Goal: Task Accomplishment & Management: Complete application form

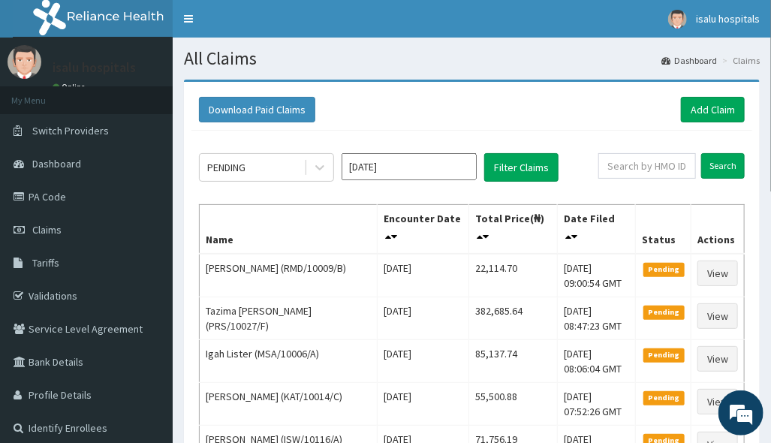
click at [607, 129] on div "Download Paid Claims Add Claim" at bounding box center [472, 109] width 561 height 41
click at [565, 128] on div "Download Paid Claims Add Claim" at bounding box center [472, 109] width 561 height 41
click at [735, 99] on link "Add Claim" at bounding box center [713, 110] width 64 height 26
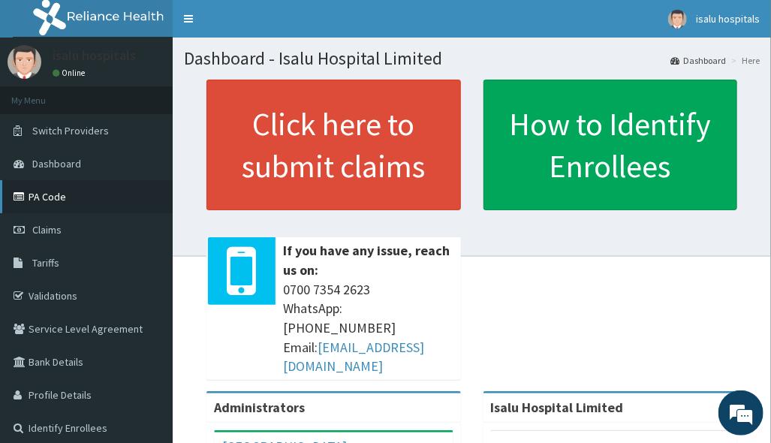
drag, startPoint x: 66, startPoint y: 190, endPoint x: 56, endPoint y: 198, distance: 13.4
click at [66, 191] on link "PA Code" at bounding box center [86, 196] width 173 height 33
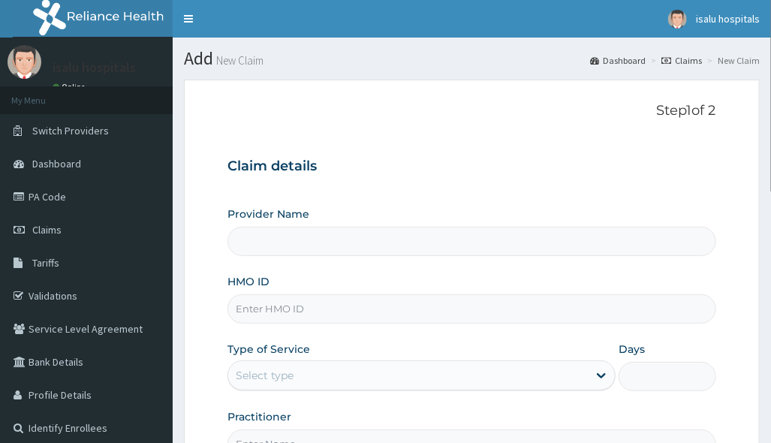
type input "Isalu Hospital Limited"
click at [388, 324] on div "Provider Name Isalu Hospital Limited HMO ID Type of Service Select type Days Pr…" at bounding box center [472, 333] width 488 height 252
click at [369, 303] on input "HMO ID" at bounding box center [472, 308] width 488 height 29
paste input "AEC/10001/A"
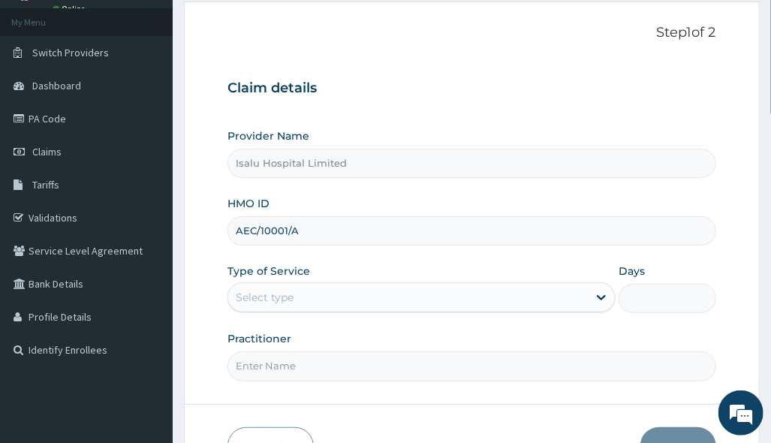
scroll to position [173, 0]
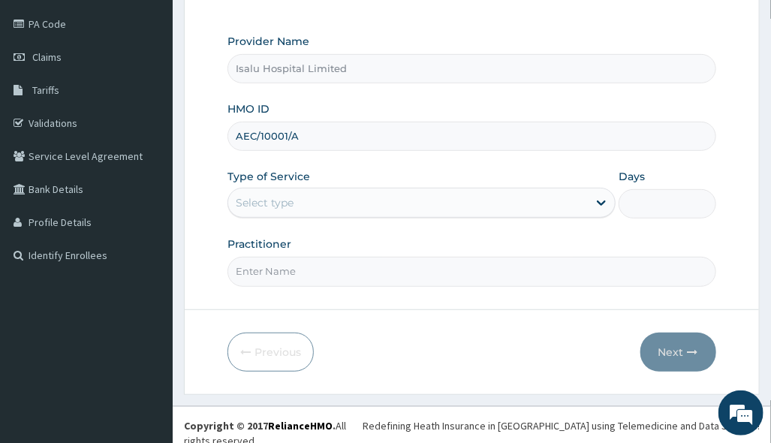
type input "AEC/10001/A"
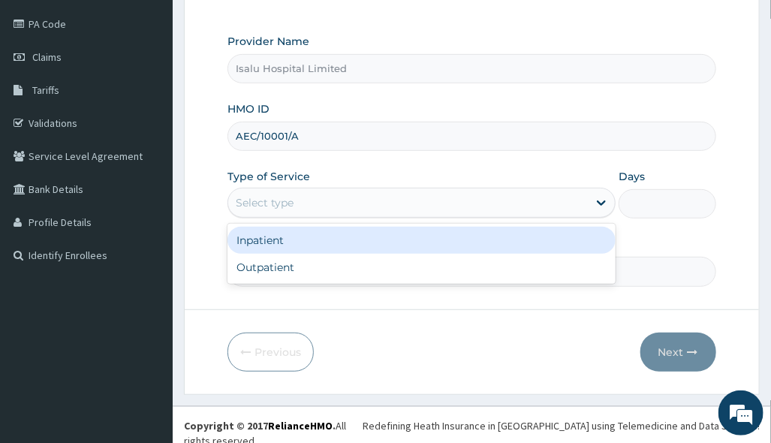
click at [387, 208] on div "Select type" at bounding box center [408, 203] width 360 height 24
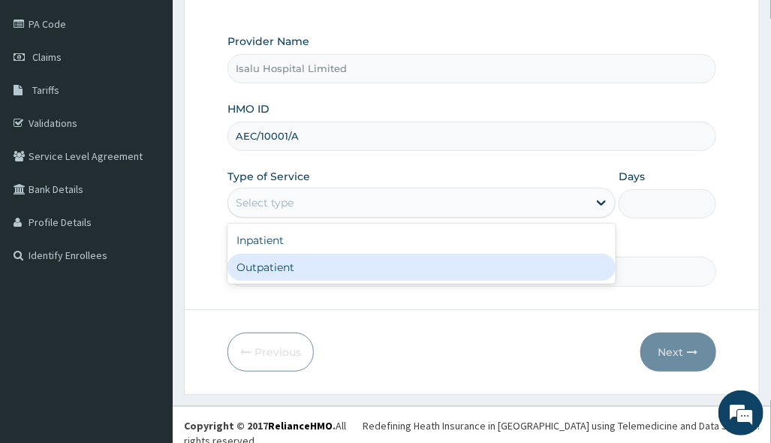
click at [345, 267] on div "Outpatient" at bounding box center [422, 267] width 388 height 27
type input "1"
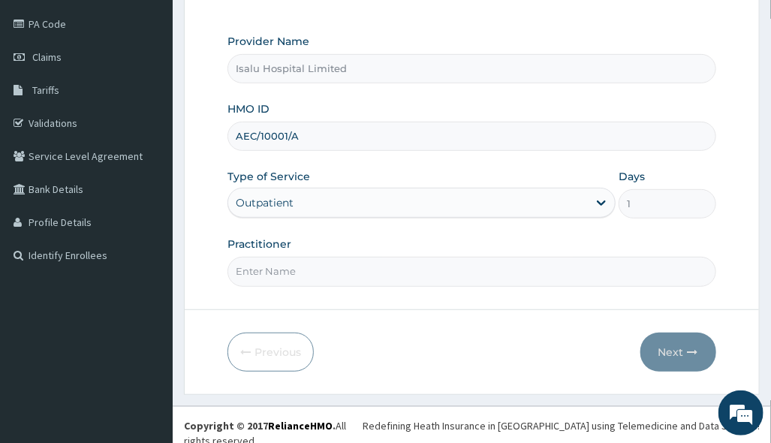
drag, startPoint x: 608, startPoint y: 355, endPoint x: 575, endPoint y: 363, distance: 34.1
click at [605, 356] on div "Previous Next" at bounding box center [472, 352] width 488 height 39
drag, startPoint x: 369, startPoint y: 285, endPoint x: 372, endPoint y: 276, distance: 9.3
click at [369, 284] on input "Practitioner" at bounding box center [472, 271] width 488 height 29
paste input "DR DAVOU TISLO"
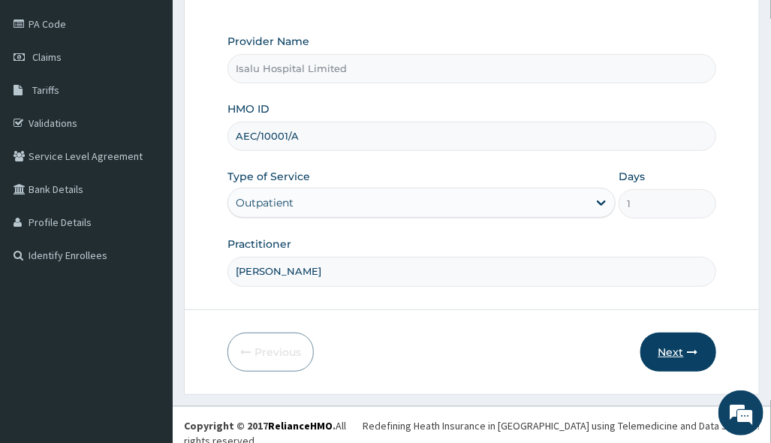
type input "DR DAVOU TISLO"
click at [675, 349] on button "Next" at bounding box center [679, 352] width 76 height 39
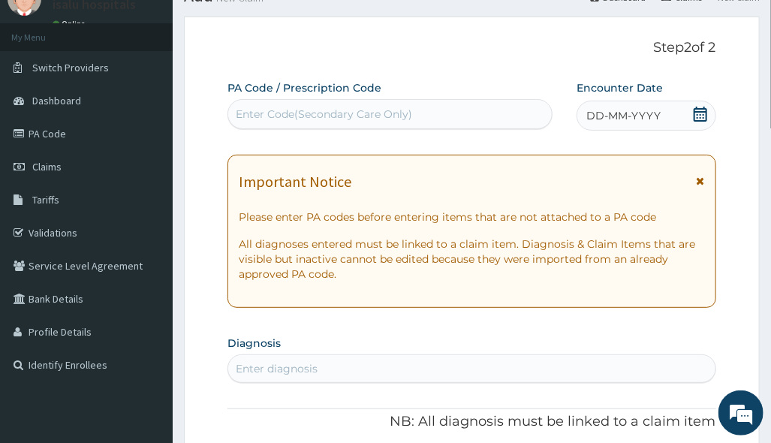
scroll to position [0, 0]
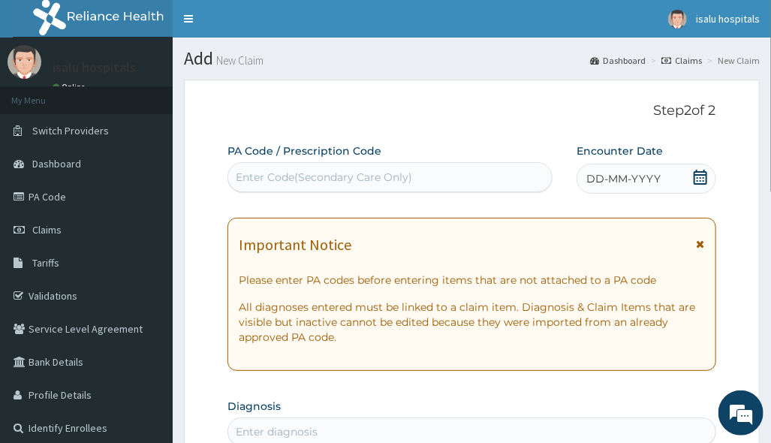
click at [373, 172] on div "Enter Code(Secondary Care Only)" at bounding box center [324, 177] width 176 height 15
paste input "PA/35A365"
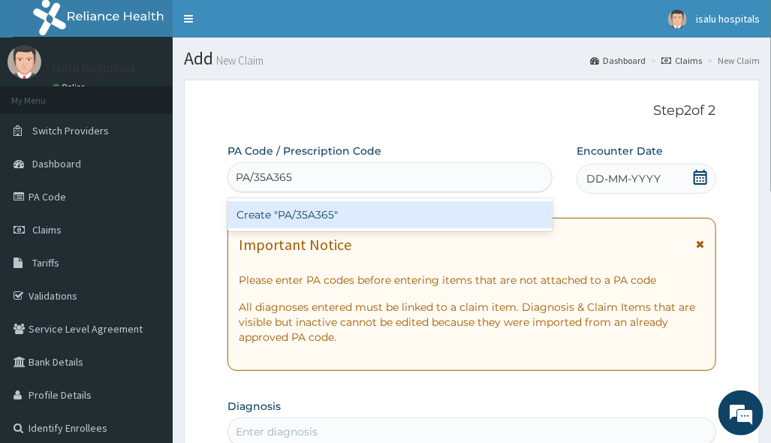
type input "PA/35A365"
click at [368, 207] on div "Create "PA/35A365"" at bounding box center [390, 214] width 325 height 27
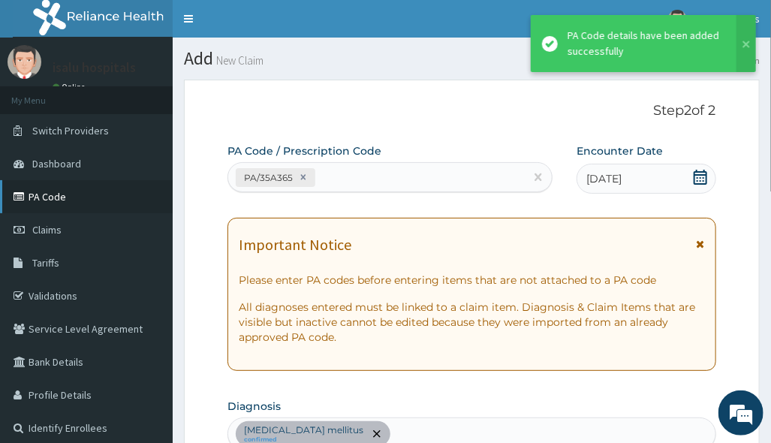
scroll to position [418, 0]
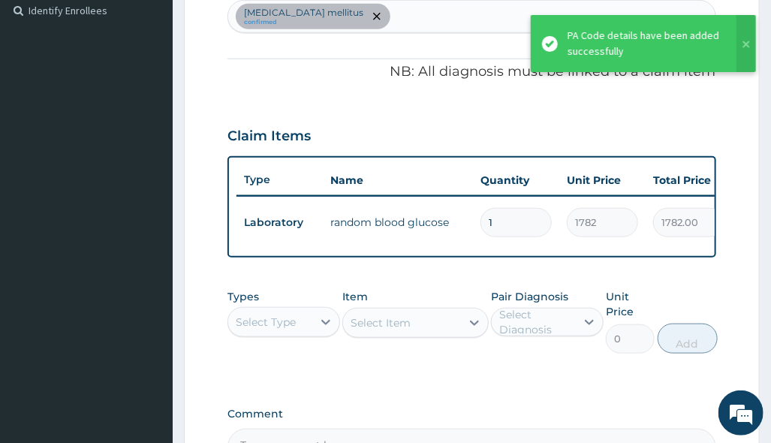
click at [498, 354] on div "Pair Diagnosis Select Diagnosis" at bounding box center [547, 321] width 113 height 65
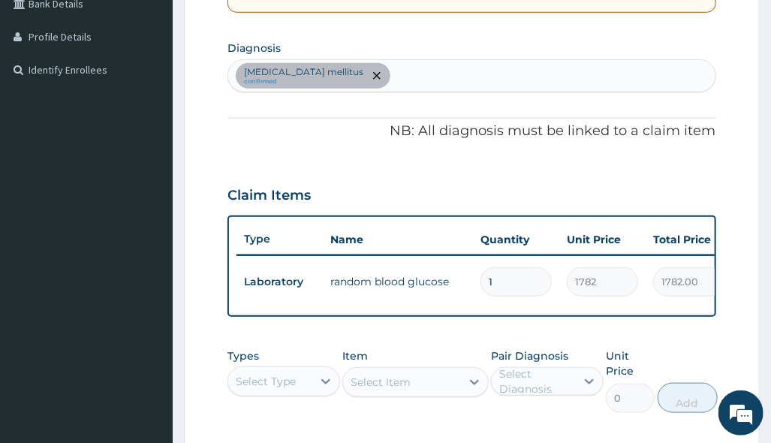
scroll to position [317, 0]
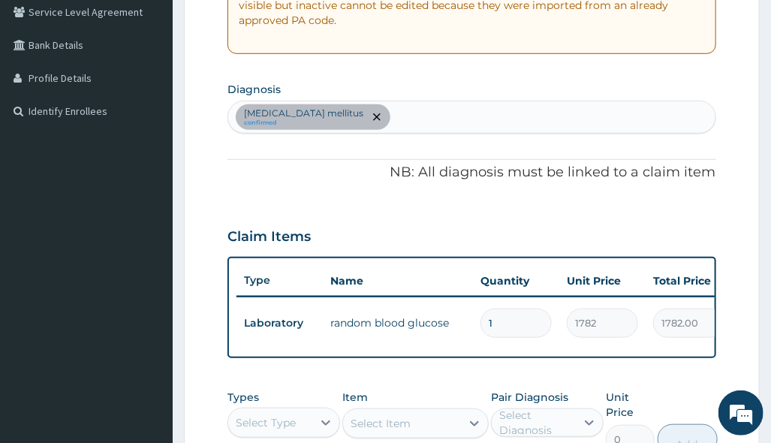
click at [382, 127] on div "Diabetes mellitus confirmed" at bounding box center [471, 117] width 487 height 32
type input "malaria"
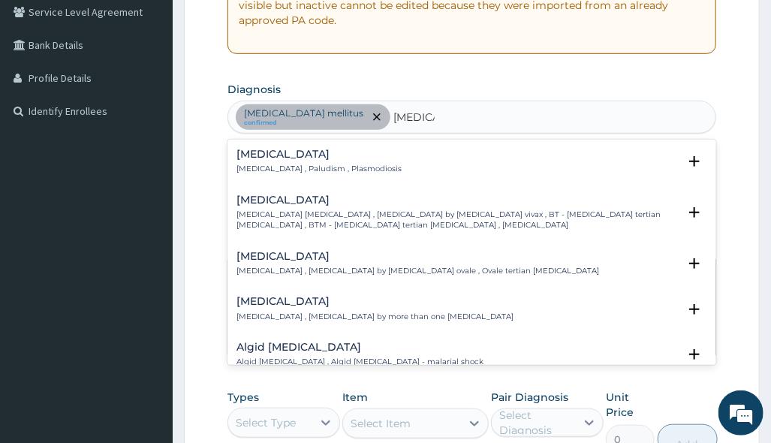
click at [298, 168] on p "Malaria , Paludism , Plasmodiosis" at bounding box center [319, 169] width 165 height 11
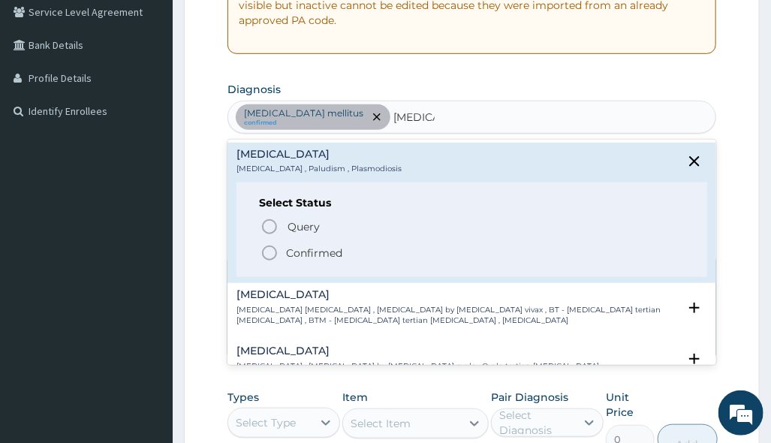
click at [300, 257] on p "Confirmed" at bounding box center [314, 253] width 56 height 15
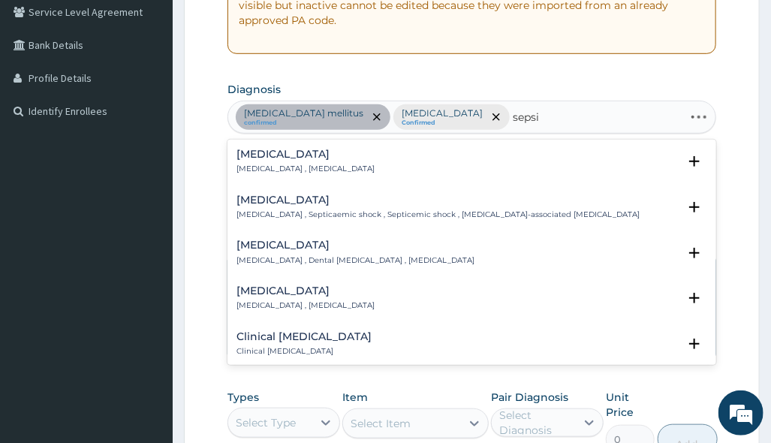
type input "sepsis"
click at [269, 152] on h4 "Sepsis" at bounding box center [306, 154] width 138 height 11
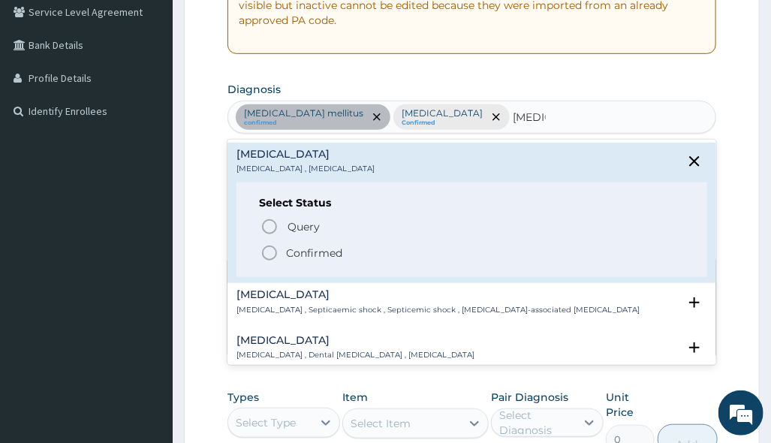
click at [279, 252] on span "Confirmed" at bounding box center [473, 253] width 424 height 18
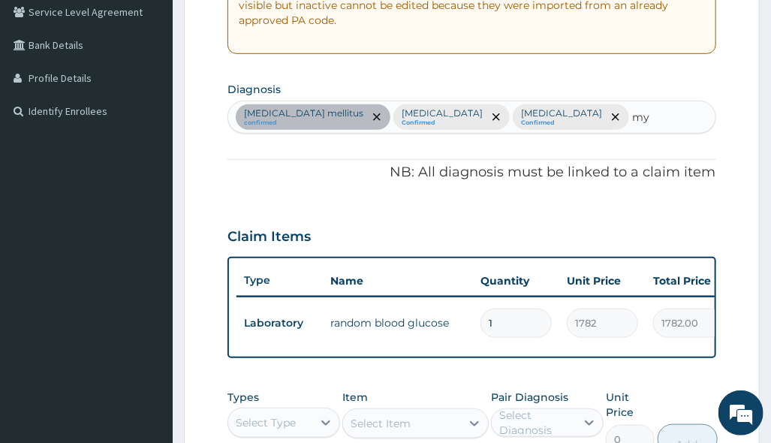
type input "mya"
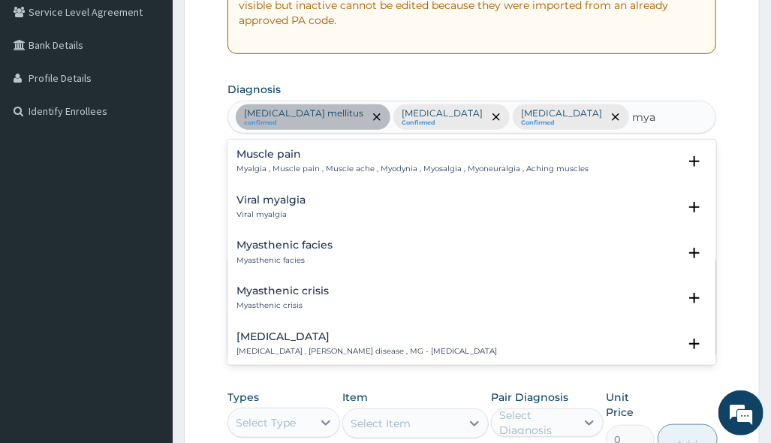
click at [310, 166] on p "Myalgia , Muscle pain , Muscle ache , Myodynia , Myosalgia , Myoneuralgia , Ach…" at bounding box center [413, 169] width 352 height 11
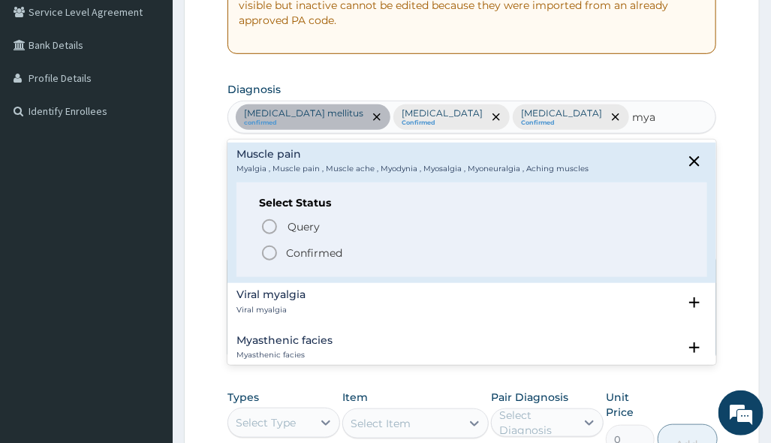
click at [297, 246] on p "Confirmed" at bounding box center [314, 253] width 56 height 15
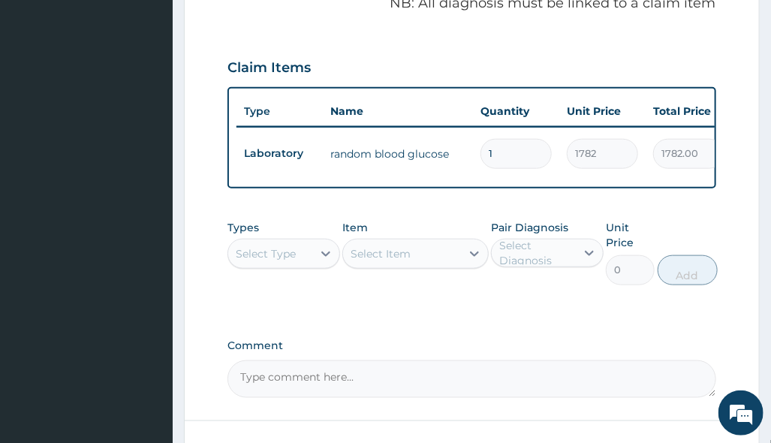
scroll to position [612, 0]
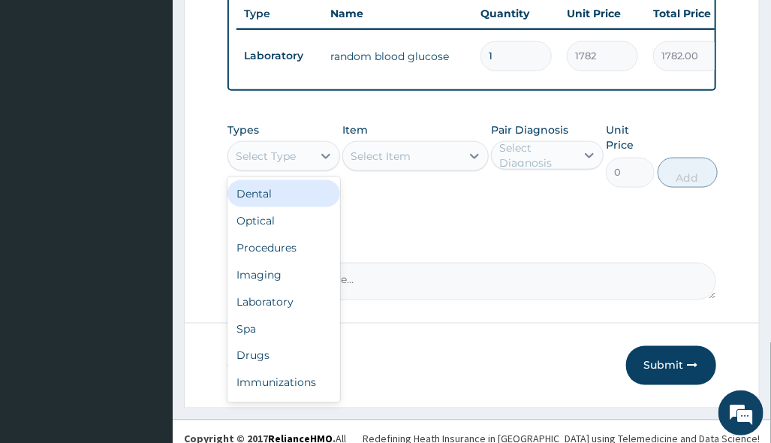
click at [292, 149] on div "Select Type" at bounding box center [266, 156] width 60 height 15
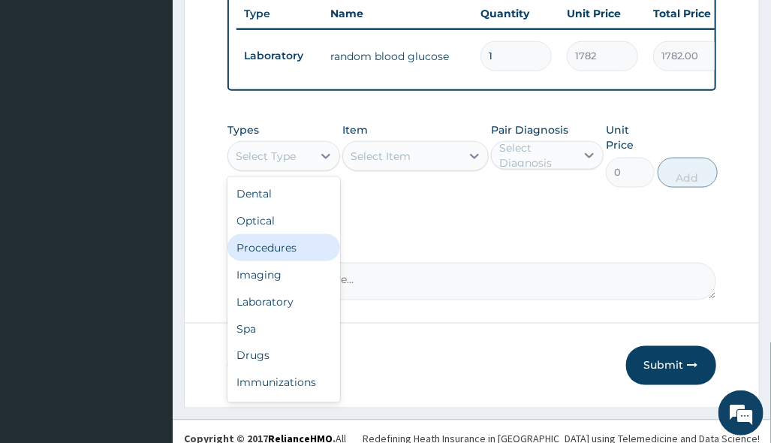
click at [292, 239] on div "Procedures" at bounding box center [284, 247] width 113 height 27
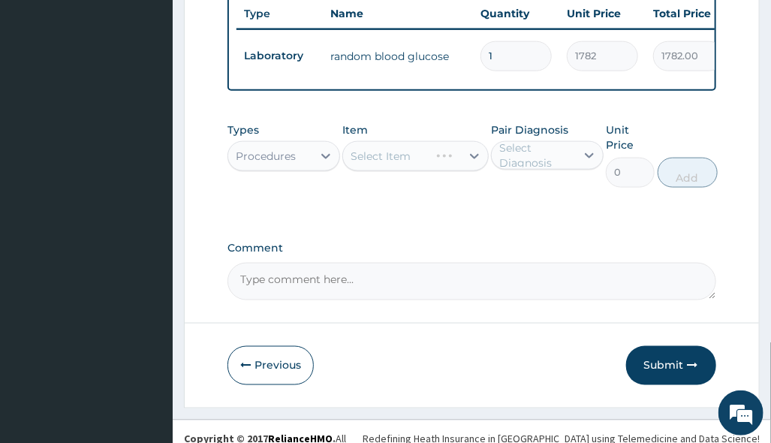
click at [520, 197] on div "Types Procedures Item Select Item Pair Diagnosis Select Diagnosis Unit Price 0 …" at bounding box center [472, 166] width 488 height 102
click at [430, 141] on div "Select Item" at bounding box center [415, 156] width 146 height 30
click at [436, 141] on div "Select Item" at bounding box center [415, 156] width 146 height 30
click at [439, 144] on div "Select Item" at bounding box center [402, 156] width 118 height 24
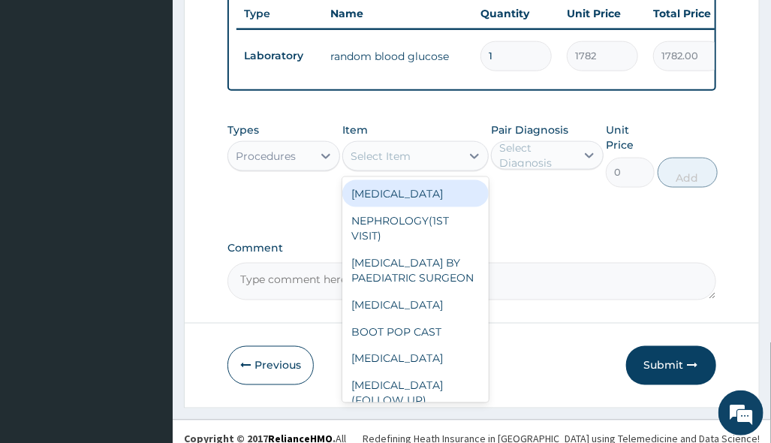
click at [439, 144] on div "Select Item" at bounding box center [402, 156] width 118 height 24
drag, startPoint x: 439, startPoint y: 139, endPoint x: 439, endPoint y: 148, distance: 9.0
click at [439, 148] on div "Select Item" at bounding box center [402, 156] width 118 height 24
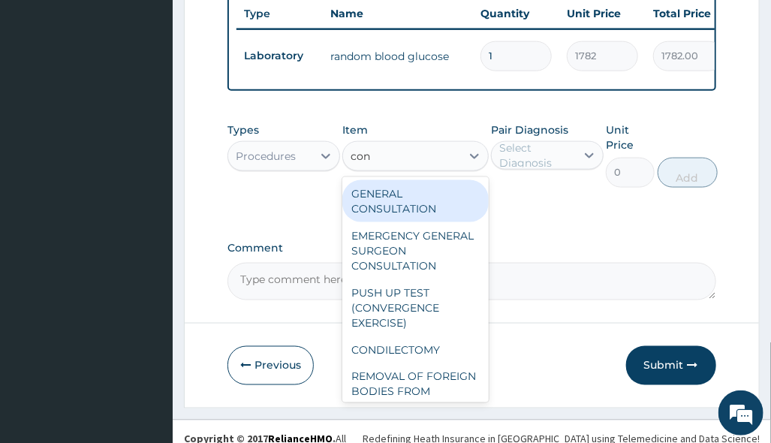
type input "cons"
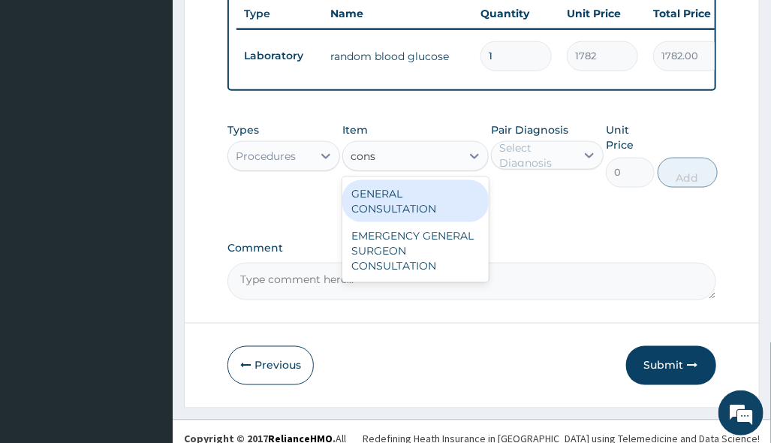
click at [455, 180] on div "GENERAL CONSULTATION" at bounding box center [415, 201] width 146 height 42
type input "3150"
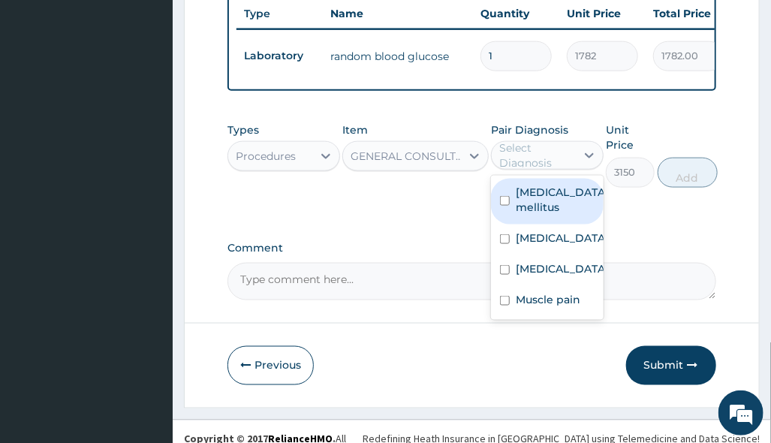
click at [541, 143] on div "Select Diagnosis" at bounding box center [536, 155] width 75 height 30
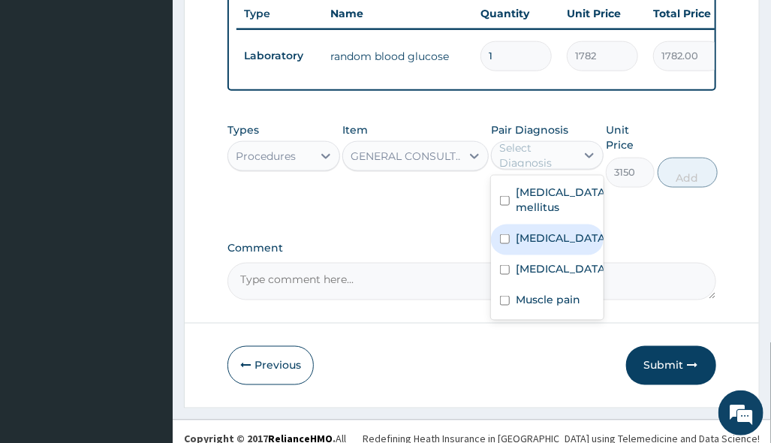
click at [557, 225] on div "Malaria" at bounding box center [547, 240] width 113 height 31
checkbox input "true"
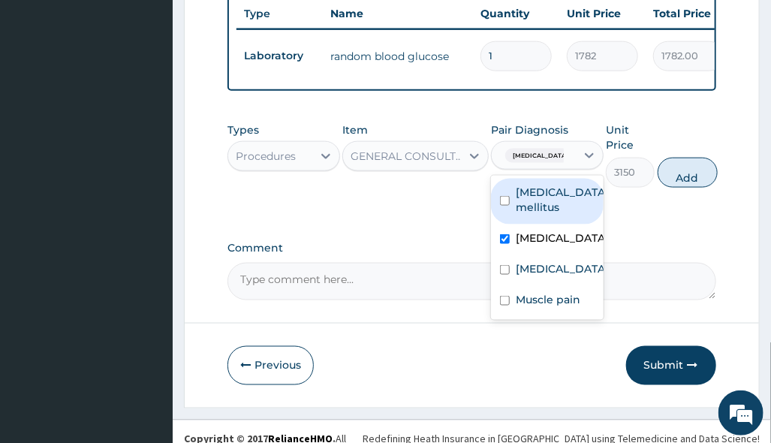
click at [554, 185] on label "Diabetes mellitus" at bounding box center [562, 200] width 93 height 30
checkbox input "true"
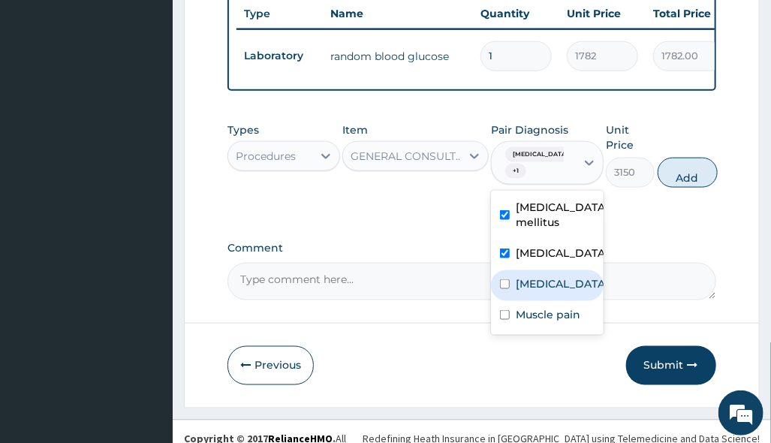
drag, startPoint x: 537, startPoint y: 285, endPoint x: 547, endPoint y: 283, distance: 9.9
click at [537, 285] on div "Sepsis" at bounding box center [547, 285] width 113 height 31
checkbox input "true"
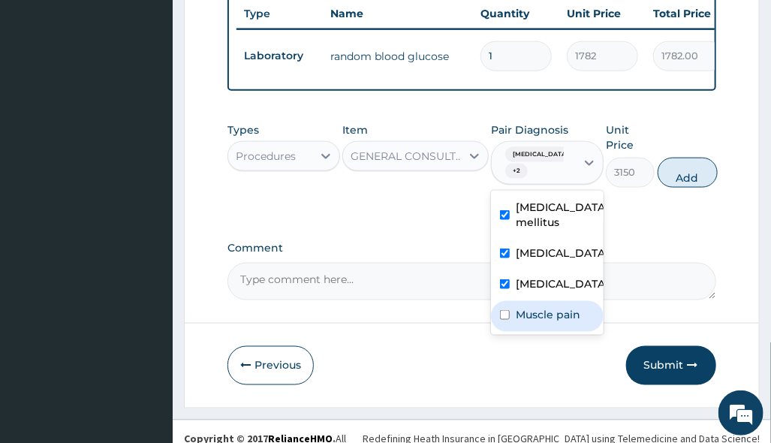
drag, startPoint x: 552, startPoint y: 305, endPoint x: 561, endPoint y: 306, distance: 9.1
click at [552, 307] on label "Muscle pain" at bounding box center [548, 314] width 65 height 15
checkbox input "true"
click at [689, 167] on button "Add" at bounding box center [688, 173] width 60 height 30
type input "0"
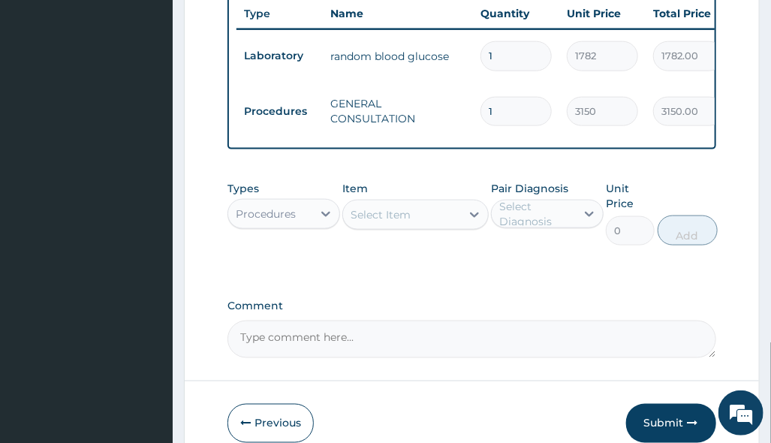
drag, startPoint x: 295, startPoint y: 193, endPoint x: 297, endPoint y: 209, distance: 15.9
click at [295, 207] on div "Procedures" at bounding box center [266, 214] width 60 height 15
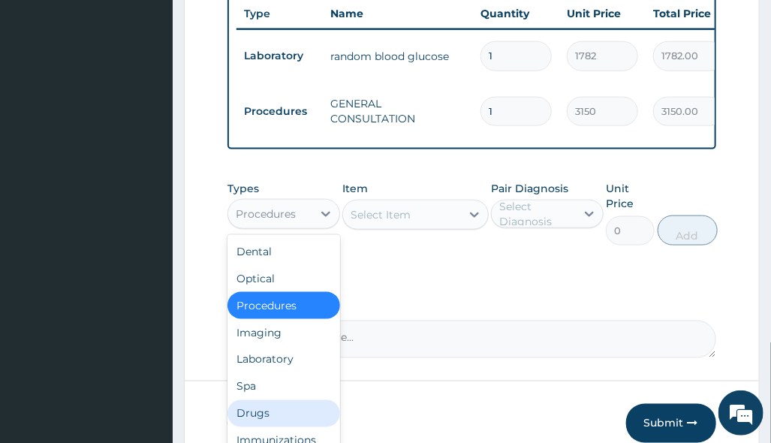
drag, startPoint x: 282, startPoint y: 390, endPoint x: 271, endPoint y: 394, distance: 12.1
click at [281, 400] on div "Drugs" at bounding box center [284, 413] width 113 height 27
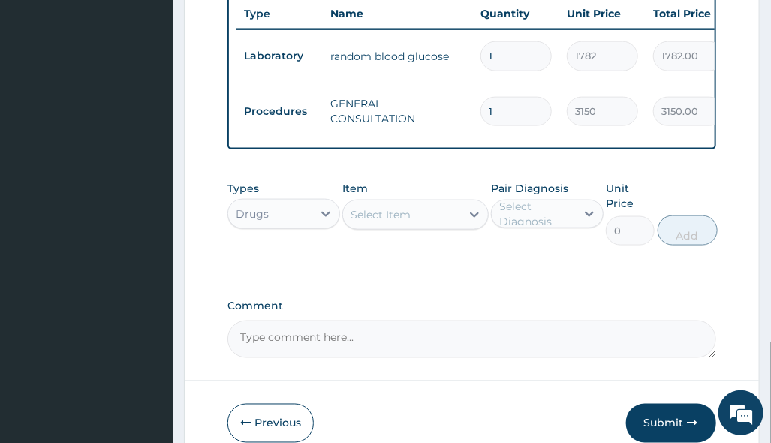
drag, startPoint x: 508, startPoint y: 318, endPoint x: 499, endPoint y: 315, distance: 10.0
click at [508, 321] on textarea "Comment" at bounding box center [472, 340] width 488 height 38
click at [422, 203] on div "Select Item" at bounding box center [402, 215] width 118 height 24
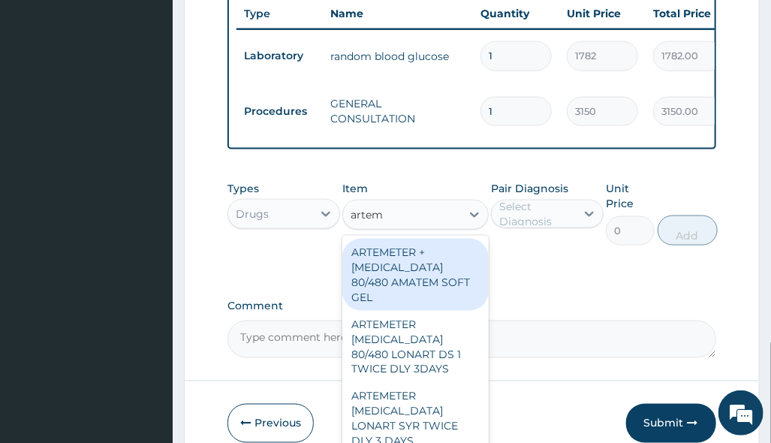
type input "arteme"
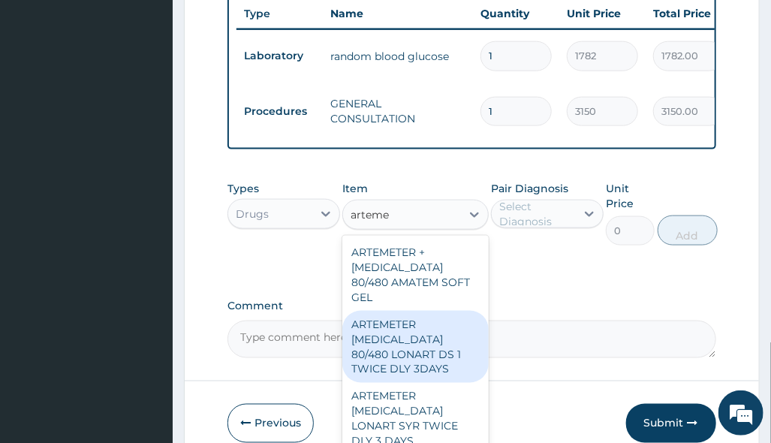
click at [430, 336] on div "ARTEMETER [MEDICAL_DATA] 80/480 LONART DS 1 TWICE DLY 3DAYS" at bounding box center [415, 347] width 146 height 72
type input "921.184326171875"
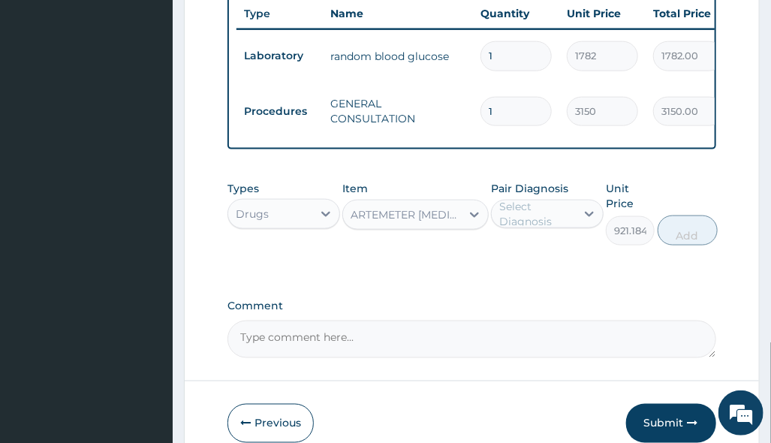
click at [620, 327] on textarea "Comment" at bounding box center [472, 340] width 488 height 38
click at [533, 181] on label "Pair Diagnosis" at bounding box center [529, 188] width 77 height 15
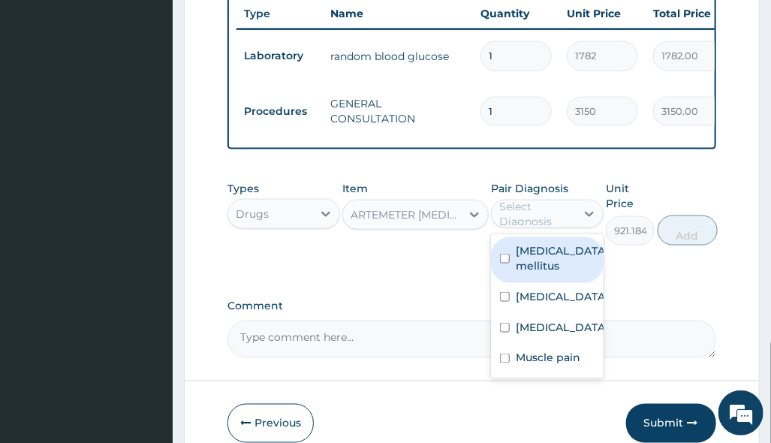
click at [544, 199] on div "Select Diagnosis" at bounding box center [536, 214] width 75 height 30
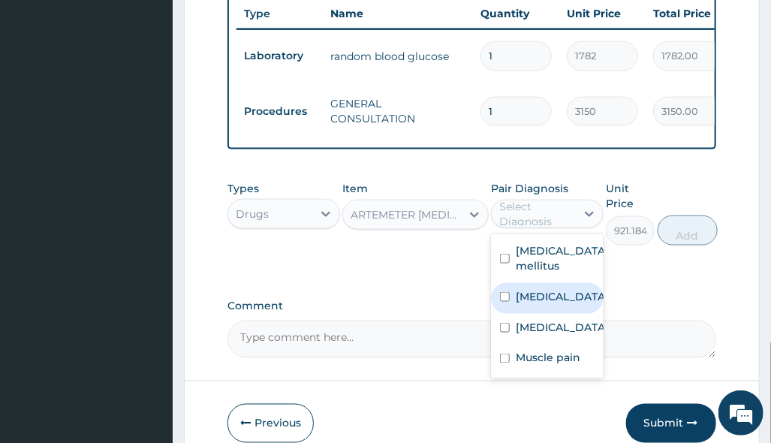
drag, startPoint x: 565, startPoint y: 276, endPoint x: 624, endPoint y: 243, distance: 67.3
click at [565, 283] on div "[MEDICAL_DATA]" at bounding box center [547, 298] width 113 height 31
checkbox input "true"
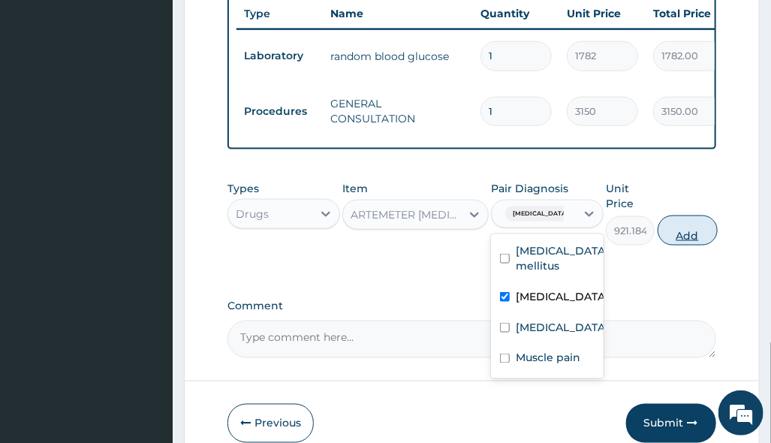
click at [683, 219] on button "Add" at bounding box center [688, 231] width 60 height 30
type input "0"
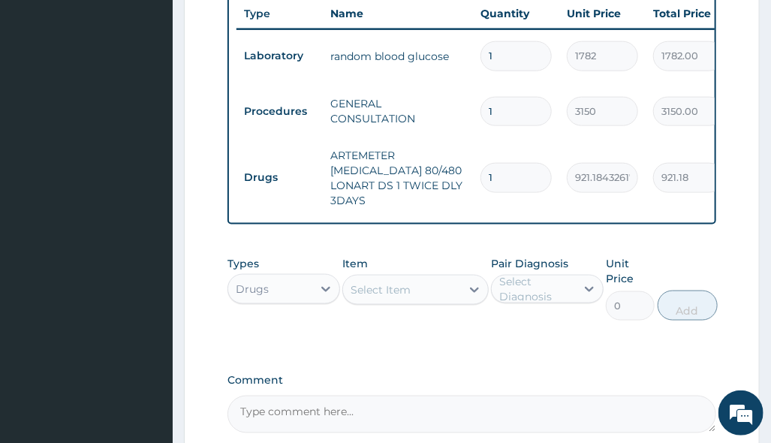
drag, startPoint x: 505, startPoint y: 136, endPoint x: 388, endPoint y: 153, distance: 119.2
click at [415, 152] on tr "Drugs ARTEMETER LUMEFANTRINE 80/480 LONART DS 1 TWICE DLY 3DAYS 1 921.184326171…" at bounding box center [605, 177] width 736 height 75
type input "6"
type input "5527.11"
type input "6"
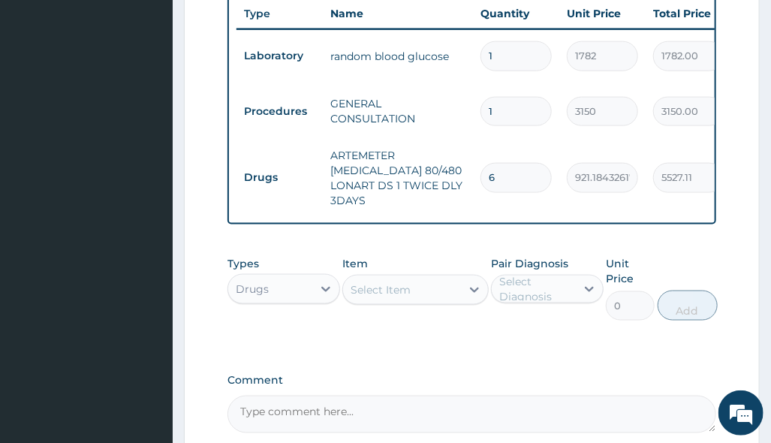
click at [435, 278] on div "Select Item" at bounding box center [402, 290] width 118 height 24
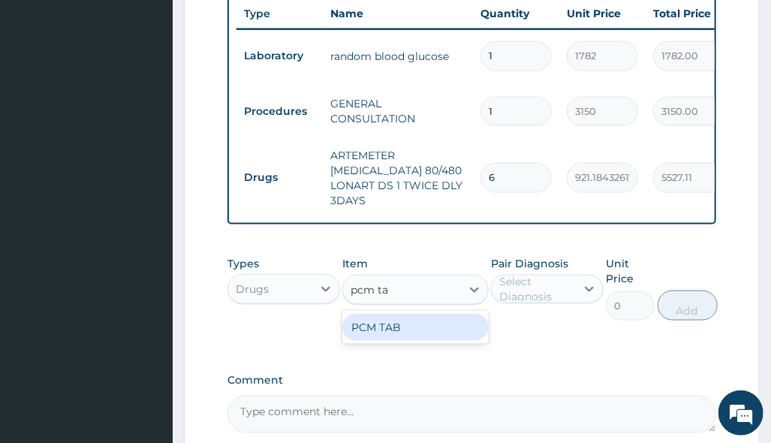
type input "pcm tab"
click at [454, 314] on div "PCM TAB" at bounding box center [415, 327] width 146 height 27
type input "201.0959930419922"
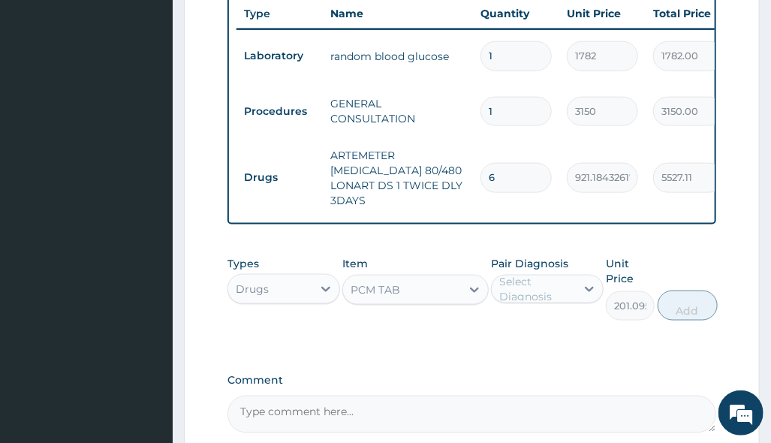
drag, startPoint x: 515, startPoint y: 279, endPoint x: 523, endPoint y: 277, distance: 8.6
click at [519, 279] on div "Select Diagnosis" at bounding box center [536, 289] width 75 height 30
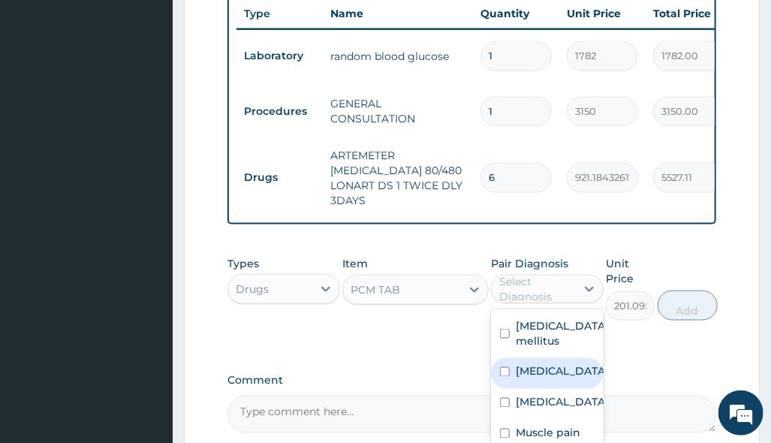
click at [556, 358] on div "Malaria" at bounding box center [547, 373] width 113 height 31
checkbox input "true"
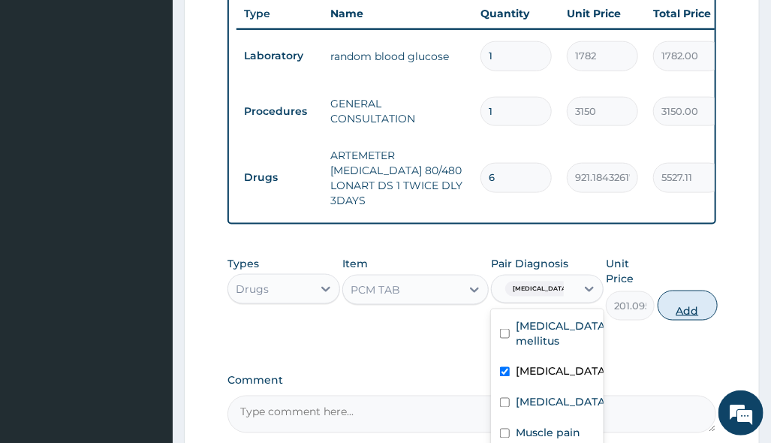
click at [704, 291] on button "Add" at bounding box center [688, 306] width 60 height 30
type input "0"
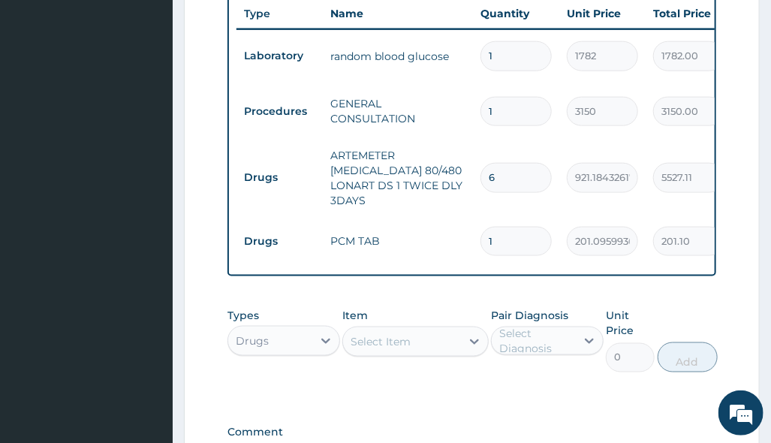
click at [526, 227] on input "1" at bounding box center [516, 241] width 71 height 29
type input "18"
type input "3619.73"
type input "18"
click at [393, 336] on div "Select Item" at bounding box center [415, 342] width 146 height 30
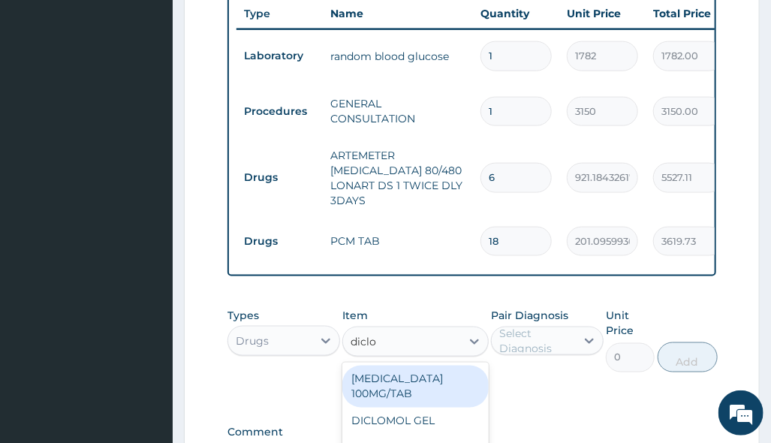
type input "diclom"
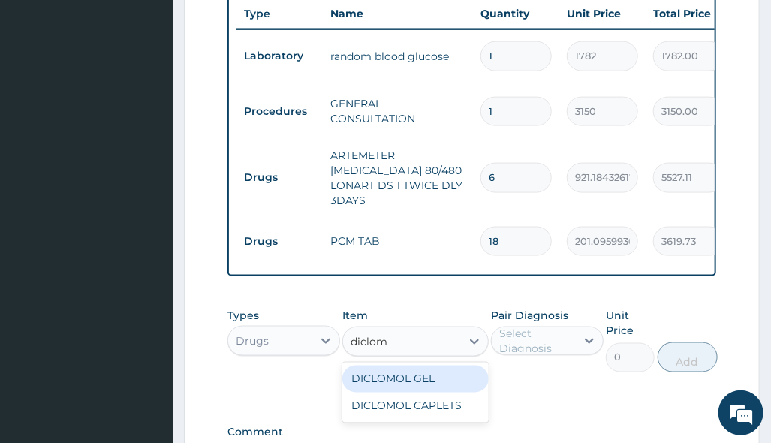
drag, startPoint x: 418, startPoint y: 354, endPoint x: 449, endPoint y: 339, distance: 34.6
click at [418, 366] on div "DICLOMOL GEL" at bounding box center [415, 379] width 146 height 27
type input "1896.65283203125"
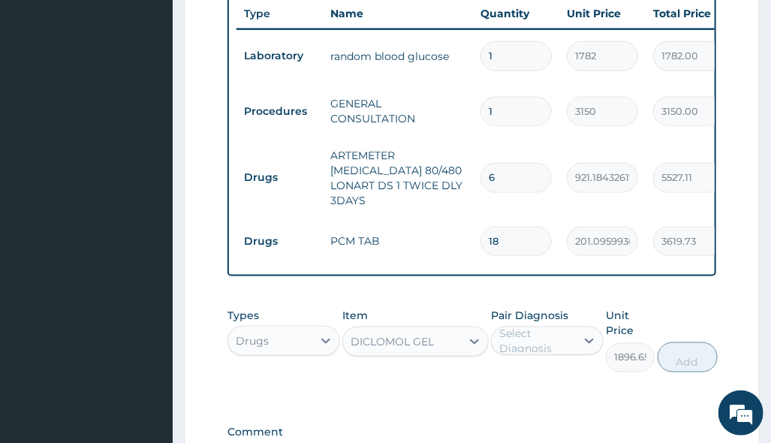
click at [562, 327] on div "Select Diagnosis" at bounding box center [536, 341] width 75 height 30
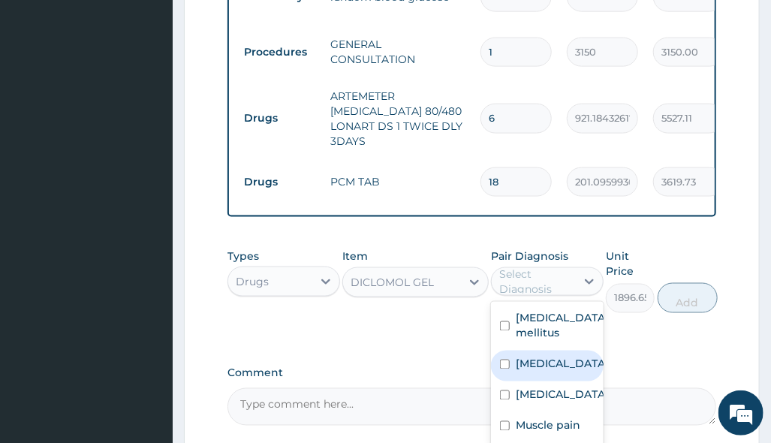
scroll to position [712, 0]
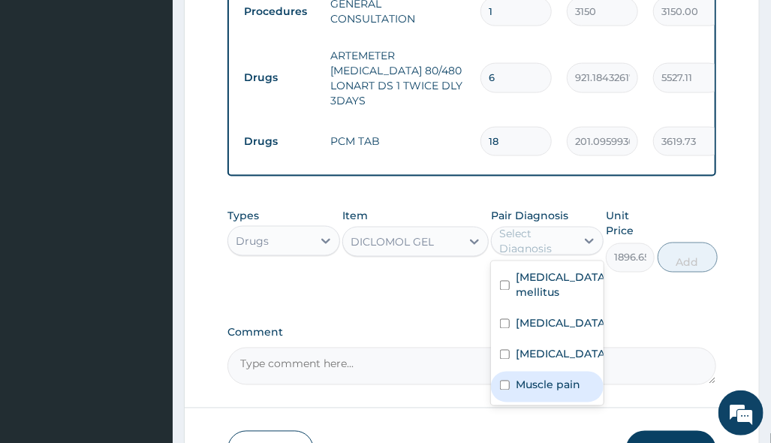
click at [565, 378] on label "Muscle pain" at bounding box center [548, 385] width 65 height 15
checkbox input "true"
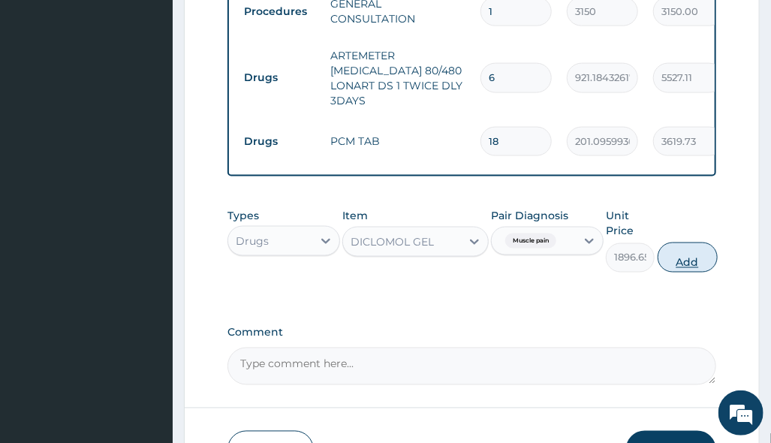
click at [698, 243] on button "Add" at bounding box center [688, 258] width 60 height 30
type input "0"
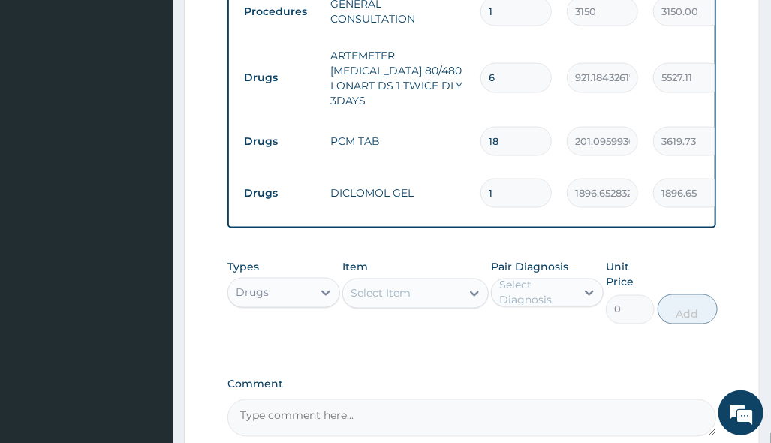
drag, startPoint x: 551, startPoint y: 343, endPoint x: 505, endPoint y: 340, distance: 45.9
click at [442, 282] on div "Select Item" at bounding box center [402, 294] width 118 height 24
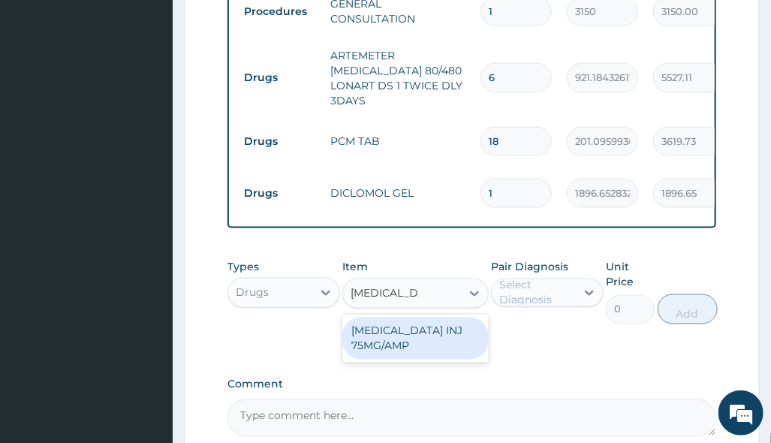
type input "diclofenac inj"
click at [426, 318] on div "DICLOFENAC INJ 75MG/AMP" at bounding box center [415, 339] width 146 height 42
type input "669.1702270507812"
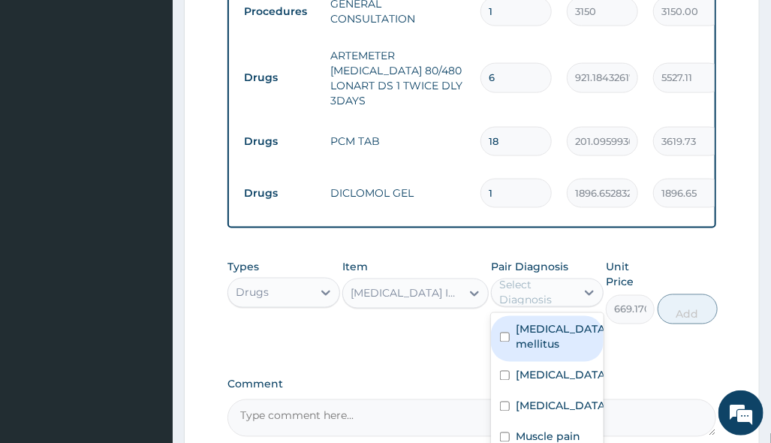
click at [536, 278] on div "Select Diagnosis" at bounding box center [536, 293] width 75 height 30
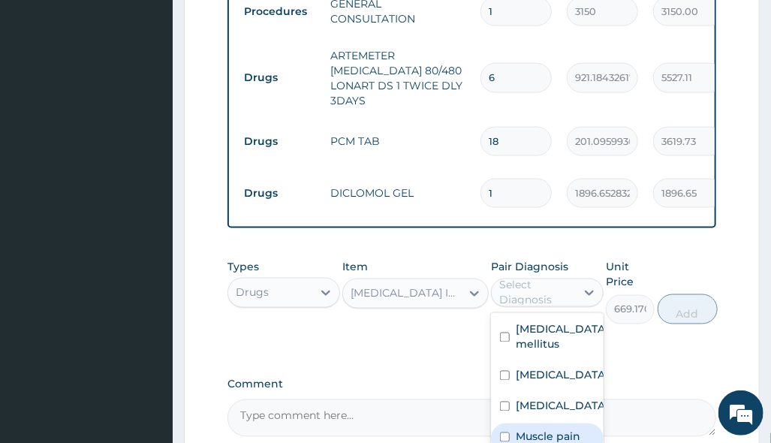
drag, startPoint x: 556, startPoint y: 413, endPoint x: 578, endPoint y: 403, distance: 24.2
click at [556, 430] on label "Muscle pain" at bounding box center [548, 437] width 65 height 15
checkbox input "true"
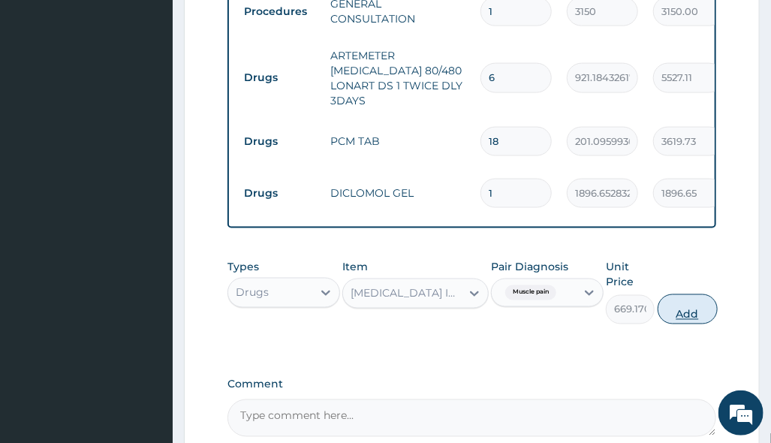
click at [696, 294] on button "Add" at bounding box center [688, 309] width 60 height 30
type input "0"
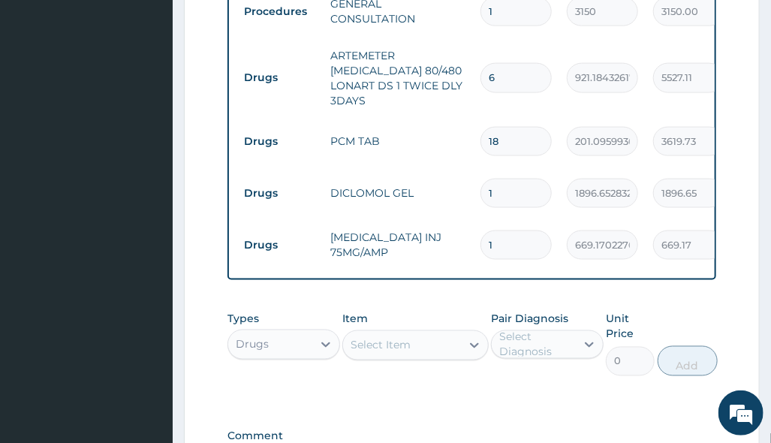
click at [453, 345] on div "Item Select Item" at bounding box center [415, 344] width 146 height 65
click at [293, 333] on div "Drugs" at bounding box center [270, 345] width 84 height 24
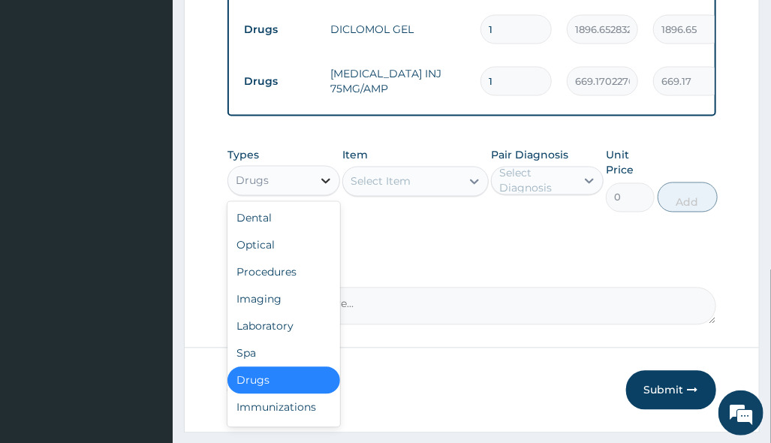
scroll to position [895, 0]
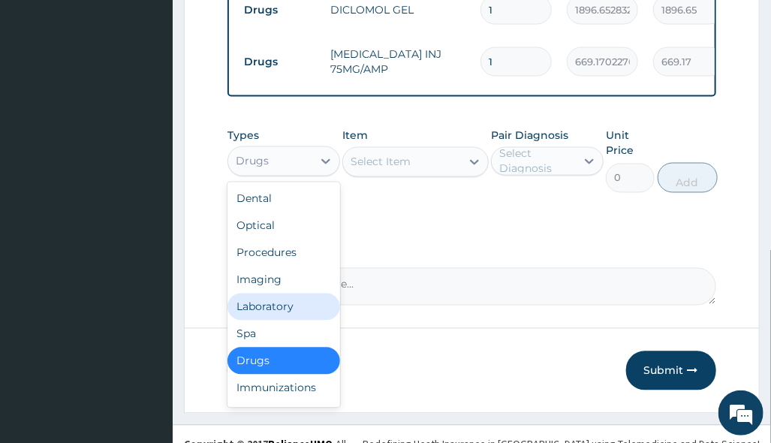
click at [302, 294] on div "Laboratory" at bounding box center [284, 307] width 113 height 27
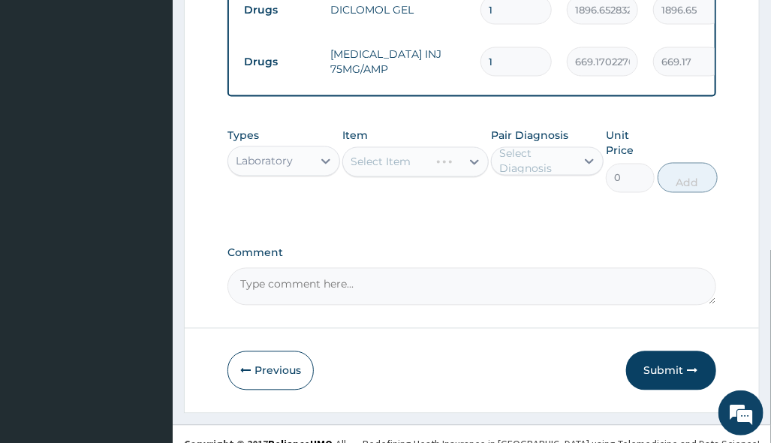
click at [466, 268] on textarea "Comment" at bounding box center [472, 287] width 488 height 38
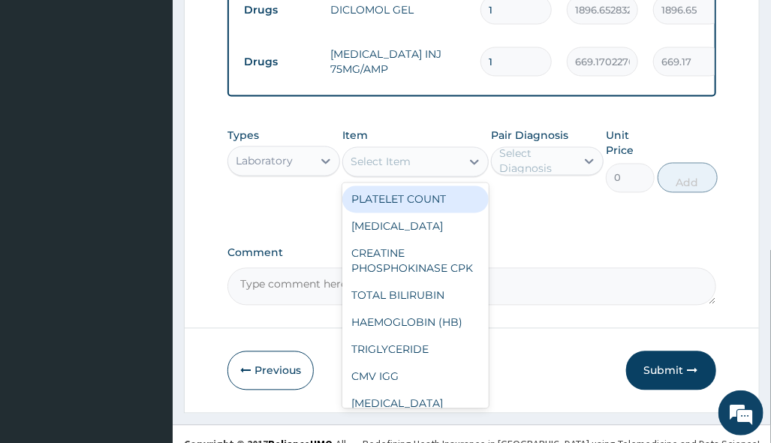
click at [416, 150] on div "Select Item" at bounding box center [402, 162] width 118 height 24
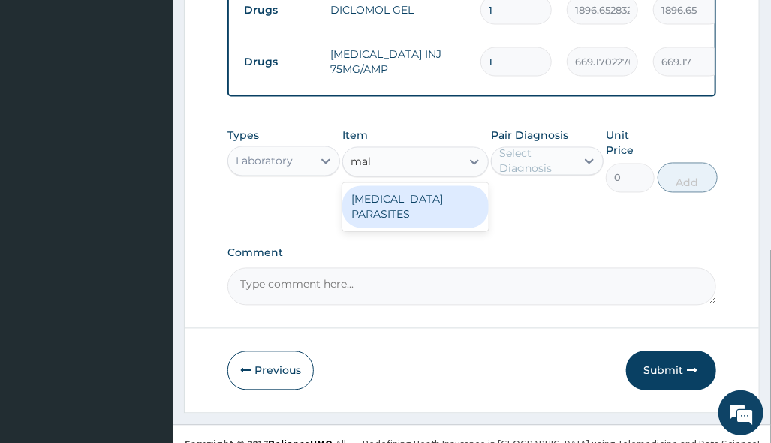
type input "mala"
drag, startPoint x: 412, startPoint y: 182, endPoint x: 425, endPoint y: 183, distance: 12.8
click at [416, 186] on div "MALARIA PARASITES" at bounding box center [415, 207] width 146 height 42
type input "2500"
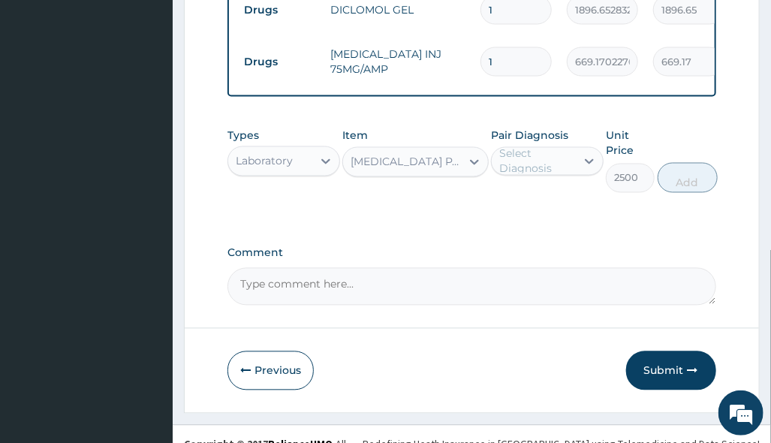
click at [555, 150] on div "Select Diagnosis" at bounding box center [536, 161] width 75 height 30
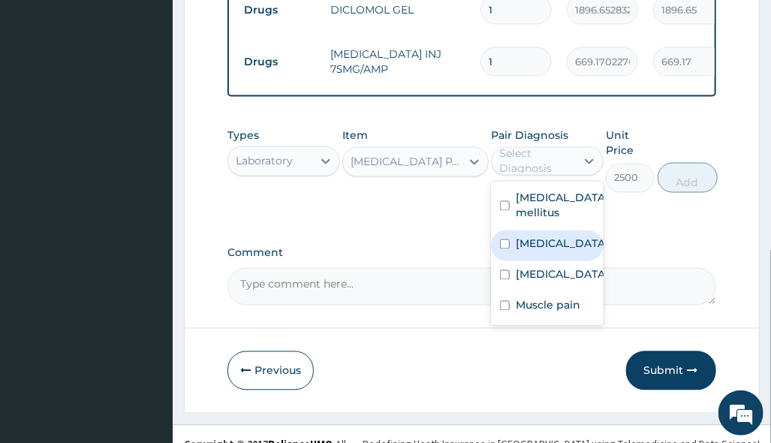
drag, startPoint x: 549, startPoint y: 229, endPoint x: 603, endPoint y: 203, distance: 60.1
click at [550, 237] on label "Malaria" at bounding box center [562, 244] width 93 height 15
checkbox input "true"
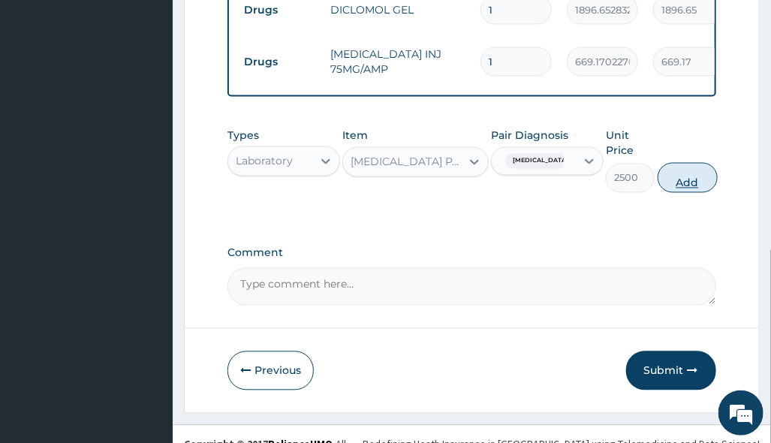
click at [691, 163] on button "Add" at bounding box center [688, 178] width 60 height 30
type input "0"
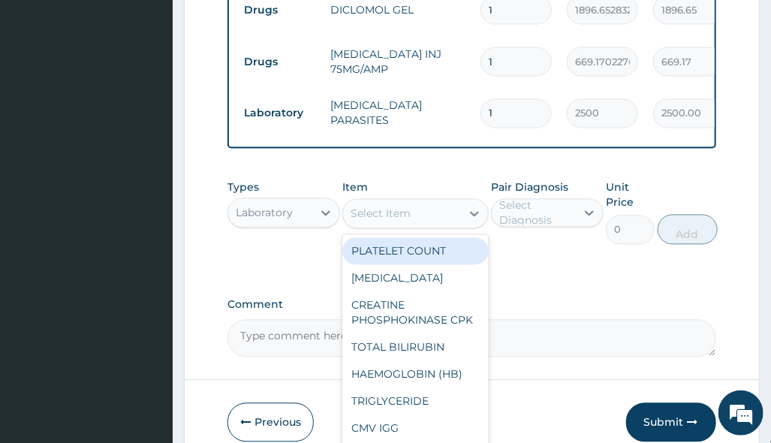
click at [422, 202] on div "Select Item" at bounding box center [402, 214] width 118 height 24
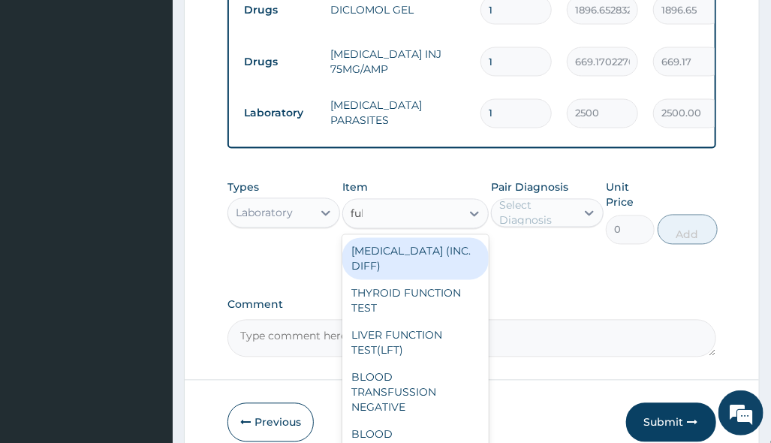
type input "full"
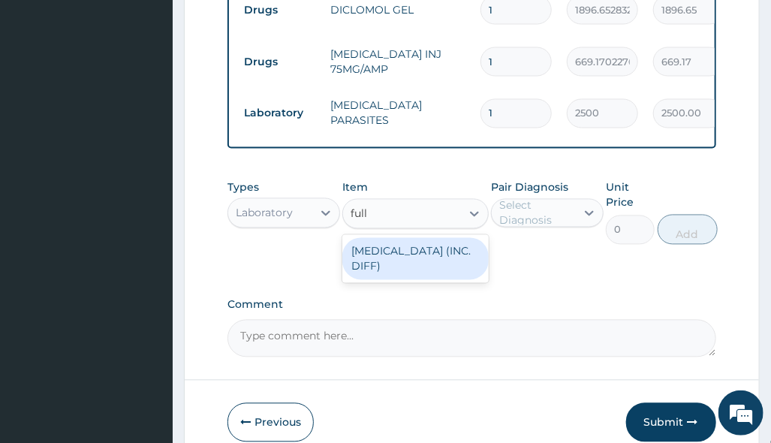
click at [426, 252] on div "FULL BLOOD COUNT (INC. DIFF)" at bounding box center [415, 259] width 146 height 42
type input "4341.60009765625"
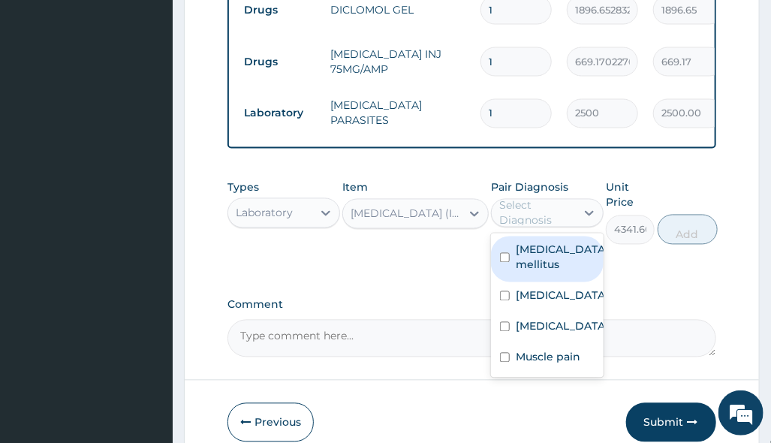
click at [532, 198] on div "Select Diagnosis" at bounding box center [536, 213] width 75 height 30
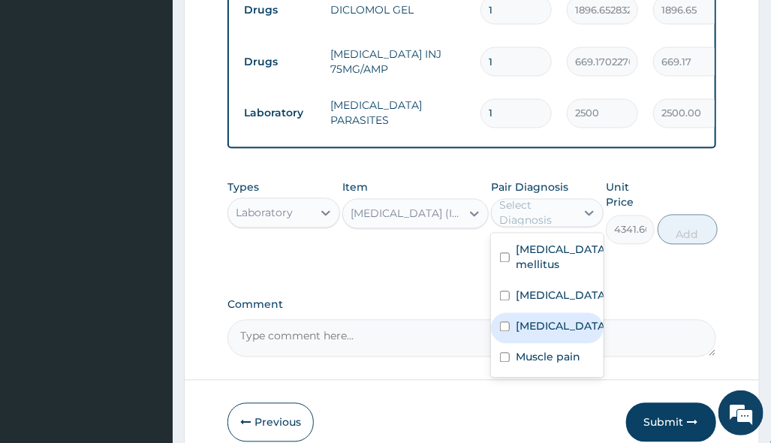
drag, startPoint x: 555, startPoint y: 309, endPoint x: 599, endPoint y: 285, distance: 49.7
click at [556, 313] on div "Sepsis" at bounding box center [547, 328] width 113 height 31
checkbox input "true"
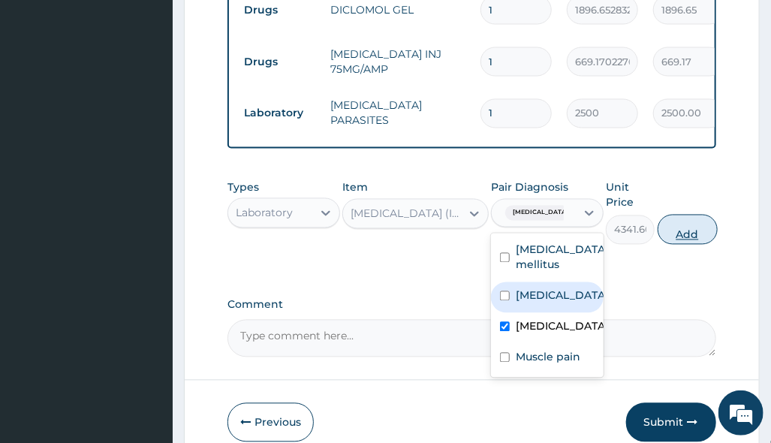
click at [699, 215] on button "Add" at bounding box center [688, 230] width 60 height 30
type input "0"
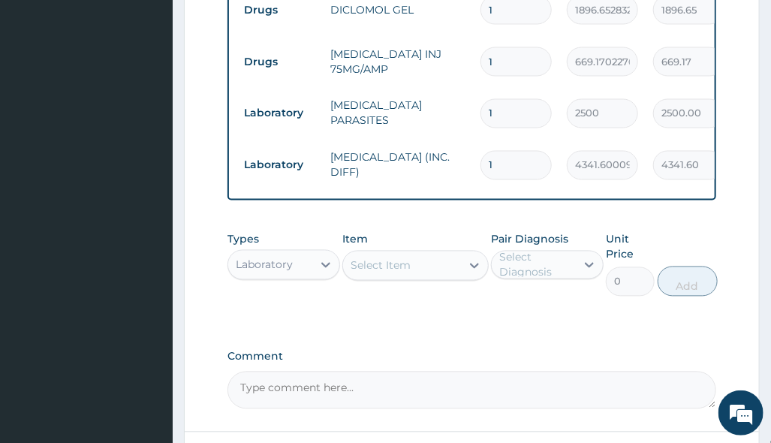
click at [513, 152] on td "1" at bounding box center [516, 165] width 86 height 44
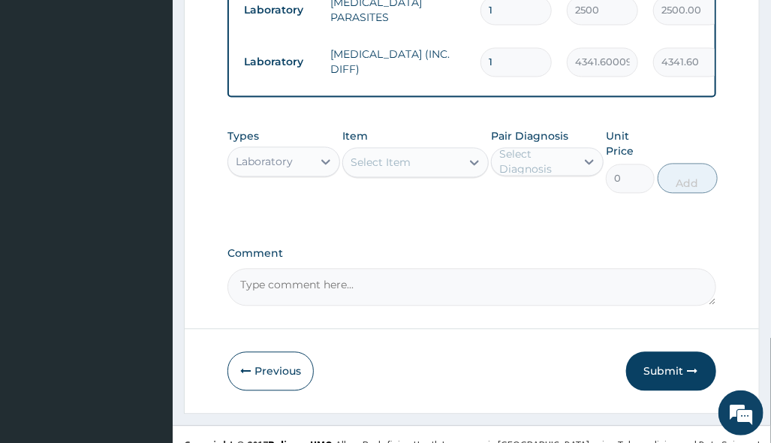
scroll to position [1000, 0]
click at [674, 351] on button "Submit" at bounding box center [671, 370] width 90 height 39
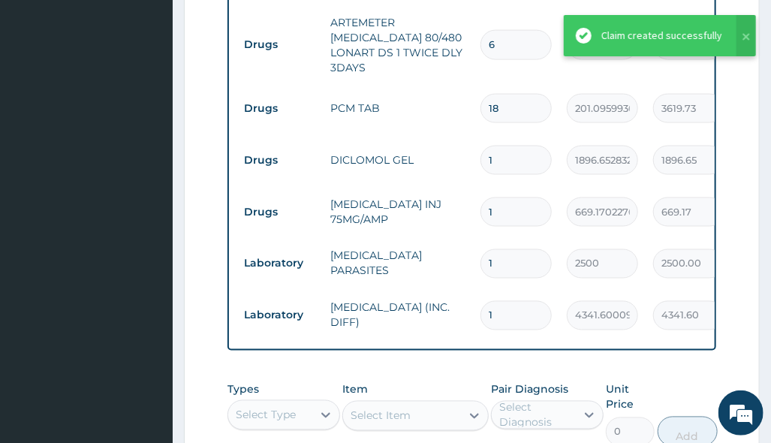
scroll to position [499, 0]
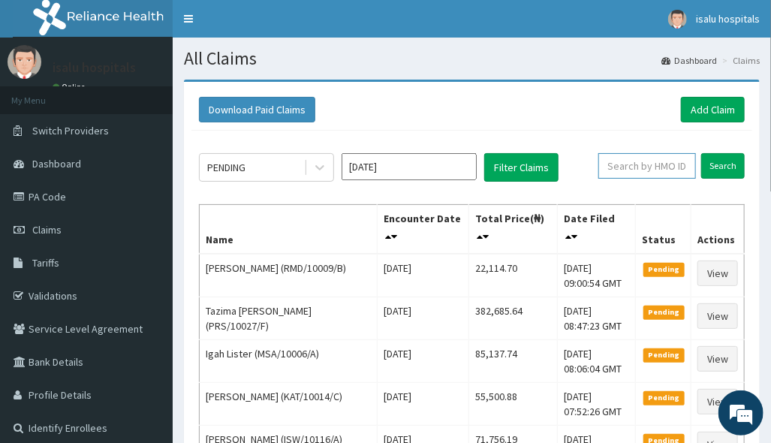
click at [653, 164] on input "text" at bounding box center [648, 166] width 98 height 26
paste input "AEC/10001/A"
type input "AEC/10001/A"
click at [185, 14] on link "Toggle navigation" at bounding box center [189, 19] width 32 height 38
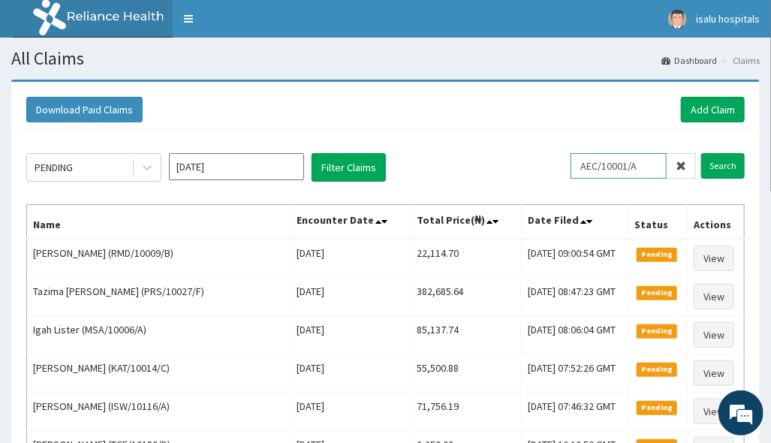
click at [594, 169] on input "AEC/10001/A" at bounding box center [619, 166] width 96 height 26
click at [739, 164] on input "Search" at bounding box center [723, 166] width 44 height 26
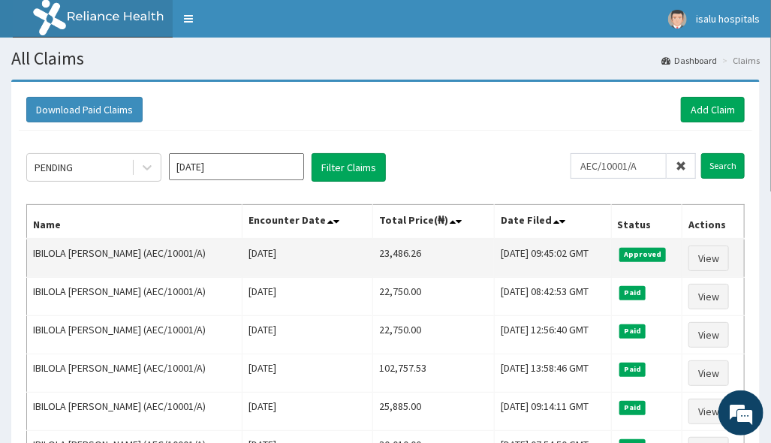
drag, startPoint x: 360, startPoint y: 255, endPoint x: 430, endPoint y: 253, distance: 69.9
click at [431, 252] on tr "IBILOLA RICHARD BAMIDELE (AEC/10001/A) Sun Aug 10 2025 23,486.26 Wed, 13 Aug 20…" at bounding box center [386, 258] width 718 height 39
copy tr "23,486.26"
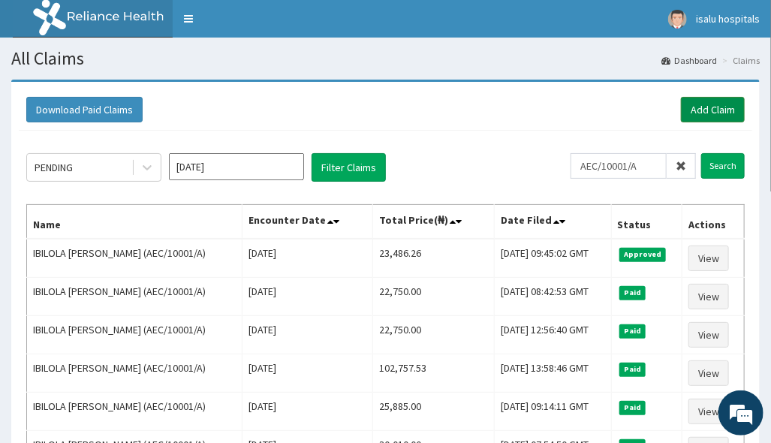
click at [720, 97] on link "Add Claim" at bounding box center [713, 110] width 64 height 26
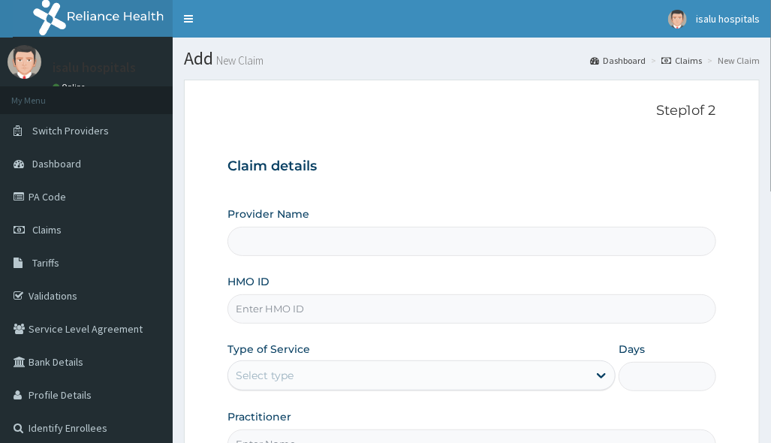
click at [308, 307] on input "HMO ID" at bounding box center [472, 308] width 488 height 29
type input "Isalu Hospital Limited"
paste input "EHT/10002/A"
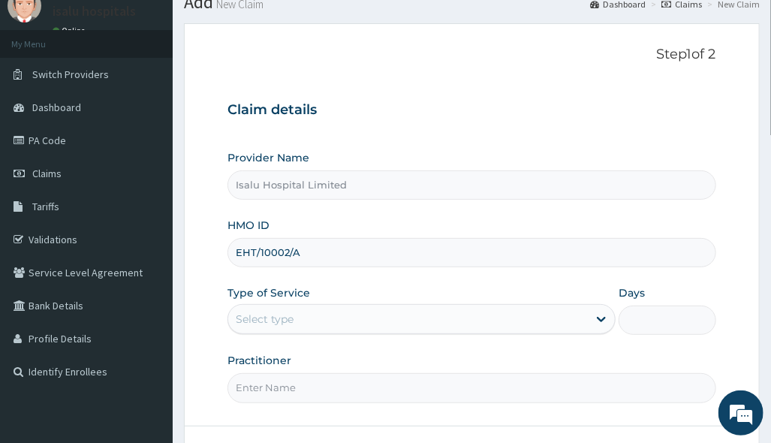
scroll to position [100, 0]
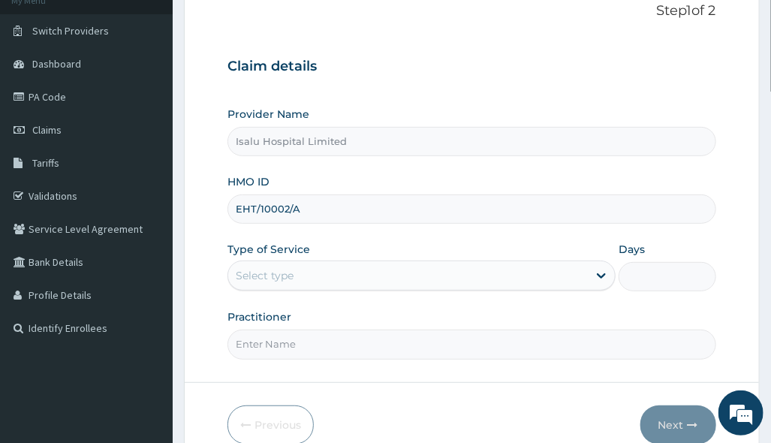
type input "EHT/10002/A"
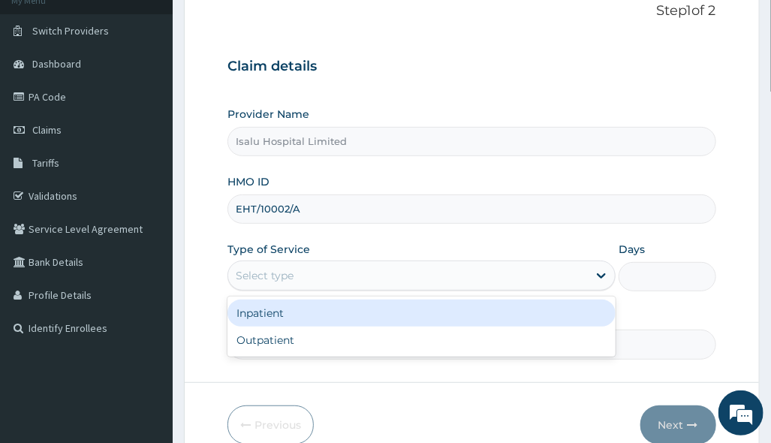
click at [378, 281] on div "Select type" at bounding box center [408, 276] width 360 height 24
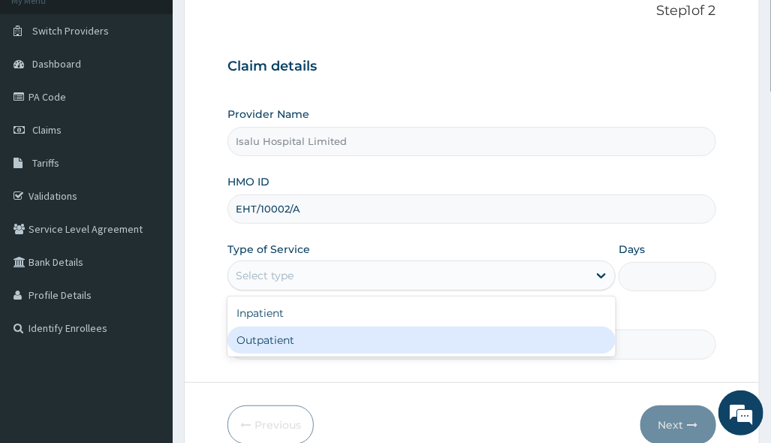
click at [333, 345] on div "Outpatient" at bounding box center [422, 340] width 388 height 27
type input "1"
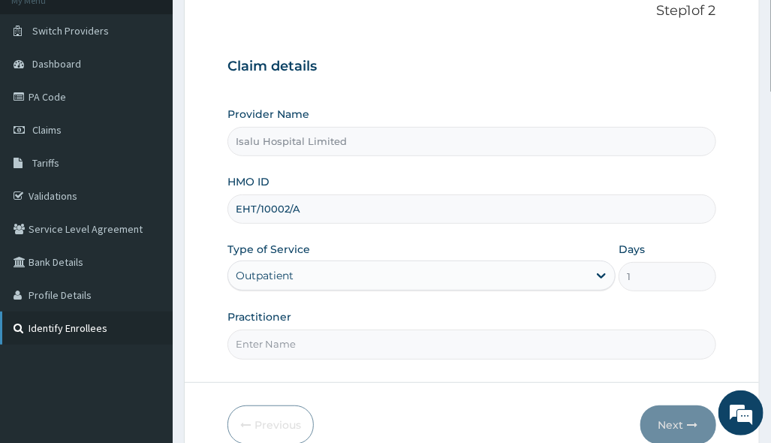
scroll to position [0, 0]
click at [571, 306] on div "Provider Name Isalu Hospital Limited HMO ID EHT/10002/A Type of Service Outpati…" at bounding box center [472, 233] width 488 height 252
drag, startPoint x: 385, startPoint y: 327, endPoint x: 378, endPoint y: 333, distance: 9.0
click at [384, 329] on div "Practitioner" at bounding box center [472, 334] width 488 height 50
drag, startPoint x: 367, startPoint y: 341, endPoint x: 360, endPoint y: 356, distance: 16.8
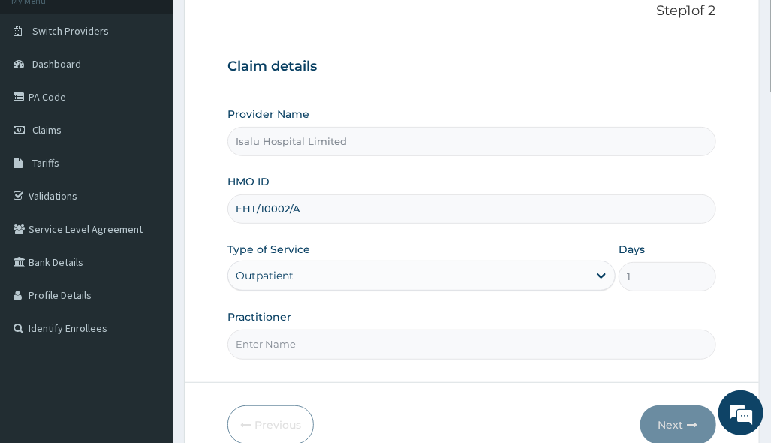
click at [360, 356] on input "Practitioner" at bounding box center [472, 344] width 488 height 29
paste input "AWESU ABDUR-RASHEED"
type input "AWESU ABDUR-RASHEED"
click at [668, 413] on button "Next" at bounding box center [679, 425] width 76 height 39
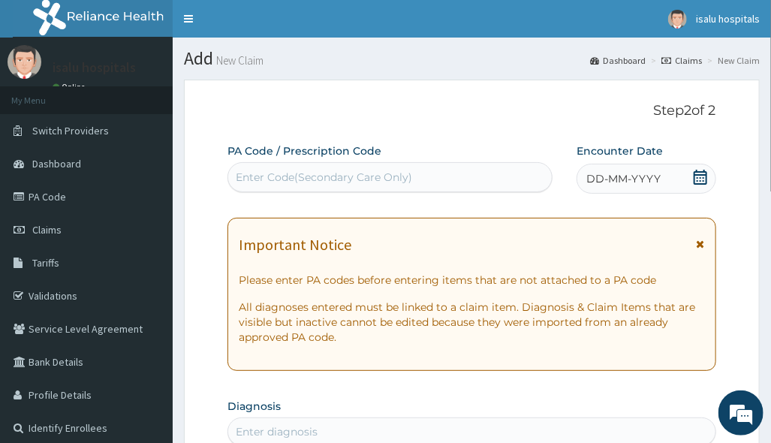
click at [421, 185] on div "Enter Code(Secondary Care Only)" at bounding box center [390, 177] width 324 height 24
paste input "PA/DACC82"
type input "PA/DACC82"
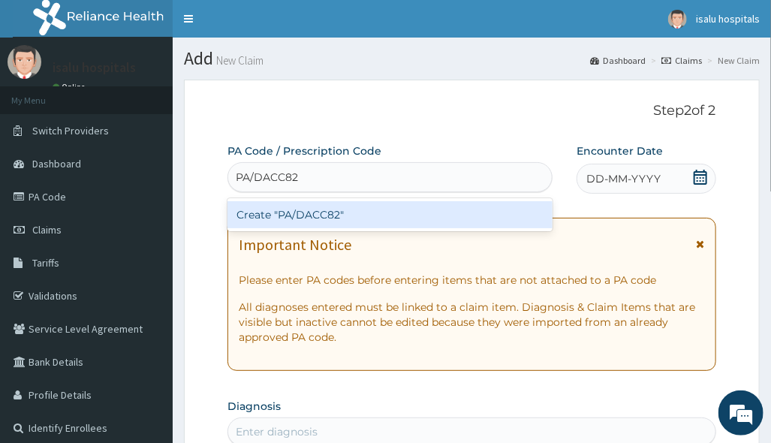
click at [416, 222] on div "Create "PA/DACC82"" at bounding box center [390, 214] width 325 height 27
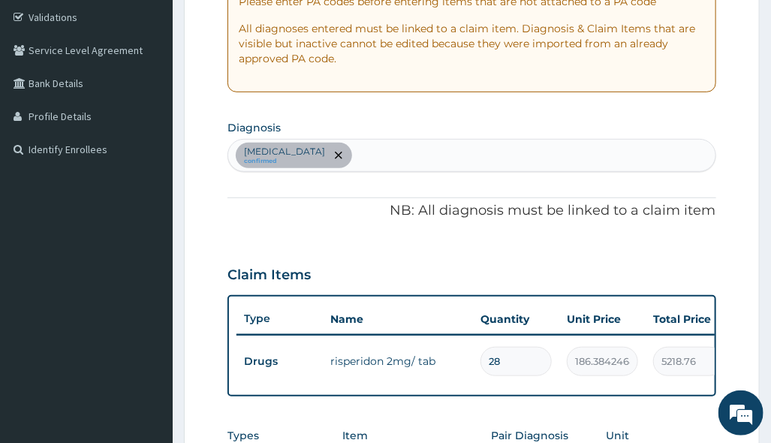
scroll to position [117, 0]
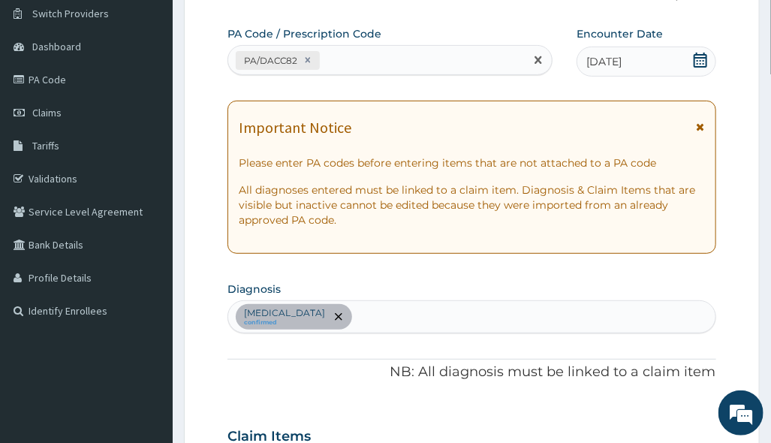
click at [357, 58] on div "PA/DACC82" at bounding box center [376, 60] width 297 height 25
paste input "PA/474162"
type input "PA/474162"
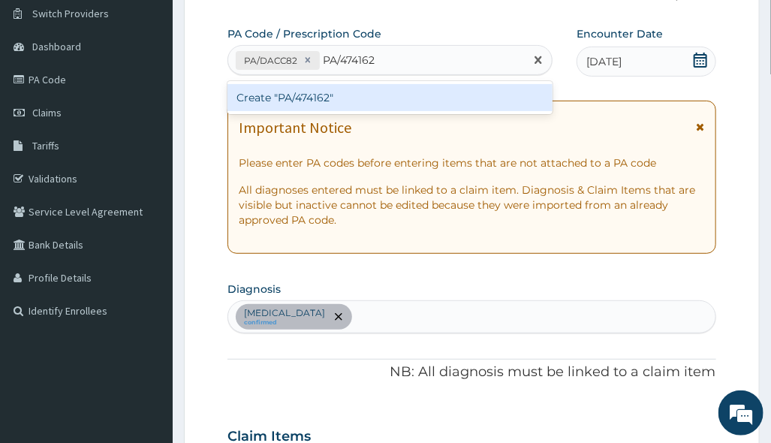
click at [367, 100] on div "Create "PA/474162"" at bounding box center [390, 97] width 325 height 27
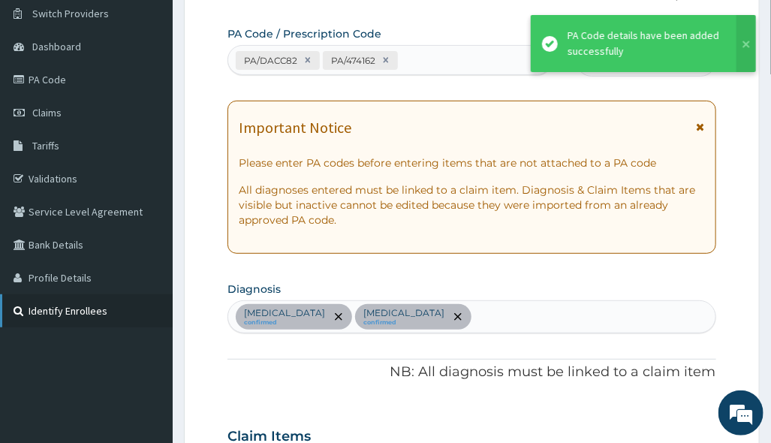
scroll to position [472, 0]
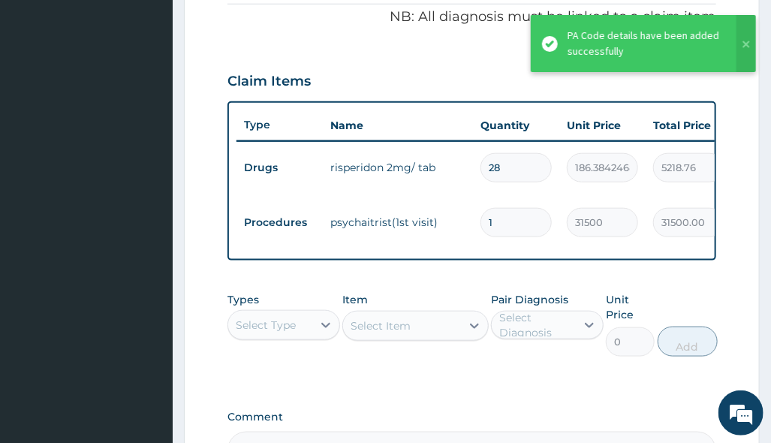
click at [7, 283] on aside "isalu hospitals Online My Menu Switch Providers Dashboard PA Code Claims Tariff…" at bounding box center [86, 85] width 173 height 1114
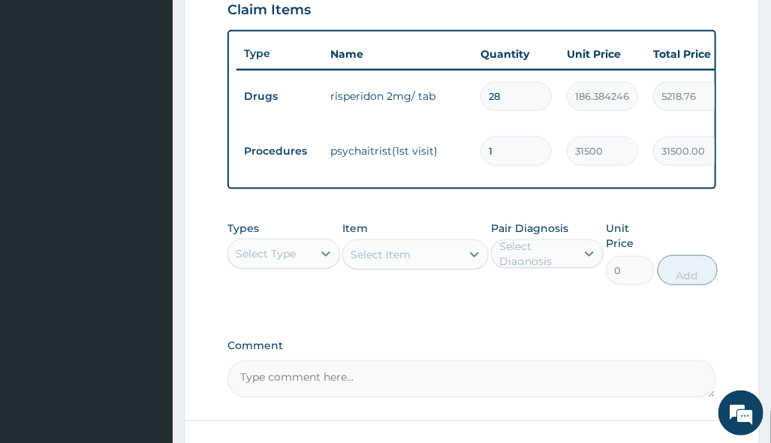
scroll to position [671, 0]
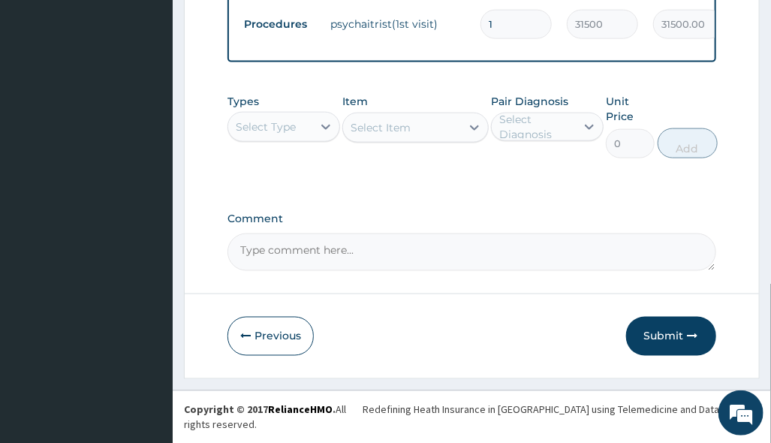
drag, startPoint x: 659, startPoint y: 358, endPoint x: 652, endPoint y: 359, distance: 7.5
click at [660, 356] on button "Submit" at bounding box center [671, 336] width 90 height 39
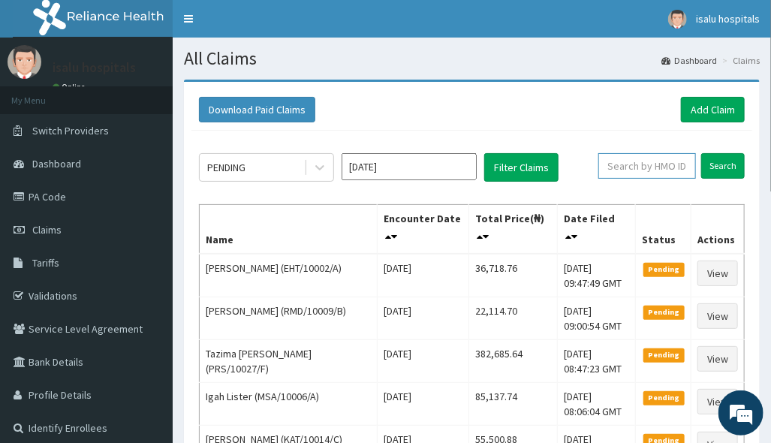
click at [641, 160] on input "text" at bounding box center [648, 166] width 98 height 26
paste input "EHT/10002/A"
type input "EHT/10002/A"
click at [176, 20] on link "Toggle navigation" at bounding box center [189, 19] width 32 height 38
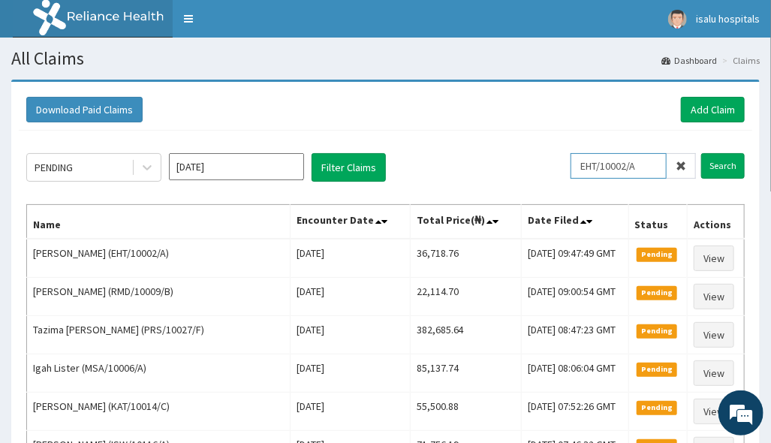
click at [605, 169] on input "EHT/10002/A" at bounding box center [619, 166] width 96 height 26
click at [719, 166] on input "Search" at bounding box center [723, 166] width 44 height 26
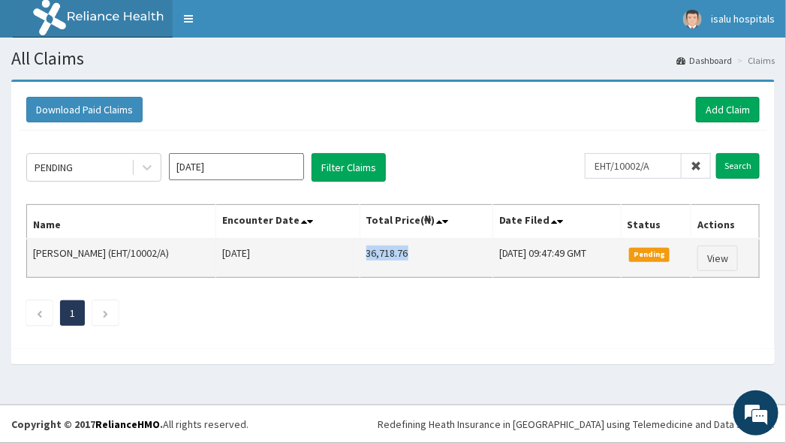
drag, startPoint x: 346, startPoint y: 254, endPoint x: 409, endPoint y: 245, distance: 63.7
click at [409, 245] on td "36,718.76" at bounding box center [426, 258] width 133 height 39
copy td "36,718.76"
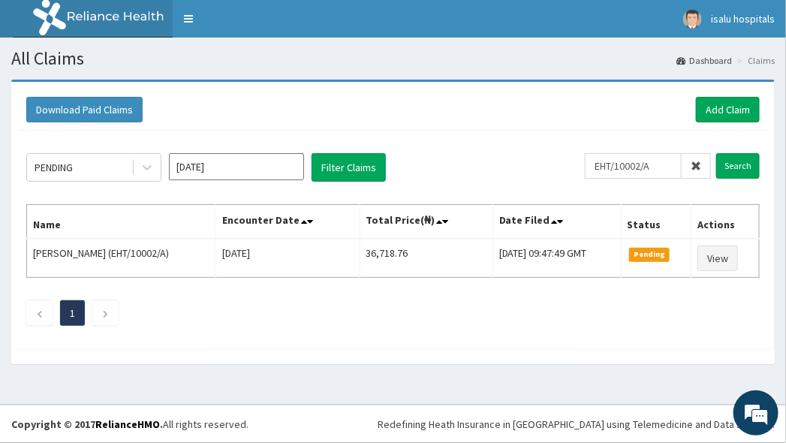
drag, startPoint x: 658, startPoint y: 315, endPoint x: 667, endPoint y: 310, distance: 10.4
click at [660, 315] on ul "1" at bounding box center [393, 313] width 734 height 26
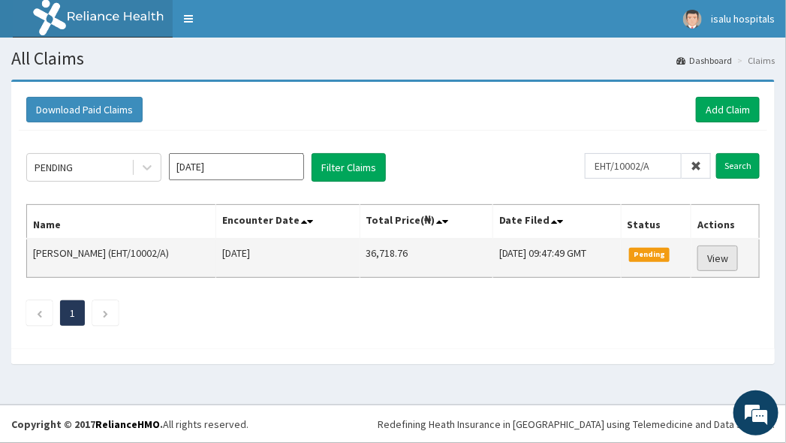
click at [719, 261] on link "View" at bounding box center [718, 259] width 41 height 26
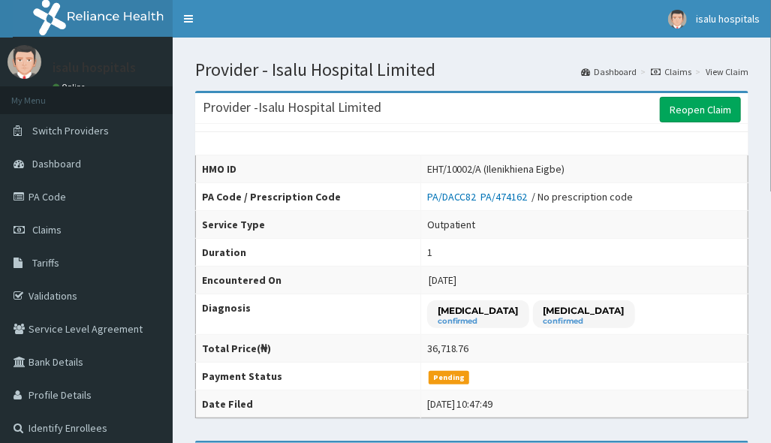
scroll to position [300, 0]
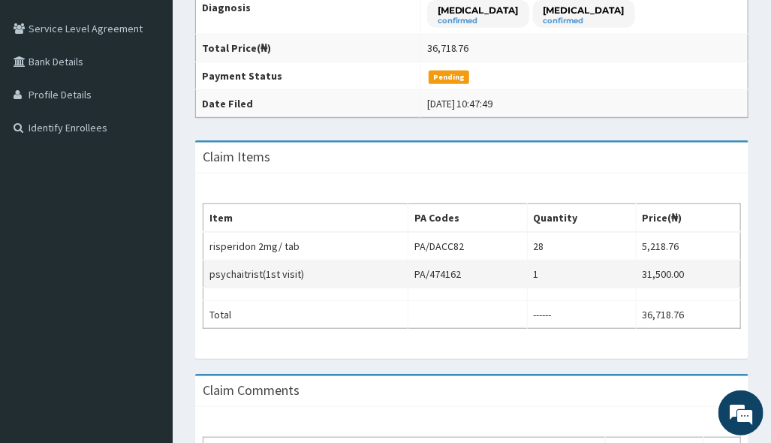
click at [538, 278] on td "1" at bounding box center [581, 275] width 109 height 28
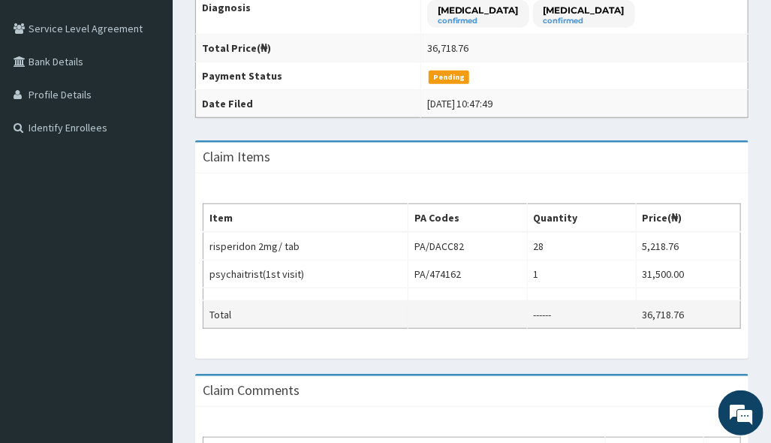
click at [578, 315] on td "------" at bounding box center [581, 315] width 109 height 28
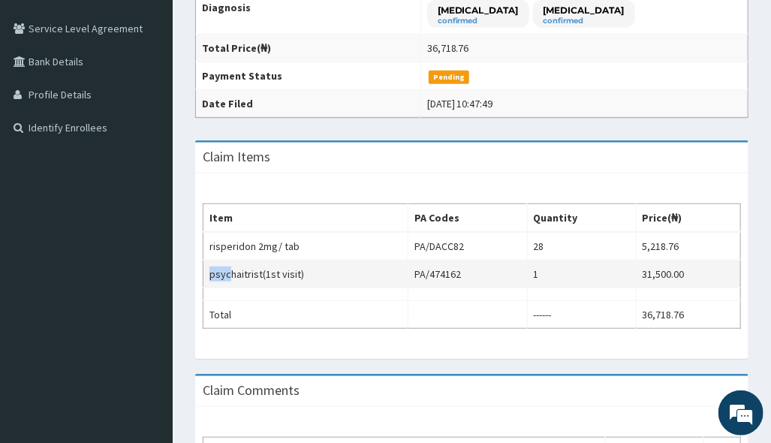
scroll to position [0, 0]
drag, startPoint x: 227, startPoint y: 275, endPoint x: 336, endPoint y: 282, distance: 109.1
click at [336, 282] on td "psychaitrist(1st visit)" at bounding box center [306, 275] width 205 height 28
copy td "psychaitrist(1st visit)"
click at [442, 285] on td "PA/474162" at bounding box center [468, 275] width 119 height 28
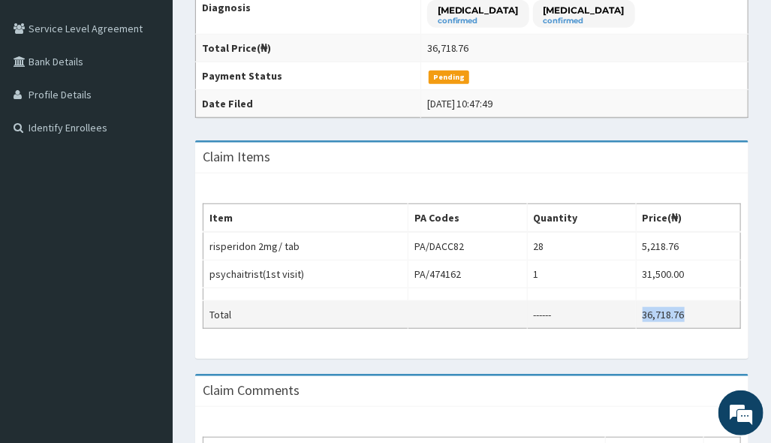
drag, startPoint x: 632, startPoint y: 312, endPoint x: 728, endPoint y: 301, distance: 96.8
click at [728, 301] on tr "Total ------ 36,718.76" at bounding box center [473, 315] width 538 height 28
copy tr "36,718.76"
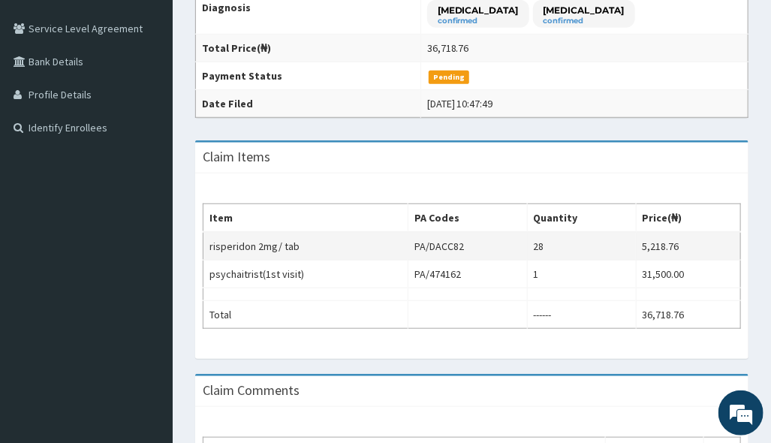
click at [595, 254] on td "28" at bounding box center [581, 246] width 109 height 29
drag, startPoint x: 394, startPoint y: 248, endPoint x: 475, endPoint y: 238, distance: 81.7
click at [475, 238] on tr "risperidon 2mg/ tab PA/DACC82 28 5,218.76" at bounding box center [473, 246] width 538 height 29
copy tr "PA/DACC82"
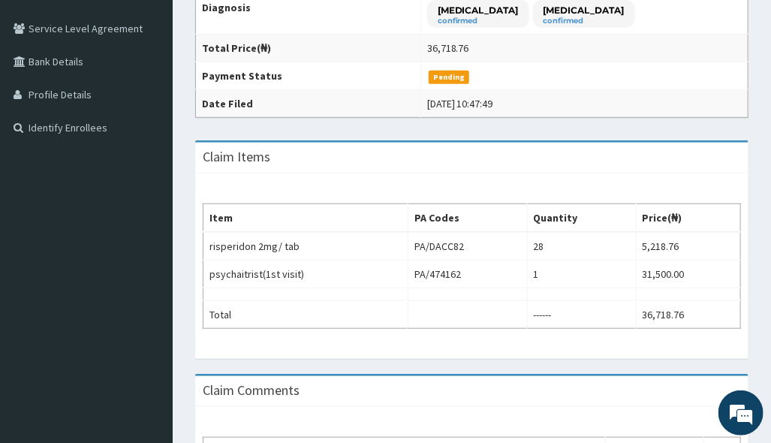
click at [669, 80] on td "Pending" at bounding box center [584, 76] width 327 height 28
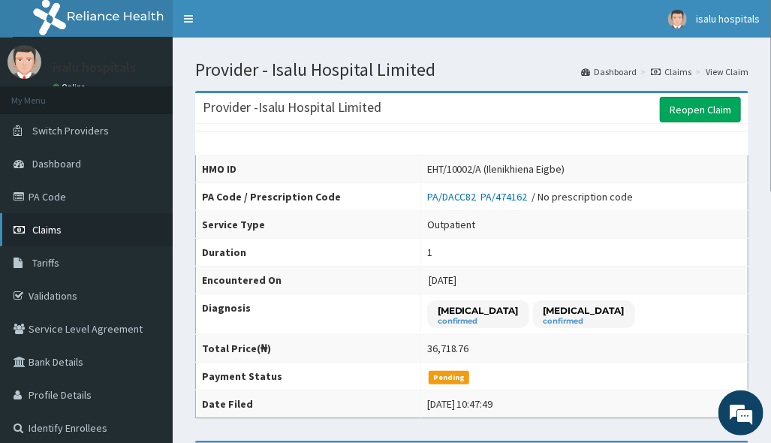
click at [68, 223] on link "Claims" at bounding box center [86, 229] width 173 height 33
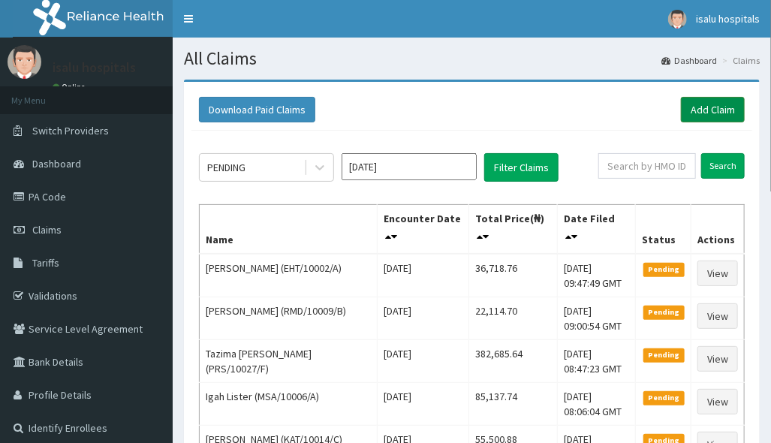
click at [722, 109] on link "Add Claim" at bounding box center [713, 110] width 64 height 26
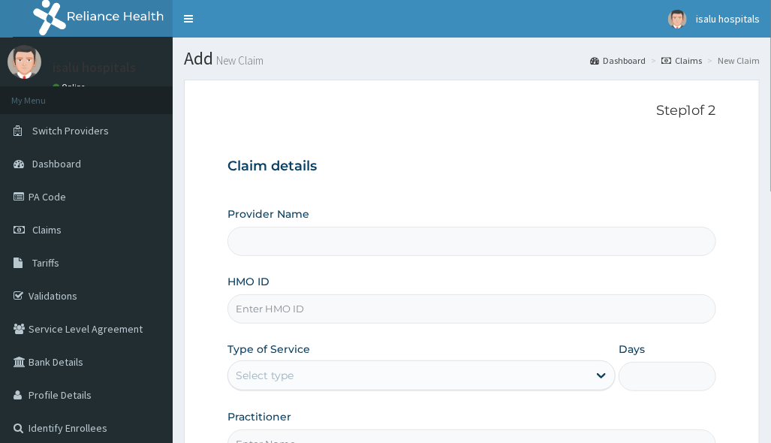
click at [392, 312] on input "HMO ID" at bounding box center [472, 308] width 488 height 29
type input "Isalu Hospital Limited"
paste input "EIS/11056/A"
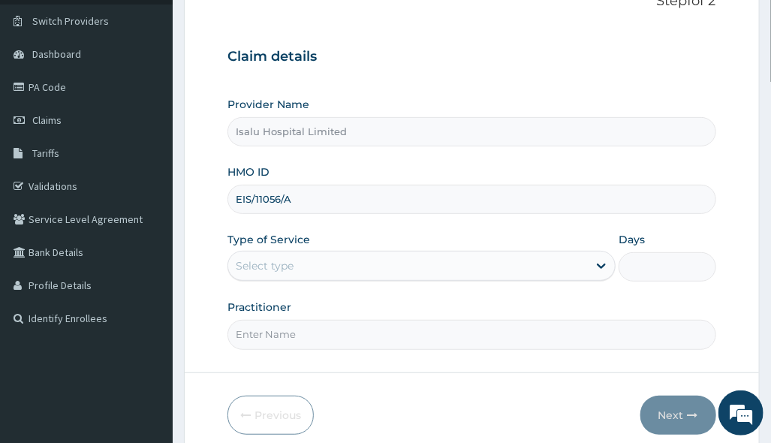
scroll to position [173, 0]
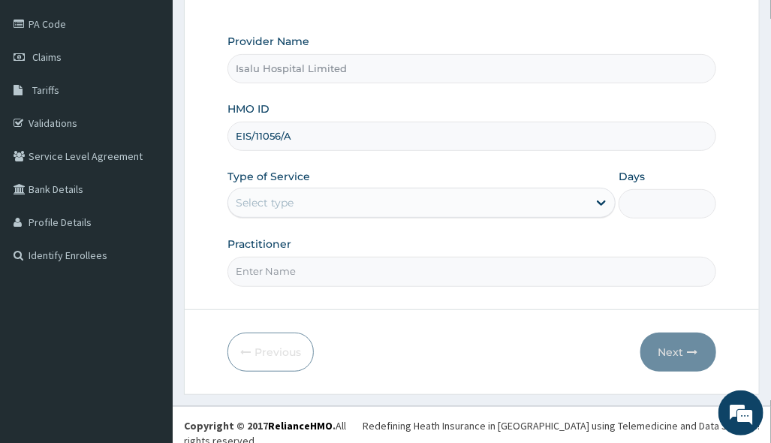
type input "EIS/11056/A"
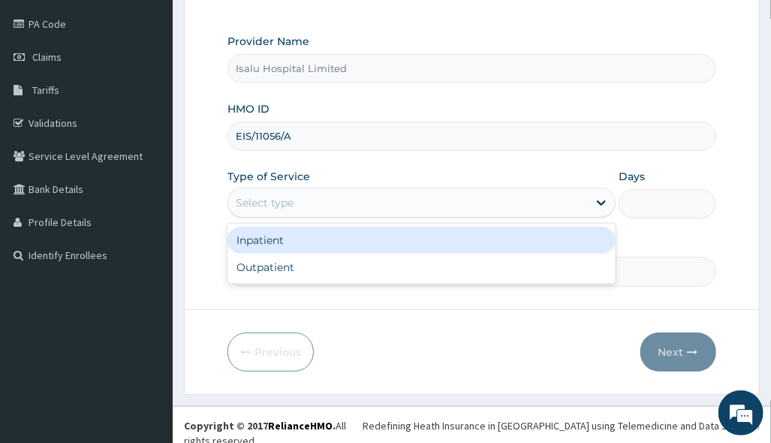
click at [294, 205] on div "Select type" at bounding box center [408, 203] width 360 height 24
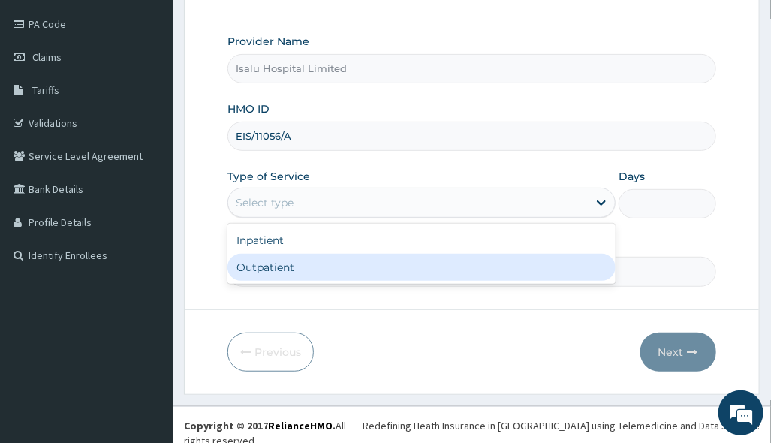
drag, startPoint x: 279, startPoint y: 263, endPoint x: 288, endPoint y: 279, distance: 17.8
click at [279, 264] on div "Outpatient" at bounding box center [422, 267] width 388 height 27
type input "1"
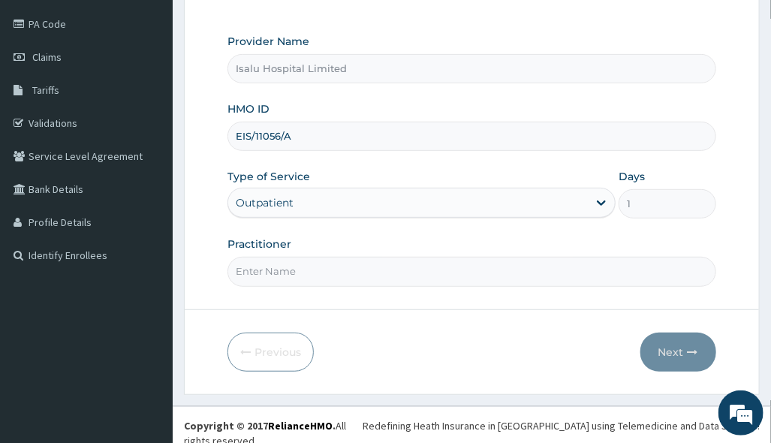
scroll to position [0, 0]
click at [490, 351] on div "Previous Next" at bounding box center [472, 352] width 488 height 39
click at [366, 271] on input "Practitioner" at bounding box center [472, 271] width 488 height 29
paste input "DR DAVOU TISLO"
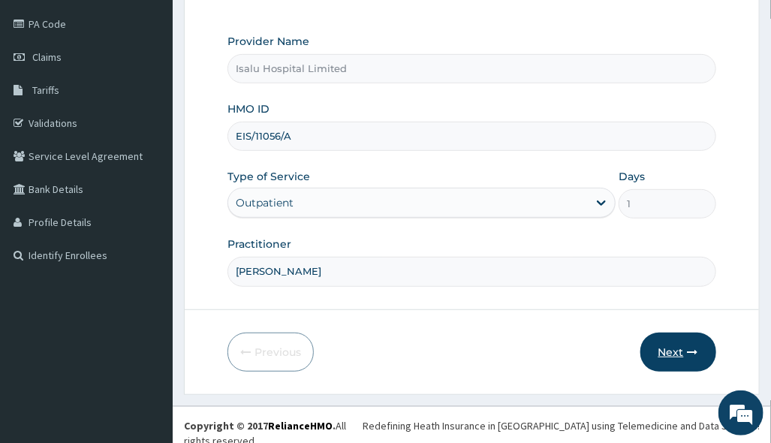
type input "DR DAVOU TISLO"
click at [668, 347] on button "Next" at bounding box center [679, 352] width 76 height 39
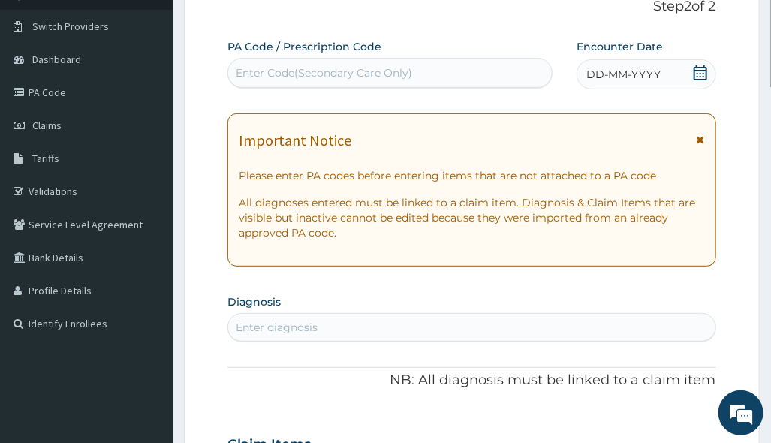
scroll to position [72, 0]
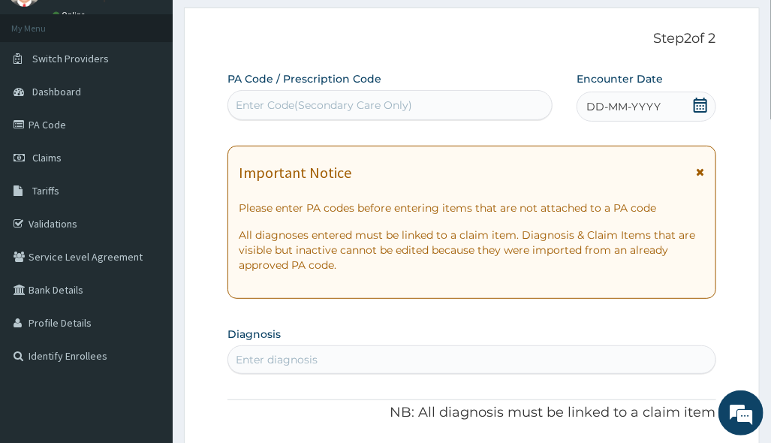
click at [687, 102] on div "DD-MM-YYYY" at bounding box center [646, 107] width 139 height 30
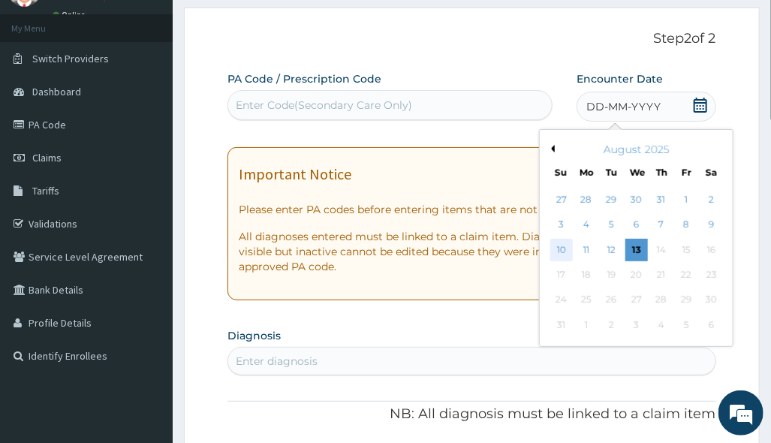
click at [568, 247] on div "10" at bounding box center [561, 250] width 23 height 23
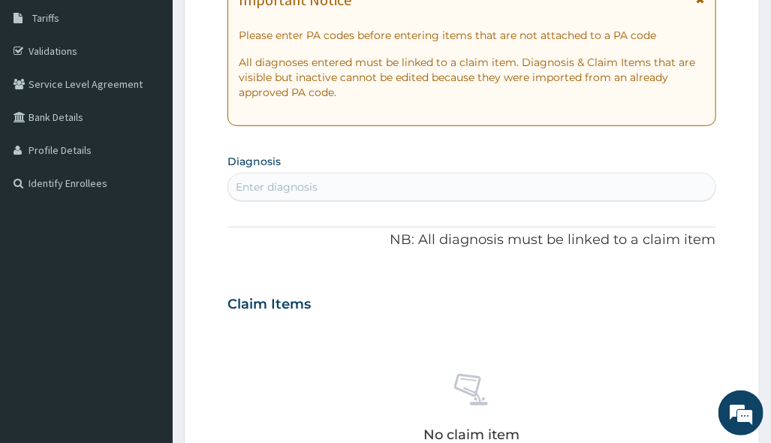
scroll to position [173, 0]
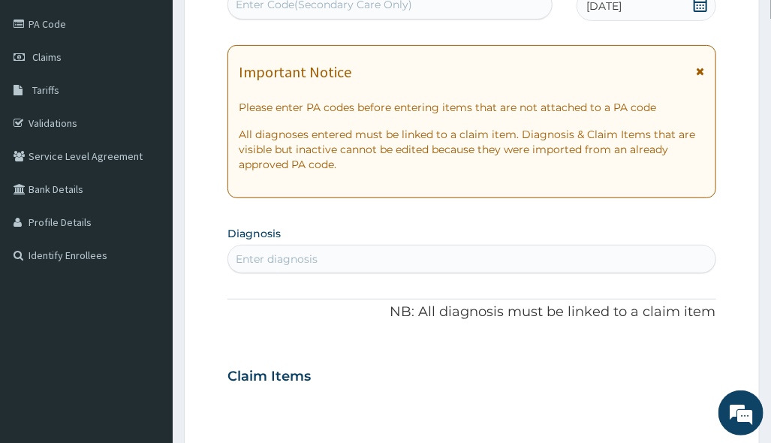
click at [313, 249] on div "Enter diagnosis" at bounding box center [471, 259] width 487 height 24
type input "MALARIA"
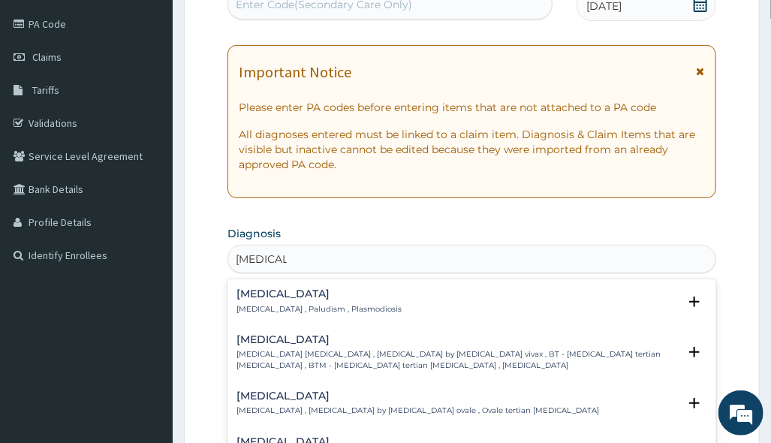
click at [296, 307] on p "Malaria , Paludism , Plasmodiosis" at bounding box center [319, 309] width 165 height 11
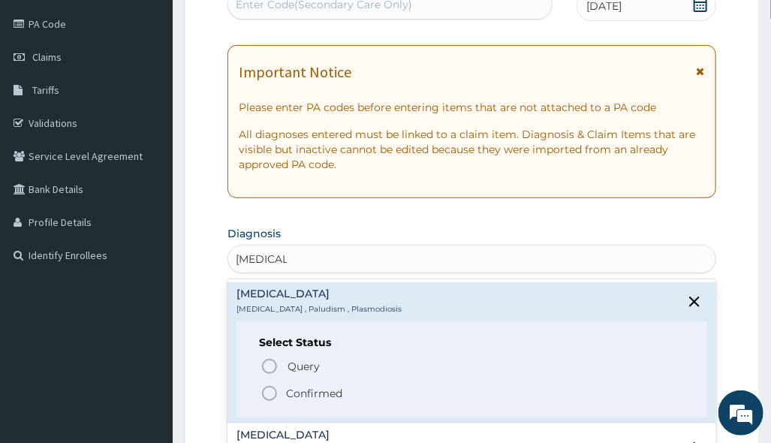
click at [294, 388] on span "Confirmed" at bounding box center [473, 394] width 424 height 18
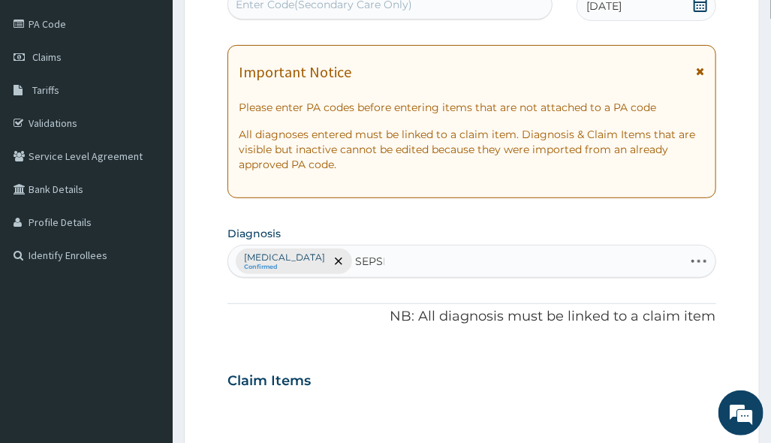
type input "SEPSIS"
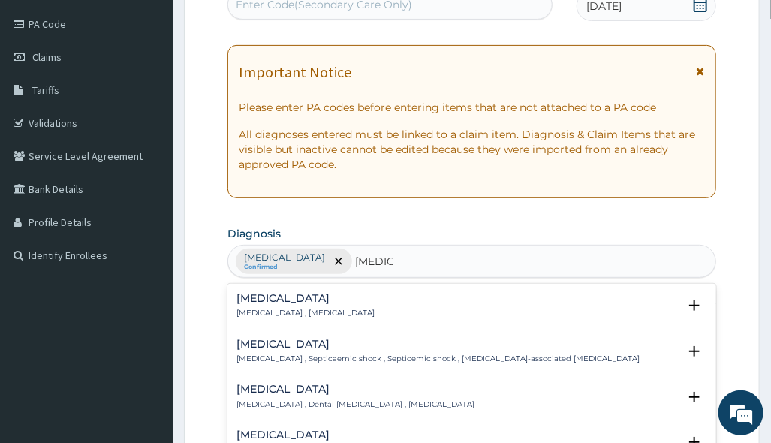
click at [305, 303] on div "Sepsis Systemic infection , Sepsis" at bounding box center [306, 306] width 138 height 26
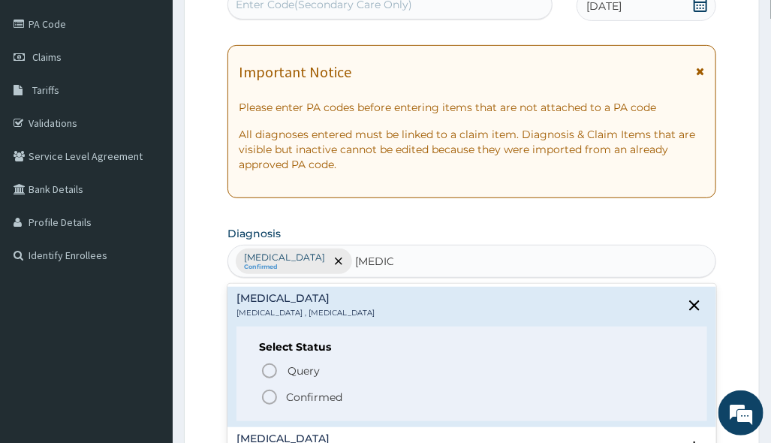
click at [286, 391] on p "Confirmed" at bounding box center [314, 397] width 56 height 15
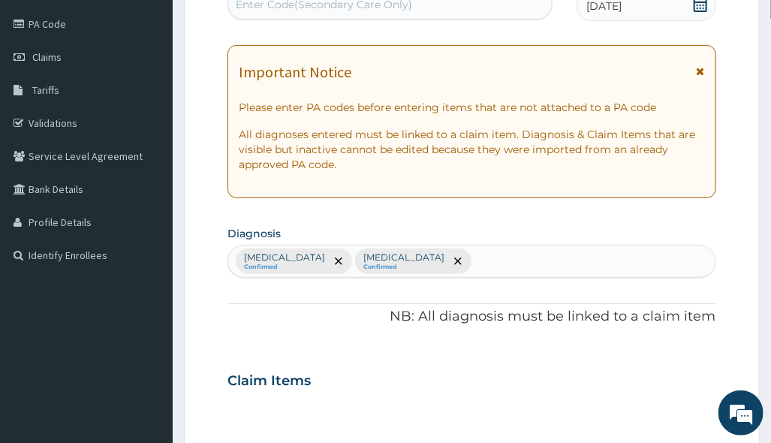
click at [565, 366] on div "Claim Items" at bounding box center [472, 377] width 488 height 39
click at [456, 255] on div "Malaria Confirmed Sepsis Confirmed" at bounding box center [471, 262] width 487 height 32
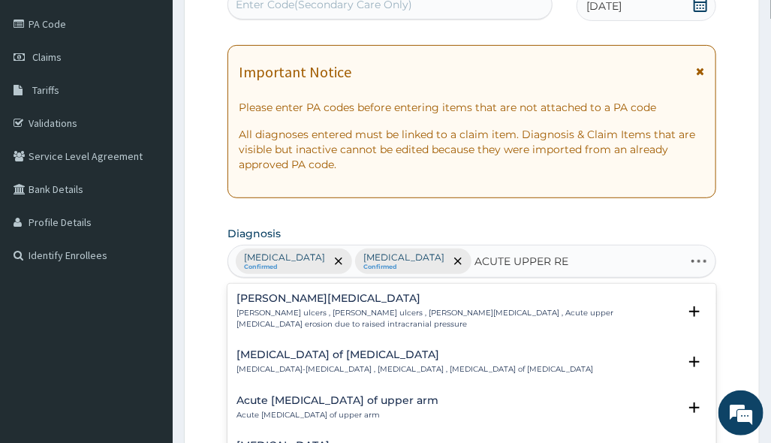
type input "ACUTE UPPER RES"
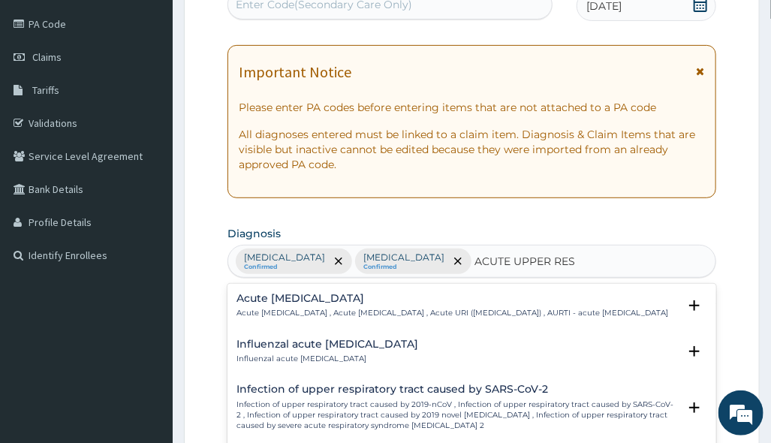
click at [459, 296] on h4 "Acute upper respiratory infection" at bounding box center [453, 298] width 432 height 11
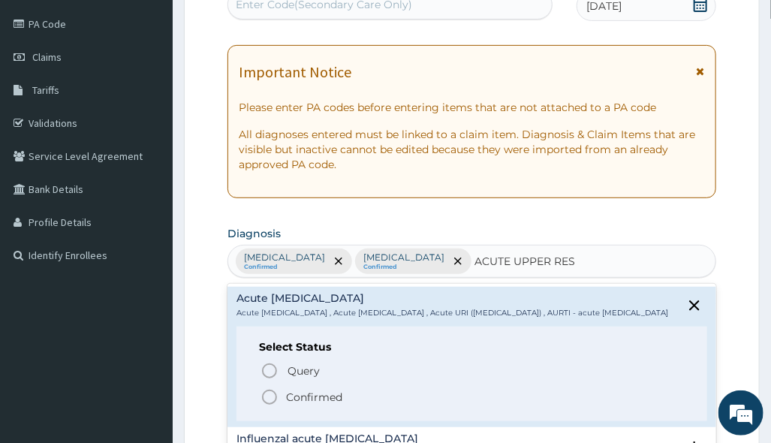
click at [312, 403] on p "Confirmed" at bounding box center [314, 397] width 56 height 15
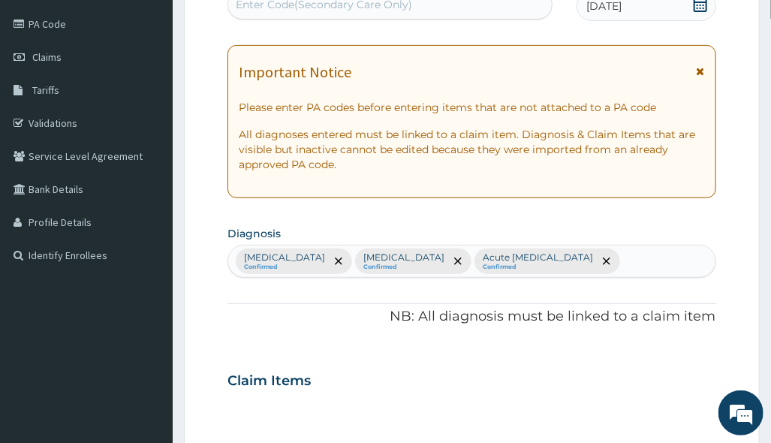
click at [508, 303] on div "PA Code / Prescription Code Enter Code(Secondary Care Only) Encounter Date 10-0…" at bounding box center [472, 377] width 488 height 812
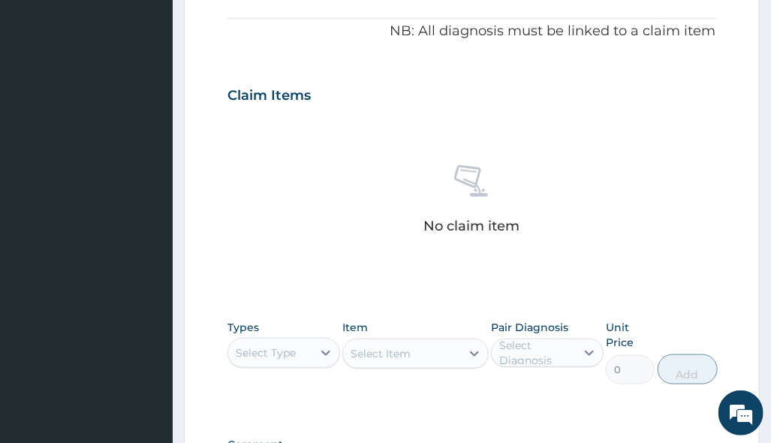
scroll to position [668, 0]
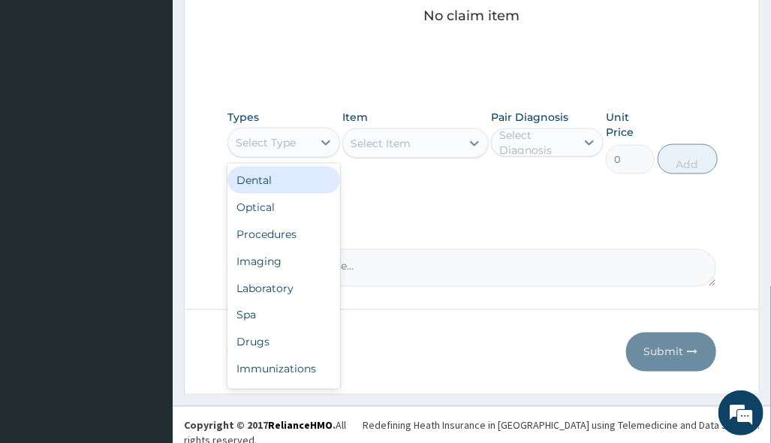
click at [276, 142] on div "Select Type" at bounding box center [266, 142] width 60 height 15
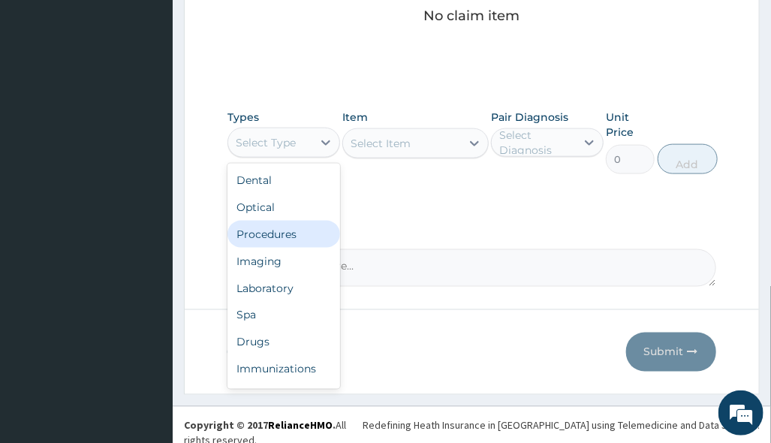
click at [277, 233] on div "Procedures" at bounding box center [284, 234] width 113 height 27
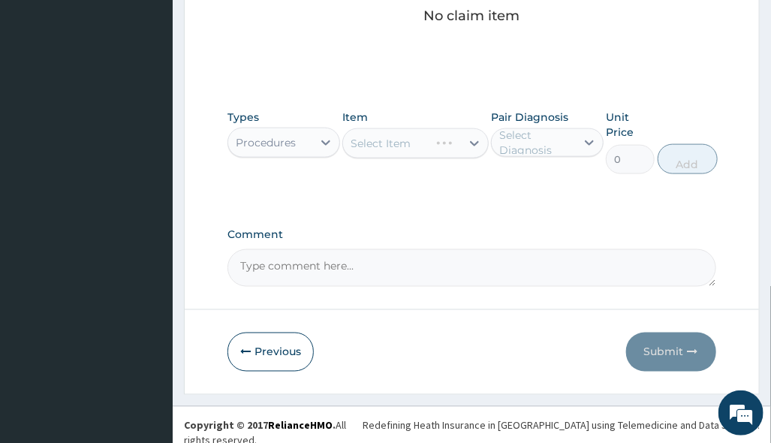
click at [439, 158] on div "Item Select Item" at bounding box center [415, 142] width 146 height 65
click at [441, 153] on div "Select Item" at bounding box center [415, 143] width 146 height 30
click at [448, 149] on div "Select Item" at bounding box center [415, 143] width 146 height 30
click at [454, 143] on div "Select Item" at bounding box center [415, 143] width 146 height 30
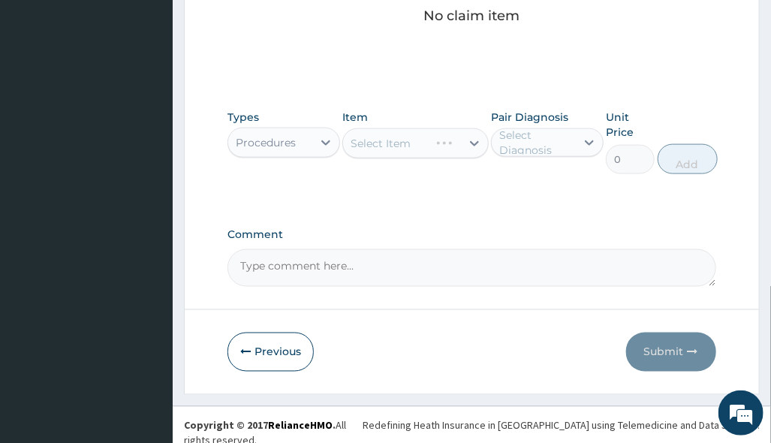
click at [455, 143] on div "Select Item" at bounding box center [415, 143] width 146 height 30
click at [456, 143] on div "Select Item" at bounding box center [415, 143] width 146 height 30
click at [456, 140] on div "Select Item" at bounding box center [415, 143] width 146 height 30
click at [442, 135] on div "Select Item" at bounding box center [402, 143] width 118 height 24
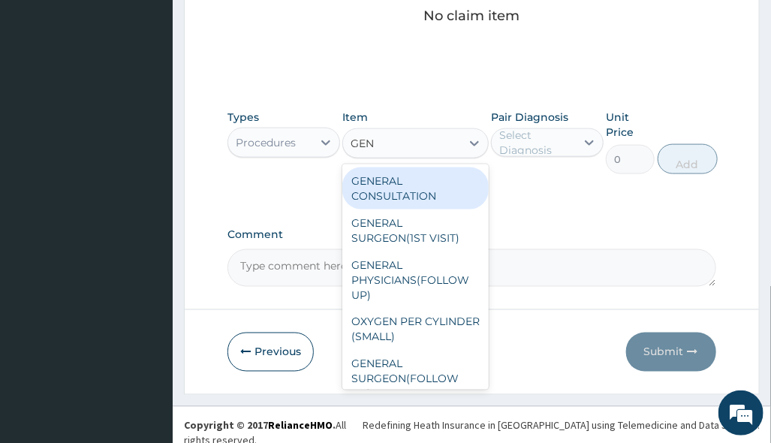
type input "GENE"
click at [442, 189] on div "GENERAL CONSULTATION" at bounding box center [415, 188] width 146 height 42
type input "3150"
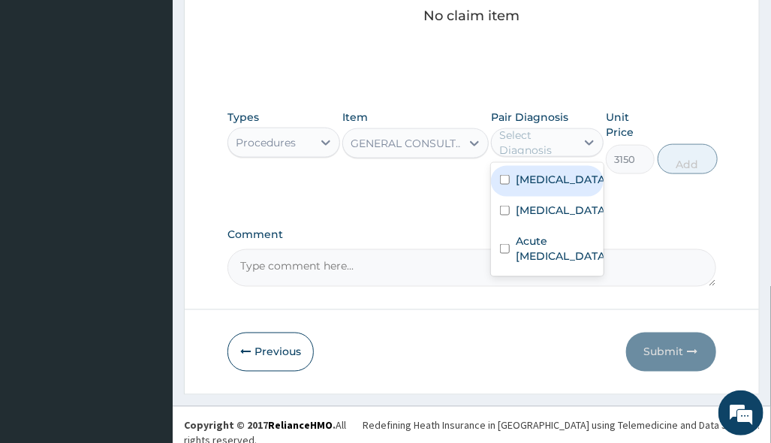
click at [561, 146] on div "Select Diagnosis" at bounding box center [536, 143] width 75 height 30
click at [551, 182] on label "[MEDICAL_DATA]" at bounding box center [562, 179] width 93 height 15
checkbox input "true"
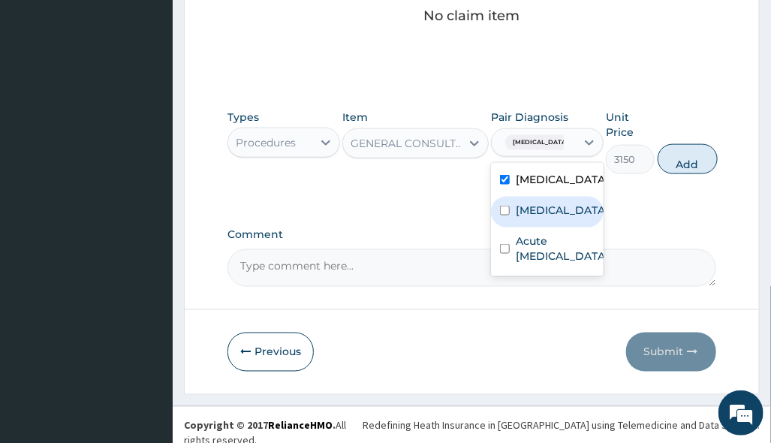
click at [561, 207] on div "[MEDICAL_DATA]" at bounding box center [547, 212] width 113 height 31
checkbox input "true"
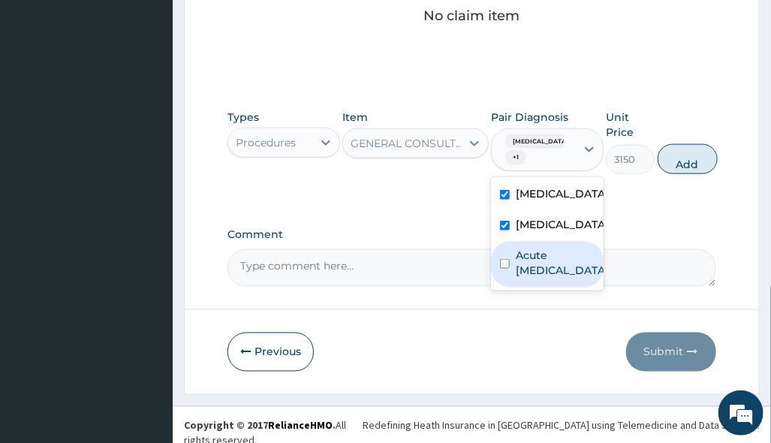
drag, startPoint x: 561, startPoint y: 248, endPoint x: 568, endPoint y: 257, distance: 11.7
click at [561, 253] on label "Acute upper respiratory infection" at bounding box center [562, 263] width 93 height 30
checkbox input "true"
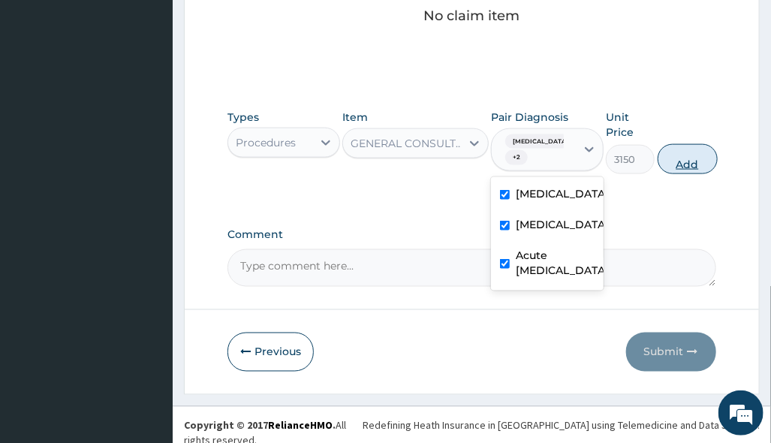
click at [683, 163] on button "Add" at bounding box center [688, 159] width 60 height 30
type input "0"
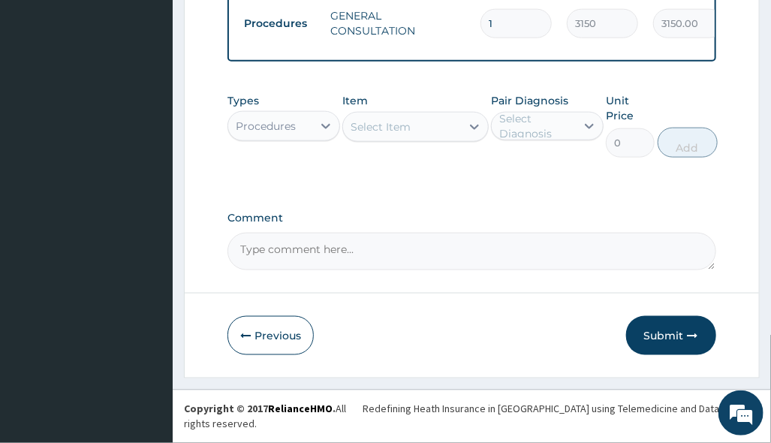
scroll to position [612, 0]
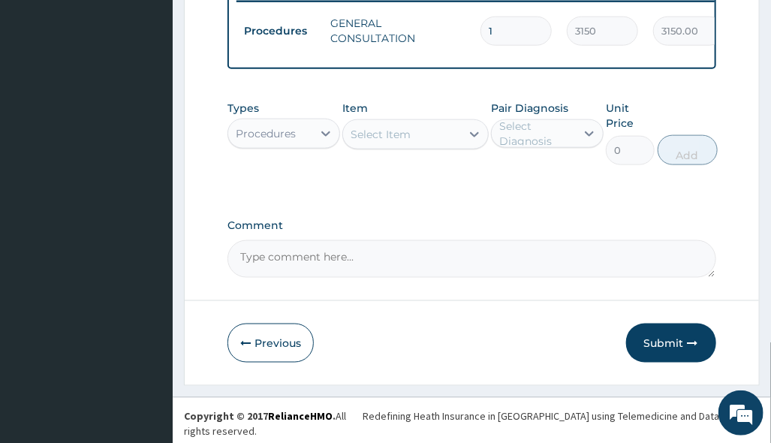
click at [511, 232] on label "Comment" at bounding box center [472, 225] width 488 height 13
click at [511, 240] on textarea "Comment" at bounding box center [472, 259] width 488 height 38
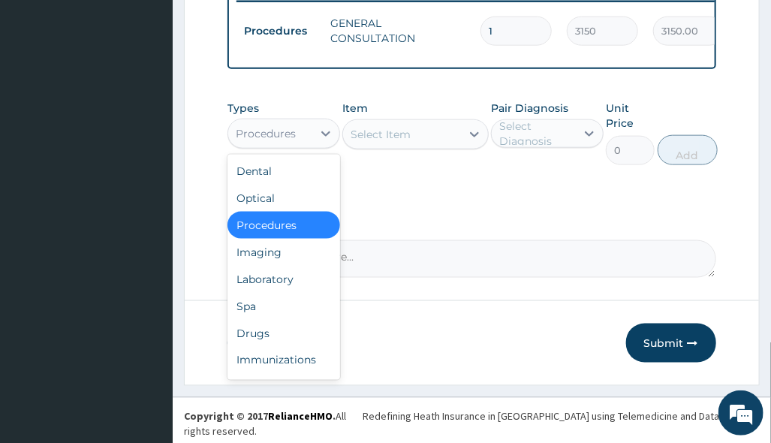
click at [267, 140] on div "Procedures" at bounding box center [266, 133] width 60 height 15
click at [293, 347] on div "Drugs" at bounding box center [284, 333] width 113 height 27
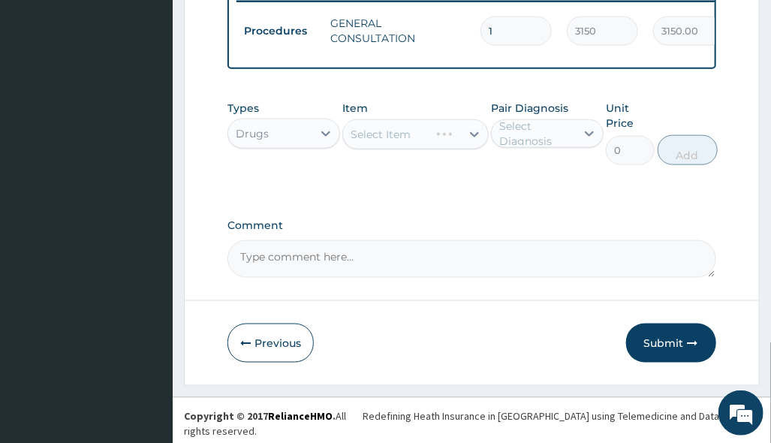
click at [450, 145] on div "Select Item" at bounding box center [415, 134] width 146 height 30
click at [450, 144] on div "Select Item" at bounding box center [415, 134] width 146 height 30
click at [451, 144] on div "Select Item" at bounding box center [415, 134] width 146 height 30
click at [463, 143] on div "Select Item" at bounding box center [415, 134] width 146 height 30
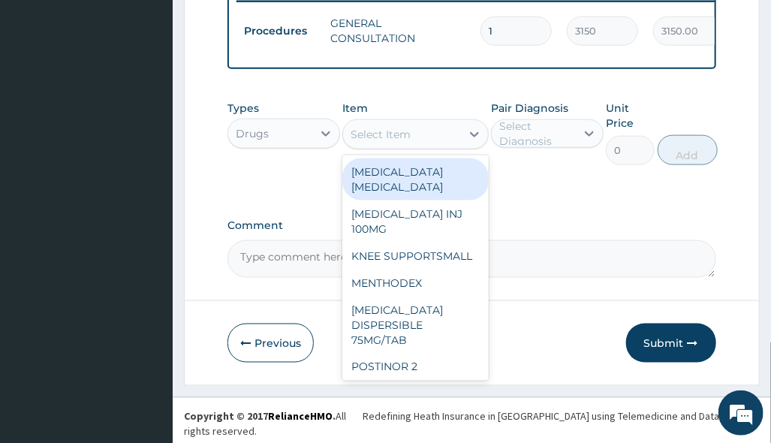
click at [463, 143] on div at bounding box center [474, 134] width 27 height 27
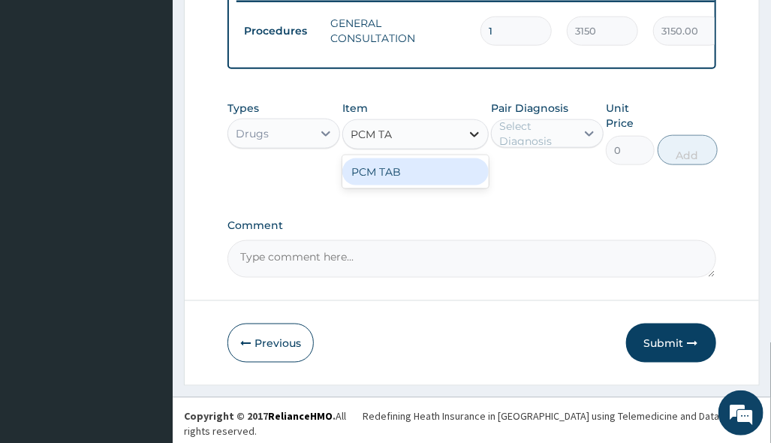
type input "PCM TAB"
click at [460, 172] on div "PCM TAB" at bounding box center [415, 171] width 146 height 27
type input "201.0959930419922"
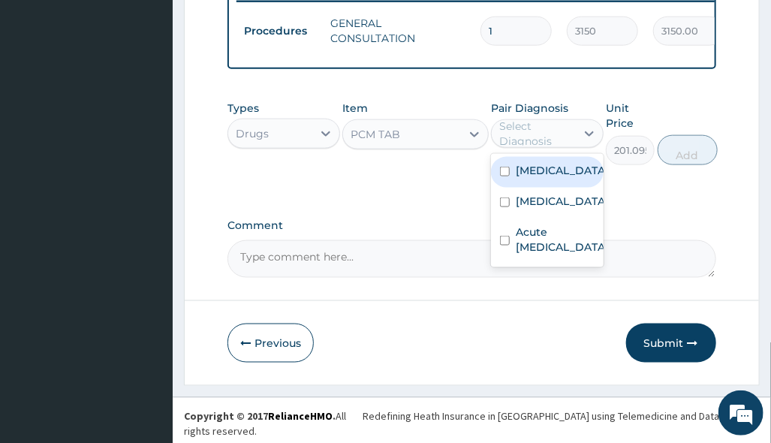
drag, startPoint x: 562, startPoint y: 139, endPoint x: 572, endPoint y: 164, distance: 27.3
click at [564, 145] on div "Select Diagnosis" at bounding box center [536, 134] width 75 height 30
click at [562, 182] on div "[MEDICAL_DATA]" at bounding box center [547, 172] width 113 height 31
checkbox input "true"
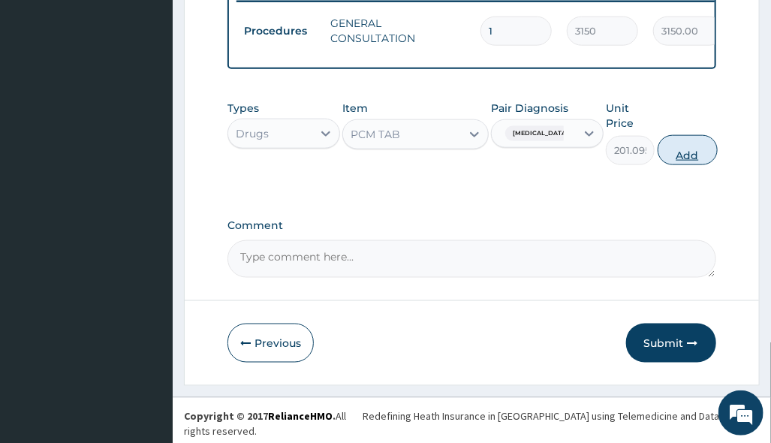
click at [679, 164] on button "Add" at bounding box center [688, 150] width 60 height 30
type input "0"
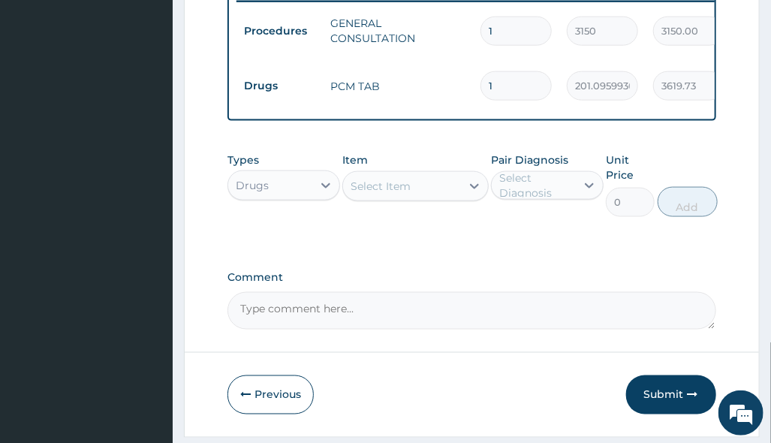
type input "18"
type input "3619.73"
type input "18"
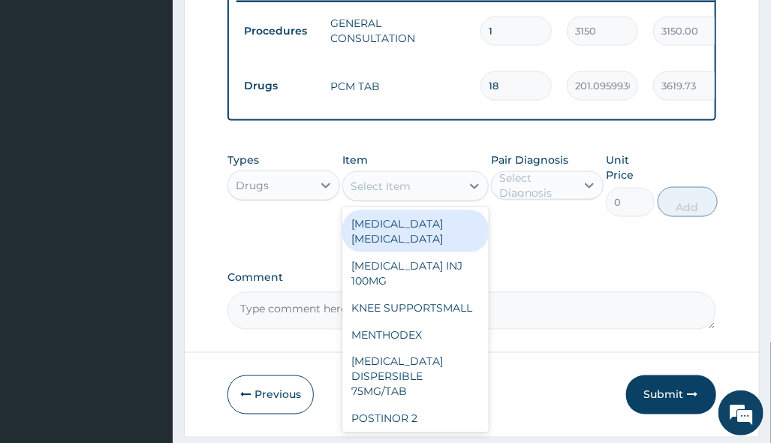
click at [409, 192] on div "Select Item" at bounding box center [381, 186] width 60 height 15
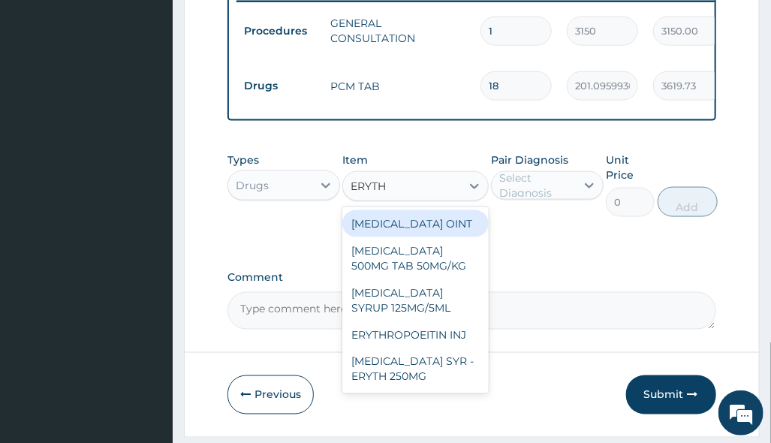
type input "ERYTH"
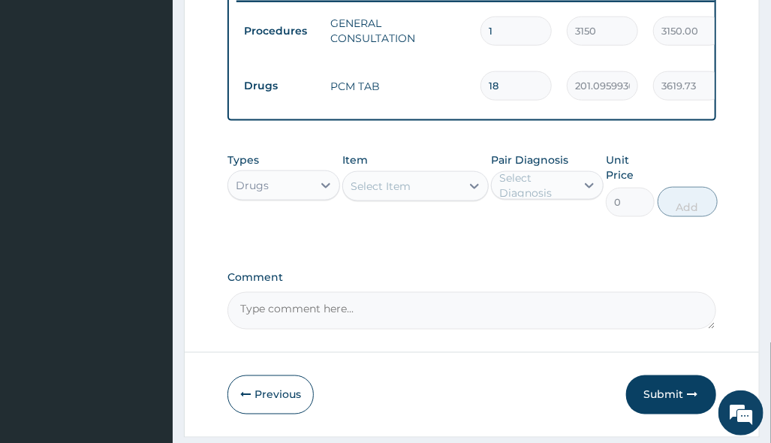
click at [500, 315] on textarea "Comment" at bounding box center [472, 311] width 488 height 38
click at [394, 194] on div "Select Item" at bounding box center [381, 186] width 60 height 15
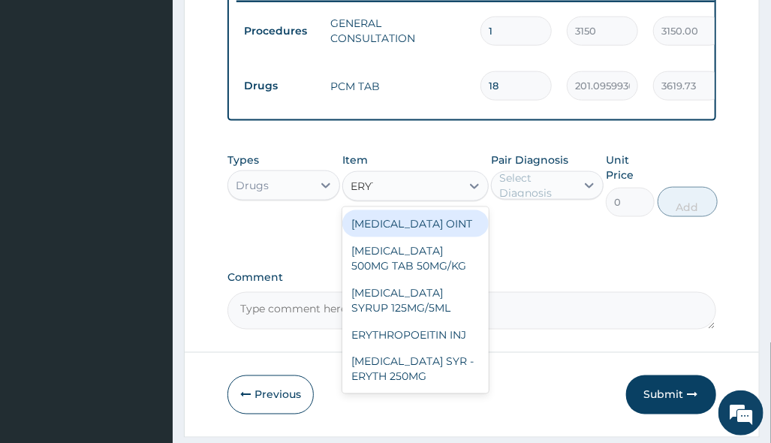
type input "ERYTH"
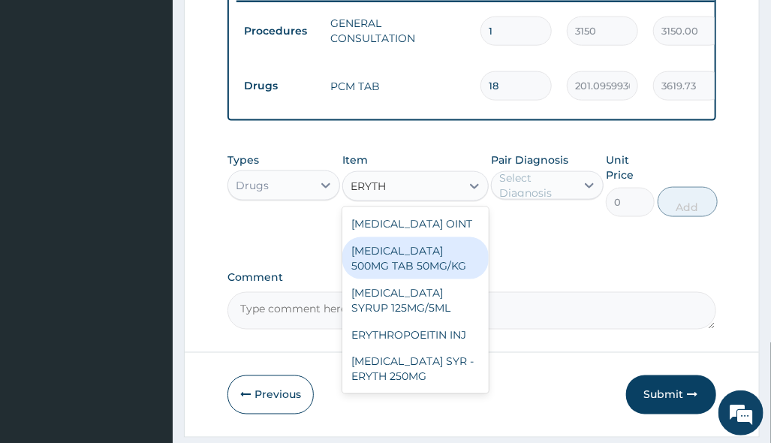
click at [442, 279] on div "[MEDICAL_DATA] 500MG TAB 50MG/KG" at bounding box center [415, 258] width 146 height 42
type input "310.4639892578125"
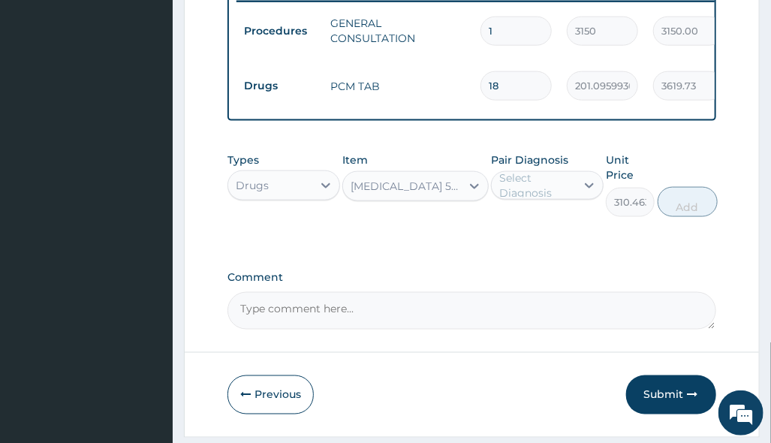
click at [566, 201] on div "Select Diagnosis" at bounding box center [536, 185] width 75 height 30
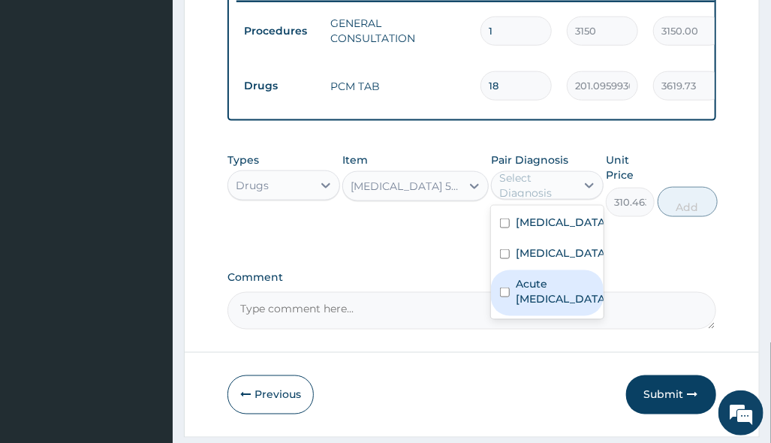
click at [572, 306] on label "Acute upper respiratory infection" at bounding box center [562, 291] width 93 height 30
checkbox input "true"
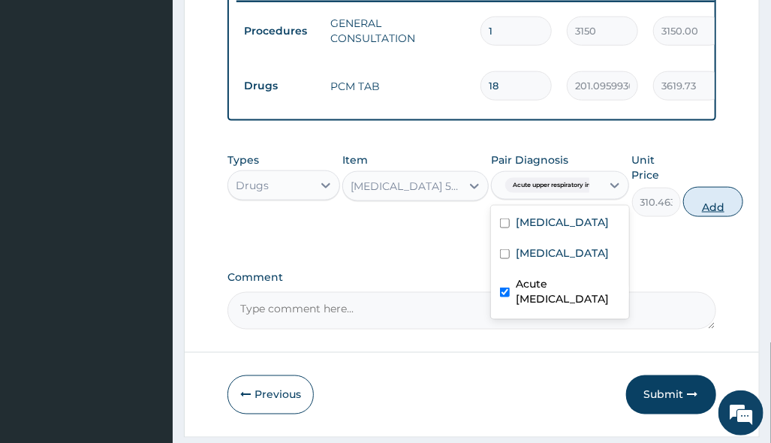
click at [712, 217] on button "Add" at bounding box center [713, 202] width 60 height 30
type input "0"
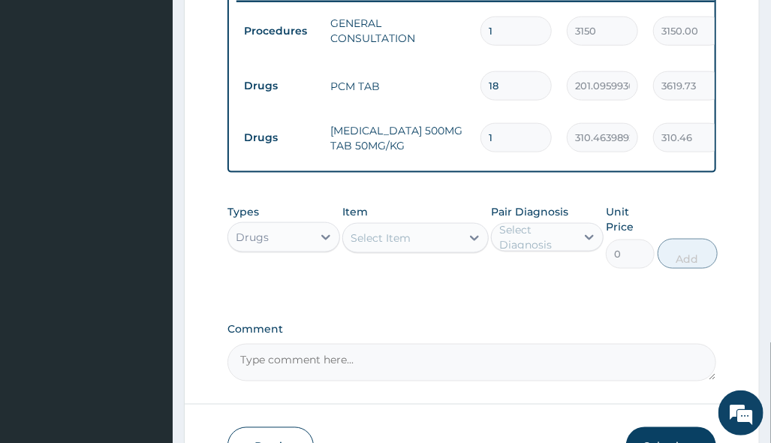
click at [511, 132] on input "1" at bounding box center [516, 137] width 71 height 29
type input "10"
type input "3104.64"
type input "10"
click at [383, 246] on div "Select Item" at bounding box center [381, 238] width 60 height 15
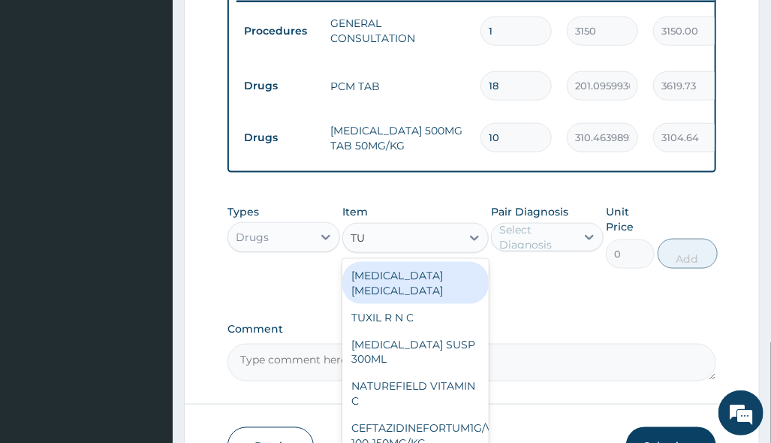
type input "TUX"
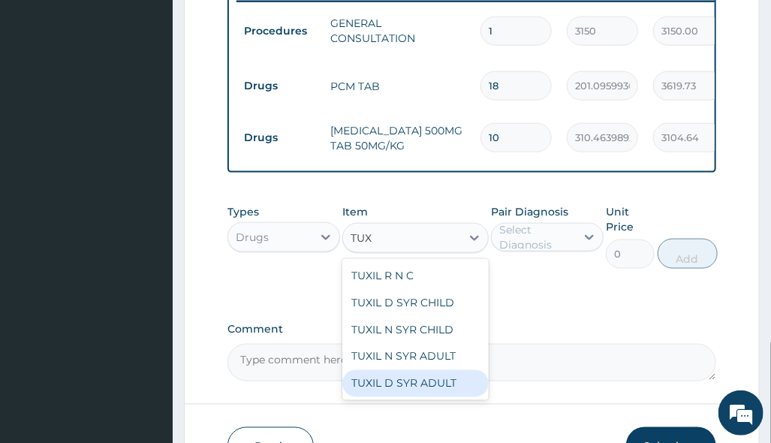
click at [448, 395] on div "TUXIL D SYR ADULT" at bounding box center [415, 383] width 146 height 27
type input "1397.088012695312"
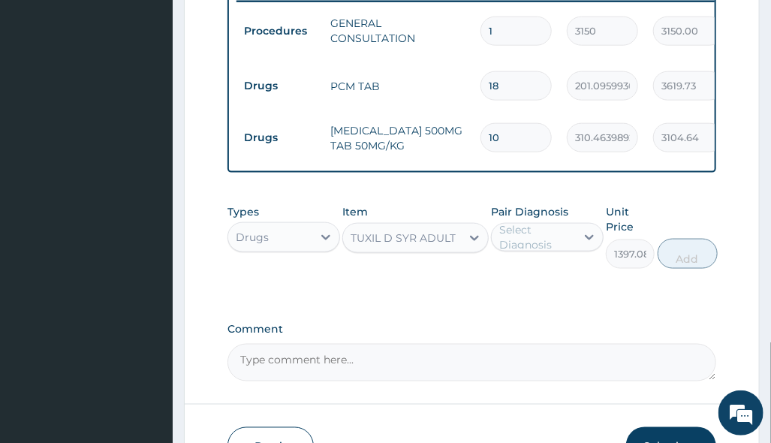
click at [546, 249] on div "Select Diagnosis" at bounding box center [536, 237] width 75 height 30
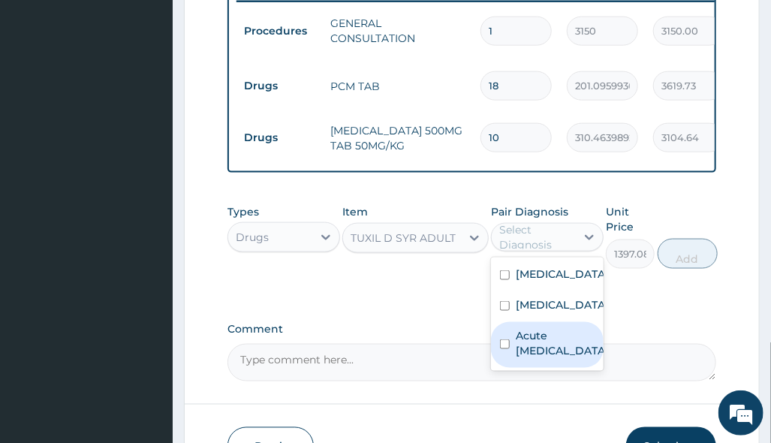
click at [576, 358] on label "Acute upper respiratory infection" at bounding box center [562, 343] width 93 height 30
checkbox input "true"
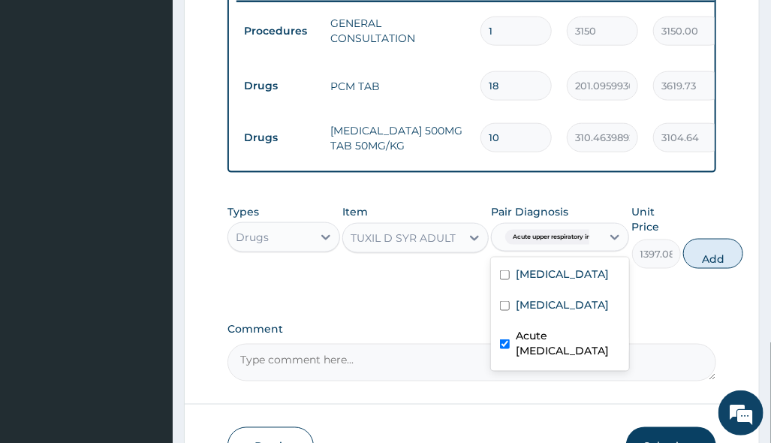
drag, startPoint x: 727, startPoint y: 265, endPoint x: 633, endPoint y: 277, distance: 94.6
click at [726, 267] on button "Add" at bounding box center [713, 254] width 60 height 30
type input "0"
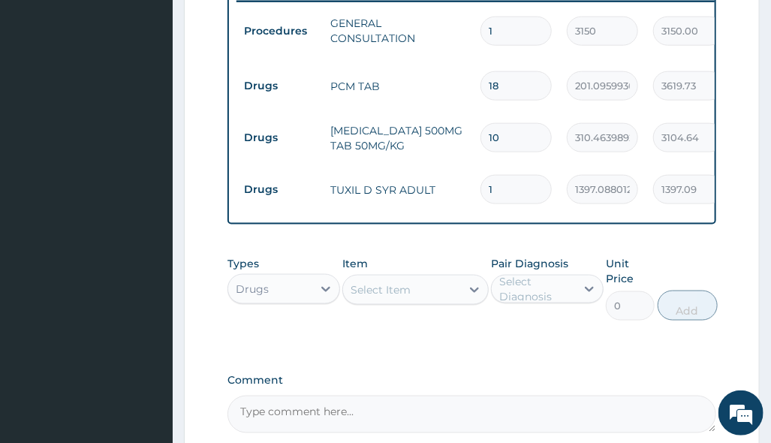
drag, startPoint x: 360, startPoint y: 298, endPoint x: 369, endPoint y: 300, distance: 9.3
click at [361, 297] on div "Select Item" at bounding box center [381, 289] width 60 height 15
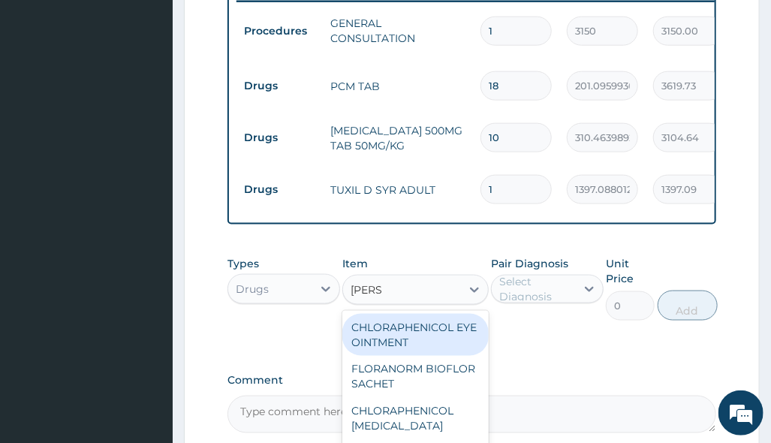
type input "LORAT"
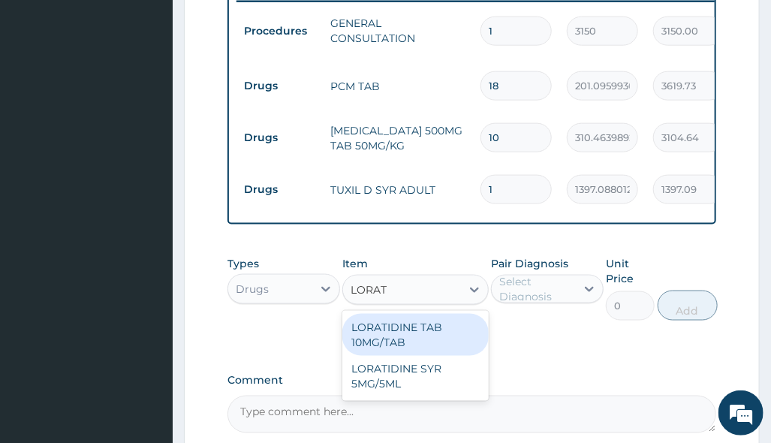
click at [419, 347] on div "LORATIDINE TAB 10MG/TAB" at bounding box center [415, 335] width 146 height 42
type input "49.5"
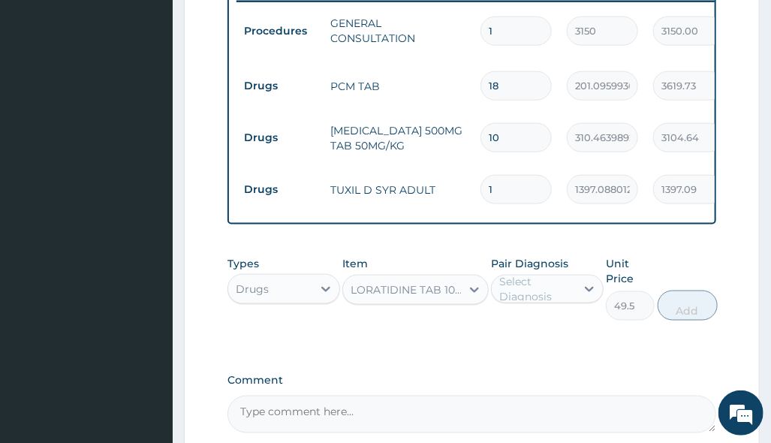
drag, startPoint x: 571, startPoint y: 307, endPoint x: 565, endPoint y: 313, distance: 8.5
click at [569, 303] on div "Select Diagnosis" at bounding box center [547, 289] width 113 height 29
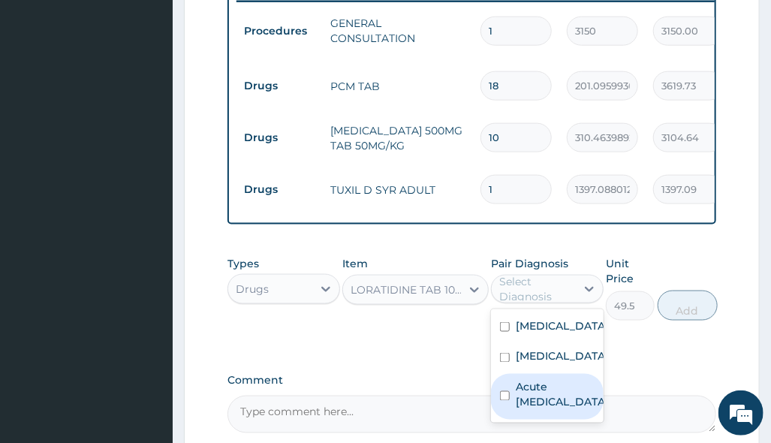
click at [546, 404] on label "Acute upper respiratory infection" at bounding box center [562, 395] width 93 height 30
checkbox input "true"
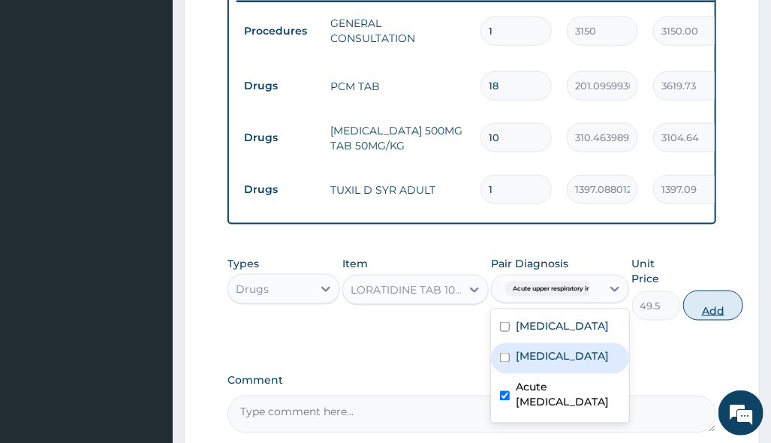
click at [734, 320] on button "Add" at bounding box center [713, 306] width 60 height 30
type input "0"
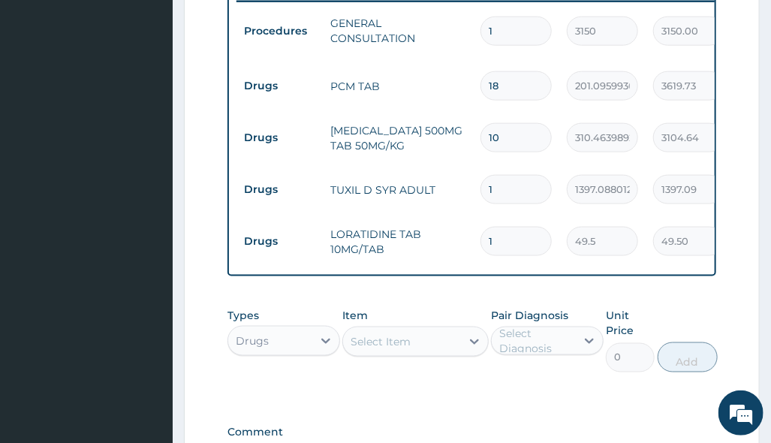
drag, startPoint x: 530, startPoint y: 222, endPoint x: 390, endPoint y: 252, distance: 143.6
click at [456, 243] on tr "Drugs LORATIDINE TAB 10MG/TAB 1 49.5 49.50 Acute upper respiratory infect... De…" at bounding box center [605, 242] width 736 height 52
type input "3"
type input "148.50"
type input "3"
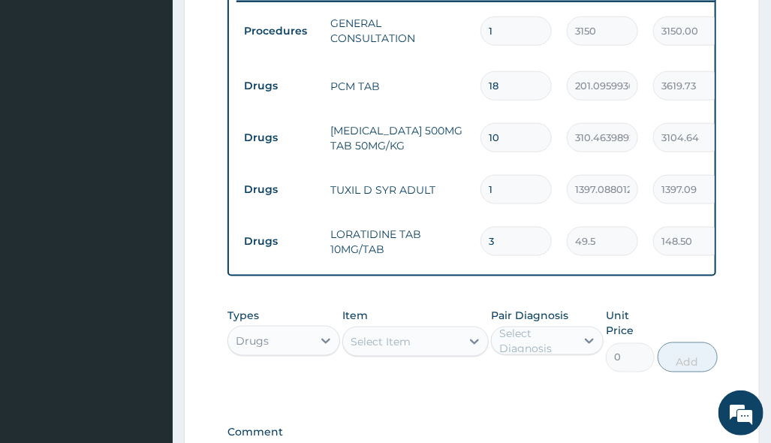
click at [476, 412] on div "PA Code / Prescription Code Enter Code(Secondary Care Only) Encounter Date 10-0…" at bounding box center [472, 8] width 488 height 954
click at [371, 349] on div "Select Item" at bounding box center [381, 341] width 60 height 15
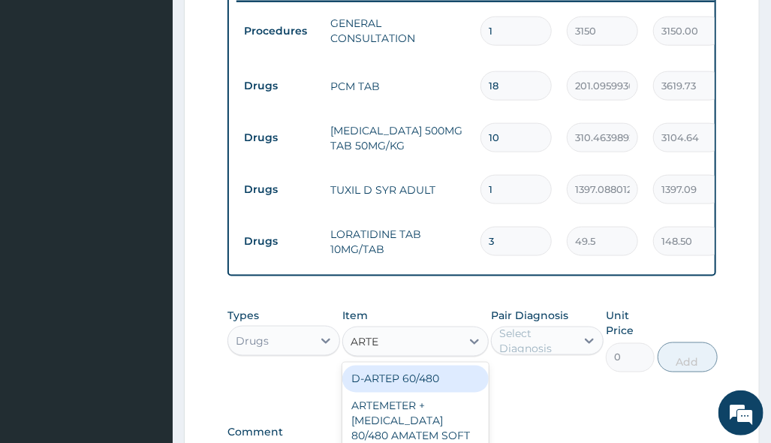
type input "ARTEM"
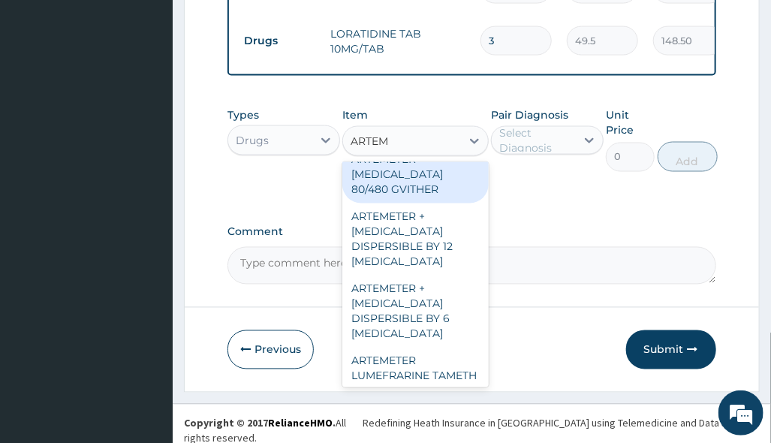
scroll to position [300, 0]
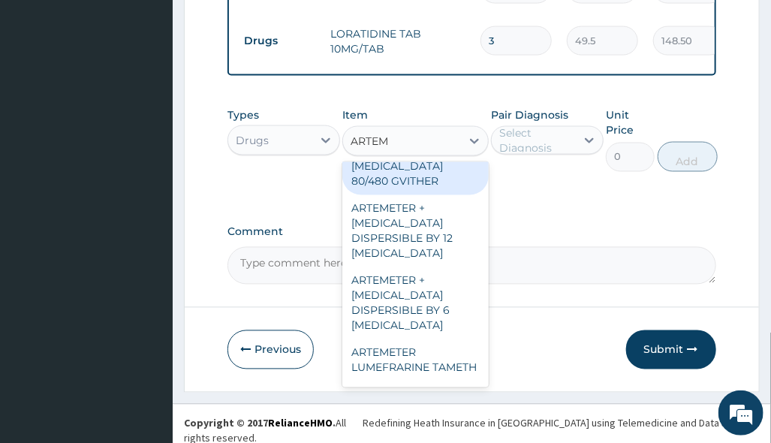
click at [457, 189] on div "ARTEMETER [MEDICAL_DATA] 80/480 GVITHER" at bounding box center [415, 166] width 146 height 57
type input "1472.177368164062"
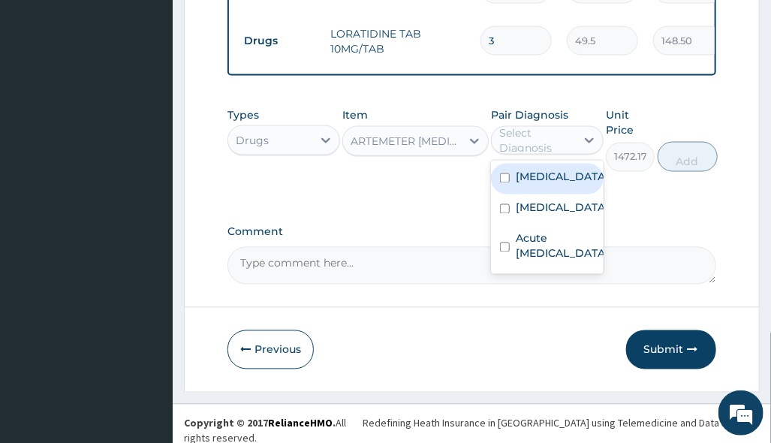
click at [574, 155] on div "Select Diagnosis" at bounding box center [536, 140] width 75 height 30
drag, startPoint x: 568, startPoint y: 188, endPoint x: 659, endPoint y: 200, distance: 90.8
click at [570, 188] on div "[MEDICAL_DATA]" at bounding box center [547, 179] width 113 height 31
checkbox input "true"
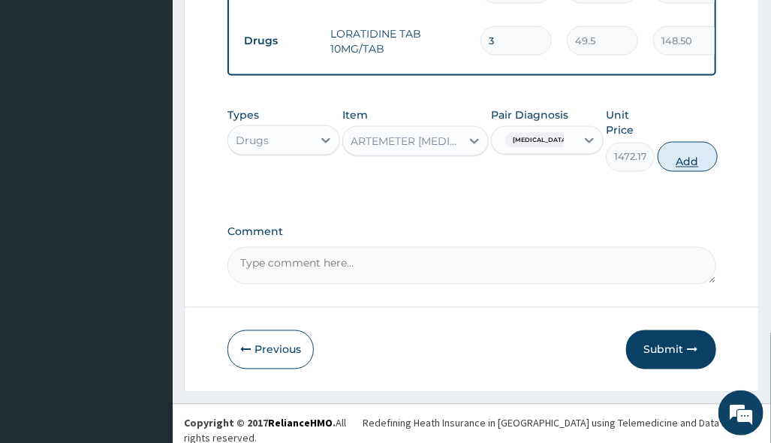
click at [686, 167] on button "Add" at bounding box center [688, 157] width 60 height 30
type input "0"
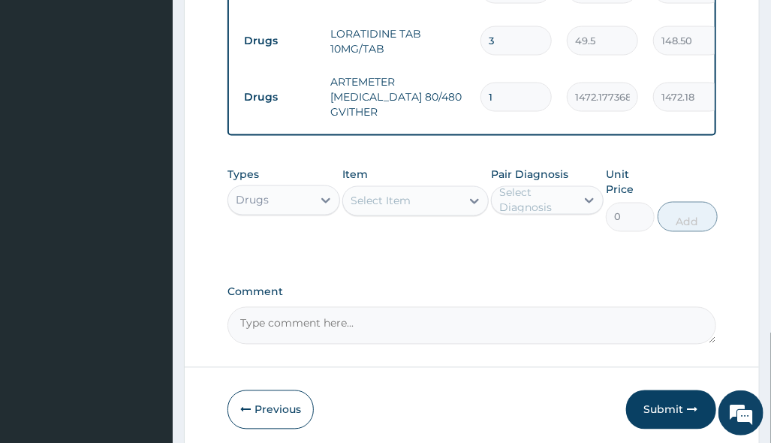
drag, startPoint x: 526, startPoint y: 89, endPoint x: 441, endPoint y: 109, distance: 87.3
click at [457, 105] on tr "Drugs ARTEMETER [MEDICAL_DATA] 80/480 GVITHER 1 1472.177368164062 1472.18 [MEDI…" at bounding box center [605, 97] width 736 height 60
type input "6"
type input "8833.06"
type input "6"
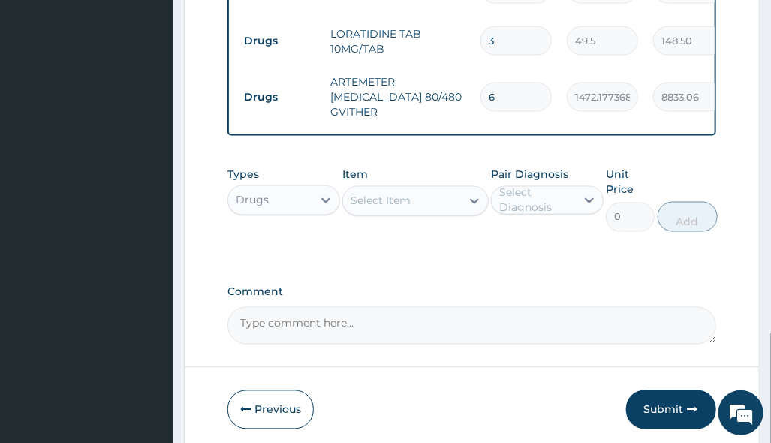
click at [309, 213] on div "Drugs" at bounding box center [270, 200] width 84 height 24
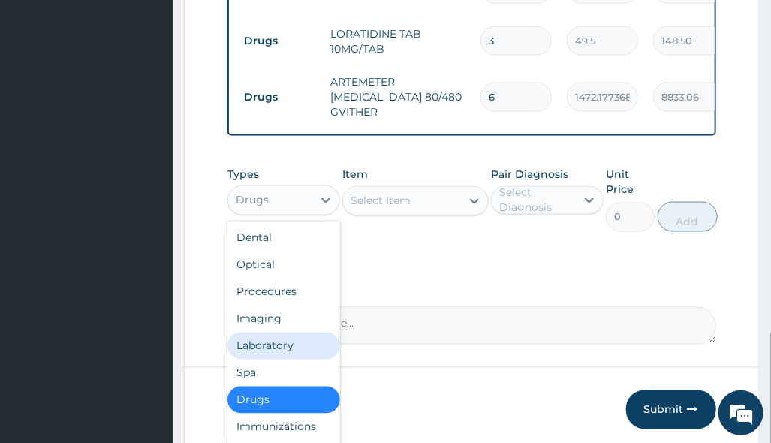
click at [288, 359] on div "Laboratory" at bounding box center [284, 346] width 113 height 27
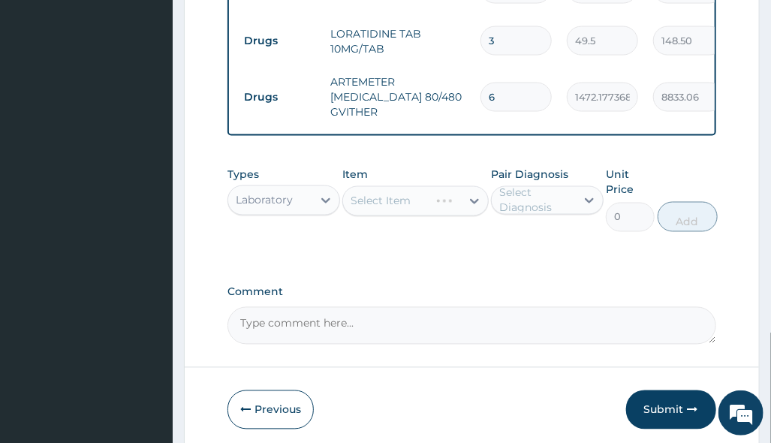
click at [430, 206] on div "Select Item" at bounding box center [415, 201] width 146 height 30
click at [442, 216] on div "Select Item" at bounding box center [415, 201] width 146 height 30
click at [436, 215] on div "Select Item" at bounding box center [415, 201] width 146 height 30
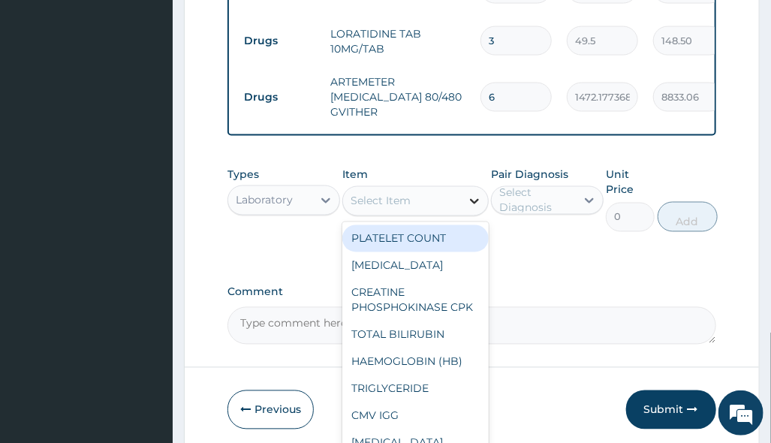
click at [463, 210] on div at bounding box center [474, 201] width 27 height 27
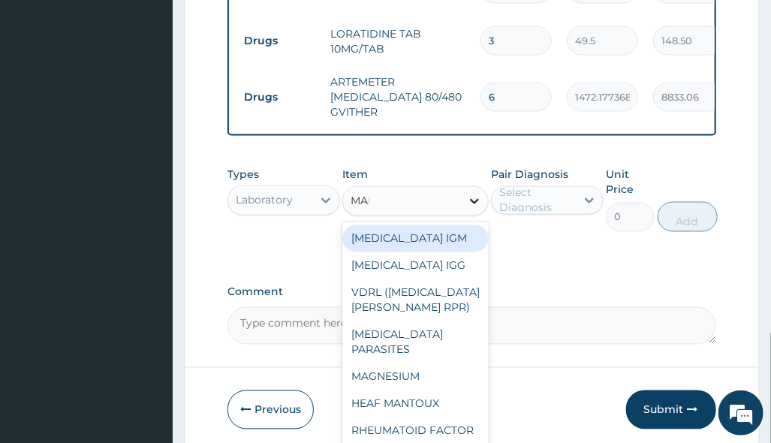
type input "MALA"
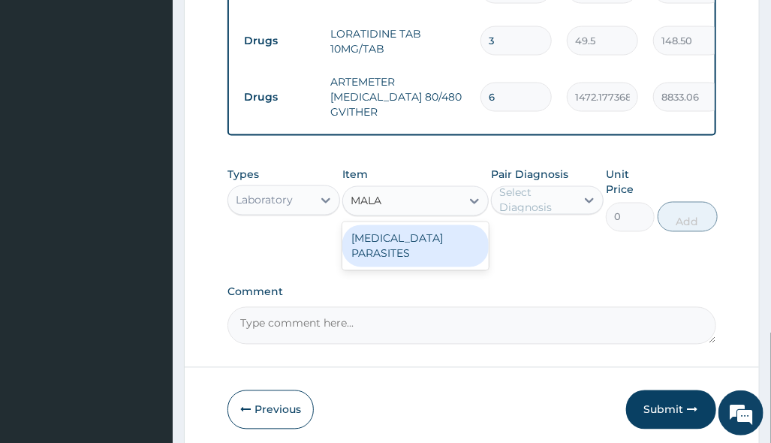
click at [454, 245] on div "[MEDICAL_DATA] PARASITES" at bounding box center [415, 246] width 146 height 42
type input "2500"
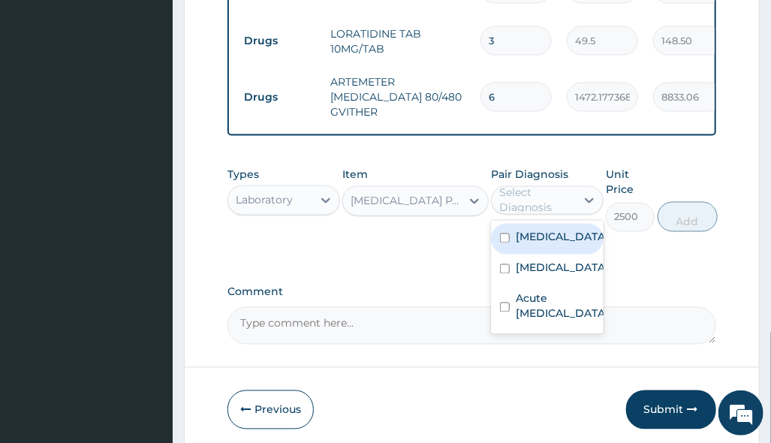
click at [537, 216] on div "Select Diagnosis" at bounding box center [536, 200] width 75 height 30
click at [534, 245] on label "[MEDICAL_DATA]" at bounding box center [562, 237] width 93 height 15
checkbox input "true"
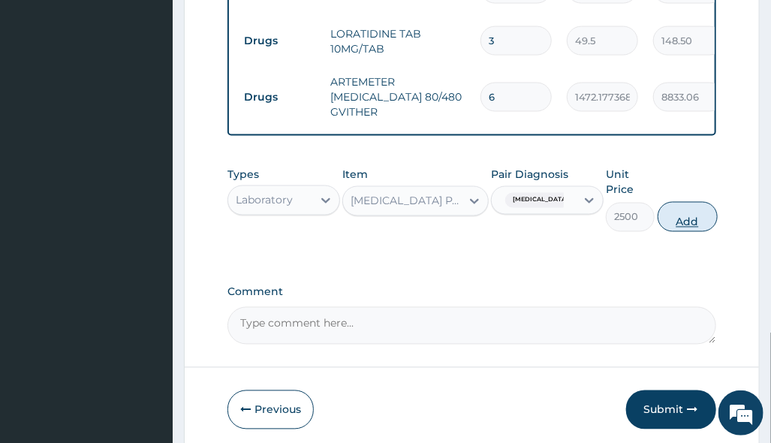
click at [693, 225] on button "Add" at bounding box center [688, 217] width 60 height 30
type input "0"
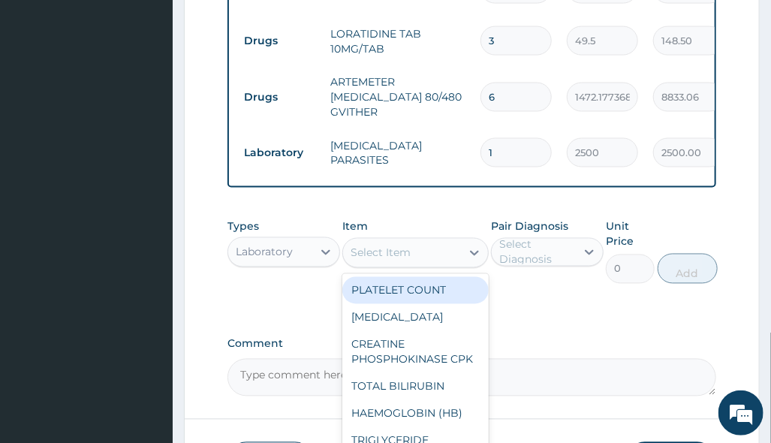
click at [424, 255] on div "Select Item" at bounding box center [402, 253] width 118 height 24
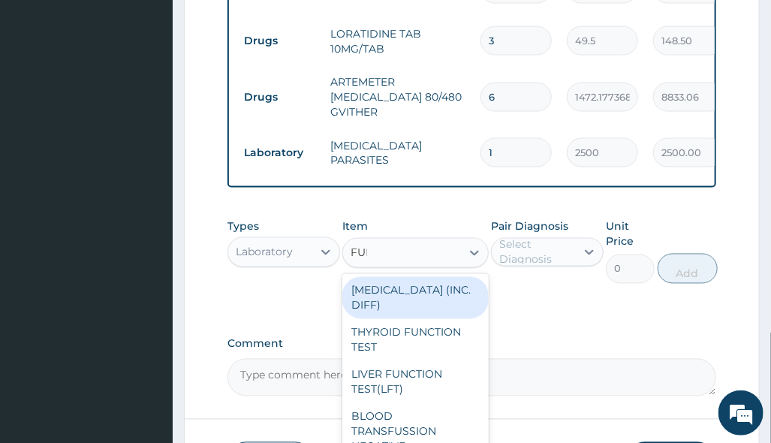
type input "FULL"
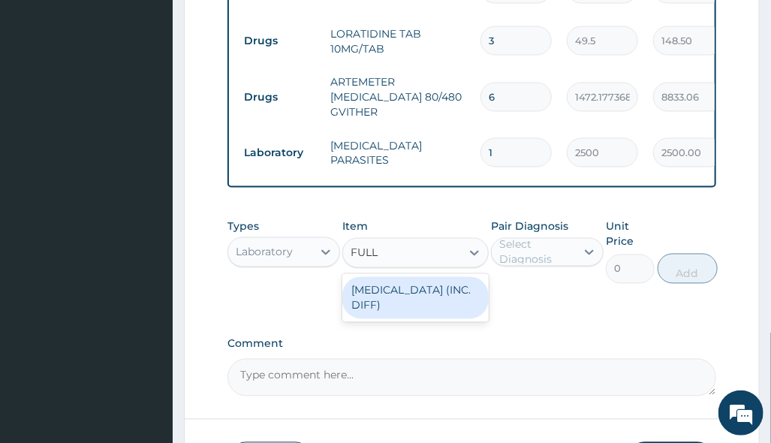
click at [391, 307] on div "[MEDICAL_DATA] (INC. DIFF)" at bounding box center [415, 298] width 146 height 42
type input "4341.60009765625"
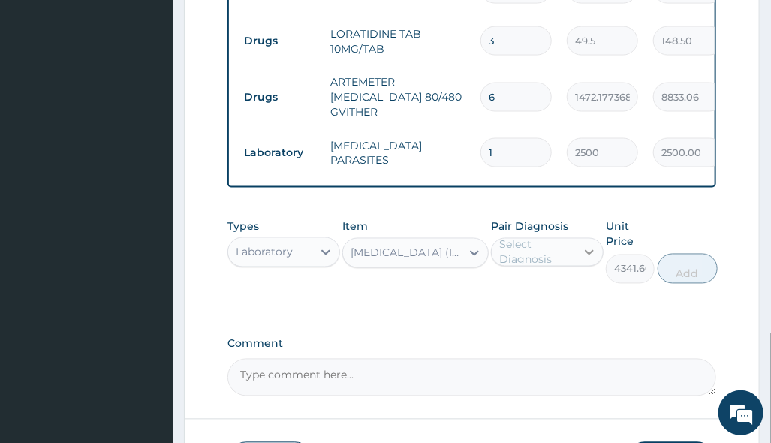
click at [582, 260] on icon at bounding box center [589, 252] width 15 height 15
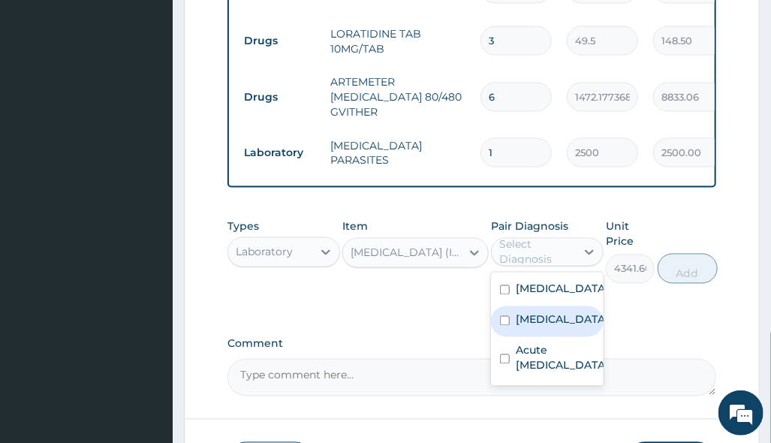
click at [554, 334] on div "Sepsis" at bounding box center [547, 321] width 113 height 31
checkbox input "true"
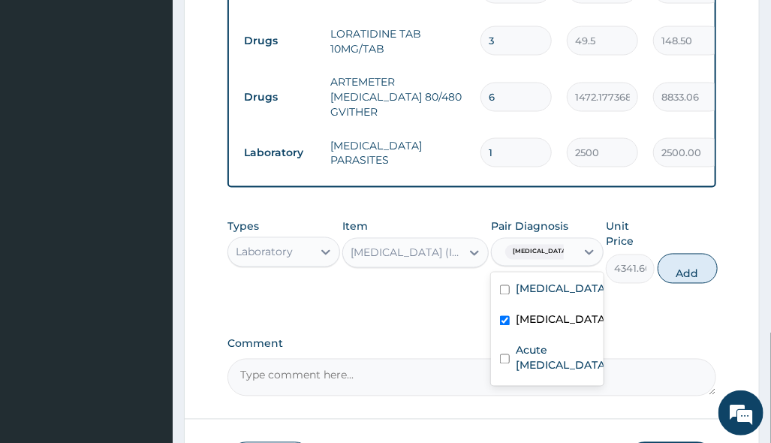
click at [690, 278] on button "Add" at bounding box center [688, 269] width 60 height 30
type input "0"
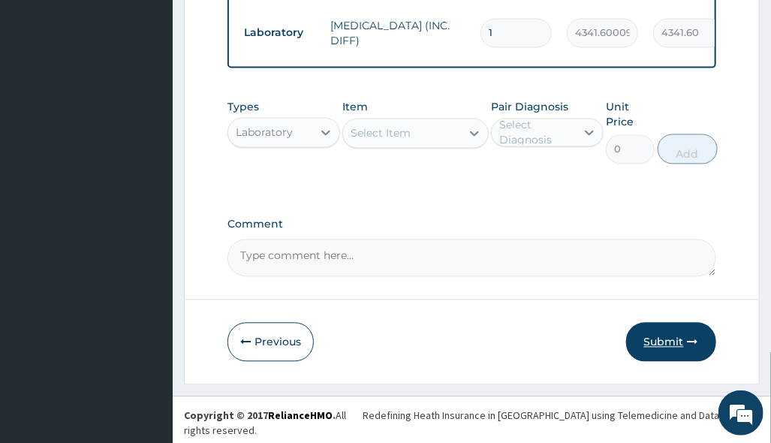
click at [673, 351] on button "Submit" at bounding box center [671, 341] width 90 height 39
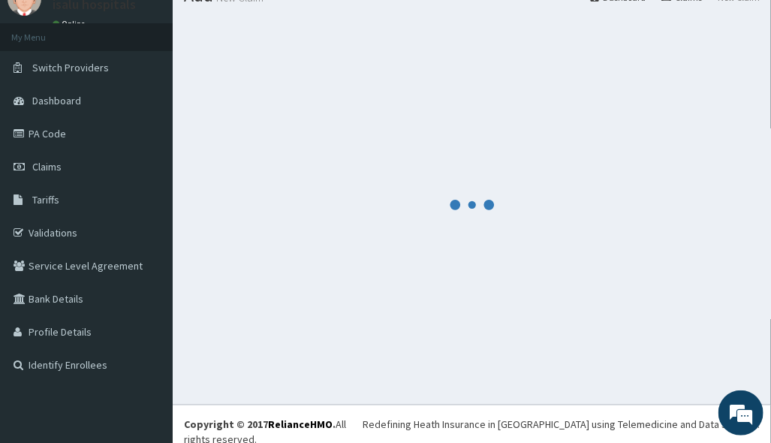
scroll to position [985, 0]
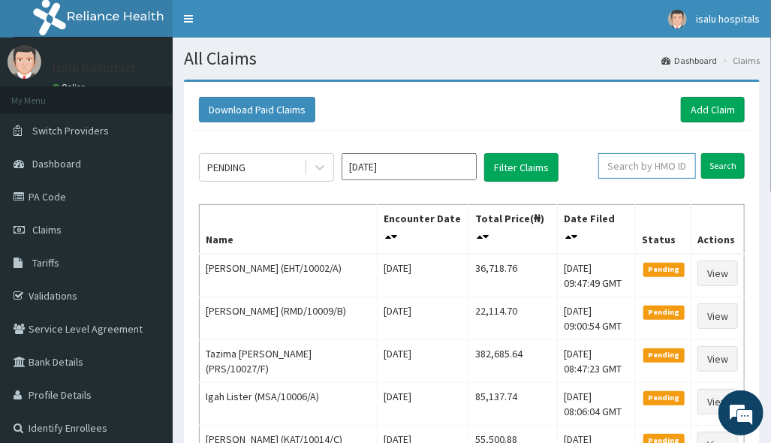
click at [620, 170] on input "text" at bounding box center [648, 166] width 98 height 26
paste input "EIS/11056/A"
type input "EIS/11056/A"
click at [192, 23] on link "Toggle navigation" at bounding box center [189, 19] width 32 height 38
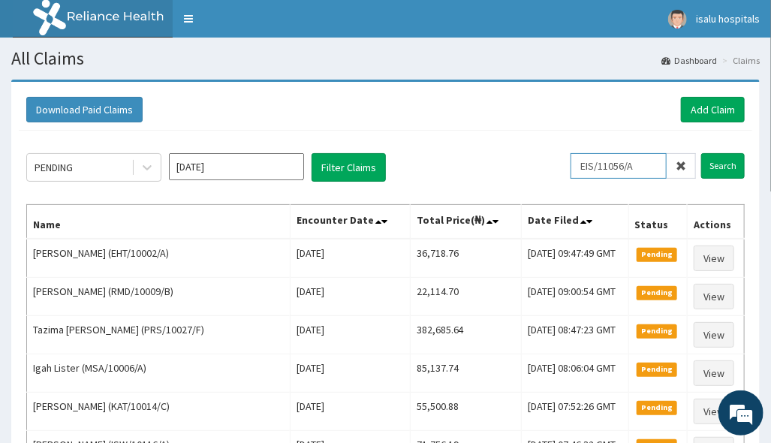
drag, startPoint x: 598, startPoint y: 167, endPoint x: 616, endPoint y: 178, distance: 21.3
click at [599, 168] on input "EIS/11056/A" at bounding box center [619, 166] width 96 height 26
click at [716, 172] on input "Search" at bounding box center [723, 166] width 44 height 26
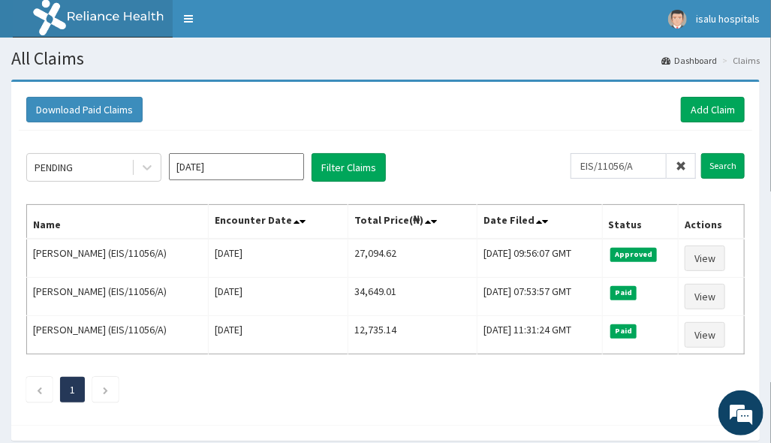
click at [545, 416] on div "Download Paid Claims Add Claim × Note you can only download claims within a max…" at bounding box center [385, 253] width 749 height 343
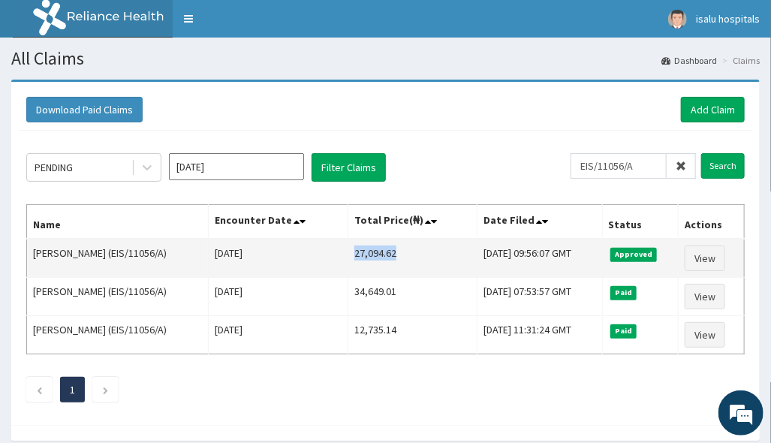
drag, startPoint x: 343, startPoint y: 247, endPoint x: 406, endPoint y: 247, distance: 62.3
click at [406, 246] on td "27,094.62" at bounding box center [412, 258] width 129 height 39
copy td "27,094.62"
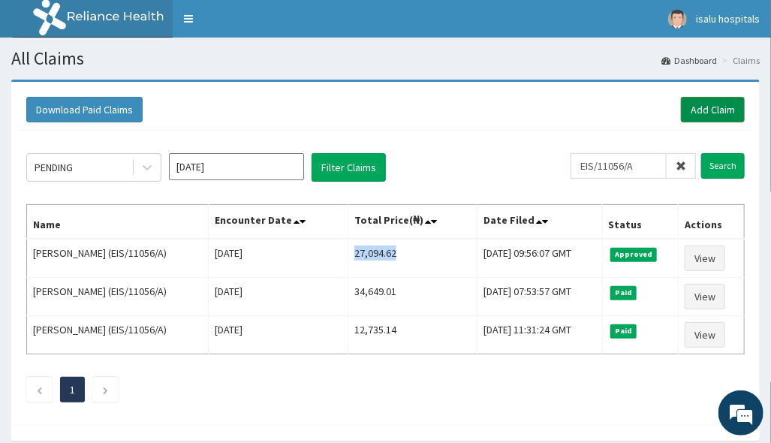
click at [692, 107] on link "Add Claim" at bounding box center [713, 110] width 64 height 26
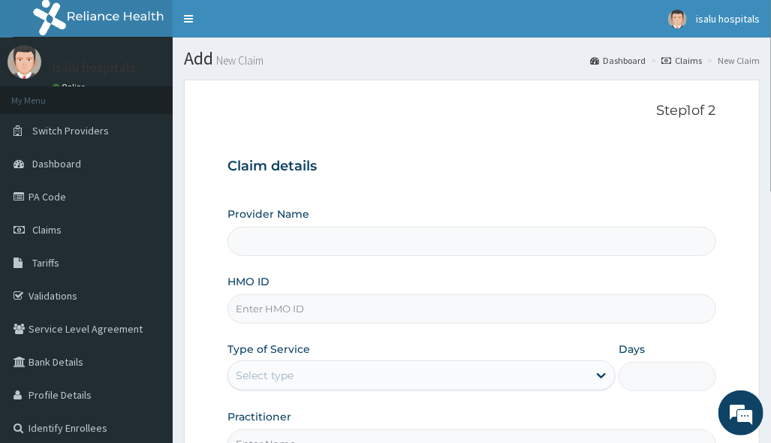
type input "Isalu Hospital Limited"
click at [458, 327] on div "Provider Name Isalu Hospital Limited HMO ID Type of Service Select type Days Pr…" at bounding box center [472, 333] width 488 height 252
click at [362, 304] on input "HMO ID" at bounding box center [472, 308] width 488 height 29
paste input "FRC/10019/A"
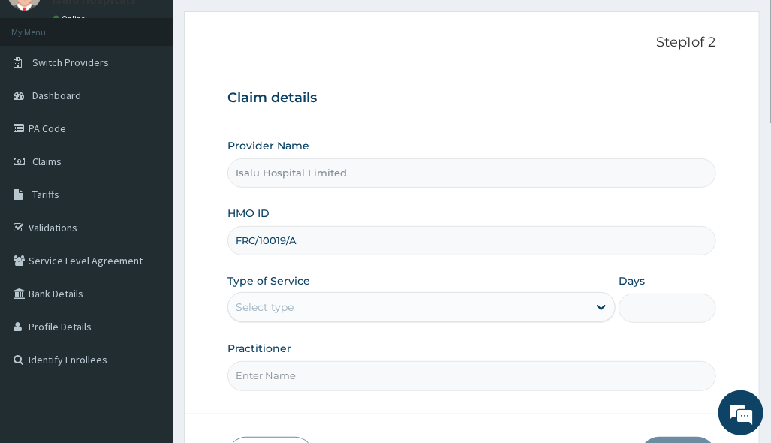
scroll to position [173, 0]
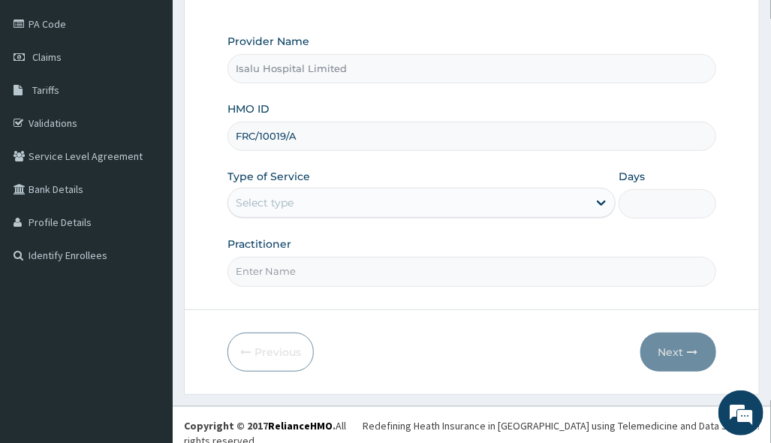
type input "FRC/10019/A"
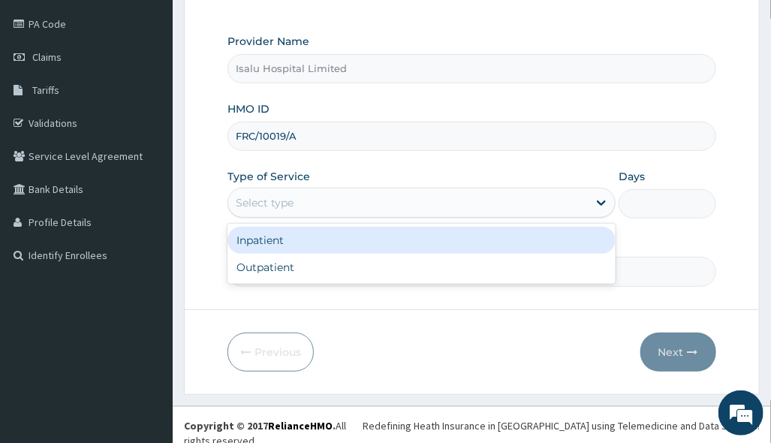
click at [387, 207] on div "Select type" at bounding box center [408, 203] width 360 height 24
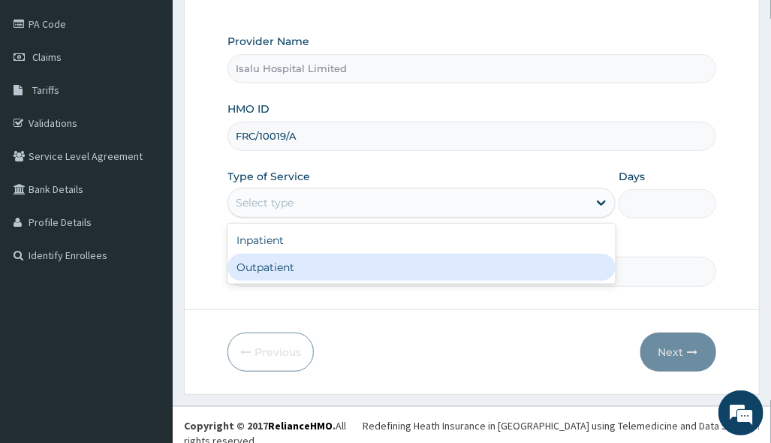
click at [342, 267] on div "Outpatient" at bounding box center [422, 267] width 388 height 27
type input "1"
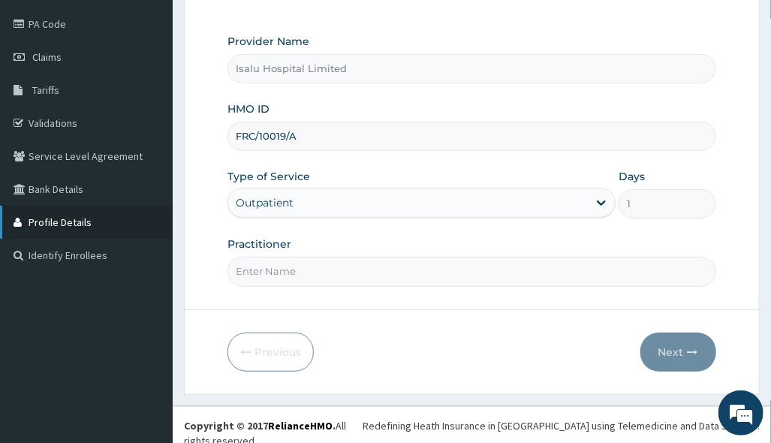
scroll to position [0, 0]
drag, startPoint x: 508, startPoint y: 291, endPoint x: 382, endPoint y: 292, distance: 126.2
click at [508, 291] on form "Step 1 of 2 Claim details Provider Name Isalu Hospital Limited HMO ID FRC/10019…" at bounding box center [472, 150] width 576 height 487
click input "Practitioner"
paste input "Badru Muhydeen"
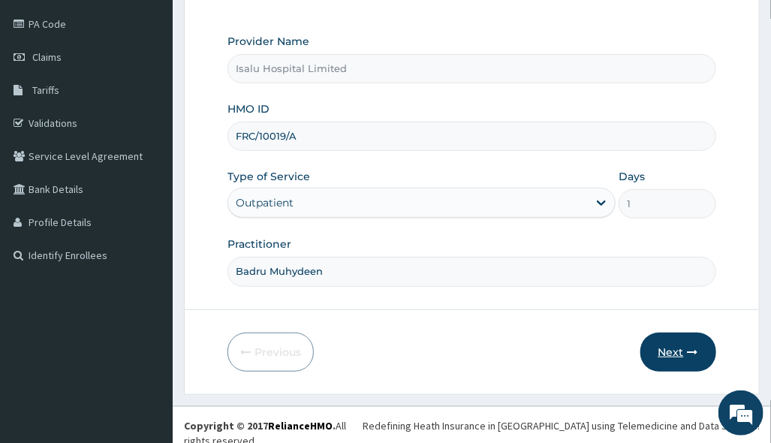
type input "Badru Muhydeen"
click button "Next"
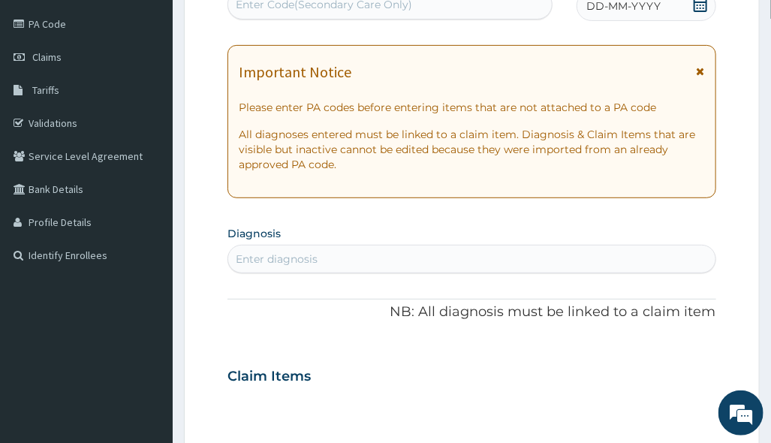
drag, startPoint x: 650, startPoint y: 237, endPoint x: 620, endPoint y: 228, distance: 31.6
click section "Diagnosis Enter diagnosis"
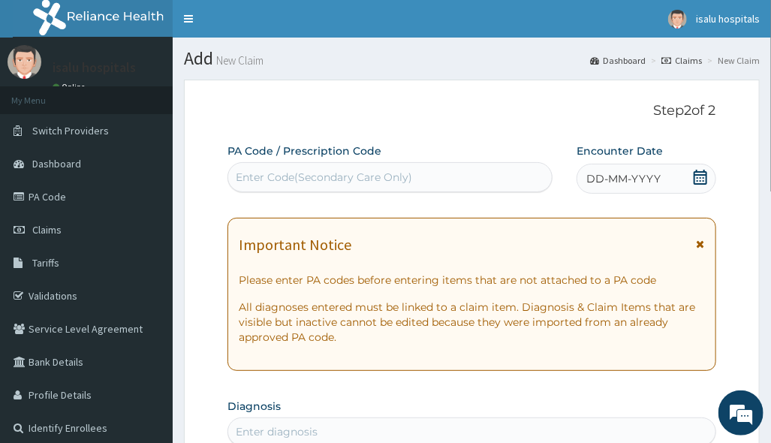
click div "Enter Code(Secondary Care Only)"
paste input "PA/9166CD"
type input "PA/9166CD"
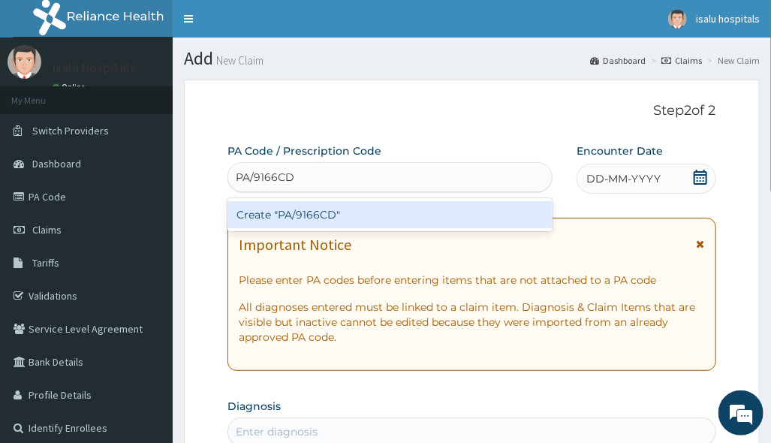
click div "Create "PA/9166CD""
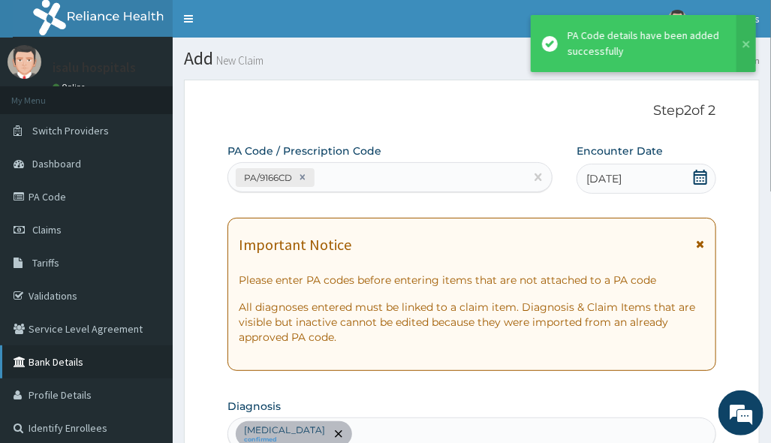
scroll to position [418, 0]
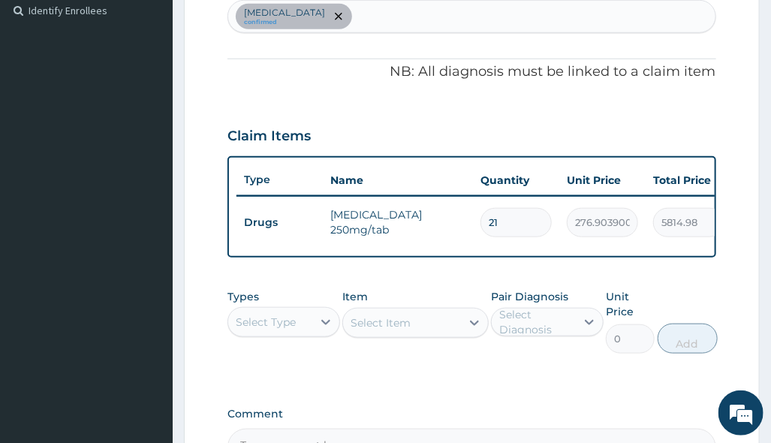
click label "Comment"
click textarea "Comment"
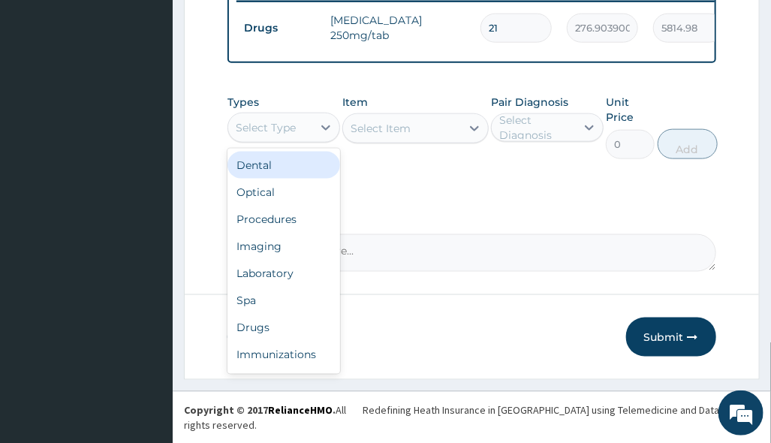
click div "Select Type"
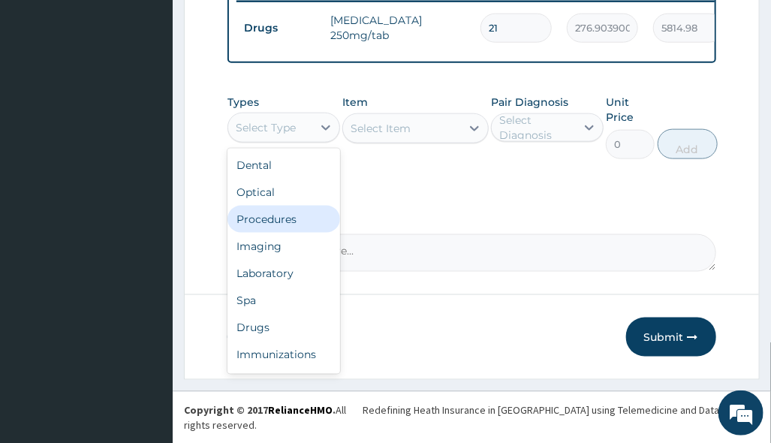
click div "Procedures"
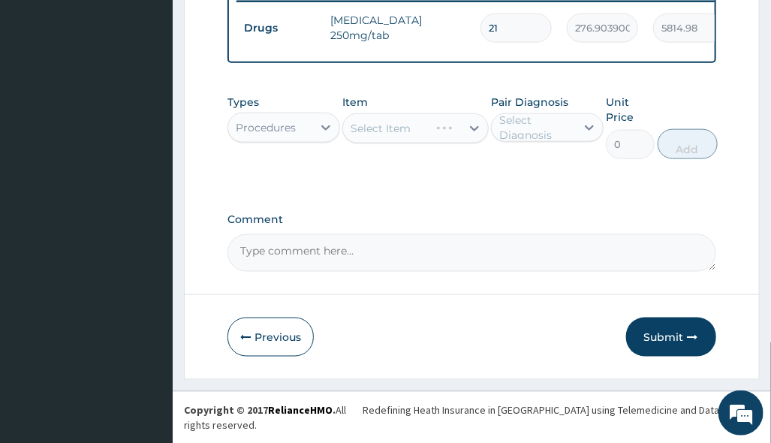
click div "Types option Procedures, selected. Select is focused ,type to refine list, pres…"
click div "Select Item"
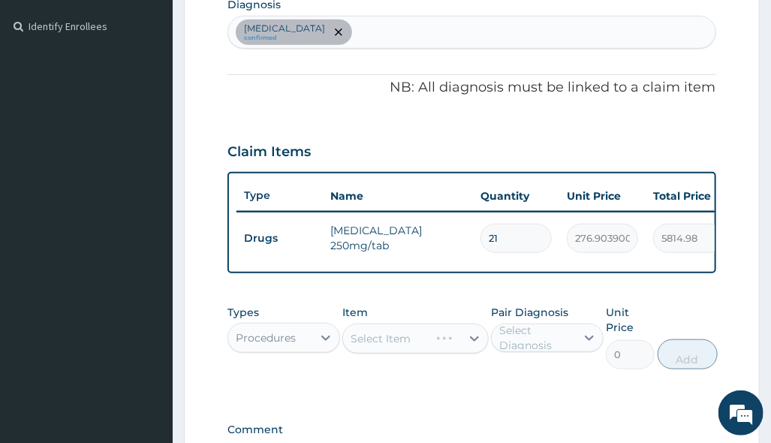
scroll to position [212, 0]
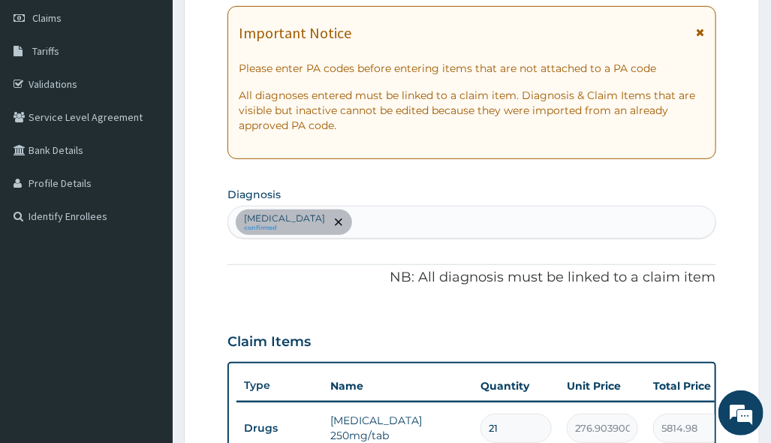
click div "[MEDICAL_DATA] confirmed"
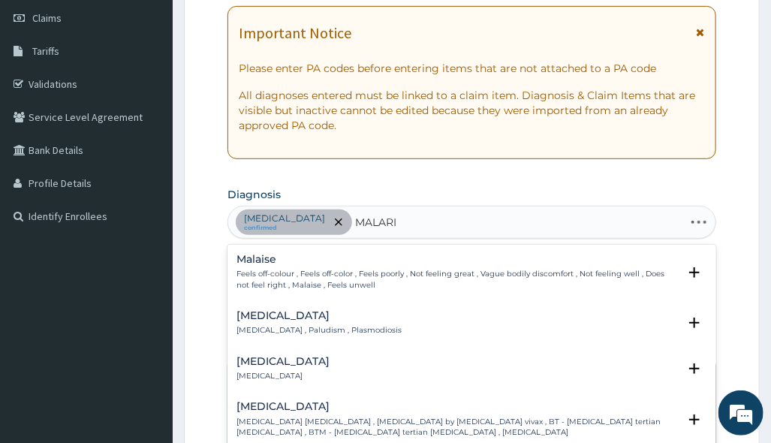
type input "MALARIA"
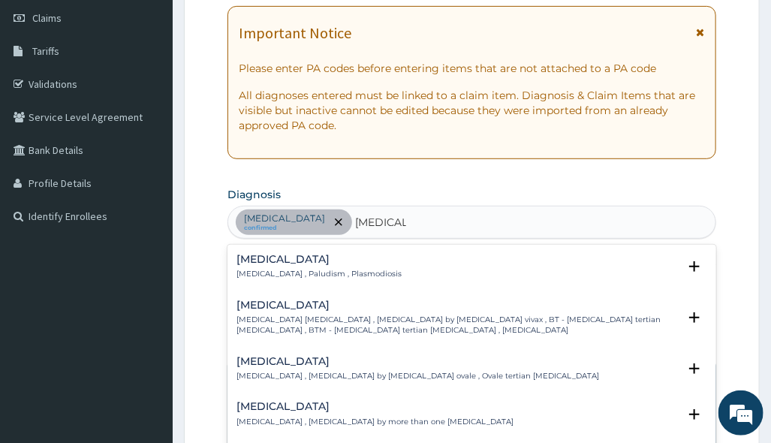
click div "Malaria Malaria , Paludism , Plasmodiosis"
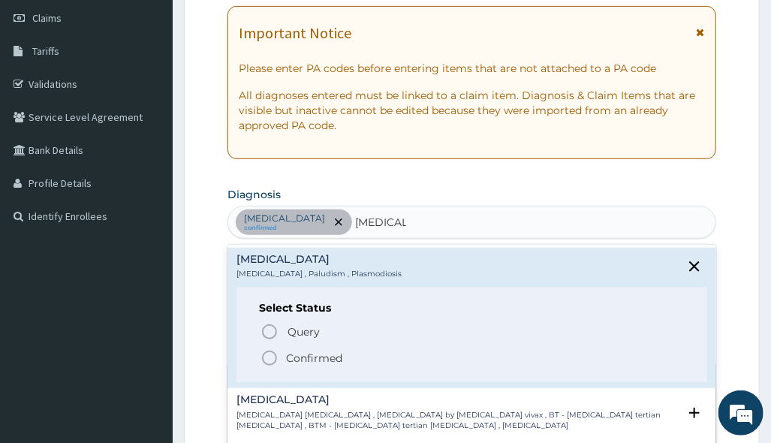
click span "Confirmed"
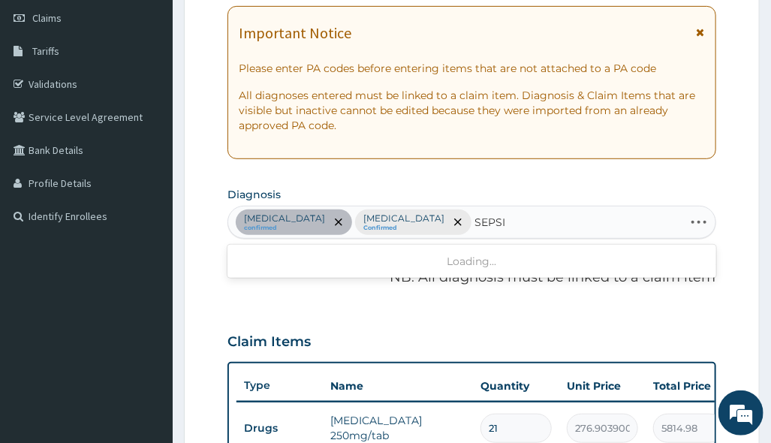
type input "SEPSIS"
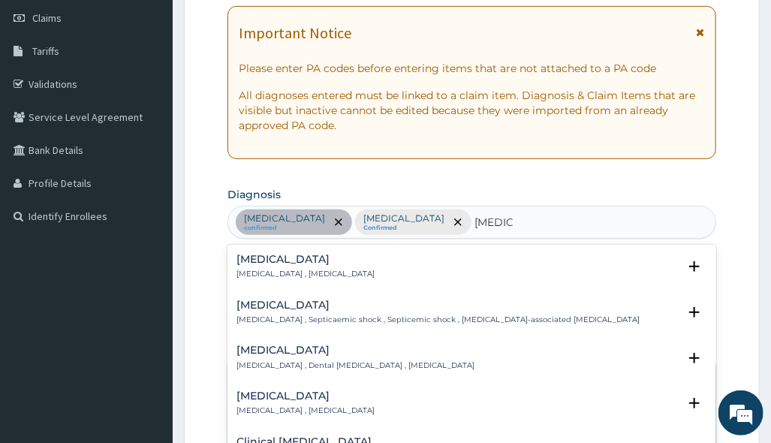
click p "[MEDICAL_DATA] , [MEDICAL_DATA]"
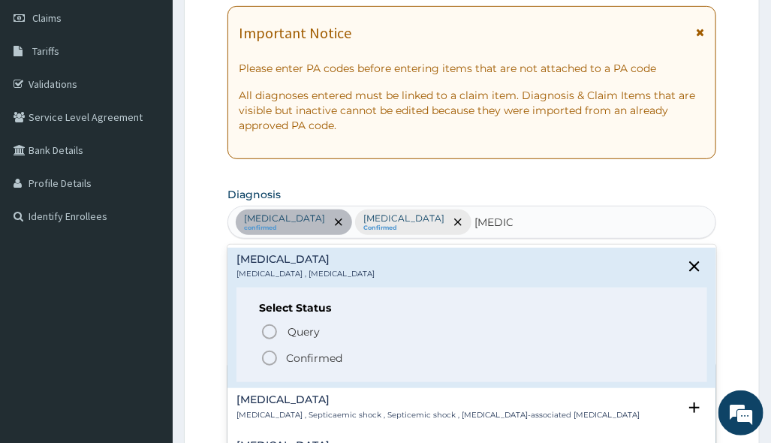
click p "Confirmed"
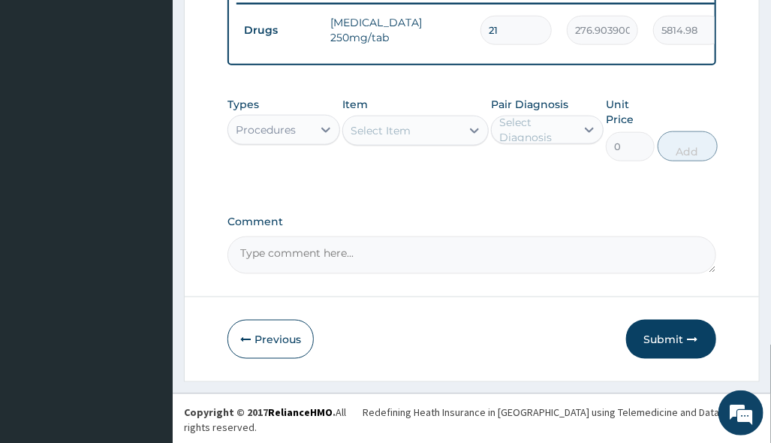
scroll to position [612, 0]
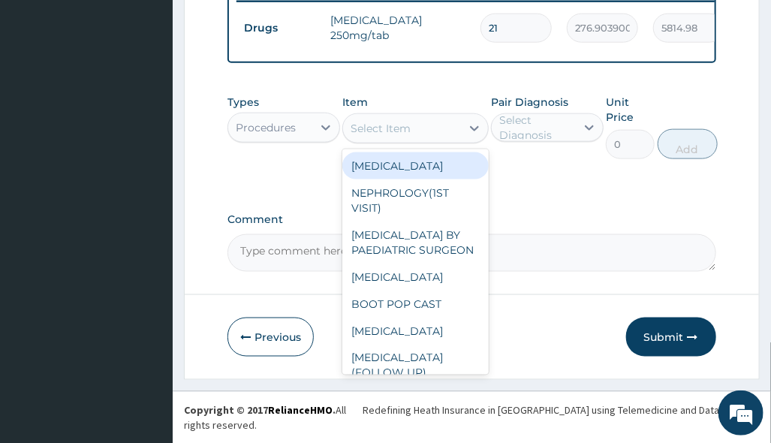
click div "Select Item"
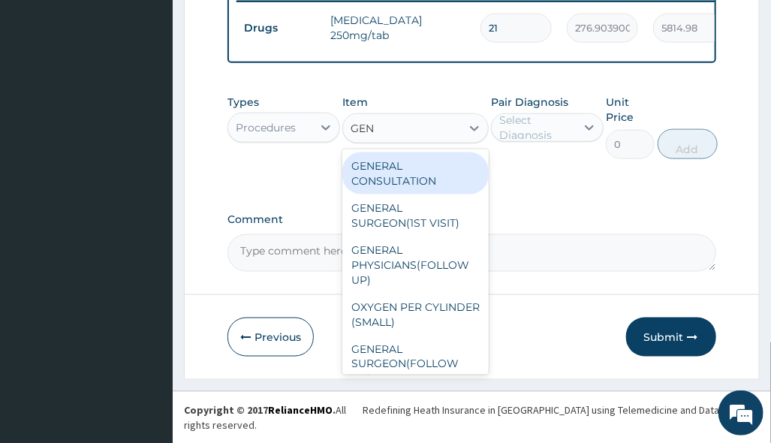
type input "GENE"
drag, startPoint x: 449, startPoint y: 187, endPoint x: 505, endPoint y: 167, distance: 59.9
click div "GENERAL CONSULTATION"
type input "3150"
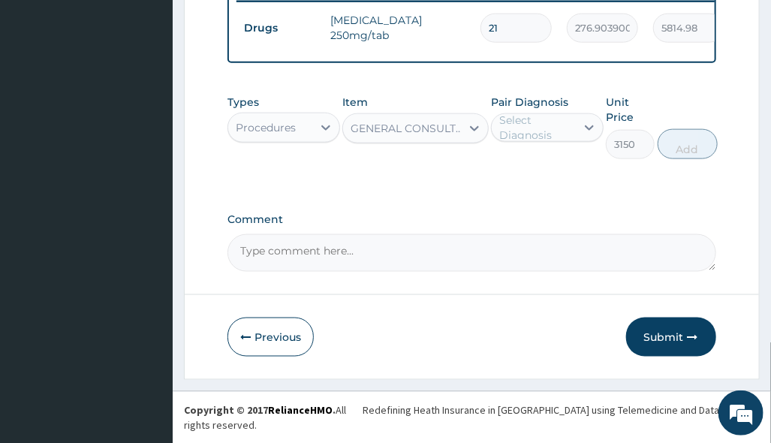
click div "Pair Diagnosis Select Diagnosis"
drag, startPoint x: 529, startPoint y: 143, endPoint x: 541, endPoint y: 158, distance: 19.8
click div "Select Diagnosis"
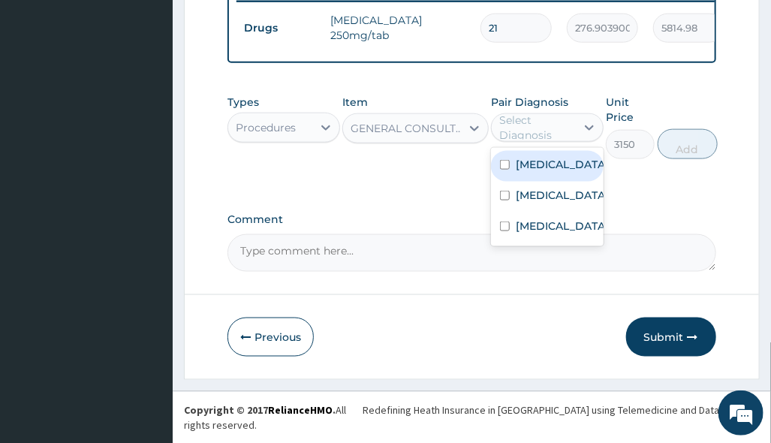
drag, startPoint x: 555, startPoint y: 181, endPoint x: 558, endPoint y: 204, distance: 22.7
click label "[MEDICAL_DATA]"
checkbox input "true"
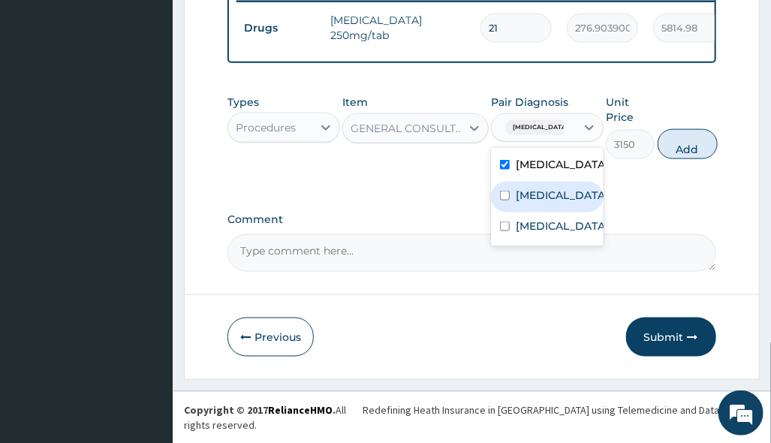
click div "[MEDICAL_DATA]"
checkbox input "true"
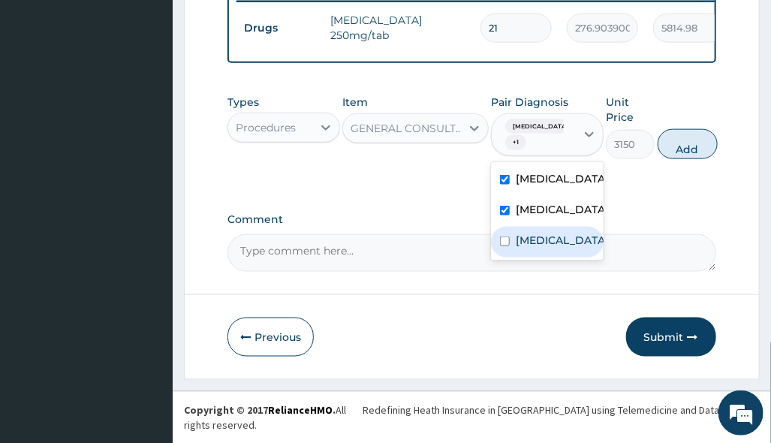
drag, startPoint x: 550, startPoint y: 246, endPoint x: 632, endPoint y: 204, distance: 92.7
click div "[MEDICAL_DATA]"
checkbox input "true"
drag, startPoint x: 679, startPoint y: 152, endPoint x: 664, endPoint y: 170, distance: 22.9
click button "Add"
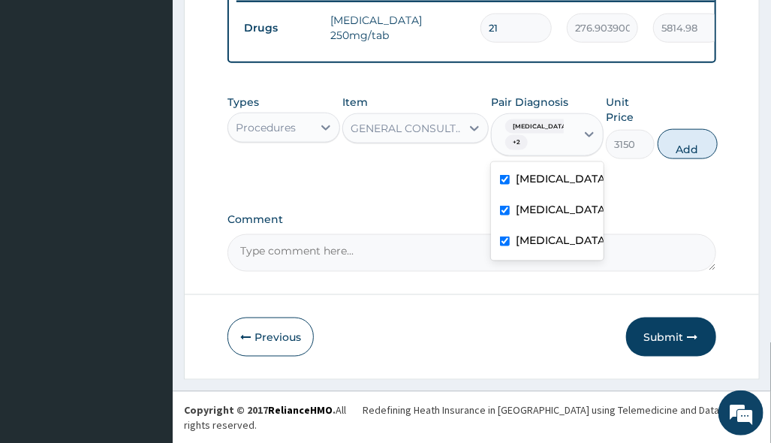
type input "0"
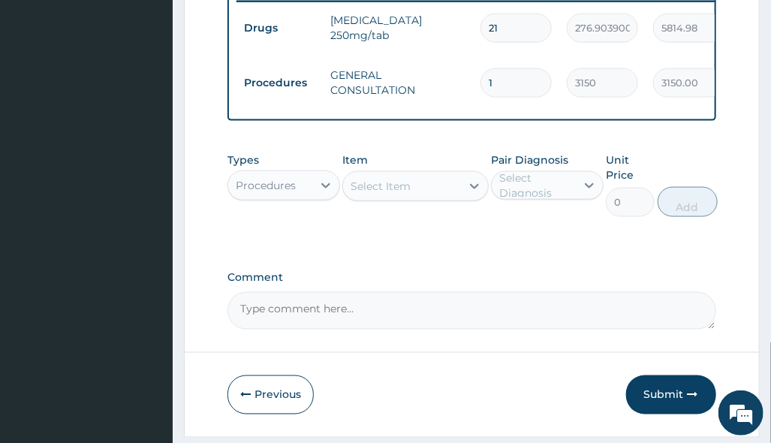
click div "Procedures"
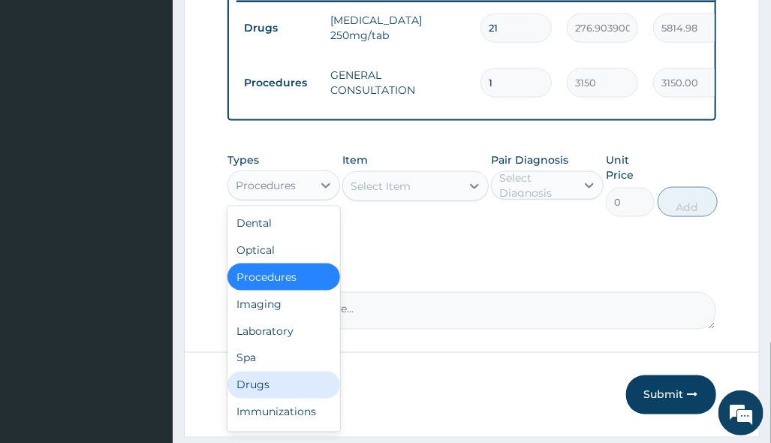
click div "Drugs"
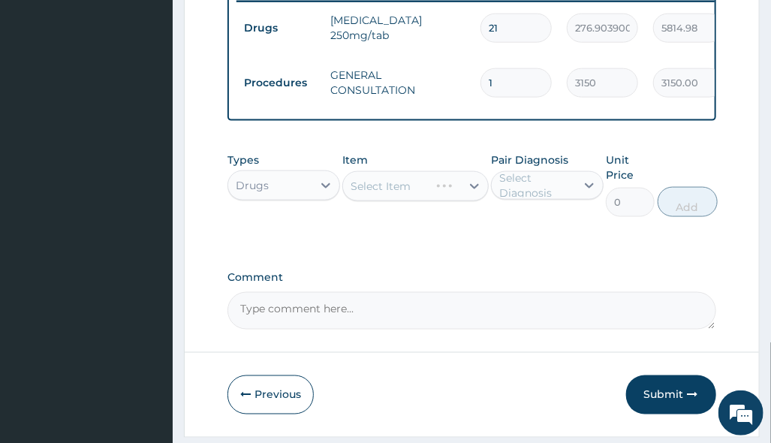
click label "Comment"
click textarea "Comment"
click div "Select Item"
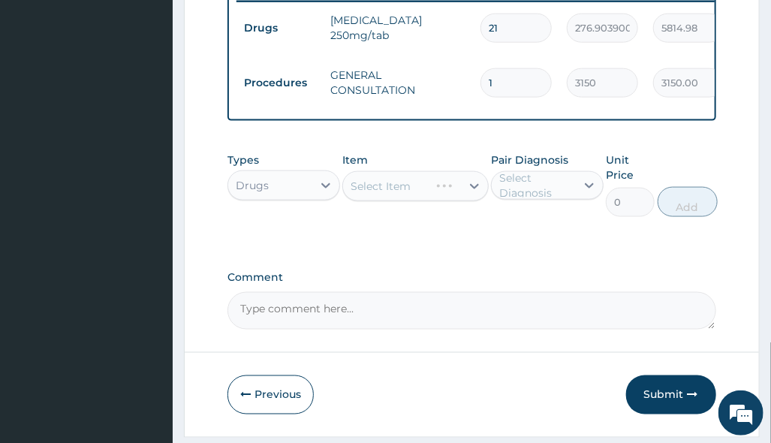
click div "Select Item"
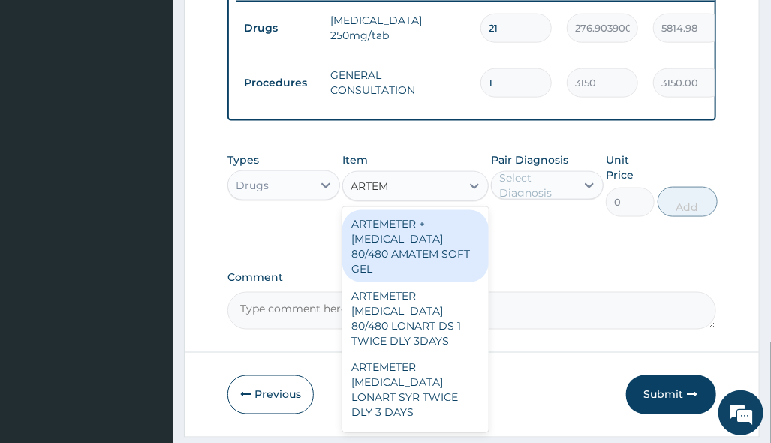
type input "ARTEME"
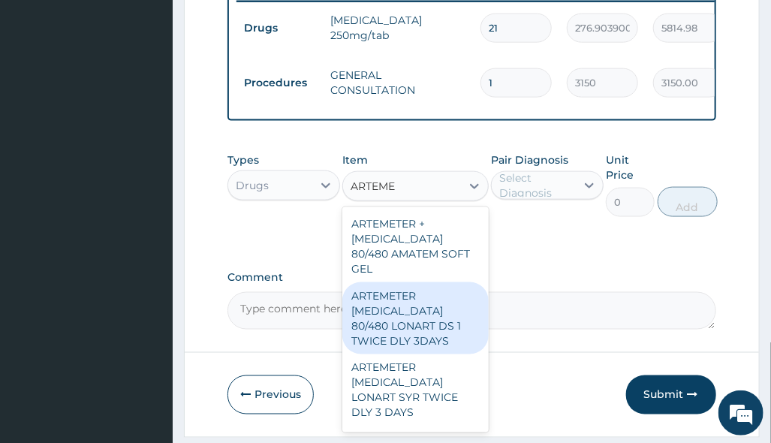
scroll to position [200, 0]
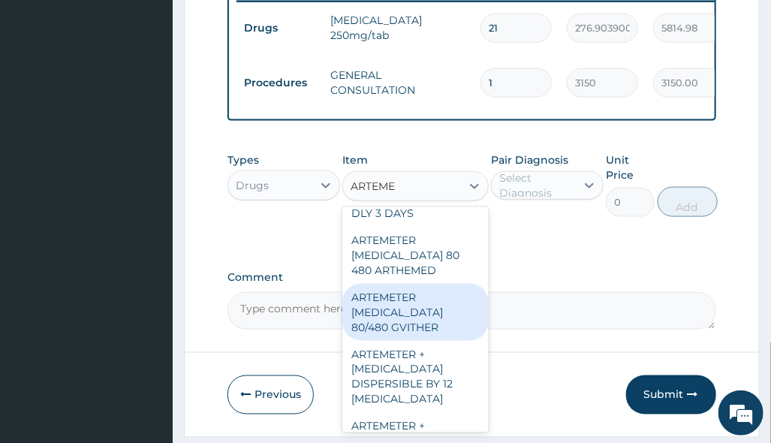
click div "ARTEMETER [MEDICAL_DATA] 80/480 GVITHER"
type input "1472.177368164062"
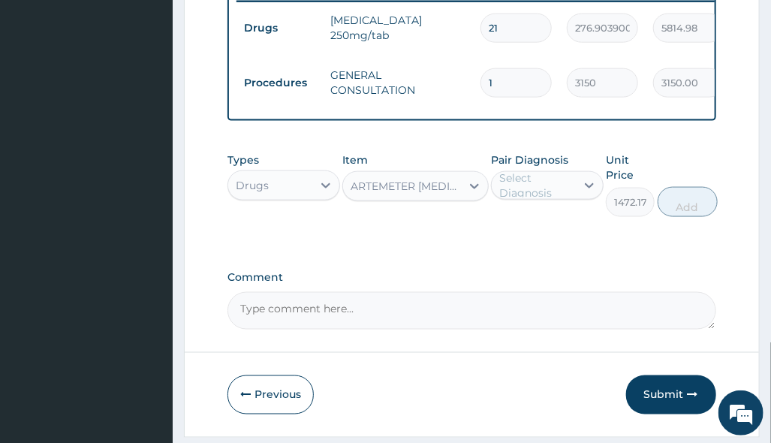
drag, startPoint x: 580, startPoint y: 198, endPoint x: 584, endPoint y: 210, distance: 11.9
click div
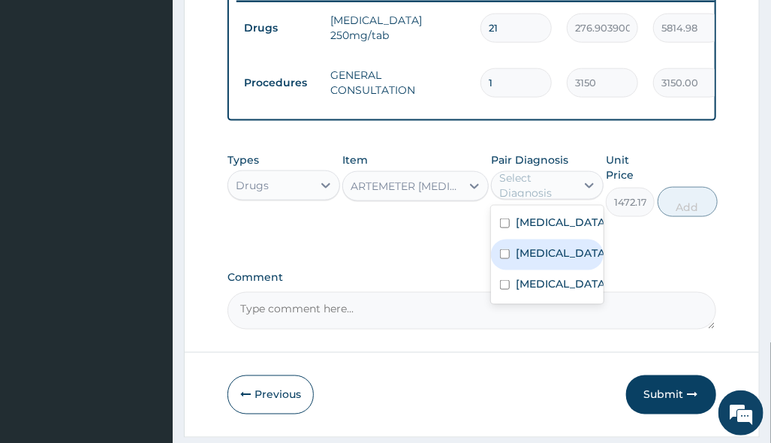
click label "[MEDICAL_DATA]"
checkbox input "true"
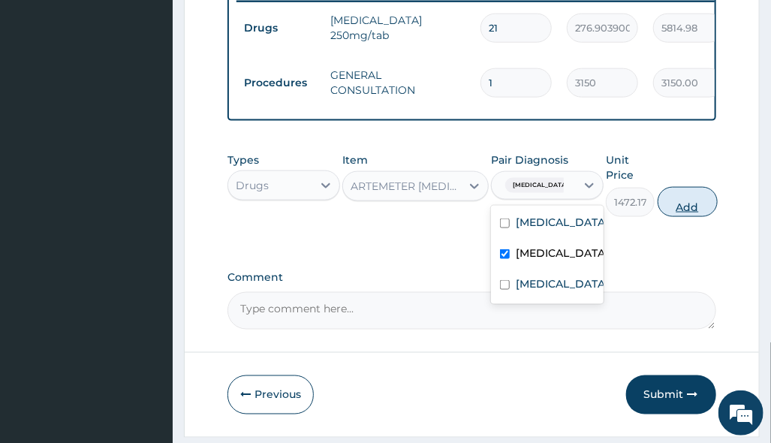
click button "Add"
type input "0"
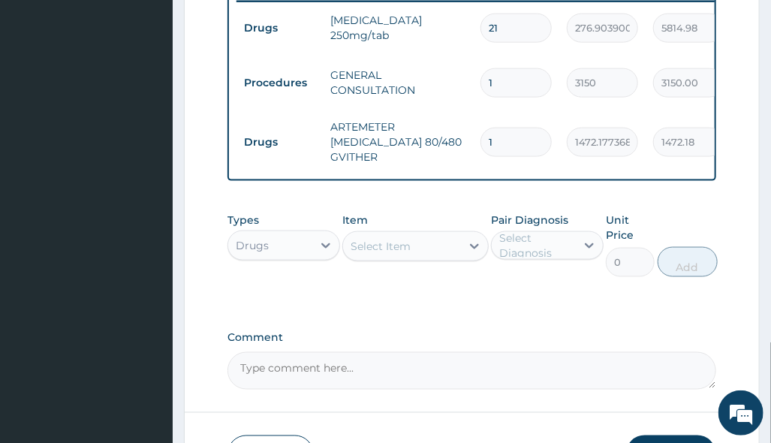
drag, startPoint x: 530, startPoint y: 143, endPoint x: 393, endPoint y: 139, distance: 137.5
click tr "Drugs ARTEMETER [MEDICAL_DATA] 80/480 GVITHER 1 1472.177368164062 1472.18 [MEDI…"
type input "6"
type input "8833.06"
type input "6"
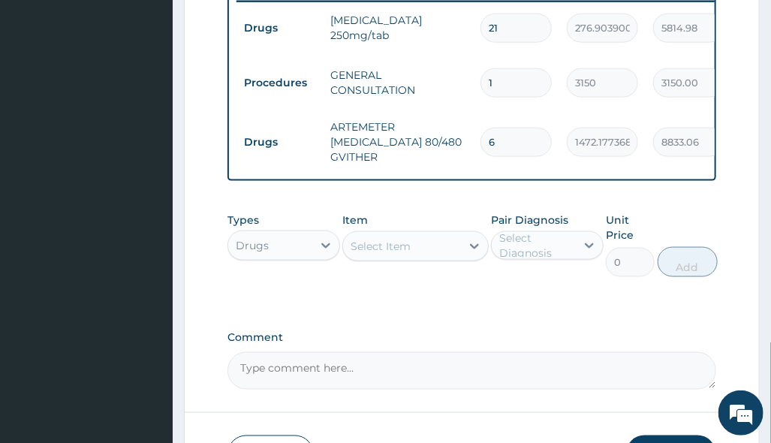
click div "Select Item"
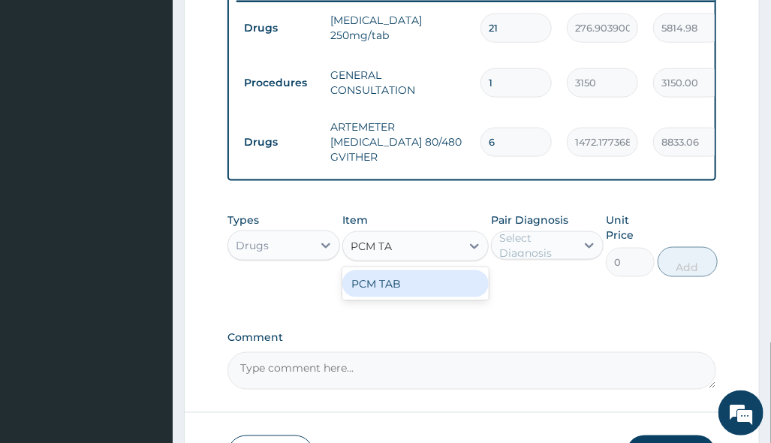
type input "PCM TAB"
click div "PCM TAB"
type input "201.0959930419922"
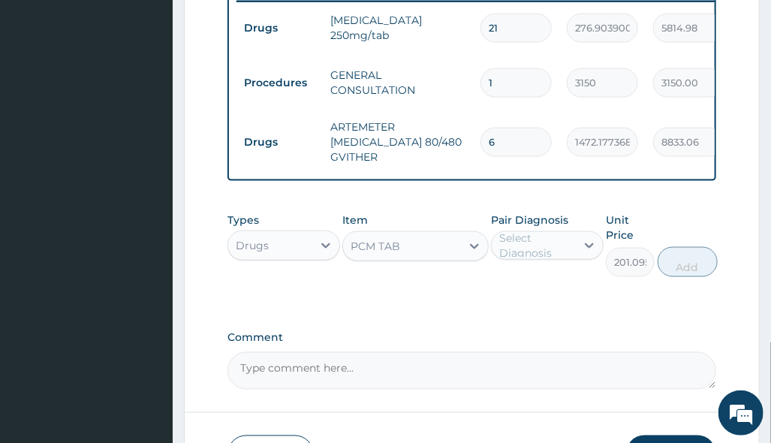
click label "Pair Diagnosis"
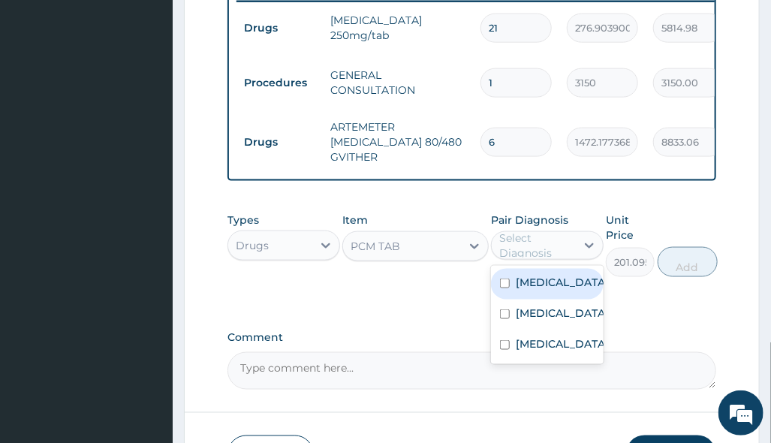
drag, startPoint x: 554, startPoint y: 241, endPoint x: 557, endPoint y: 264, distance: 22.7
click div "Select Diagnosis"
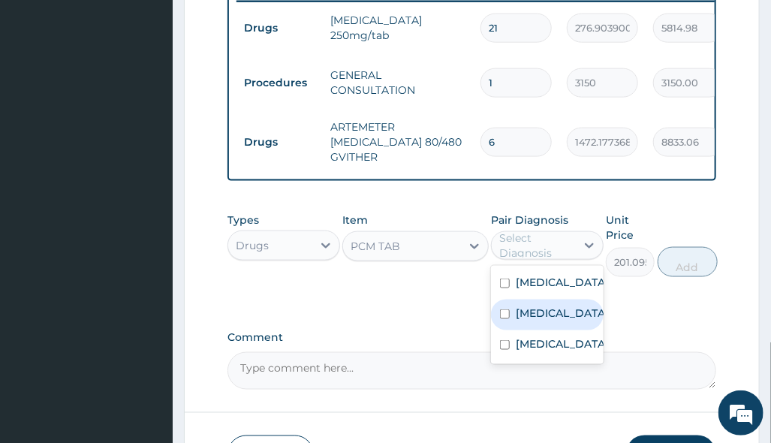
click label "[MEDICAL_DATA]"
checkbox input "true"
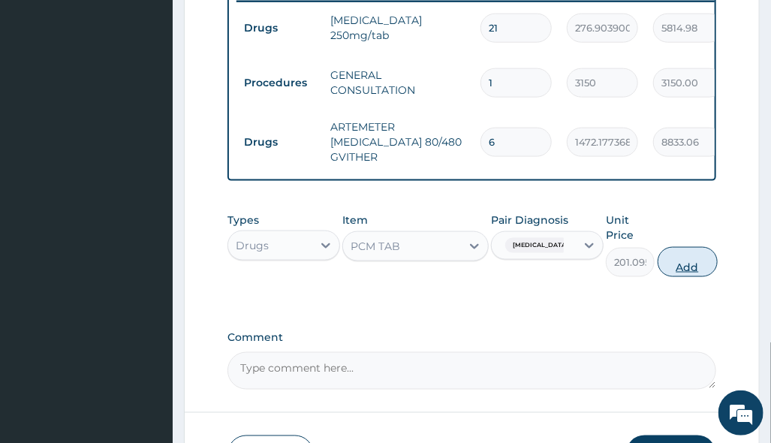
click button "Add"
type input "0"
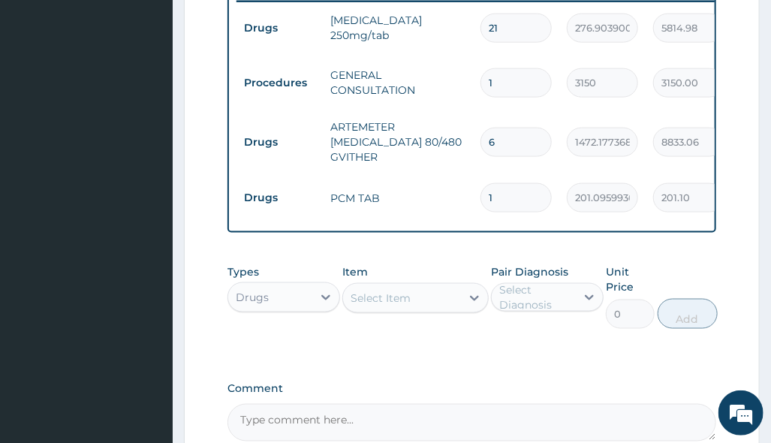
type input "18"
type input "3619.73"
type input "18"
click div "Types Drugs"
click div
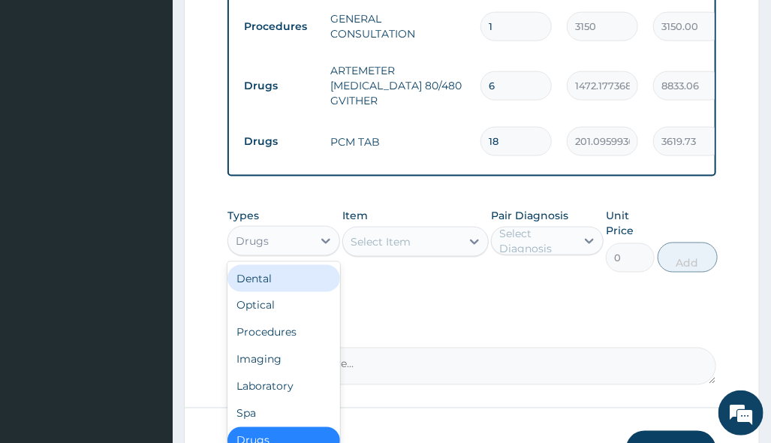
scroll to position [712, 0]
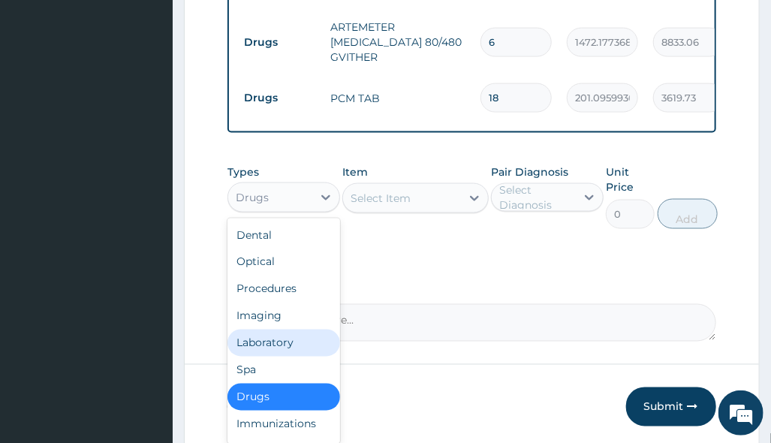
click div "Laboratory"
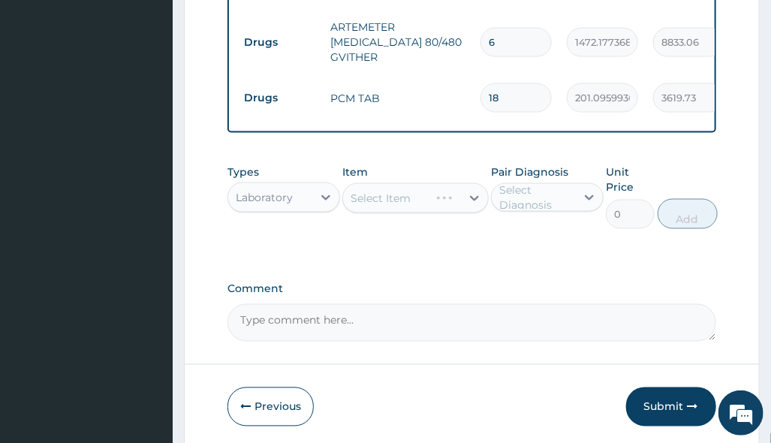
click div "Types Laboratory Item Select Item Pair Diagnosis Select Diagnosis Unit Price 0 …"
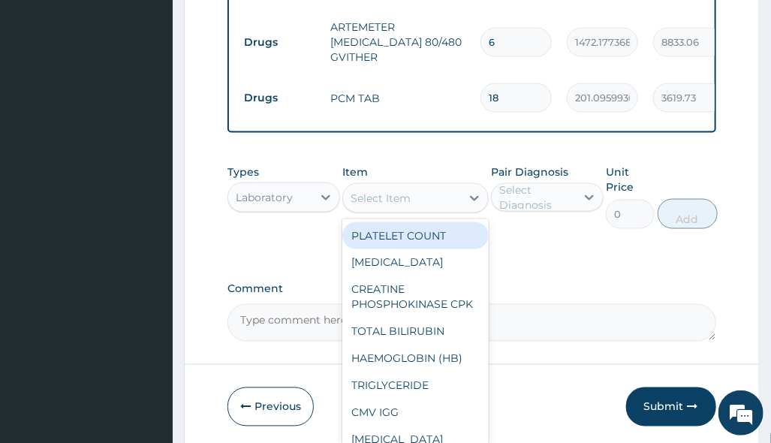
click div "Select Item"
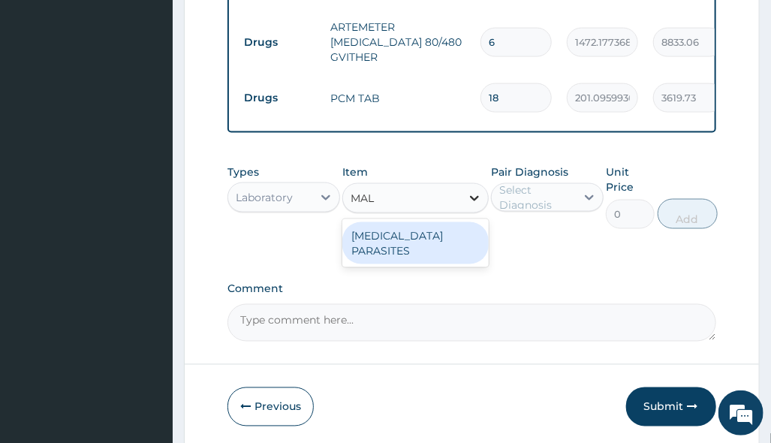
type input "MALA"
click div "[MEDICAL_DATA] PARASITES"
type input "2500"
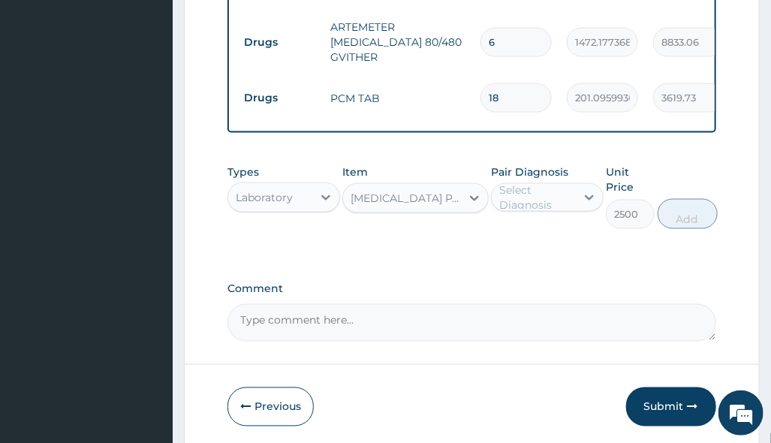
click div "Pair Diagnosis Select Diagnosis"
click div "Select Diagnosis"
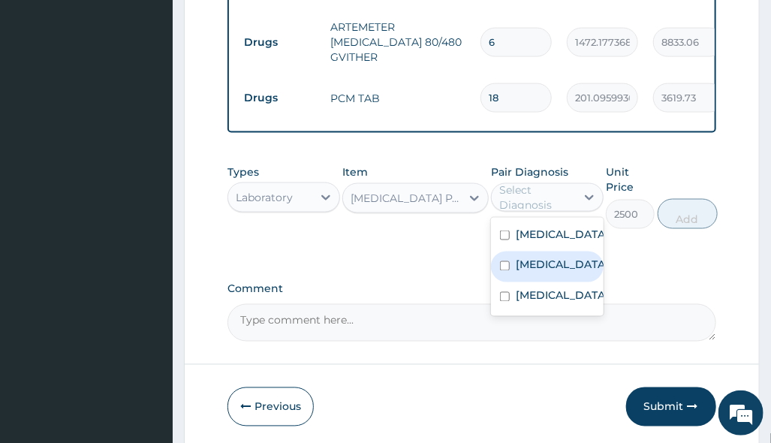
drag, startPoint x: 560, startPoint y: 283, endPoint x: 565, endPoint y: 273, distance: 11.1
click div "[MEDICAL_DATA]"
checkbox input "true"
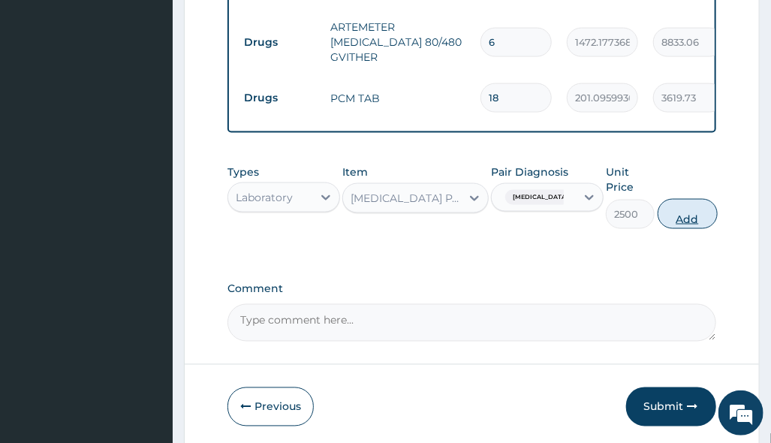
click button "Add"
type input "0"
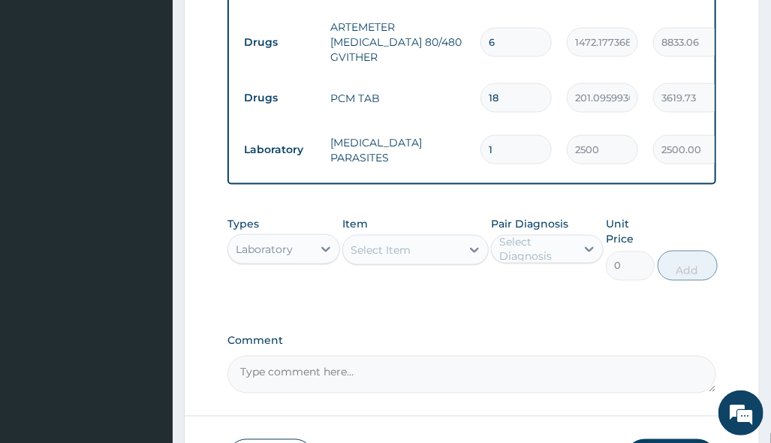
click div "Select Item"
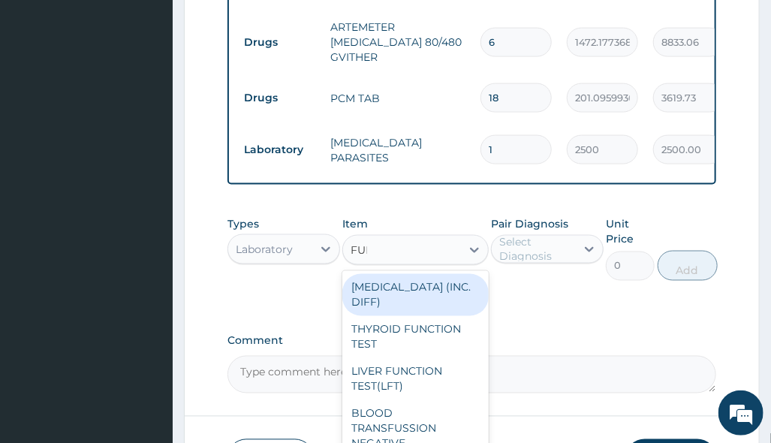
type input "FULL"
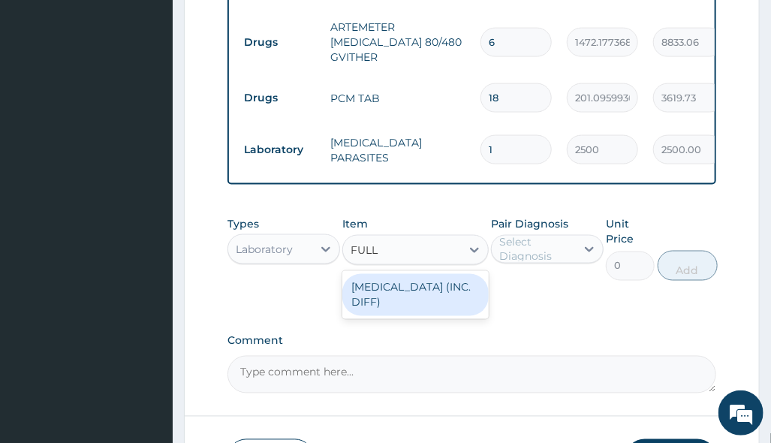
click div "[MEDICAL_DATA] (INC. DIFF)"
type input "4341.60009765625"
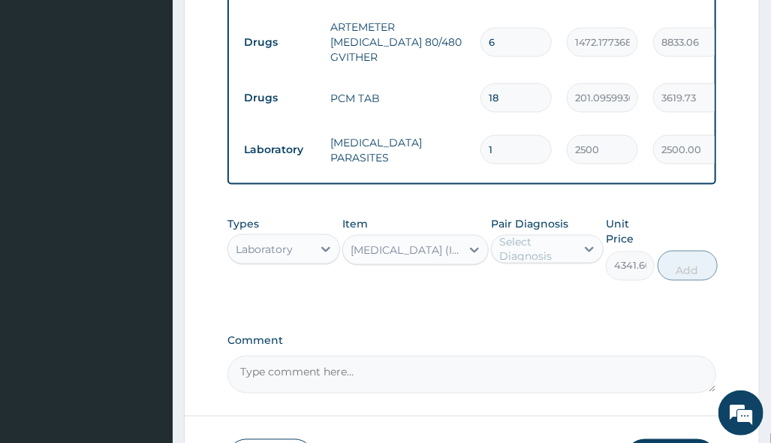
click div "Select Diagnosis"
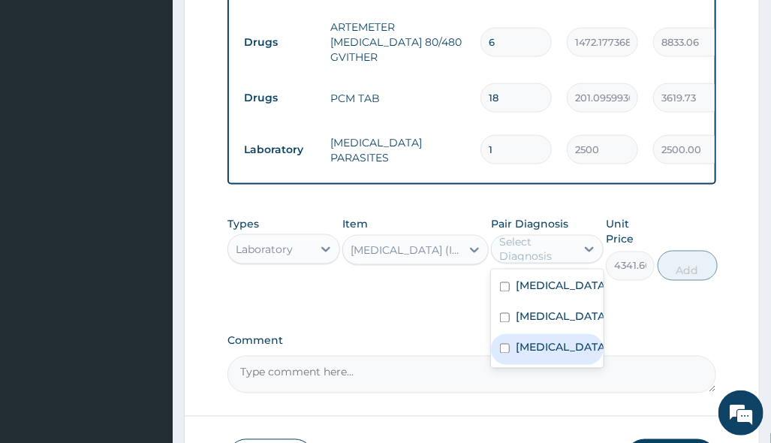
click div "[MEDICAL_DATA]"
checkbox input "true"
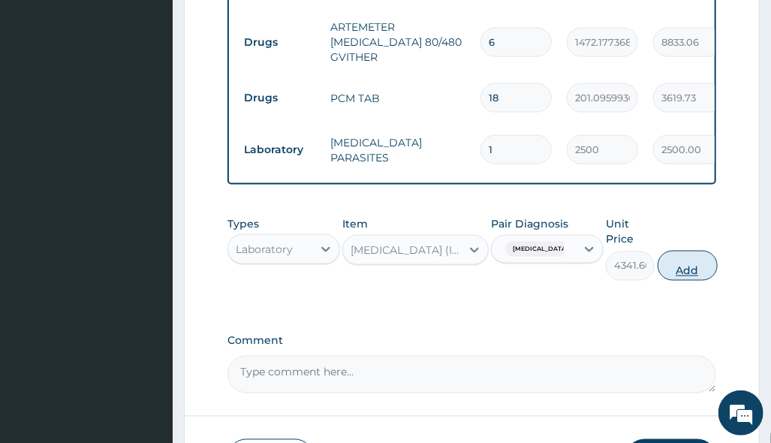
click button "Add"
type input "0"
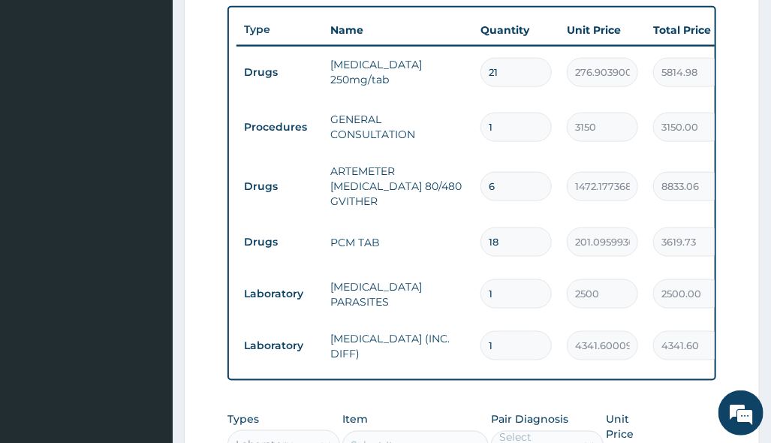
scroll to position [612, 0]
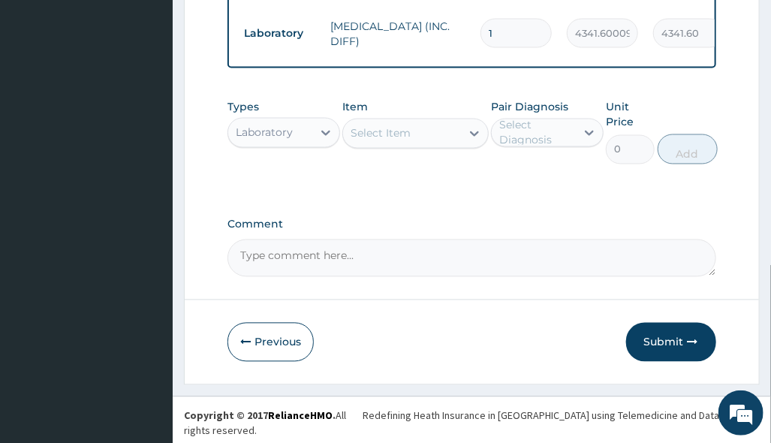
drag, startPoint x: 656, startPoint y: 350, endPoint x: 614, endPoint y: 351, distance: 42.8
click button "Submit"
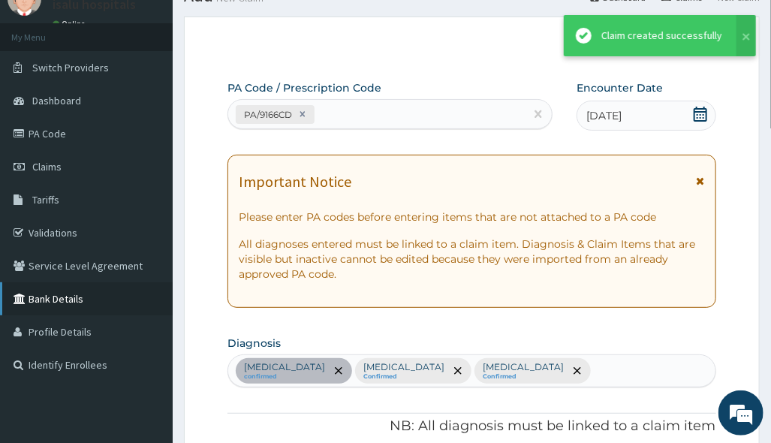
scroll to position [880, 0]
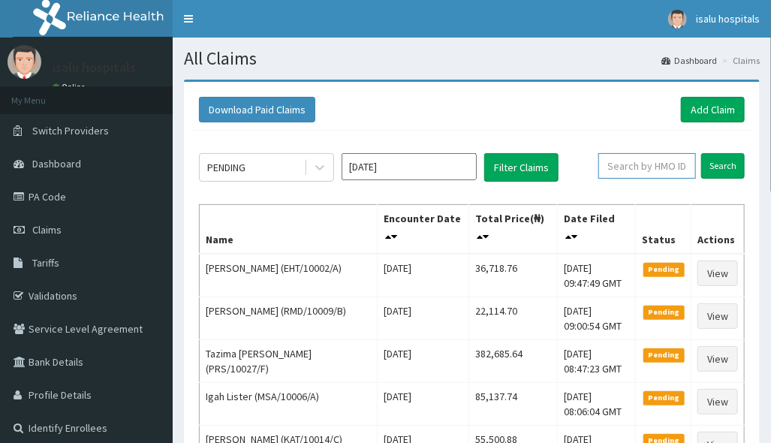
click at [681, 175] on input "text" at bounding box center [648, 166] width 98 height 26
paste input "FRC/10019/A"
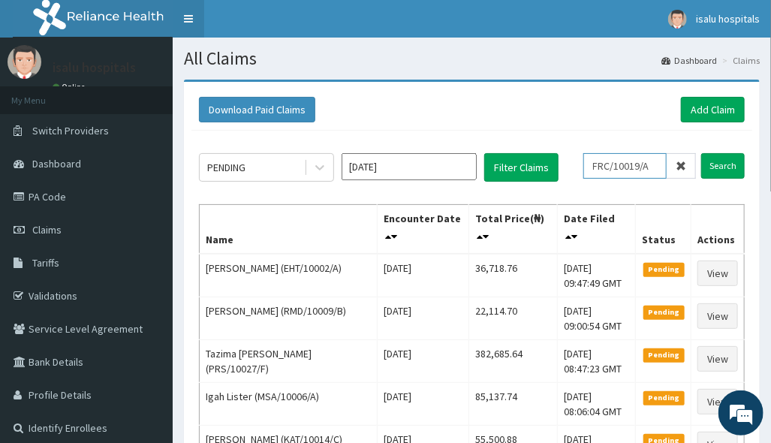
type input "FRC/10019/A"
click at [183, 20] on link "Toggle navigation" at bounding box center [189, 19] width 32 height 38
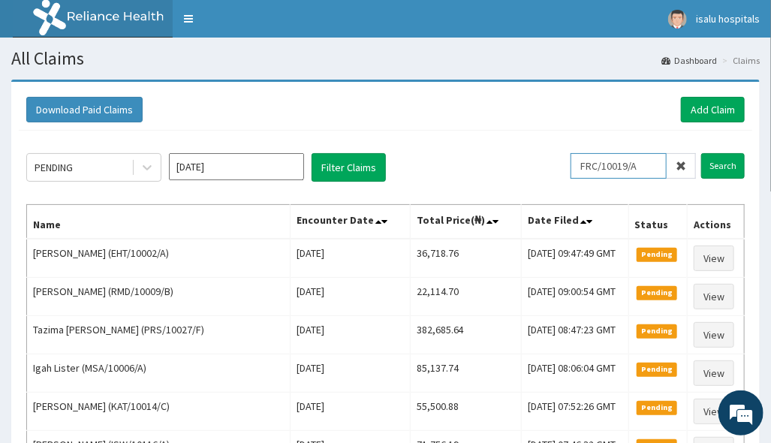
click at [596, 170] on input "FRC/10019/A" at bounding box center [619, 166] width 96 height 26
click at [734, 168] on input "Search" at bounding box center [723, 166] width 44 height 26
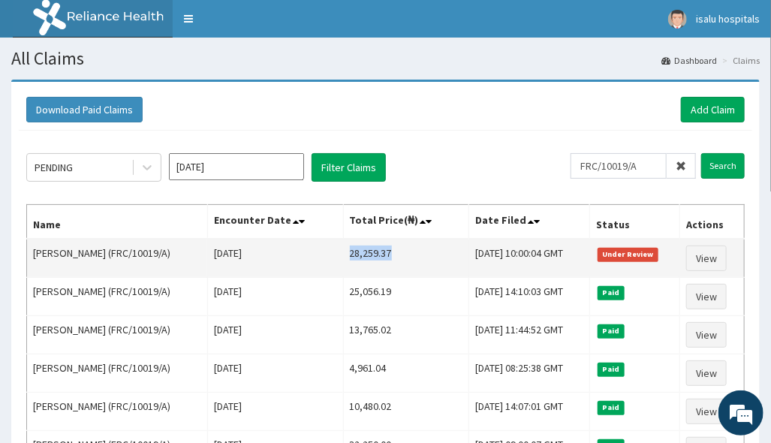
drag, startPoint x: 325, startPoint y: 255, endPoint x: 385, endPoint y: 255, distance: 59.3
click at [385, 255] on td "28,259.37" at bounding box center [405, 258] width 125 height 39
copy td "28,259.37"
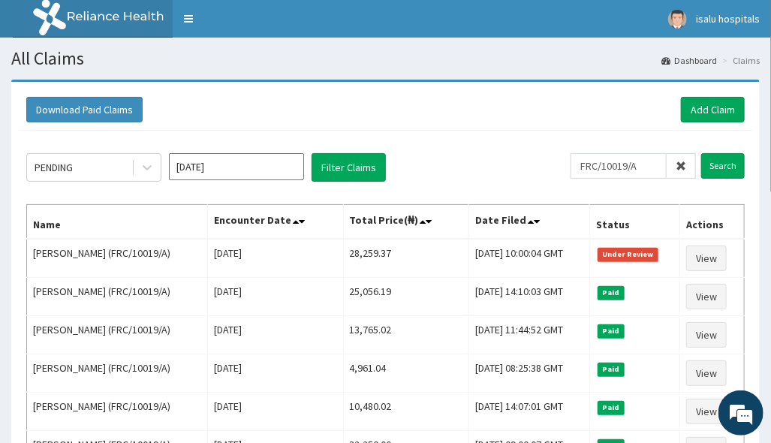
click at [581, 121] on div "Download Paid Claims Add Claim" at bounding box center [385, 110] width 719 height 26
drag, startPoint x: 700, startPoint y: 107, endPoint x: 655, endPoint y: 150, distance: 62.7
click at [700, 107] on link "Add Claim" at bounding box center [713, 110] width 64 height 26
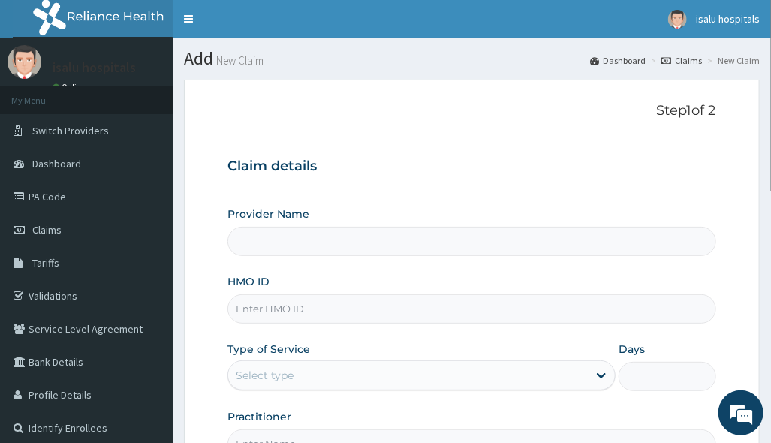
type input "Isalu Hospital Limited"
drag, startPoint x: 599, startPoint y: 283, endPoint x: 599, endPoint y: 294, distance: 11.3
click at [599, 286] on div "HMO ID" at bounding box center [472, 299] width 488 height 50
click at [339, 310] on input "HMO ID" at bounding box center [472, 308] width 488 height 29
paste input "FTP/10153/D"
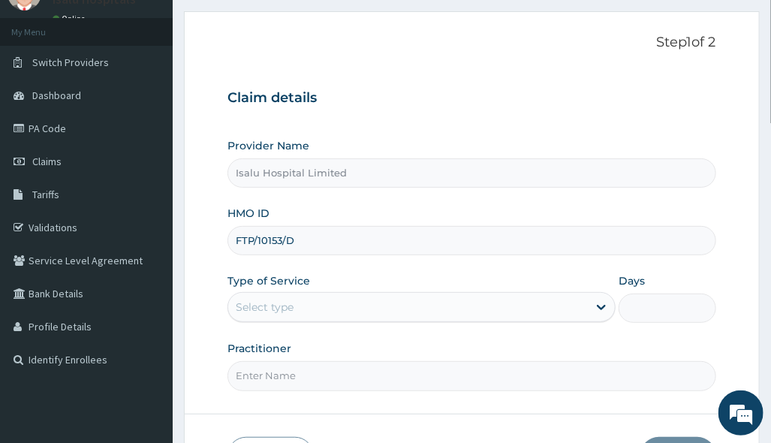
scroll to position [100, 0]
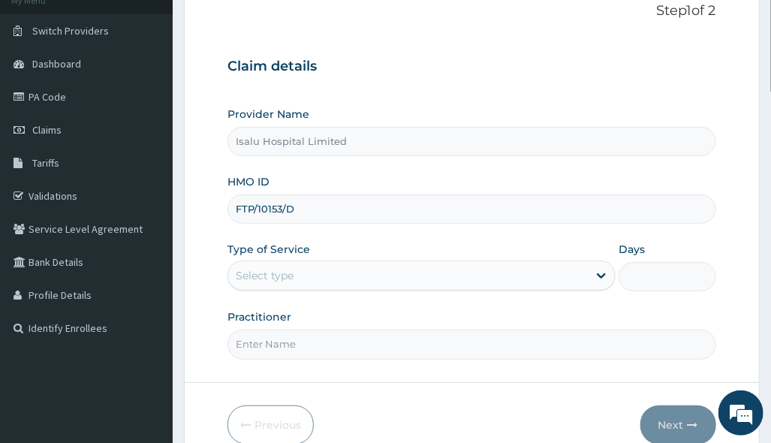
type input "FTP/10153/D"
click at [375, 282] on div "Select type" at bounding box center [408, 276] width 360 height 24
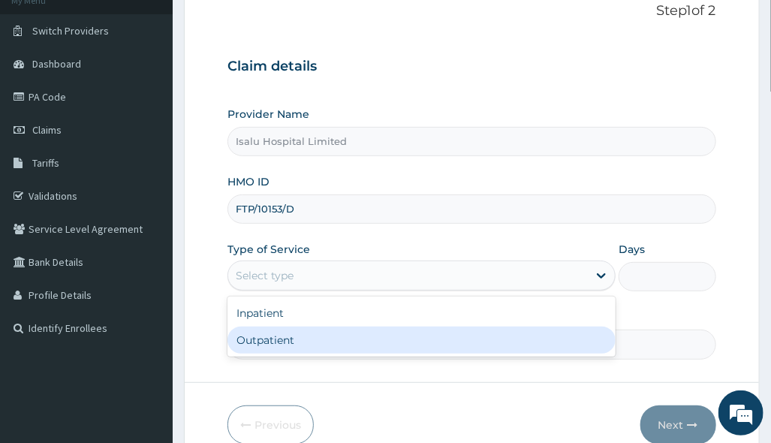
drag, startPoint x: 355, startPoint y: 337, endPoint x: 344, endPoint y: 413, distance: 76.7
click at [355, 338] on div "Outpatient" at bounding box center [422, 340] width 388 height 27
type input "1"
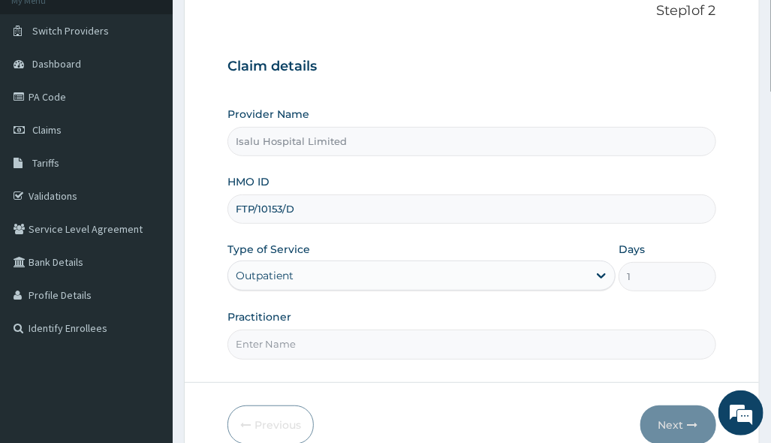
scroll to position [0, 0]
drag, startPoint x: 584, startPoint y: 253, endPoint x: 548, endPoint y: 286, distance: 48.9
click at [584, 255] on div "Type of Service Outpatient" at bounding box center [422, 267] width 388 height 50
click at [389, 348] on input "Practitioner" at bounding box center [472, 344] width 488 height 29
paste input "Ofoegbu Prince"
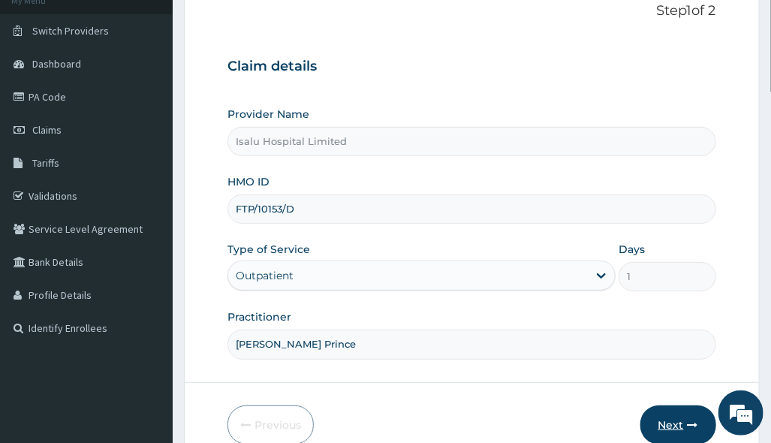
type input "Ofoegbu Prince"
click at [671, 415] on button "Next" at bounding box center [679, 425] width 76 height 39
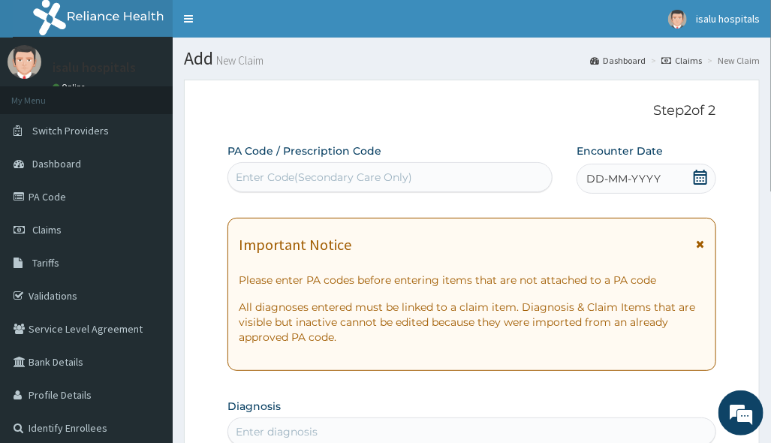
click at [291, 180] on div "Enter Code(Secondary Care Only)" at bounding box center [324, 177] width 176 height 15
paste input "PA/7C133B"
type input "PA/7C133B"
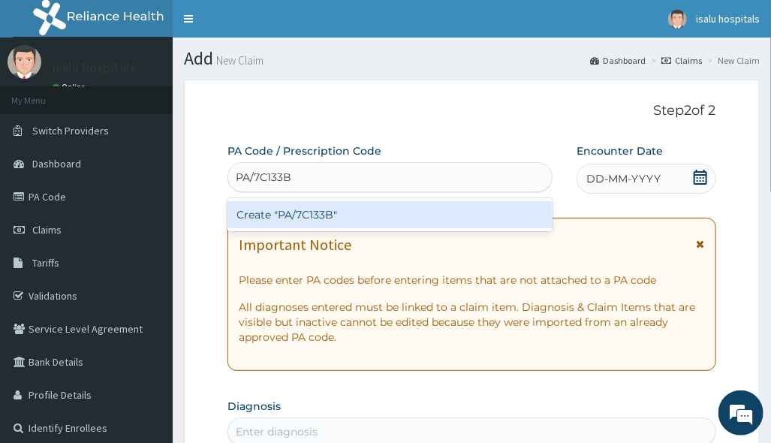
click at [288, 216] on div "Create "PA/7C133B"" at bounding box center [390, 214] width 325 height 27
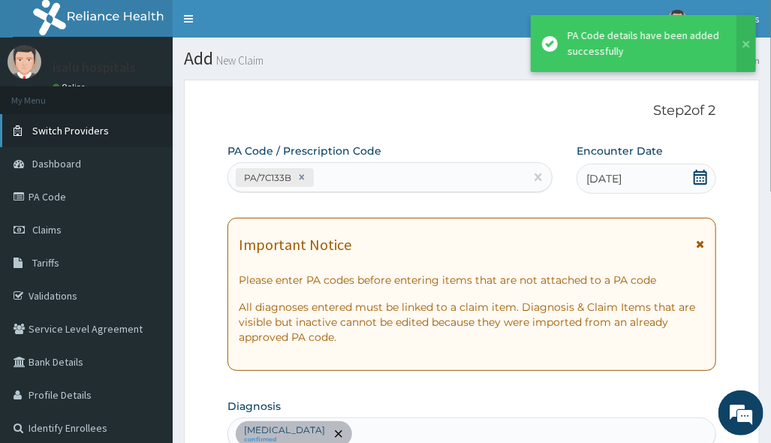
scroll to position [469, 0]
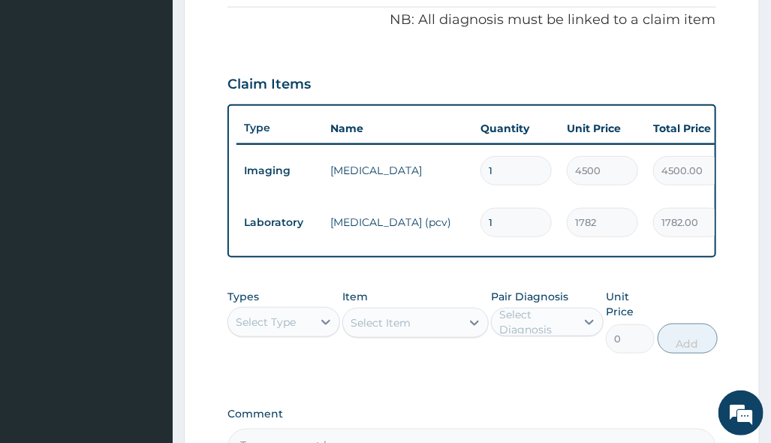
click at [496, 353] on div "Pair Diagnosis Select Diagnosis" at bounding box center [547, 321] width 113 height 65
click at [294, 330] on div "Select Type" at bounding box center [266, 322] width 60 height 15
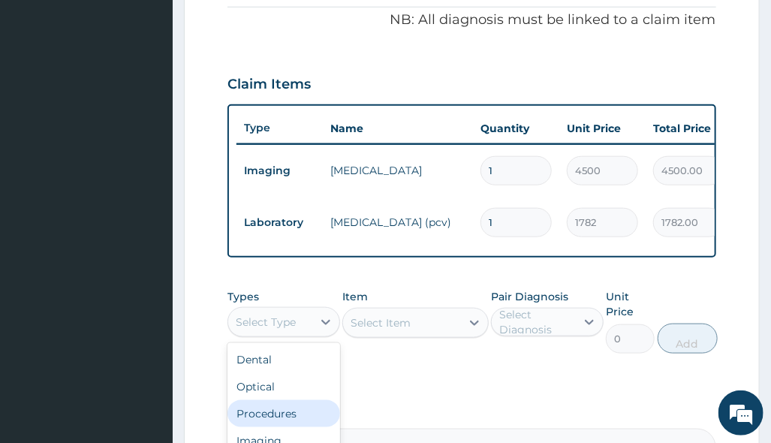
click at [297, 421] on div "Procedures" at bounding box center [284, 413] width 113 height 27
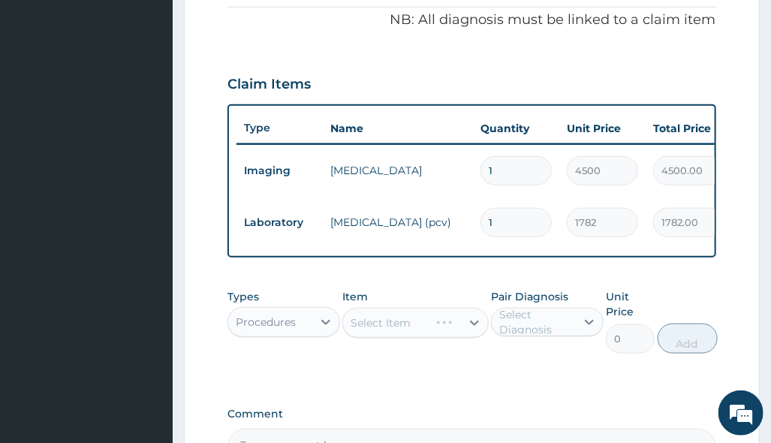
click at [544, 379] on div "Types Procedures Item Select Item Pair Diagnosis Select Diagnosis Unit Price 0 …" at bounding box center [472, 333] width 488 height 102
click at [471, 328] on div "Select Item" at bounding box center [415, 323] width 146 height 30
click at [469, 329] on div "Select Item" at bounding box center [415, 323] width 146 height 30
click at [467, 338] on div "Select Item" at bounding box center [415, 323] width 146 height 30
click at [465, 338] on div "Select Item" at bounding box center [415, 323] width 146 height 30
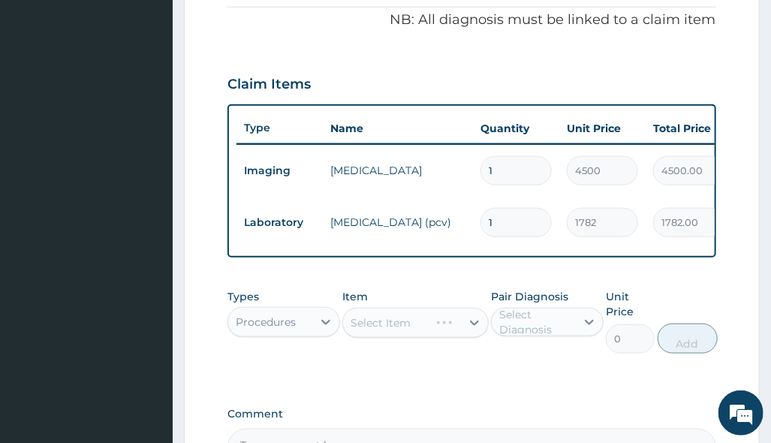
click at [466, 338] on div "Select Item" at bounding box center [415, 323] width 146 height 30
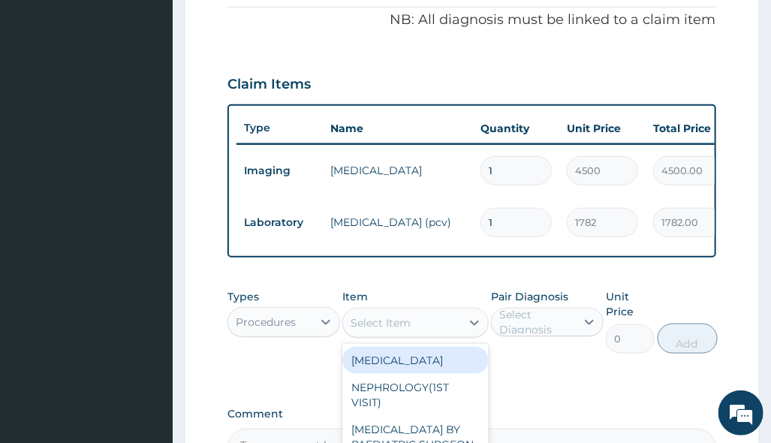
click at [466, 336] on div at bounding box center [474, 322] width 27 height 27
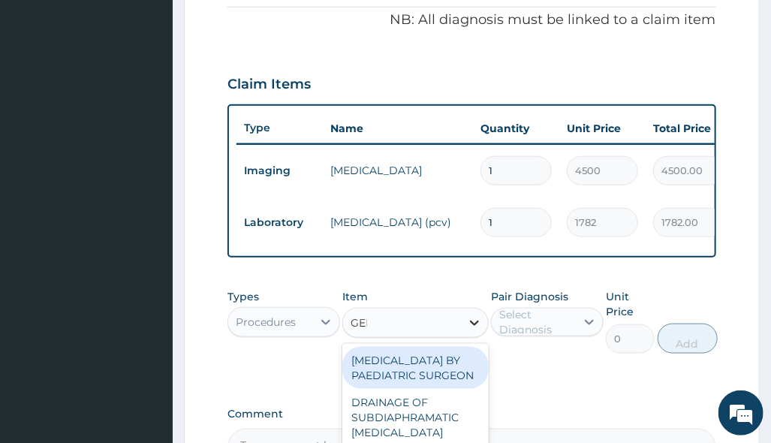
type input "GENE"
click at [445, 375] on div "GENERAL CONSULTATION" at bounding box center [415, 368] width 146 height 42
type input "3150"
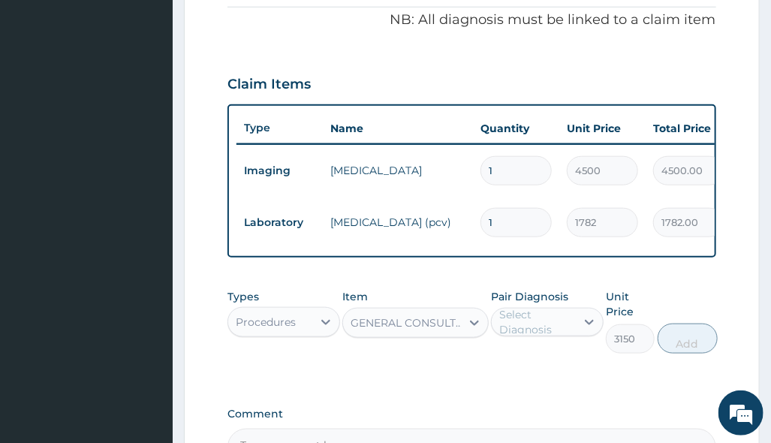
click at [553, 337] on div "Select Diagnosis" at bounding box center [536, 322] width 75 height 30
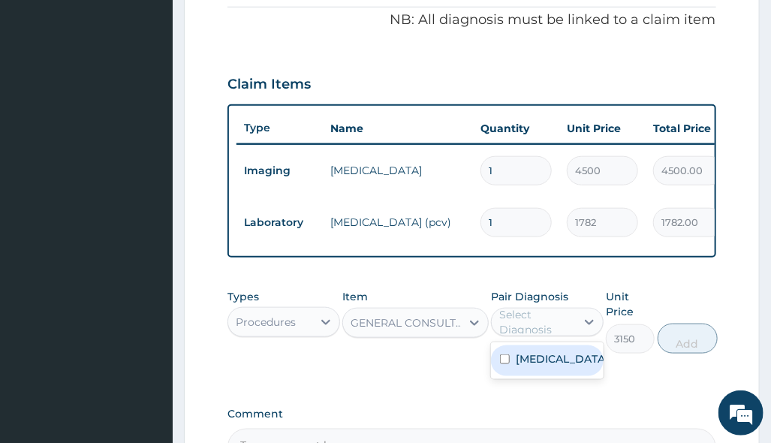
click at [553, 366] on label "Termination of pregnancy" at bounding box center [562, 358] width 93 height 15
checkbox input "true"
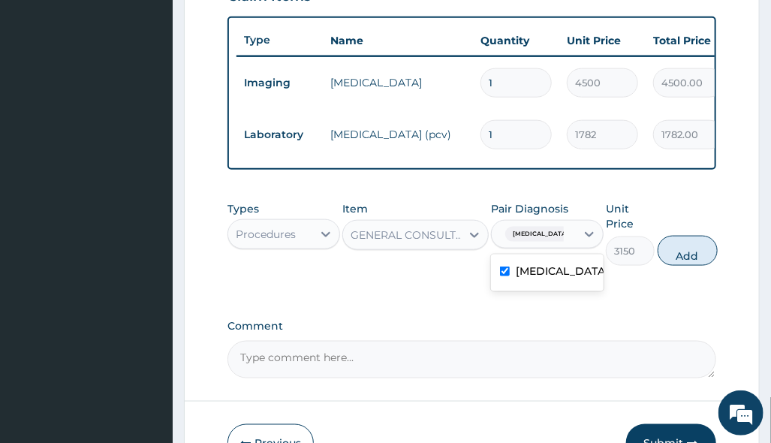
scroll to position [664, 0]
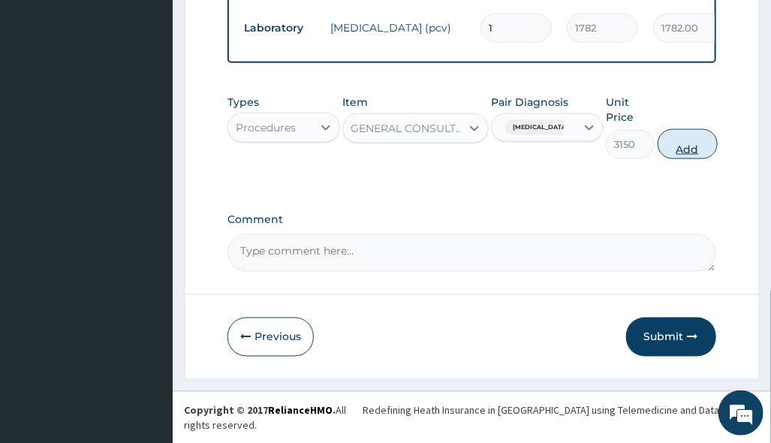
click at [704, 156] on button "Add" at bounding box center [688, 144] width 60 height 30
type input "0"
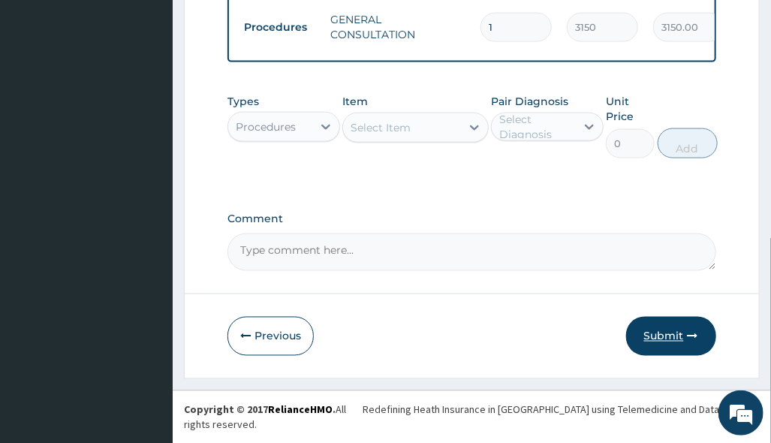
click at [656, 350] on button "Submit" at bounding box center [671, 336] width 90 height 39
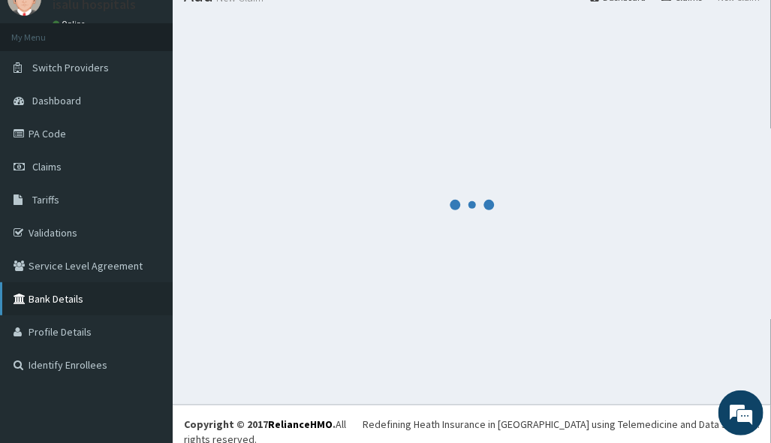
scroll to position [716, 0]
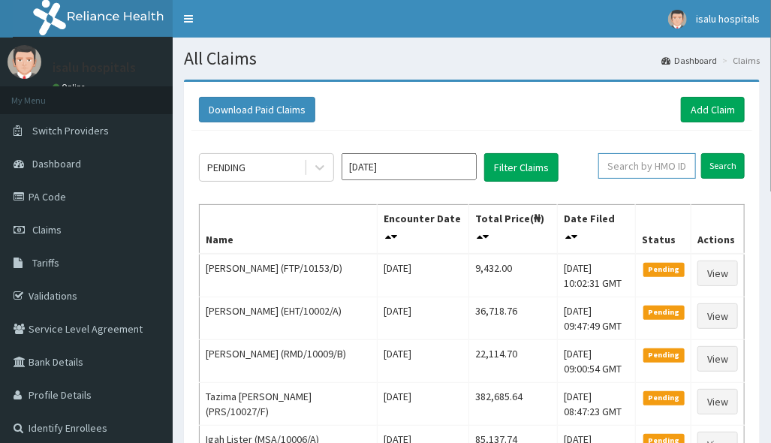
click at [663, 173] on input "text" at bounding box center [648, 166] width 98 height 26
paste input "FTP/10153/D"
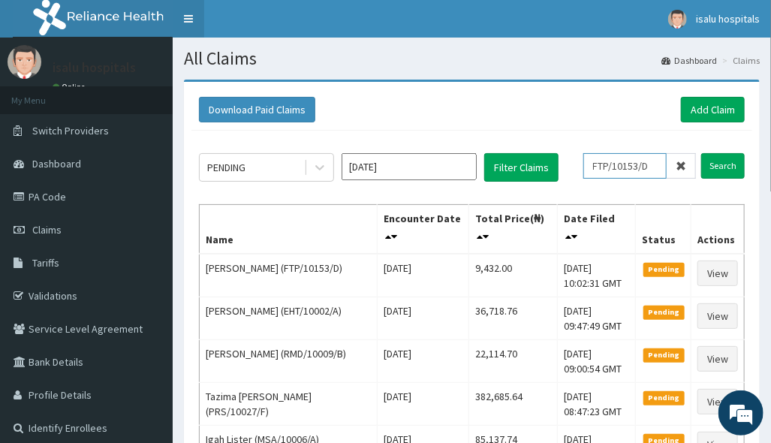
type input "FTP/10153/D"
click at [193, 18] on link "Toggle navigation" at bounding box center [189, 19] width 32 height 38
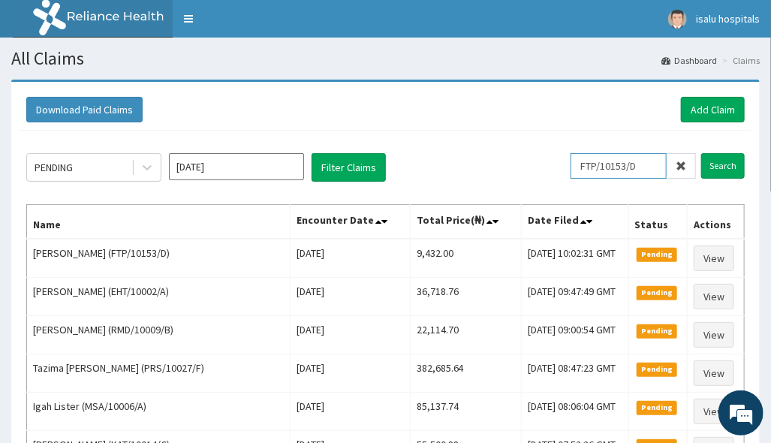
click at [600, 165] on input "FTP/10153/D" at bounding box center [619, 166] width 96 height 26
click at [730, 163] on input "Search" at bounding box center [723, 166] width 44 height 26
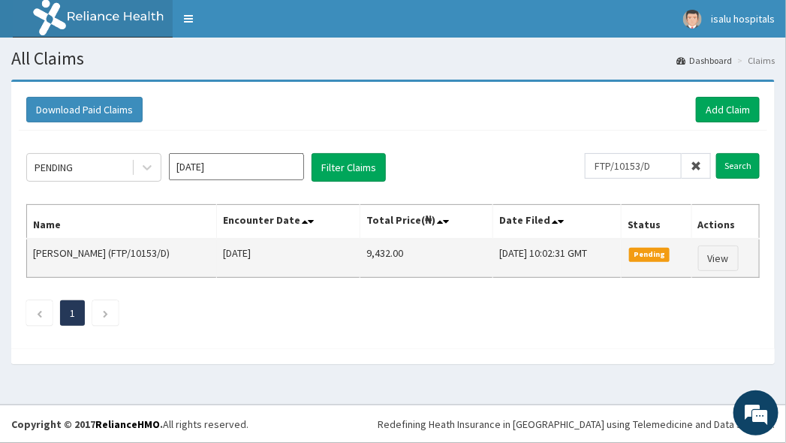
drag, startPoint x: 356, startPoint y: 247, endPoint x: 423, endPoint y: 247, distance: 66.8
click at [423, 247] on tr "Amanda Chinedu Onweazu (FTP/10153/D) Sun Aug 10 2025 9,432.00 Wed, 13 Aug 2025 …" at bounding box center [393, 258] width 733 height 39
copy tr "9,432.00"
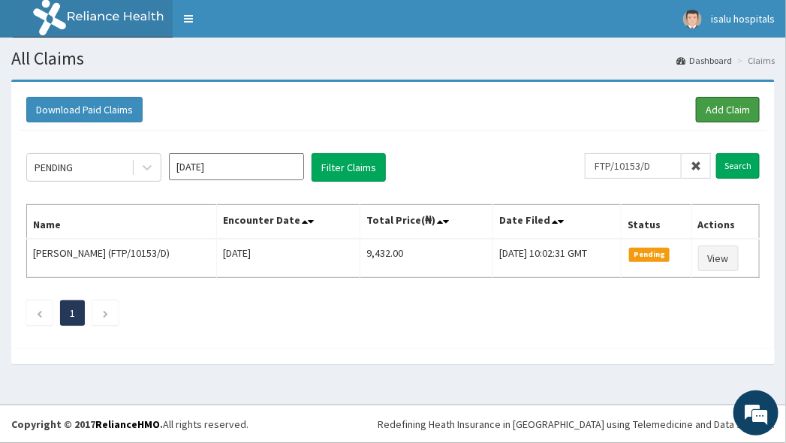
drag, startPoint x: 743, startPoint y: 107, endPoint x: 716, endPoint y: 124, distance: 31.7
click at [741, 108] on link "Add Claim" at bounding box center [728, 110] width 64 height 26
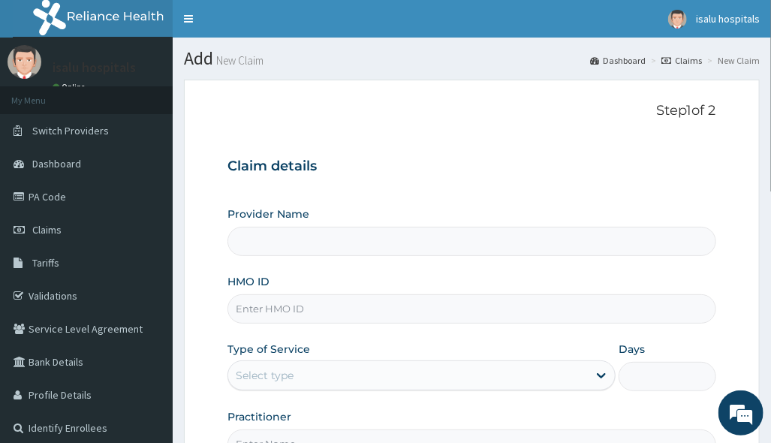
type input "Isalu Hospital Limited"
click at [565, 294] on input "HMO ID" at bounding box center [472, 308] width 488 height 29
paste input "GAL/10109/A"
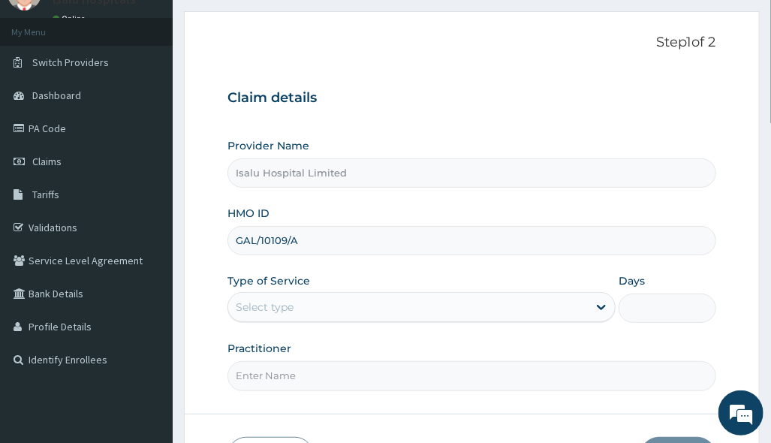
scroll to position [100, 0]
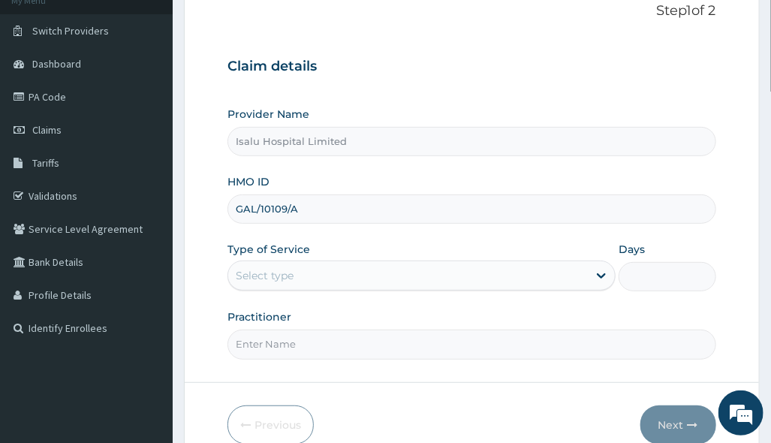
type input "GAL/10109/A"
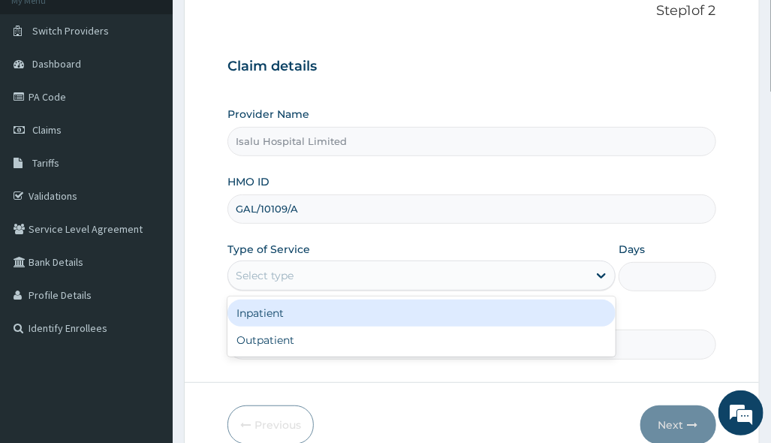
click at [502, 281] on div "Select type" at bounding box center [408, 276] width 360 height 24
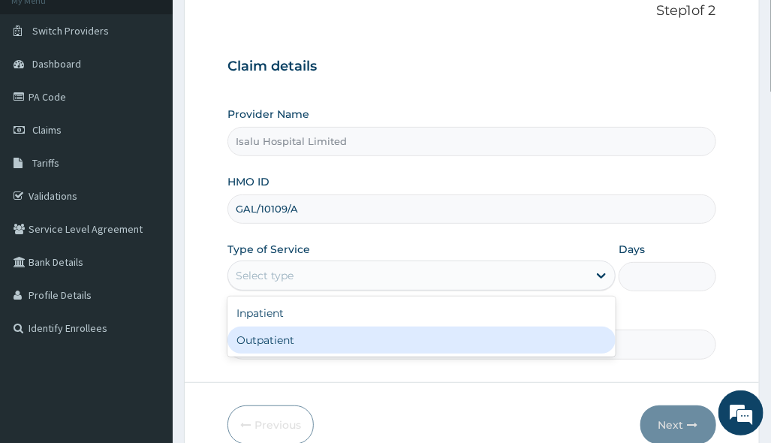
click at [433, 350] on div "Outpatient" at bounding box center [422, 340] width 388 height 27
type input "1"
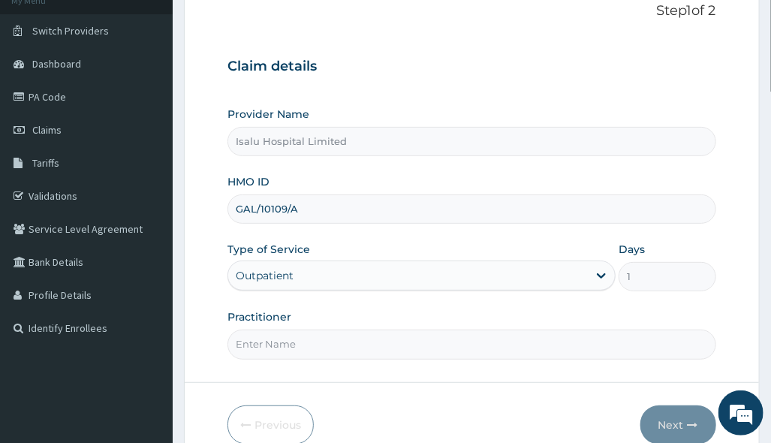
scroll to position [0, 0]
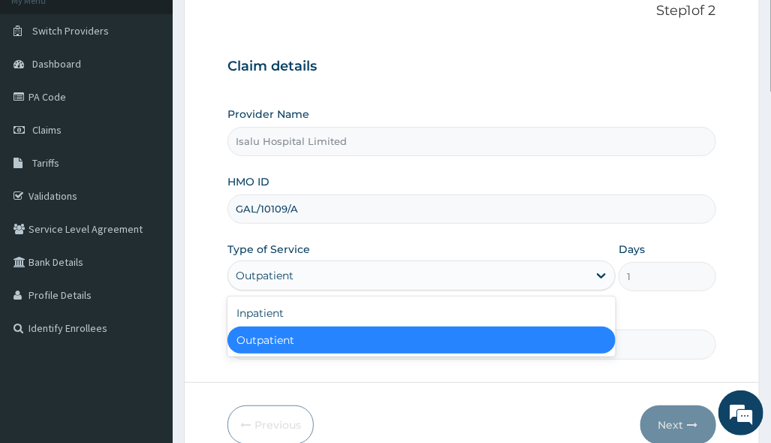
drag, startPoint x: 485, startPoint y: 263, endPoint x: 476, endPoint y: 287, distance: 25.7
click at [483, 264] on div "Outpatient" at bounding box center [408, 276] width 360 height 24
click at [412, 336] on div "Outpatient" at bounding box center [422, 340] width 388 height 27
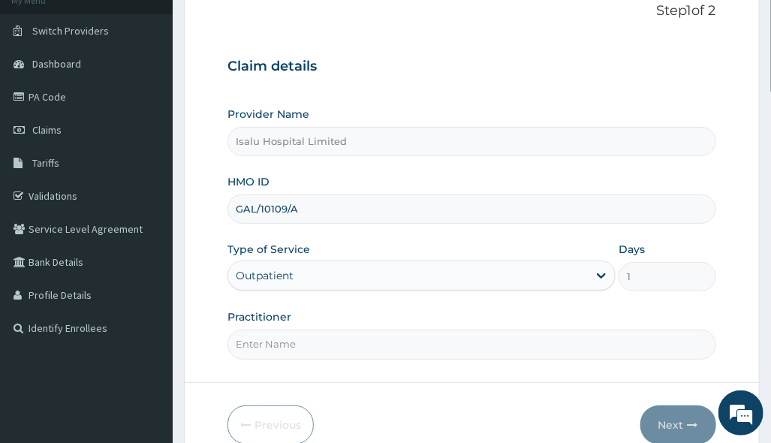
click at [339, 354] on input "Practitioner" at bounding box center [472, 344] width 488 height 29
paste input "OLARINOYE [PERSON_NAME]"
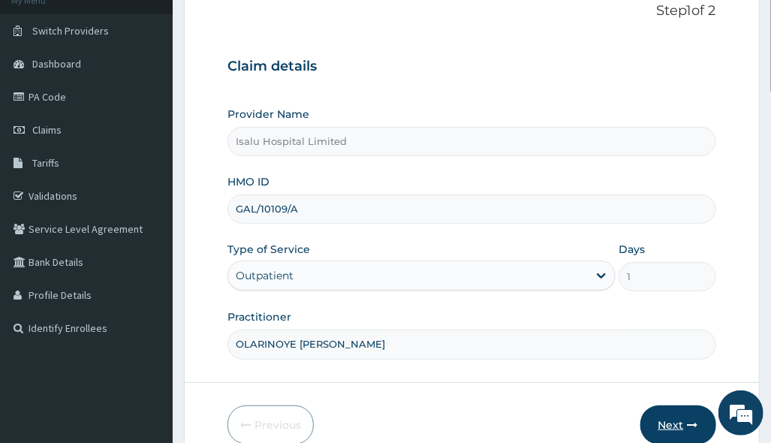
type input "OLARINOYE [PERSON_NAME]"
click at [667, 421] on button "Next" at bounding box center [679, 425] width 76 height 39
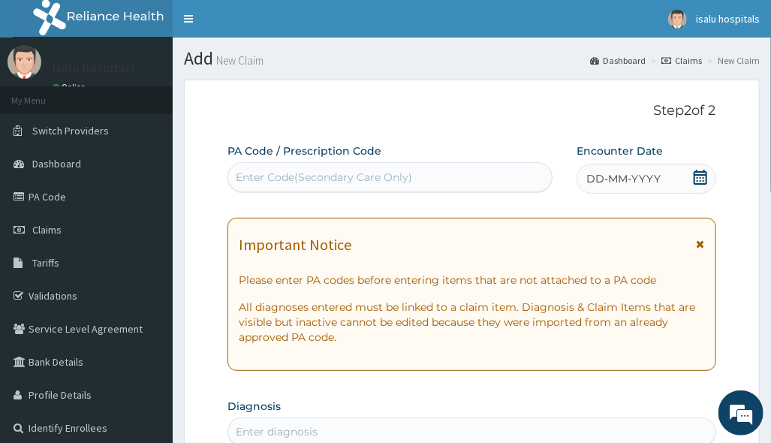
click at [333, 168] on div "Enter Code(Secondary Care Only)" at bounding box center [390, 177] width 324 height 24
paste input "PA/BACAC3"
type input "PA/BACAC3"
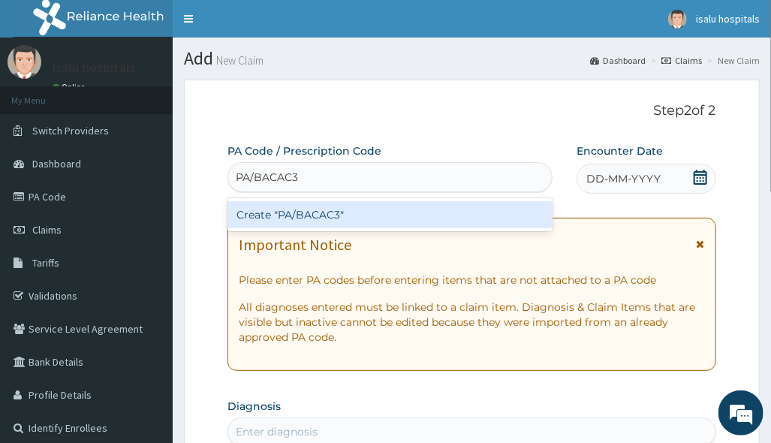
click at [336, 210] on div "Create "PA/BACAC3"" at bounding box center [390, 214] width 325 height 27
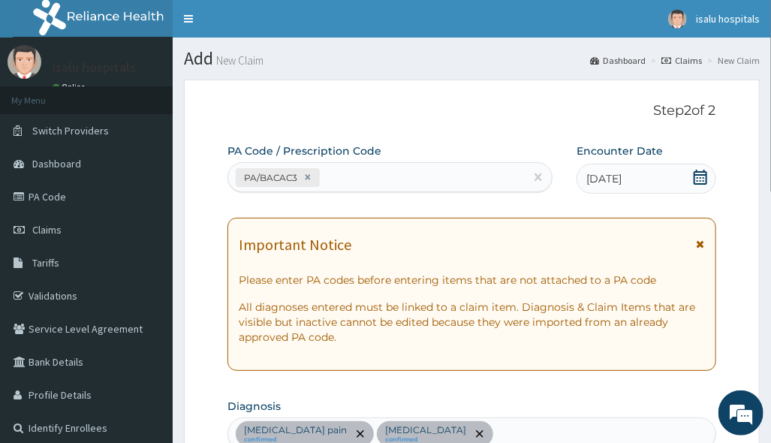
drag, startPoint x: 339, startPoint y: 176, endPoint x: 345, endPoint y: 195, distance: 20.4
click at [342, 187] on div "PA/BACAC3" at bounding box center [376, 177] width 297 height 25
paste input "PA/194E88"
type input "PA/194E88"
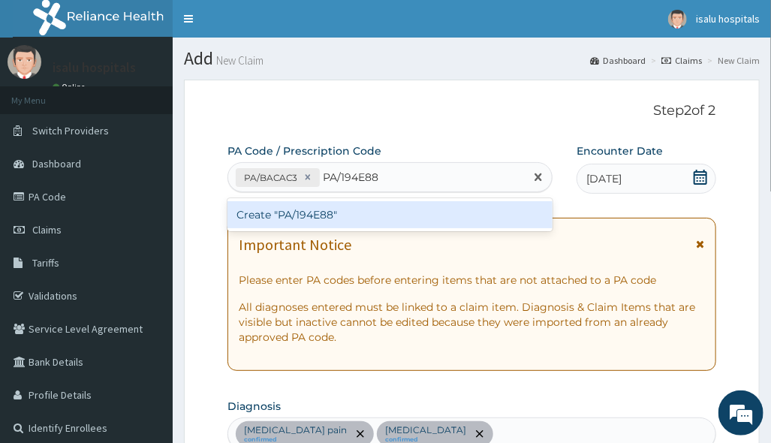
click at [400, 214] on div "Create "PA/194E88"" at bounding box center [390, 214] width 325 height 27
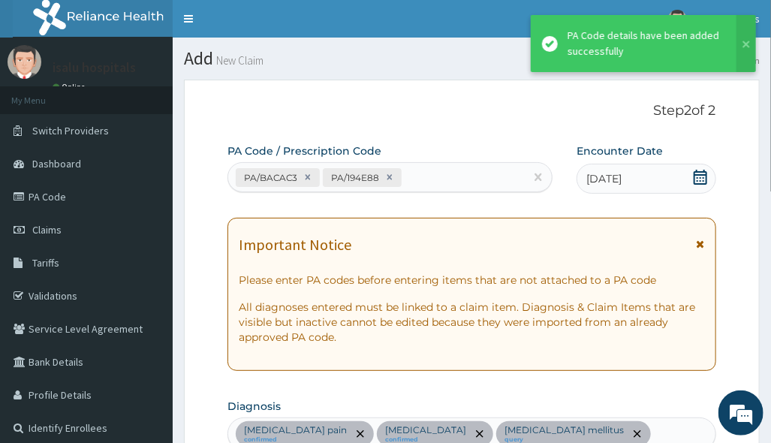
scroll to position [521, 0]
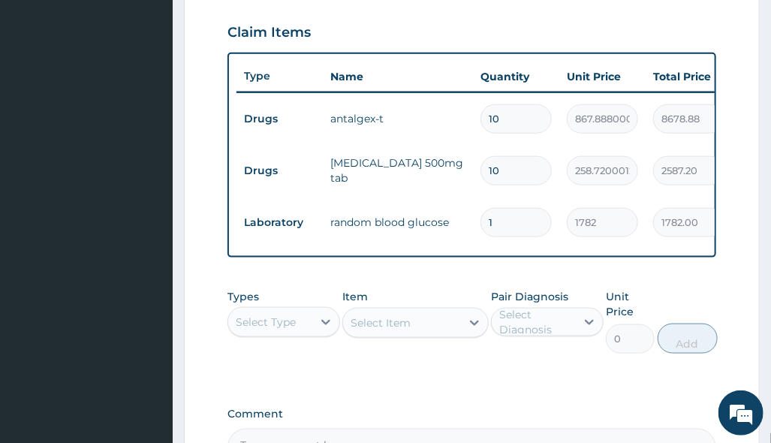
click at [505, 354] on div "Pair Diagnosis Select Diagnosis" at bounding box center [547, 321] width 113 height 65
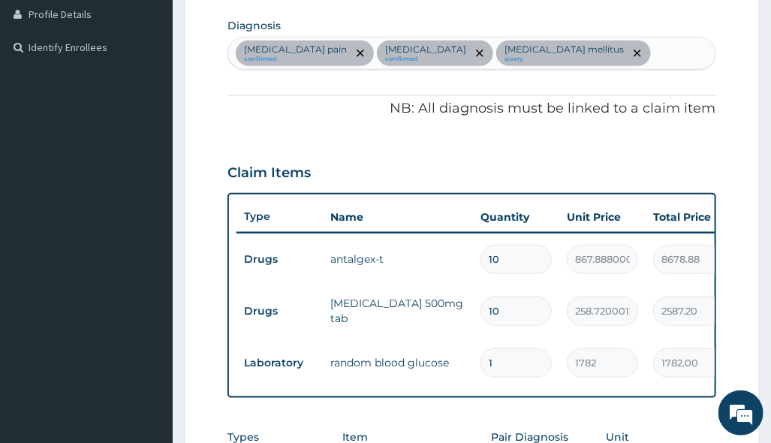
scroll to position [221, 0]
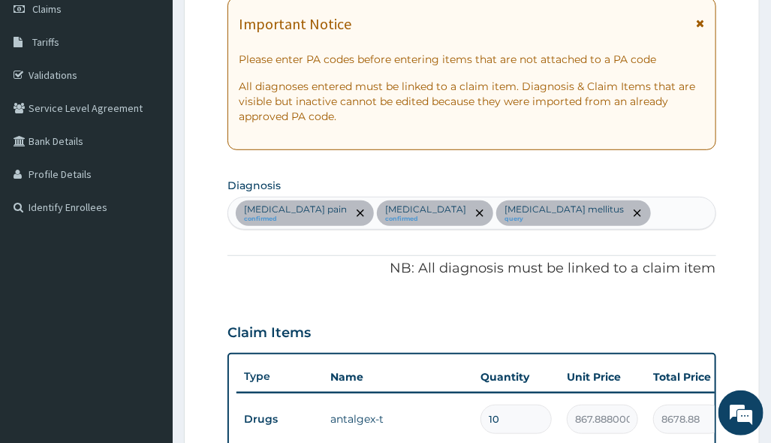
click at [609, 217] on div "[MEDICAL_DATA] pain confirmed [MEDICAL_DATA] confirmed [MEDICAL_DATA] mellitus …" at bounding box center [471, 214] width 487 height 32
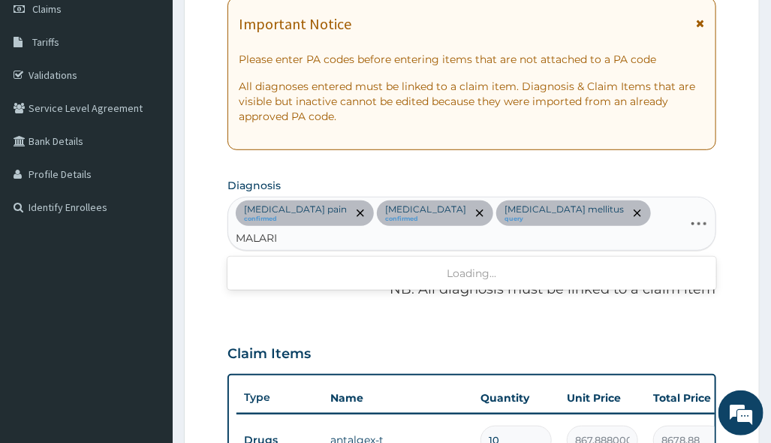
type input "[MEDICAL_DATA]"
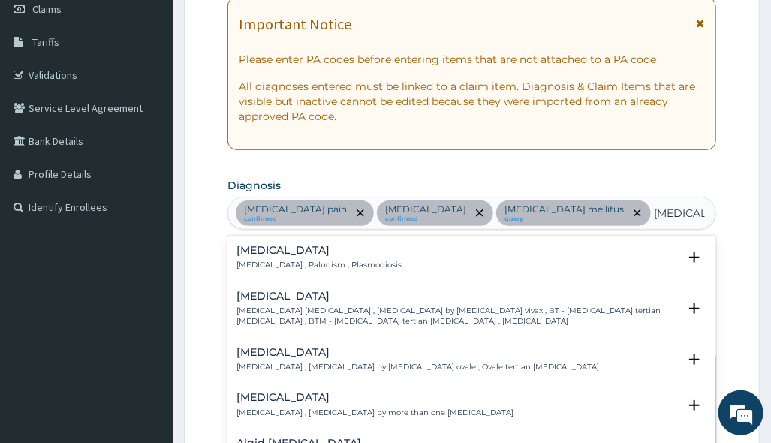
click at [277, 249] on h4 "[MEDICAL_DATA]" at bounding box center [319, 250] width 165 height 11
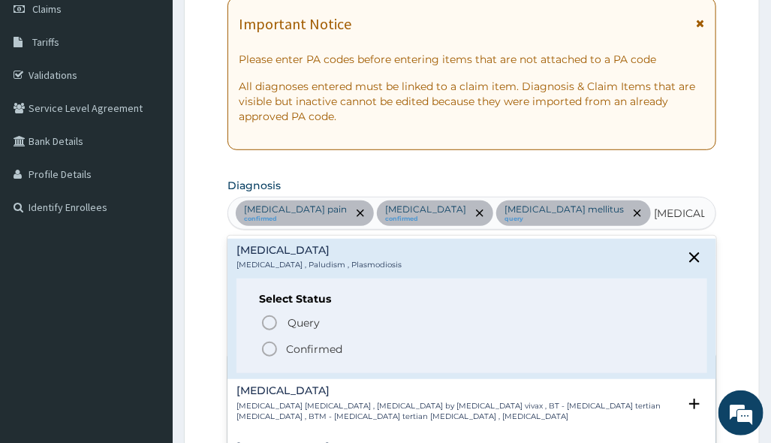
click at [272, 345] on icon "status option filled" at bounding box center [270, 349] width 18 height 18
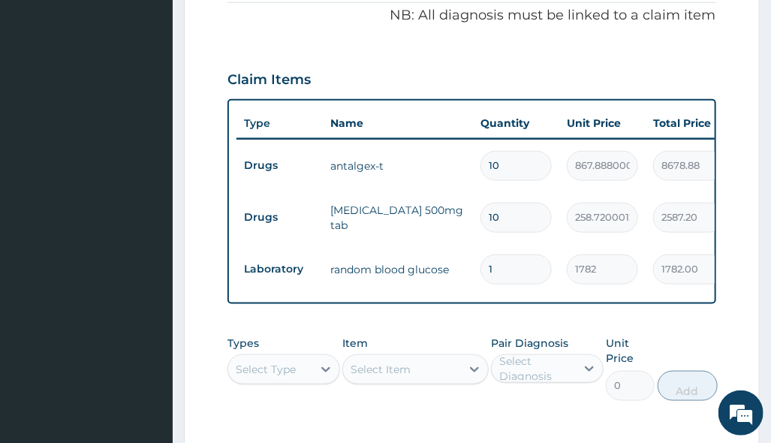
scroll to position [622, 0]
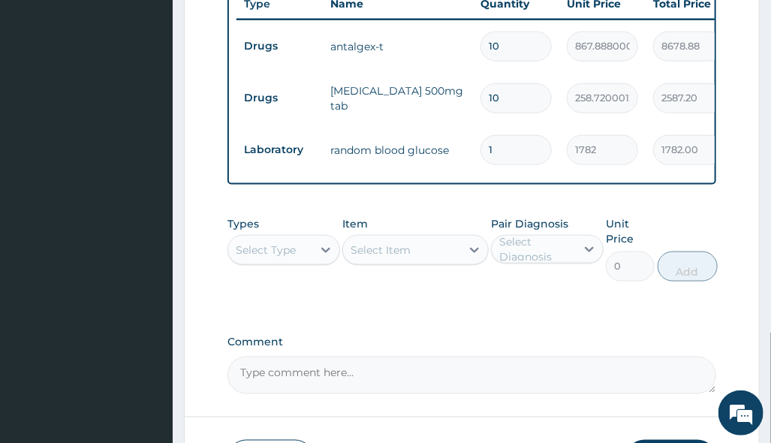
drag, startPoint x: 300, startPoint y: 240, endPoint x: 307, endPoint y: 253, distance: 15.1
click at [300, 240] on div "Select Type" at bounding box center [270, 250] width 84 height 24
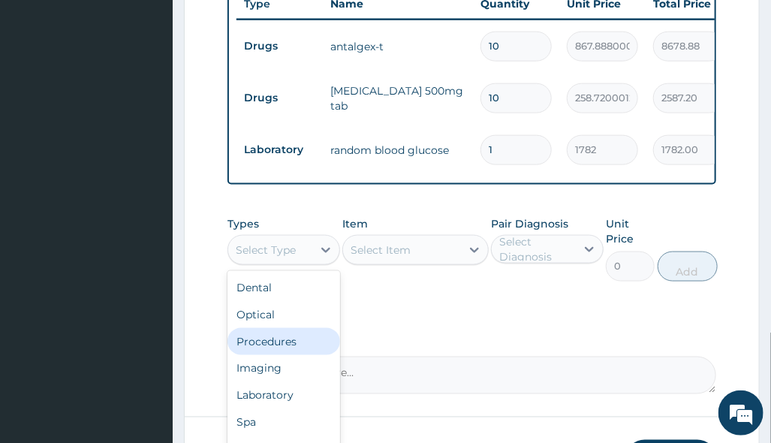
click at [303, 334] on div "Procedures" at bounding box center [284, 341] width 113 height 27
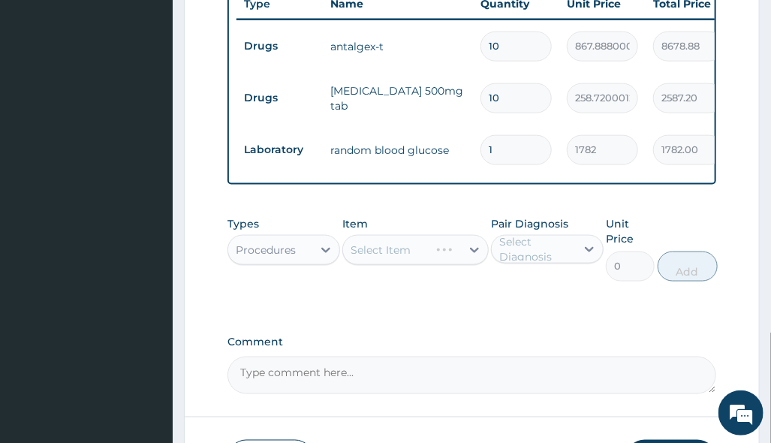
click at [424, 242] on div "Select Item" at bounding box center [415, 250] width 146 height 30
click at [428, 240] on div "Select Item" at bounding box center [415, 250] width 146 height 30
click at [474, 235] on div "Select Item" at bounding box center [415, 250] width 146 height 30
click at [469, 237] on div "Select Item" at bounding box center [415, 250] width 146 height 30
click at [468, 237] on div "Select Item" at bounding box center [415, 250] width 146 height 30
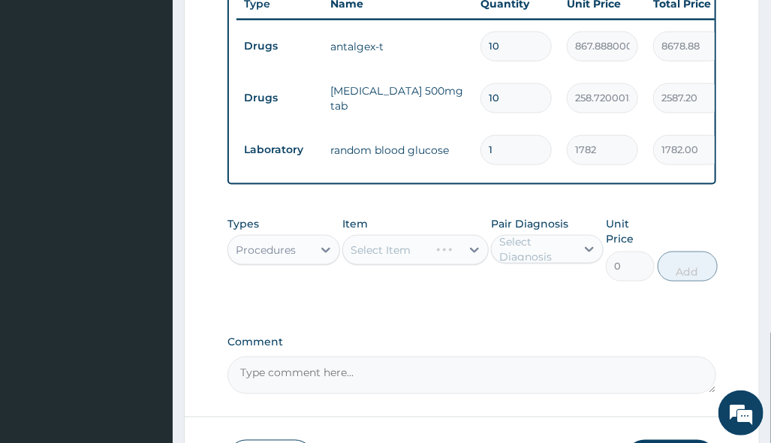
click at [434, 243] on div "Select Item" at bounding box center [415, 250] width 146 height 30
click at [471, 235] on div "Select Item" at bounding box center [415, 250] width 146 height 30
click at [472, 235] on div "Select Item" at bounding box center [415, 250] width 146 height 30
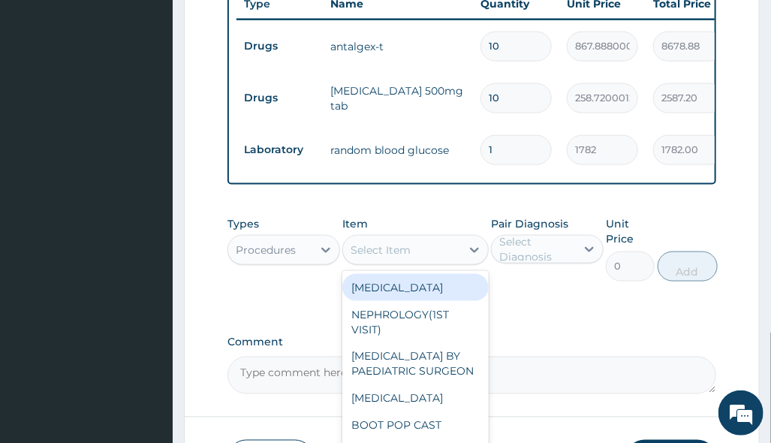
click at [472, 249] on icon at bounding box center [474, 251] width 9 height 5
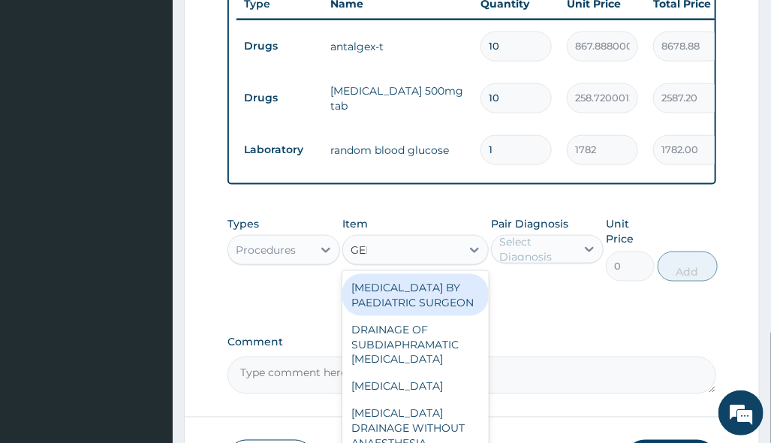
type input "GENE"
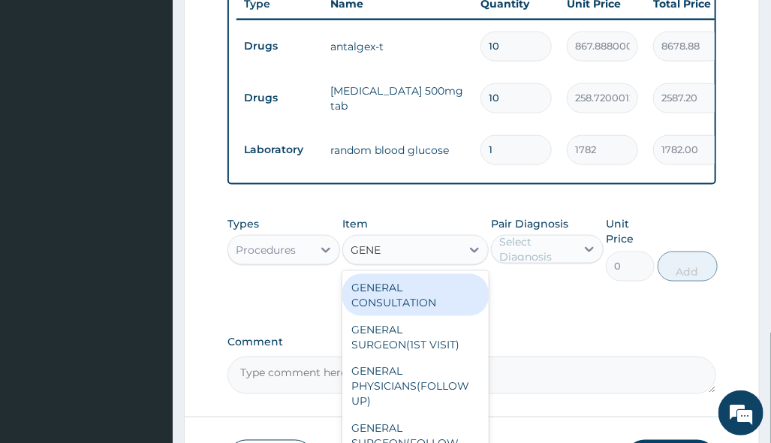
drag, startPoint x: 394, startPoint y: 276, endPoint x: 413, endPoint y: 274, distance: 19.6
click at [397, 276] on div "GENERAL CONSULTATION" at bounding box center [415, 295] width 146 height 42
type input "3150"
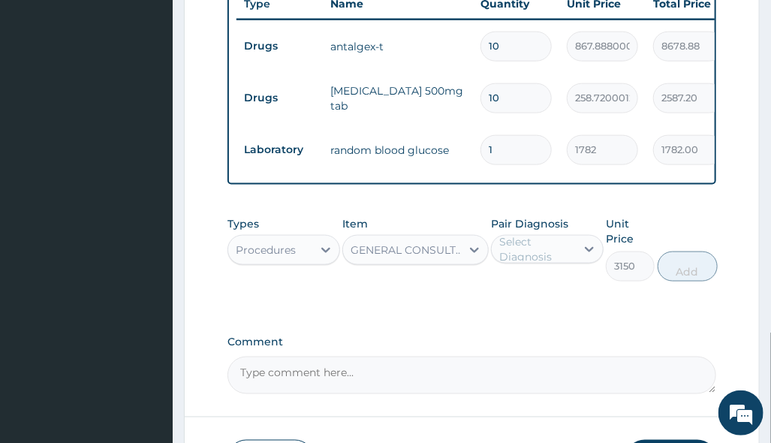
click at [568, 234] on div "Select Diagnosis" at bounding box center [536, 249] width 75 height 30
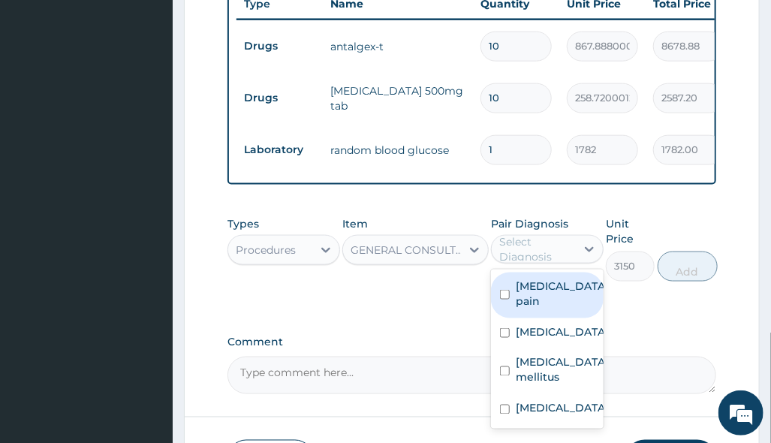
click at [556, 286] on label "[MEDICAL_DATA] pain" at bounding box center [562, 294] width 93 height 30
checkbox input "true"
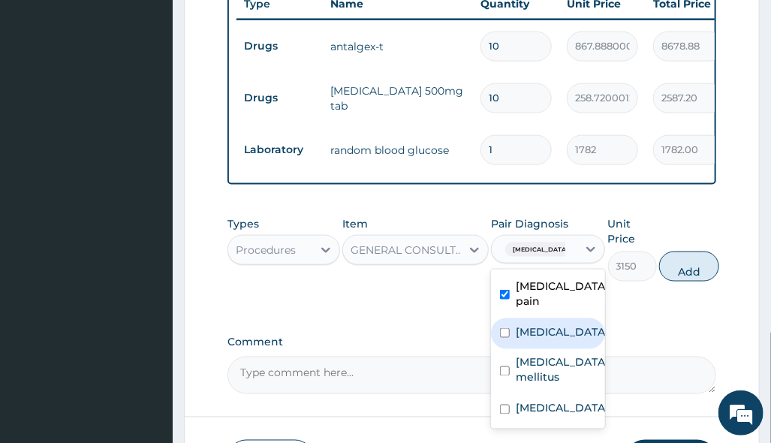
click at [557, 324] on label "[MEDICAL_DATA]" at bounding box center [562, 331] width 93 height 15
checkbox input "true"
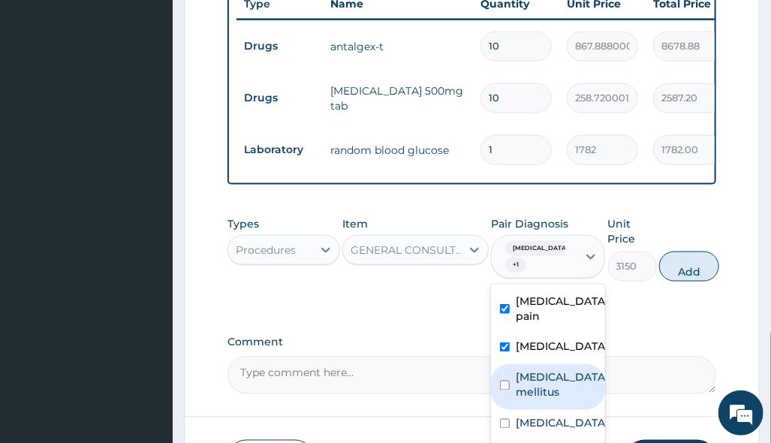
click at [565, 364] on div "[MEDICAL_DATA] mellitus" at bounding box center [548, 387] width 114 height 46
checkbox input "true"
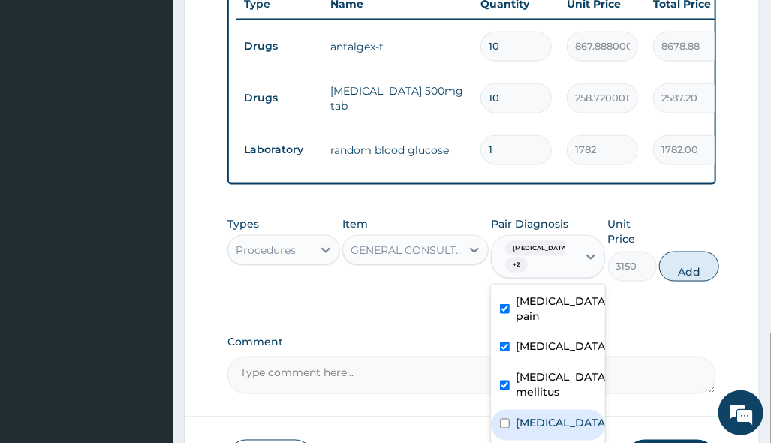
click at [568, 411] on div "[MEDICAL_DATA]" at bounding box center [548, 425] width 114 height 31
checkbox input "true"
click at [680, 254] on button "Add" at bounding box center [689, 267] width 60 height 30
type input "0"
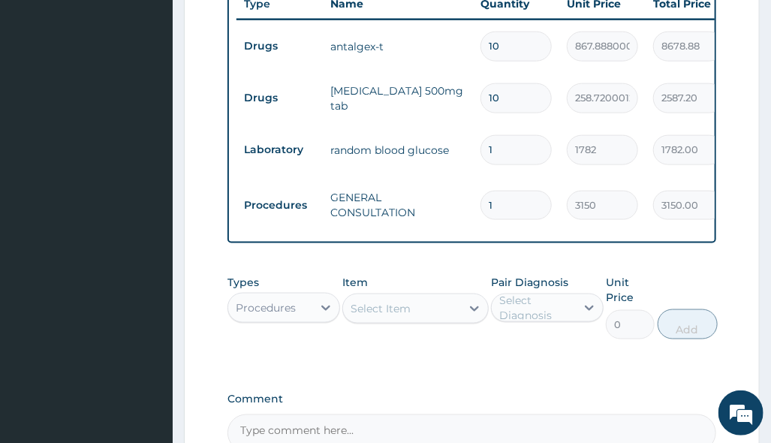
click at [300, 312] on div "Types Procedures" at bounding box center [284, 307] width 113 height 65
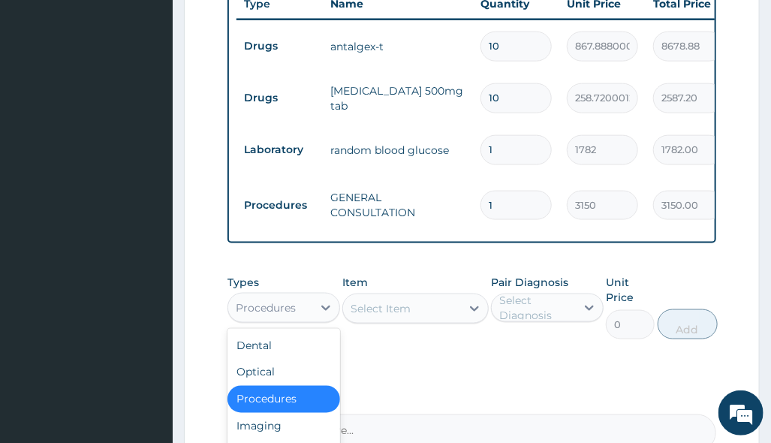
click at [301, 303] on div "Procedures" at bounding box center [270, 308] width 84 height 24
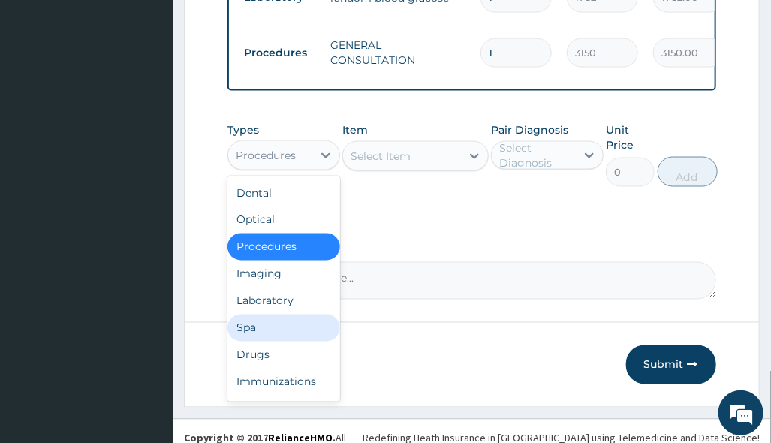
scroll to position [774, 0]
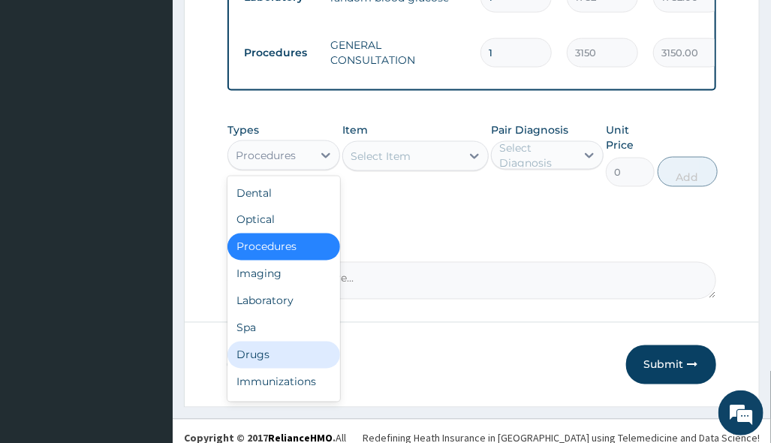
drag, startPoint x: 291, startPoint y: 342, endPoint x: 263, endPoint y: 350, distance: 29.7
click at [291, 342] on div "Drugs" at bounding box center [284, 355] width 113 height 27
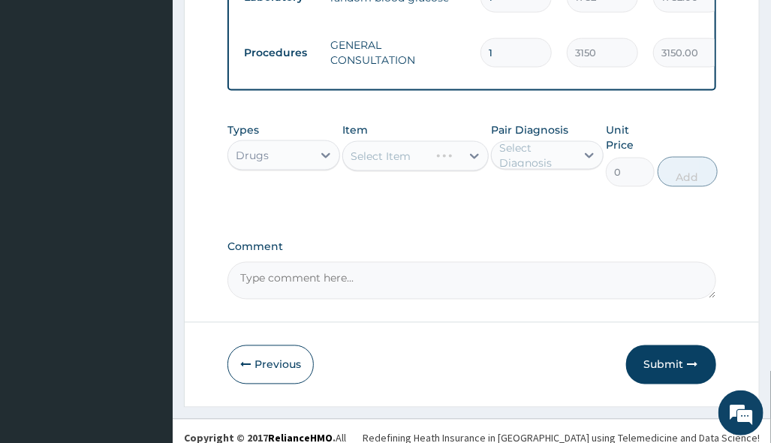
click at [454, 150] on div "Select Item" at bounding box center [415, 156] width 146 height 30
click at [466, 141] on div "Select Item" at bounding box center [415, 156] width 146 height 30
click at [467, 146] on div "Select Item" at bounding box center [415, 156] width 146 height 30
click at [466, 143] on div "Select Item" at bounding box center [415, 156] width 146 height 30
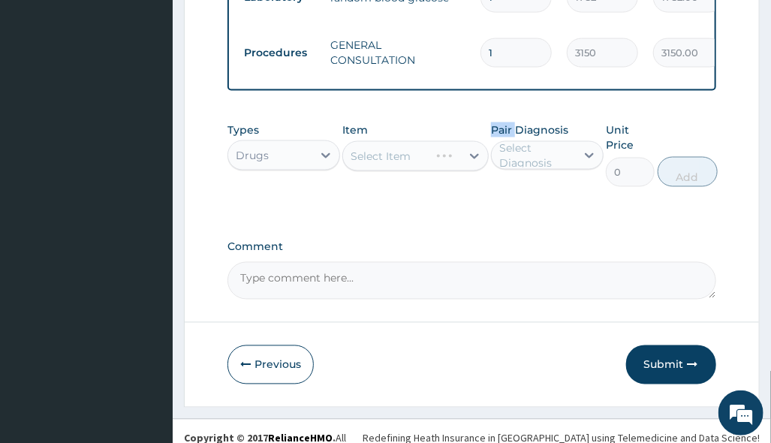
click at [466, 143] on div "Select Item" at bounding box center [415, 156] width 146 height 30
click at [467, 142] on div "Select Item" at bounding box center [415, 156] width 146 height 30
click at [427, 143] on div "Select Item" at bounding box center [415, 156] width 146 height 30
click at [459, 141] on div "Select Item" at bounding box center [415, 156] width 146 height 30
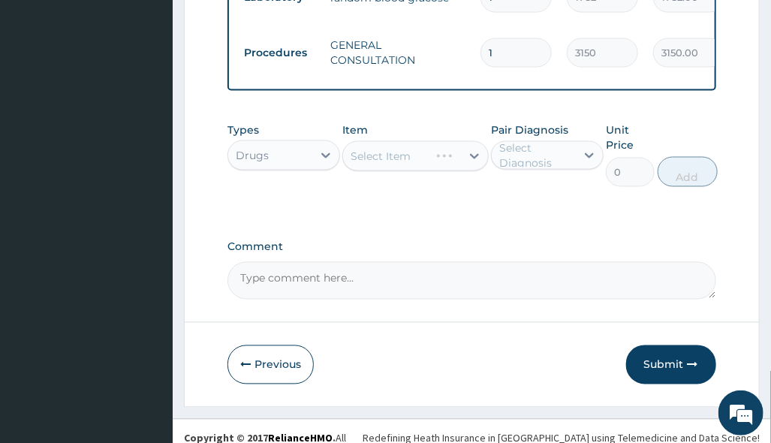
click at [459, 141] on div "Select Item" at bounding box center [415, 156] width 146 height 30
click at [472, 141] on div "Select Item" at bounding box center [415, 156] width 146 height 30
click at [470, 141] on div "Select Item" at bounding box center [415, 156] width 146 height 30
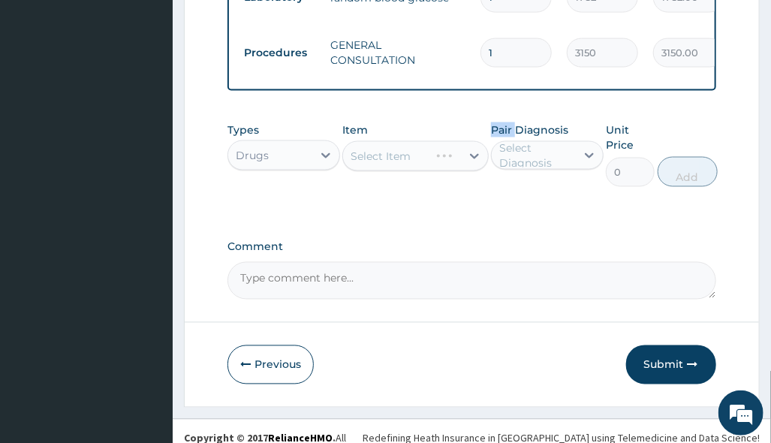
click at [470, 141] on div "Select Item" at bounding box center [415, 156] width 146 height 30
click at [468, 141] on div "Select Item" at bounding box center [415, 156] width 146 height 30
click at [438, 141] on div "Select Item" at bounding box center [415, 156] width 146 height 30
click at [458, 155] on div "Select Item" at bounding box center [415, 156] width 146 height 30
click at [461, 154] on div "Select Item" at bounding box center [415, 156] width 146 height 30
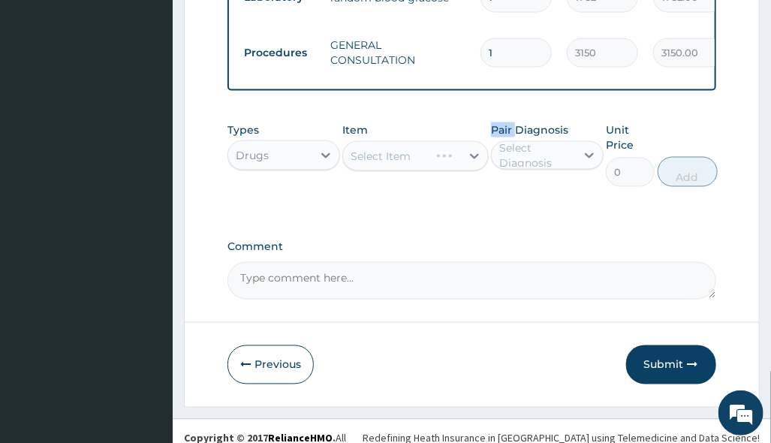
click at [461, 154] on div "Select Item" at bounding box center [415, 156] width 146 height 30
click at [463, 146] on div at bounding box center [474, 156] width 27 height 27
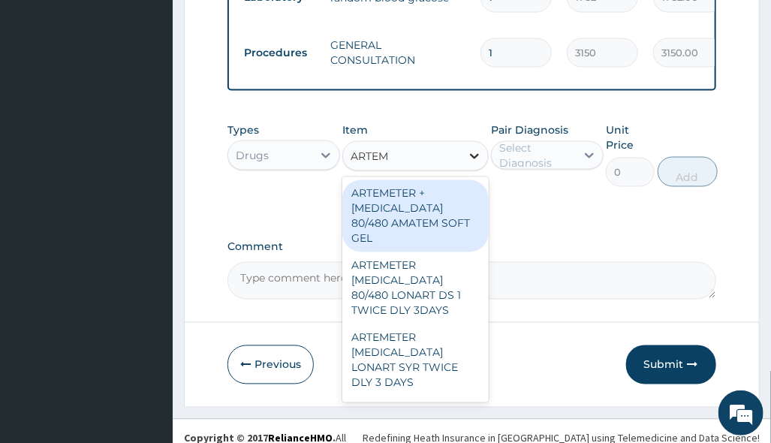
type input "ARTEME"
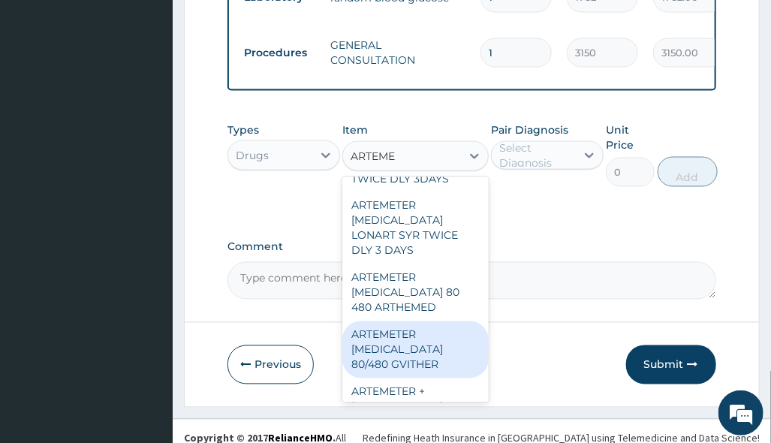
scroll to position [200, 0]
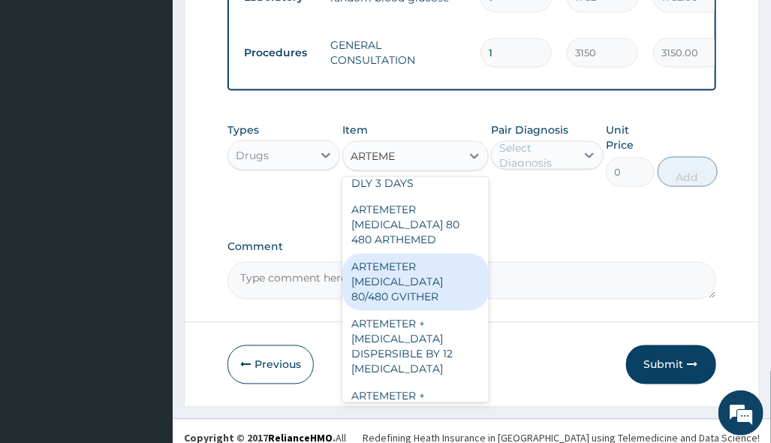
click at [434, 276] on div "ARTEMETER [MEDICAL_DATA] 80/480 GVITHER" at bounding box center [415, 282] width 146 height 57
type input "1472.177368164062"
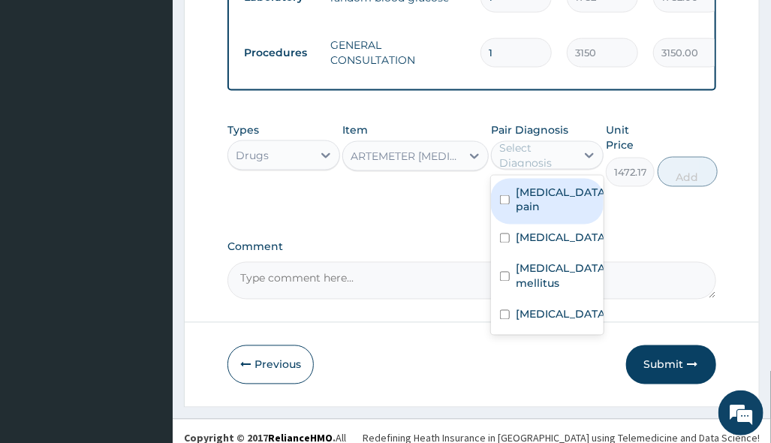
click at [557, 140] on div "Select Diagnosis" at bounding box center [536, 155] width 75 height 30
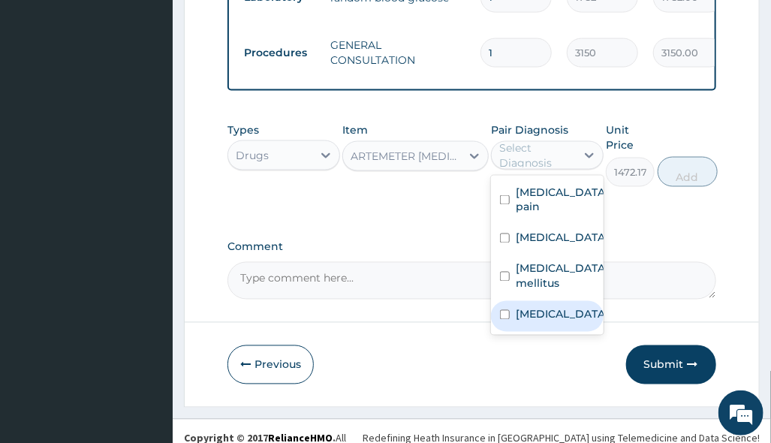
click at [548, 307] on label "[MEDICAL_DATA]" at bounding box center [562, 314] width 93 height 15
checkbox input "true"
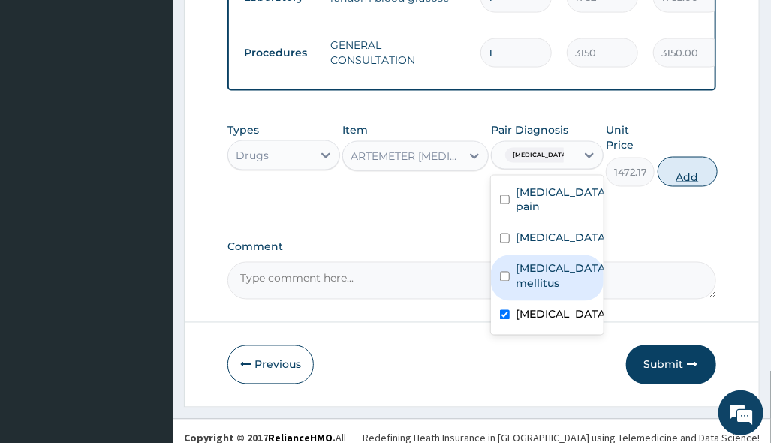
click at [680, 157] on button "Add" at bounding box center [688, 172] width 60 height 30
type input "0"
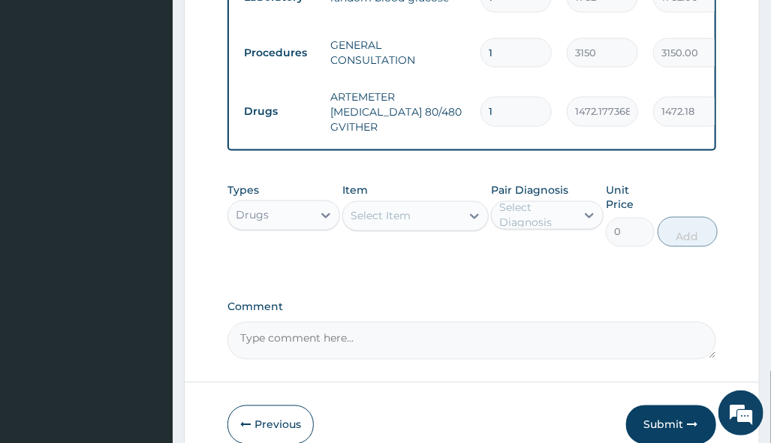
drag, startPoint x: 542, startPoint y: 84, endPoint x: 378, endPoint y: 105, distance: 165.8
click at [444, 102] on tr "Drugs ARTEMETER [MEDICAL_DATA] 80/480 GVITHER 1 1472.177368164062 1472.18 [MEDI…" at bounding box center [605, 112] width 736 height 60
type input "6"
type input "8833.06"
type input "6"
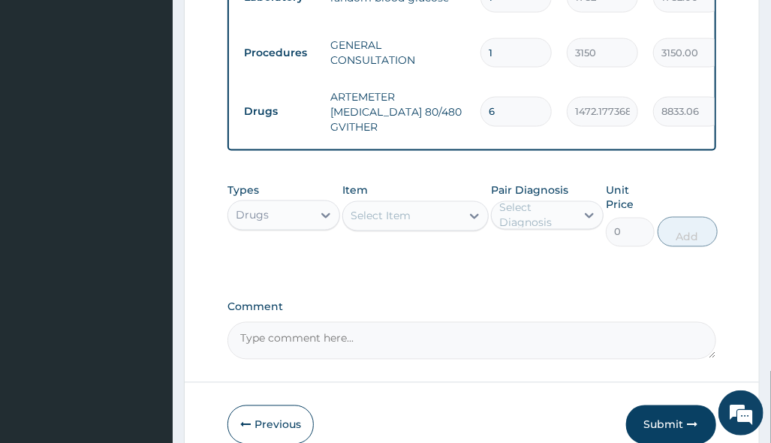
click at [394, 209] on div "Select Item" at bounding box center [381, 216] width 60 height 15
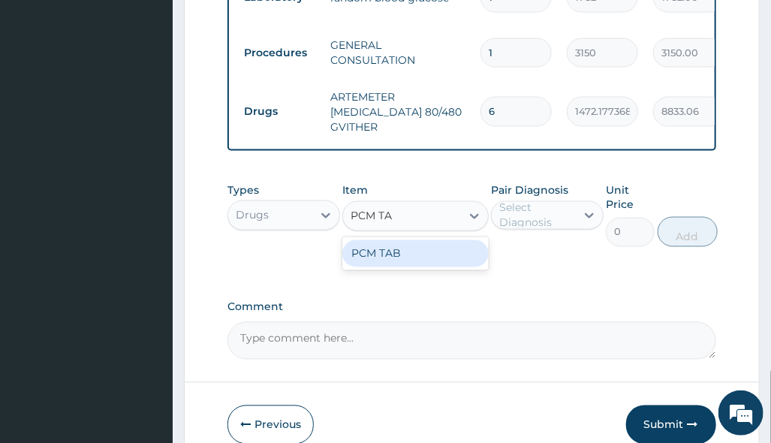
type input "PCM TAB"
click at [434, 243] on div "PCM TAB" at bounding box center [415, 253] width 146 height 27
type input "201.0959930419922"
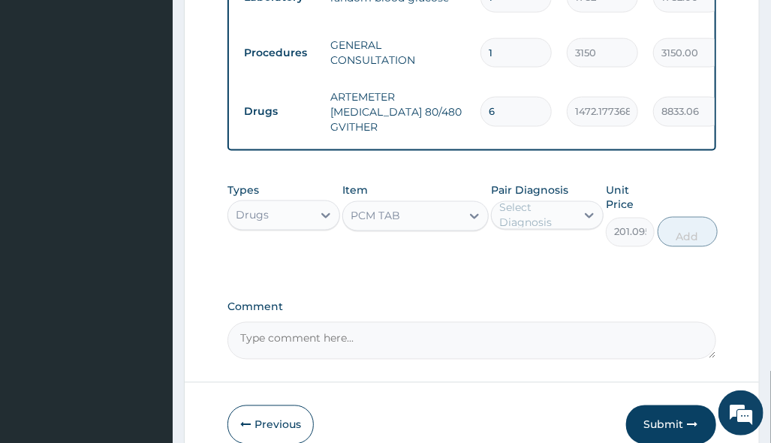
click at [565, 207] on div "Select Diagnosis" at bounding box center [536, 216] width 75 height 30
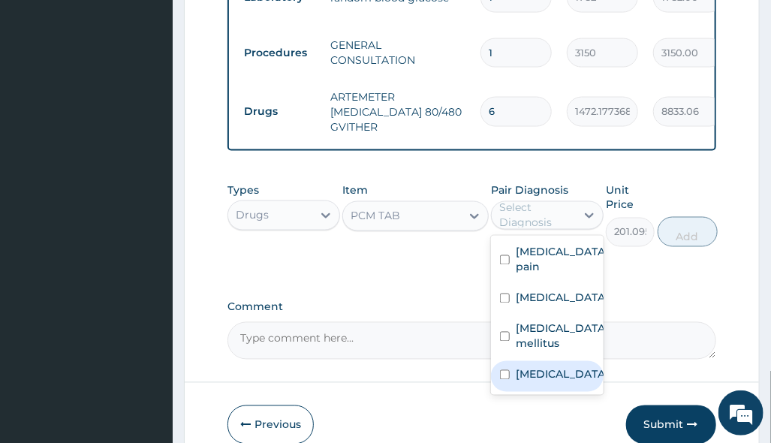
click at [565, 361] on div "[MEDICAL_DATA]" at bounding box center [547, 376] width 113 height 31
checkbox input "true"
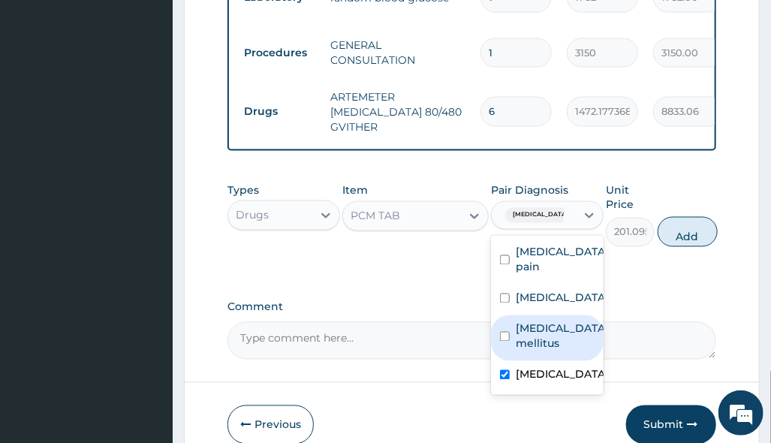
drag, startPoint x: 667, startPoint y: 225, endPoint x: 653, endPoint y: 224, distance: 13.5
click at [667, 224] on button "Add" at bounding box center [688, 232] width 60 height 30
type input "0"
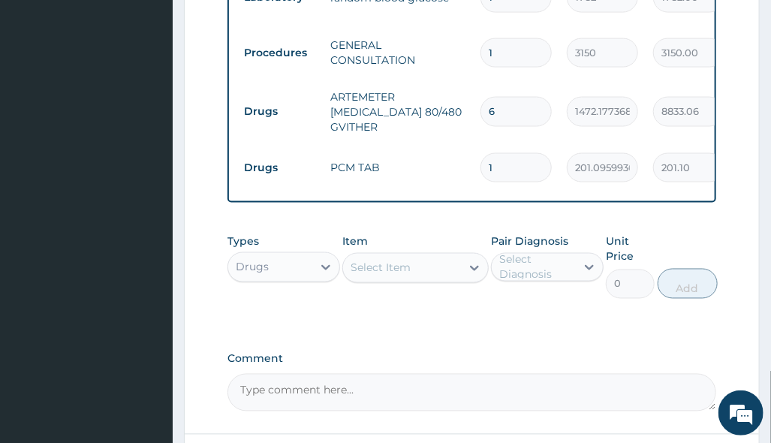
click at [528, 153] on input "1" at bounding box center [516, 167] width 71 height 29
type input "18"
type input "3619.73"
type input "18"
click at [308, 259] on div "Drugs" at bounding box center [270, 267] width 84 height 24
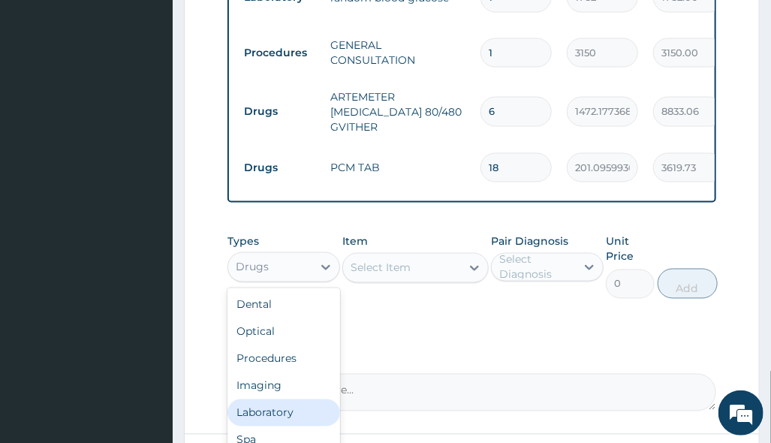
click at [288, 400] on div "Laboratory" at bounding box center [284, 413] width 113 height 27
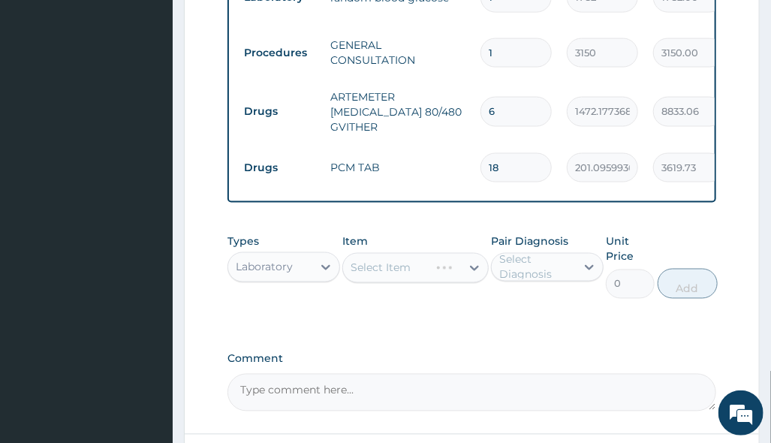
click at [445, 253] on div "Select Item" at bounding box center [415, 268] width 146 height 30
click at [469, 253] on div "Select Item" at bounding box center [415, 268] width 146 height 30
click at [469, 261] on icon at bounding box center [474, 268] width 15 height 15
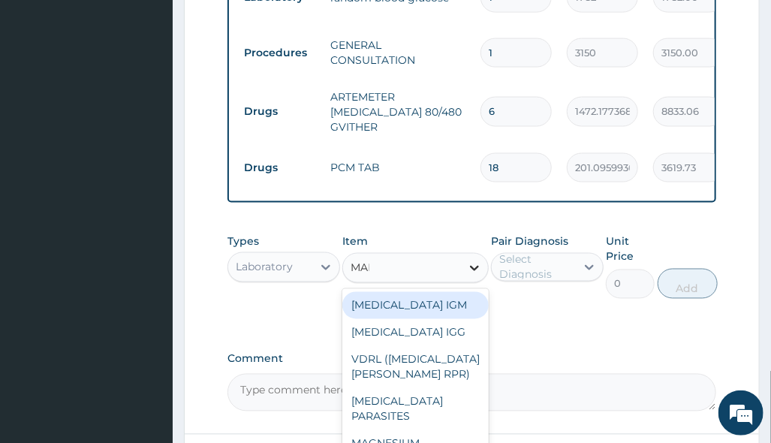
type input "MALA"
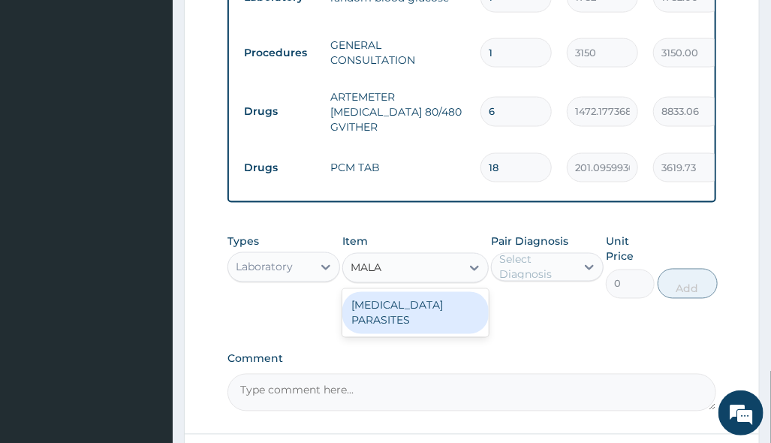
click at [442, 292] on div "[MEDICAL_DATA] PARASITES" at bounding box center [415, 313] width 146 height 42
type input "2500"
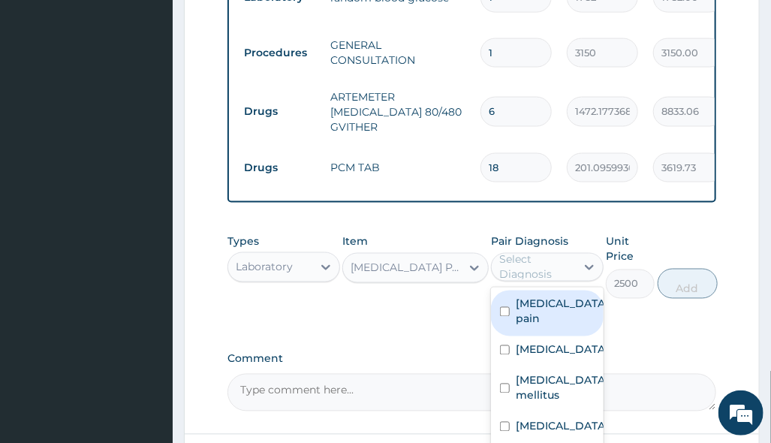
click at [528, 252] on div "Select Diagnosis" at bounding box center [536, 267] width 75 height 30
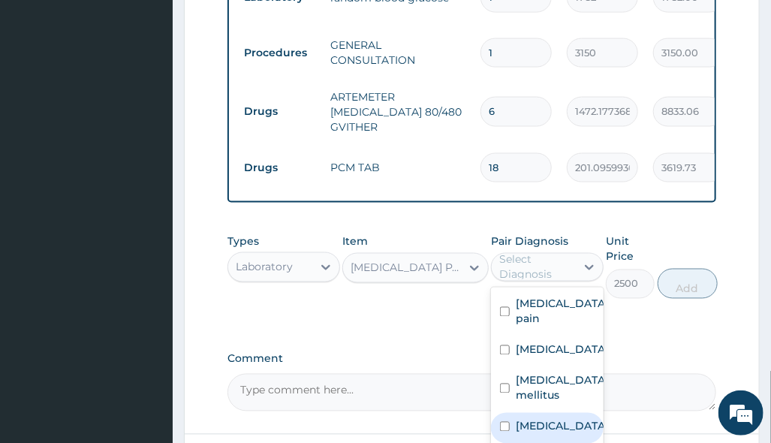
click at [557, 413] on div "[MEDICAL_DATA]" at bounding box center [547, 428] width 113 height 31
checkbox input "true"
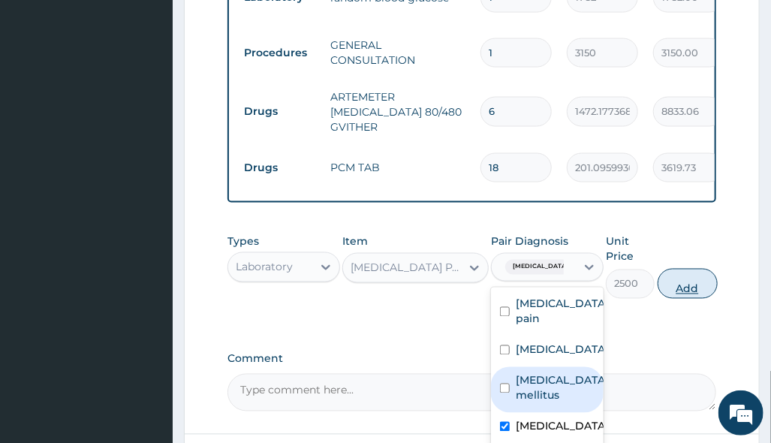
click at [687, 271] on button "Add" at bounding box center [688, 284] width 60 height 30
type input "0"
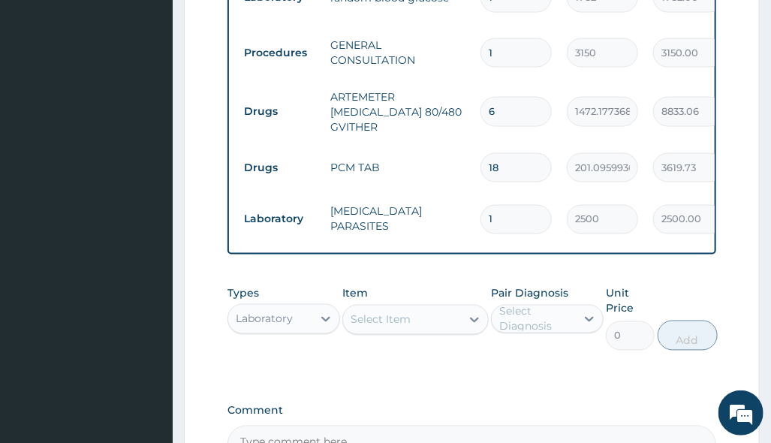
click at [397, 312] on div "Select Item" at bounding box center [381, 319] width 60 height 15
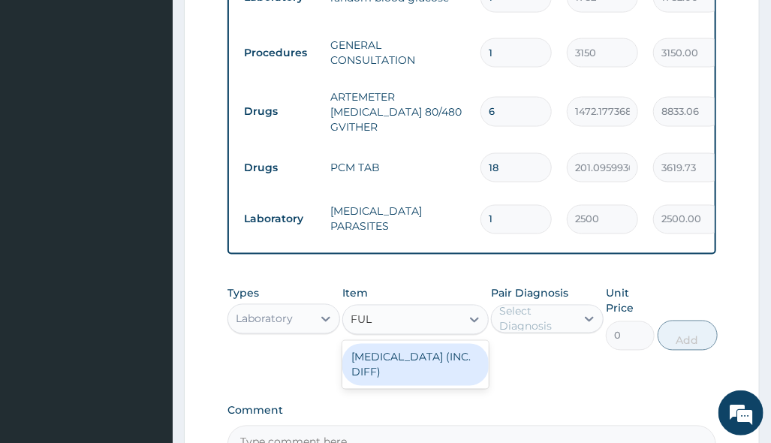
type input "FULL"
click at [422, 356] on div "[MEDICAL_DATA] (INC. DIFF)" at bounding box center [415, 365] width 146 height 42
type input "4341.60009765625"
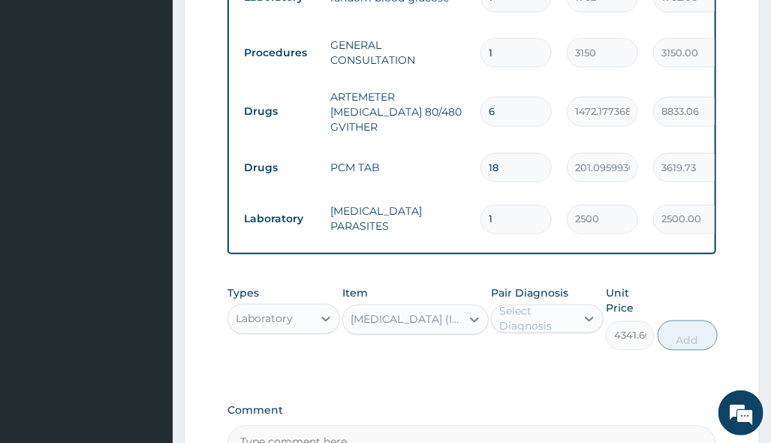
click at [530, 304] on div "Select Diagnosis" at bounding box center [536, 319] width 75 height 30
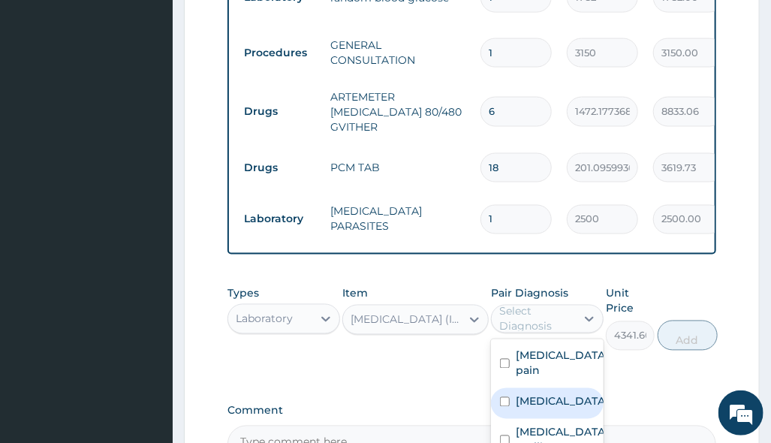
click at [565, 394] on label "[MEDICAL_DATA]" at bounding box center [562, 401] width 93 height 15
checkbox input "true"
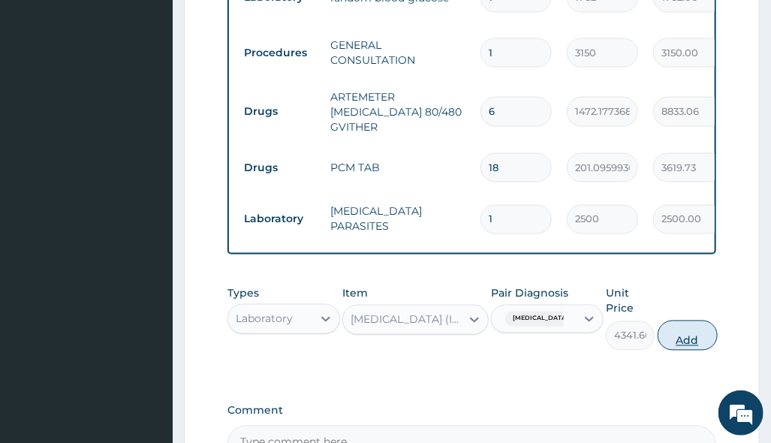
click at [686, 329] on button "Add" at bounding box center [688, 336] width 60 height 30
type input "0"
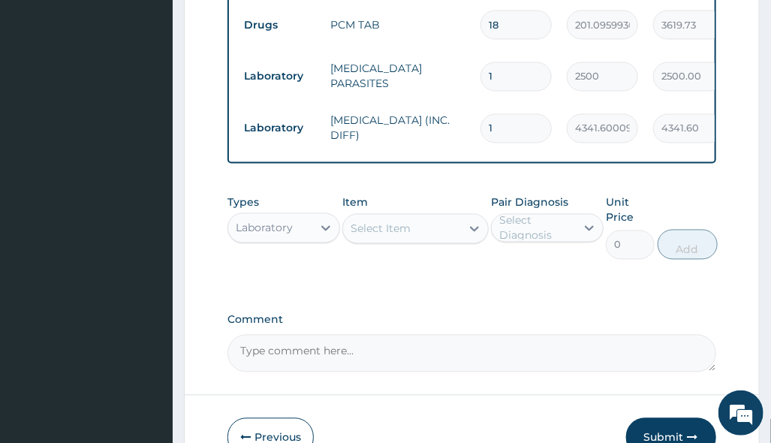
scroll to position [991, 0]
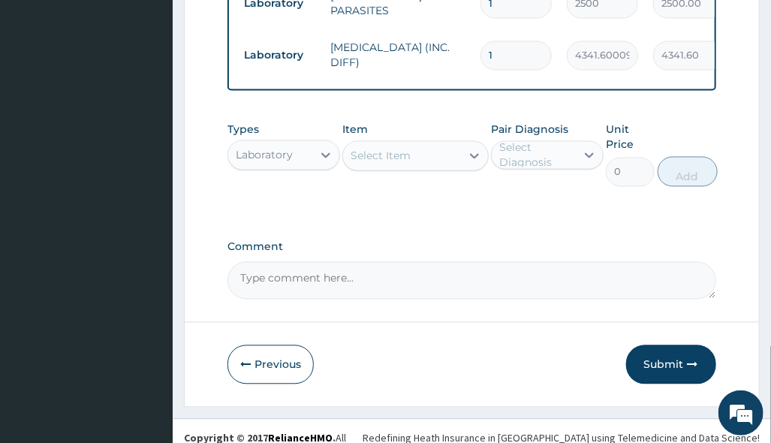
drag, startPoint x: 677, startPoint y: 342, endPoint x: 558, endPoint y: 391, distance: 129.0
click at [677, 345] on button "Submit" at bounding box center [671, 364] width 90 height 39
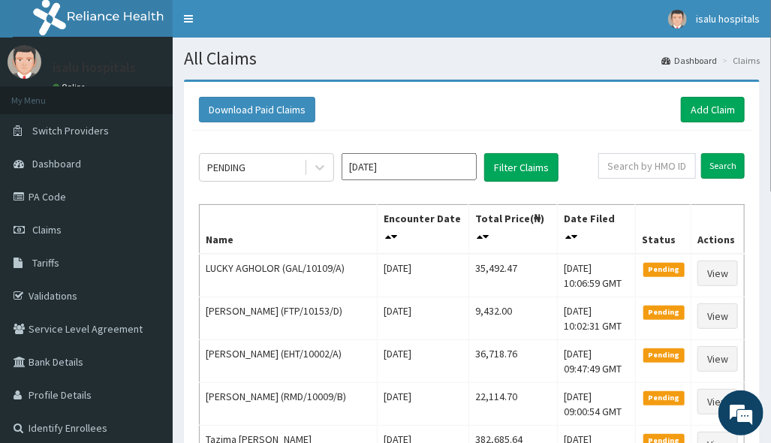
drag, startPoint x: 668, startPoint y: 184, endPoint x: 636, endPoint y: 176, distance: 32.4
click at [636, 171] on input "text" at bounding box center [648, 166] width 98 height 26
paste input "GAL/10109/A"
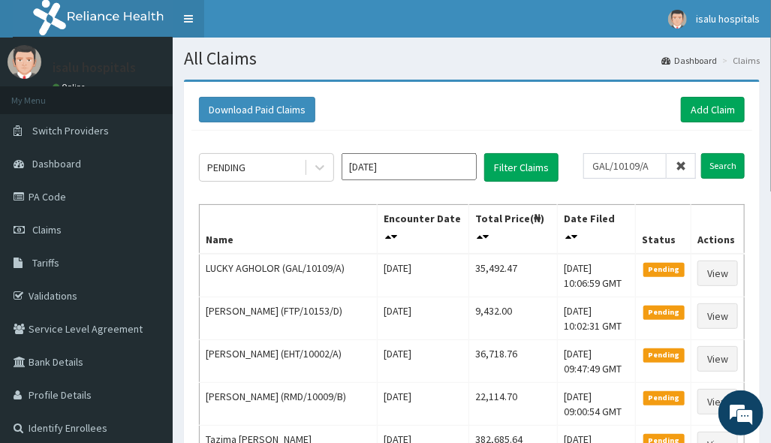
click at [185, 14] on link "Toggle navigation" at bounding box center [189, 19] width 32 height 38
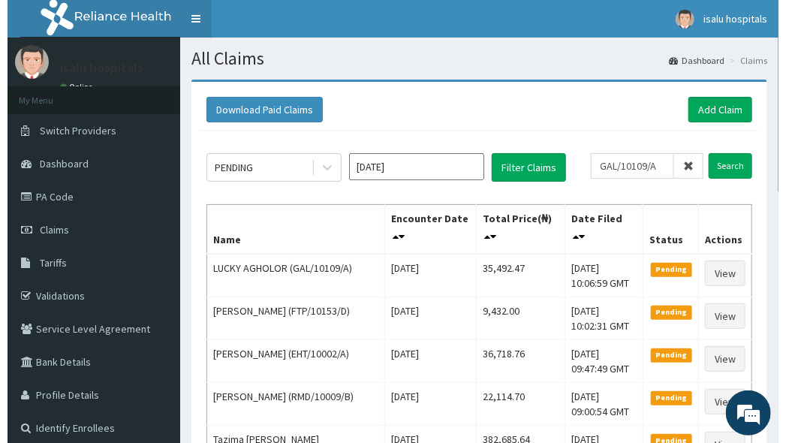
scroll to position [0, 0]
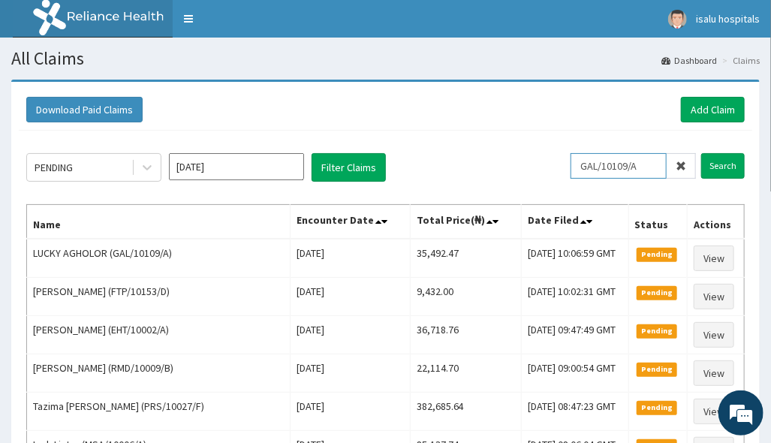
click at [599, 171] on input "GAL/10109/A" at bounding box center [619, 166] width 96 height 26
type input "GAL/10109/A"
click at [722, 161] on input "Search" at bounding box center [723, 166] width 44 height 26
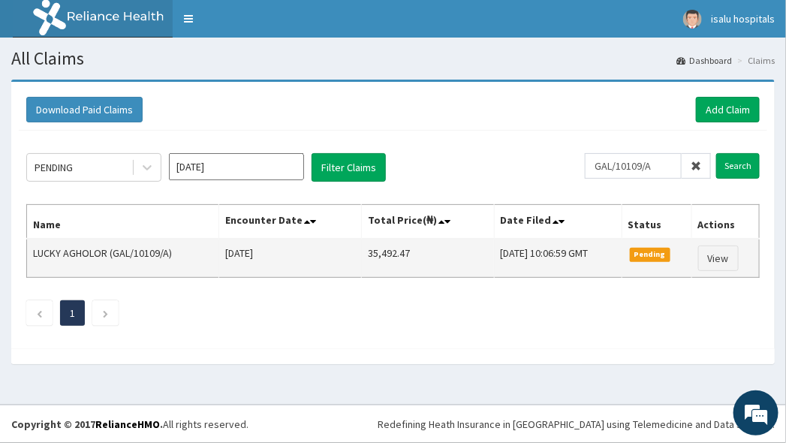
drag, startPoint x: 315, startPoint y: 246, endPoint x: 412, endPoint y: 243, distance: 96.9
click at [412, 243] on tr "LUCKY AGHOLOR (GAL/10109/A) Sun Aug 10 2025 35,492.47 Wed, 13 Aug 2025 10:06:59…" at bounding box center [393, 258] width 733 height 39
copy tr "35,492.47"
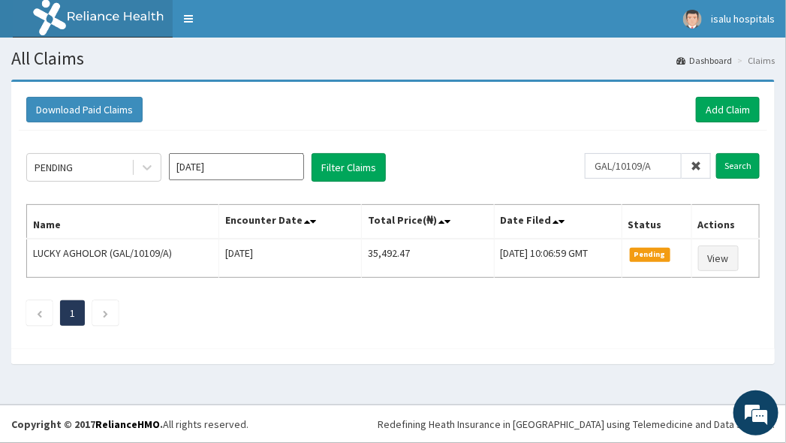
drag, startPoint x: 573, startPoint y: 333, endPoint x: 564, endPoint y: 333, distance: 9.0
click at [573, 333] on div "PENDING Aug 2025 Filter Claims GAL/10109/A Search Name Encounter Date Total Pri…" at bounding box center [393, 236] width 749 height 210
click at [725, 107] on link "Add Claim" at bounding box center [728, 110] width 64 height 26
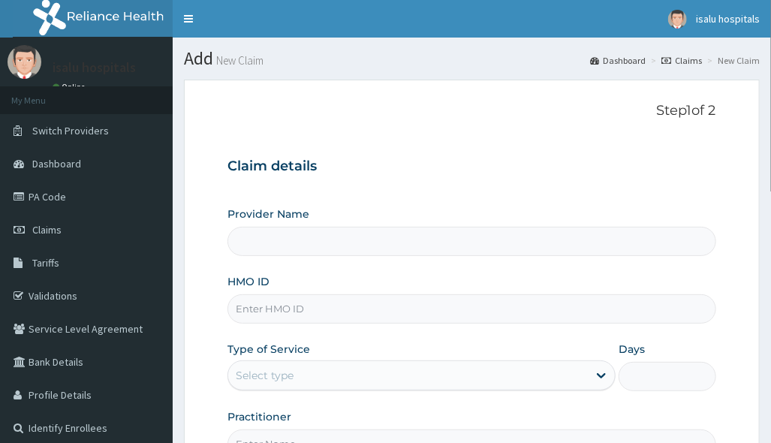
drag, startPoint x: 648, startPoint y: 270, endPoint x: 524, endPoint y: 343, distance: 144.1
click at [638, 284] on div "Provider Name HMO ID Type of Service Select type Days Practitioner" at bounding box center [472, 333] width 488 height 252
click at [414, 333] on div "Provider Name HMO ID Type of Service Select type Days Practitioner" at bounding box center [472, 333] width 488 height 252
type input "Isalu Hospital Limited"
click at [403, 309] on input "HMO ID" at bounding box center [472, 308] width 488 height 29
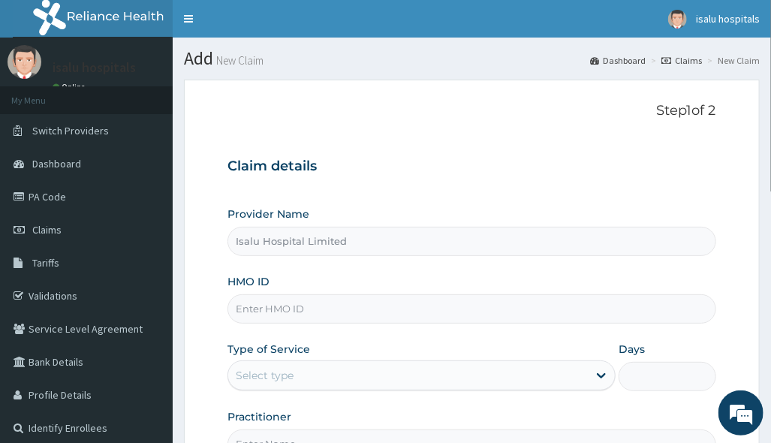
paste input "GRS/10008/B"
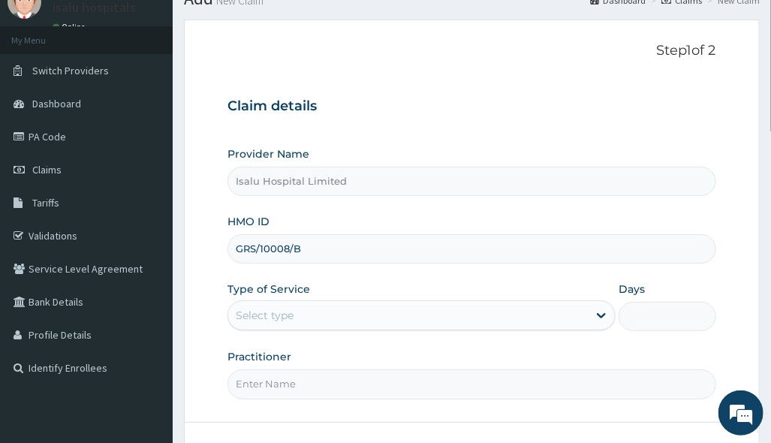
scroll to position [173, 0]
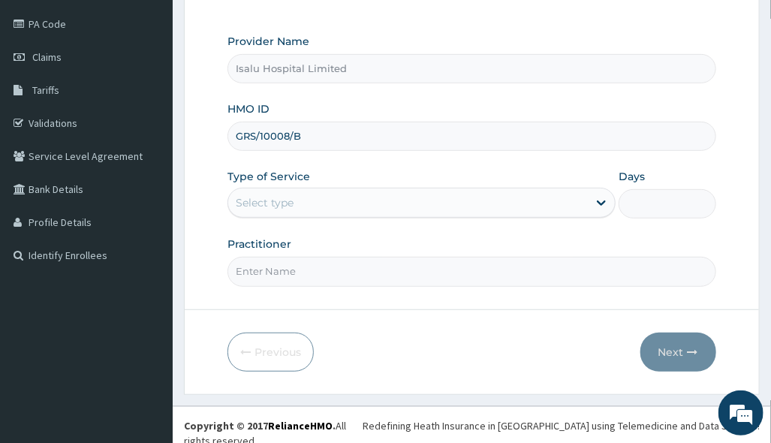
type input "GRS/10008/B"
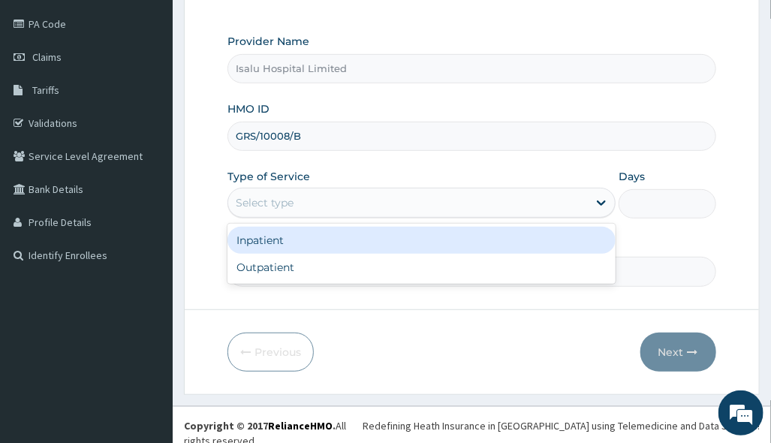
click at [409, 212] on div "Select type" at bounding box center [408, 203] width 360 height 24
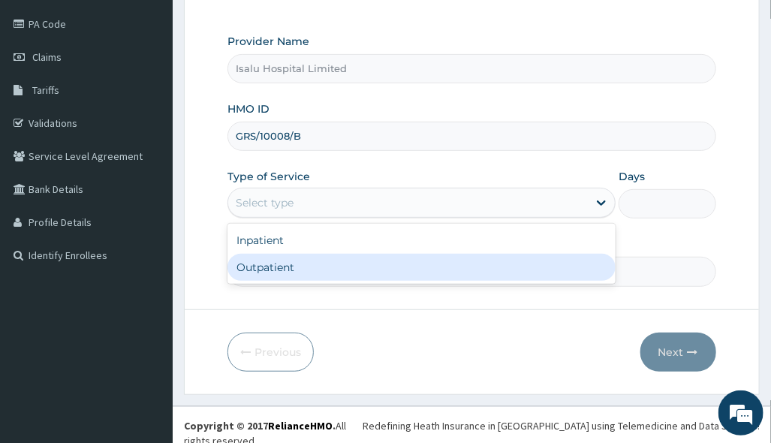
click at [381, 265] on div "Outpatient" at bounding box center [422, 267] width 388 height 27
type input "1"
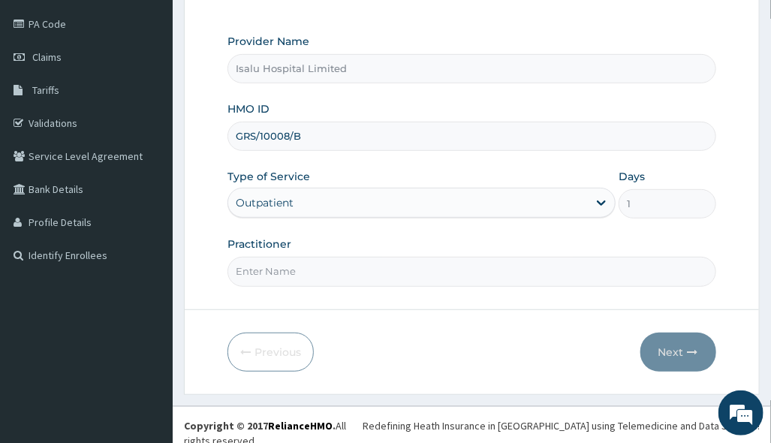
scroll to position [0, 0]
click at [523, 264] on input "Practitioner" at bounding box center [472, 271] width 488 height 29
paste input "Anifowose Sola"
type input "Anifowose Sola"
click at [666, 351] on button "Next" at bounding box center [679, 352] width 76 height 39
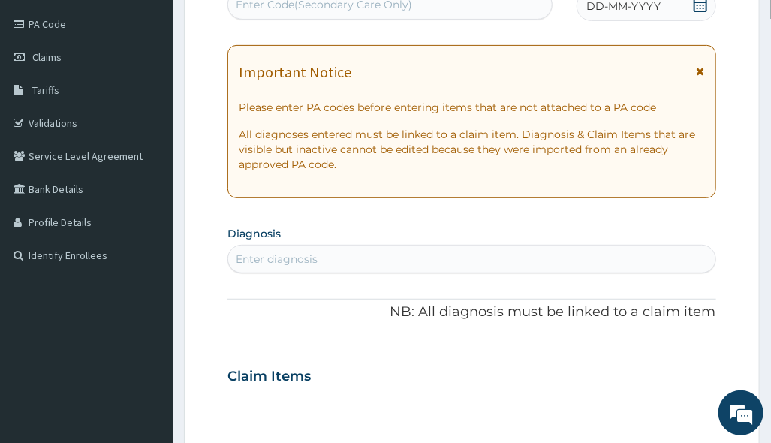
click at [703, 3] on icon at bounding box center [700, 4] width 15 height 15
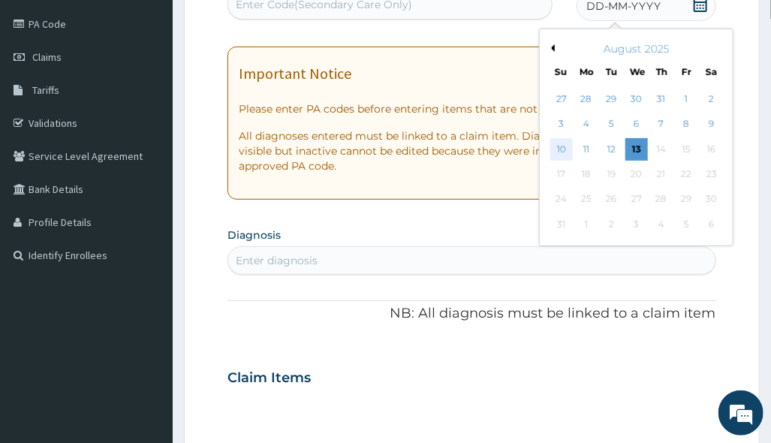
click at [567, 145] on div "10" at bounding box center [561, 149] width 23 height 23
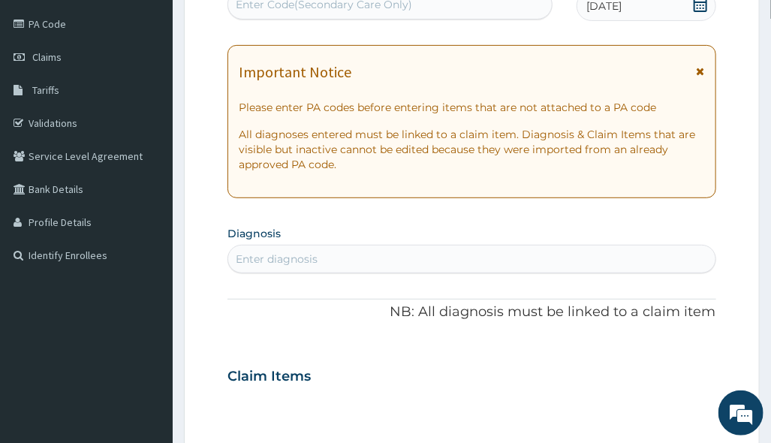
click at [446, 247] on div "Enter diagnosis" at bounding box center [471, 259] width 487 height 24
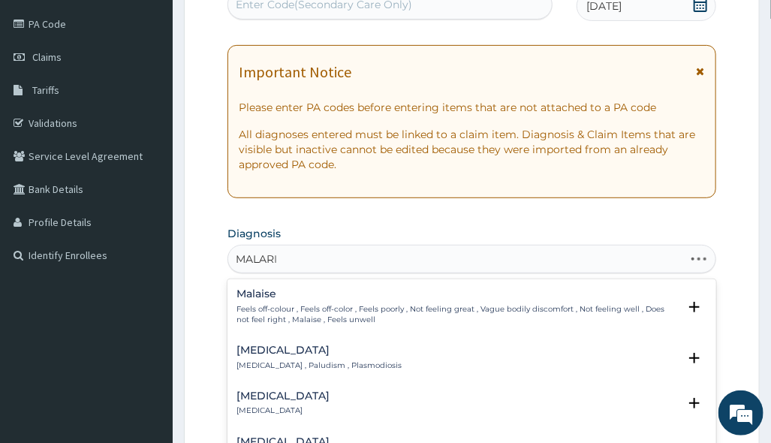
type input "[MEDICAL_DATA]"
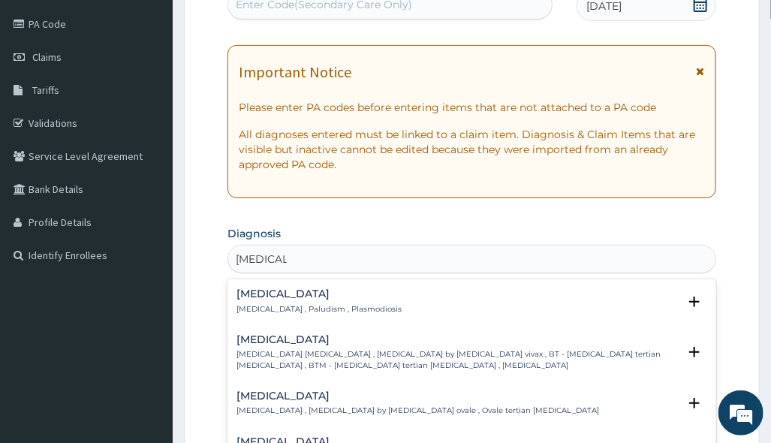
click at [303, 305] on p "[MEDICAL_DATA] , Paludism , Plasmodiosis" at bounding box center [319, 309] width 165 height 11
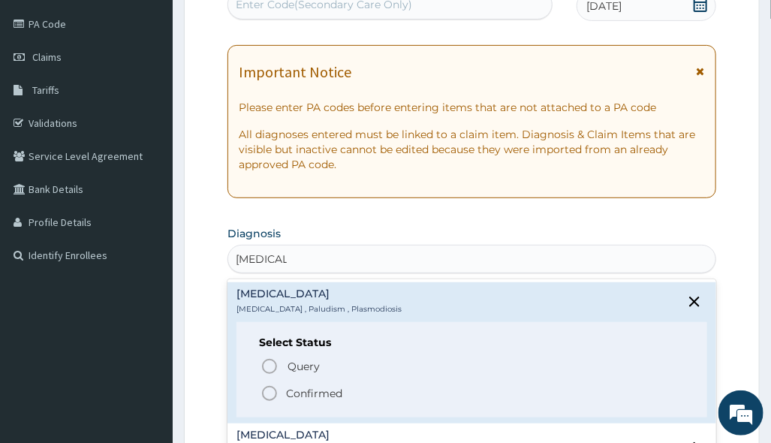
click at [290, 395] on p "Confirmed" at bounding box center [314, 393] width 56 height 15
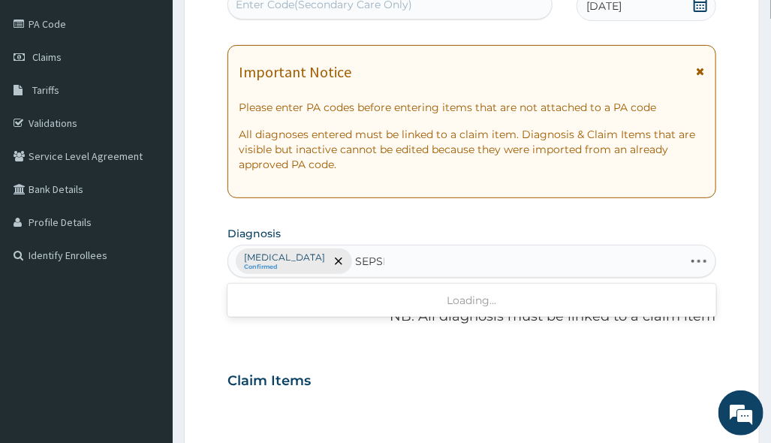
type input "[MEDICAL_DATA]"
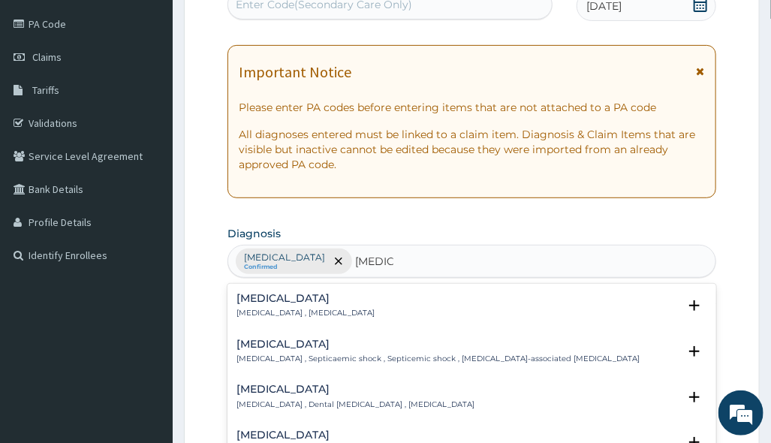
click at [280, 300] on h4 "[MEDICAL_DATA]" at bounding box center [306, 298] width 138 height 11
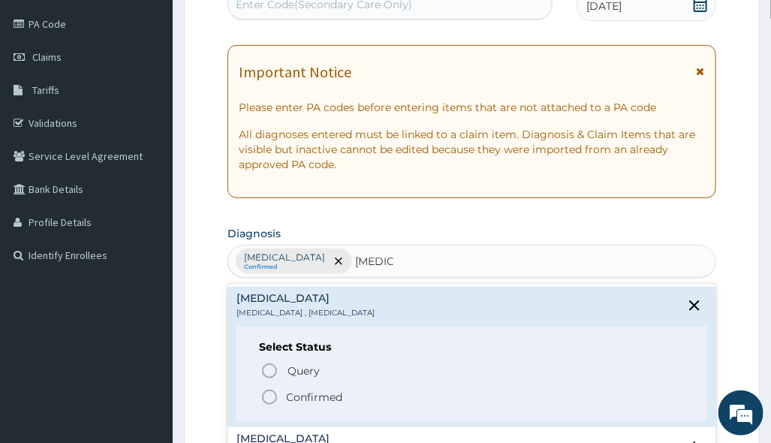
click at [306, 393] on p "Confirmed" at bounding box center [314, 397] width 56 height 15
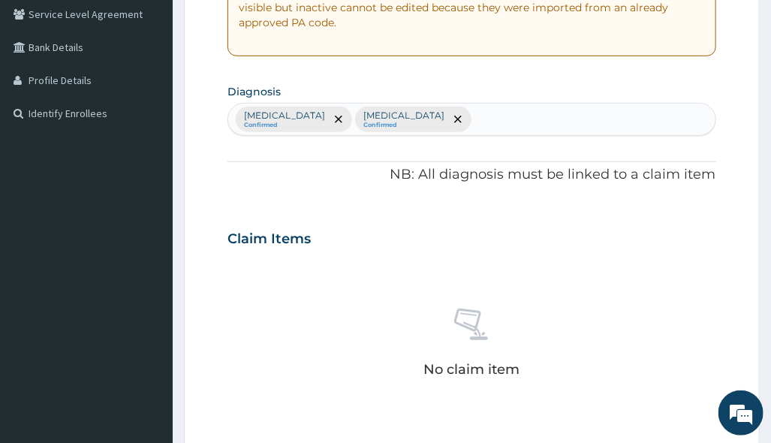
scroll to position [473, 0]
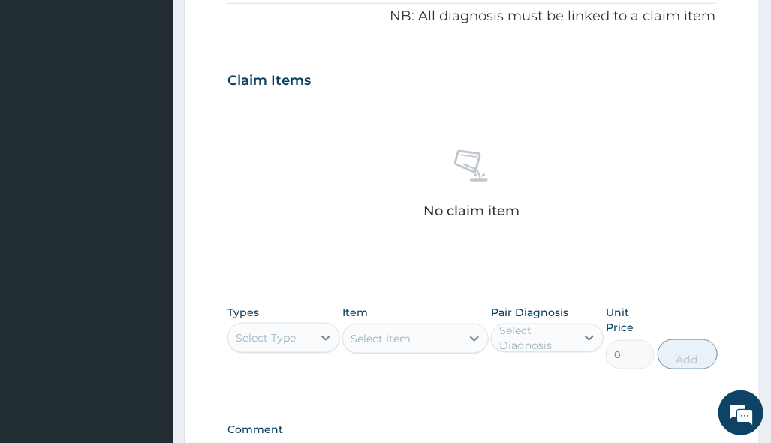
click at [302, 335] on div "Select Type" at bounding box center [270, 338] width 84 height 24
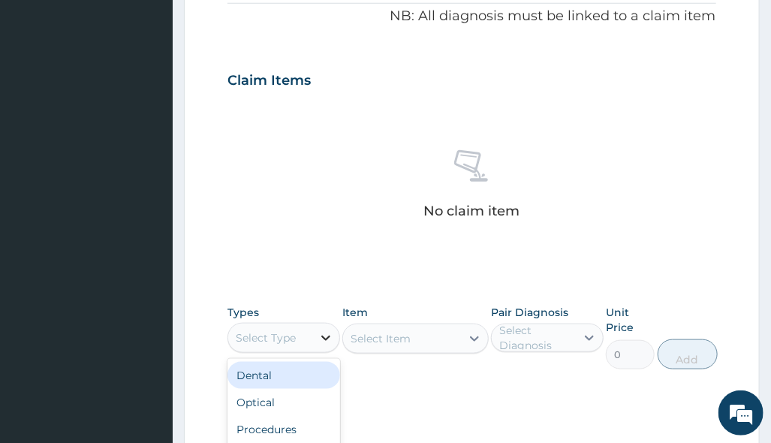
scroll to position [668, 0]
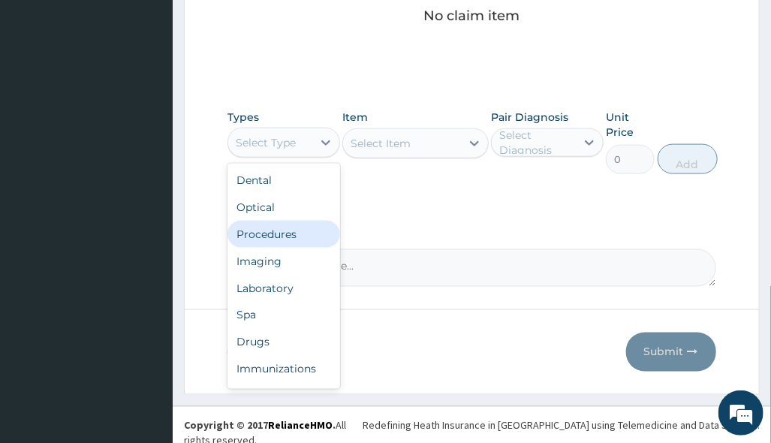
click at [291, 225] on div "Procedures" at bounding box center [284, 234] width 113 height 27
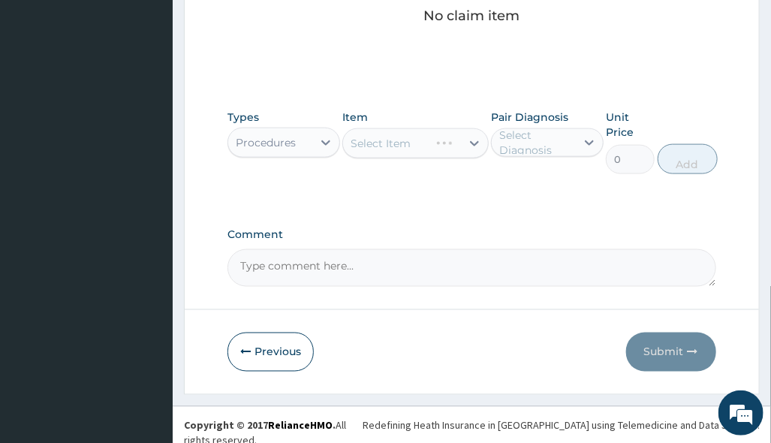
click at [514, 201] on div "Types Procedures Item Select Item Pair Diagnosis Select Diagnosis Unit Price 0 …" at bounding box center [472, 153] width 488 height 102
click at [435, 143] on div "Select Item" at bounding box center [402, 143] width 118 height 24
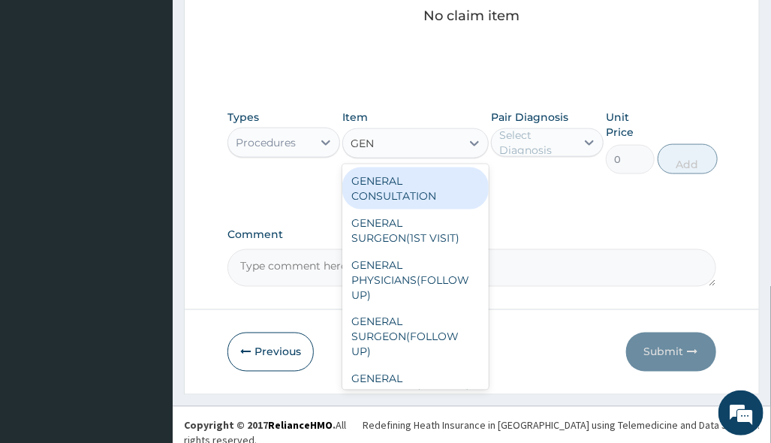
type input "GENE"
click at [430, 178] on div "GENERAL CONSULTATION" at bounding box center [415, 188] width 146 height 42
type input "3150"
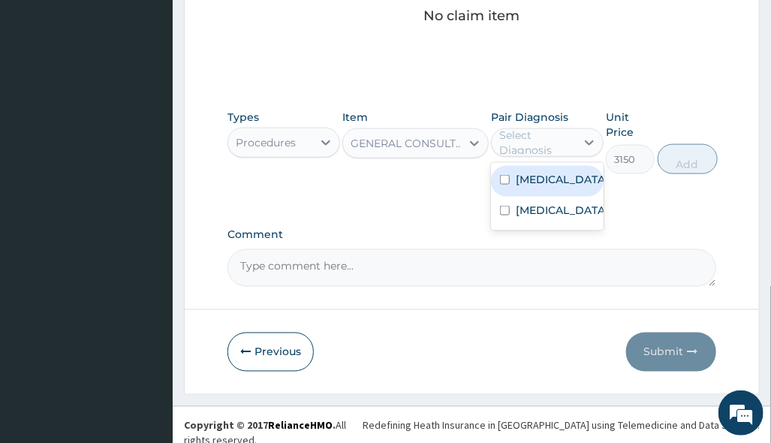
click at [550, 130] on div "Select Diagnosis" at bounding box center [536, 143] width 75 height 30
click at [572, 176] on div "[MEDICAL_DATA]" at bounding box center [547, 181] width 113 height 31
checkbox input "true"
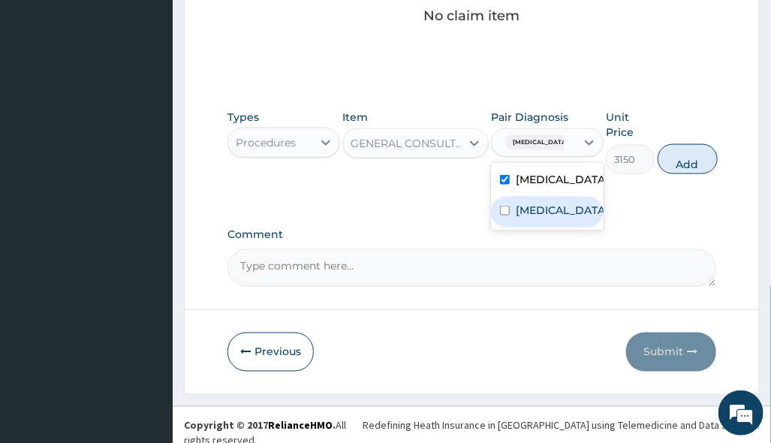
click at [560, 211] on div "[MEDICAL_DATA]" at bounding box center [547, 212] width 113 height 31
checkbox input "true"
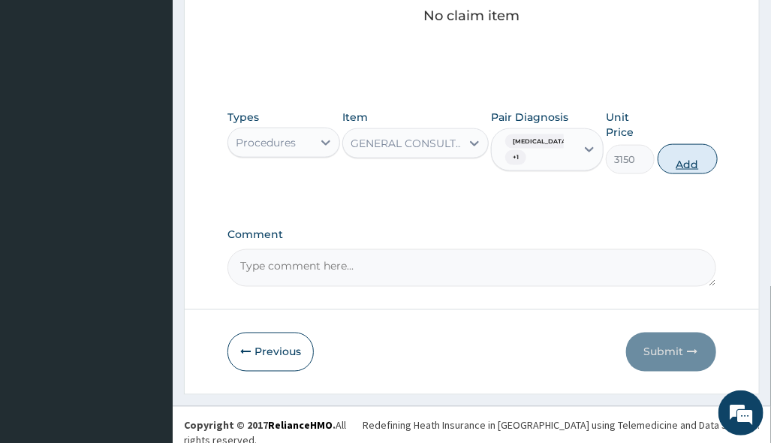
click at [701, 152] on button "Add" at bounding box center [688, 159] width 60 height 30
type input "0"
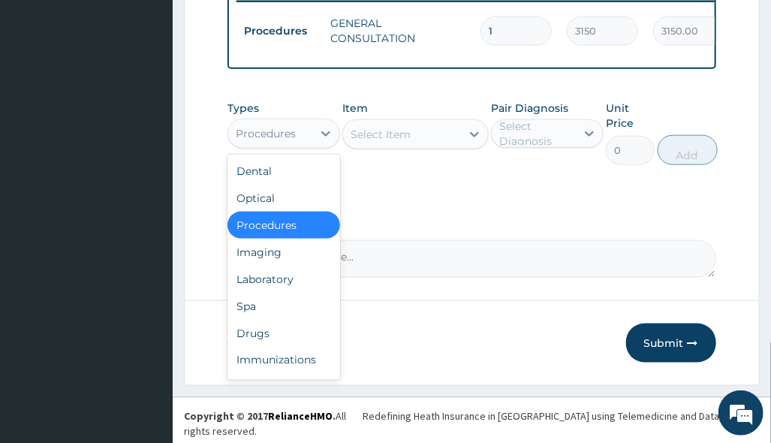
click at [279, 141] on div "Procedures" at bounding box center [266, 133] width 60 height 15
click at [268, 342] on div "Drugs" at bounding box center [284, 333] width 113 height 27
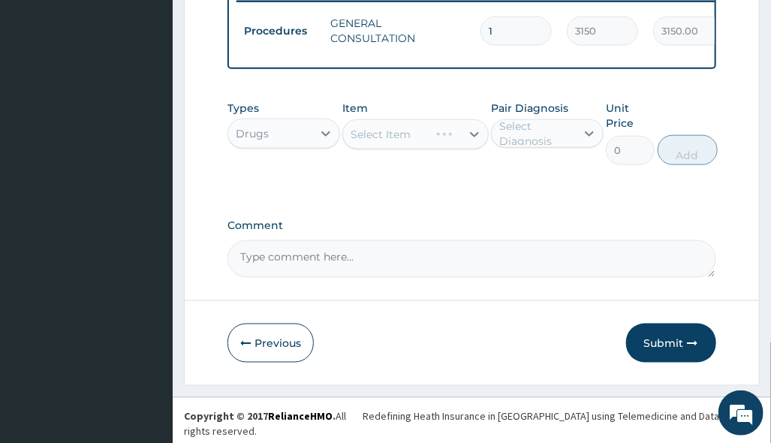
click at [427, 145] on div "Select Item" at bounding box center [415, 134] width 146 height 30
click at [477, 137] on div "Select Item" at bounding box center [415, 134] width 146 height 30
click at [474, 137] on div "Select Item" at bounding box center [415, 134] width 146 height 30
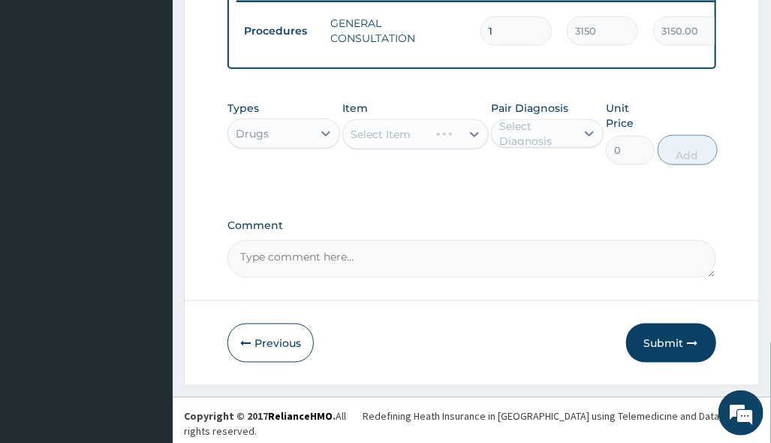
click at [418, 145] on div "Select Item" at bounding box center [415, 134] width 146 height 30
click at [451, 137] on div "Select Item" at bounding box center [402, 134] width 118 height 24
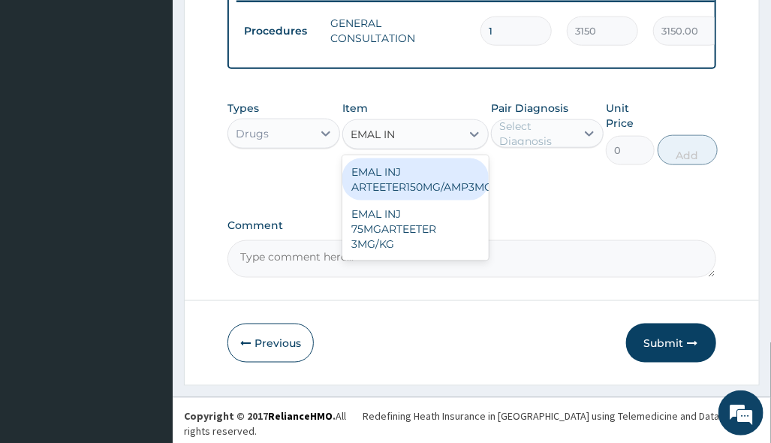
type input "EMAL INJ"
click at [458, 182] on div "EMAL INJ ARTEETER150MG/AMP3MG/KG" at bounding box center [415, 179] width 146 height 42
type input "1672.925537109375"
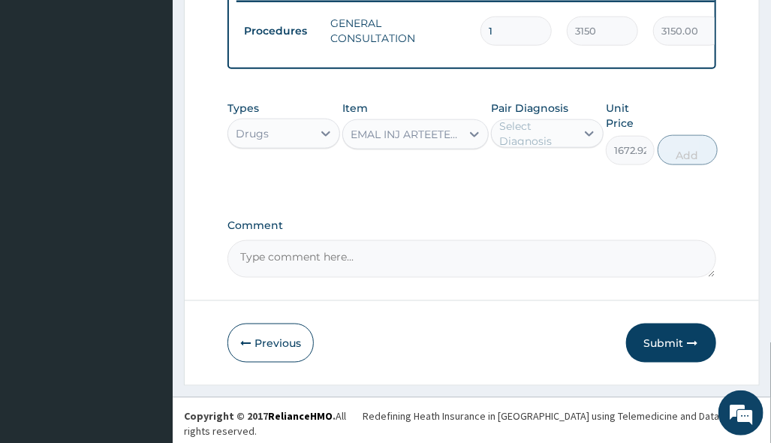
click at [541, 149] on div "Select Diagnosis" at bounding box center [536, 134] width 75 height 30
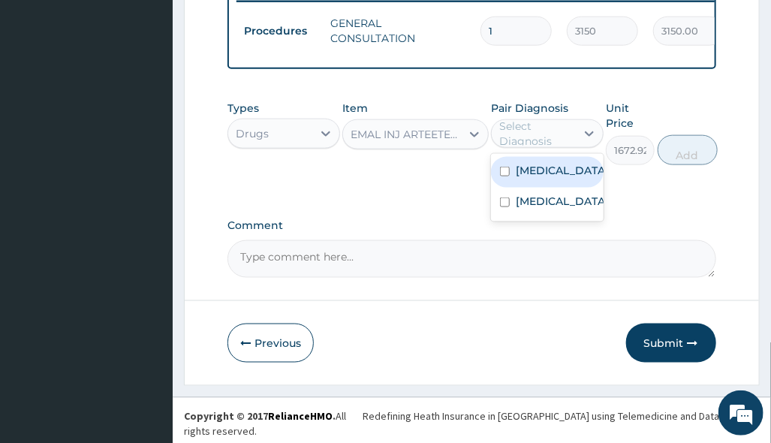
click at [562, 188] on div "[MEDICAL_DATA]" at bounding box center [547, 172] width 113 height 31
checkbox input "true"
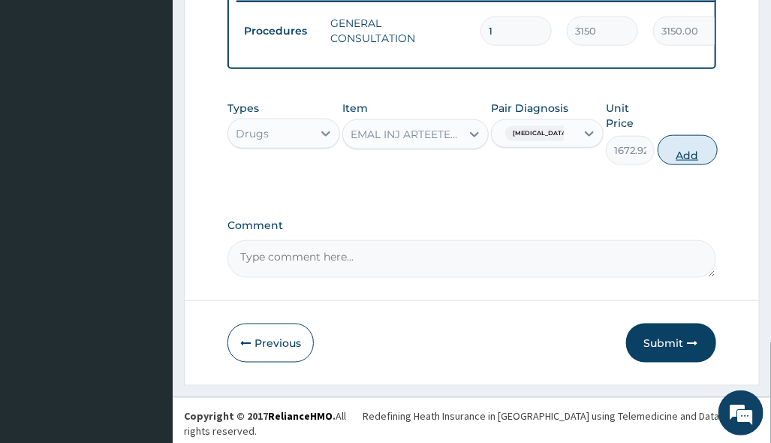
click at [683, 161] on button "Add" at bounding box center [688, 150] width 60 height 30
type input "0"
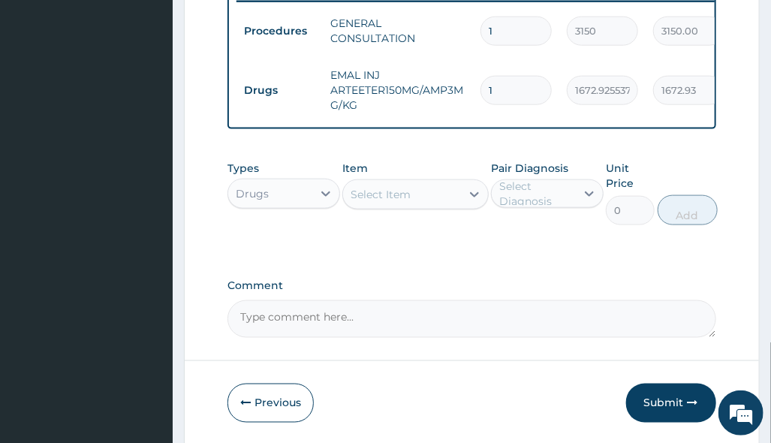
drag, startPoint x: 497, startPoint y: 81, endPoint x: 438, endPoint y: 97, distance: 61.4
click at [451, 92] on tr "Drugs EMAL INJ ARTEETER150MG/AMP3MG/KG 1 1672.925537109375 1672.93 [MEDICAL_DAT…" at bounding box center [605, 90] width 736 height 60
type input "3"
type input "5018.78"
type input "3"
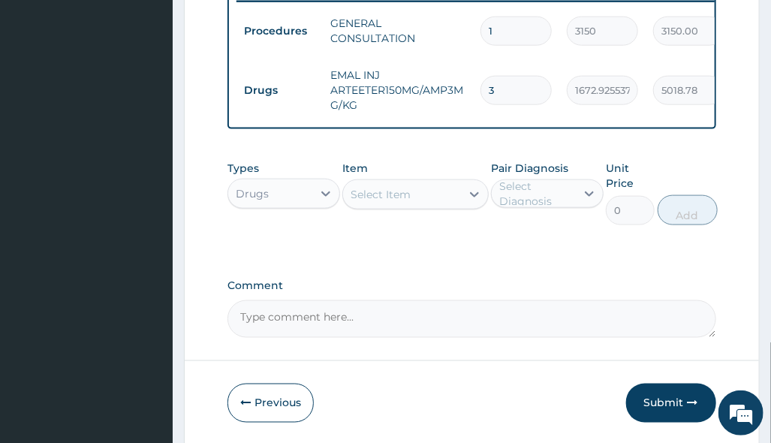
click at [416, 201] on div "Select Item" at bounding box center [402, 194] width 118 height 24
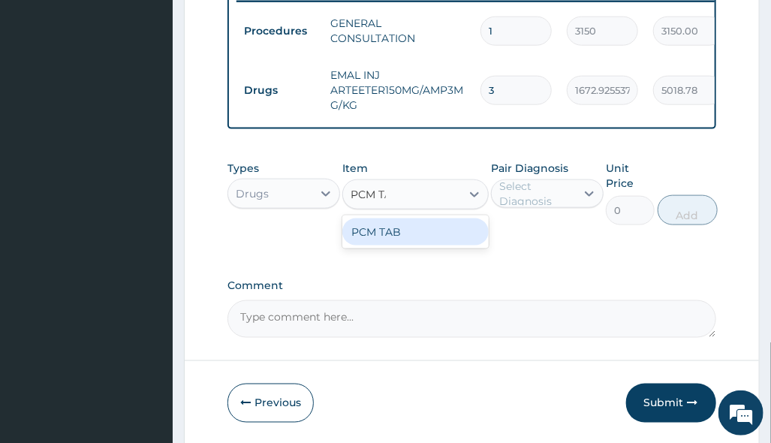
type input "PCM TAB"
click at [366, 240] on div "PCM TAB" at bounding box center [415, 232] width 146 height 27
type input "201.0959930419922"
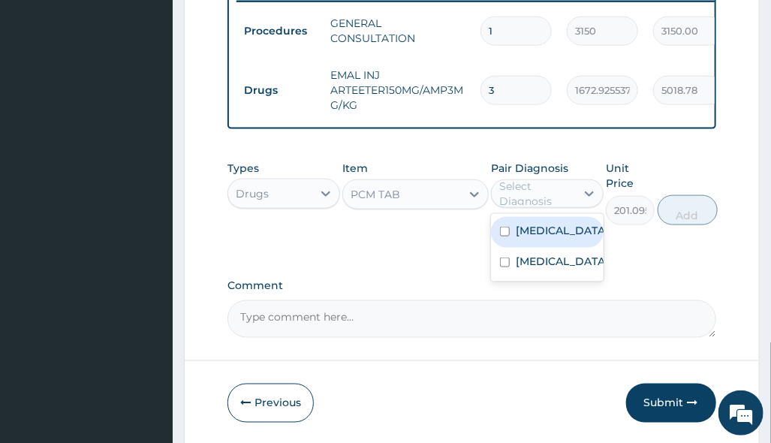
click at [548, 199] on div "Select Diagnosis" at bounding box center [536, 194] width 75 height 30
click at [561, 243] on div "[MEDICAL_DATA]" at bounding box center [547, 232] width 113 height 31
checkbox input "true"
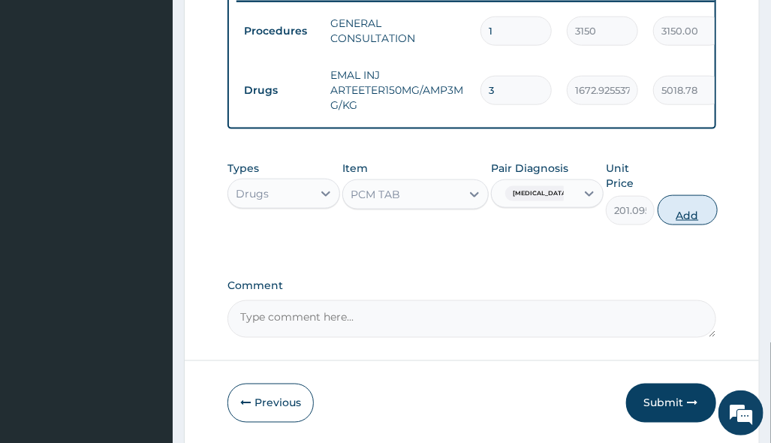
click at [690, 216] on button "Add" at bounding box center [688, 210] width 60 height 30
type input "0"
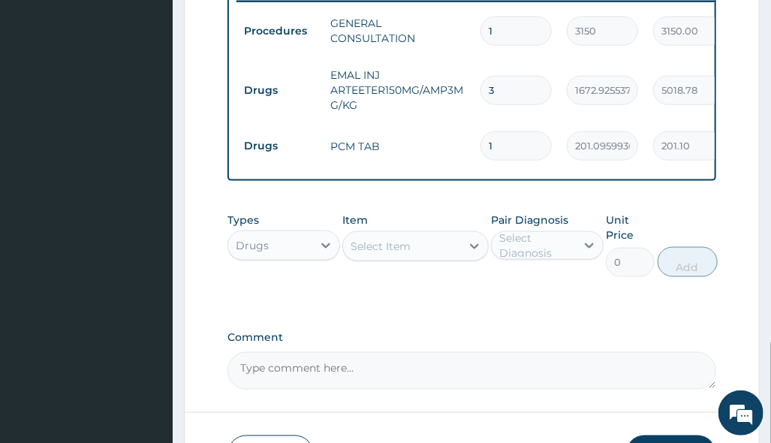
type input "18"
type input "3619.73"
type input "18"
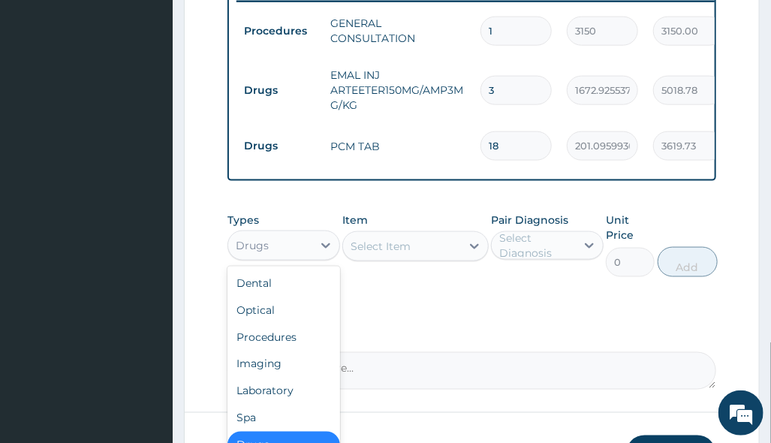
click at [297, 251] on div "Drugs" at bounding box center [270, 246] width 84 height 24
click at [280, 394] on div "Laboratory" at bounding box center [284, 391] width 113 height 27
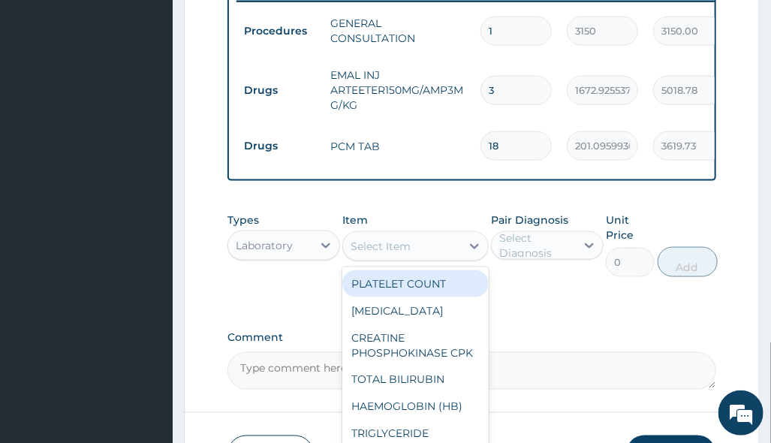
click at [448, 247] on div "Select Item" at bounding box center [402, 246] width 118 height 24
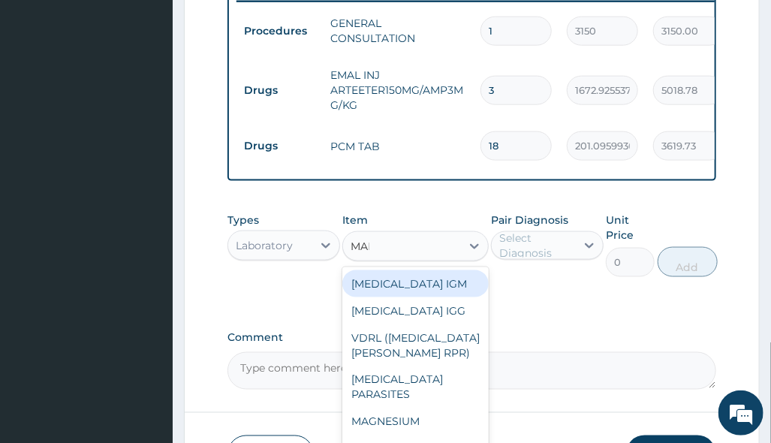
type input "MALA"
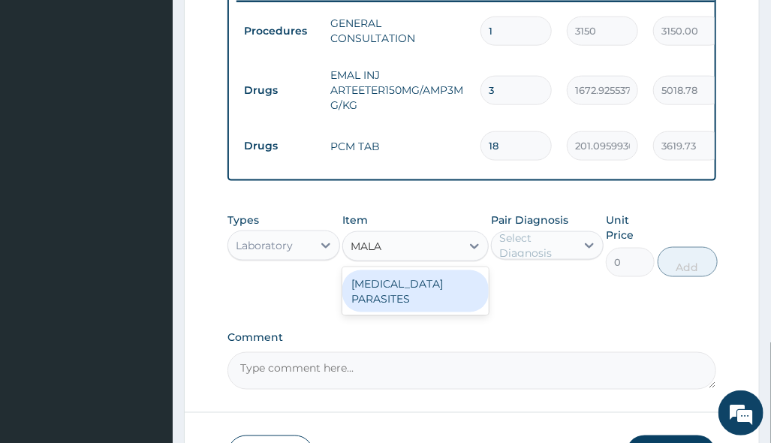
click at [434, 294] on div "[MEDICAL_DATA] PARASITES" at bounding box center [415, 291] width 146 height 42
type input "2500"
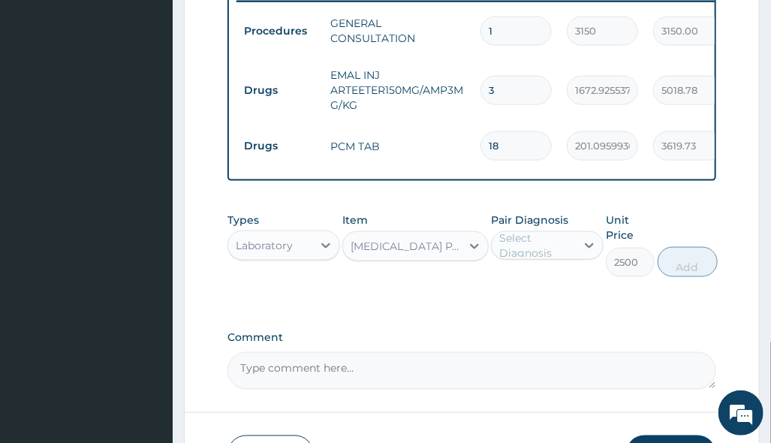
click at [532, 254] on div "Select Diagnosis" at bounding box center [536, 246] width 75 height 30
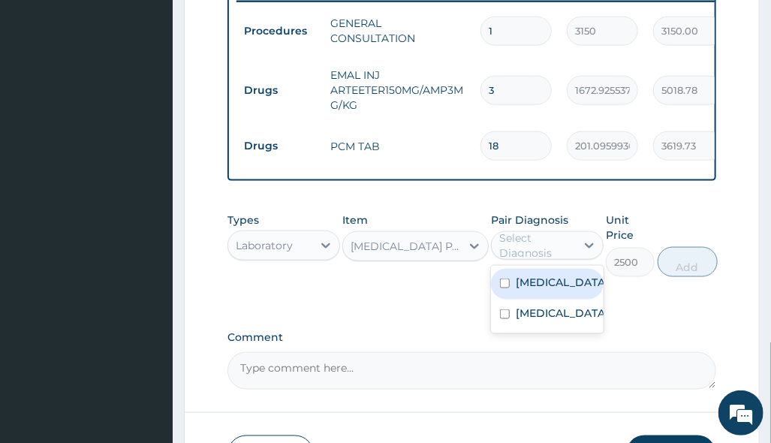
click at [548, 290] on label "[MEDICAL_DATA]" at bounding box center [562, 282] width 93 height 15
checkbox input "true"
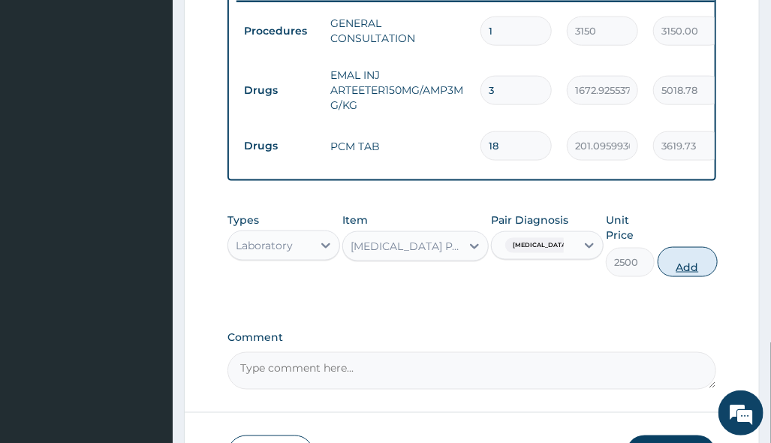
click at [671, 276] on button "Add" at bounding box center [688, 262] width 60 height 30
type input "0"
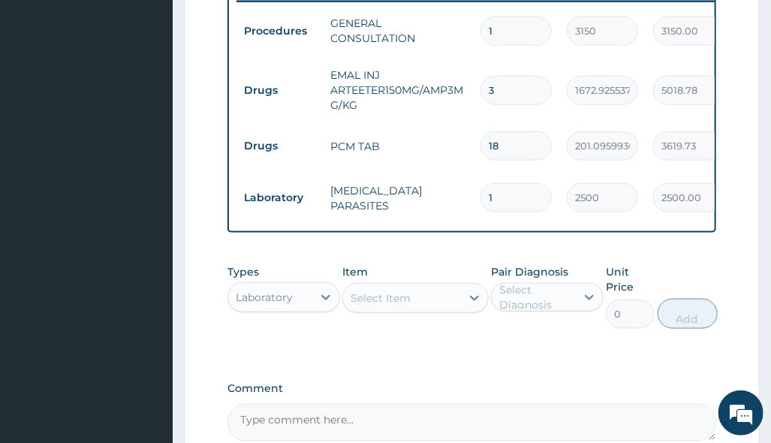
click at [407, 296] on div "Select Item" at bounding box center [402, 298] width 118 height 24
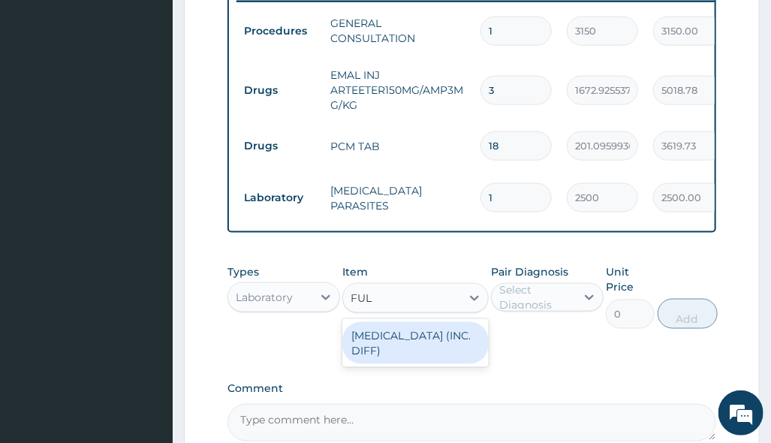
type input "FULL"
click at [391, 342] on div "[MEDICAL_DATA] (INC. DIFF)" at bounding box center [415, 343] width 146 height 42
type input "4341.60009765625"
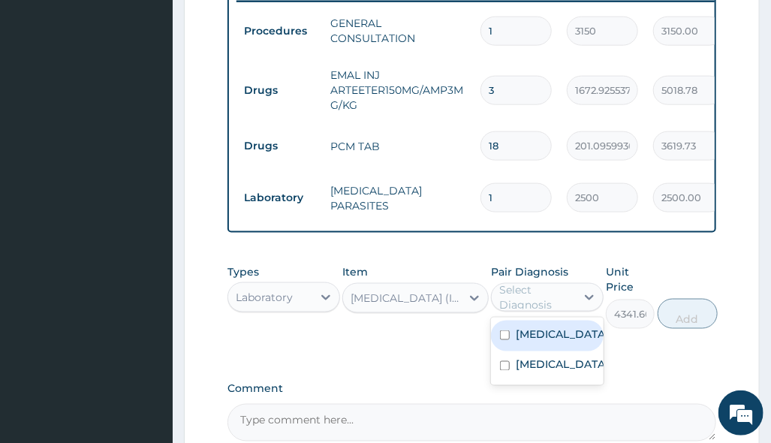
drag, startPoint x: 541, startPoint y: 302, endPoint x: 571, endPoint y: 360, distance: 64.8
click at [542, 303] on div "Select Diagnosis" at bounding box center [536, 297] width 75 height 30
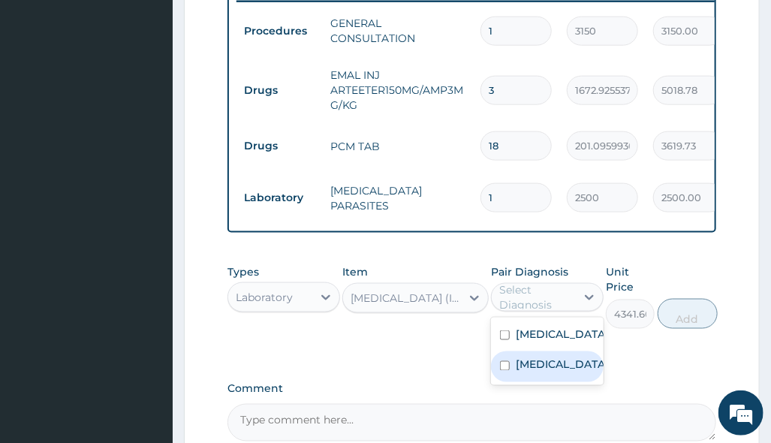
click at [563, 382] on div "Sepsis" at bounding box center [547, 366] width 113 height 31
checkbox input "true"
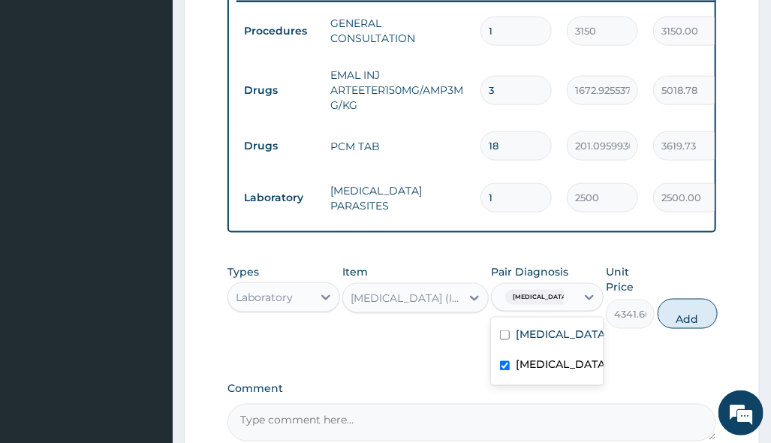
click at [680, 329] on button "Add" at bounding box center [688, 314] width 60 height 30
type input "0"
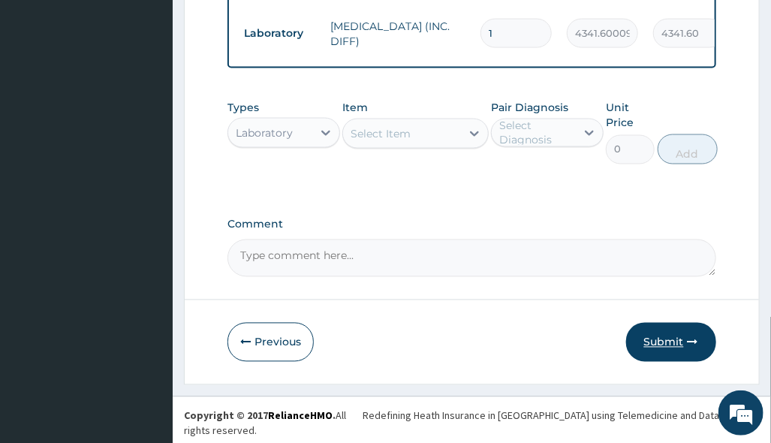
click at [639, 357] on button "Submit" at bounding box center [671, 342] width 90 height 39
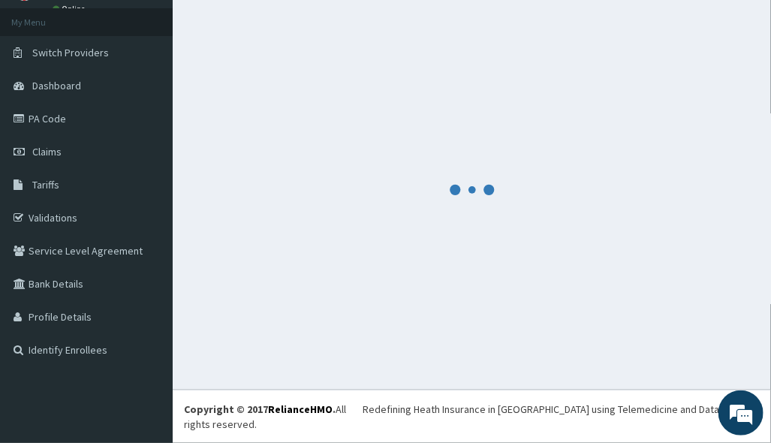
scroll to position [63, 0]
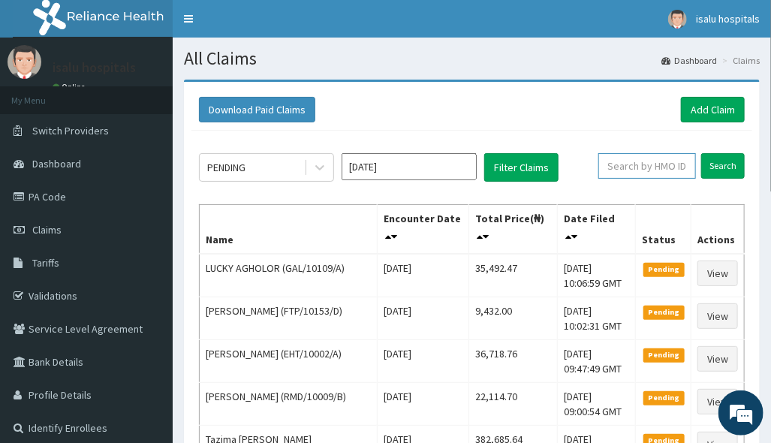
click at [650, 171] on input "text" at bounding box center [648, 166] width 98 height 26
paste input "GRS/10008/B"
click at [192, 22] on link "Toggle navigation" at bounding box center [189, 19] width 32 height 38
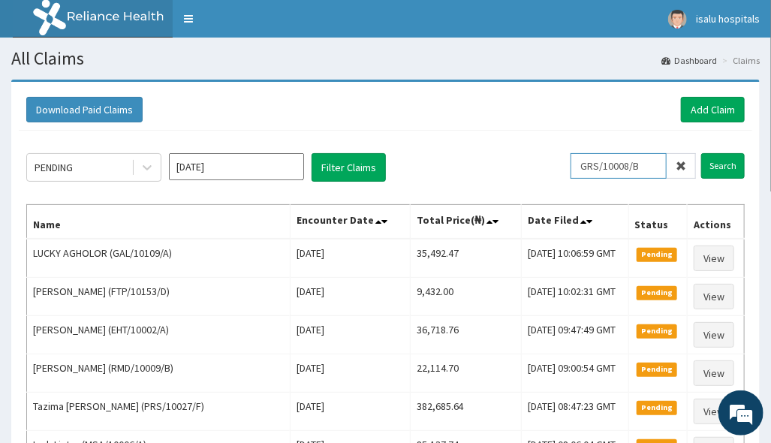
drag, startPoint x: 592, startPoint y: 164, endPoint x: 613, endPoint y: 170, distance: 22.1
click at [593, 164] on input "GRS/10008/B" at bounding box center [619, 166] width 96 height 26
type input "GRS/10008/B"
click at [728, 169] on input "Search" at bounding box center [723, 166] width 44 height 26
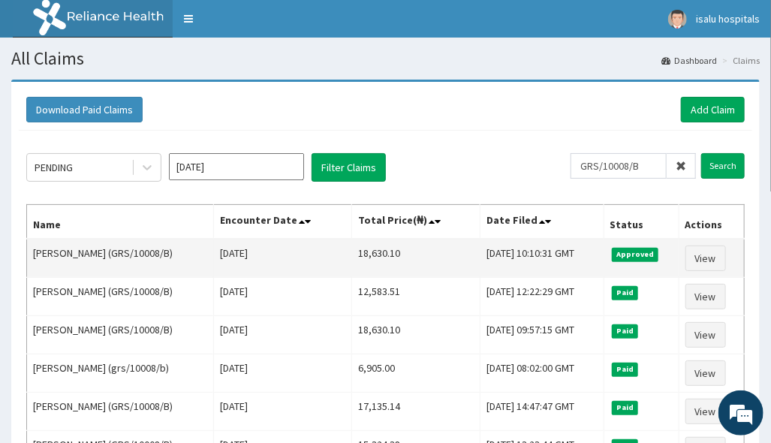
drag, startPoint x: 341, startPoint y: 251, endPoint x: 428, endPoint y: 243, distance: 87.5
click at [428, 243] on tr "Nathan Adeshola Aderinto (GRS/10008/B) Sun Aug 10 2025 18,630.10 Wed, 13 Aug 20…" at bounding box center [386, 258] width 718 height 39
copy tr "18,630.10"
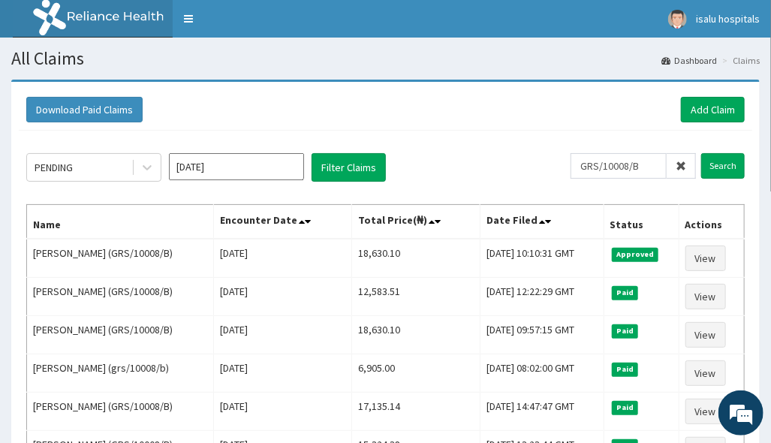
click at [572, 131] on div "PENDING Aug 2025 Filter Claims GRS/10008/B Search Name Encounter Date Total Pri…" at bounding box center [386, 427] width 734 height 593
drag, startPoint x: 701, startPoint y: 105, endPoint x: 674, endPoint y: 119, distance: 30.6
click at [702, 106] on link "Add Claim" at bounding box center [713, 110] width 64 height 26
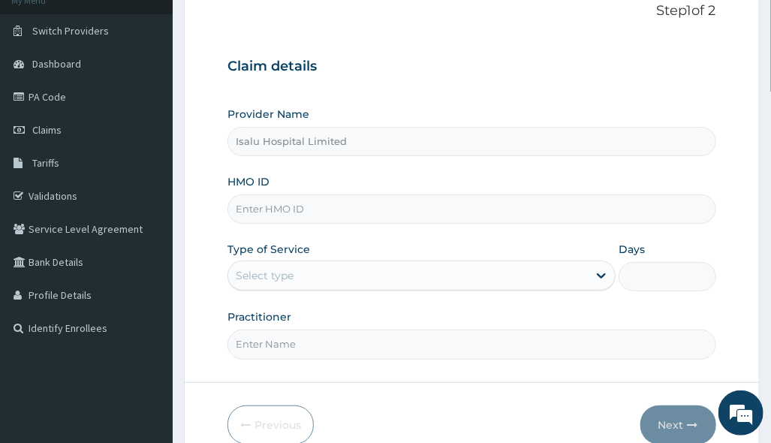
drag, startPoint x: 516, startPoint y: 213, endPoint x: 507, endPoint y: 225, distance: 15.0
click at [517, 216] on input "HMO ID" at bounding box center [472, 209] width 488 height 29
paste input "ISW/10132/A"
type input "ISW/10132/A"
click at [518, 306] on div "Provider Name Isalu Hospital Limited HMO ID ISW/10132/A Type of Service Select …" at bounding box center [472, 233] width 488 height 252
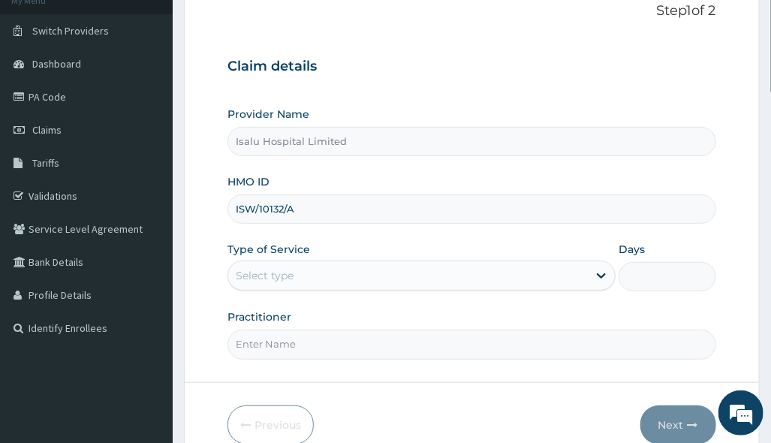
click at [505, 282] on div "Select type" at bounding box center [408, 276] width 360 height 24
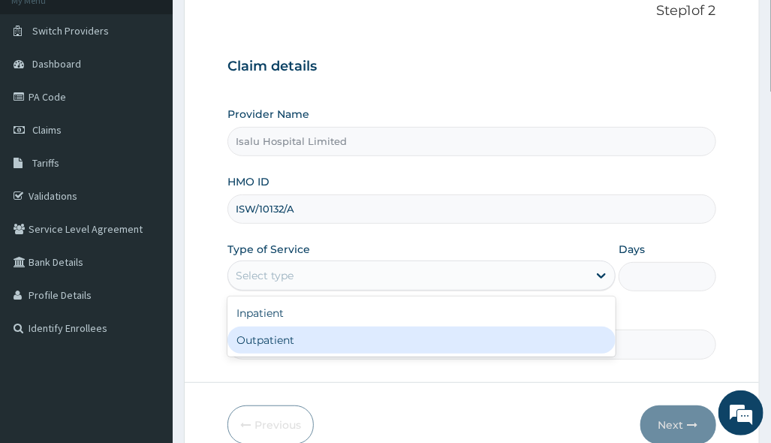
click at [451, 343] on div "Outpatient" at bounding box center [422, 340] width 388 height 27
type input "1"
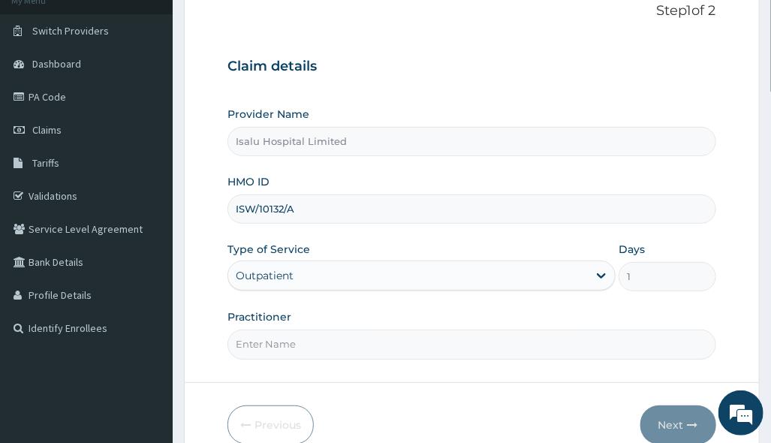
click at [512, 312] on div "Practitioner" at bounding box center [472, 334] width 488 height 50
click at [460, 340] on input "Practitioner" at bounding box center [472, 344] width 488 height 29
paste input "[PERSON_NAME] OM"
type input "[PERSON_NAME] OM"
click at [664, 421] on button "Next" at bounding box center [679, 425] width 76 height 39
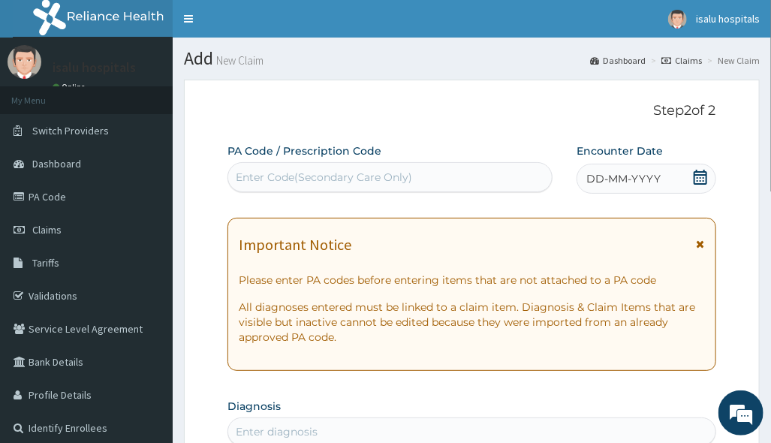
click at [352, 167] on div "Enter Code(Secondary Care Only)" at bounding box center [390, 177] width 324 height 24
paste input "PA/36444B"
type input "PA/36444B"
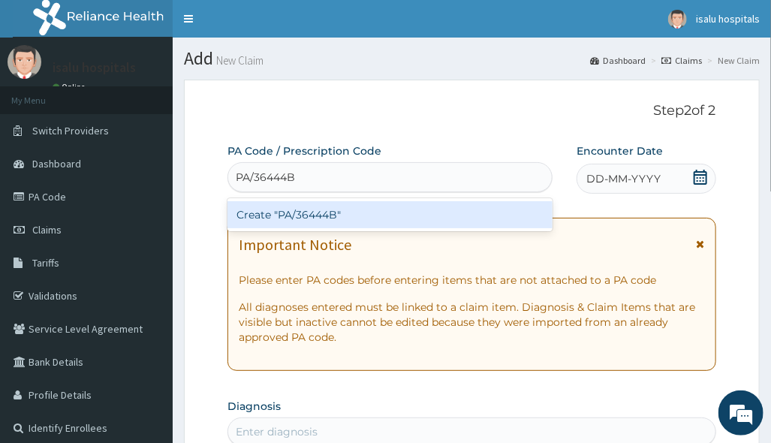
click at [355, 209] on div "Create "PA/36444B"" at bounding box center [390, 214] width 325 height 27
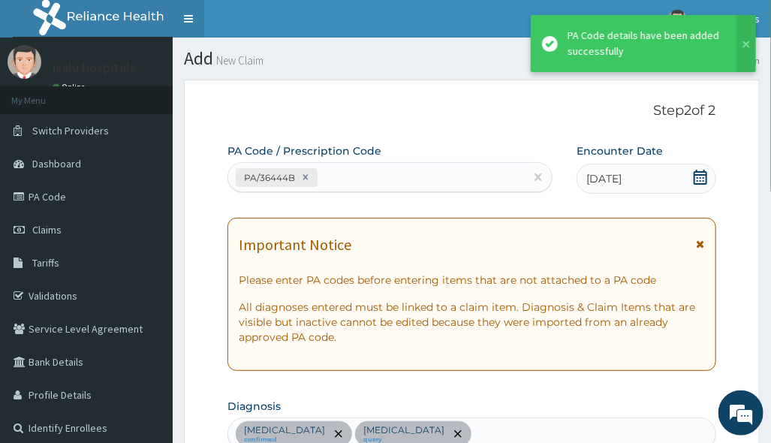
scroll to position [469, 0]
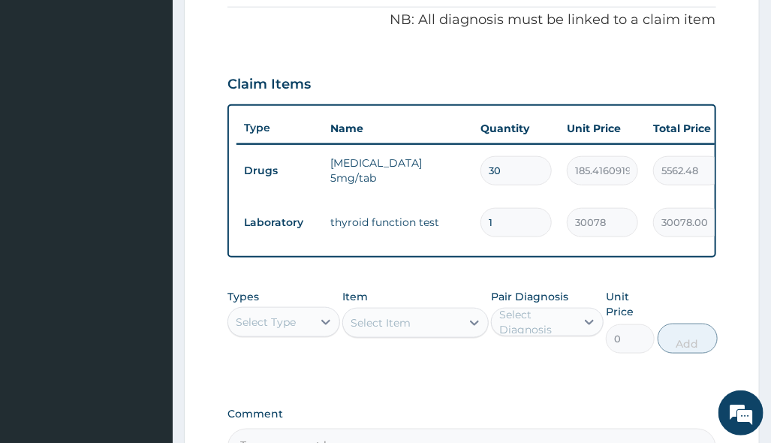
click at [458, 193] on tr "Drugs [MEDICAL_DATA] 5mg/tab 30 185.4160919189453 5562.48 [MEDICAL_DATA] Delete" at bounding box center [605, 171] width 736 height 52
click at [442, 237] on tr "Laboratory thyroid function test 1 30078 30078.00 [MEDICAL_DATA] Delete" at bounding box center [605, 223] width 736 height 52
click at [539, 182] on input "30" at bounding box center [516, 170] width 71 height 29
click at [478, 201] on td "1" at bounding box center [516, 223] width 86 height 44
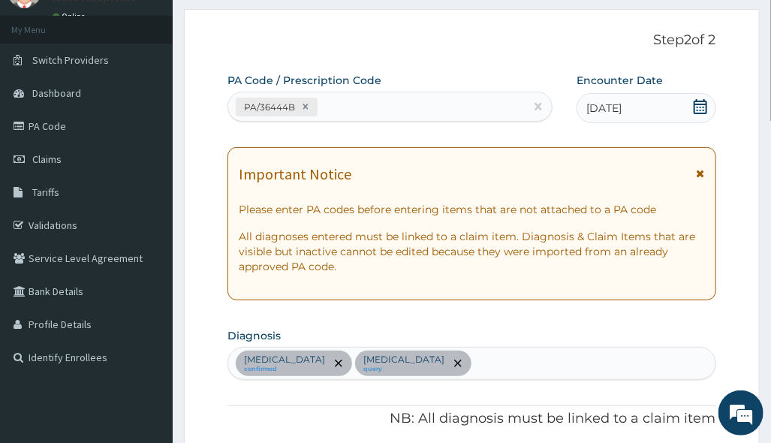
scroll to position [0, 0]
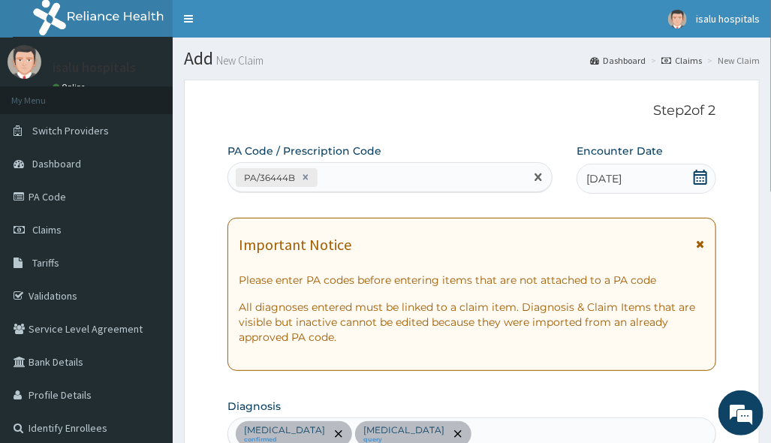
click at [371, 177] on div "PA/36444B" at bounding box center [376, 177] width 297 height 25
paste input "PA/662A81"
type input "PA/662A81"
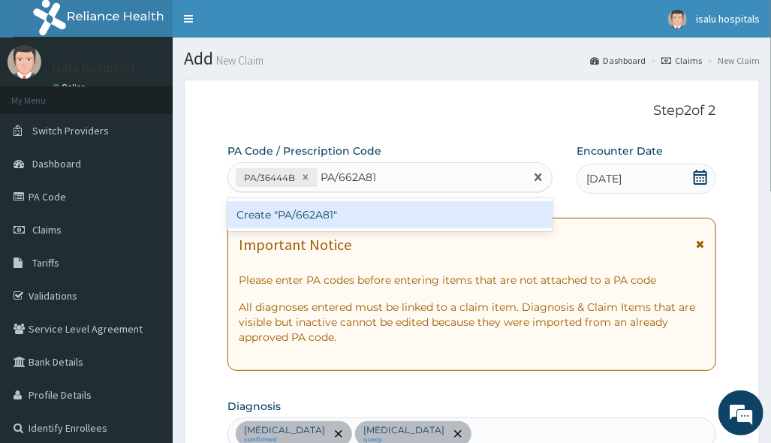
click at [370, 207] on div "Create "PA/662A81"" at bounding box center [390, 214] width 325 height 27
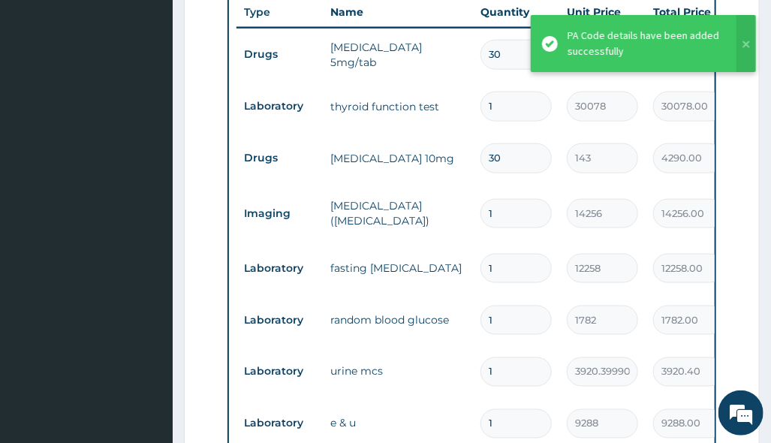
scroll to position [572, 0]
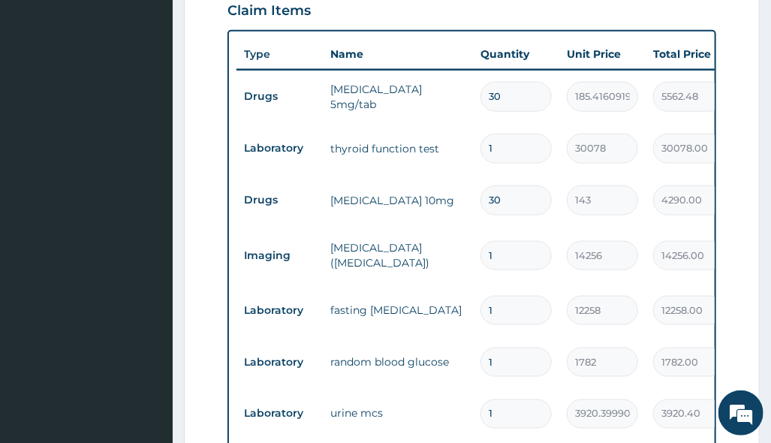
click at [526, 222] on tr "Drugs [MEDICAL_DATA] 10mg 30 143 4290.00 [MEDICAL_DATA] Delete" at bounding box center [605, 200] width 736 height 52
click at [562, 261] on td "14256" at bounding box center [602, 256] width 86 height 44
click at [530, 320] on input "1" at bounding box center [516, 310] width 71 height 29
click at [605, 340] on td "1782" at bounding box center [602, 362] width 86 height 44
click at [501, 333] on tr "Laboratory fasting [MEDICAL_DATA] 1 12258 12258.00 [MEDICAL_DATA] Delete" at bounding box center [605, 311] width 736 height 52
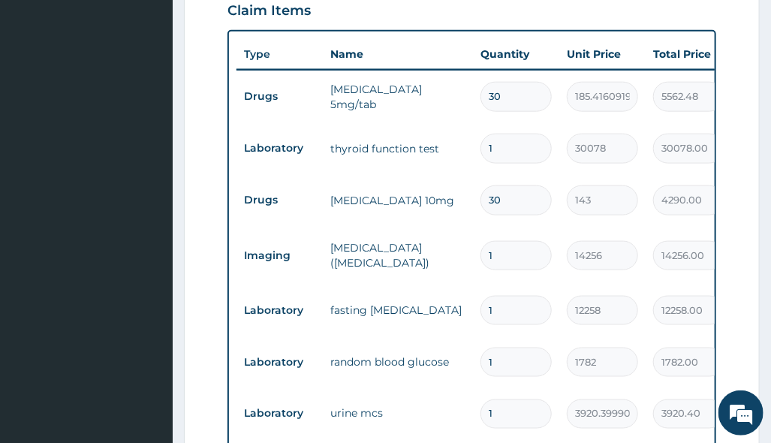
click at [506, 266] on input "1" at bounding box center [516, 255] width 71 height 29
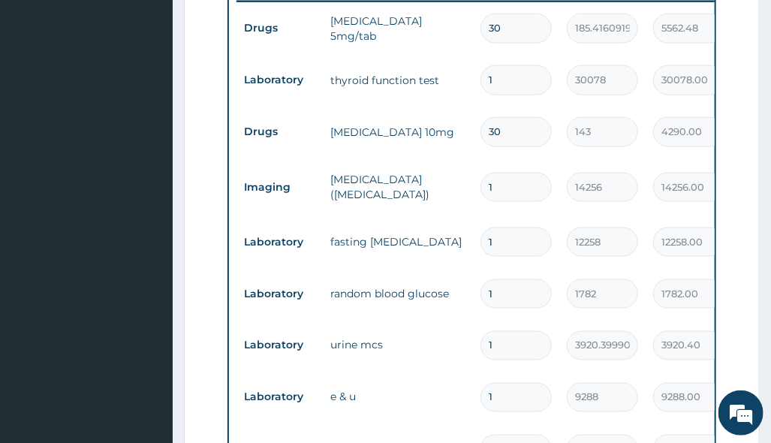
scroll to position [671, 0]
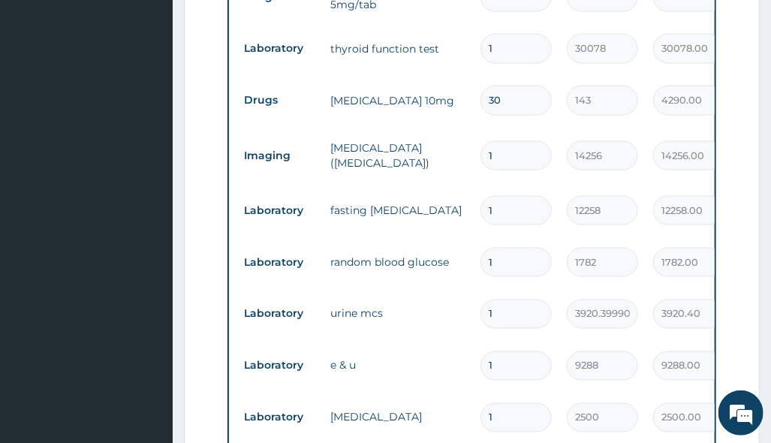
click at [11, 310] on aside "isalu hospitals Online My Menu Switch Providers Dashboard PA Code Claims Tariff…" at bounding box center [86, 133] width 173 height 1609
click at [624, 330] on td "3920.39990234375" at bounding box center [602, 314] width 86 height 44
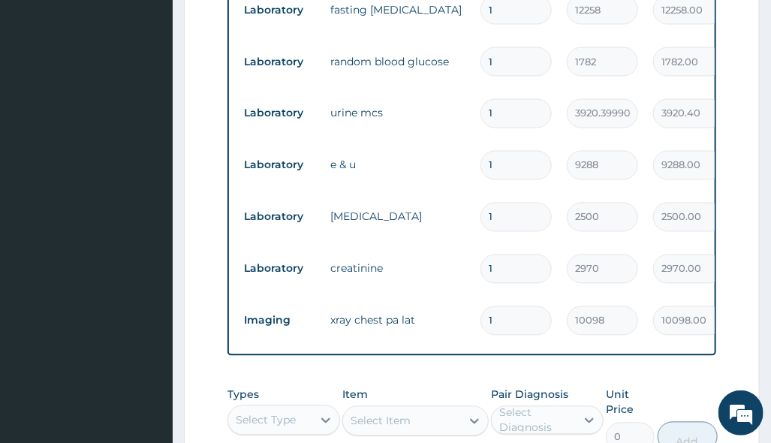
click at [644, 284] on td "2970" at bounding box center [602, 269] width 86 height 44
click at [575, 303] on td "10098" at bounding box center [602, 321] width 86 height 44
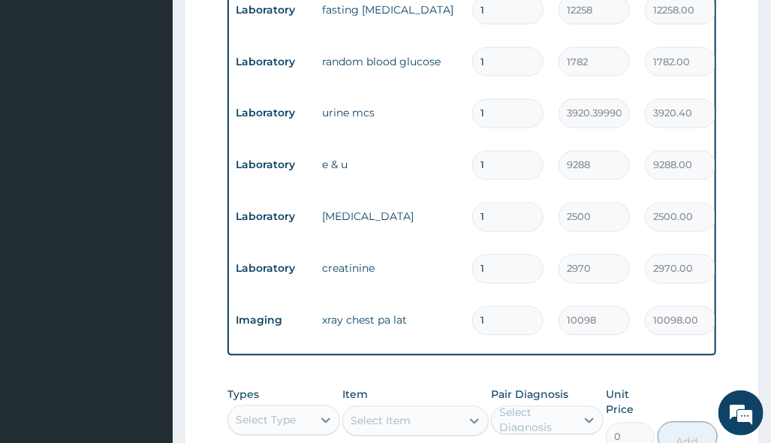
scroll to position [0, 0]
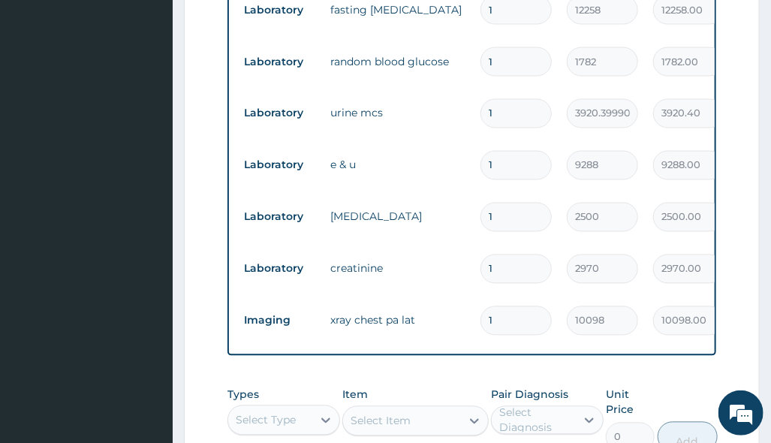
drag, startPoint x: 491, startPoint y: 149, endPoint x: 479, endPoint y: 155, distance: 13.1
click at [492, 151] on td "1" at bounding box center [516, 165] width 86 height 44
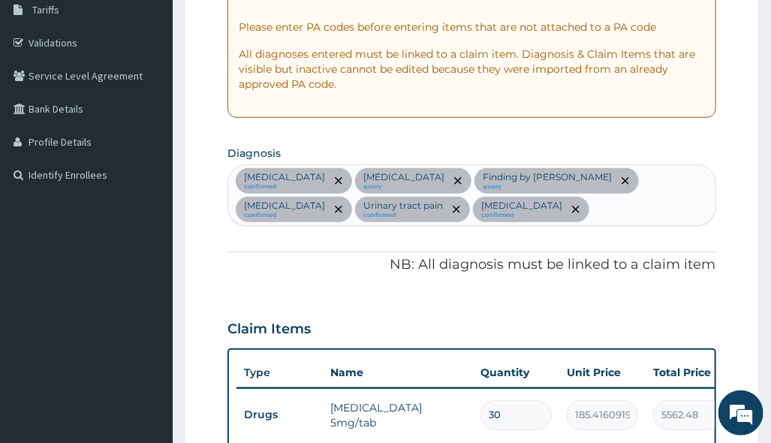
scroll to position [71, 0]
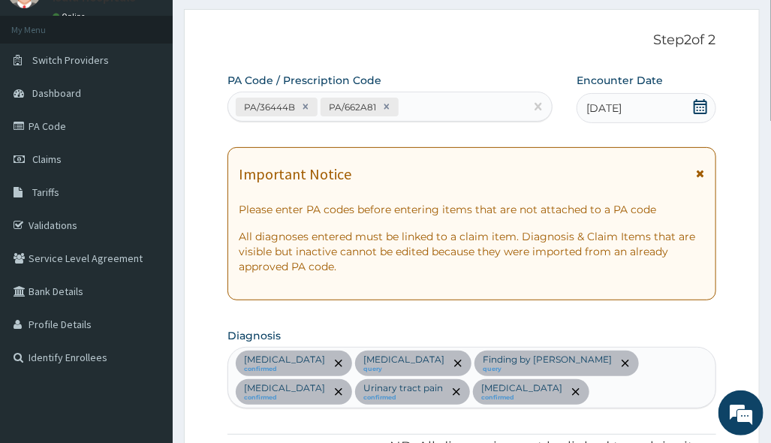
click at [427, 112] on div "PA/36444B PA/662A81" at bounding box center [376, 107] width 297 height 25
paste input "PA/0730BA"
type input "PA/0730BA"
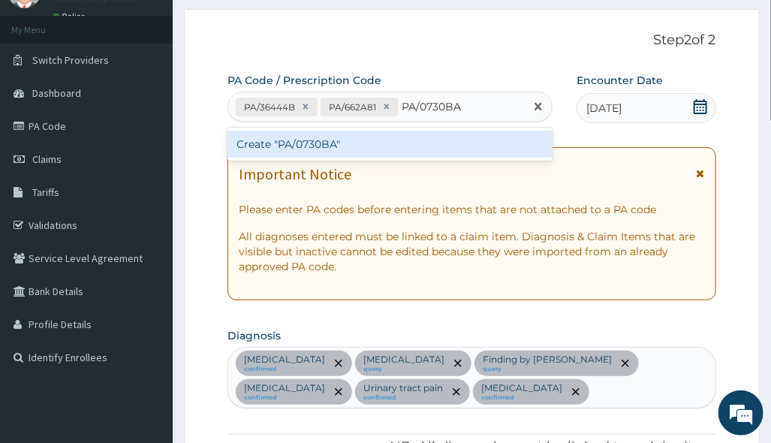
click at [425, 140] on div "Create "PA/0730BA"" at bounding box center [390, 144] width 325 height 27
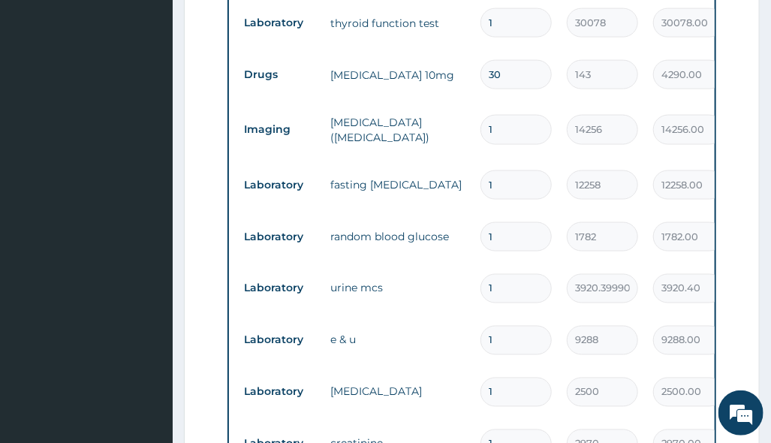
scroll to position [918, 0]
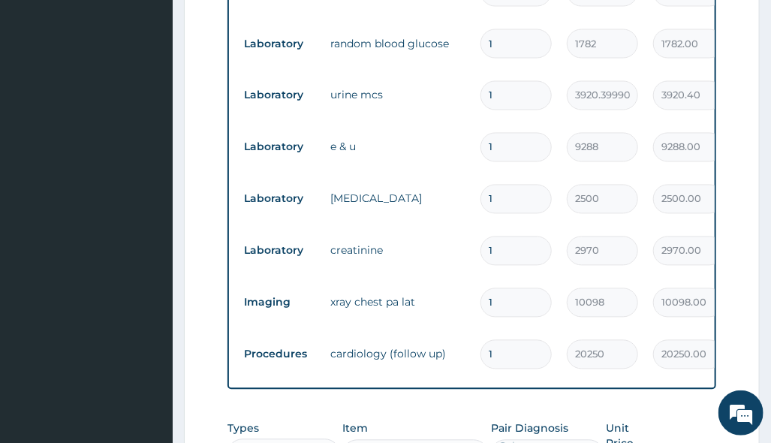
click at [526, 244] on td "1" at bounding box center [516, 251] width 86 height 44
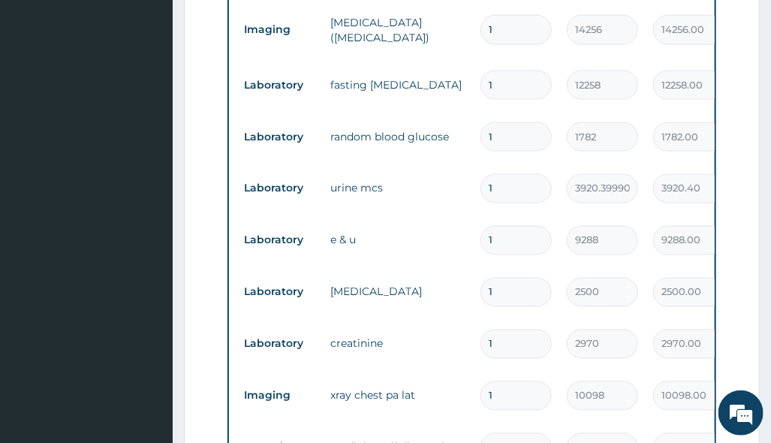
scroll to position [719, 0]
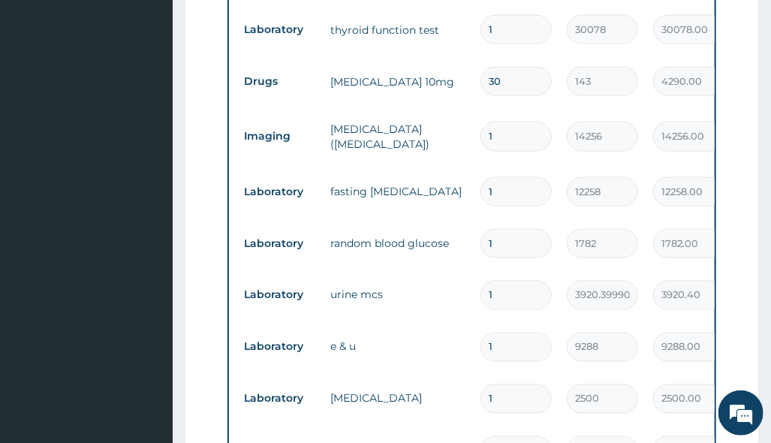
click at [473, 284] on tr "Laboratory urine mcs 1 3920.39990234375 3920.40 Urinary tract pain Delete" at bounding box center [605, 296] width 736 height 52
drag, startPoint x: 561, startPoint y: 203, endPoint x: 520, endPoint y: 233, distance: 50.5
click at [562, 222] on td "1782" at bounding box center [602, 244] width 86 height 44
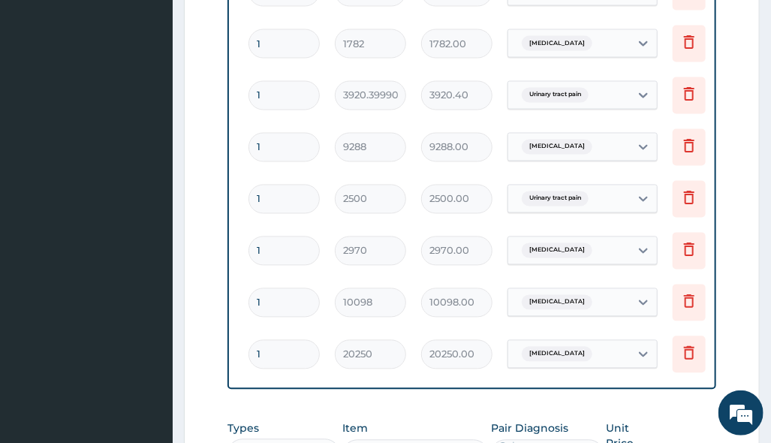
scroll to position [0, 264]
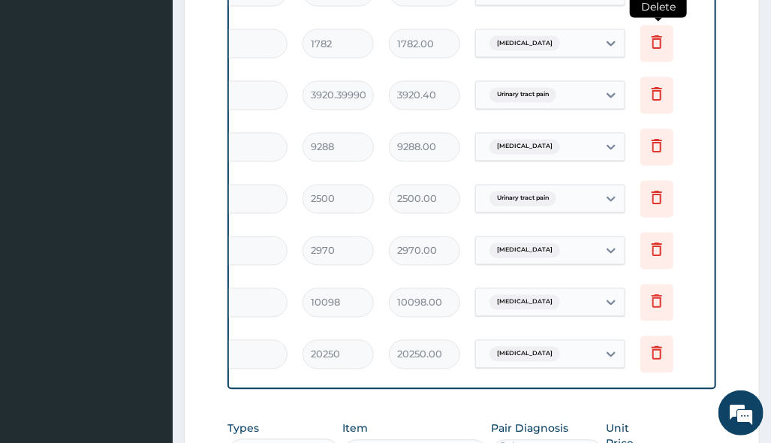
click at [658, 33] on icon at bounding box center [657, 42] width 18 height 18
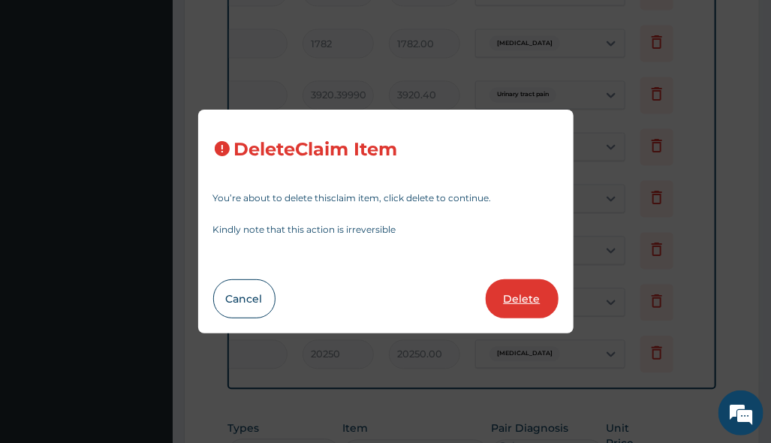
click at [519, 309] on button "Delete" at bounding box center [522, 298] width 73 height 39
type input "3920.39990234375"
type input "3920.40"
type input "9288"
type input "9288.00"
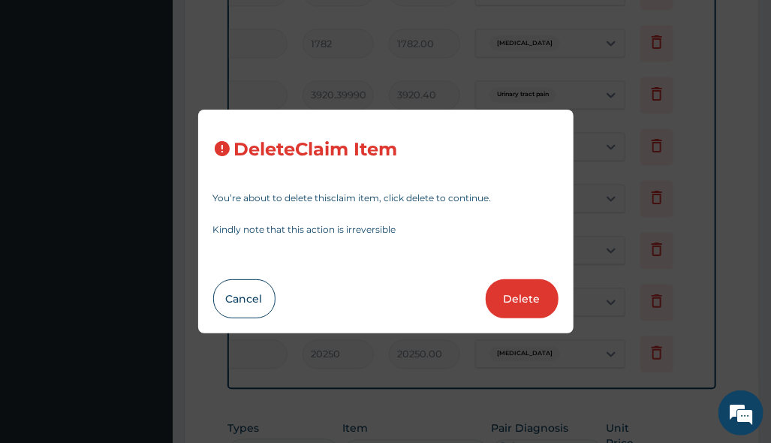
type input "2500"
type input "2500.00"
type input "2970"
type input "2970.00"
type input "10098"
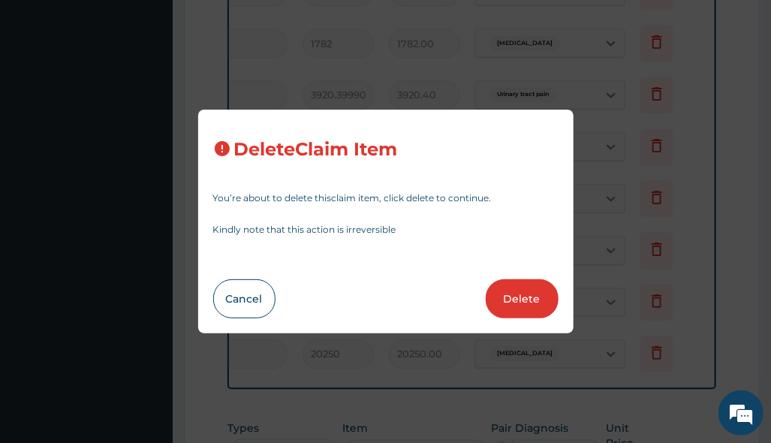
type input "10098.00"
type input "20250"
type input "20250.00"
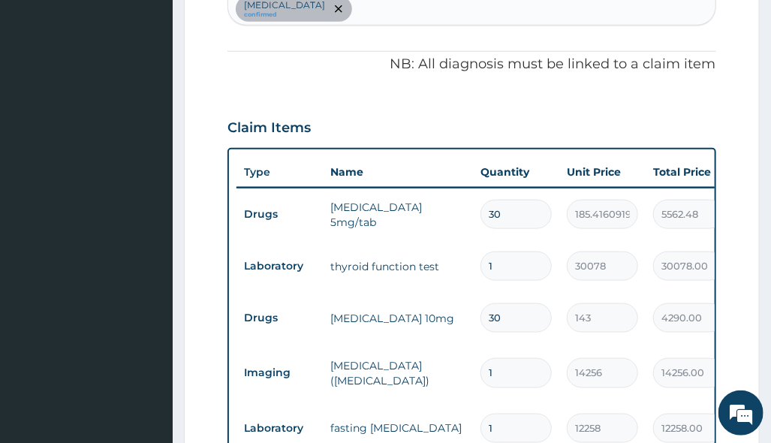
scroll to position [418, 0]
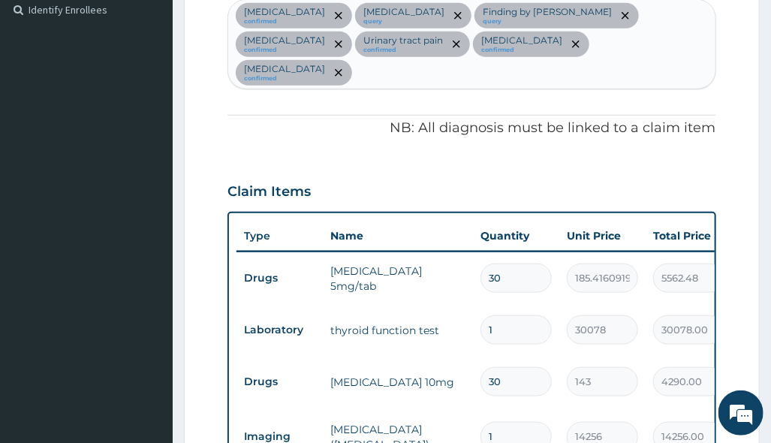
click at [632, 44] on div "[MEDICAL_DATA] confirmed [MEDICAL_DATA] query Finding by [MEDICAL_DATA] query […" at bounding box center [471, 44] width 487 height 88
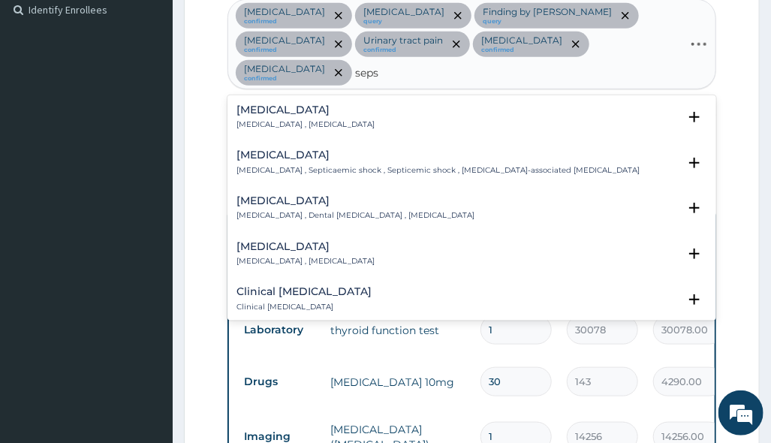
type input "sepsi"
click at [346, 104] on div "[MEDICAL_DATA] [MEDICAL_DATA] , [MEDICAL_DATA]" at bounding box center [472, 117] width 470 height 26
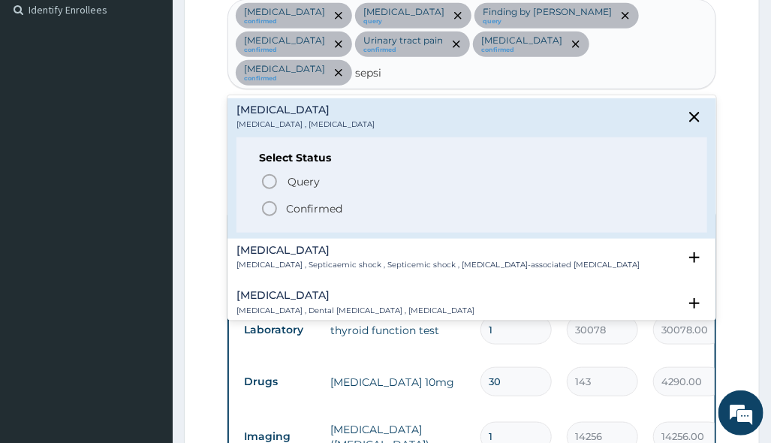
click at [342, 201] on p "Confirmed" at bounding box center [314, 208] width 56 height 15
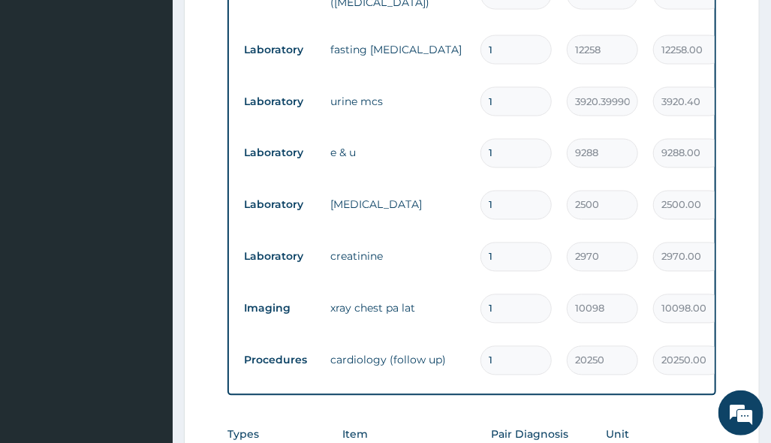
scroll to position [1019, 0]
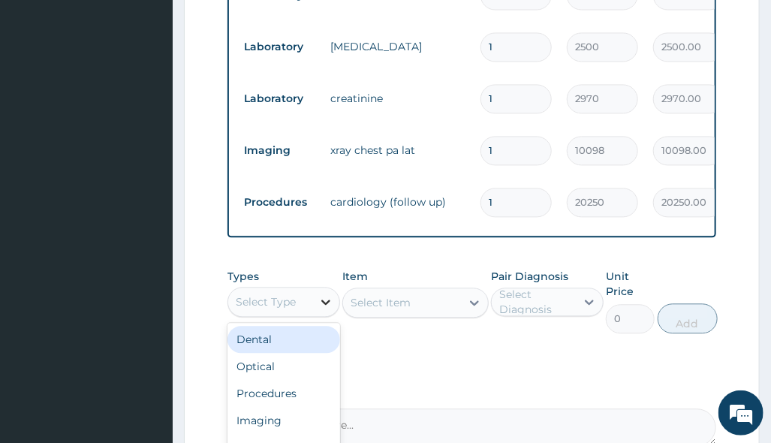
click at [320, 294] on icon at bounding box center [325, 301] width 15 height 15
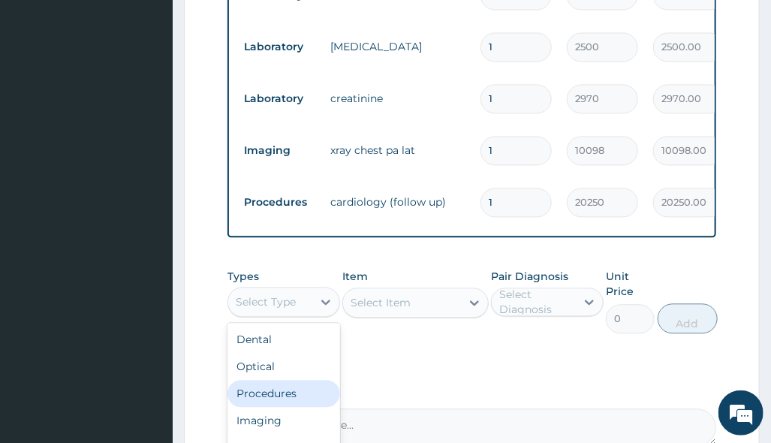
click at [296, 380] on div "Procedures" at bounding box center [284, 393] width 113 height 27
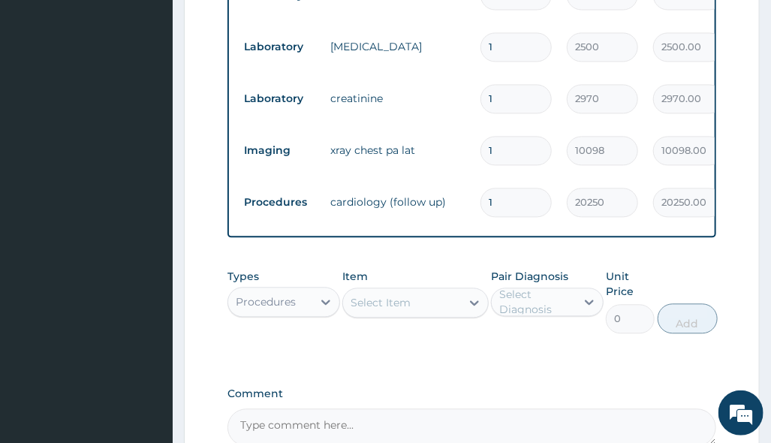
click at [419, 291] on div "Select Item" at bounding box center [402, 303] width 118 height 24
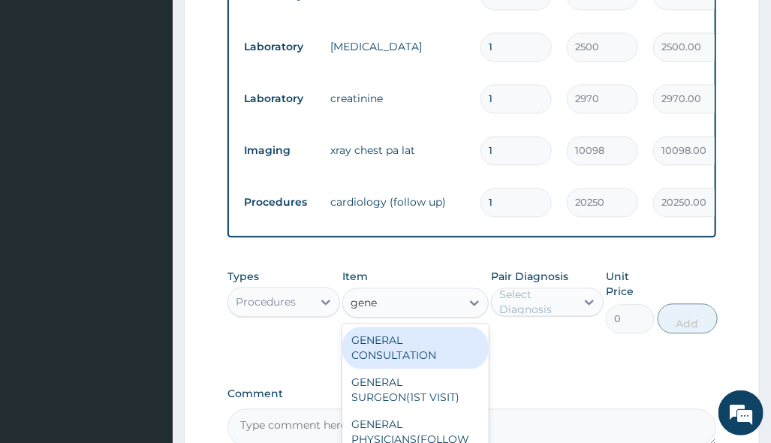
type input "gener"
drag, startPoint x: 418, startPoint y: 324, endPoint x: 422, endPoint y: 335, distance: 11.9
click at [422, 335] on div "GENERAL CONSULTATION" at bounding box center [415, 348] width 146 height 42
type input "3150"
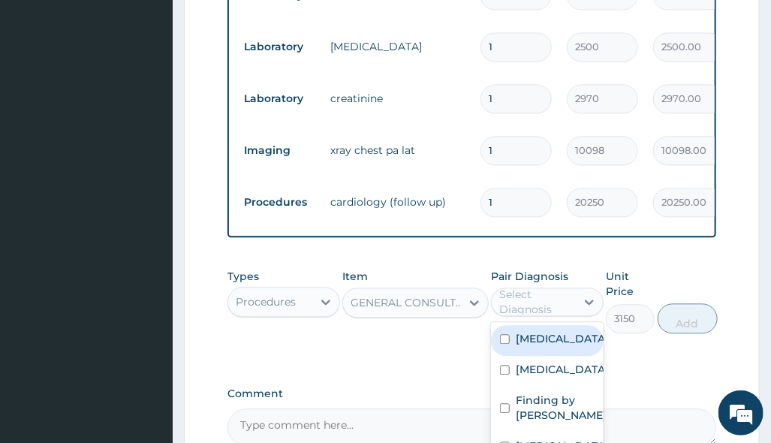
click at [521, 294] on div "Select Diagnosis" at bounding box center [536, 302] width 75 height 30
click at [546, 340] on label "Essential hypertension" at bounding box center [562, 338] width 93 height 15
checkbox input "true"
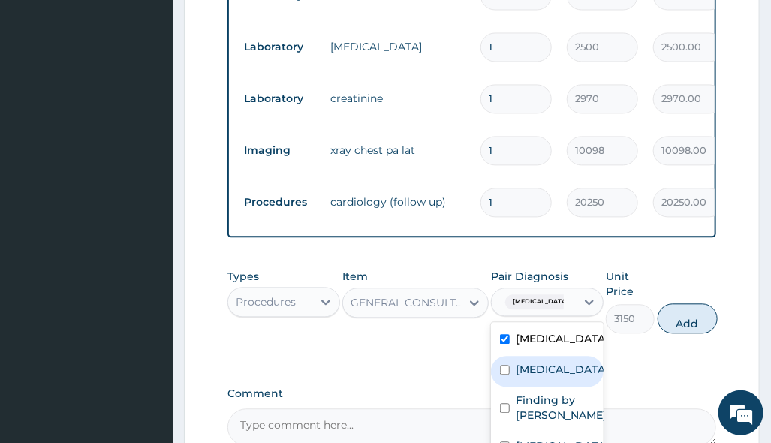
click at [535, 375] on label "Goiter" at bounding box center [562, 369] width 93 height 15
checkbox input "true"
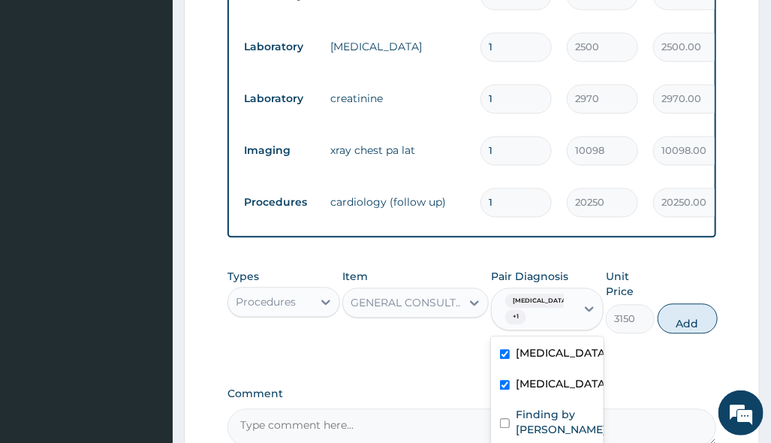
scroll to position [100, 0]
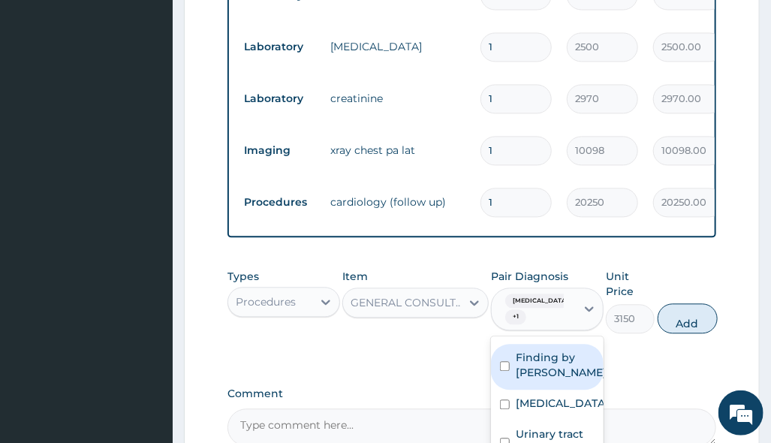
click at [562, 350] on label "Finding by palpation" at bounding box center [561, 365] width 91 height 30
checkbox input "true"
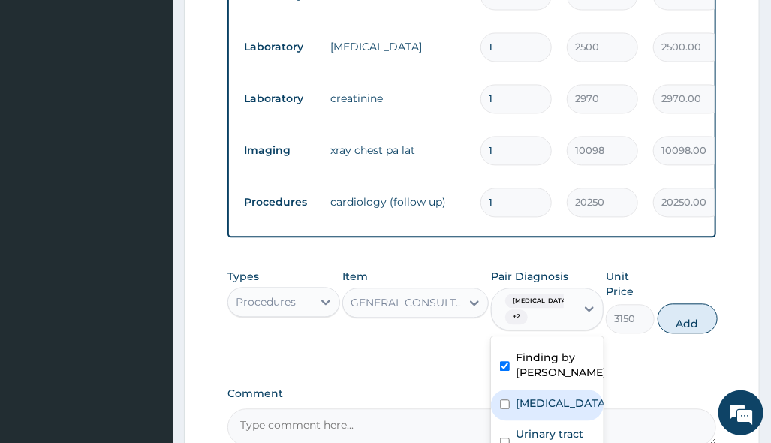
drag, startPoint x: 567, startPoint y: 357, endPoint x: 560, endPoint y: 392, distance: 35.2
click at [567, 396] on label "Hyperlipidemia" at bounding box center [562, 403] width 93 height 15
checkbox input "true"
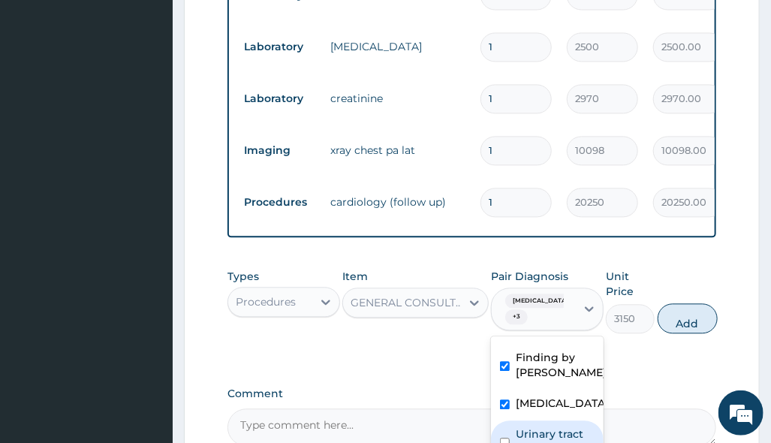
click at [546, 427] on label "Urinary tract pain" at bounding box center [555, 442] width 79 height 30
checkbox input "true"
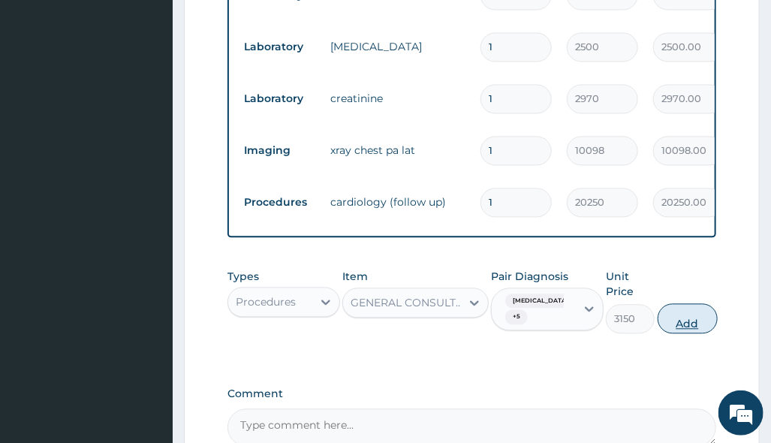
click at [693, 306] on button "Add" at bounding box center [688, 318] width 60 height 30
type input "0"
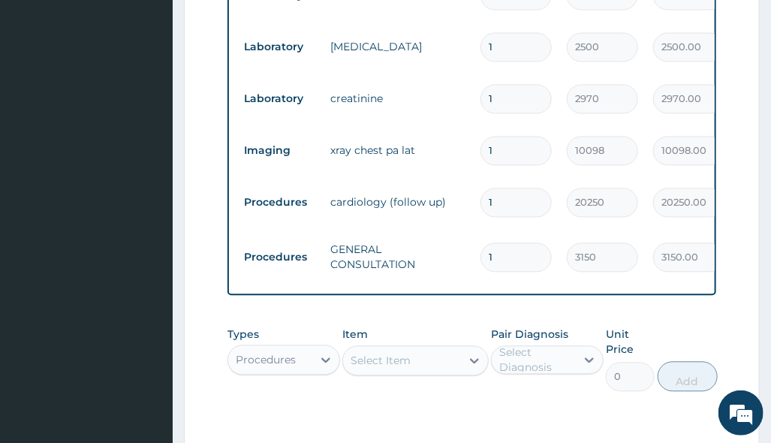
click at [271, 352] on div "Procedures" at bounding box center [266, 359] width 60 height 15
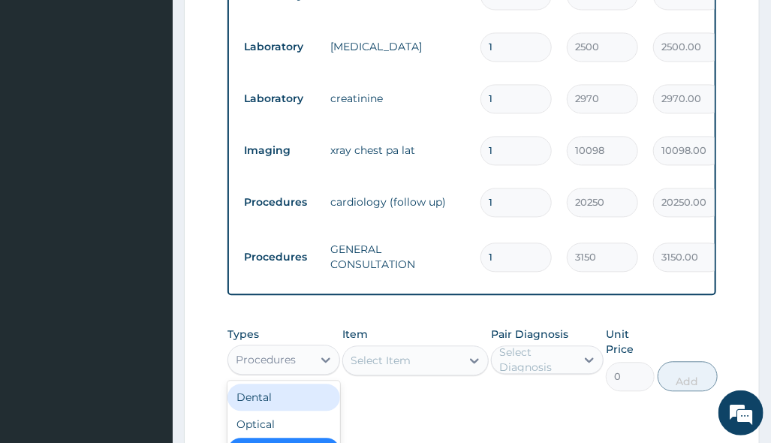
scroll to position [1225, 0]
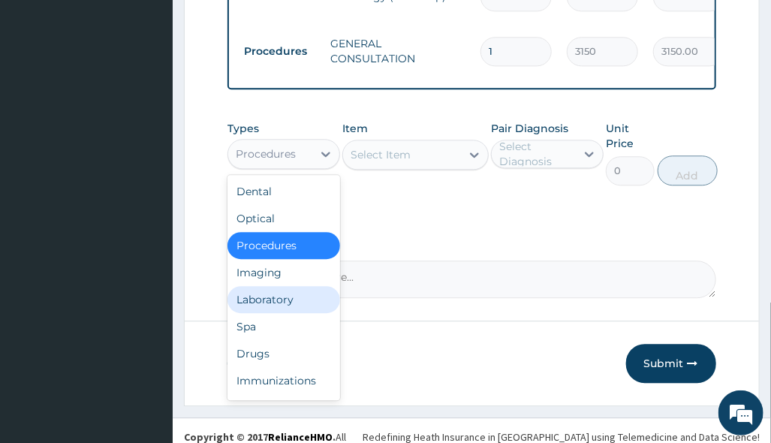
click at [294, 294] on div "Laboratory" at bounding box center [284, 299] width 113 height 27
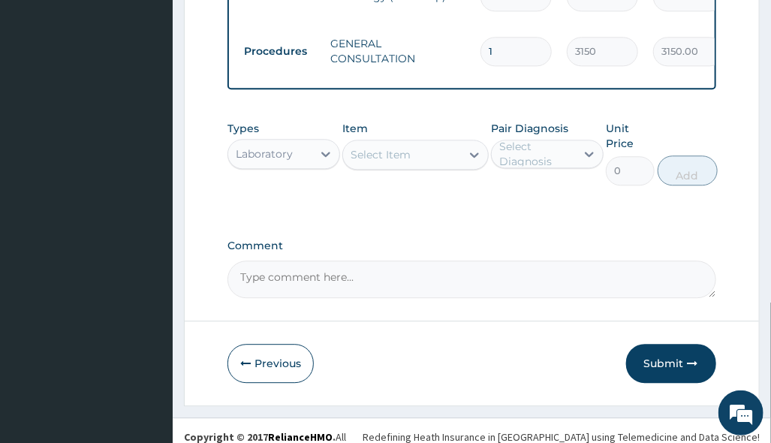
click at [450, 145] on div "Select Item" at bounding box center [402, 155] width 118 height 24
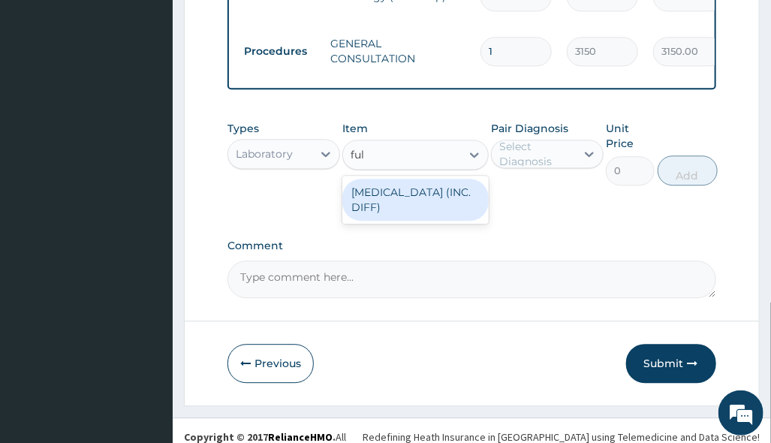
type input "full"
click at [456, 179] on div "[MEDICAL_DATA] (INC. DIFF)" at bounding box center [415, 200] width 146 height 42
type input "4341.60009765625"
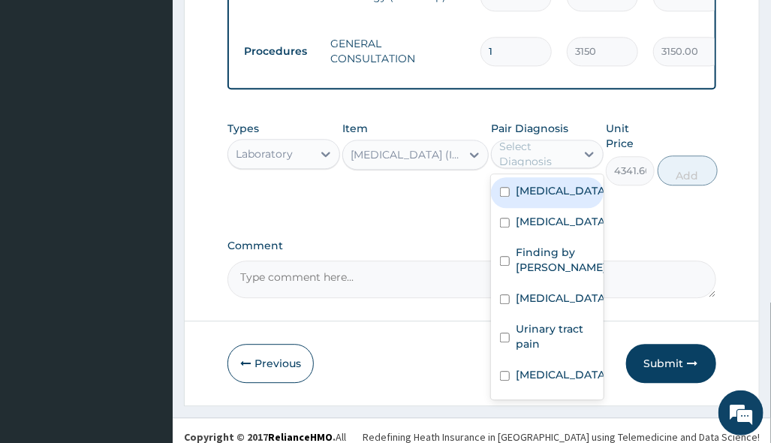
click at [547, 145] on div "Select Diagnosis" at bounding box center [536, 154] width 75 height 30
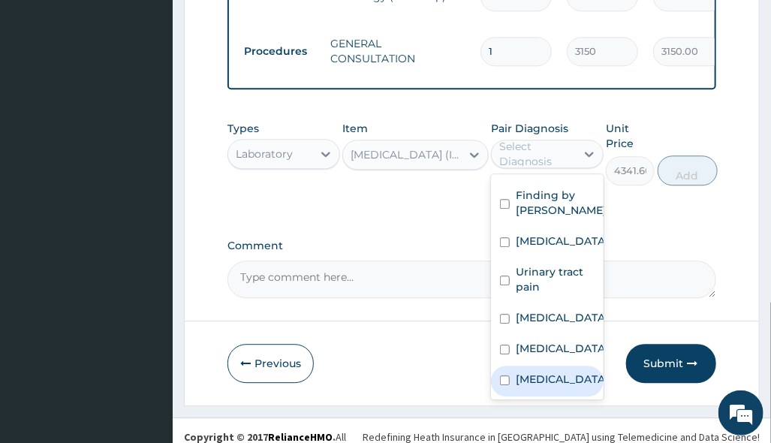
click at [558, 366] on div "[MEDICAL_DATA]" at bounding box center [547, 381] width 113 height 31
checkbox input "true"
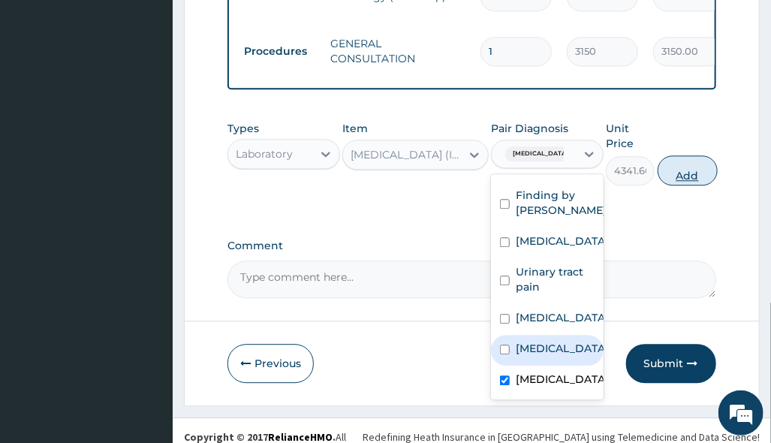
click at [683, 155] on button "Add" at bounding box center [688, 170] width 60 height 30
type input "0"
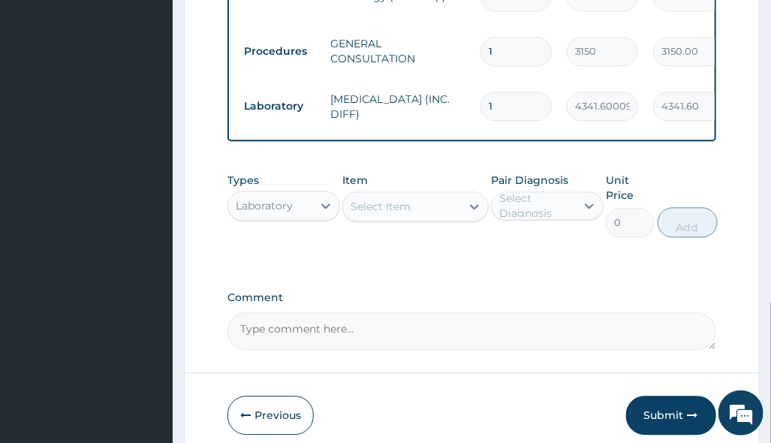
click at [409, 204] on div "Select Item" at bounding box center [402, 207] width 118 height 24
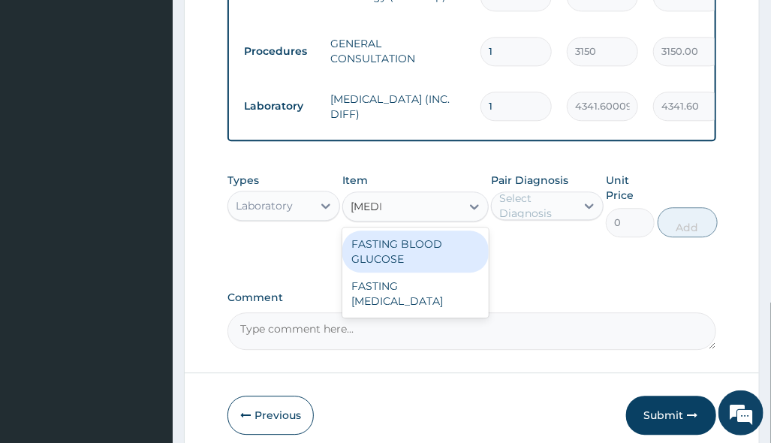
type input "fasting"
click at [438, 231] on div "FASTING BLOOD GLUCOSE" at bounding box center [415, 252] width 146 height 42
type input "2500"
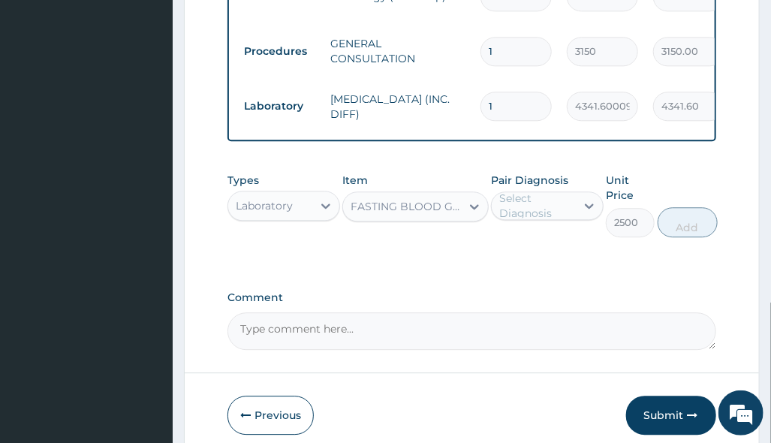
click at [550, 197] on div "Select Diagnosis" at bounding box center [536, 206] width 75 height 30
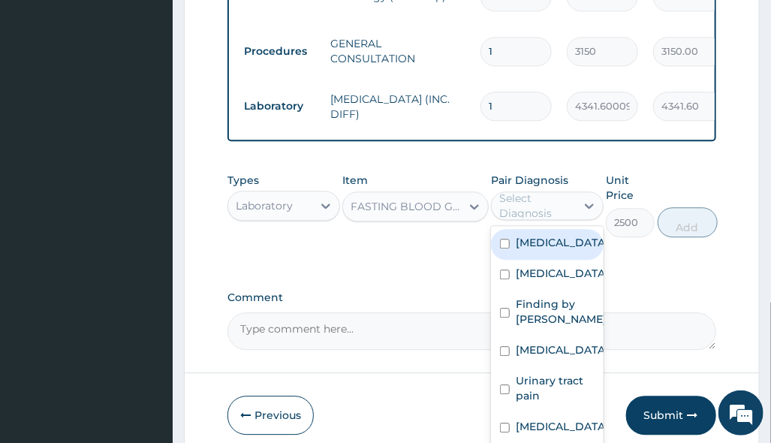
click at [561, 235] on label "Essential hypertension" at bounding box center [562, 242] width 93 height 15
checkbox input "true"
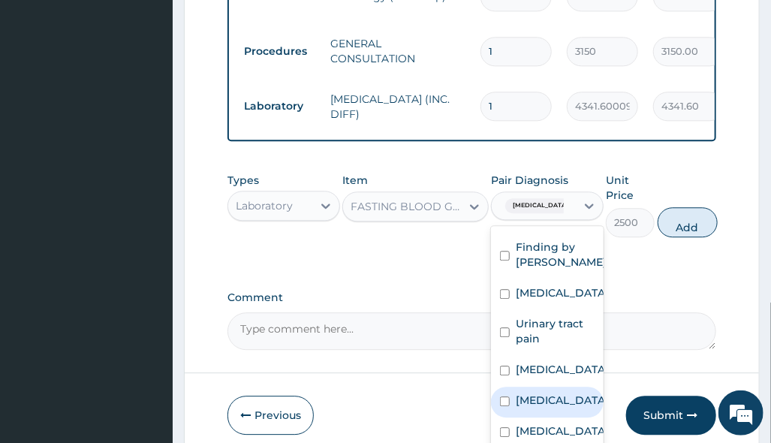
click at [569, 393] on label "Secondary hypertension" at bounding box center [562, 400] width 93 height 15
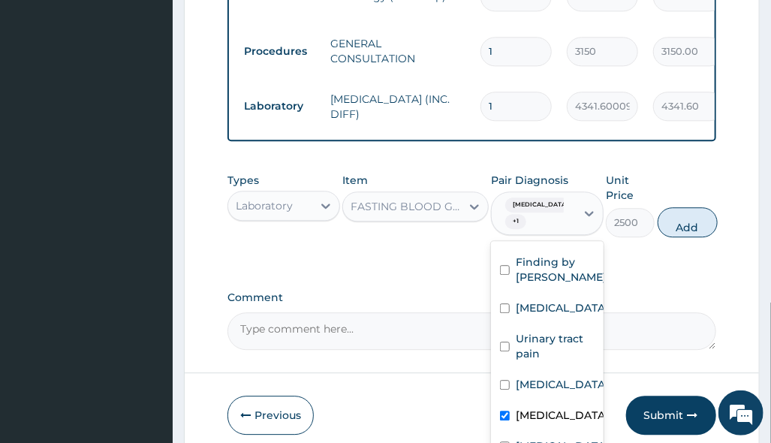
checkbox input "true"
click at [577, 300] on label "Hyperlipidemia" at bounding box center [562, 307] width 93 height 15
checkbox input "true"
click at [702, 207] on button "Add" at bounding box center [688, 222] width 60 height 30
type input "0"
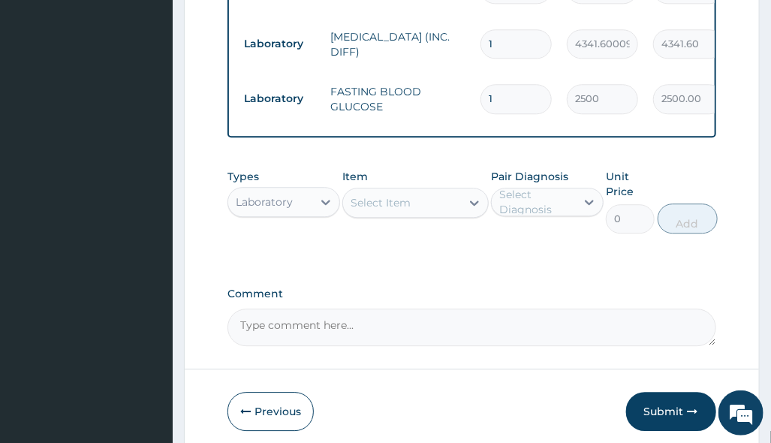
scroll to position [1335, 0]
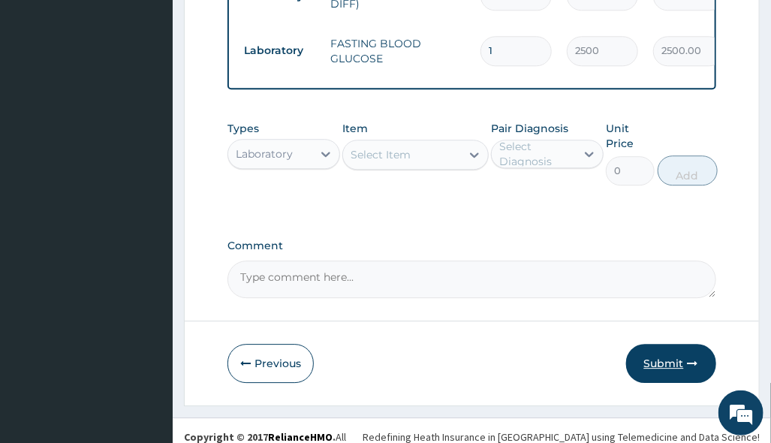
click at [674, 348] on button "Submit" at bounding box center [671, 363] width 90 height 39
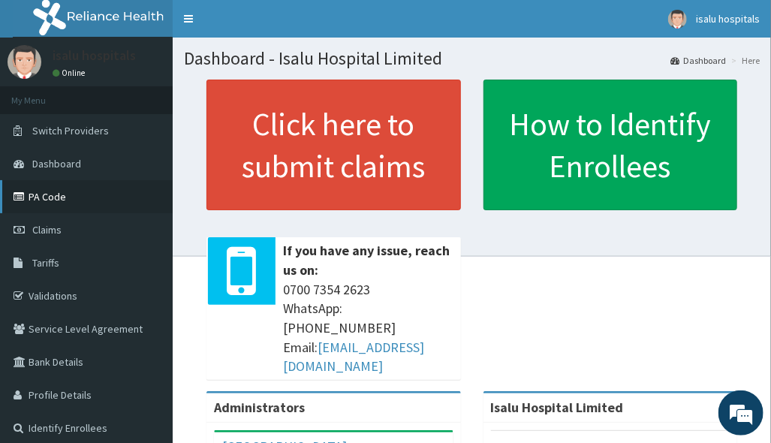
click at [70, 198] on link "PA Code" at bounding box center [86, 196] width 173 height 33
click at [79, 191] on link "PA Code" at bounding box center [86, 196] width 173 height 33
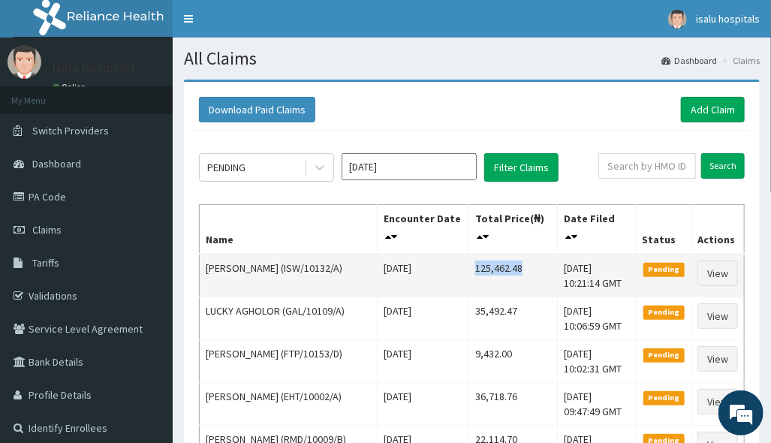
drag, startPoint x: 457, startPoint y: 260, endPoint x: 507, endPoint y: 267, distance: 50.0
click at [507, 267] on td "125,462.48" at bounding box center [513, 276] width 89 height 44
copy td "125,462.48"
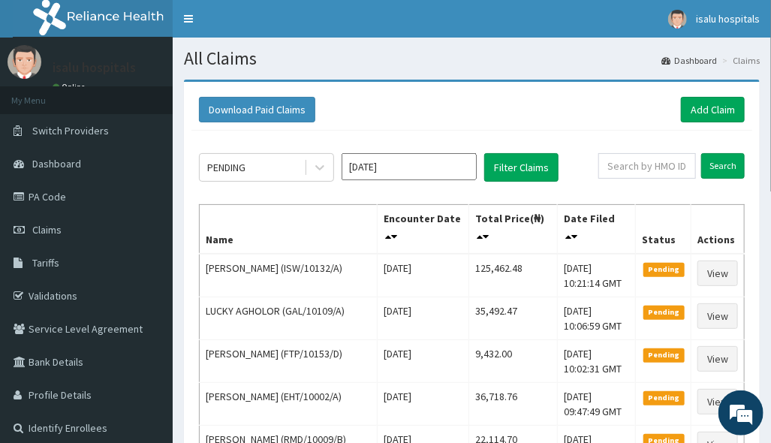
drag, startPoint x: 616, startPoint y: 119, endPoint x: 605, endPoint y: 115, distance: 11.9
click at [616, 119] on div "Download Paid Claims Add Claim" at bounding box center [472, 110] width 546 height 26
click at [728, 113] on link "Add Claim" at bounding box center [713, 110] width 64 height 26
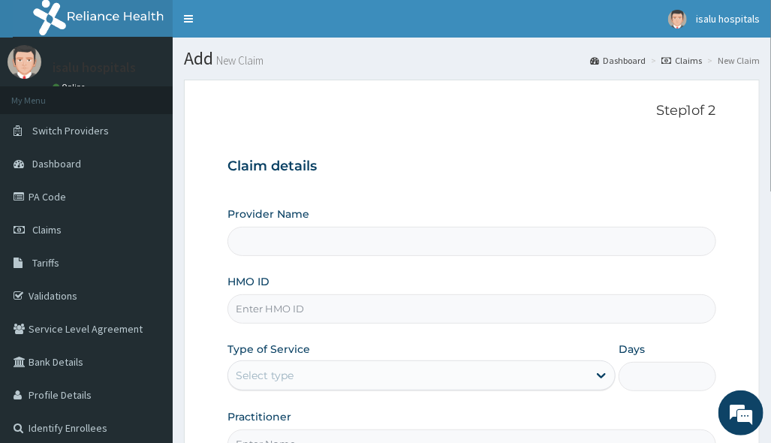
type input "ISW/10132/C"
type input "Isalu Hospital Limited"
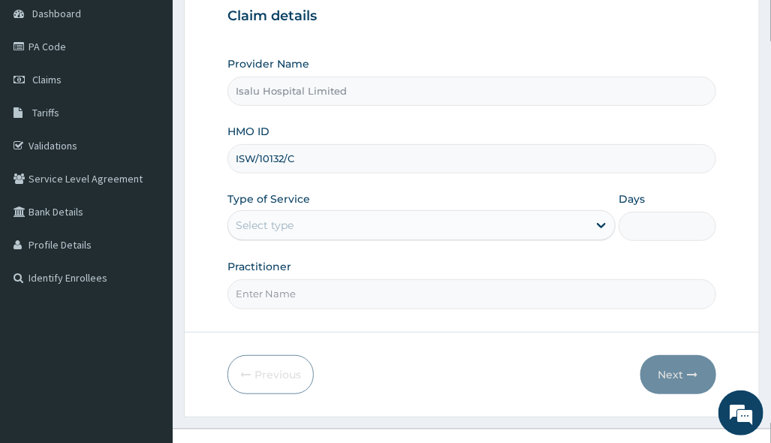
scroll to position [173, 0]
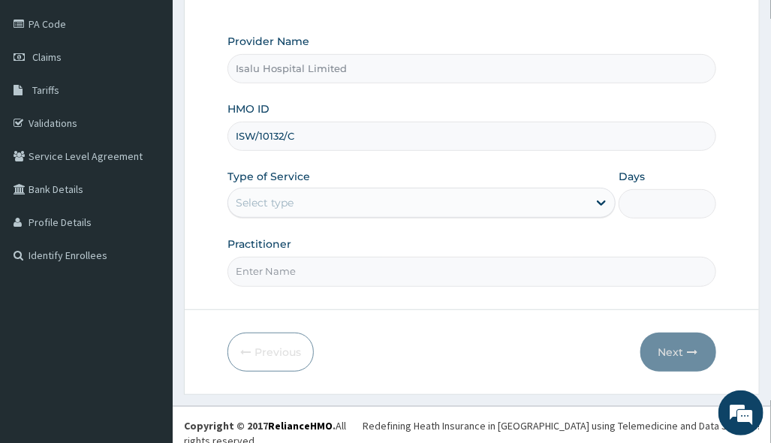
type input "ISW/10132/C"
click at [424, 204] on div "Select type" at bounding box center [408, 203] width 360 height 24
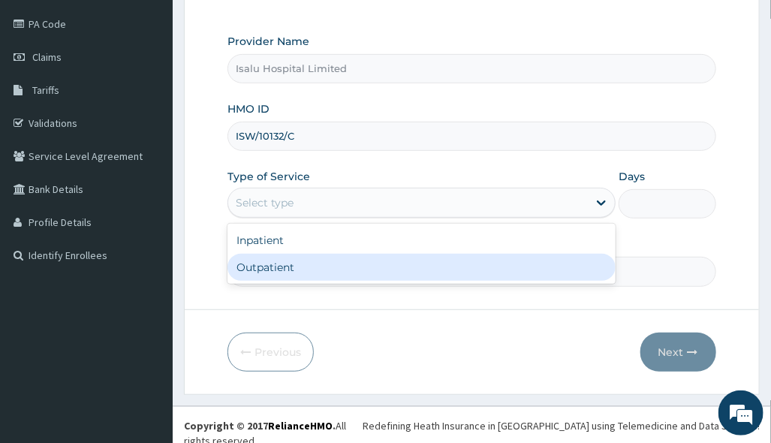
click at [376, 270] on div "Outpatient" at bounding box center [422, 267] width 388 height 27
type input "1"
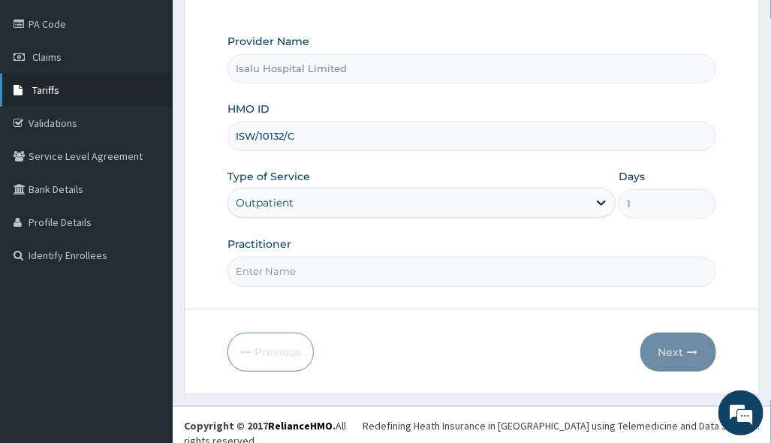
scroll to position [0, 0]
drag, startPoint x: 537, startPoint y: 348, endPoint x: 478, endPoint y: 329, distance: 62.5
click at [530, 348] on div "Previous Next" at bounding box center [472, 352] width 488 height 39
click at [284, 264] on input "Practitioner" at bounding box center [472, 271] width 488 height 29
paste input "DR DAVOU TISLO"
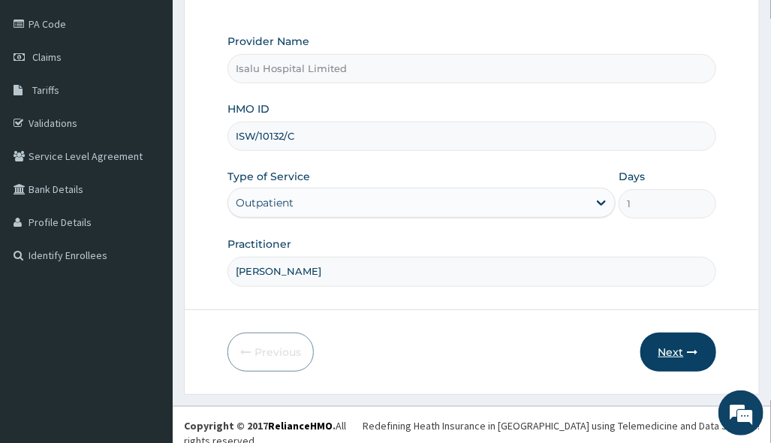
type input "DR DAVOU TISLO"
click at [659, 349] on button "Next" at bounding box center [679, 352] width 76 height 39
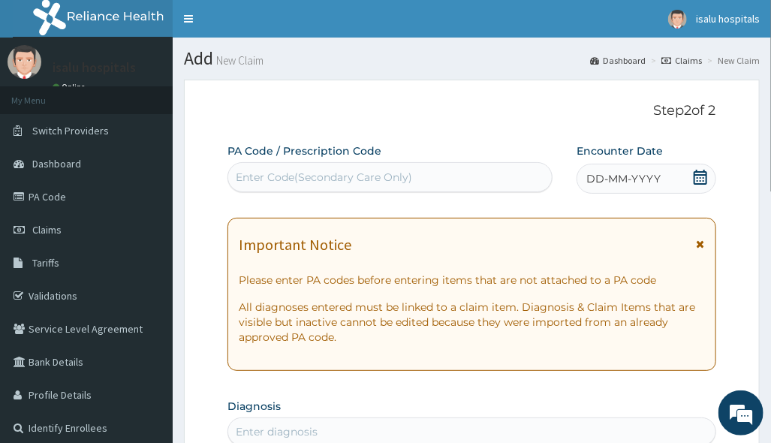
click at [403, 181] on div "Enter Code(Secondary Care Only)" at bounding box center [324, 177] width 176 height 15
paste input "PA/2A0702"
type input "PA/2A0702"
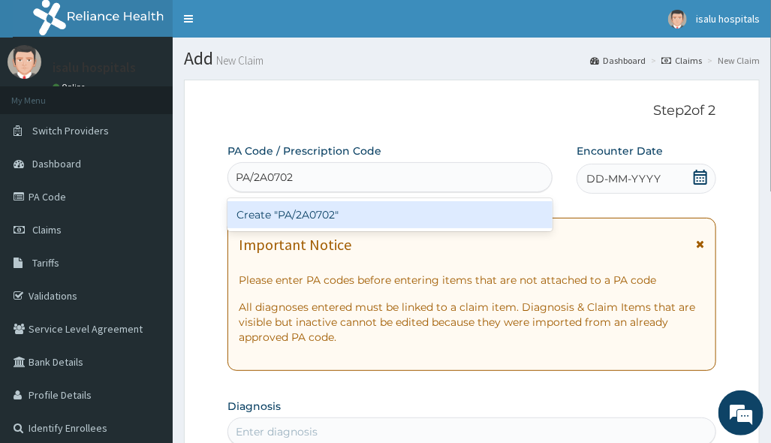
click at [403, 215] on div "Create "PA/2A0702"" at bounding box center [390, 214] width 325 height 27
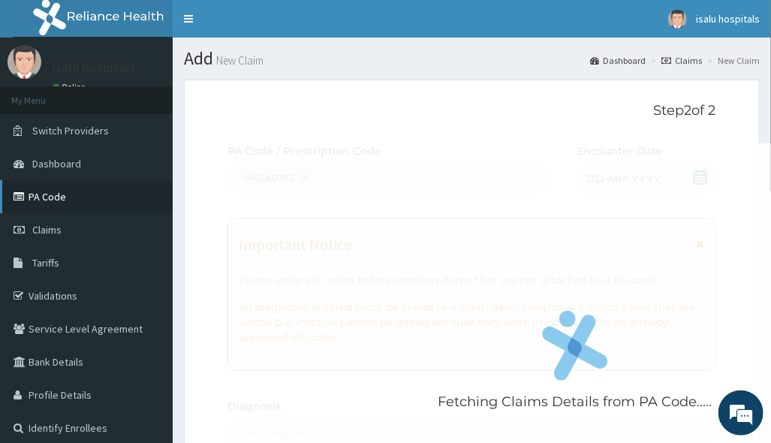
scroll to position [418, 0]
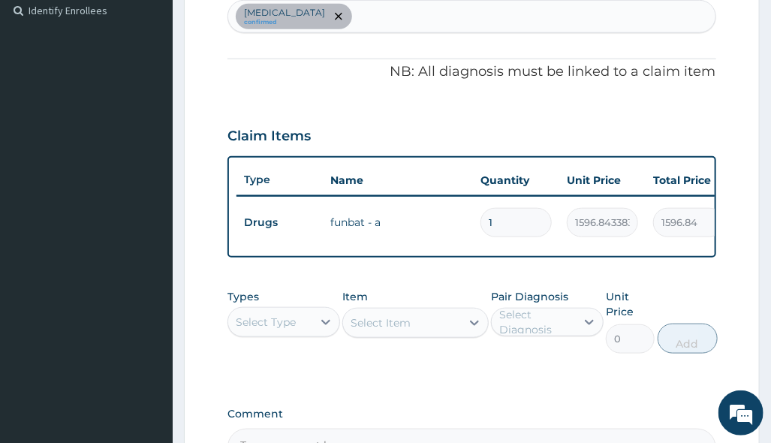
click at [498, 304] on label "Pair Diagnosis" at bounding box center [529, 296] width 77 height 15
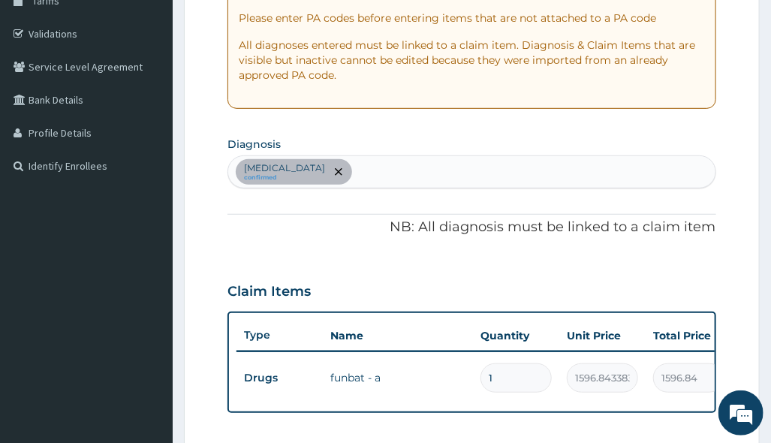
scroll to position [217, 0]
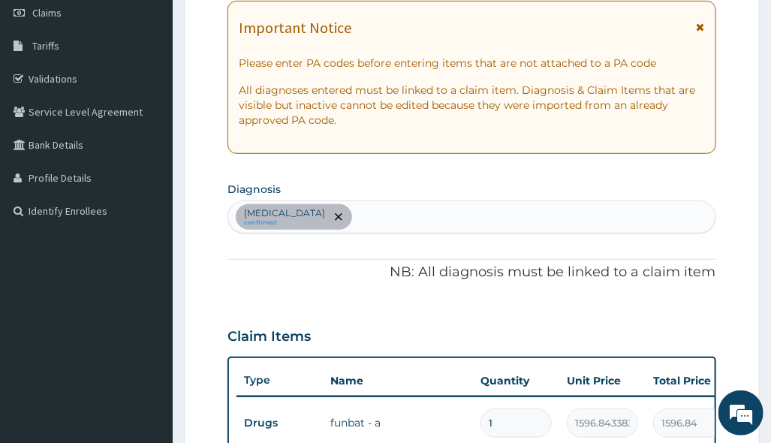
click at [363, 220] on div "Tinea pedis confirmed" at bounding box center [471, 217] width 487 height 32
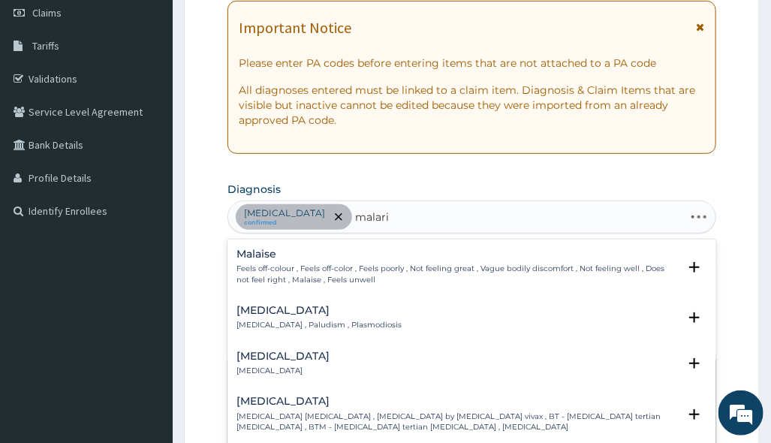
type input "[MEDICAL_DATA]"
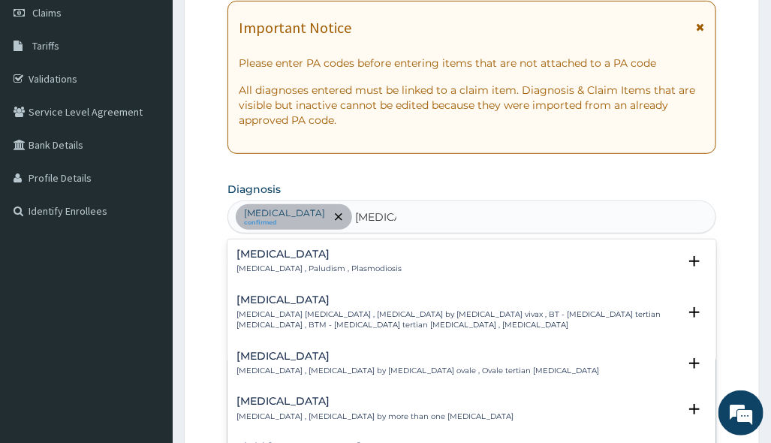
click at [251, 249] on h4 "[MEDICAL_DATA]" at bounding box center [319, 254] width 165 height 11
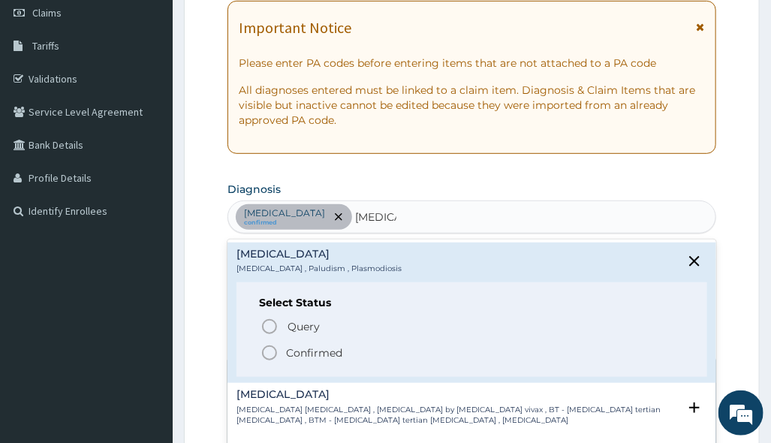
click at [285, 356] on span "Confirmed" at bounding box center [473, 353] width 424 height 18
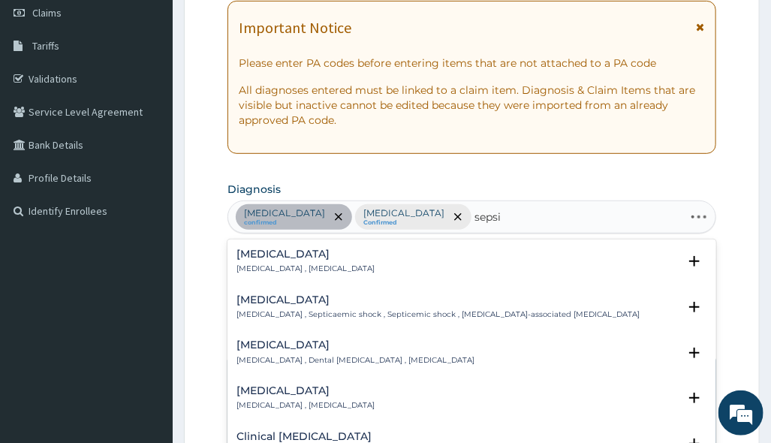
type input "[MEDICAL_DATA]"
click at [275, 267] on p "[MEDICAL_DATA] , [MEDICAL_DATA]" at bounding box center [306, 269] width 138 height 11
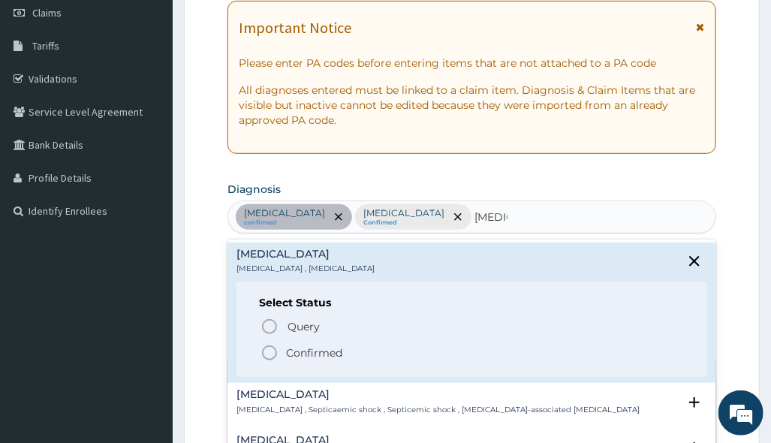
click at [292, 350] on p "Confirmed" at bounding box center [314, 352] width 56 height 15
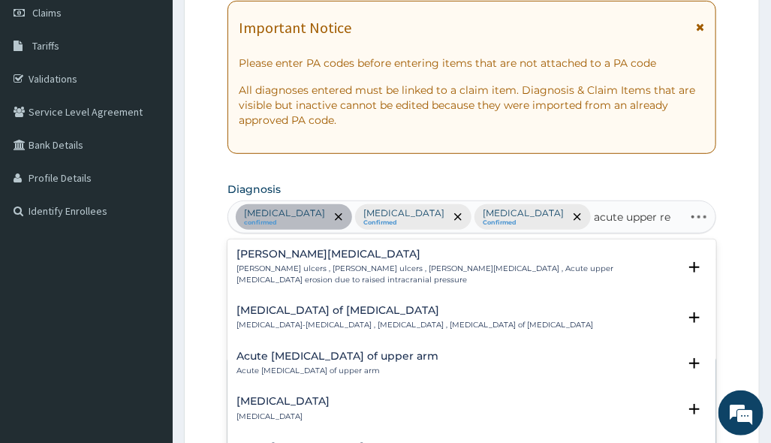
type input "acute upper res"
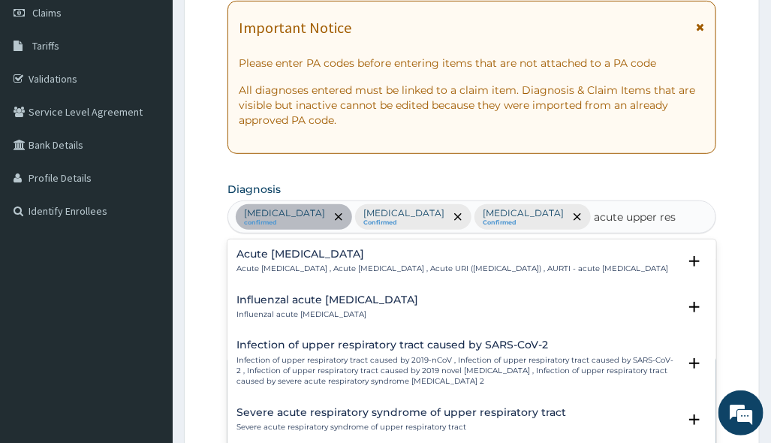
click at [352, 266] on p "Acute upper respiratory infection , Acute upper respiratory tract infection , A…" at bounding box center [453, 269] width 432 height 11
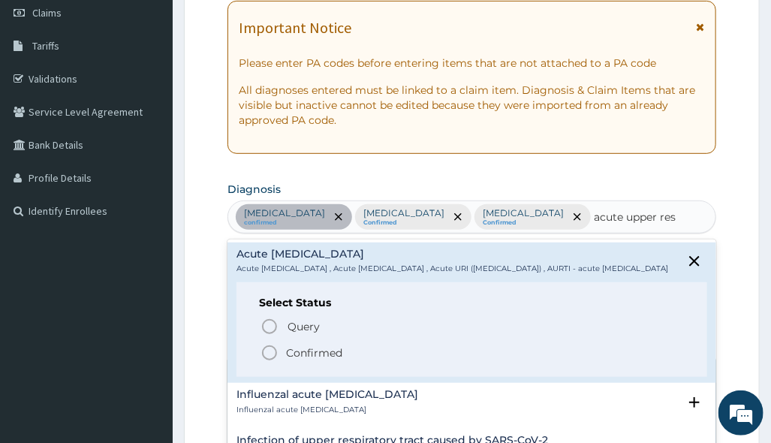
click at [325, 360] on p "Confirmed" at bounding box center [314, 352] width 56 height 15
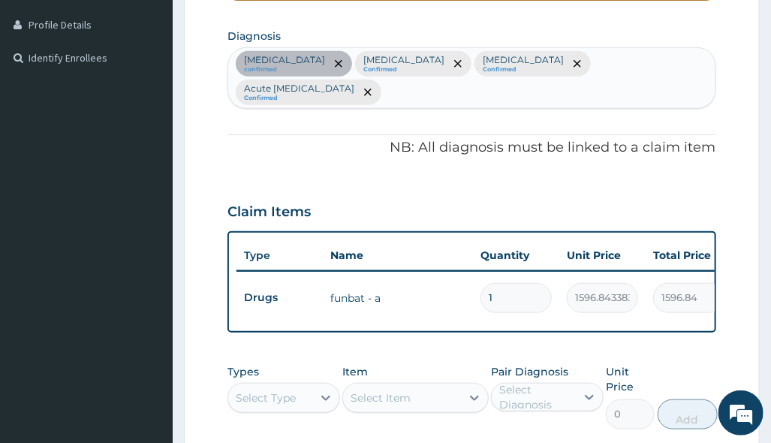
scroll to position [517, 0]
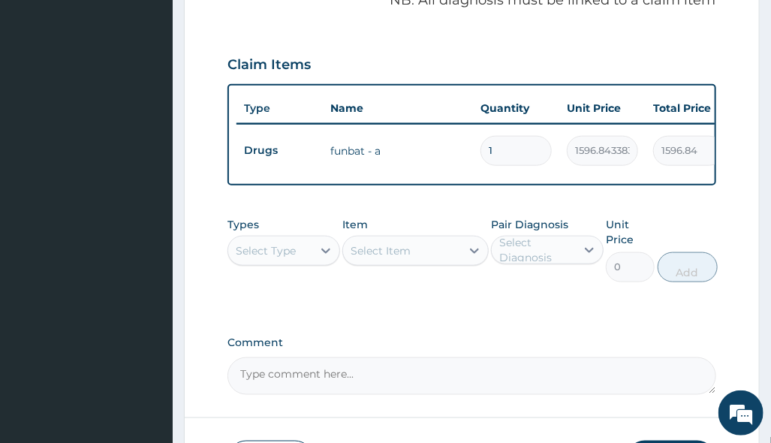
click at [502, 301] on div "PA Code / Prescription Code PA/2A0702 Encounter Date 10-08-2025 Important Notic…" at bounding box center [472, 10] width 488 height 768
click at [259, 243] on div "Select Type" at bounding box center [266, 250] width 60 height 15
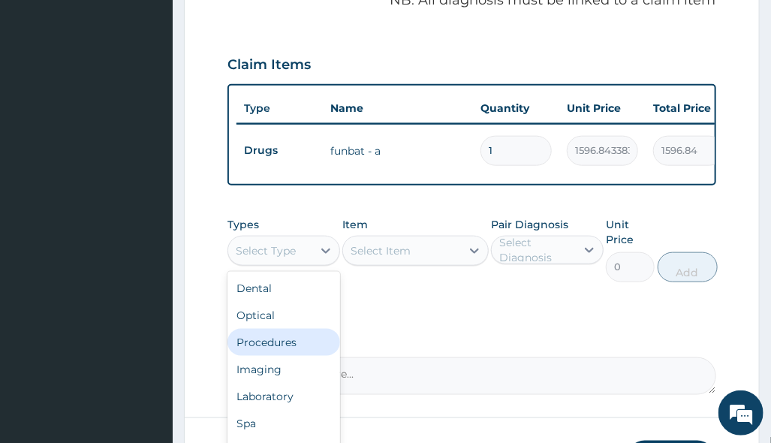
click at [298, 333] on div "Procedures" at bounding box center [284, 342] width 113 height 27
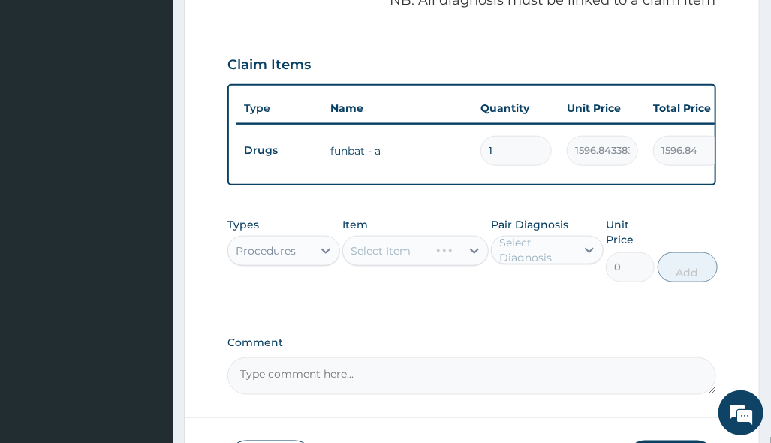
click at [418, 243] on div "Select Item" at bounding box center [415, 251] width 146 height 30
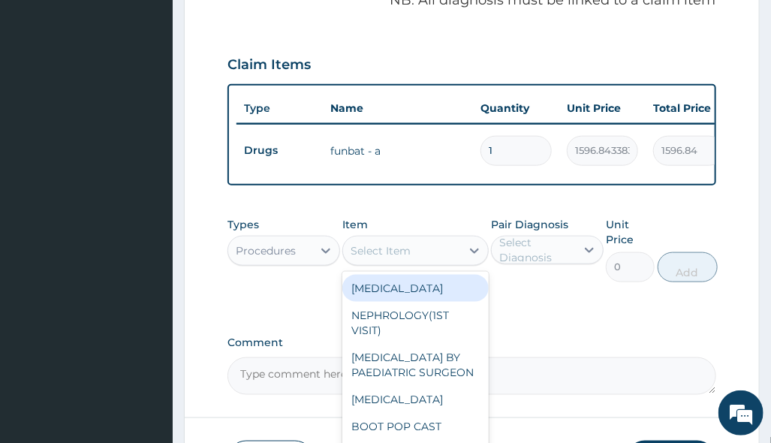
click at [423, 239] on div "Select Item" at bounding box center [402, 251] width 118 height 24
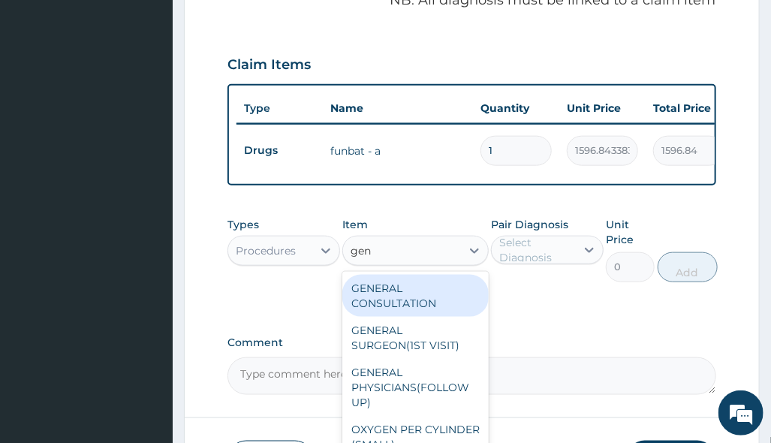
type input "gene"
click at [430, 279] on div "GENERAL CONSULTATION" at bounding box center [415, 296] width 146 height 42
type input "3150"
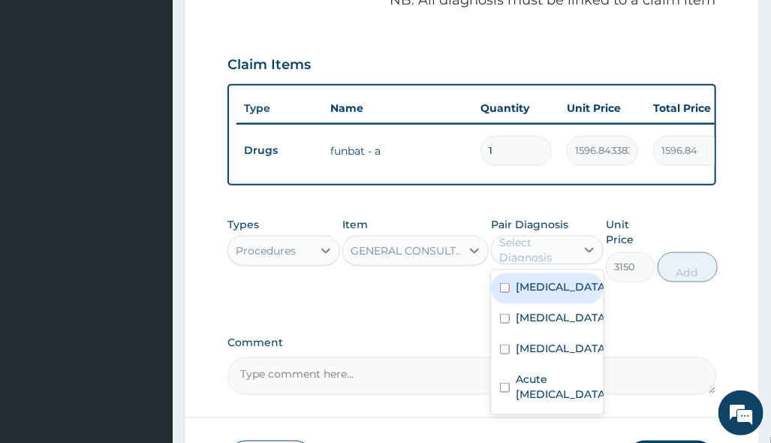
click at [529, 243] on div "Select Diagnosis" at bounding box center [536, 250] width 75 height 30
drag, startPoint x: 568, startPoint y: 269, endPoint x: 568, endPoint y: 309, distance: 40.6
click at [568, 279] on label "Tinea pedis" at bounding box center [562, 286] width 93 height 15
checkbox input "true"
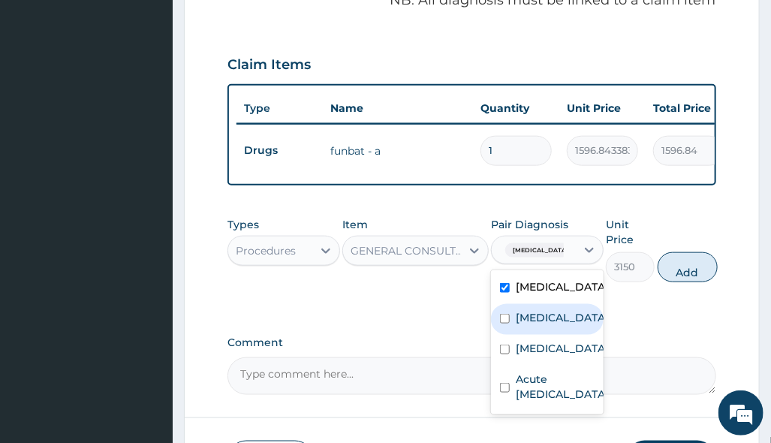
click at [564, 311] on div "Malaria" at bounding box center [547, 319] width 113 height 31
checkbox input "true"
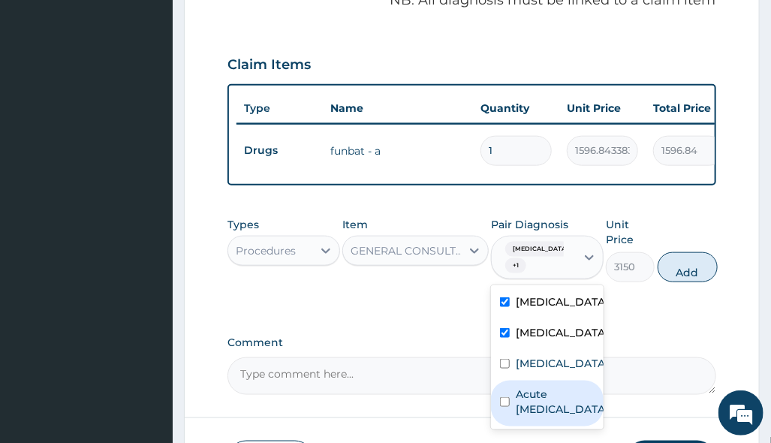
click at [529, 381] on div "Acute upper respiratory infection" at bounding box center [547, 404] width 113 height 46
checkbox input "true"
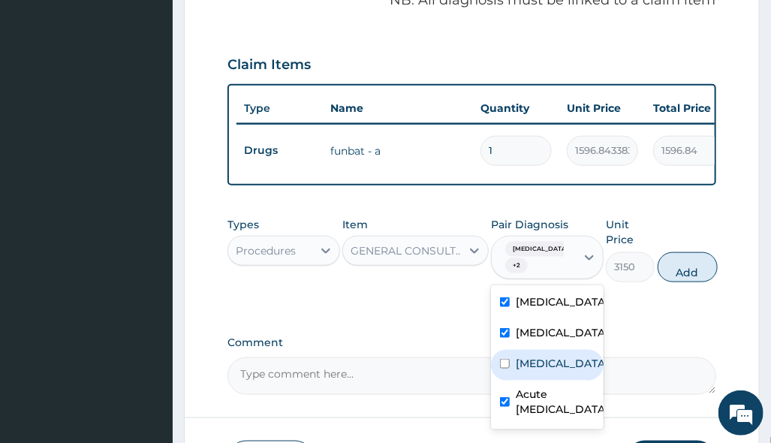
click at [545, 356] on label "Sepsis" at bounding box center [562, 363] width 93 height 15
checkbox input "true"
click at [688, 252] on button "Add" at bounding box center [688, 267] width 60 height 30
type input "0"
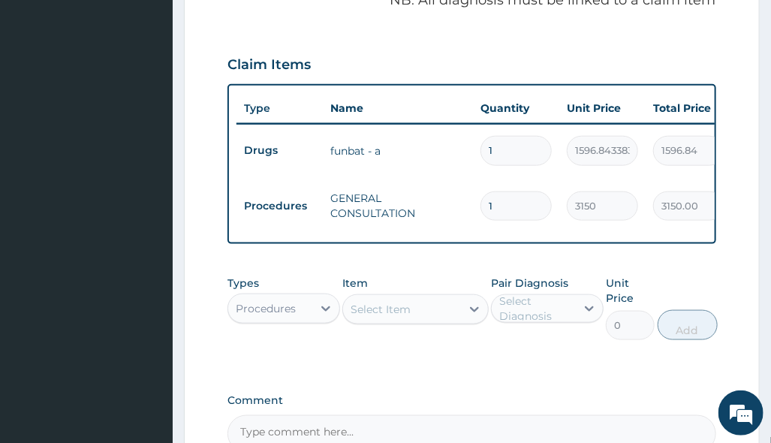
drag, startPoint x: 561, startPoint y: 358, endPoint x: 544, endPoint y: 359, distance: 17.3
click at [559, 358] on div "PA Code / Prescription Code PA/2A0702 Encounter Date 10-08-2025 Important Notic…" at bounding box center [472, 39] width 488 height 827
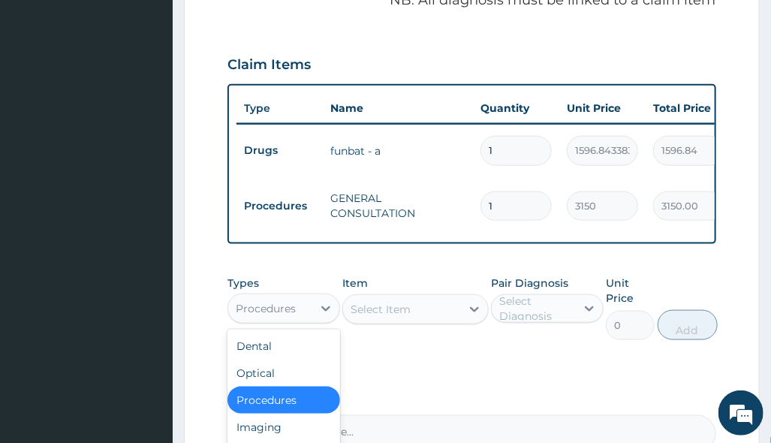
drag, startPoint x: 279, startPoint y: 284, endPoint x: 300, endPoint y: 352, distance: 71.5
click at [278, 301] on div "Procedures" at bounding box center [266, 308] width 60 height 15
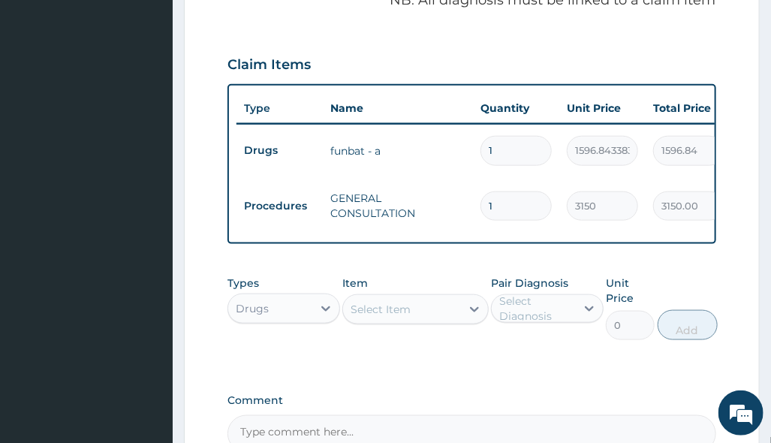
click at [416, 305] on div "Item Select Item" at bounding box center [415, 308] width 146 height 65
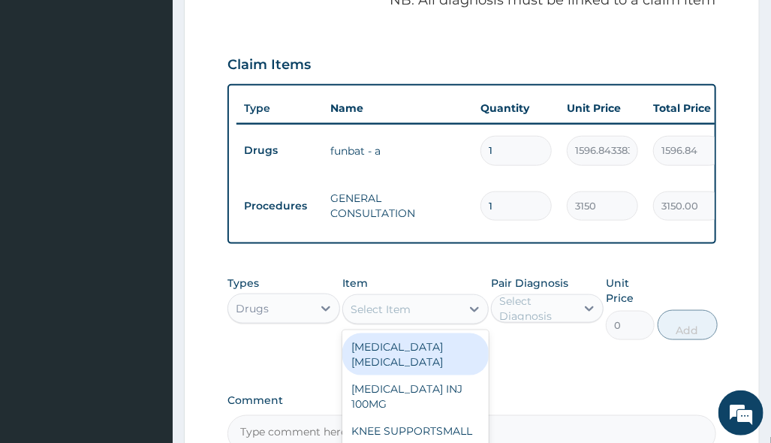
click at [432, 297] on div "Select Item" at bounding box center [402, 309] width 118 height 24
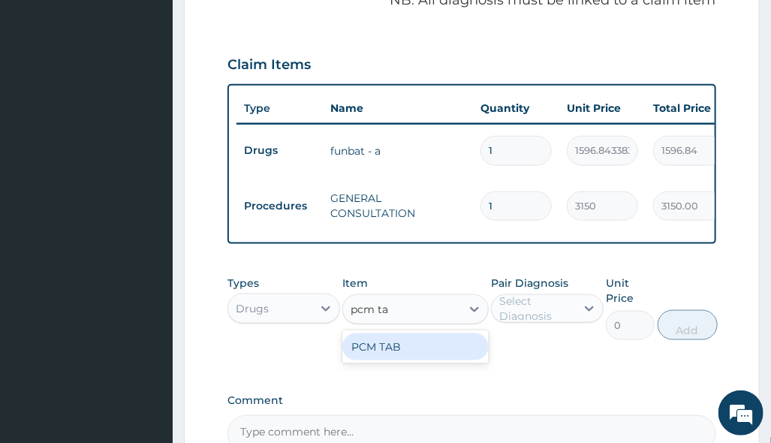
type input "pcm tab"
click at [388, 334] on div "PCM TAB" at bounding box center [415, 346] width 146 height 27
type input "201.0959930419922"
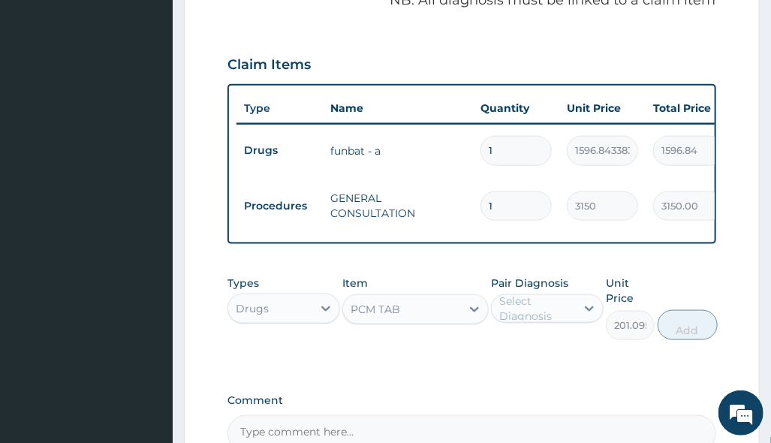
click at [561, 304] on div "Pair Diagnosis Select Diagnosis" at bounding box center [547, 308] width 113 height 65
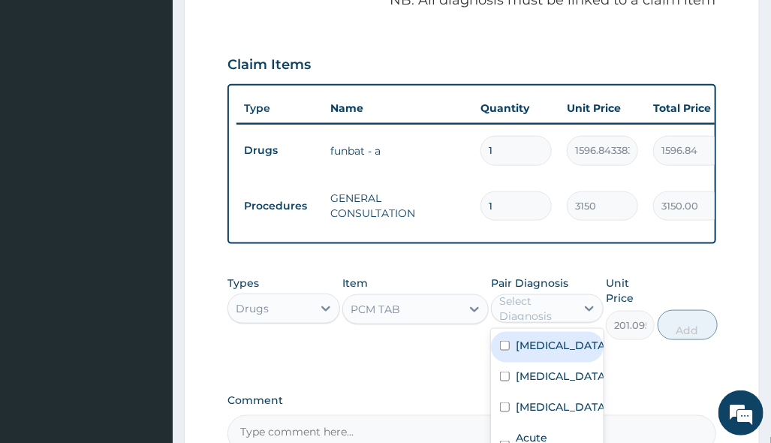
click at [555, 297] on div "Select Diagnosis" at bounding box center [536, 309] width 75 height 30
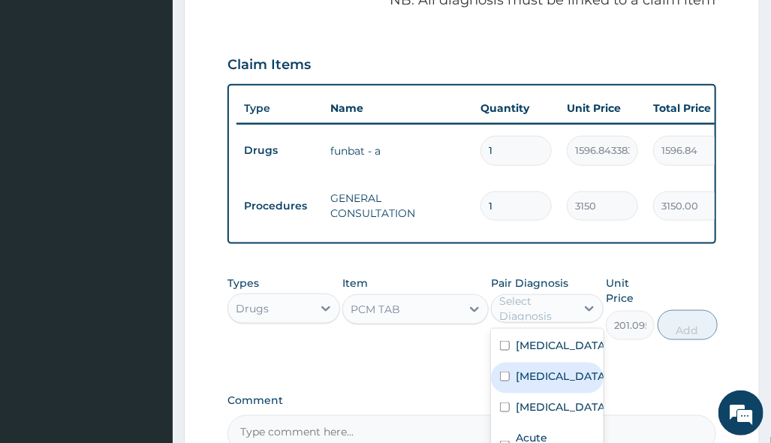
click at [562, 363] on div "Malaria" at bounding box center [547, 378] width 113 height 31
checkbox input "true"
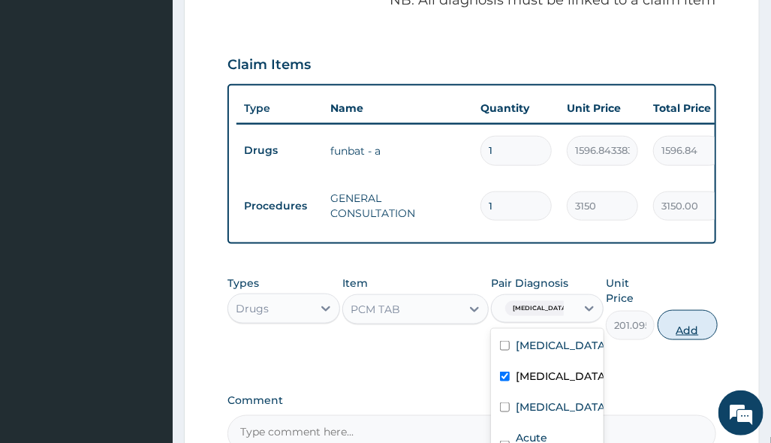
click at [681, 312] on button "Add" at bounding box center [688, 325] width 60 height 30
type input "0"
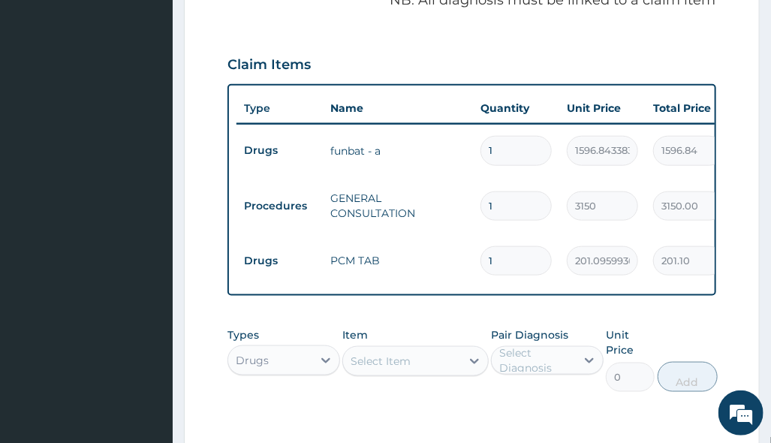
click at [500, 246] on input "1" at bounding box center [516, 260] width 71 height 29
type input "18"
type input "3619.73"
type input "18"
click at [398, 354] on div "Select Item" at bounding box center [381, 361] width 60 height 15
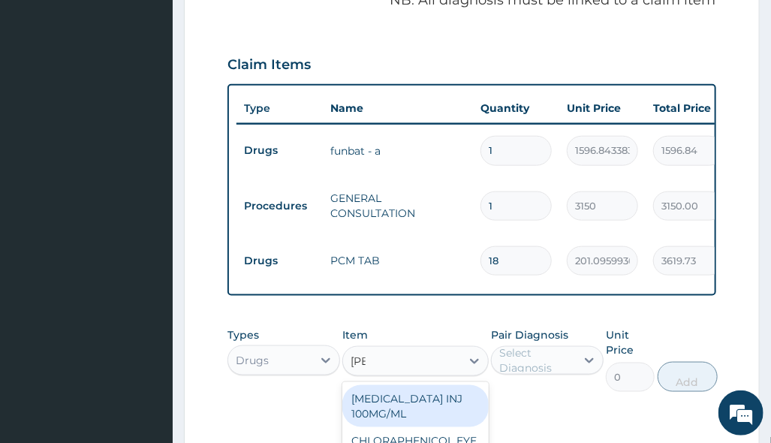
type input "lorat"
click at [448, 390] on div "LORATIDINE TAB 10MG/TAB" at bounding box center [415, 406] width 146 height 42
type input "49.5"
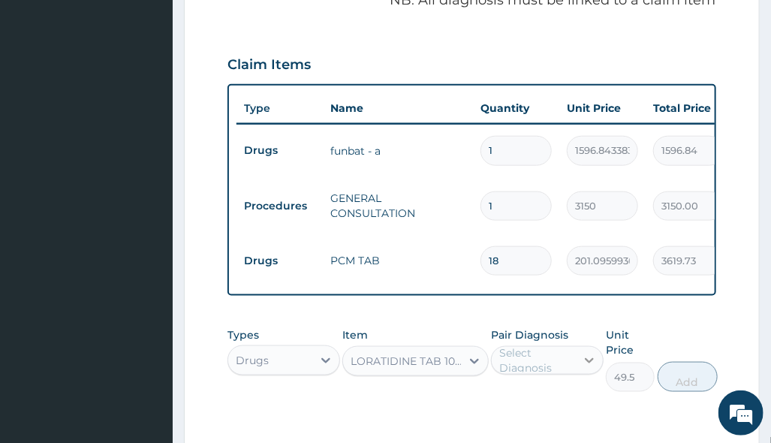
click at [577, 347] on div at bounding box center [589, 360] width 27 height 27
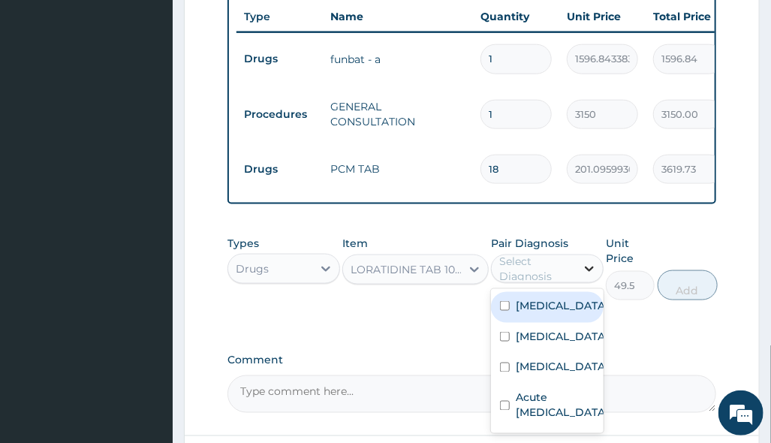
scroll to position [716, 0]
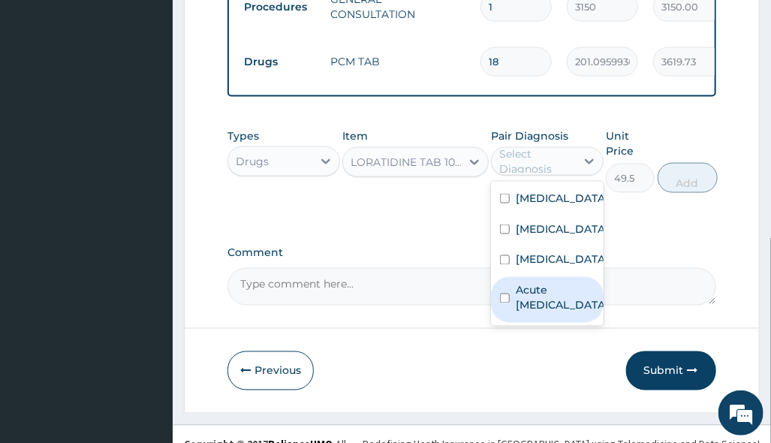
click at [568, 295] on label "Acute upper respiratory infection" at bounding box center [562, 298] width 93 height 30
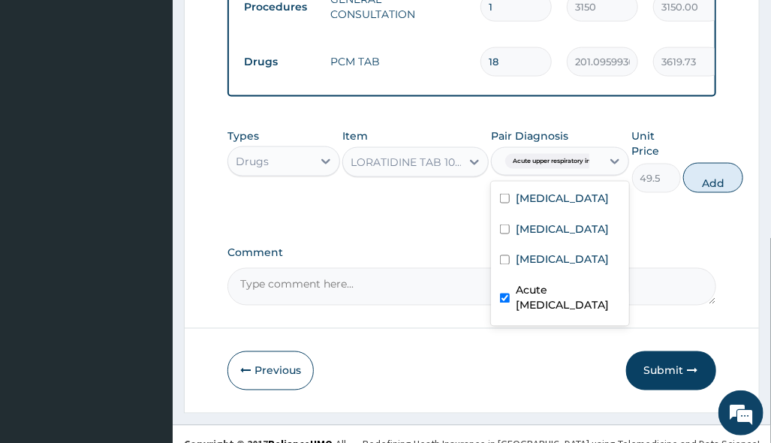
checkbox input "true"
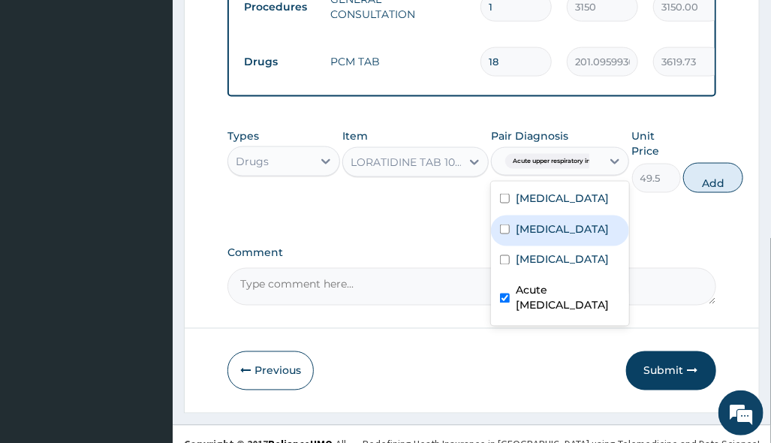
click at [713, 163] on button "Add" at bounding box center [713, 178] width 60 height 30
type input "0"
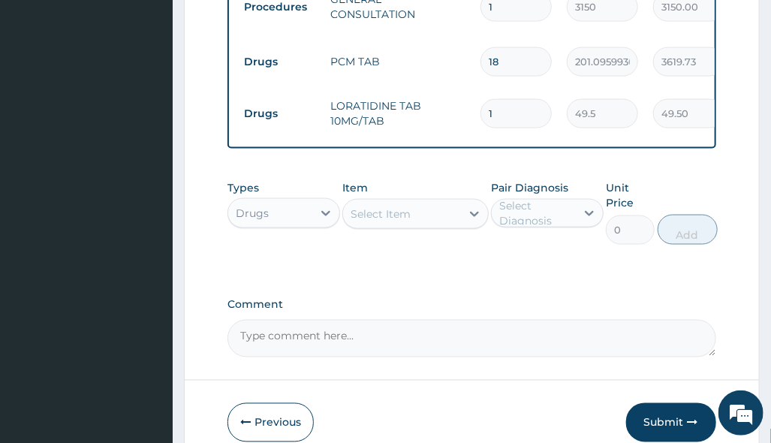
drag, startPoint x: 514, startPoint y: 76, endPoint x: 382, endPoint y: 104, distance: 135.2
click at [431, 92] on tr "Drugs LORATIDINE TAB 10MG/TAB 1 49.5 49.50 Acute upper respiratory infect... De…" at bounding box center [605, 114] width 736 height 52
type input "3"
type input "148.50"
type input "3"
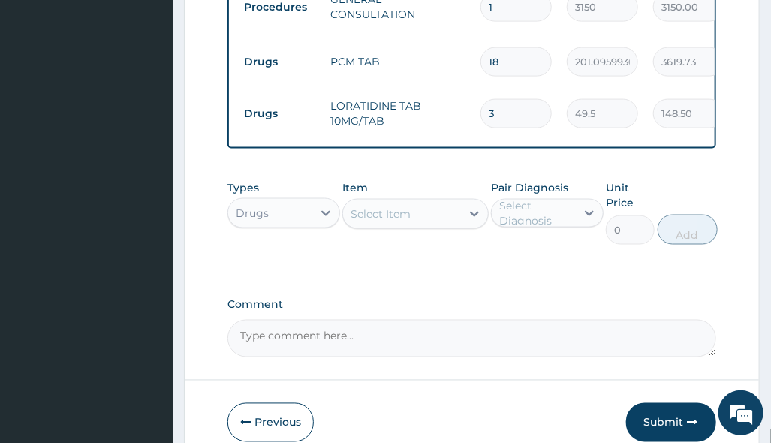
drag, startPoint x: 484, startPoint y: 311, endPoint x: 371, endPoint y: 238, distance: 134.8
click at [478, 320] on textarea "Comment" at bounding box center [472, 339] width 488 height 38
click at [392, 207] on div "Select Item" at bounding box center [381, 214] width 60 height 15
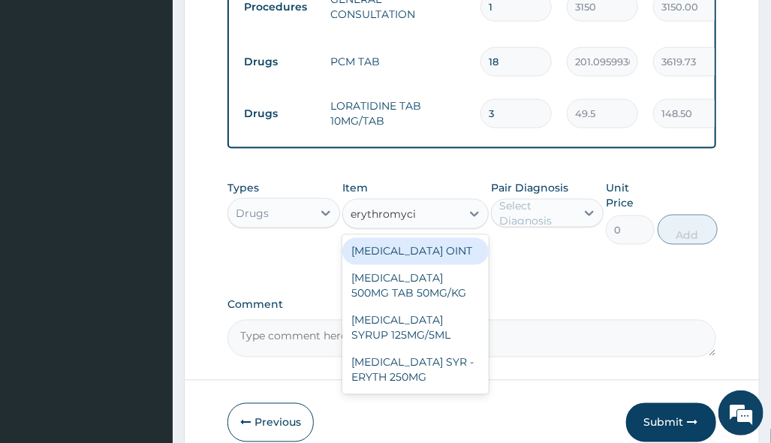
type input "erythromycin"
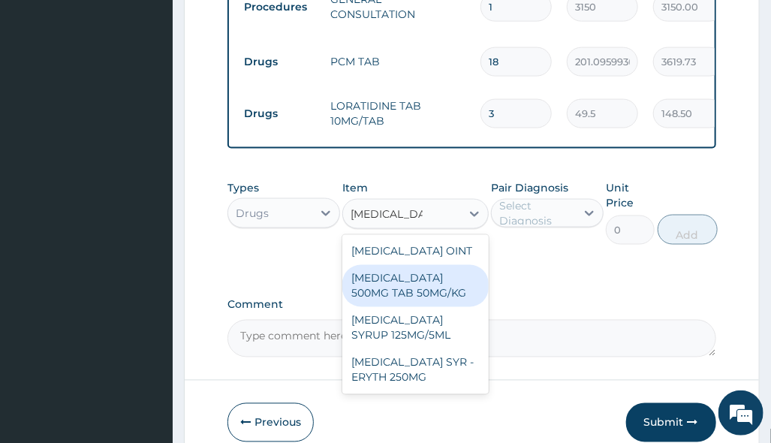
click at [436, 265] on div "ERYTHROMYCIN 500MG TAB 50MG/KG" at bounding box center [415, 286] width 146 height 42
type input "310.4639892578125"
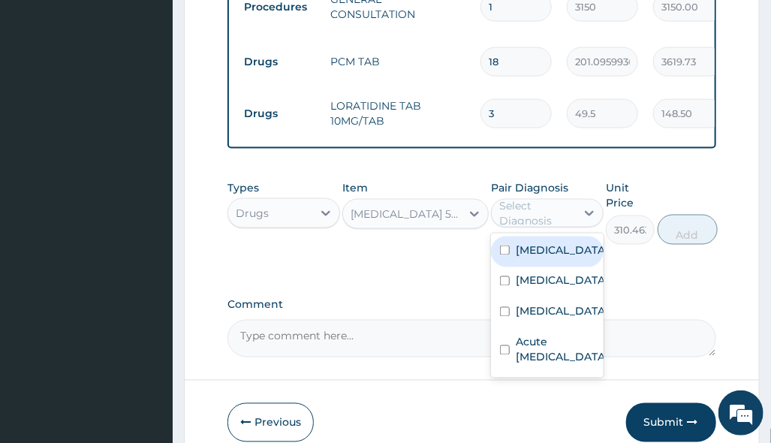
click at [569, 198] on div "Select Diagnosis" at bounding box center [536, 213] width 75 height 30
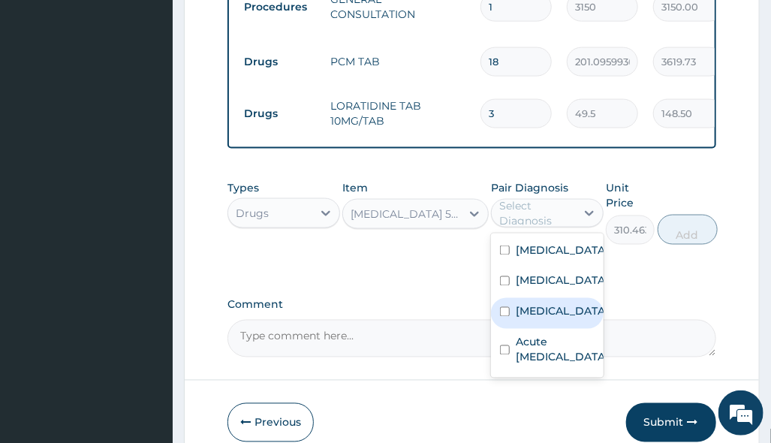
click at [541, 304] on label "[MEDICAL_DATA]" at bounding box center [562, 311] width 93 height 15
checkbox input "true"
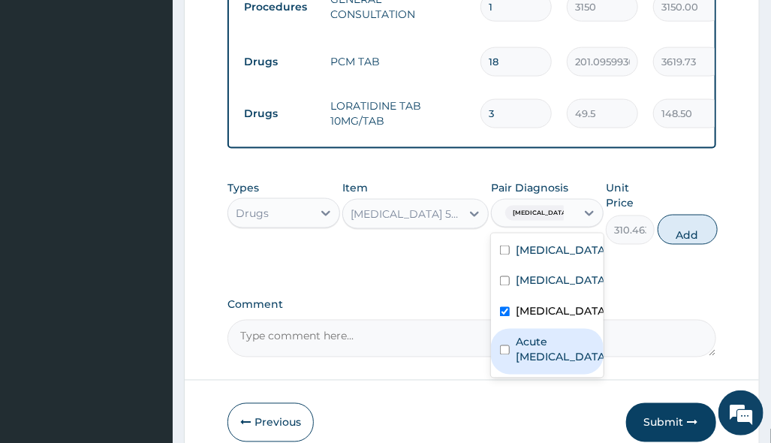
click at [538, 335] on label "Acute [MEDICAL_DATA]" at bounding box center [562, 350] width 93 height 30
checkbox input "true"
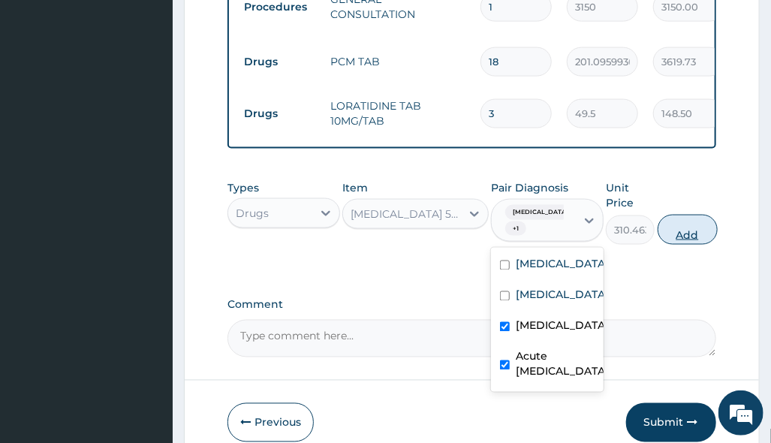
click at [692, 215] on button "Add" at bounding box center [688, 230] width 60 height 30
type input "0"
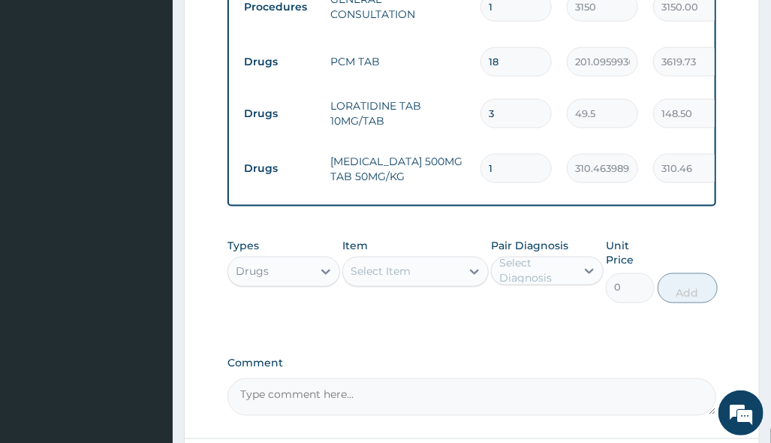
type input "10"
type input "3104.64"
type input "10"
drag, startPoint x: 481, startPoint y: 335, endPoint x: 432, endPoint y: 285, distance: 70.6
click at [481, 357] on label "Comment" at bounding box center [472, 363] width 488 height 13
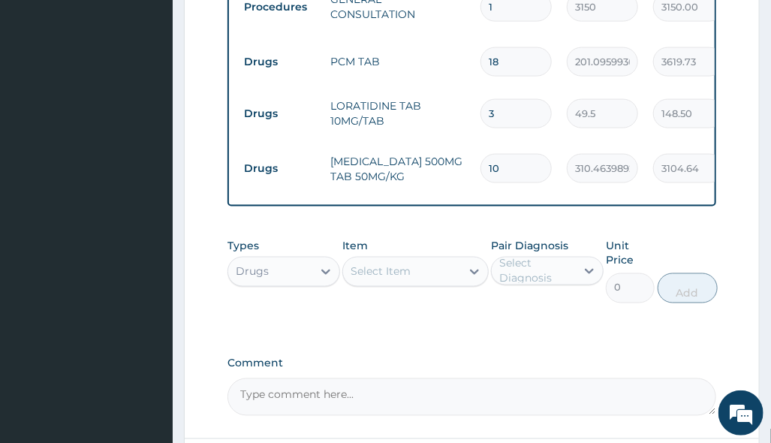
click at [481, 378] on textarea "Comment" at bounding box center [472, 397] width 488 height 38
click at [423, 260] on div "Select Item" at bounding box center [402, 272] width 118 height 24
drag, startPoint x: 438, startPoint y: 334, endPoint x: 432, endPoint y: 313, distance: 21.9
click at [436, 260] on div "Select Item" at bounding box center [402, 272] width 118 height 24
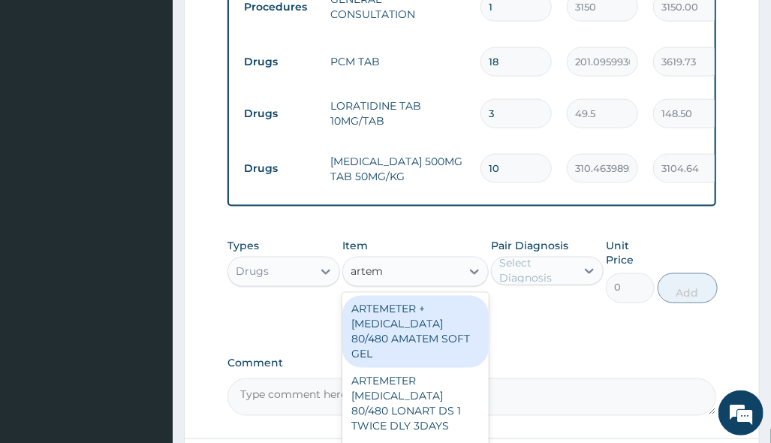
type input "arteme"
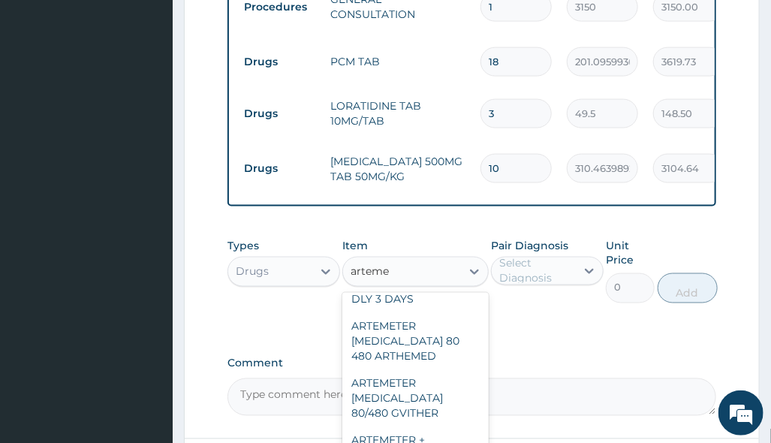
scroll to position [200, 0]
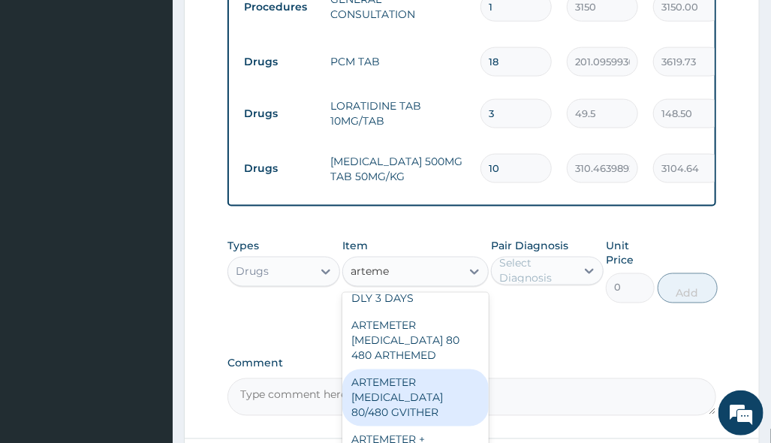
click at [451, 381] on div "ARTEMETER [MEDICAL_DATA] 80/480 GVITHER" at bounding box center [415, 397] width 146 height 57
type input "1472.177368164062"
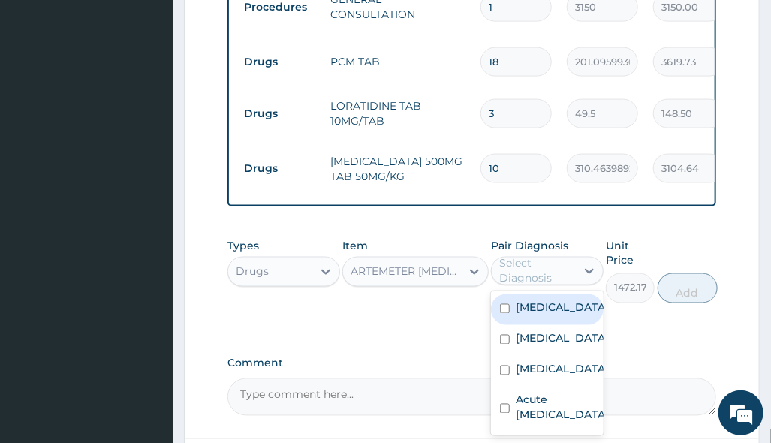
click at [564, 256] on div "Select Diagnosis" at bounding box center [536, 271] width 75 height 30
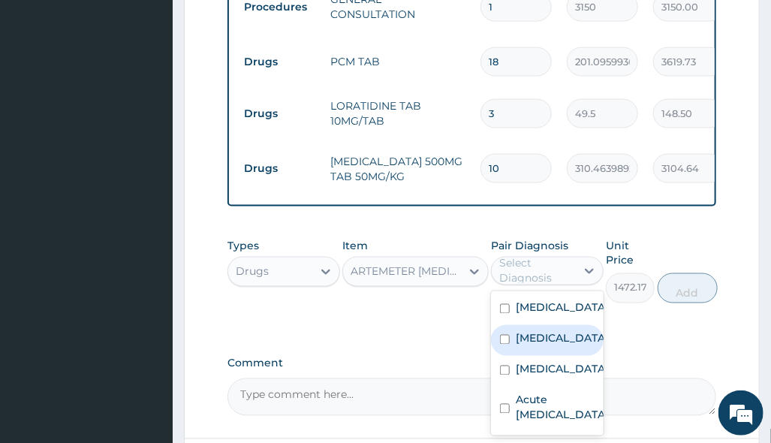
click at [565, 325] on div "[MEDICAL_DATA]" at bounding box center [547, 340] width 113 height 31
checkbox input "true"
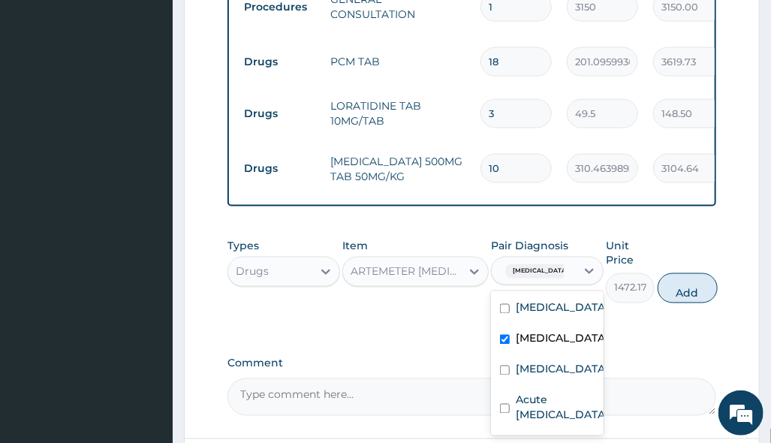
drag, startPoint x: 704, startPoint y: 267, endPoint x: 688, endPoint y: 271, distance: 17.1
click at [702, 273] on button "Add" at bounding box center [688, 288] width 60 height 30
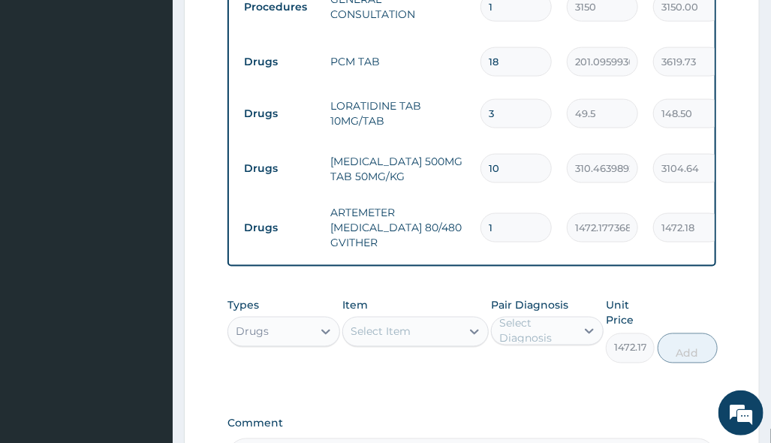
type input "0"
drag, startPoint x: 522, startPoint y: 187, endPoint x: 418, endPoint y: 222, distance: 109.5
click at [451, 211] on tr "Drugs ARTEMETER LUMEFANTRINE 80/480 GVITHER 1 1472.177368164062 1472.18 Malaria…" at bounding box center [605, 228] width 736 height 60
type input "6"
type input "8833.06"
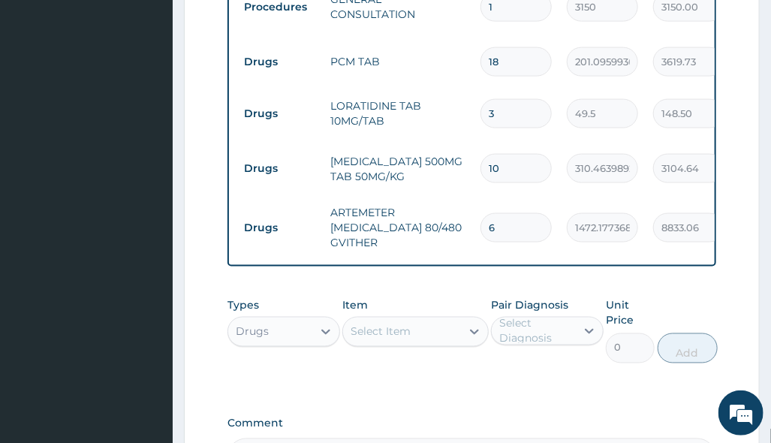
type input "6"
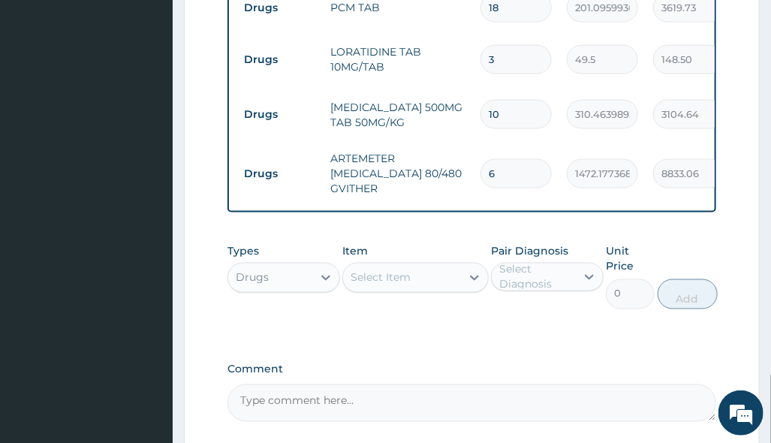
scroll to position [816, 0]
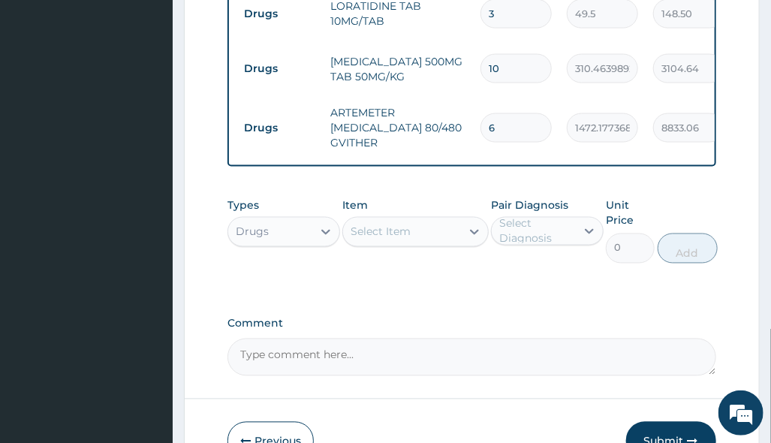
click at [293, 220] on div "Drugs" at bounding box center [270, 232] width 84 height 24
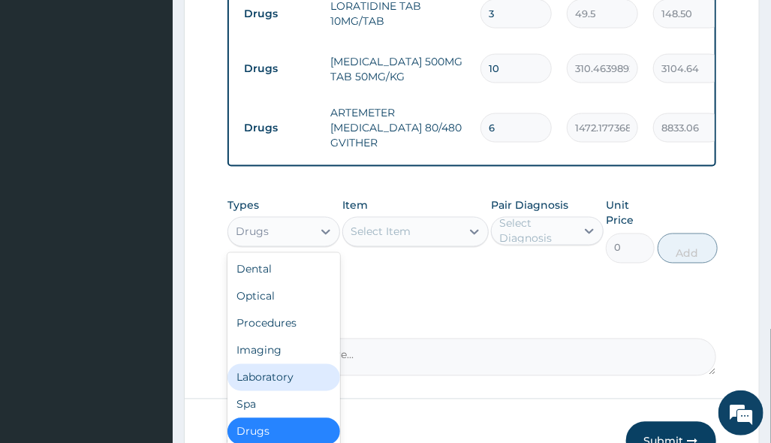
click at [274, 364] on div "Laboratory" at bounding box center [284, 377] width 113 height 27
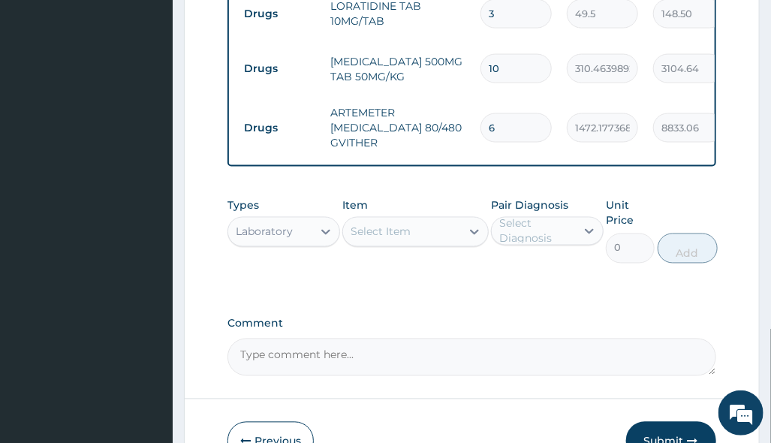
click at [460, 220] on div "Select Item" at bounding box center [402, 232] width 118 height 24
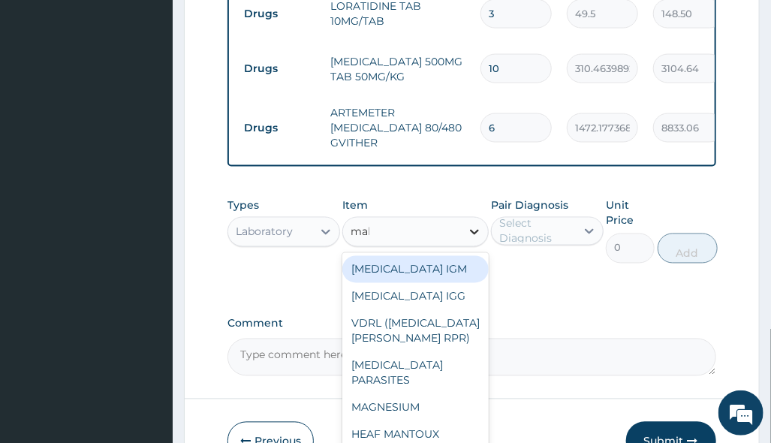
type input "mala"
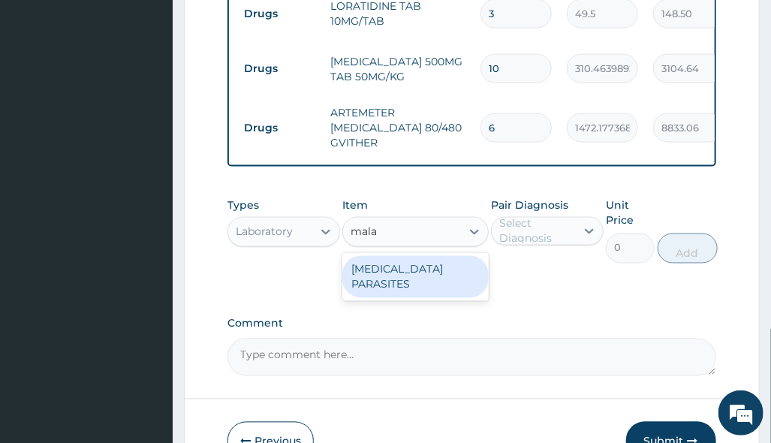
click at [448, 256] on div "[MEDICAL_DATA] PARASITES" at bounding box center [415, 277] width 146 height 42
type input "2500"
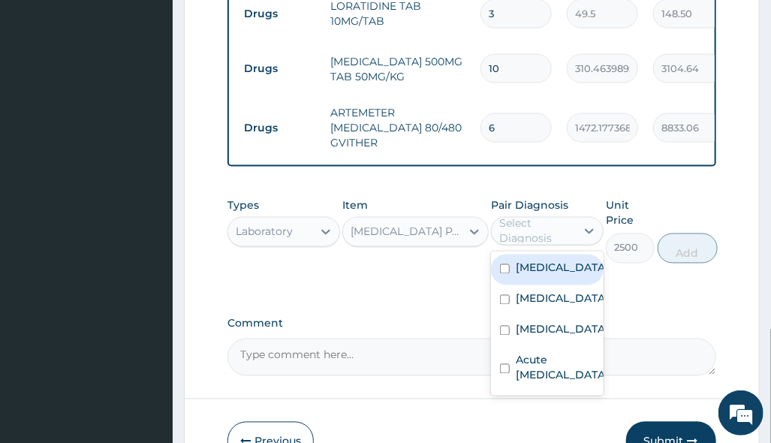
click at [556, 216] on div "Select Diagnosis" at bounding box center [536, 231] width 75 height 30
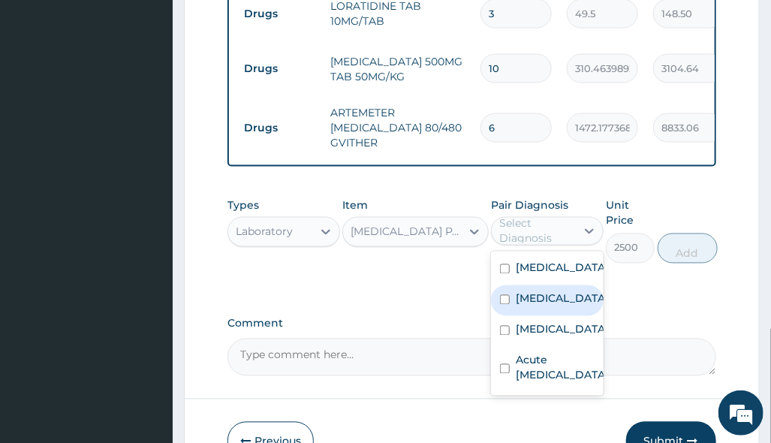
click at [562, 285] on div "[MEDICAL_DATA]" at bounding box center [547, 300] width 113 height 31
checkbox input "true"
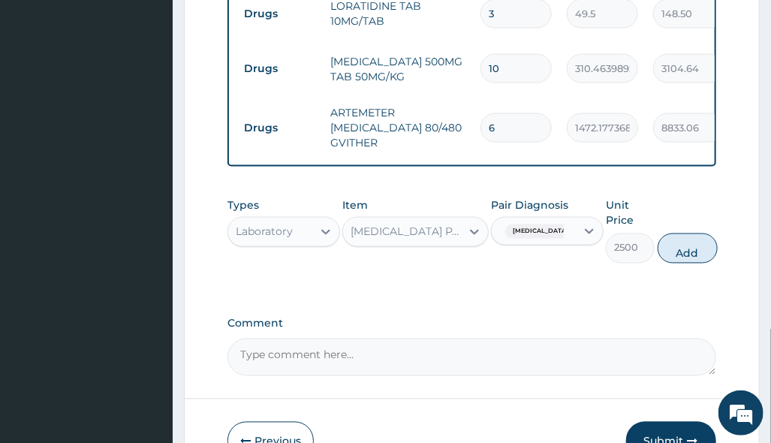
drag, startPoint x: 710, startPoint y: 213, endPoint x: 695, endPoint y: 218, distance: 15.7
click at [709, 234] on button "Add" at bounding box center [688, 249] width 60 height 30
type input "0"
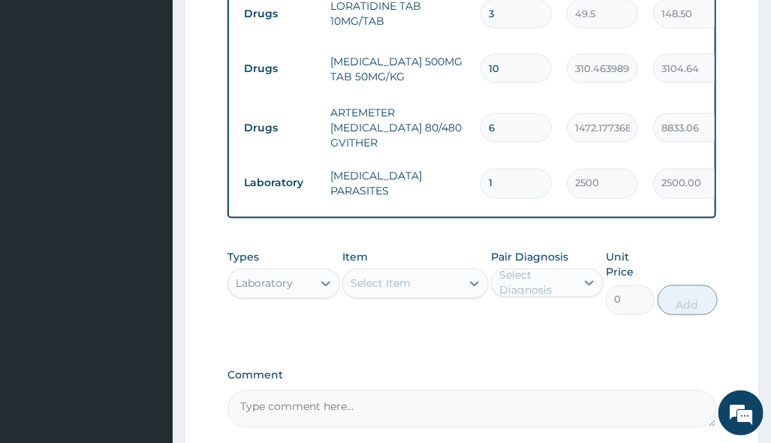
click at [403, 276] on div "Select Item" at bounding box center [381, 283] width 60 height 15
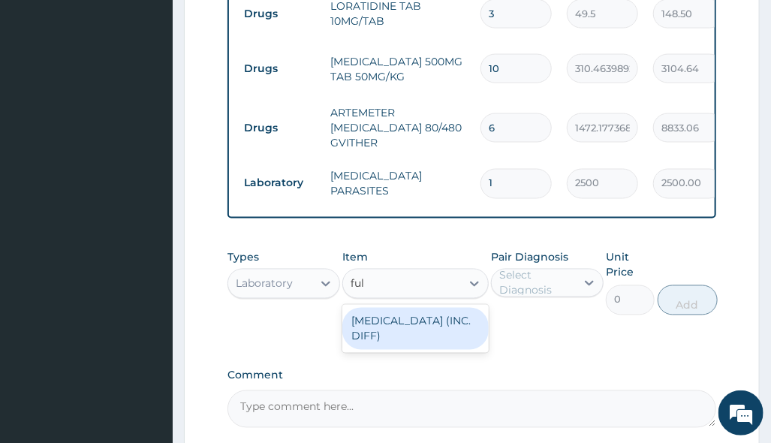
type input "full"
drag, startPoint x: 457, startPoint y: 303, endPoint x: 474, endPoint y: 296, distance: 17.9
click at [458, 308] on div "[MEDICAL_DATA] (INC. DIFF)" at bounding box center [415, 329] width 146 height 42
type input "4341.60009765625"
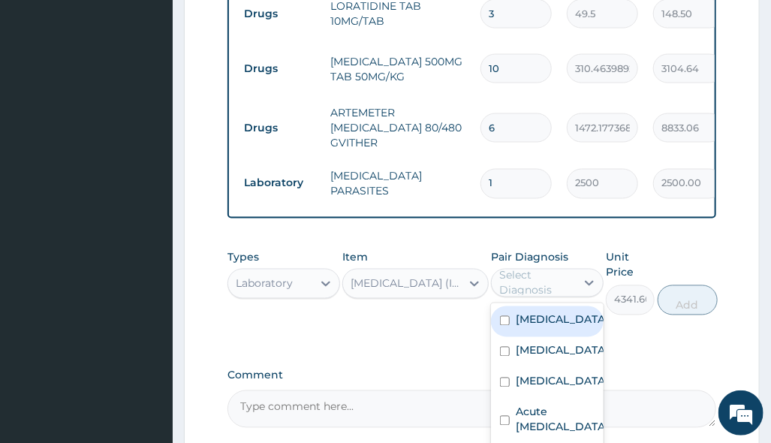
click at [537, 268] on div "Select Diagnosis" at bounding box center [536, 283] width 75 height 30
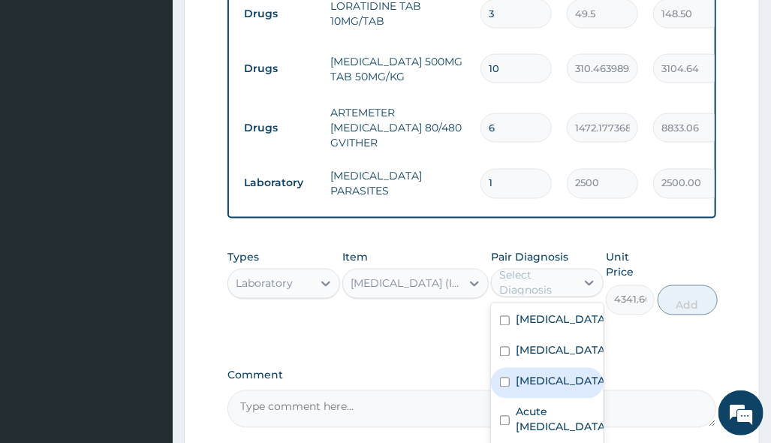
click at [556, 368] on div "[MEDICAL_DATA]" at bounding box center [547, 383] width 113 height 31
checkbox input "true"
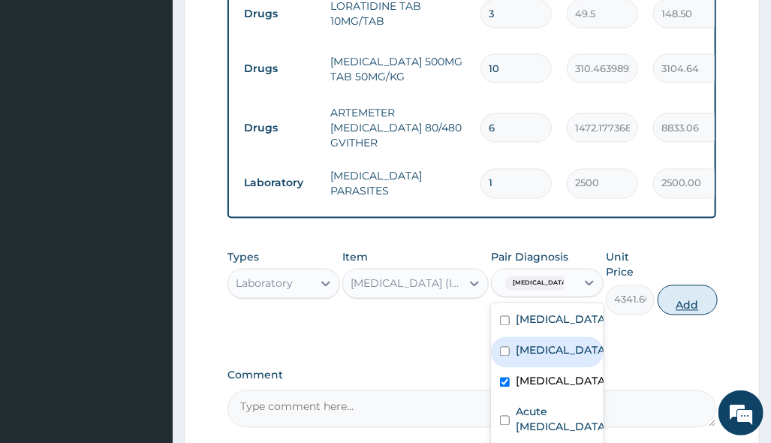
click at [685, 285] on button "Add" at bounding box center [688, 300] width 60 height 30
type input "0"
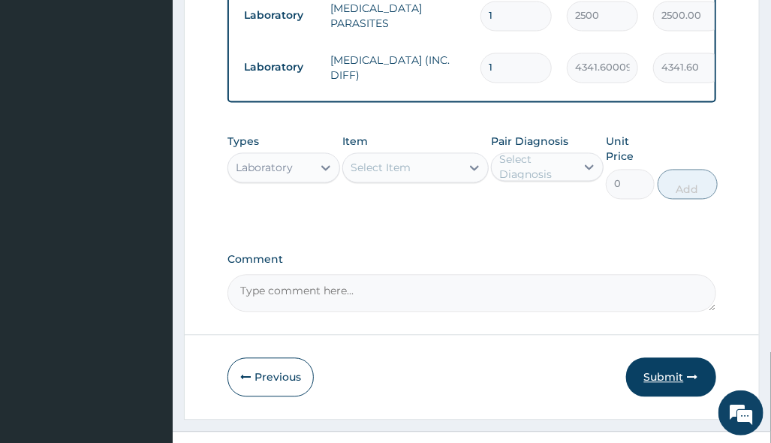
drag, startPoint x: 654, startPoint y: 357, endPoint x: 608, endPoint y: 367, distance: 47.6
click at [655, 357] on button "Submit" at bounding box center [671, 376] width 90 height 39
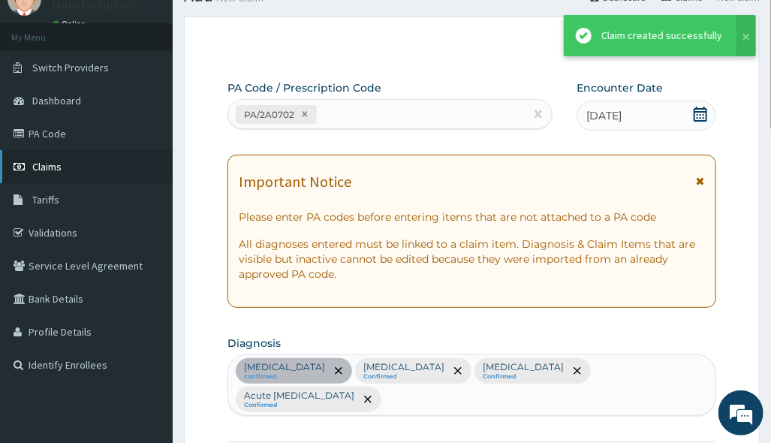
scroll to position [985, 0]
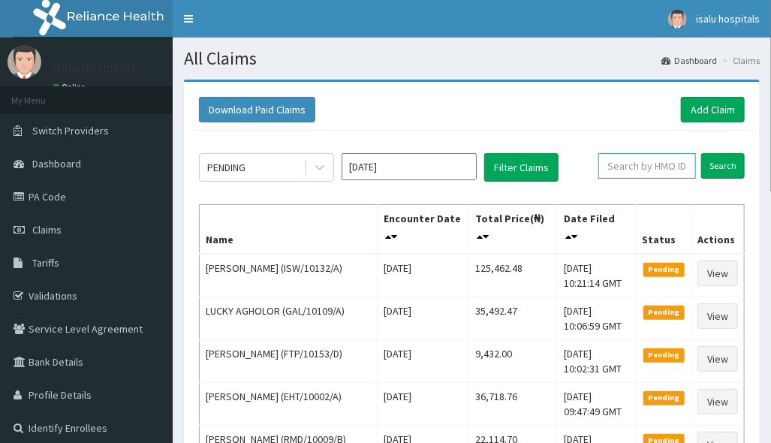
click at [618, 169] on input "text" at bounding box center [648, 166] width 98 height 26
paste input "ISW/10132/C"
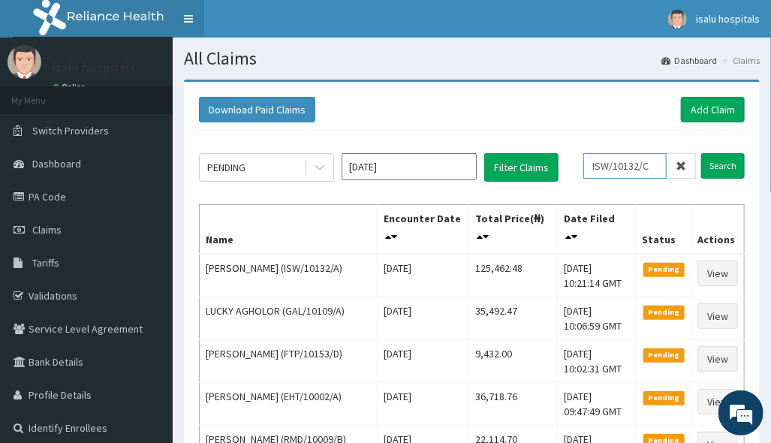
type input "ISW/10132/C"
click at [181, 18] on link "Toggle navigation" at bounding box center [189, 19] width 32 height 38
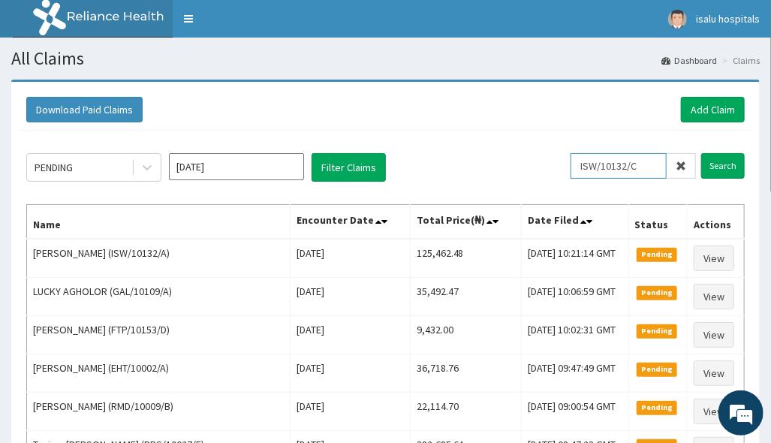
click at [599, 164] on input "ISW/10132/C" at bounding box center [619, 166] width 96 height 26
click at [723, 165] on input "Search" at bounding box center [723, 166] width 44 height 26
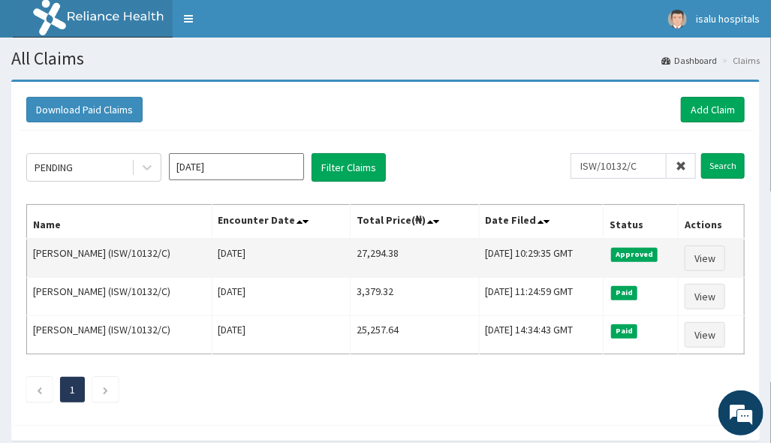
drag, startPoint x: 393, startPoint y: 246, endPoint x: 439, endPoint y: 245, distance: 45.8
click at [439, 245] on tr "[PERSON_NAME] (ISW/10132/C) [DATE] 27,294.38 [DATE] 10:29:35 GMT Approved View" at bounding box center [386, 258] width 718 height 39
copy tr "27,294.38"
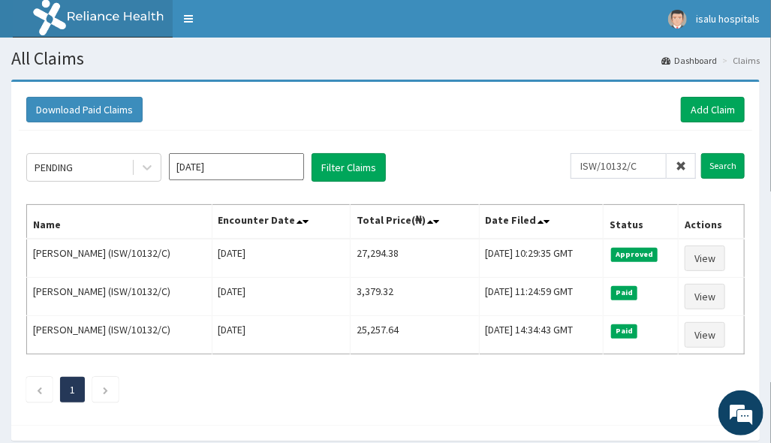
click at [610, 396] on ul "1" at bounding box center [385, 390] width 719 height 26
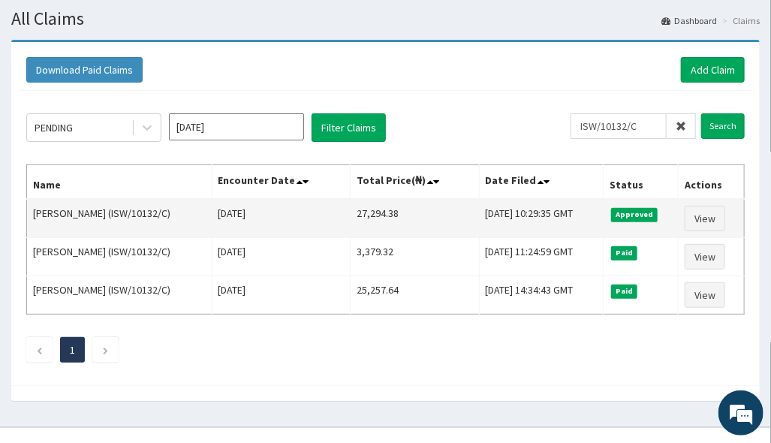
scroll to position [61, 0]
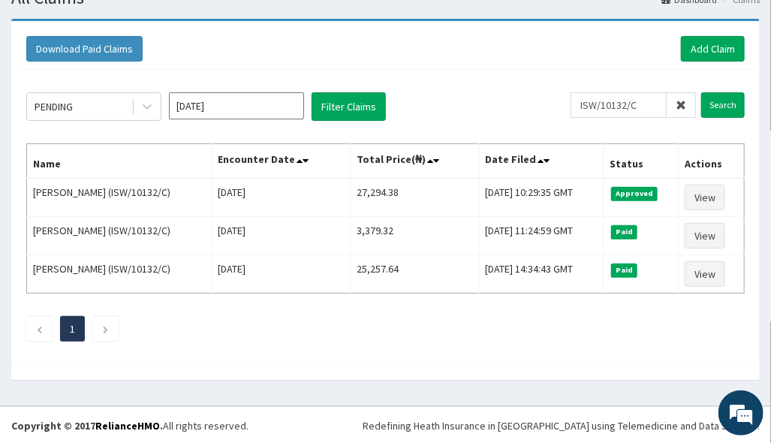
click at [648, 327] on ul "1" at bounding box center [385, 329] width 719 height 26
click at [430, 334] on ul "1" at bounding box center [385, 329] width 719 height 26
click at [577, 54] on div "Download Paid Claims Add Claim" at bounding box center [385, 49] width 719 height 26
click at [725, 53] on link "Add Claim" at bounding box center [713, 49] width 64 height 26
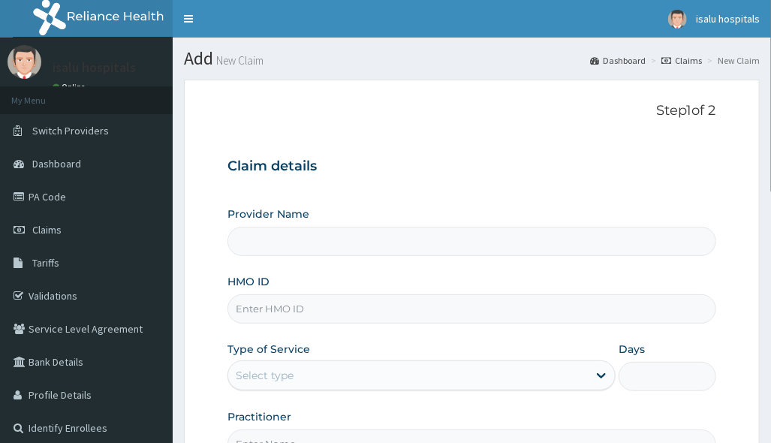
type input "Isalu Hospital Limited"
drag, startPoint x: 658, startPoint y: 263, endPoint x: 578, endPoint y: 309, distance: 92.5
click at [658, 265] on div "Provider Name Isalu Hospital Limited HMO ID Type of Service Select type Days Pr…" at bounding box center [472, 333] width 488 height 252
click at [402, 321] on input "HMO ID" at bounding box center [472, 308] width 488 height 29
paste input "NBC/10776/A"
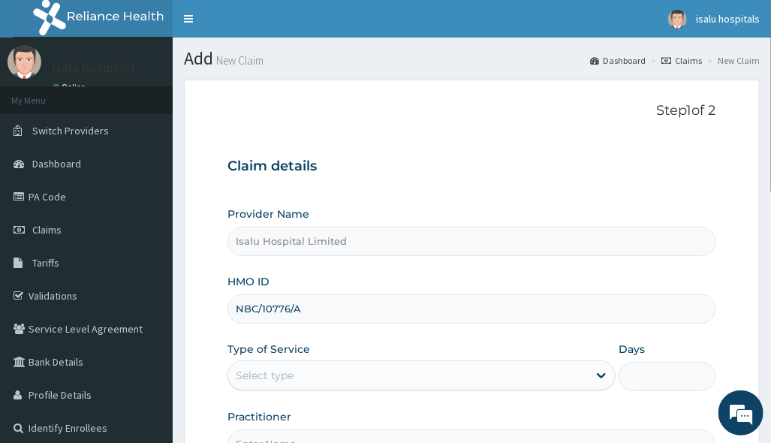
type input "NBC/10776/A"
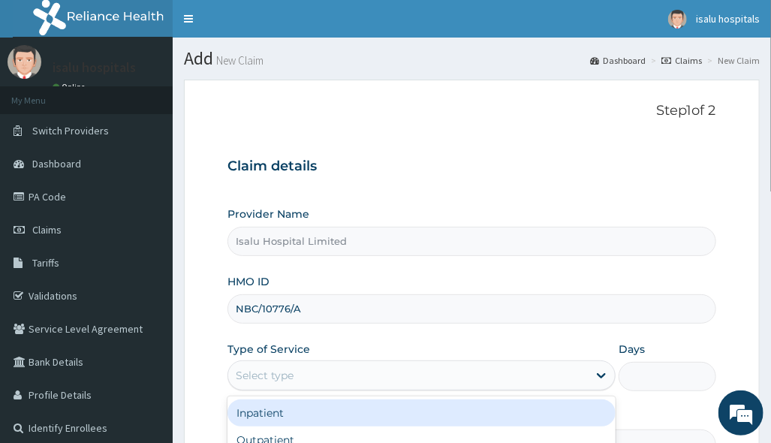
click at [465, 389] on div "Select type" at bounding box center [422, 375] width 388 height 30
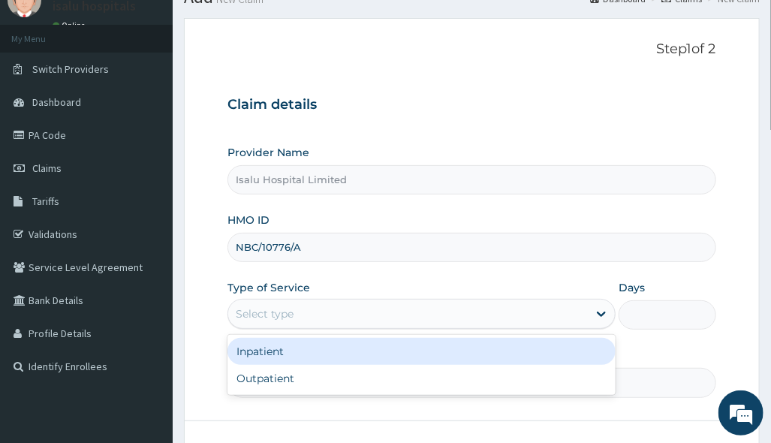
scroll to position [173, 0]
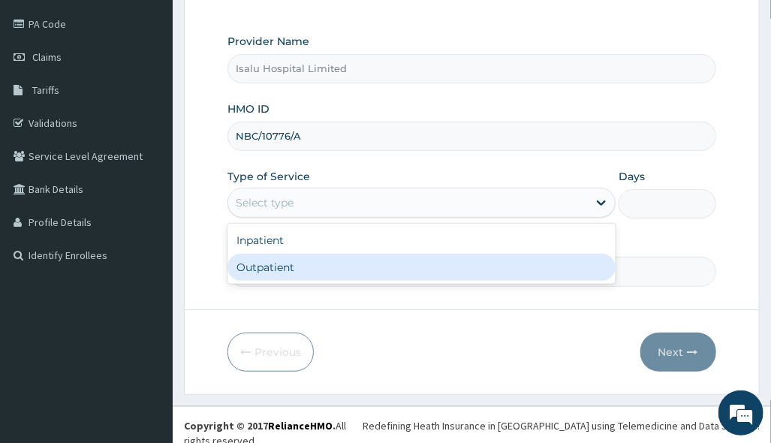
click at [399, 279] on div "Outpatient" at bounding box center [422, 267] width 388 height 27
type input "1"
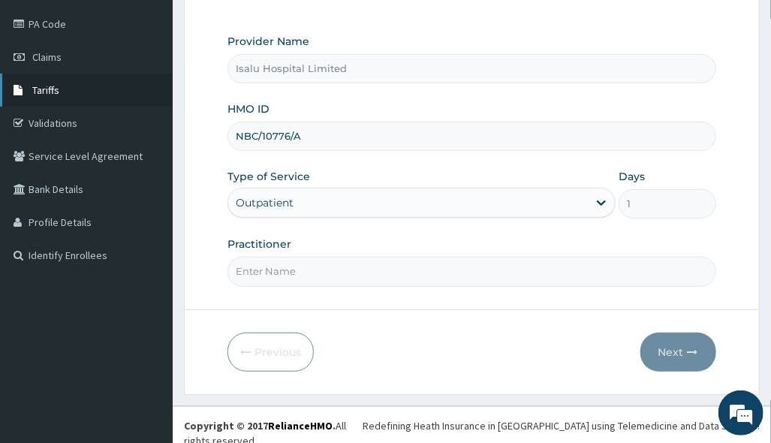
scroll to position [0, 0]
click at [564, 321] on form "Step 1 of 2 Claim details Provider Name Isalu Hospital Limited HMO ID NBC/10776…" at bounding box center [472, 150] width 576 height 487
click at [421, 271] on input "Practitioner" at bounding box center [472, 271] width 488 height 29
paste input "FORTUNE NWACHUKWU"
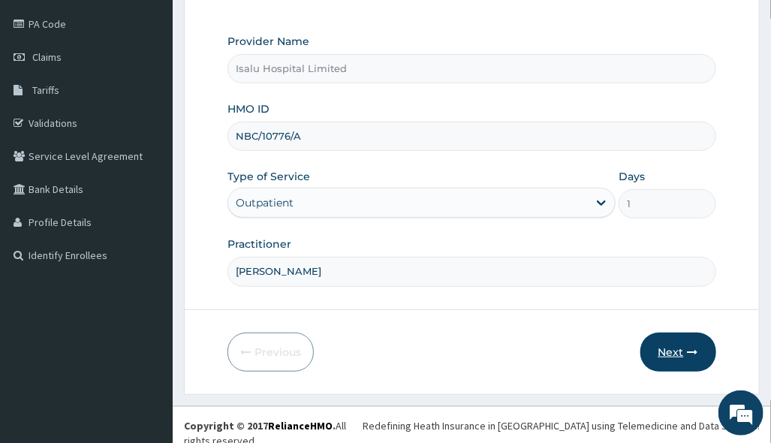
type input "FORTUNE NWACHUKWU"
click at [691, 348] on icon "button" at bounding box center [693, 352] width 11 height 11
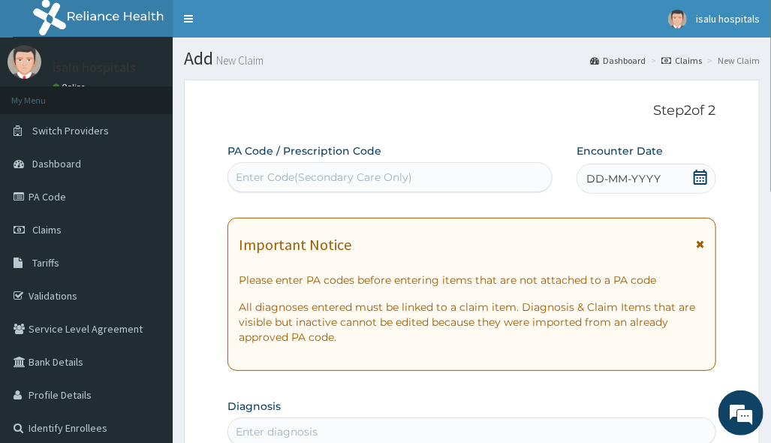
click at [321, 184] on div "Enter Code(Secondary Care Only)" at bounding box center [324, 177] width 176 height 15
paste input "PA/28BB71"
type input "PA/28BB71"
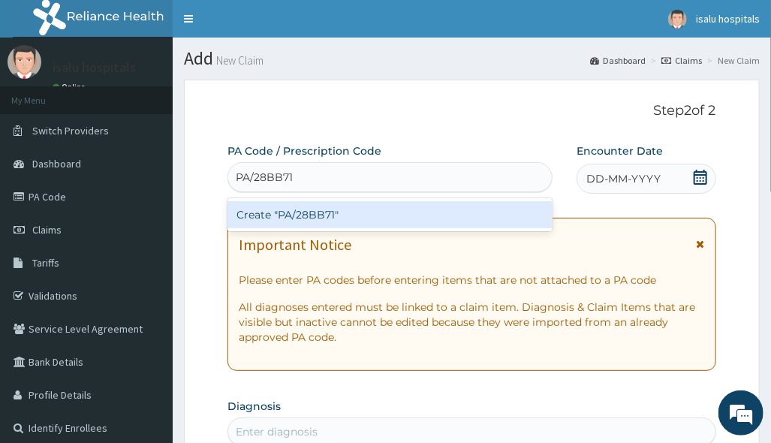
click at [314, 207] on div "Create "PA/28BB71"" at bounding box center [390, 214] width 325 height 27
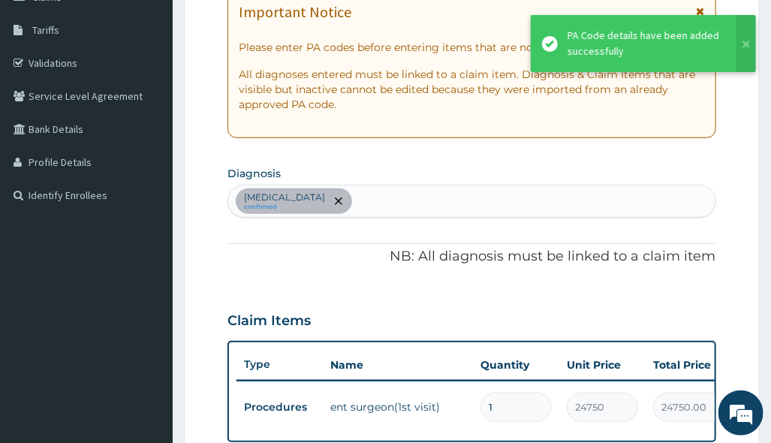
scroll to position [117, 0]
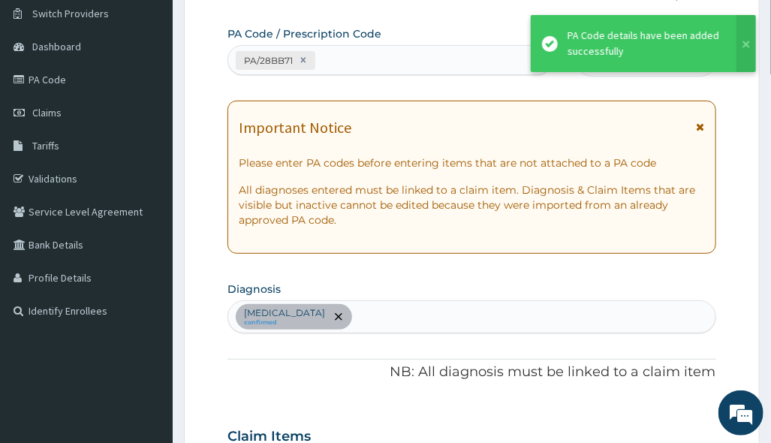
click at [355, 68] on div "PA/28BB71" at bounding box center [376, 60] width 297 height 25
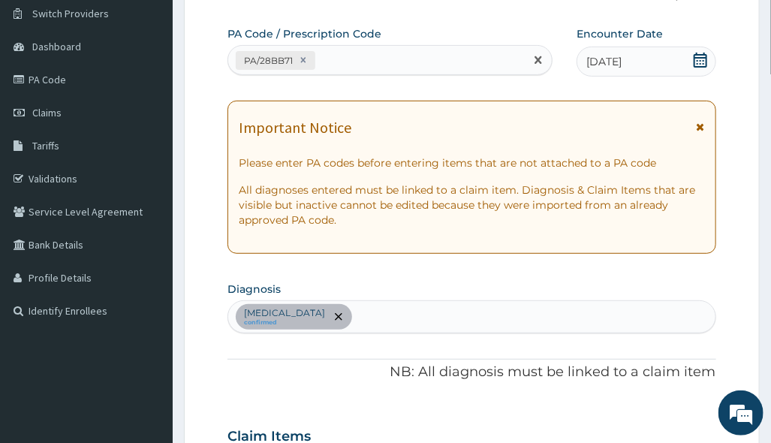
paste input "PA/20A959"
type input "PA/20A959"
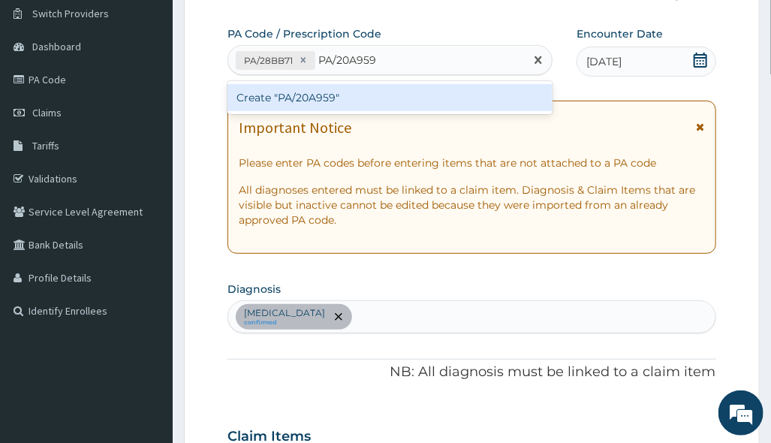
click at [347, 98] on div "Create "PA/20A959"" at bounding box center [390, 97] width 325 height 27
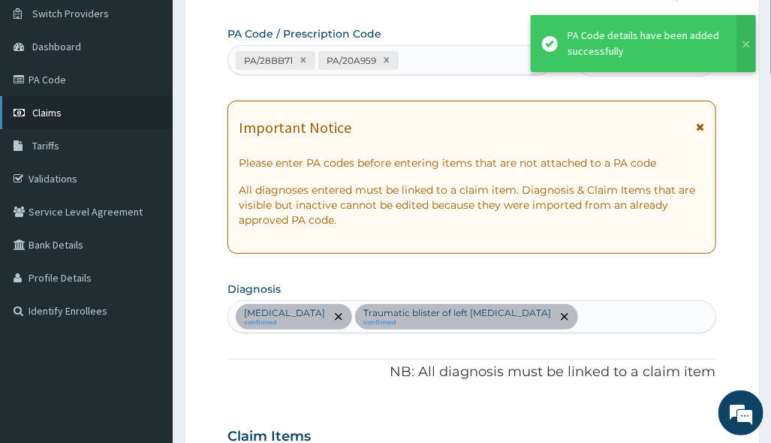
scroll to position [469, 0]
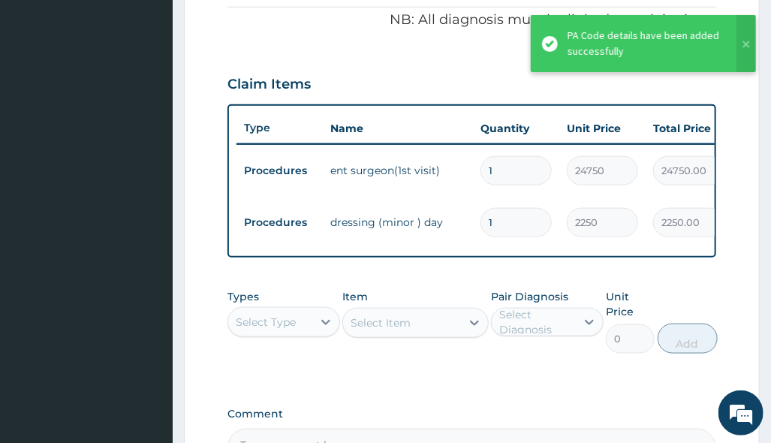
click at [490, 272] on div "PA Code / Prescription Code PA/28BB71 PA/20A959 Encounter Date 10-08-2025 Impor…" at bounding box center [472, 70] width 488 height 792
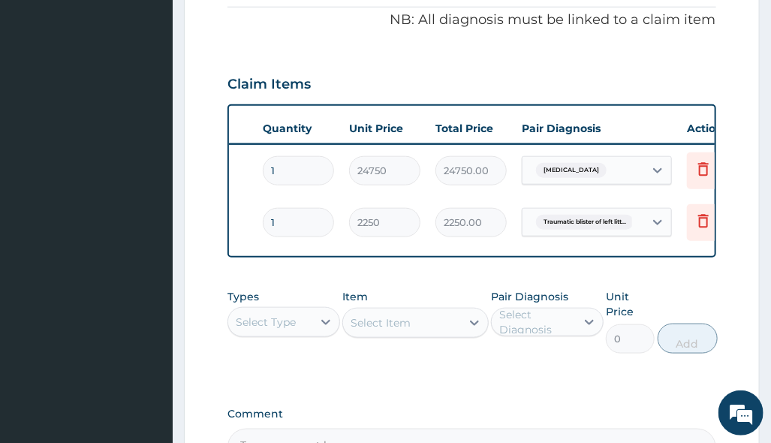
scroll to position [0, 264]
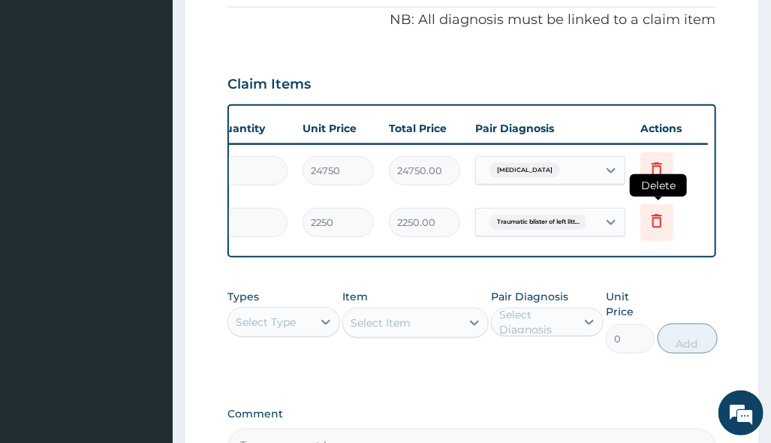
click at [659, 220] on icon at bounding box center [657, 221] width 18 height 18
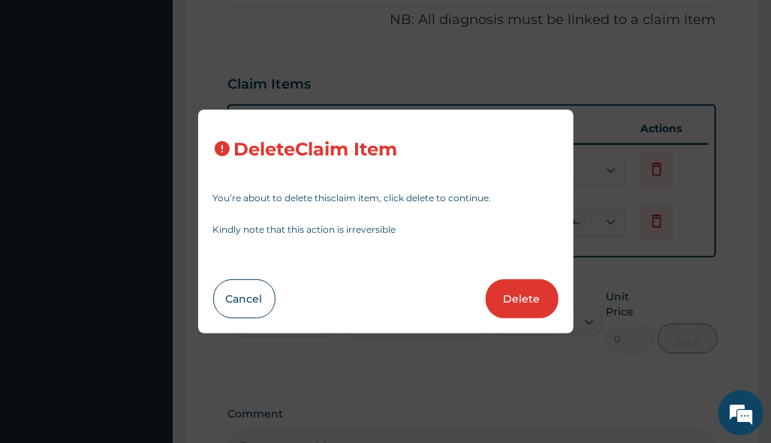
drag, startPoint x: 523, startPoint y: 290, endPoint x: 535, endPoint y: 293, distance: 12.4
click at [532, 293] on button "Delete" at bounding box center [522, 298] width 73 height 39
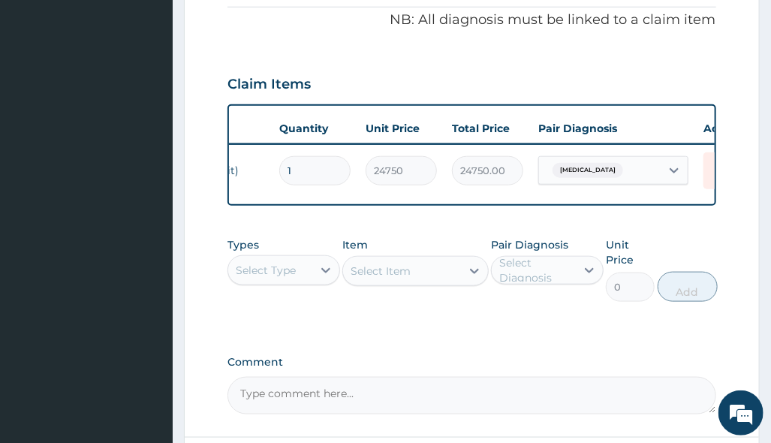
scroll to position [0, 0]
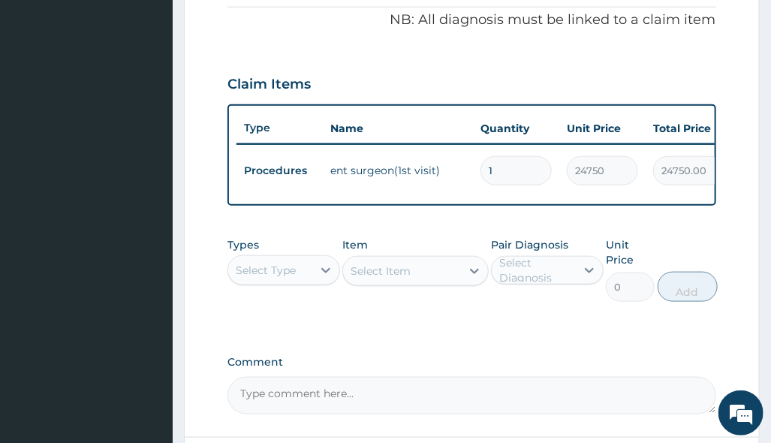
click at [551, 348] on div "PA Code / Prescription Code PA/28BB71 PA/20A959 Encounter Date 10-08-2025 Impor…" at bounding box center [472, 44] width 488 height 740
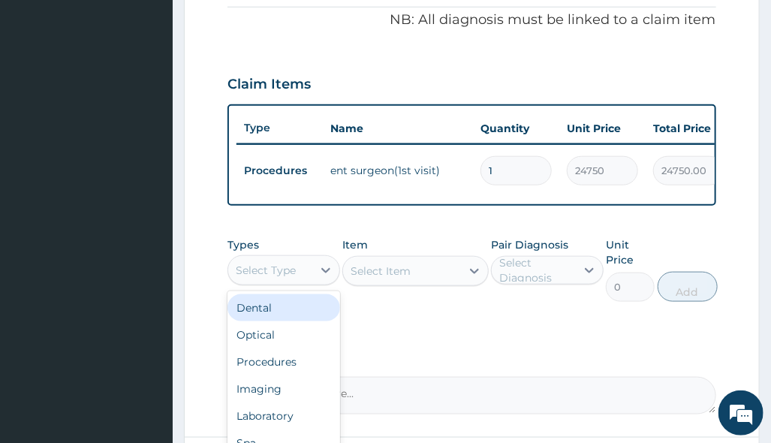
drag, startPoint x: 288, startPoint y: 278, endPoint x: 284, endPoint y: 285, distance: 8.4
click at [286, 278] on div "Select Type" at bounding box center [266, 270] width 60 height 15
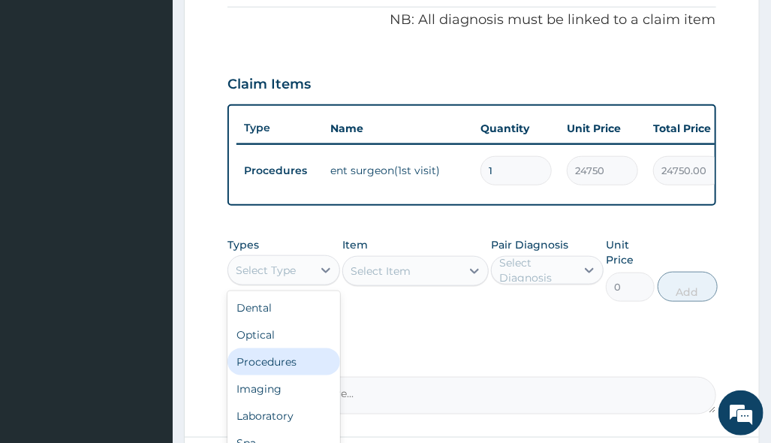
click at [276, 375] on div "Procedures" at bounding box center [284, 361] width 113 height 27
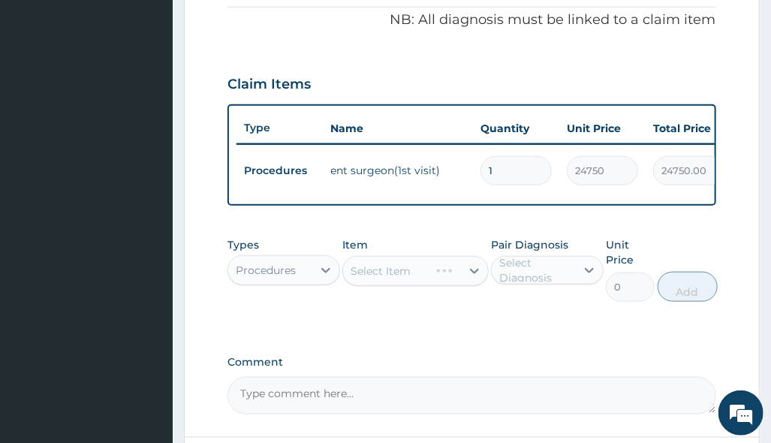
click at [424, 286] on div "Select Item" at bounding box center [415, 271] width 146 height 30
click at [425, 284] on div "Select Item" at bounding box center [415, 271] width 146 height 30
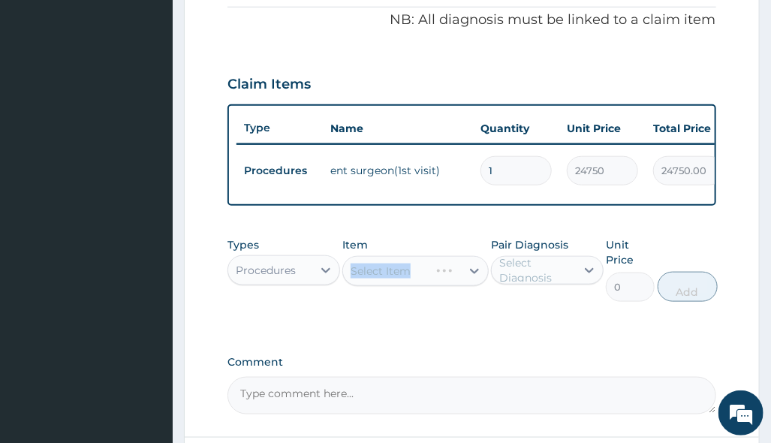
click at [433, 284] on div "Select Item" at bounding box center [415, 271] width 146 height 30
click at [463, 286] on div "Select Item" at bounding box center [415, 271] width 146 height 30
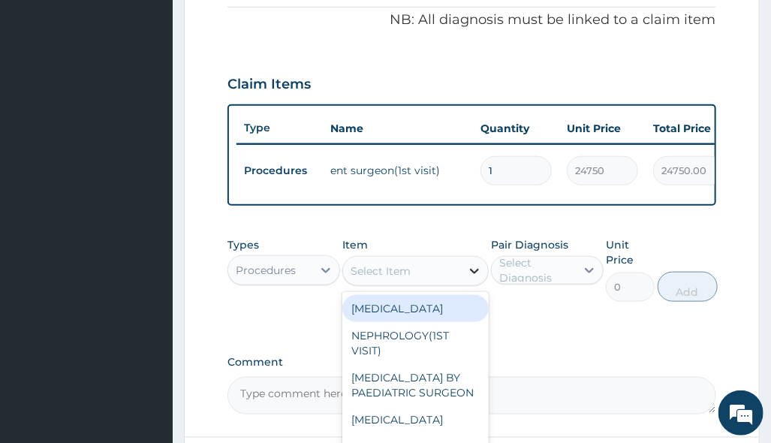
click at [463, 285] on div at bounding box center [474, 271] width 27 height 27
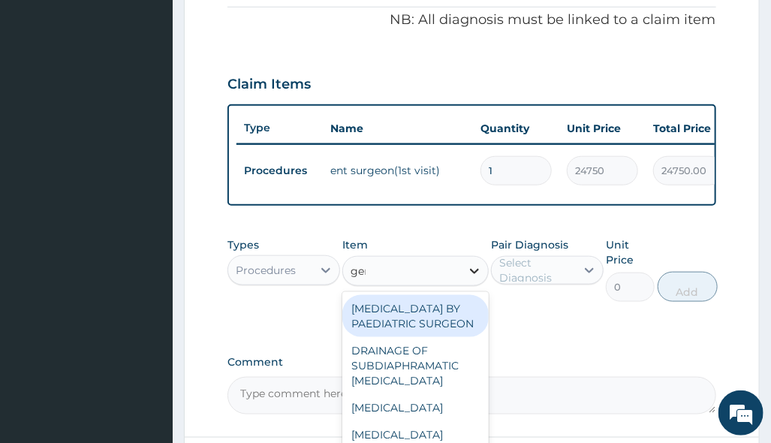
type input "gene"
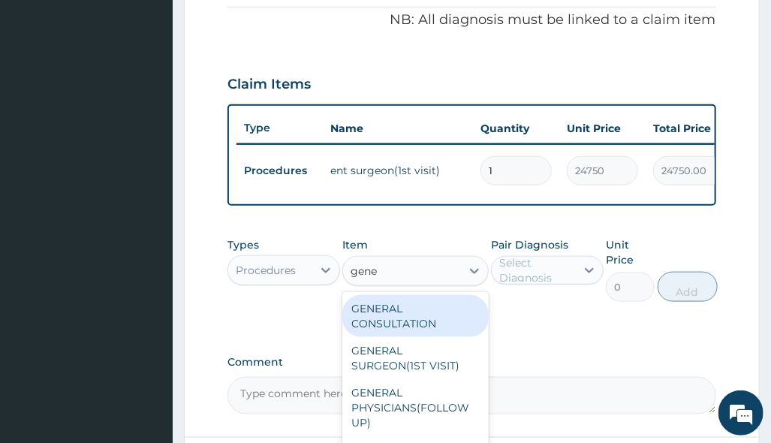
drag, startPoint x: 404, startPoint y: 327, endPoint x: 624, endPoint y: 330, distance: 220.1
click at [411, 330] on div "GENERAL CONSULTATION" at bounding box center [415, 316] width 146 height 42
type input "3150"
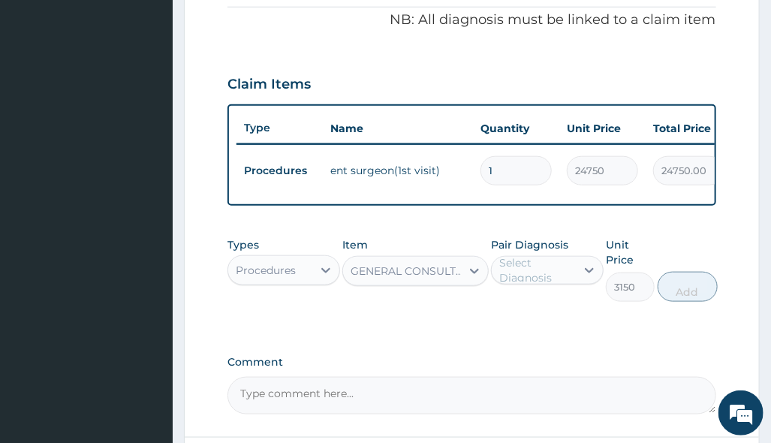
click at [589, 300] on div "Pair Diagnosis Select Diagnosis" at bounding box center [547, 269] width 113 height 65
click at [578, 284] on div at bounding box center [589, 270] width 27 height 27
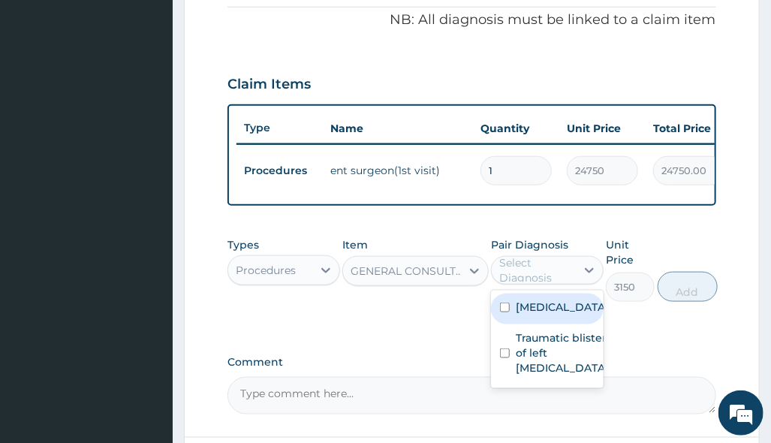
click at [578, 315] on label "Otitis media" at bounding box center [562, 307] width 93 height 15
checkbox input "true"
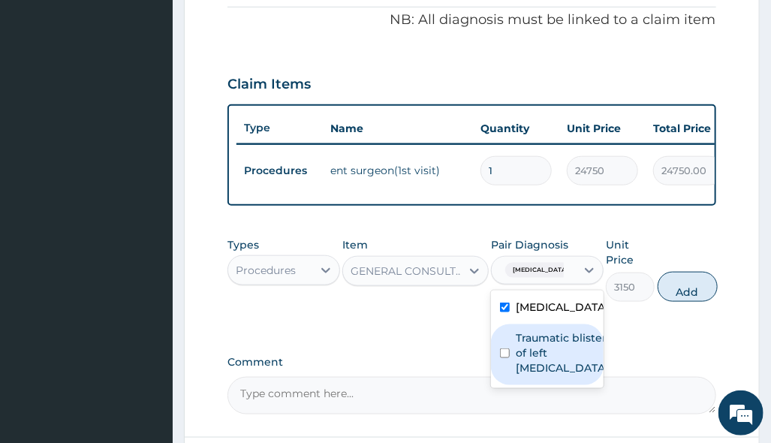
drag, startPoint x: 561, startPoint y: 367, endPoint x: 572, endPoint y: 361, distance: 12.8
click at [561, 368] on label "Traumatic blister of left little finger" at bounding box center [562, 352] width 93 height 45
checkbox input "true"
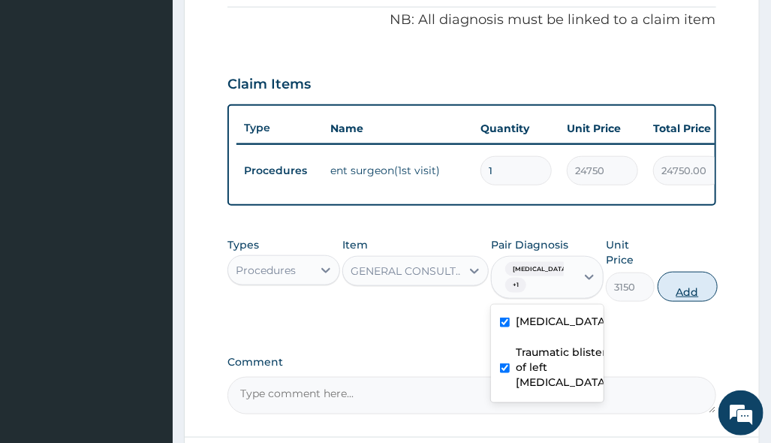
click at [684, 302] on button "Add" at bounding box center [688, 287] width 60 height 30
type input "0"
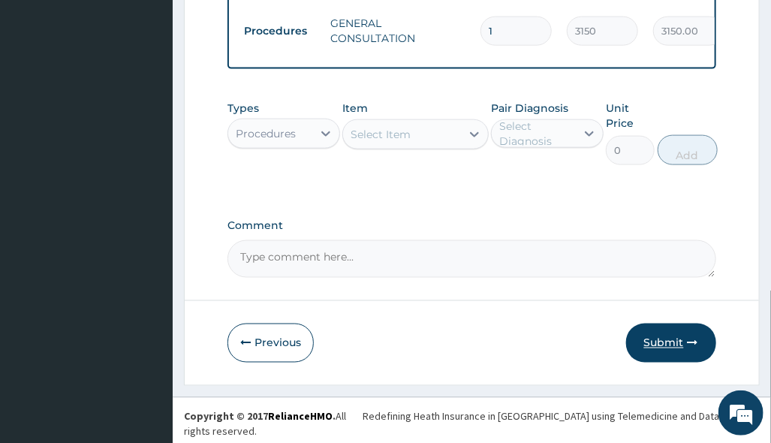
click at [691, 342] on button "Submit" at bounding box center [671, 343] width 90 height 39
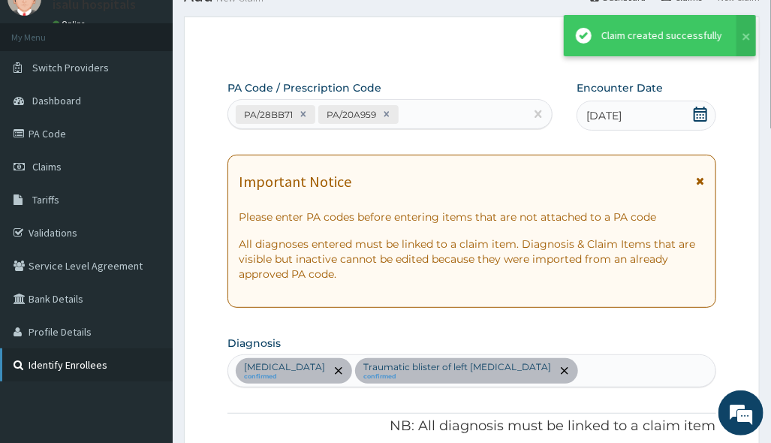
scroll to position [664, 0]
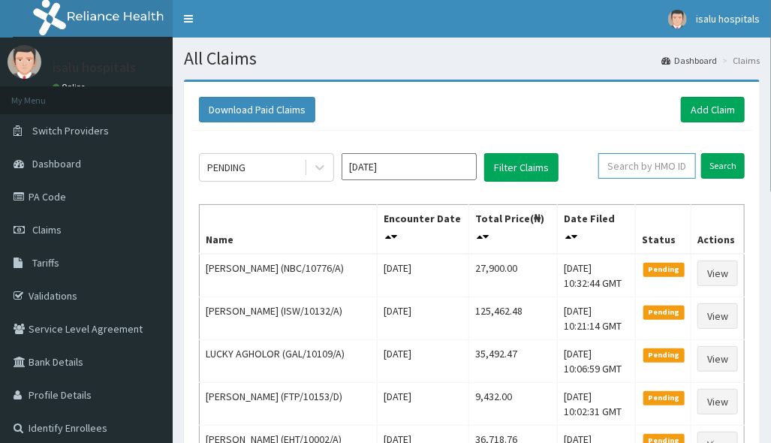
click at [640, 158] on input "text" at bounding box center [648, 166] width 98 height 26
drag, startPoint x: 448, startPoint y: 258, endPoint x: 530, endPoint y: 246, distance: 82.7
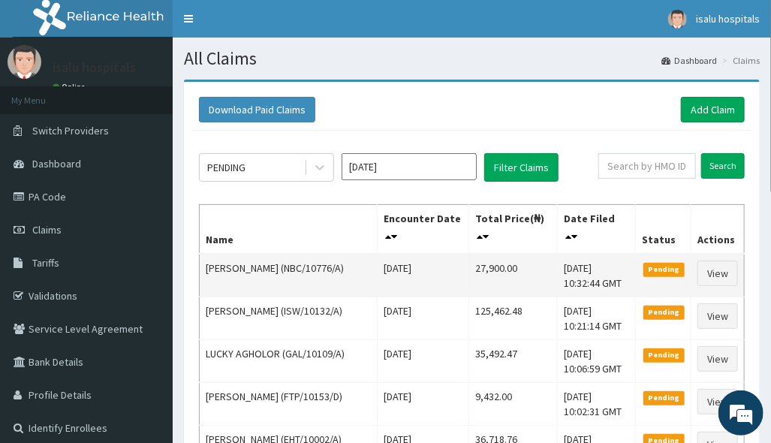
click at [475, 265] on td "27,900.00" at bounding box center [513, 276] width 89 height 44
click at [469, 271] on td "27,900.00" at bounding box center [513, 276] width 89 height 44
drag, startPoint x: 458, startPoint y: 271, endPoint x: 513, endPoint y: 265, distance: 55.2
click at [513, 265] on td "27,900.00" at bounding box center [513, 276] width 89 height 44
copy td "27,900.00"
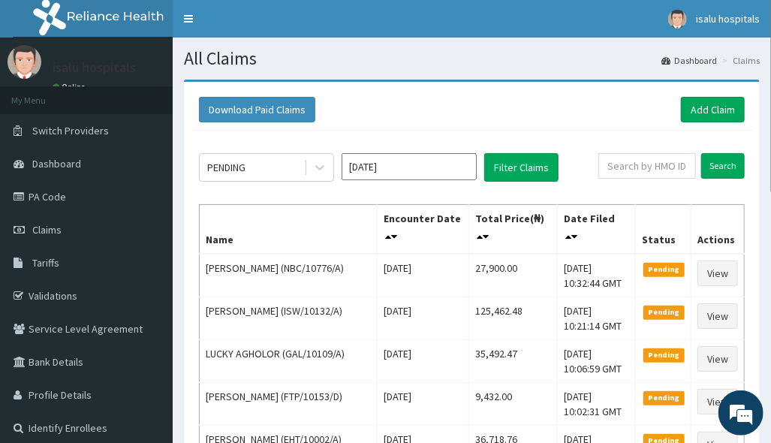
click at [623, 114] on div "Download Paid Claims Add Claim" at bounding box center [472, 110] width 546 height 26
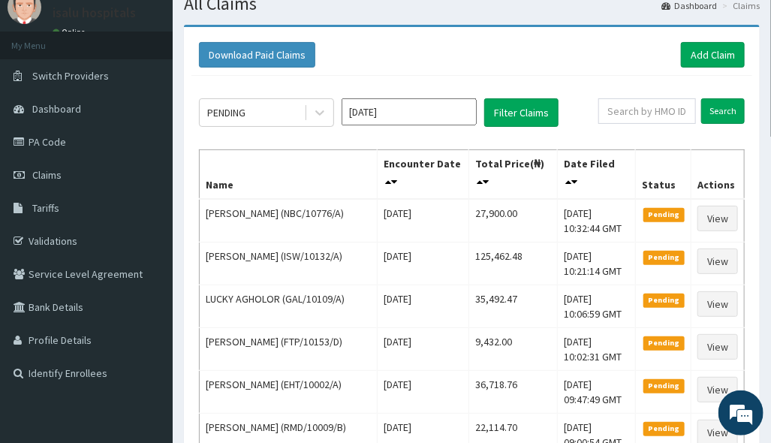
scroll to position [100, 0]
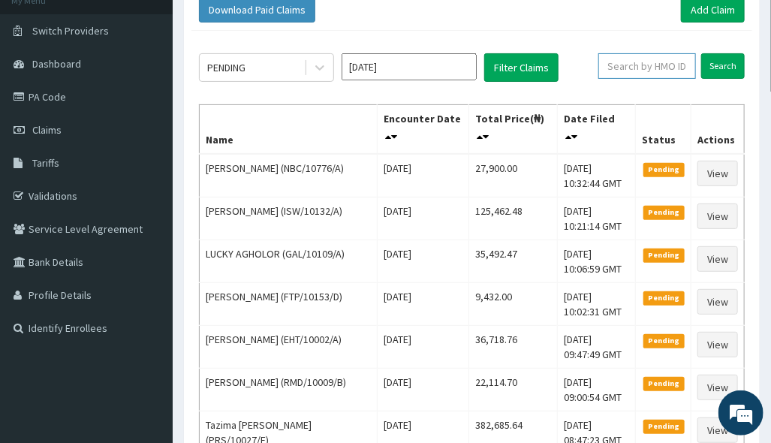
click at [648, 71] on input "text" at bounding box center [648, 66] width 98 height 26
drag, startPoint x: 701, startPoint y: 8, endPoint x: 695, endPoint y: 14, distance: 8.0
click at [701, 8] on link "Add Claim" at bounding box center [713, 10] width 64 height 26
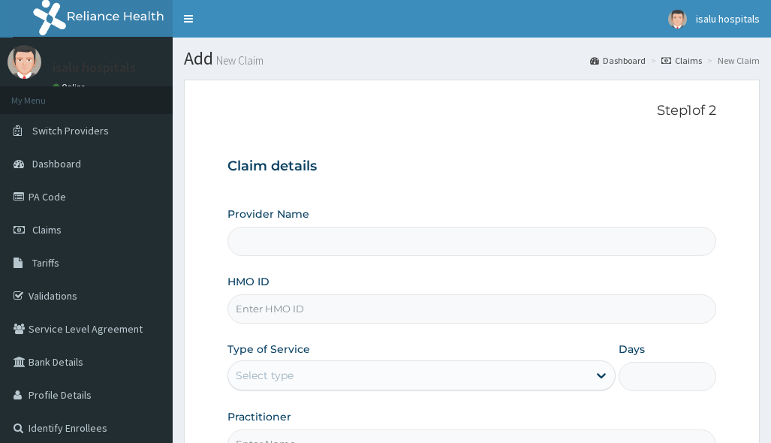
type input "Isalu Hospital Limited"
click at [351, 311] on input "HMO ID" at bounding box center [472, 308] width 488 height 29
paste input "OHT/10856/A"
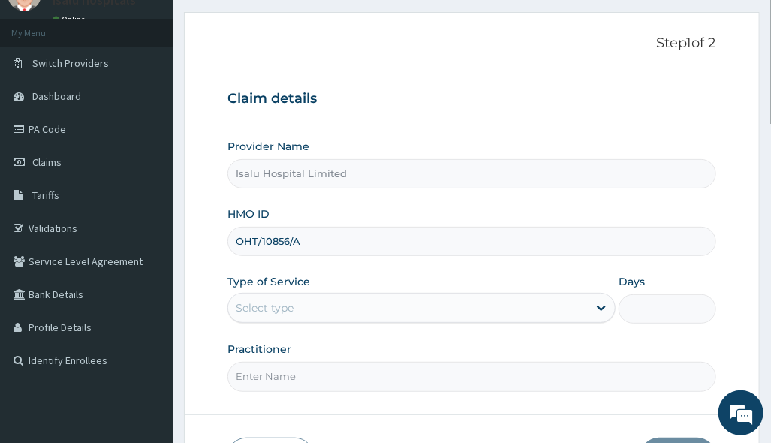
scroll to position [100, 0]
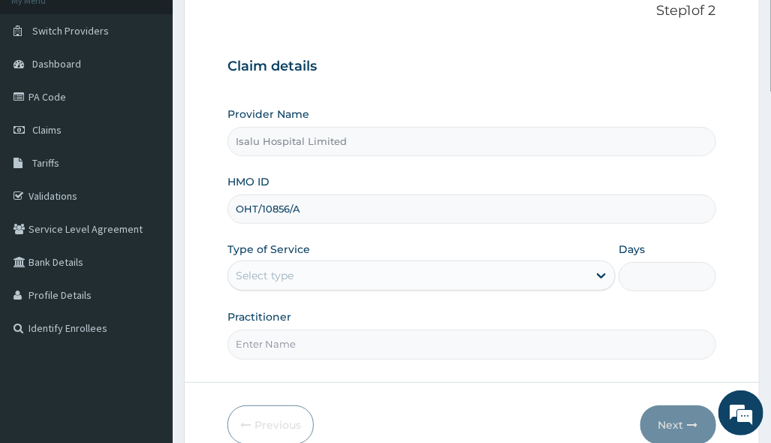
type input "OHT/10856/A"
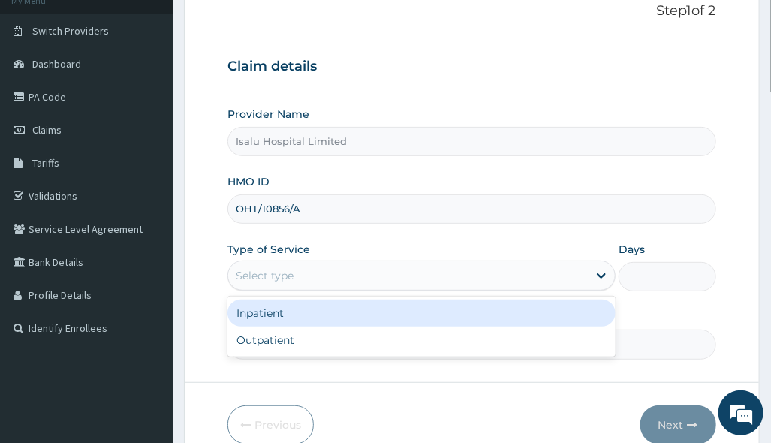
drag, startPoint x: 445, startPoint y: 264, endPoint x: 422, endPoint y: 306, distance: 47.0
click at [442, 266] on div "Select type" at bounding box center [408, 276] width 360 height 24
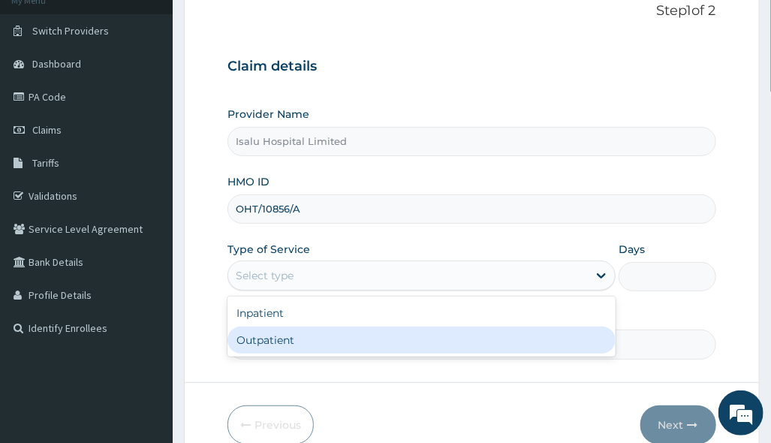
click at [407, 330] on div "Outpatient" at bounding box center [422, 340] width 388 height 27
type input "1"
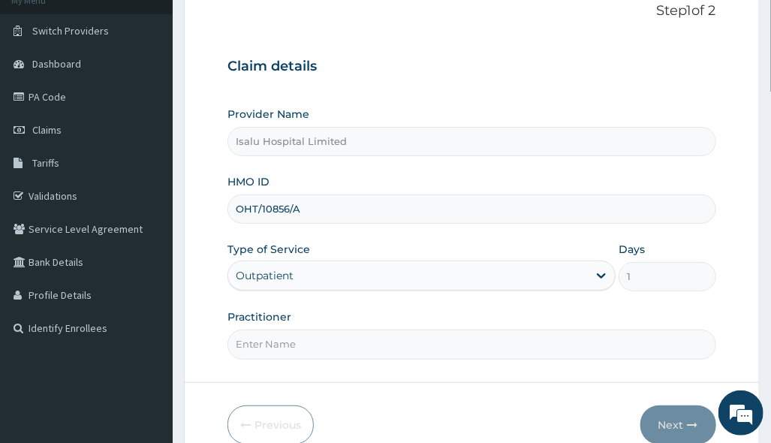
drag, startPoint x: 584, startPoint y: 316, endPoint x: 570, endPoint y: 324, distance: 16.5
click at [584, 317] on div "Practitioner" at bounding box center [472, 334] width 488 height 50
click at [357, 351] on input "Practitioner" at bounding box center [472, 344] width 488 height 29
paste input "OLARINOYE OLUSHOLA"
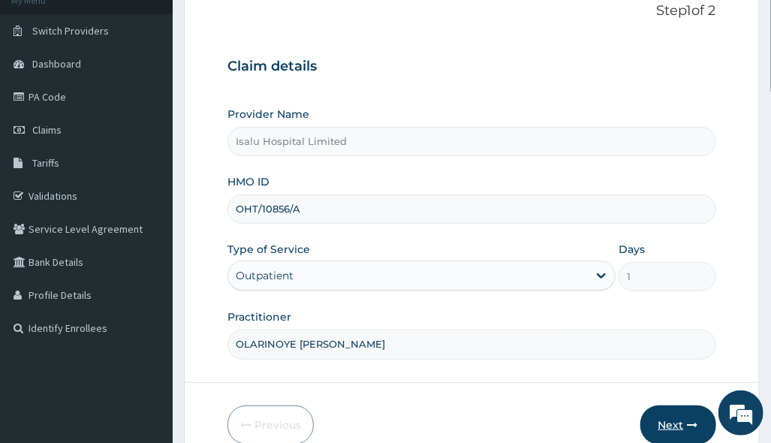
type input "OLARINOYE OLUSHOLA"
click at [698, 426] on button "Next" at bounding box center [679, 425] width 76 height 39
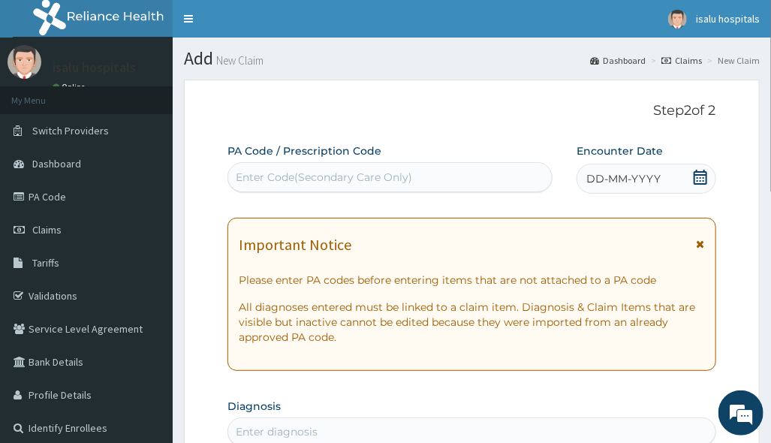
scroll to position [0, 0]
click at [419, 170] on div "Enter Code(Secondary Care Only)" at bounding box center [390, 177] width 324 height 24
paste input "PA/7483C3"
type input "PA/7483C3"
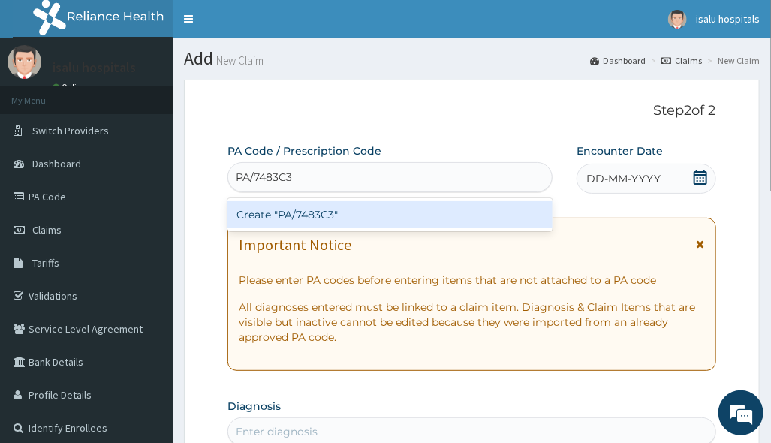
click at [434, 219] on div "Create "PA/7483C3"" at bounding box center [390, 214] width 325 height 27
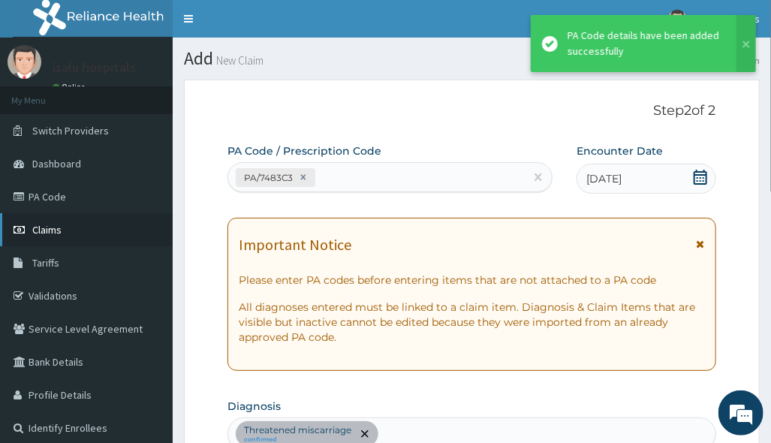
scroll to position [418, 0]
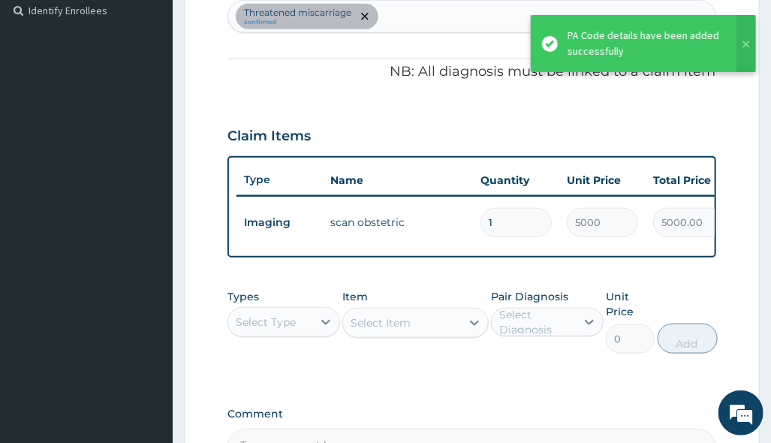
drag, startPoint x: 501, startPoint y: 419, endPoint x: 486, endPoint y: 397, distance: 26.5
click at [502, 420] on div "PA Code / Prescription Code PA/7483C3 Encounter Date 10-08-2025 Important Notic…" at bounding box center [472, 96] width 488 height 740
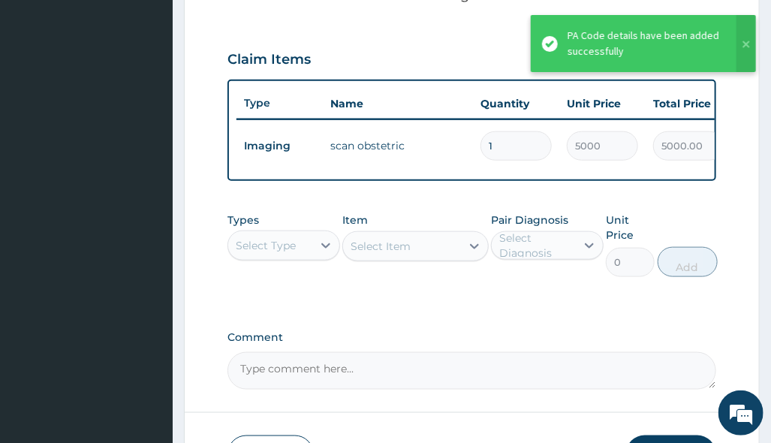
scroll to position [612, 0]
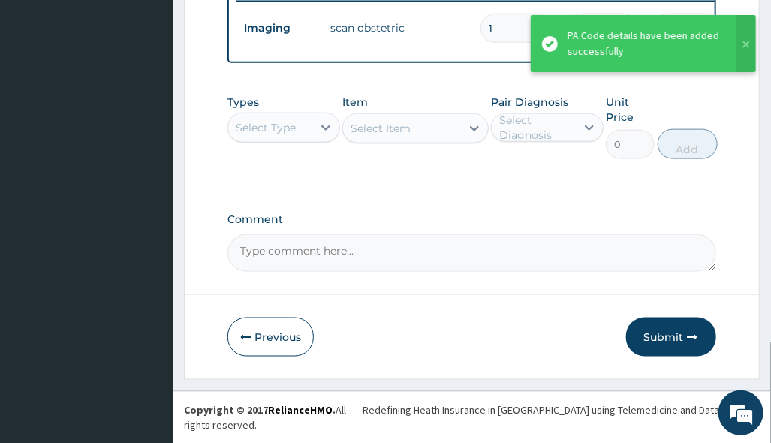
click at [276, 135] on div "Select Type" at bounding box center [266, 127] width 60 height 15
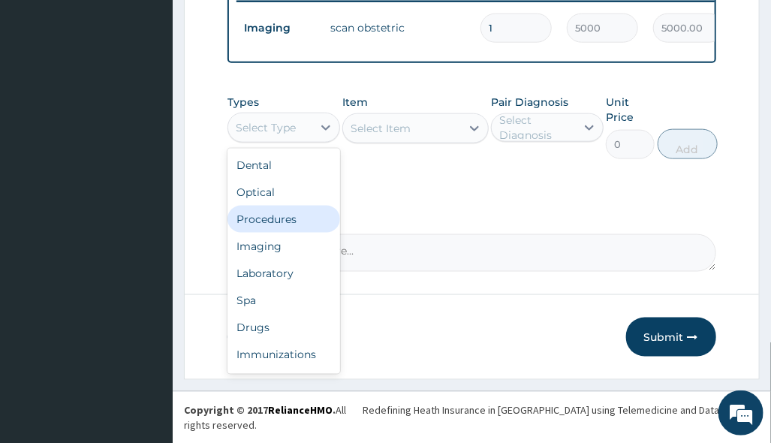
click at [294, 233] on div "Procedures" at bounding box center [284, 219] width 113 height 27
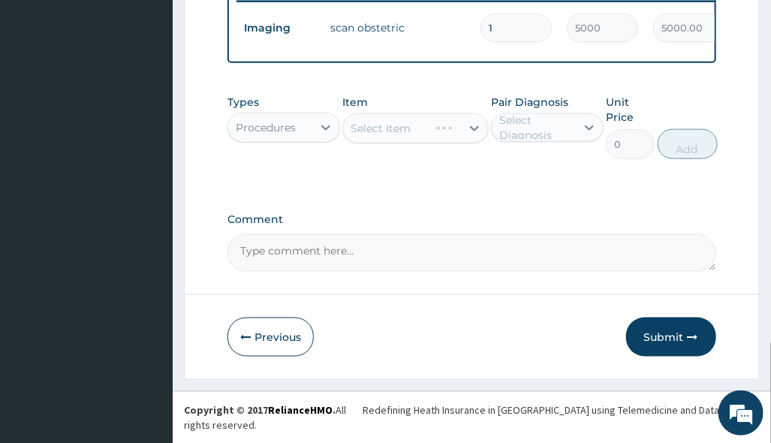
click at [459, 143] on div "Select Item" at bounding box center [415, 128] width 146 height 30
click at [466, 137] on div "Select Item" at bounding box center [415, 128] width 146 height 30
click at [466, 137] on div at bounding box center [474, 128] width 27 height 27
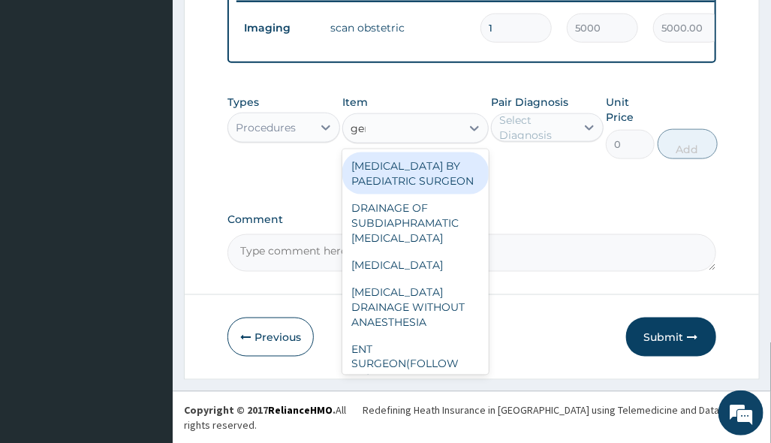
type input "gene"
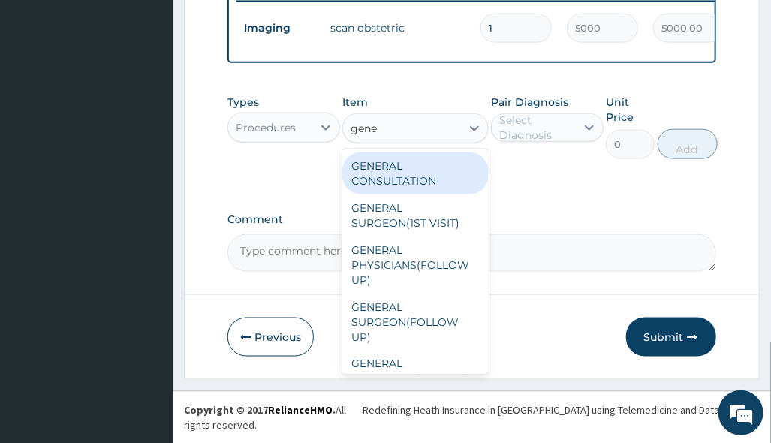
click at [446, 185] on div "GENERAL CONSULTATION" at bounding box center [415, 173] width 146 height 42
type input "3150"
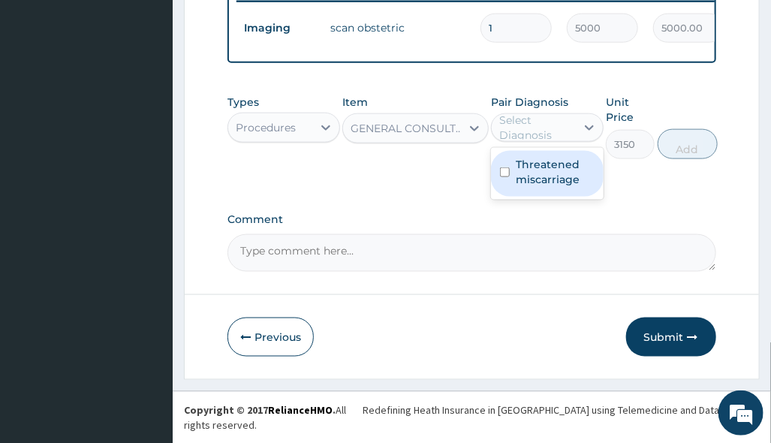
click at [566, 139] on div "Select Diagnosis" at bounding box center [536, 128] width 75 height 30
drag, startPoint x: 562, startPoint y: 184, endPoint x: 626, endPoint y: 172, distance: 65.0
click at [563, 184] on label "Threatened miscarriage" at bounding box center [555, 172] width 79 height 30
checkbox input "true"
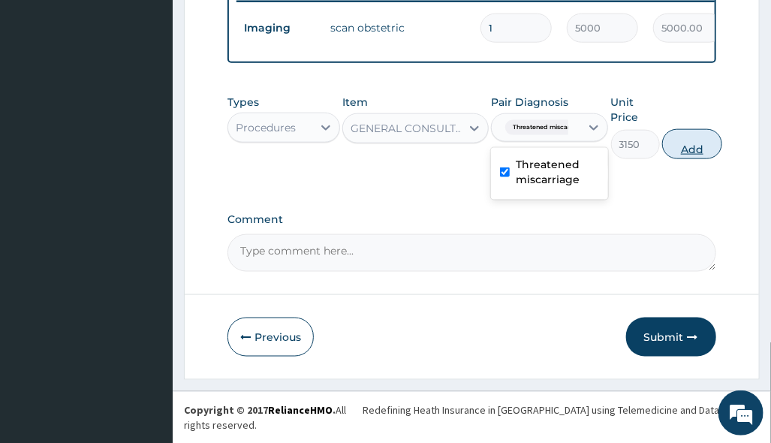
click at [687, 155] on button "Add" at bounding box center [692, 144] width 60 height 30
type input "0"
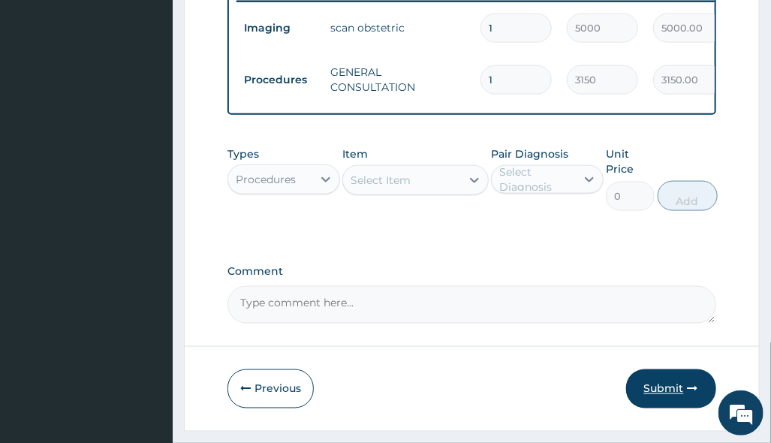
click at [665, 404] on button "Submit" at bounding box center [671, 388] width 90 height 39
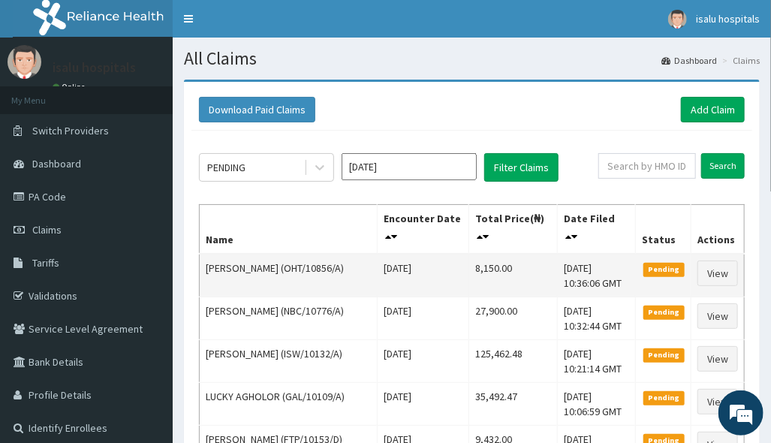
drag, startPoint x: 451, startPoint y: 267, endPoint x: 498, endPoint y: 263, distance: 47.5
click at [498, 263] on tr "[PERSON_NAME] (OHT/10856/A) [DATE] 8,150.00 [DATE] 10:36:06 GMT Pending View" at bounding box center [472, 276] width 545 height 44
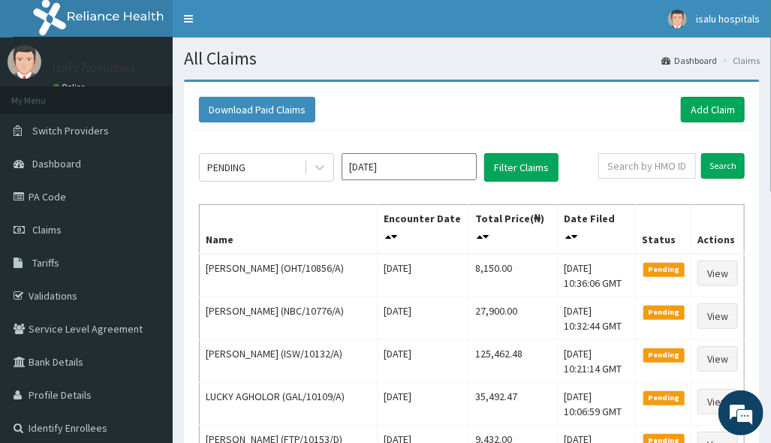
drag, startPoint x: 556, startPoint y: 95, endPoint x: 583, endPoint y: 121, distance: 36.6
click at [557, 95] on div "Download Paid Claims Add Claim" at bounding box center [472, 109] width 561 height 41
click at [707, 108] on link "Add Claim" at bounding box center [713, 110] width 64 height 26
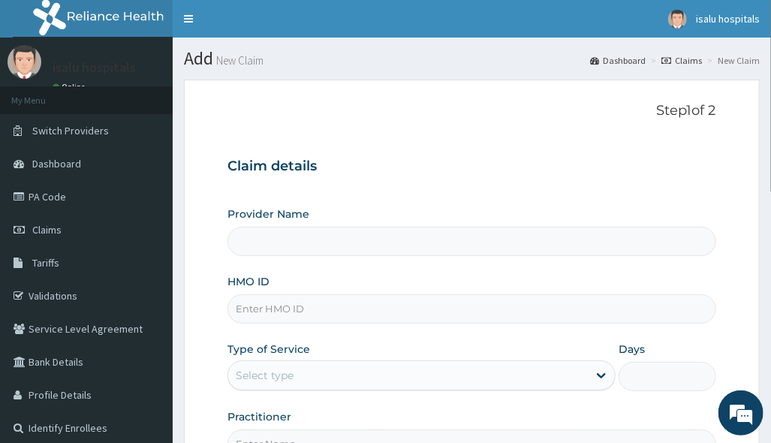
type input "OHT/12122/A"
type input "Isalu Hospital Limited"
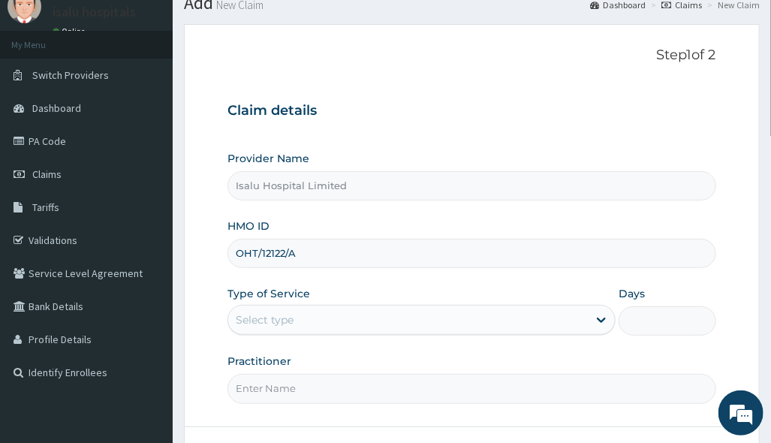
scroll to position [100, 0]
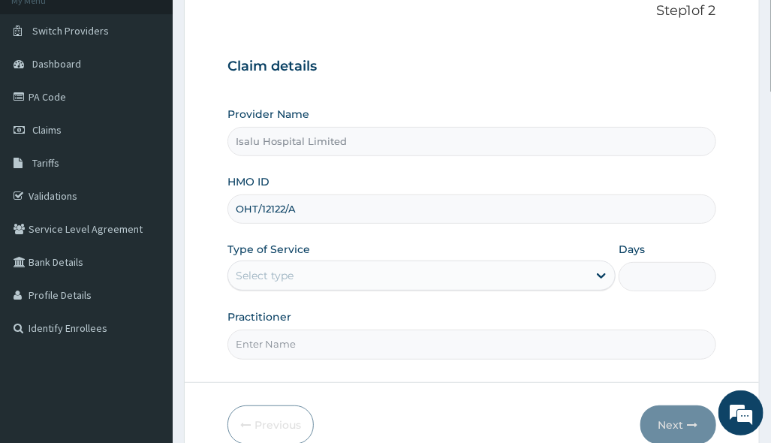
type input "OHT/12122/A"
click at [334, 276] on div "Select type" at bounding box center [408, 276] width 360 height 24
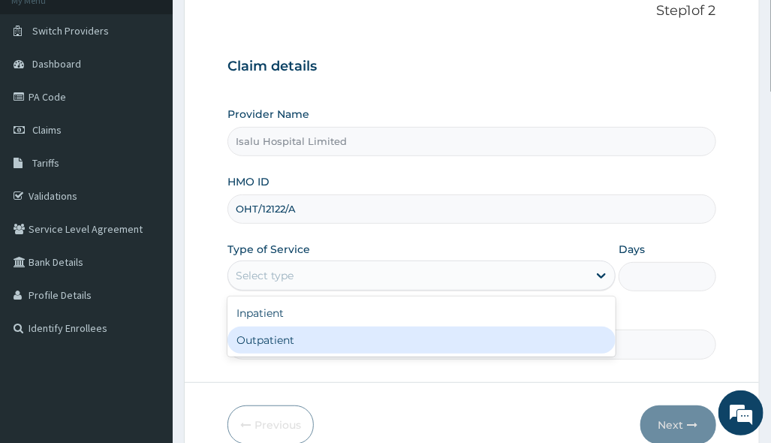
click at [316, 339] on div "Outpatient" at bounding box center [422, 340] width 388 height 27
type input "1"
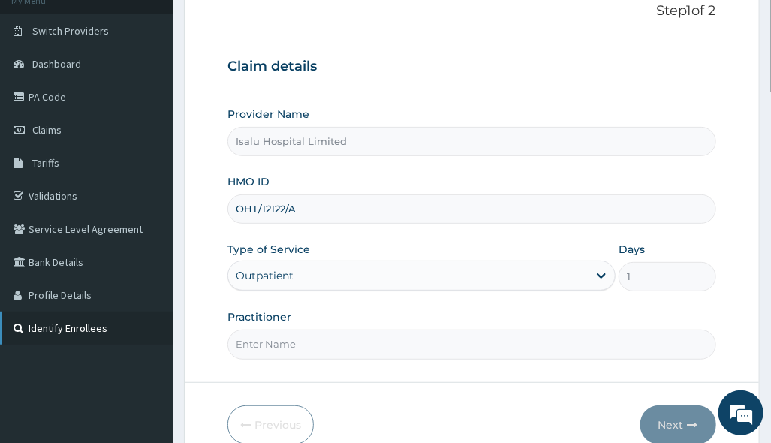
scroll to position [0, 0]
click at [565, 330] on input "Practitioner" at bounding box center [472, 344] width 488 height 29
paste input "[PERSON_NAME]"
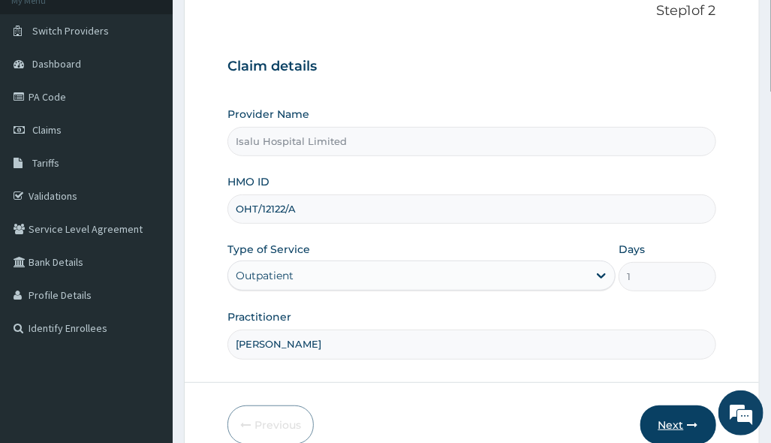
type input "[PERSON_NAME]"
click at [687, 415] on button "Next" at bounding box center [679, 425] width 76 height 39
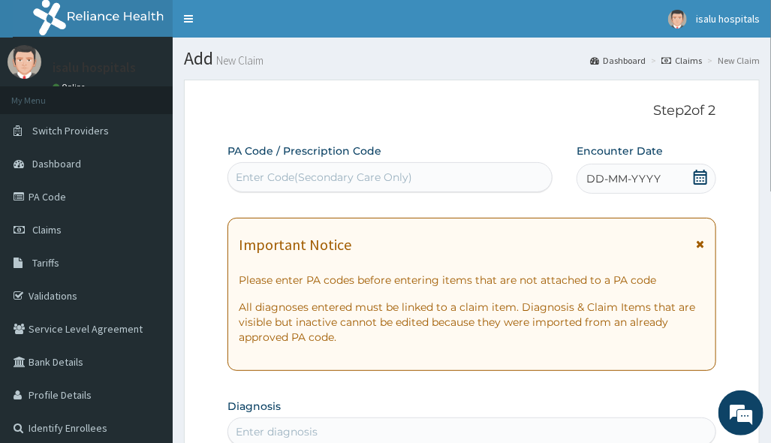
click at [310, 171] on div "Enter Code(Secondary Care Only)" at bounding box center [324, 177] width 176 height 15
paste input "PA/14AEDE"
type input "PA/14AEDE"
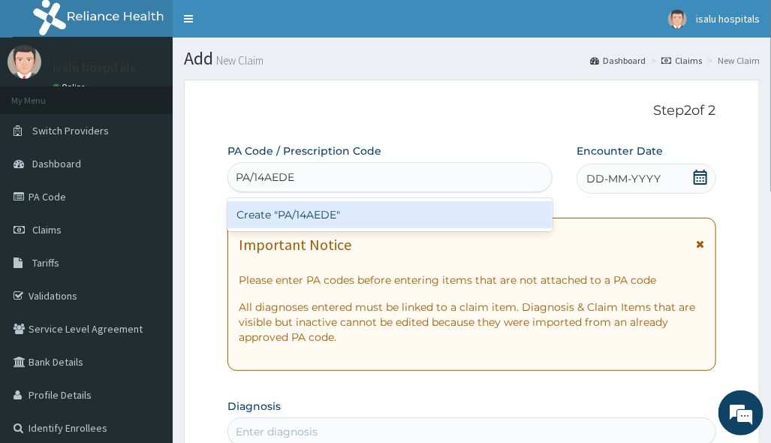
click at [317, 216] on div "Create "PA/14AEDE"" at bounding box center [390, 214] width 325 height 27
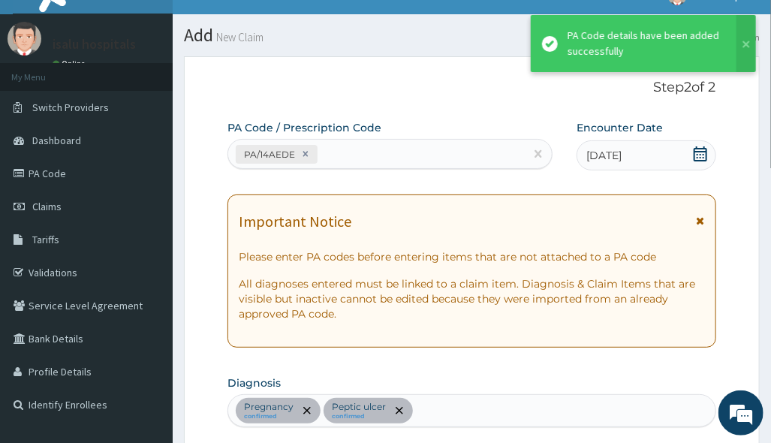
scroll to position [21, 0]
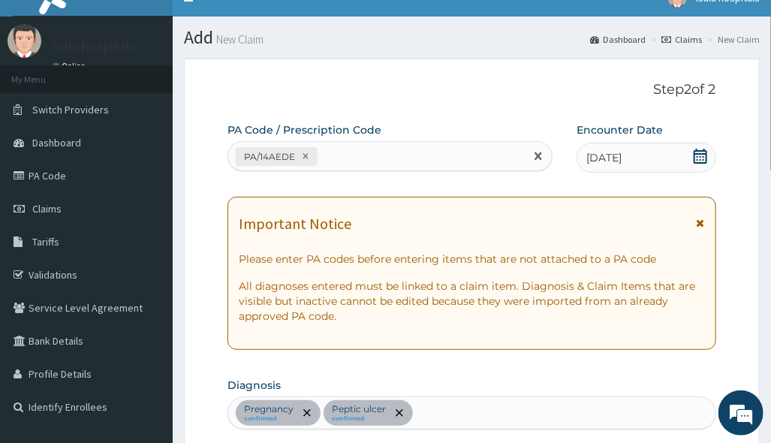
click at [384, 163] on div "PA/14AEDE" at bounding box center [376, 156] width 297 height 25
paste input "PA/361162"
type input "PA/361162"
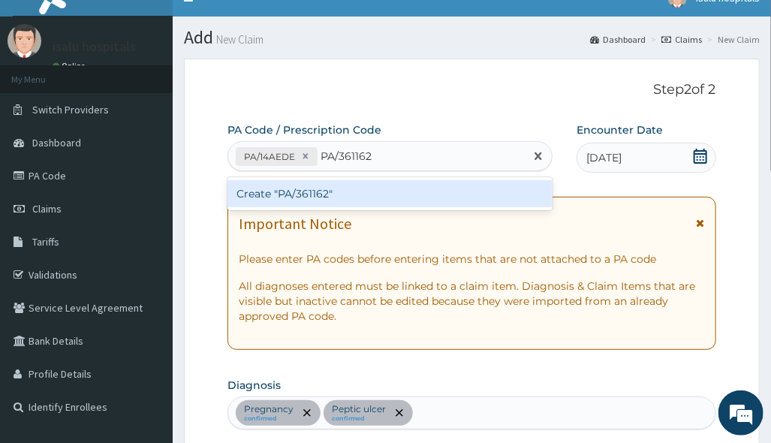
click at [387, 192] on div "Create "PA/361162"" at bounding box center [390, 193] width 325 height 27
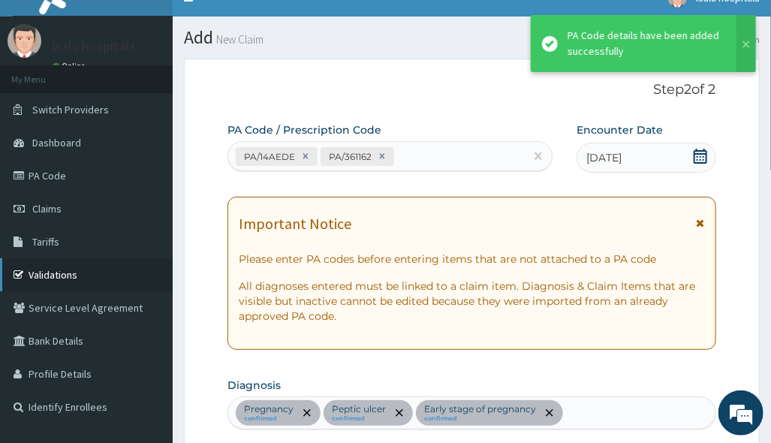
scroll to position [678, 0]
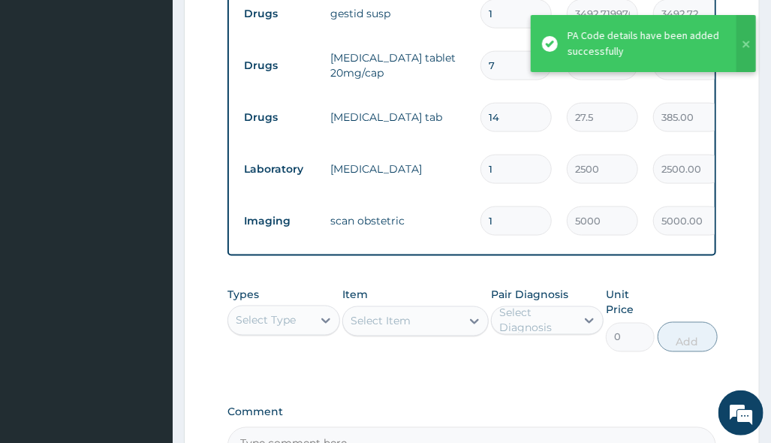
click at [469, 232] on td "scan obstetric" at bounding box center [398, 221] width 150 height 30
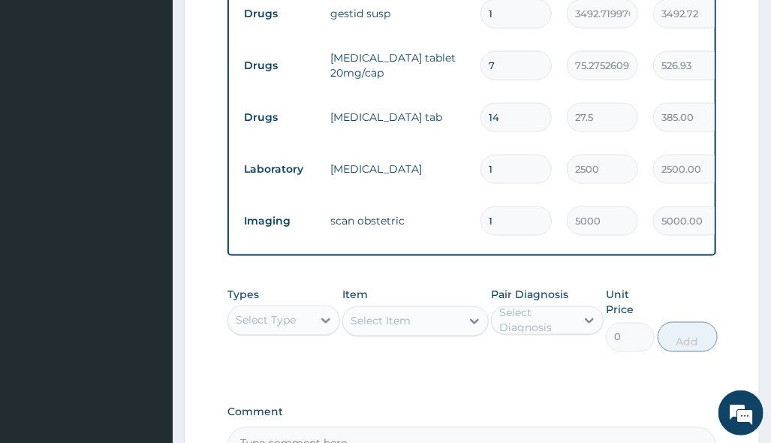
click at [454, 102] on td "folic acid tab" at bounding box center [398, 117] width 150 height 30
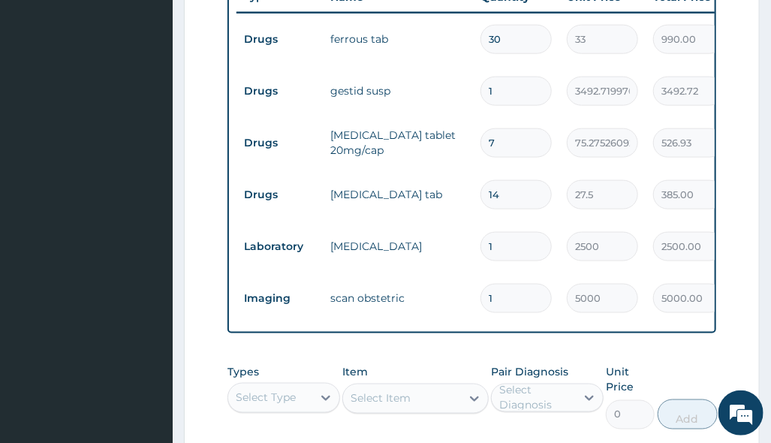
scroll to position [478, 0]
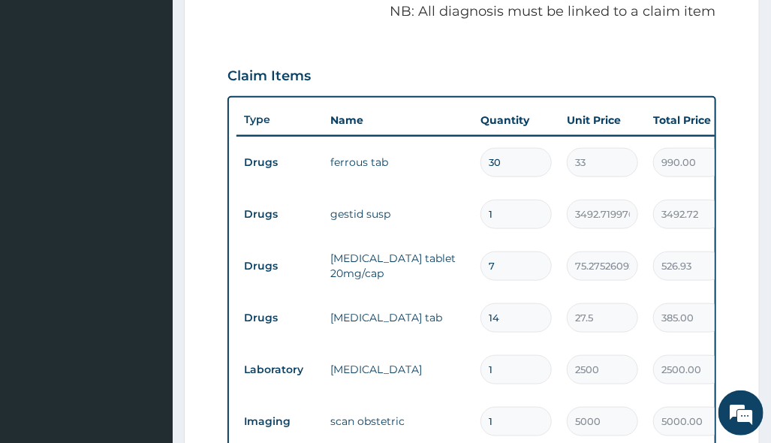
click at [486, 201] on input "1" at bounding box center [516, 214] width 71 height 29
drag, startPoint x: 553, startPoint y: 292, endPoint x: 544, endPoint y: 295, distance: 9.5
click at [553, 292] on tr "Drugs folic acid tab 14 27.5 385.00 Early stage of pregnancy Delete" at bounding box center [605, 318] width 736 height 52
drag, startPoint x: 514, startPoint y: 263, endPoint x: 435, endPoint y: 270, distance: 79.2
click at [458, 270] on tr "Drugs omeprazole tablet 20mg/cap 7 75.27526092529297 526.93 Peptic ulcer Delete" at bounding box center [605, 266] width 736 height 52
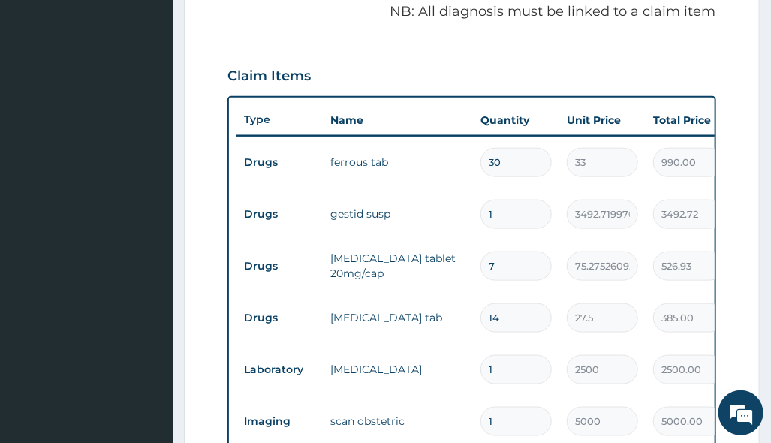
type input "1"
type input "75.28"
type input "14"
type input "1053.85"
type input "14"
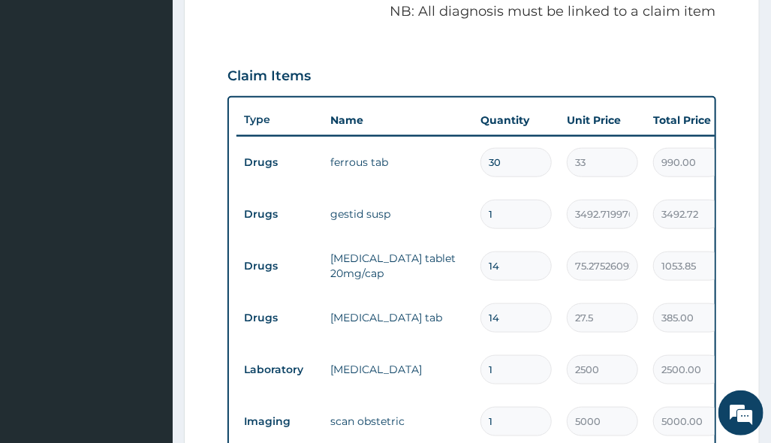
click at [548, 324] on input "14" at bounding box center [516, 317] width 71 height 29
click at [568, 271] on div "75.27526092529297" at bounding box center [602, 266] width 71 height 29
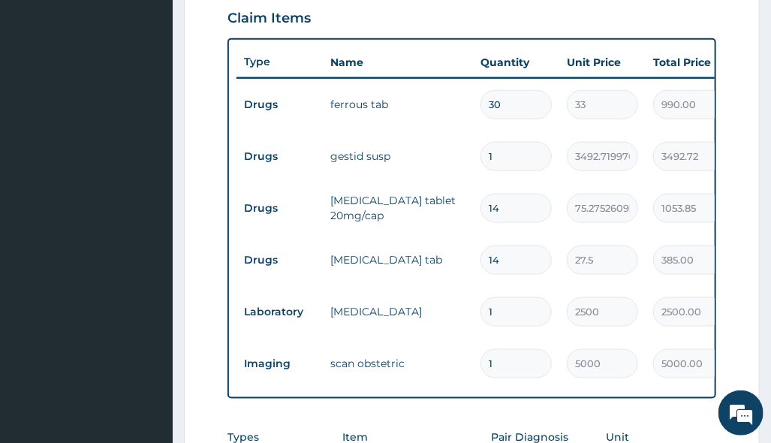
scroll to position [578, 0]
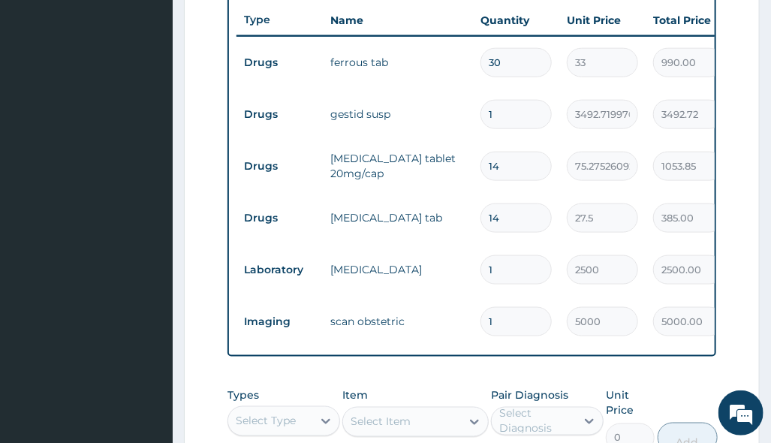
click at [569, 256] on div "2500" at bounding box center [602, 269] width 71 height 29
click at [483, 226] on input "14" at bounding box center [516, 218] width 71 height 29
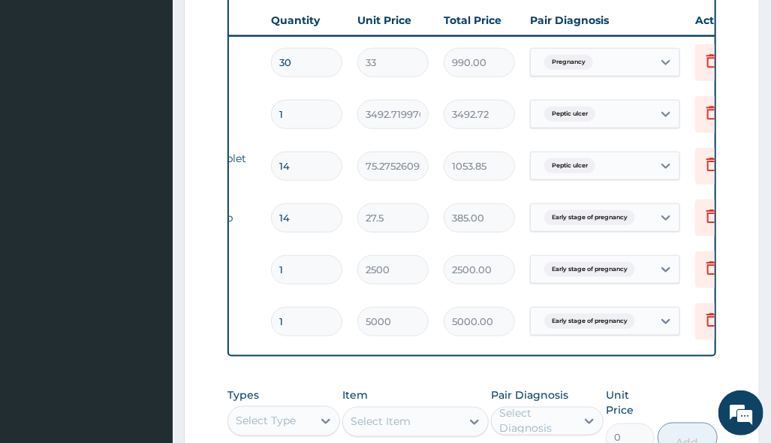
scroll to position [0, 264]
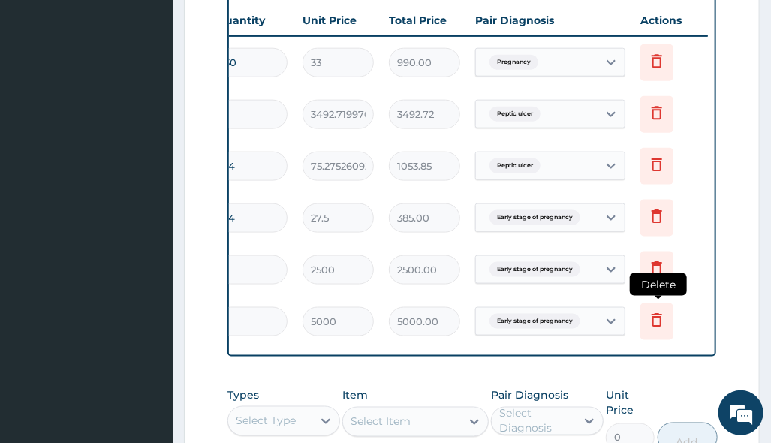
click at [659, 318] on icon at bounding box center [657, 320] width 18 height 18
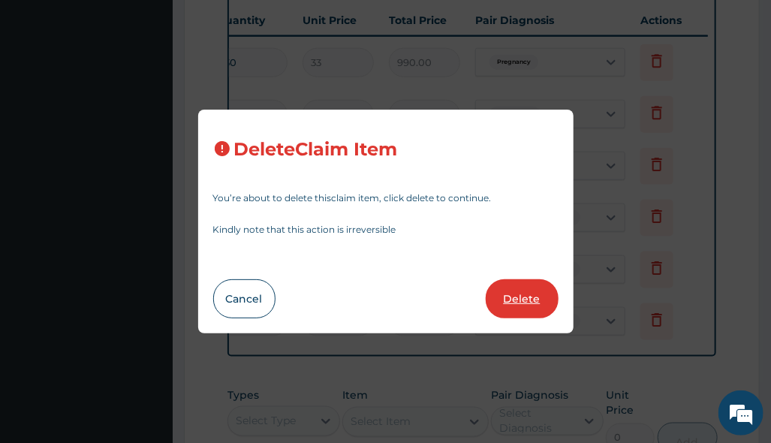
click at [502, 296] on button "Delete" at bounding box center [522, 298] width 73 height 39
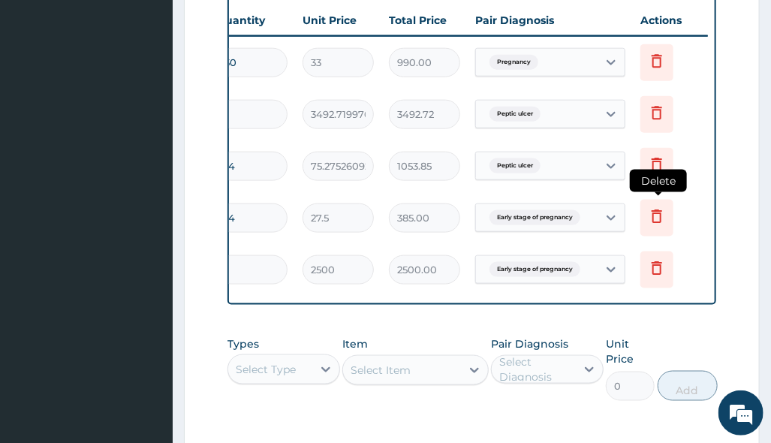
click at [654, 213] on icon at bounding box center [657, 217] width 11 height 14
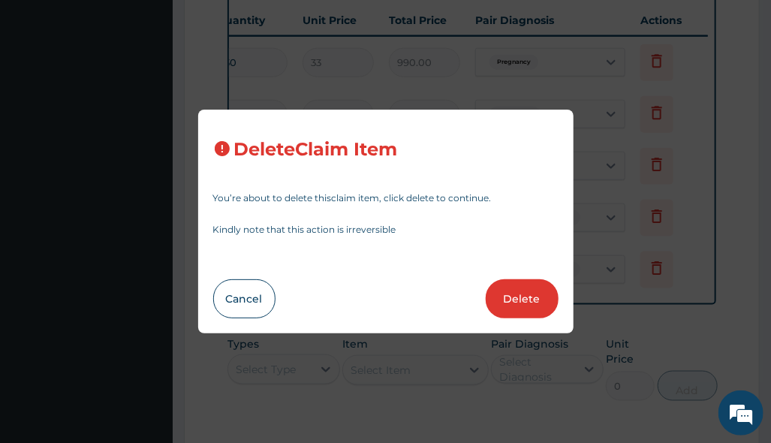
click at [508, 295] on button "Delete" at bounding box center [522, 298] width 73 height 39
type input "1"
type input "2500"
type input "2500.00"
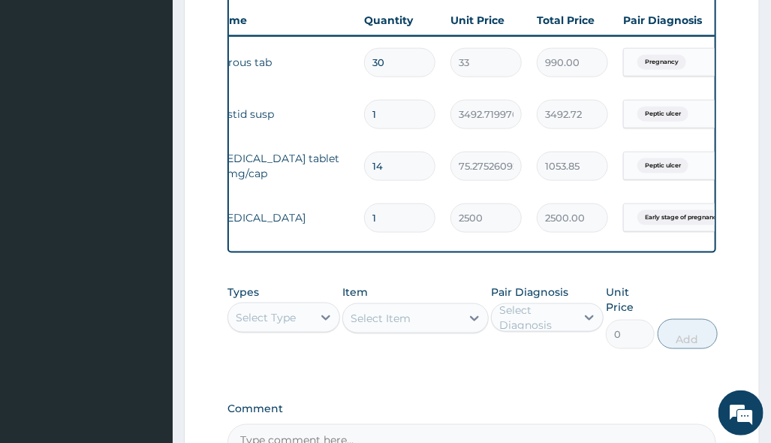
scroll to position [0, 0]
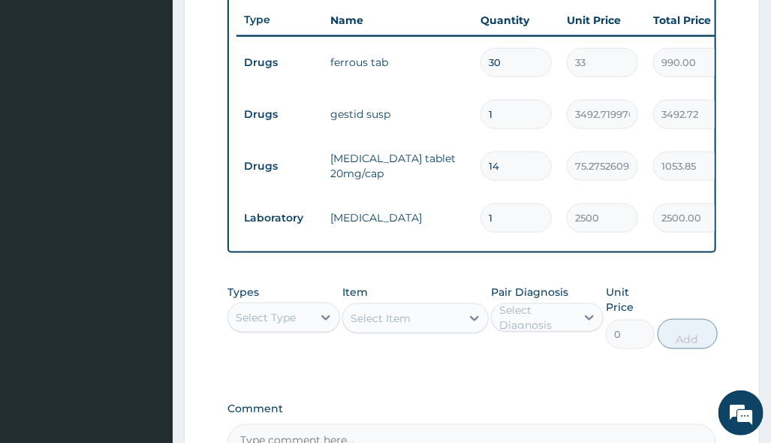
click at [517, 124] on input "1" at bounding box center [516, 114] width 71 height 29
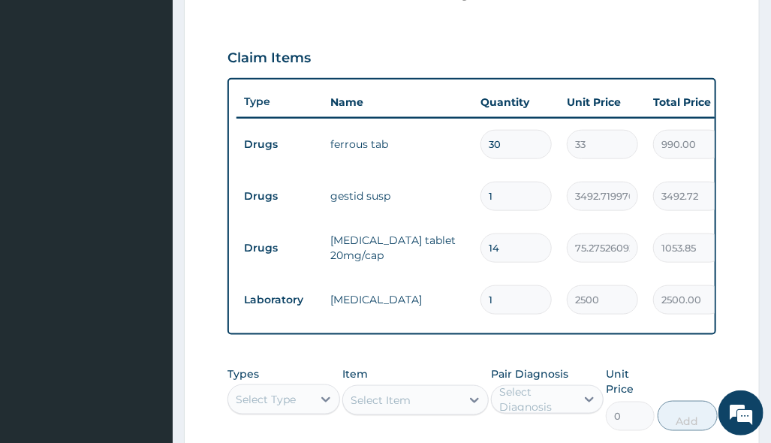
scroll to position [378, 0]
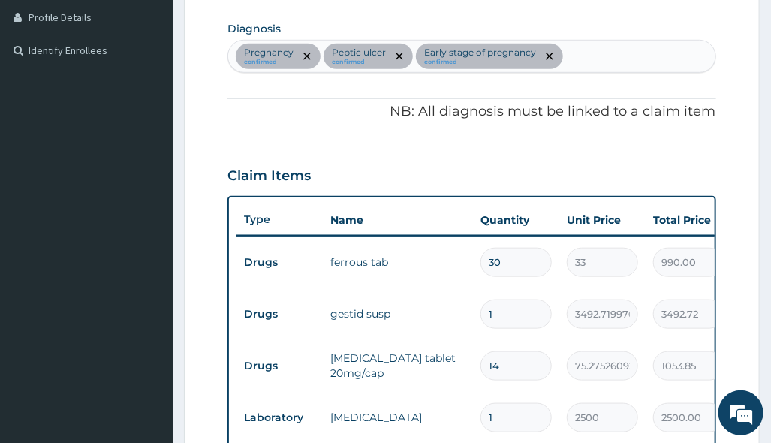
click at [656, 156] on div "Claim Items" at bounding box center [472, 172] width 488 height 39
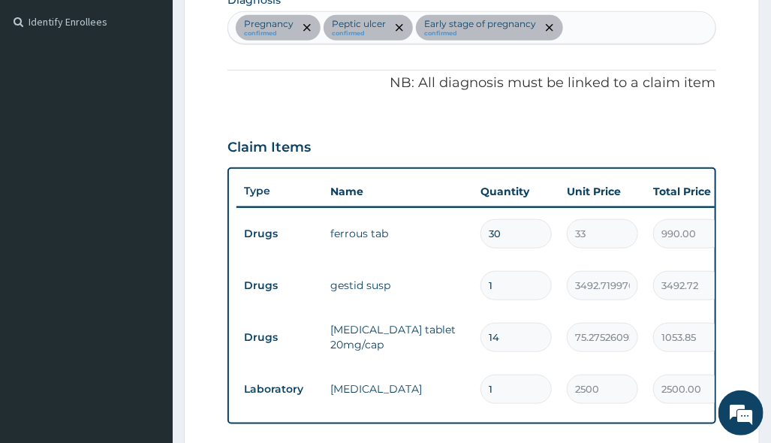
scroll to position [268, 0]
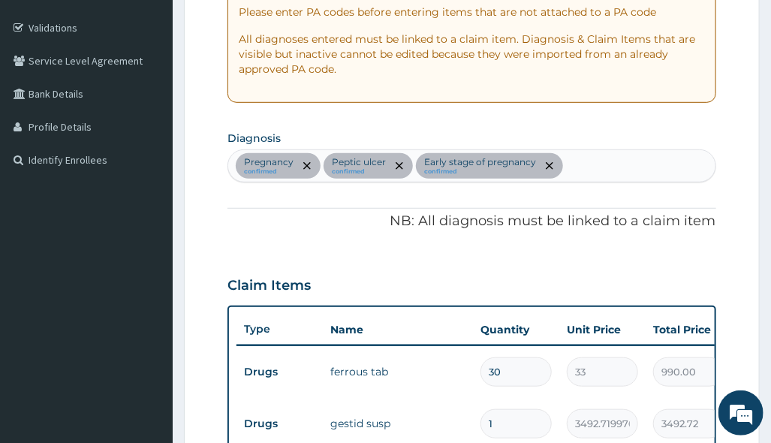
click at [638, 162] on div "Pregnancy confirmed Peptic ulcer confirmed Early stage of pregnancy confirmed" at bounding box center [471, 166] width 487 height 32
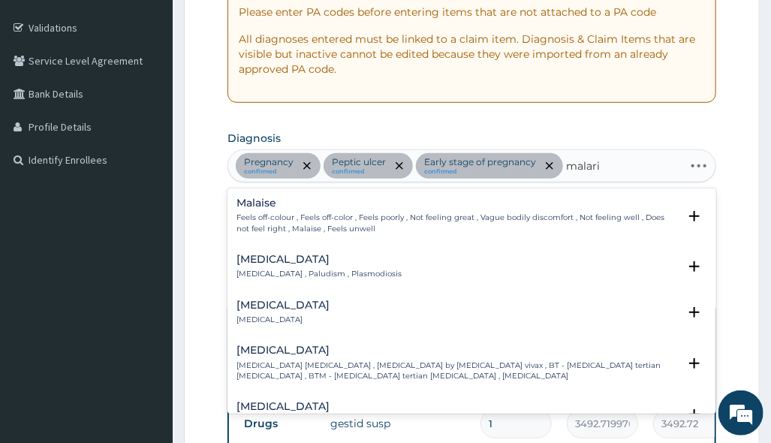
type input "malaria"
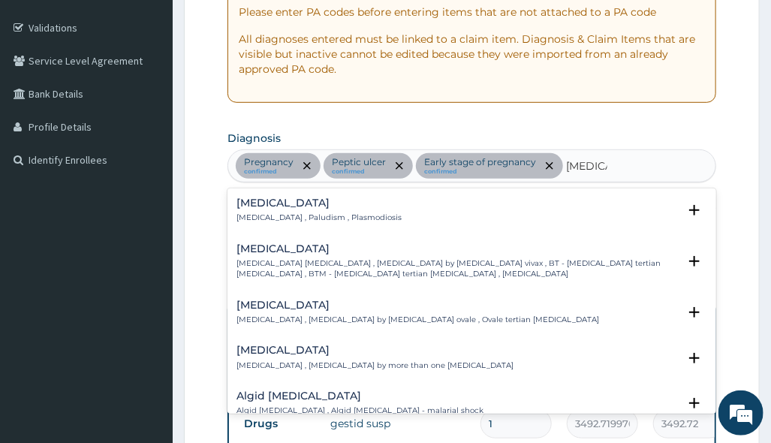
click at [315, 204] on h4 "Malaria" at bounding box center [319, 203] width 165 height 11
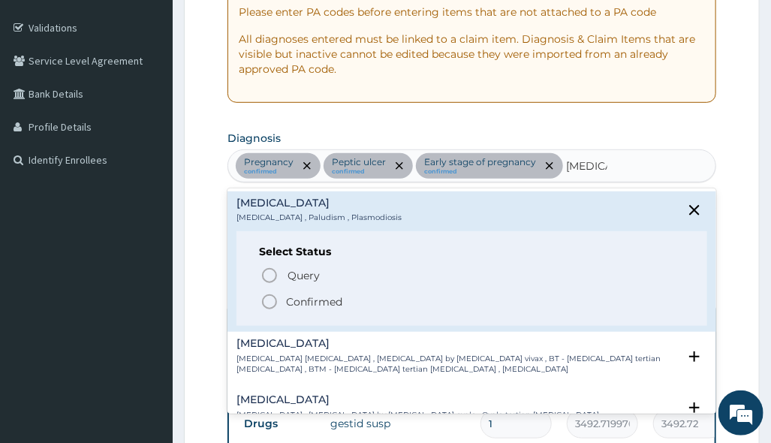
click at [311, 303] on p "Confirmed" at bounding box center [314, 301] width 56 height 15
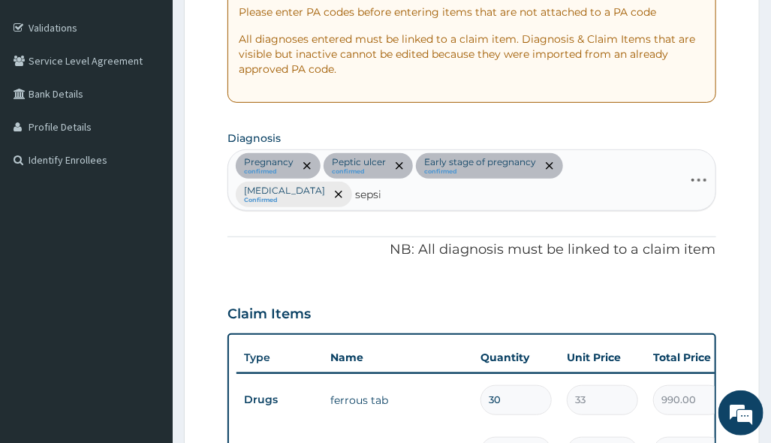
type input "sepsis"
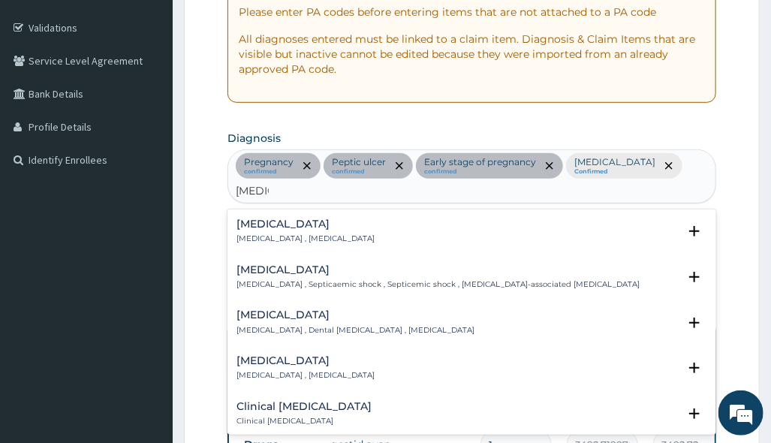
click at [325, 219] on h4 "Sepsis" at bounding box center [306, 224] width 138 height 11
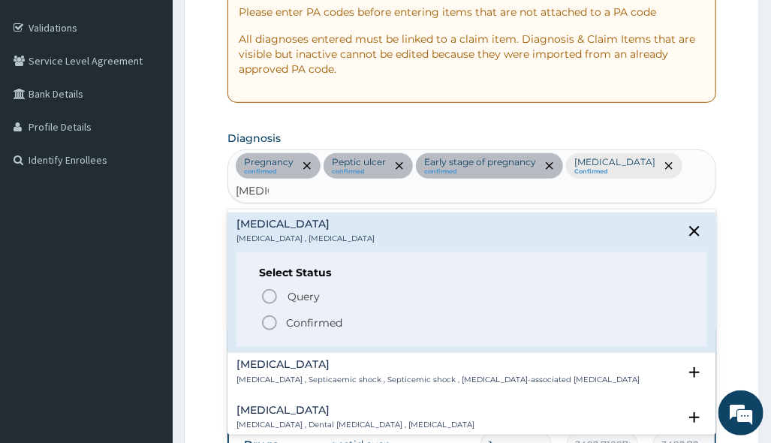
click at [324, 315] on p "Confirmed" at bounding box center [314, 322] width 56 height 15
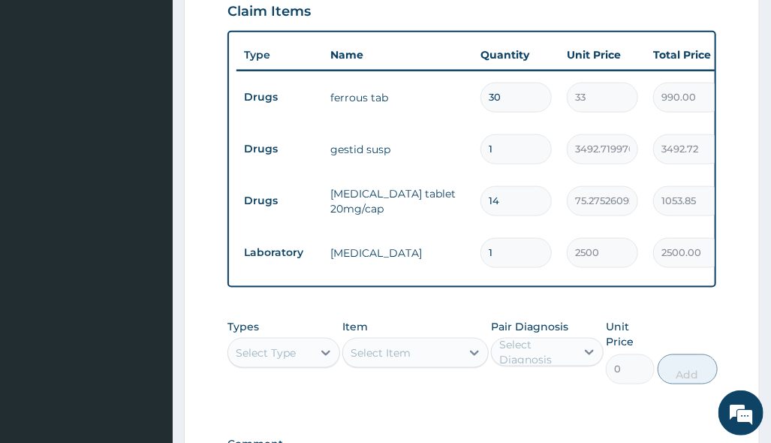
scroll to position [668, 0]
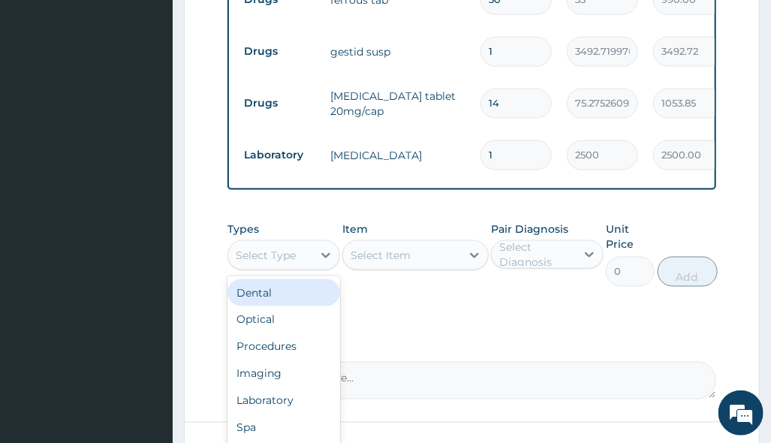
click at [303, 267] on div "Select Type" at bounding box center [270, 255] width 84 height 24
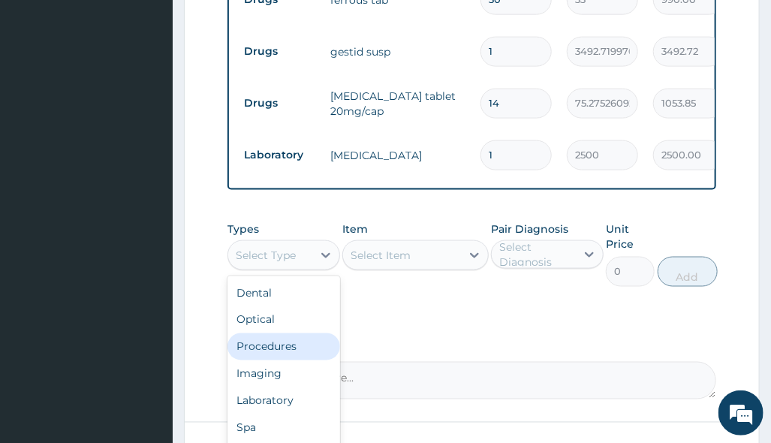
click at [290, 350] on div "Procedures" at bounding box center [284, 346] width 113 height 27
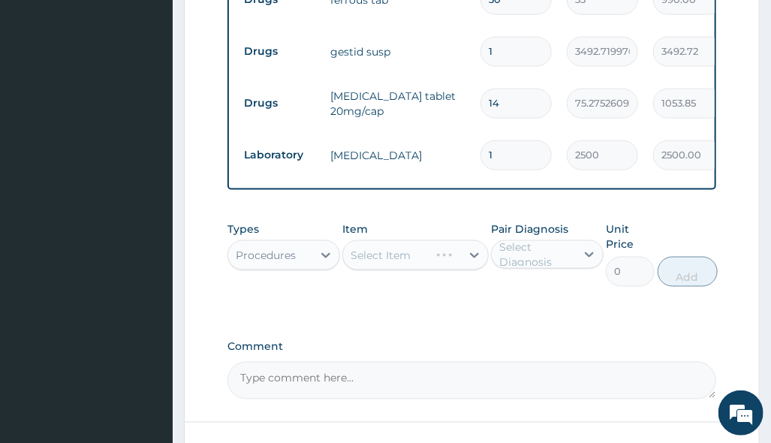
drag, startPoint x: 535, startPoint y: 291, endPoint x: 470, endPoint y: 293, distance: 65.4
click at [534, 286] on div "Pair Diagnosis Select Diagnosis" at bounding box center [547, 254] width 113 height 65
click at [439, 264] on div "Select Item" at bounding box center [415, 255] width 146 height 30
click at [466, 264] on div "Select Item" at bounding box center [415, 255] width 146 height 30
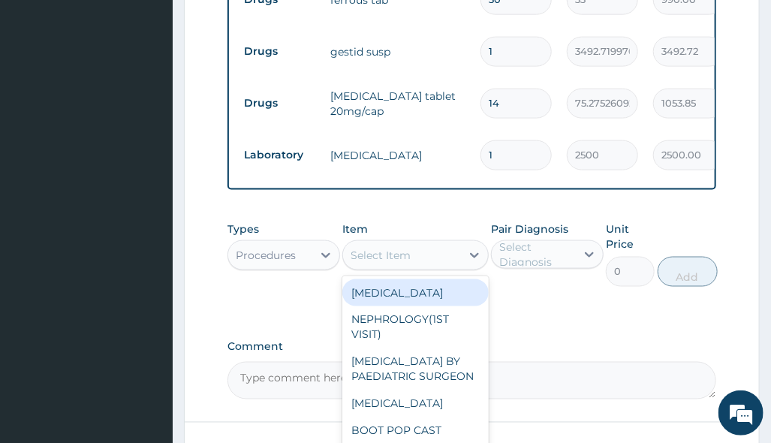
click at [448, 263] on div "Select Item" at bounding box center [402, 255] width 118 height 24
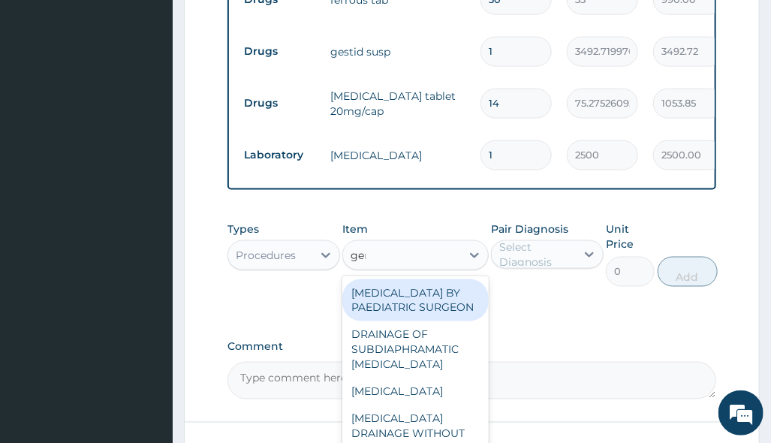
type input "gene"
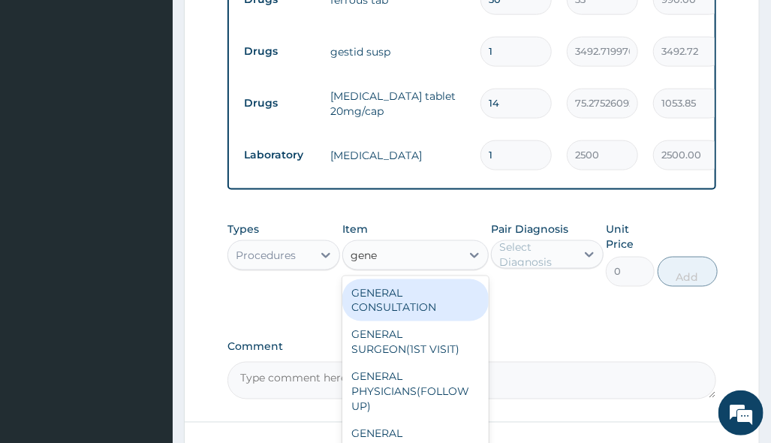
click at [445, 299] on div "GENERAL CONSULTATION" at bounding box center [415, 300] width 146 height 42
type input "3150"
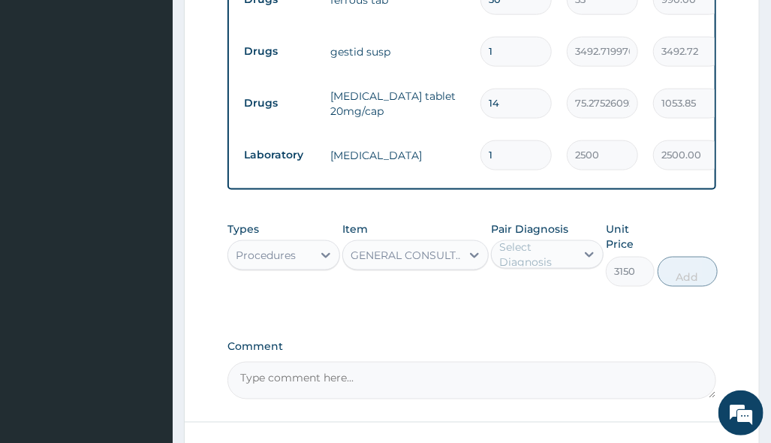
click at [510, 267] on div "Select Diagnosis" at bounding box center [536, 255] width 75 height 30
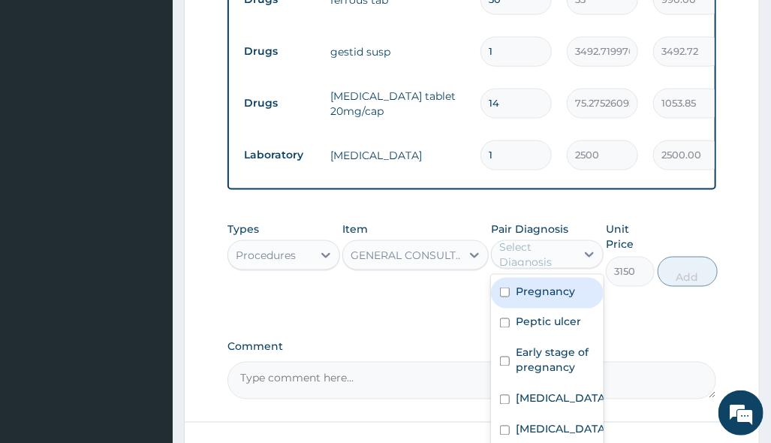
click at [523, 309] on div "Pregnancy" at bounding box center [547, 293] width 113 height 31
checkbox input "true"
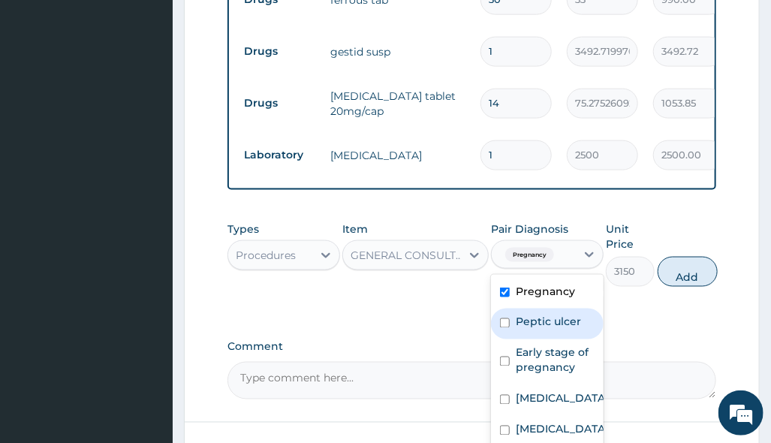
click at [535, 329] on label "Peptic ulcer" at bounding box center [548, 322] width 65 height 15
checkbox input "true"
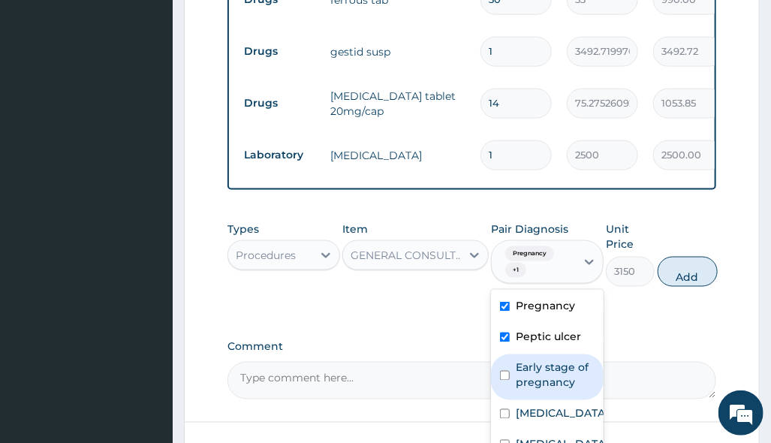
click at [561, 382] on label "Early stage of pregnancy" at bounding box center [555, 375] width 79 height 30
checkbox input "true"
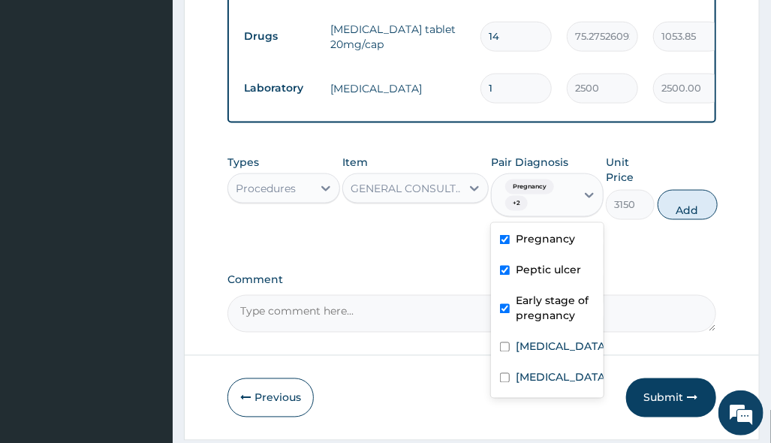
scroll to position [789, 0]
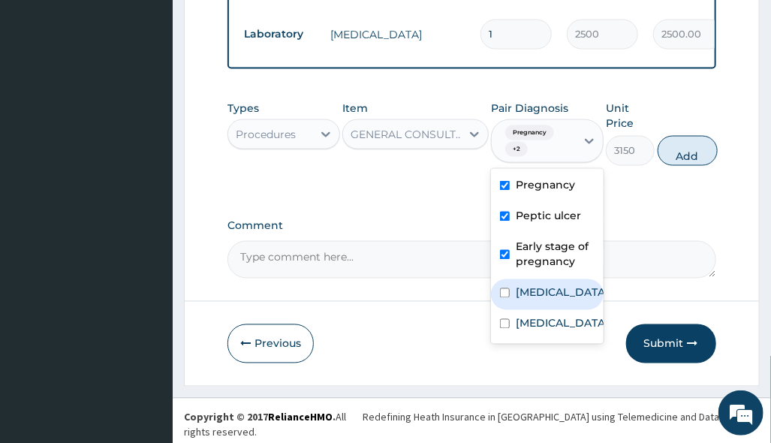
click at [556, 303] on div "[MEDICAL_DATA]" at bounding box center [547, 294] width 113 height 31
checkbox input "true"
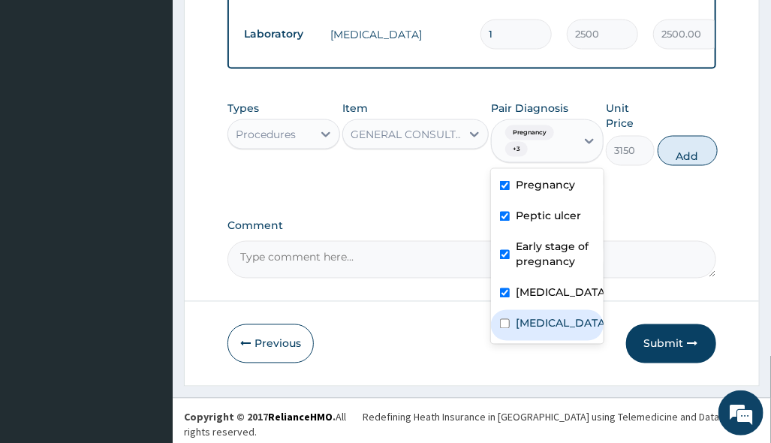
click at [550, 330] on div "[MEDICAL_DATA]" at bounding box center [547, 325] width 113 height 31
checkbox input "true"
click at [695, 152] on button "Add" at bounding box center [688, 151] width 60 height 30
type input "0"
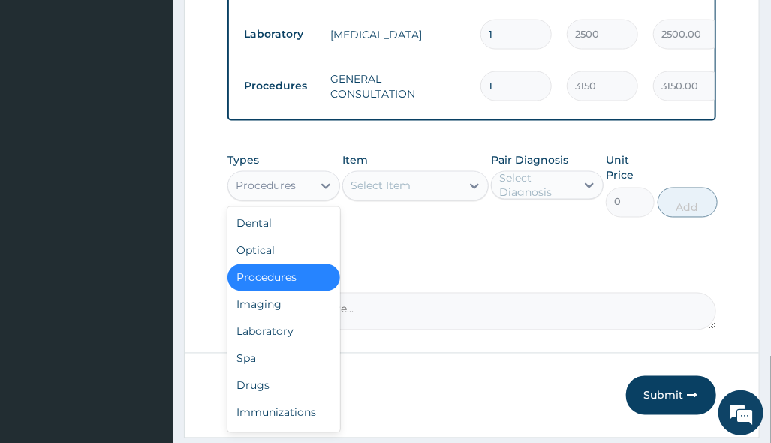
drag, startPoint x: 278, startPoint y: 197, endPoint x: 288, endPoint y: 234, distance: 38.8
click at [279, 194] on div "Procedures" at bounding box center [266, 186] width 60 height 15
click at [274, 391] on div "Drugs" at bounding box center [284, 385] width 113 height 27
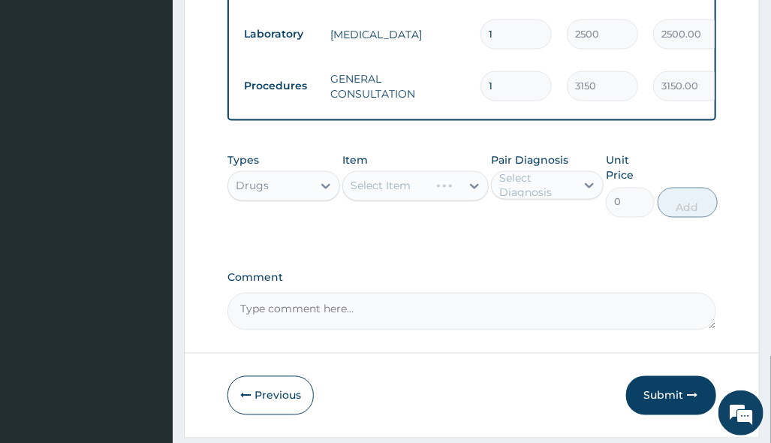
click at [541, 60] on tr "Procedures GENERAL CONSULTATION 1 3150 3150.00 Pregnancy + 4 Delete" at bounding box center [605, 86] width 736 height 52
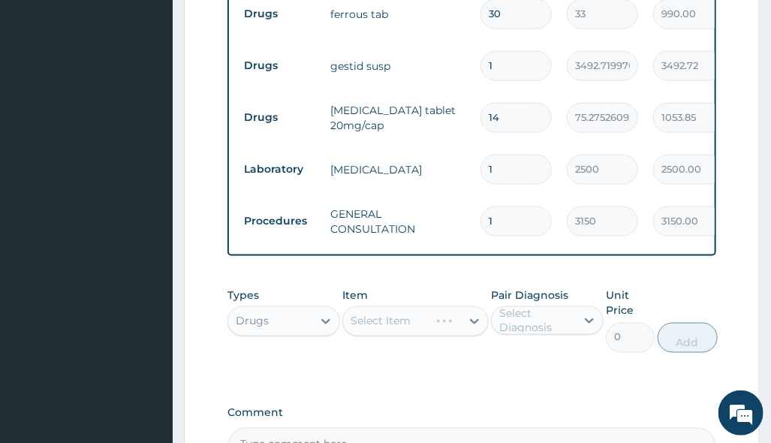
scroll to position [589, 0]
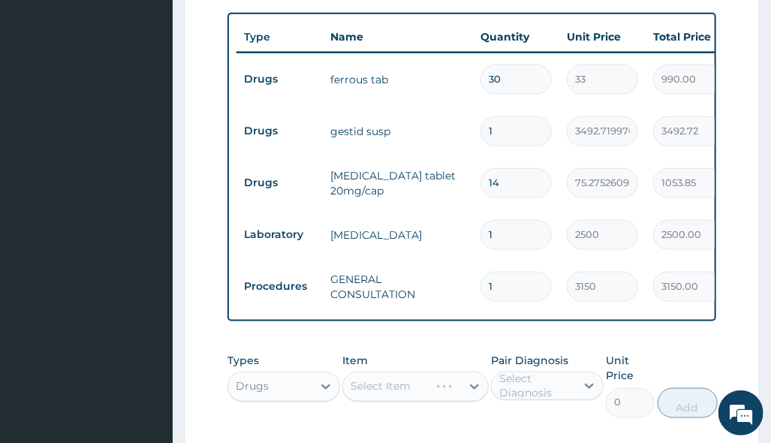
click at [433, 415] on div "Item Select Item" at bounding box center [415, 385] width 146 height 65
click at [448, 397] on div "Select Item" at bounding box center [402, 387] width 118 height 24
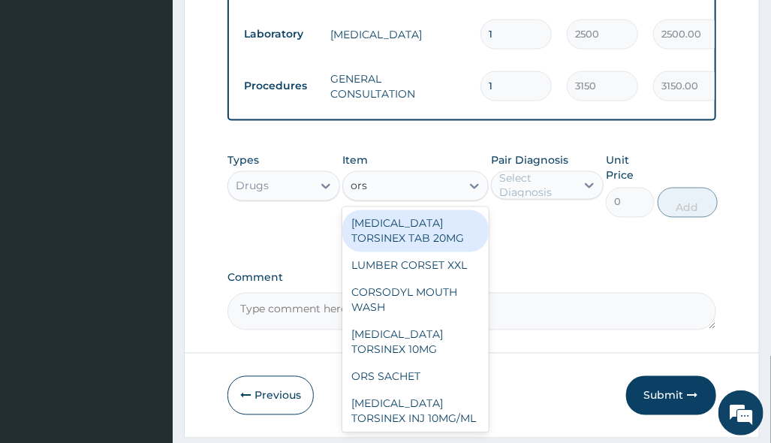
type input "ors s"
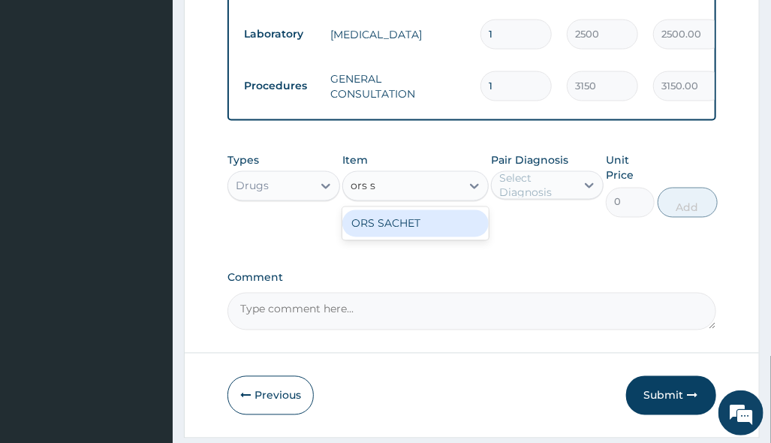
click at [448, 223] on div "ORS SACHET" at bounding box center [415, 223] width 146 height 27
type input "390.3493041992188"
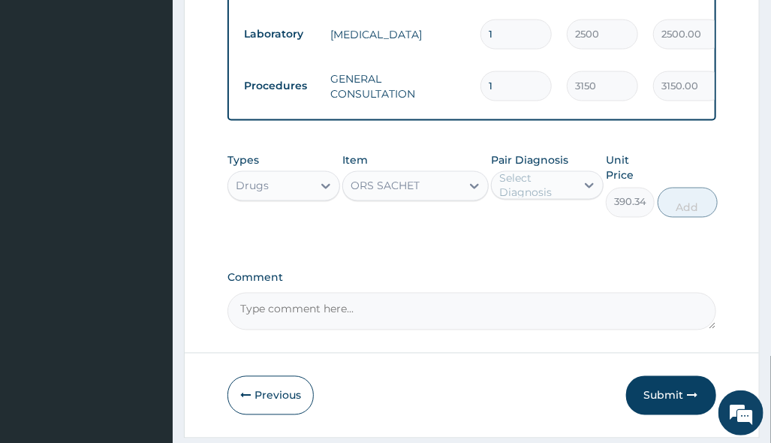
click at [535, 196] on div "Select Diagnosis" at bounding box center [536, 185] width 75 height 30
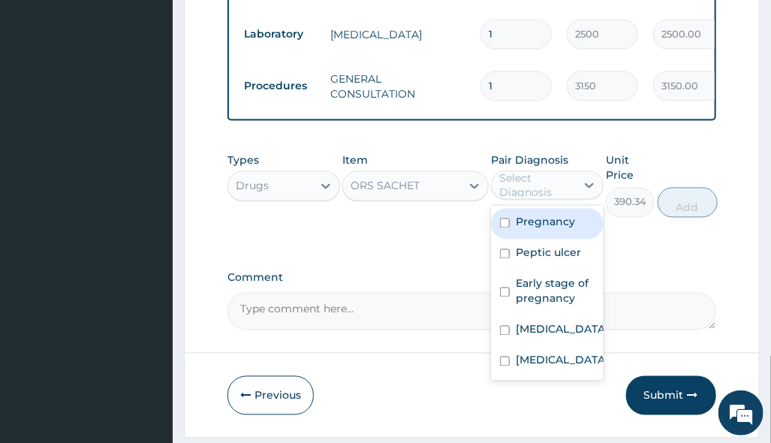
click at [556, 225] on label "Pregnancy" at bounding box center [545, 222] width 59 height 15
checkbox input "true"
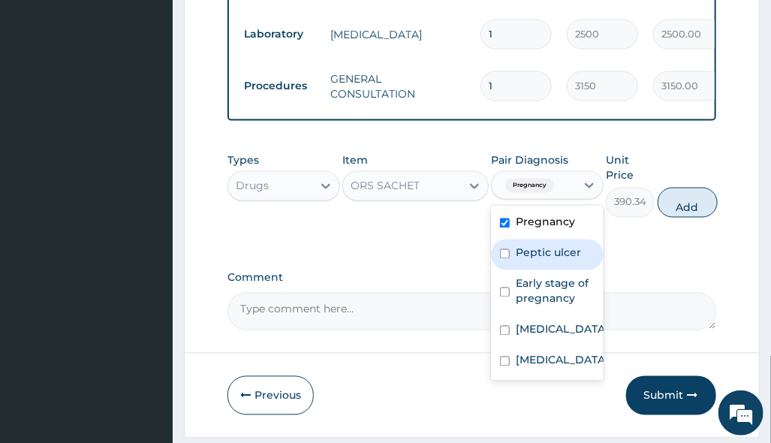
click at [554, 258] on label "Peptic ulcer" at bounding box center [548, 253] width 65 height 15
checkbox input "true"
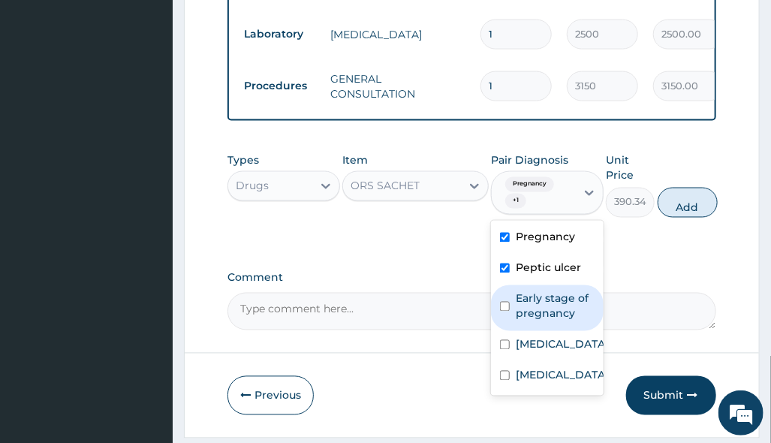
drag, startPoint x: 564, startPoint y: 306, endPoint x: 597, endPoint y: 295, distance: 34.7
click at [565, 306] on label "Early stage of pregnancy" at bounding box center [555, 306] width 79 height 30
checkbox input "true"
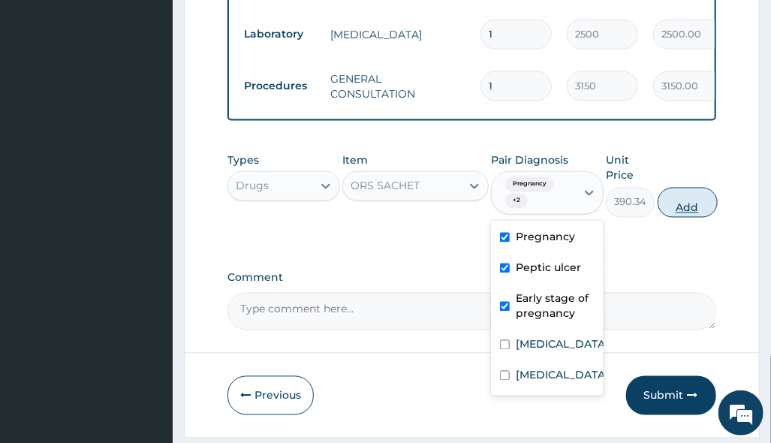
click at [695, 208] on button "Add" at bounding box center [688, 203] width 60 height 30
type input "0"
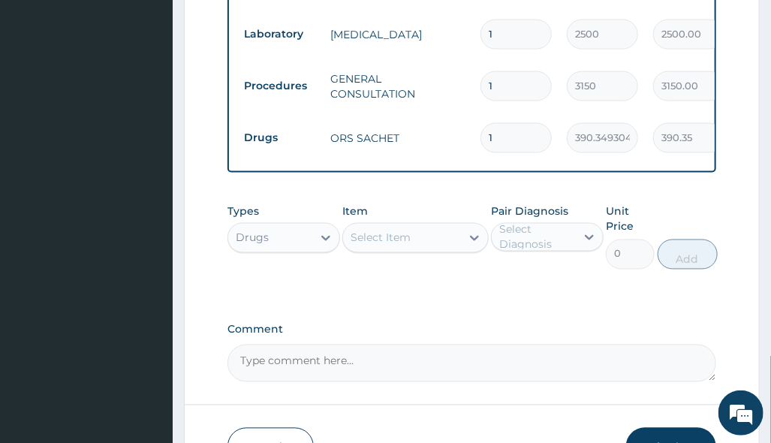
drag, startPoint x: 508, startPoint y: 129, endPoint x: 427, endPoint y: 145, distance: 81.9
click at [442, 144] on tr "Drugs ORS SACHET 1 390.3493041992188 390.35 Pregnancy + 2 Delete" at bounding box center [605, 138] width 736 height 52
type input "2"
type input "780.70"
type input "2"
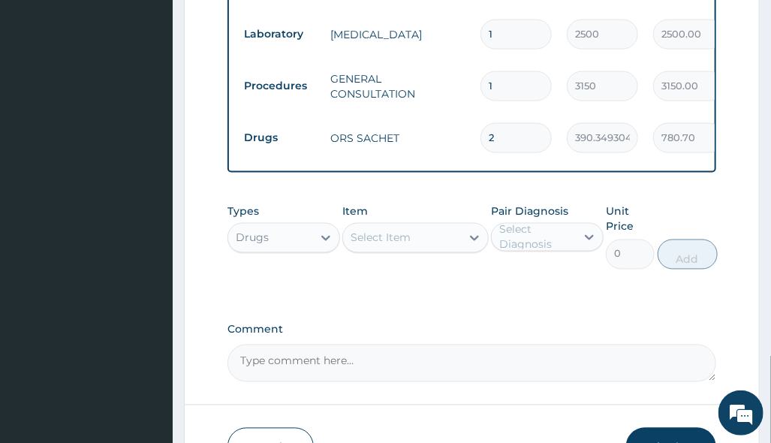
click at [387, 242] on div "Select Item" at bounding box center [381, 238] width 60 height 15
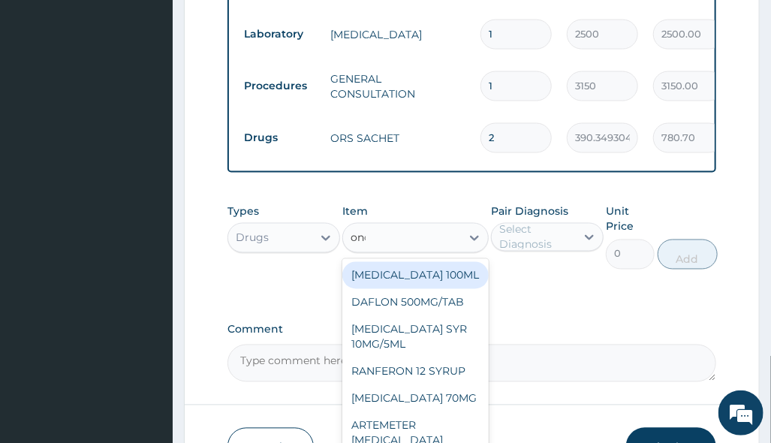
type input "onda"
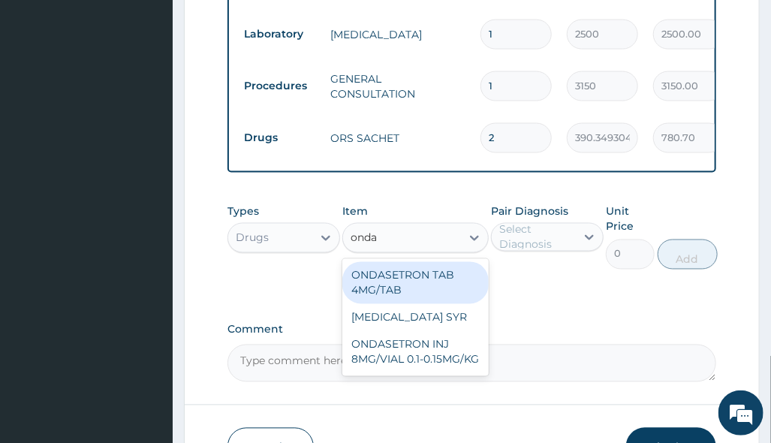
click at [404, 294] on div "ONDASETRON TAB 4MG/TAB" at bounding box center [415, 283] width 146 height 42
type input "264"
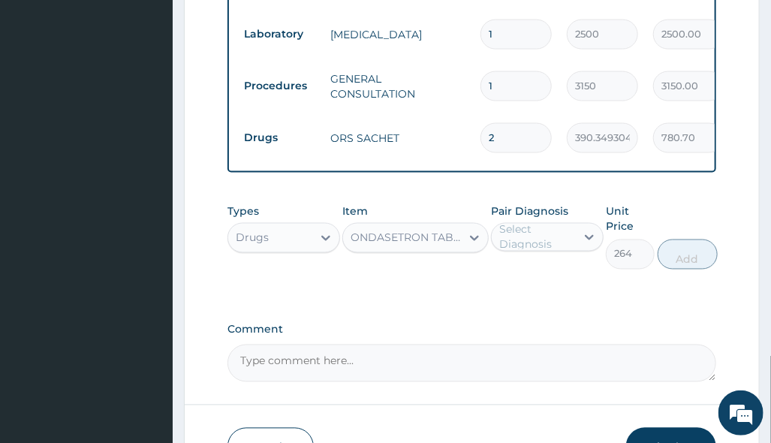
click at [567, 239] on div "Select Diagnosis" at bounding box center [536, 237] width 75 height 30
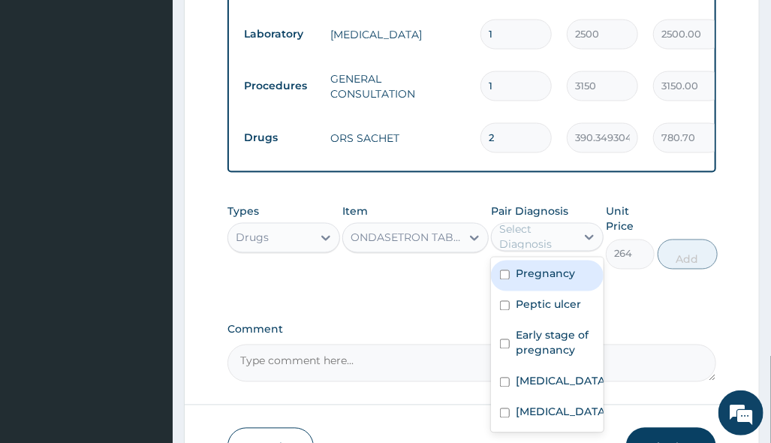
click at [575, 288] on div "Pregnancy" at bounding box center [547, 276] width 113 height 31
checkbox input "true"
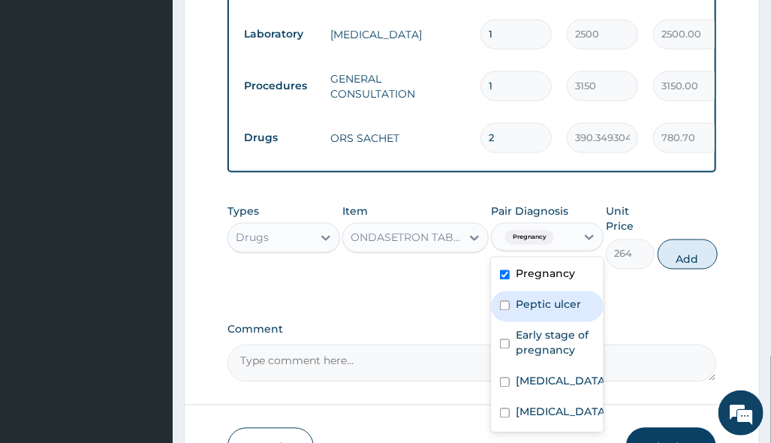
click at [556, 322] on div "Peptic ulcer" at bounding box center [547, 306] width 113 height 31
checkbox input "true"
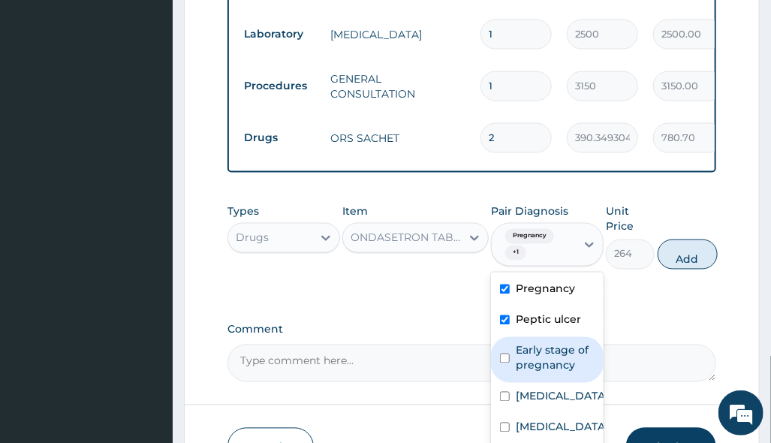
drag, startPoint x: 547, startPoint y: 363, endPoint x: 644, endPoint y: 318, distance: 106.8
click at [547, 364] on label "Early stage of pregnancy" at bounding box center [555, 358] width 79 height 30
checkbox input "true"
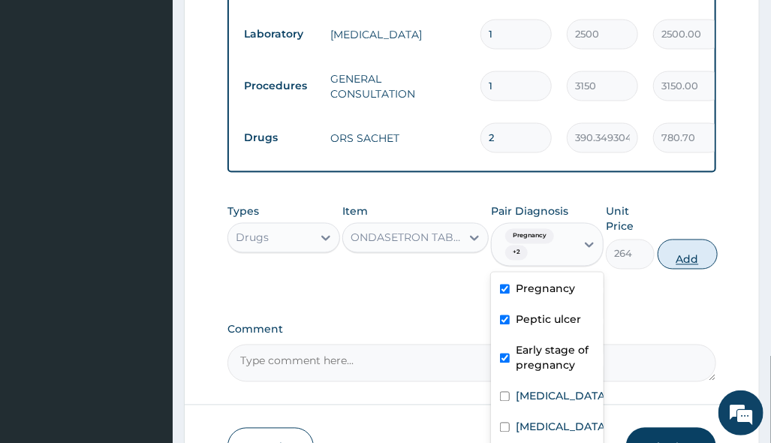
click at [710, 264] on button "Add" at bounding box center [688, 255] width 60 height 30
type input "0"
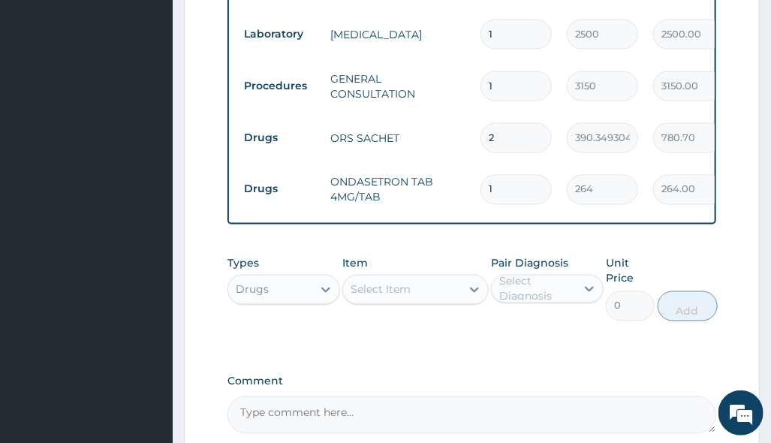
drag, startPoint x: 467, startPoint y: 196, endPoint x: 366, endPoint y: 201, distance: 100.8
click at [399, 200] on tr "Drugs ONDASETRON TAB 4MG/TAB 1 264 264.00 Pregnancy + 2 Delete" at bounding box center [605, 190] width 736 height 52
type input "7"
type input "1848.00"
type input "7"
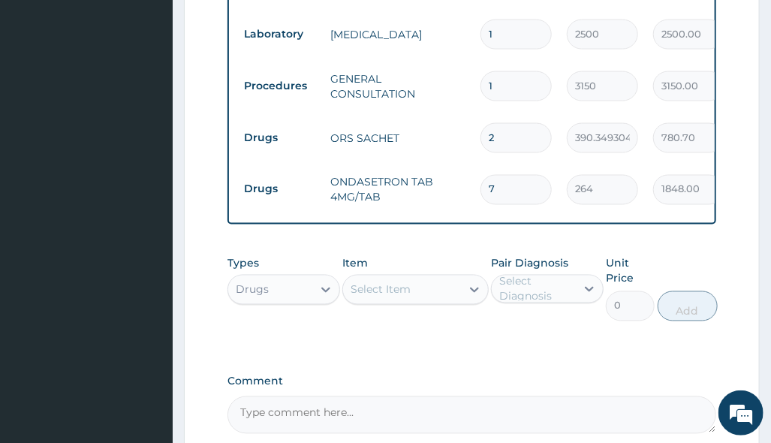
click at [561, 152] on td "390.3493041992188" at bounding box center [602, 138] width 86 height 44
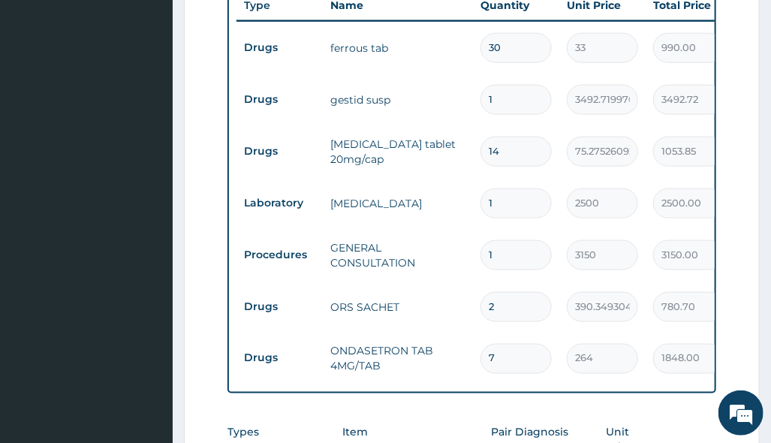
scroll to position [589, 0]
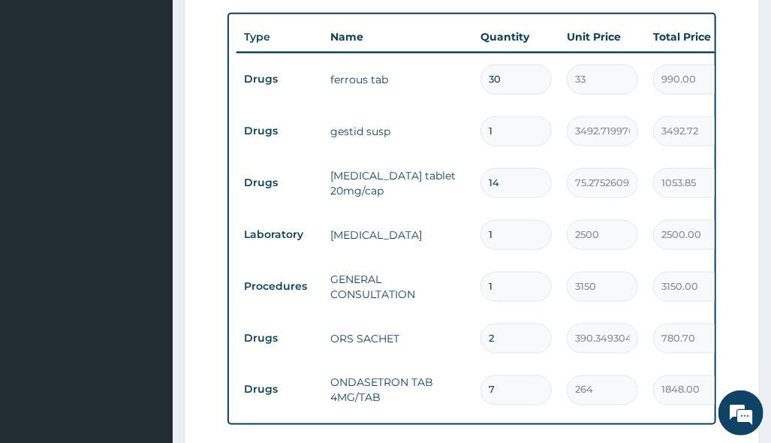
click at [466, 183] on td "omeprazole tablet 20mg/cap" at bounding box center [398, 183] width 150 height 45
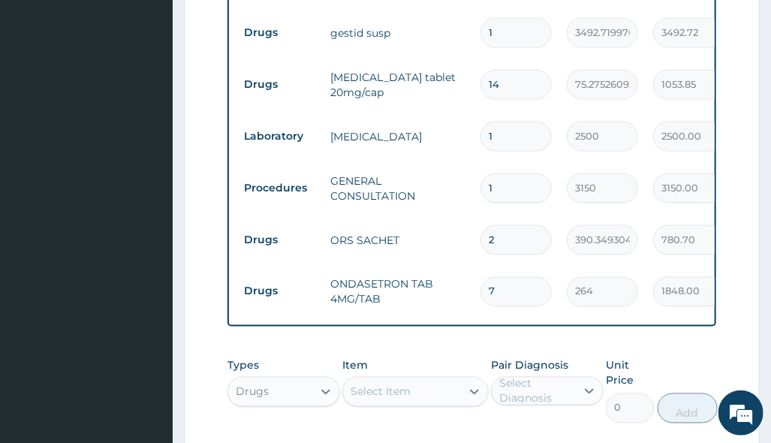
scroll to position [789, 0]
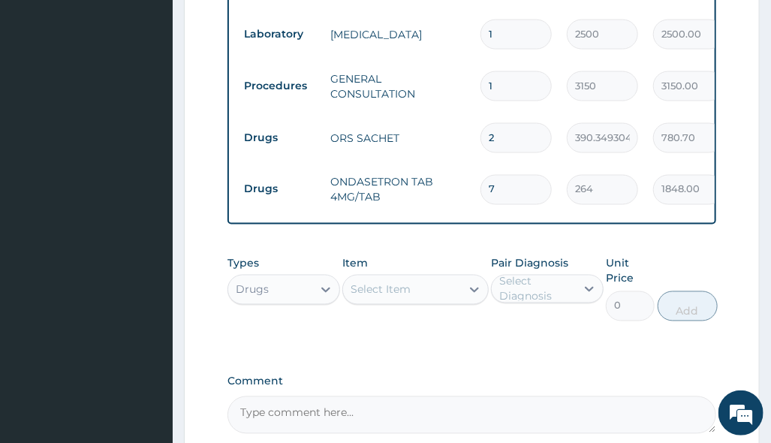
click at [303, 295] on div "Drugs" at bounding box center [270, 290] width 84 height 24
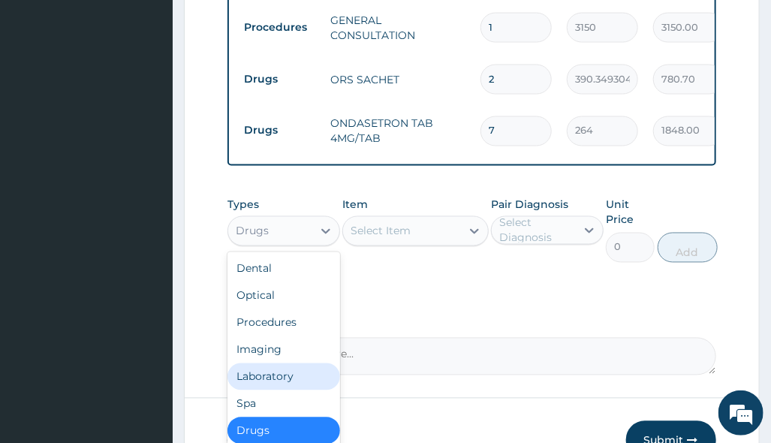
scroll to position [945, 0]
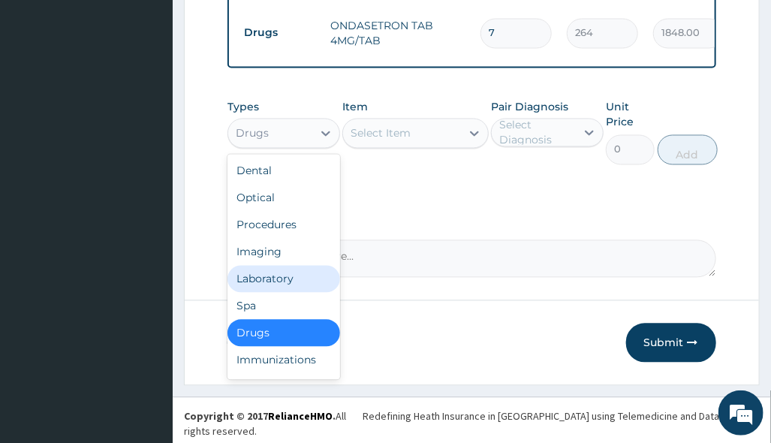
click at [281, 291] on div "Laboratory" at bounding box center [284, 279] width 113 height 27
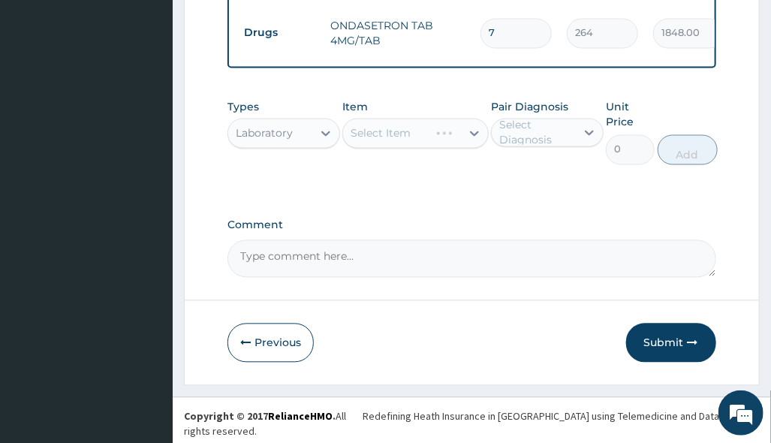
click at [461, 129] on div "Select Item" at bounding box center [415, 134] width 146 height 30
click at [451, 138] on div "Select Item" at bounding box center [415, 134] width 146 height 30
click at [439, 149] on div "Select Item" at bounding box center [415, 134] width 146 height 30
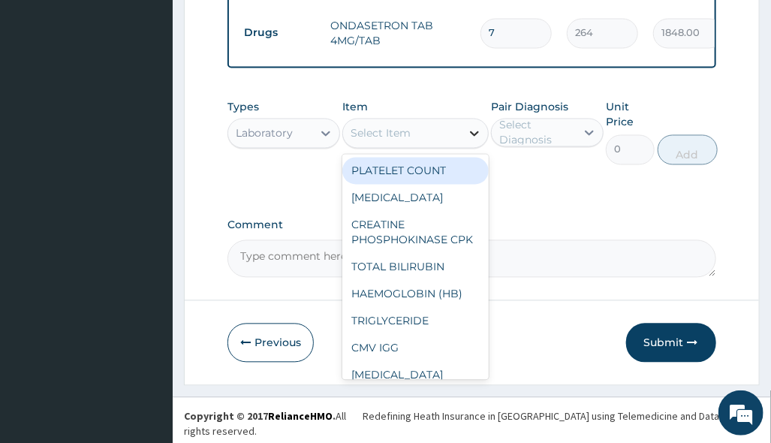
click at [463, 142] on div at bounding box center [474, 133] width 27 height 27
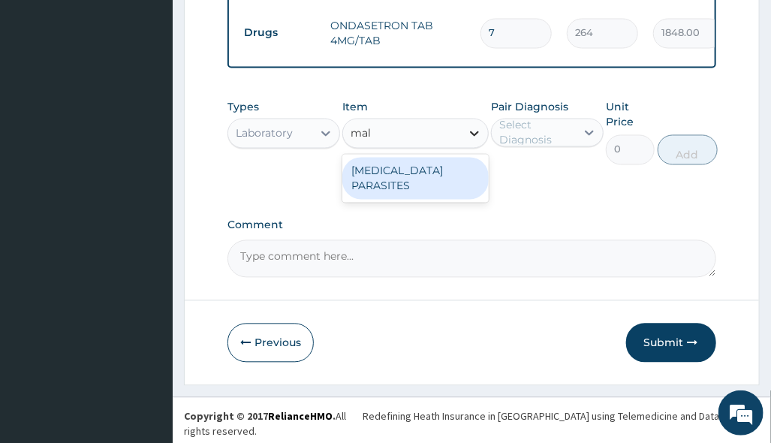
type input "mala"
click at [451, 183] on div "MALARIA PARASITES" at bounding box center [415, 179] width 146 height 42
type input "2500"
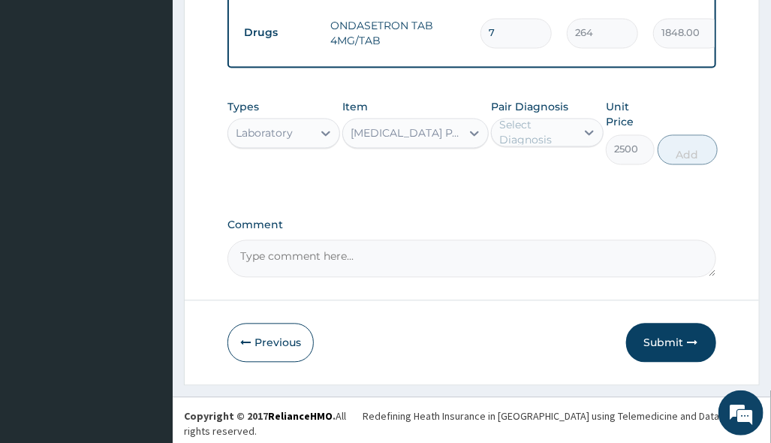
click at [546, 143] on div "Select Diagnosis" at bounding box center [536, 133] width 75 height 30
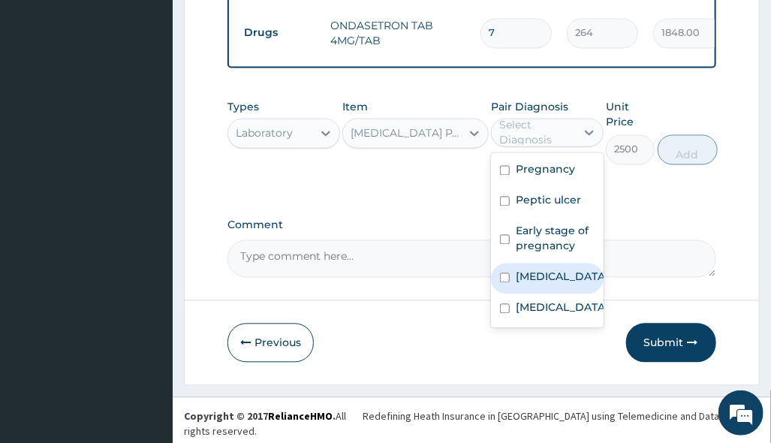
click at [581, 281] on div "[MEDICAL_DATA]" at bounding box center [547, 279] width 113 height 31
checkbox input "true"
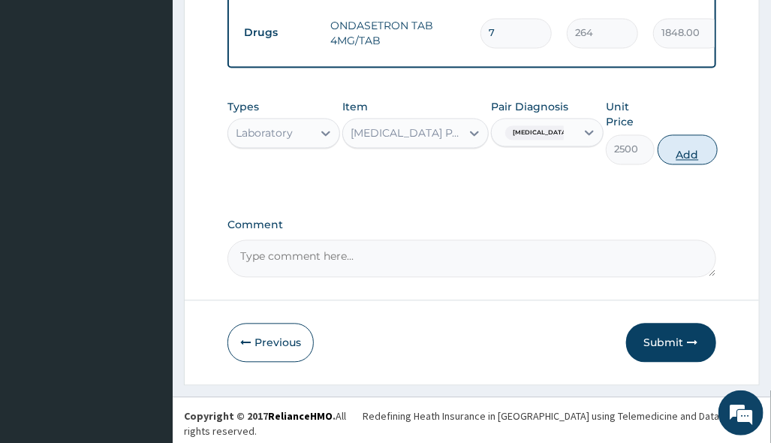
click at [700, 158] on button "Add" at bounding box center [688, 150] width 60 height 30
type input "0"
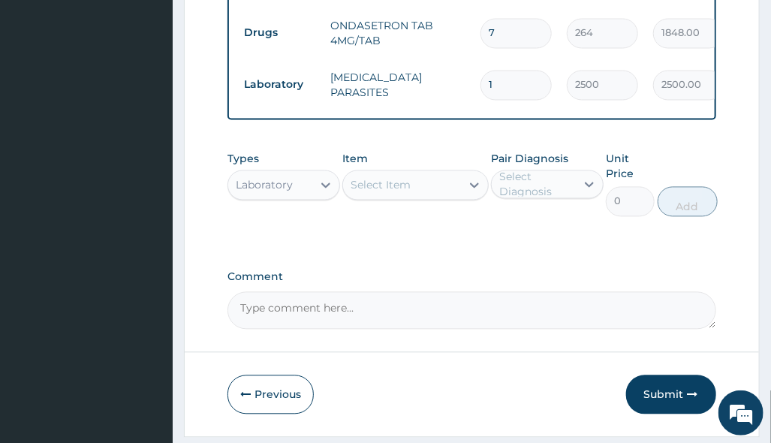
click at [401, 192] on div "Select Item" at bounding box center [381, 185] width 60 height 15
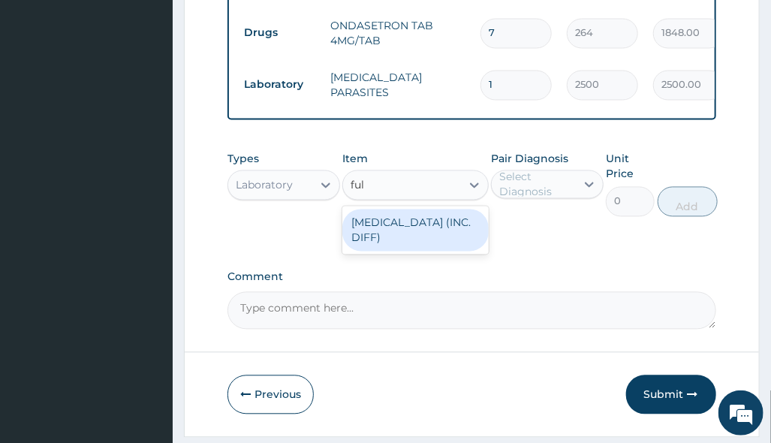
type input "full"
click at [412, 249] on div "[MEDICAL_DATA] (INC. DIFF)" at bounding box center [415, 231] width 146 height 42
type input "4341.60009765625"
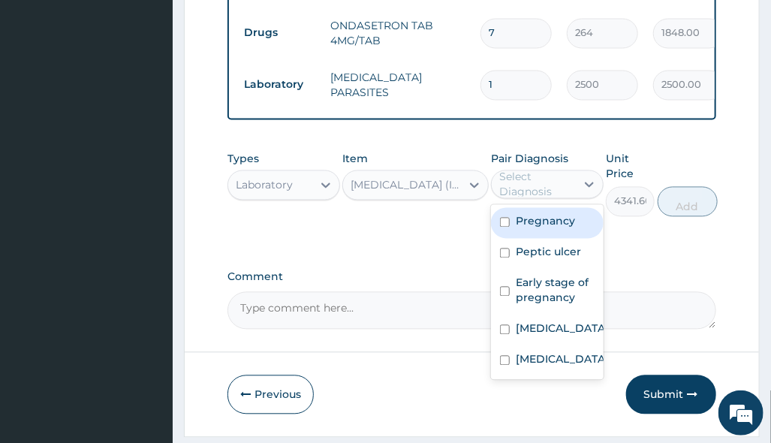
click at [574, 197] on div "Select Diagnosis" at bounding box center [536, 185] width 75 height 30
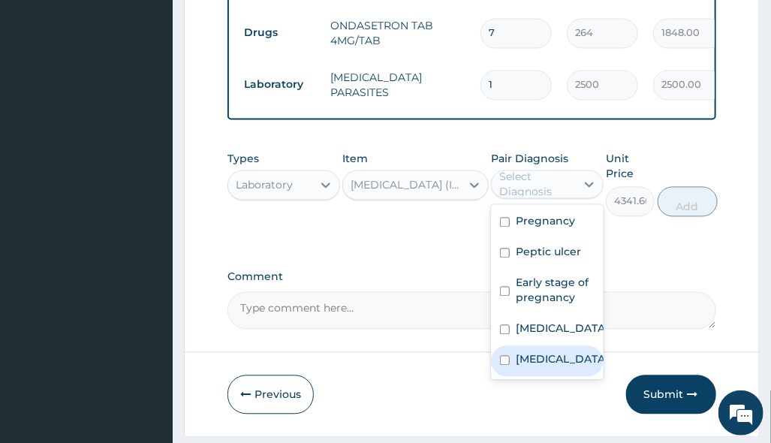
drag, startPoint x: 557, startPoint y: 368, endPoint x: 595, endPoint y: 345, distance: 44.2
click at [558, 369] on div "[MEDICAL_DATA]" at bounding box center [547, 361] width 113 height 31
checkbox input "true"
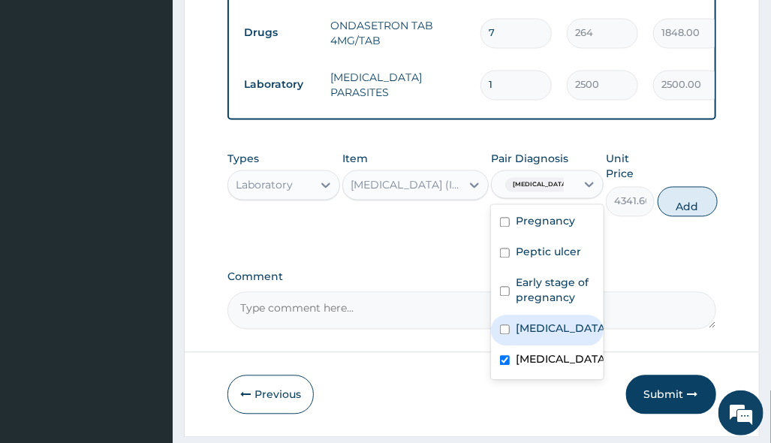
click at [691, 224] on div "Types Laboratory Item FULL BLOOD COUNT (INC. DIFF) Pair Diagnosis option Sepsis…" at bounding box center [472, 184] width 488 height 80
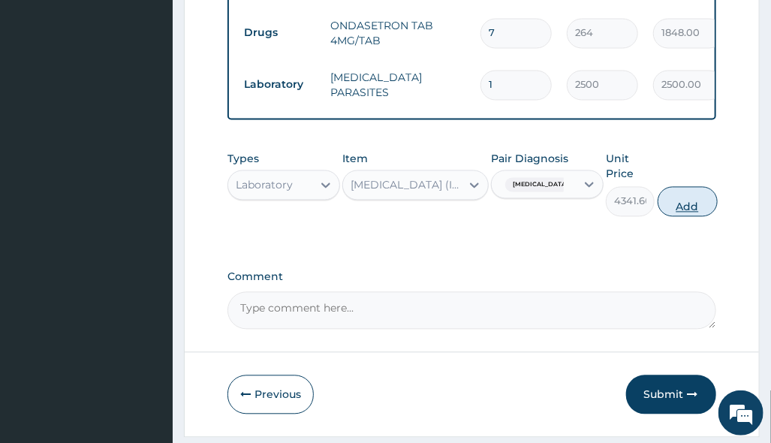
click at [693, 210] on button "Add" at bounding box center [688, 202] width 60 height 30
type input "0"
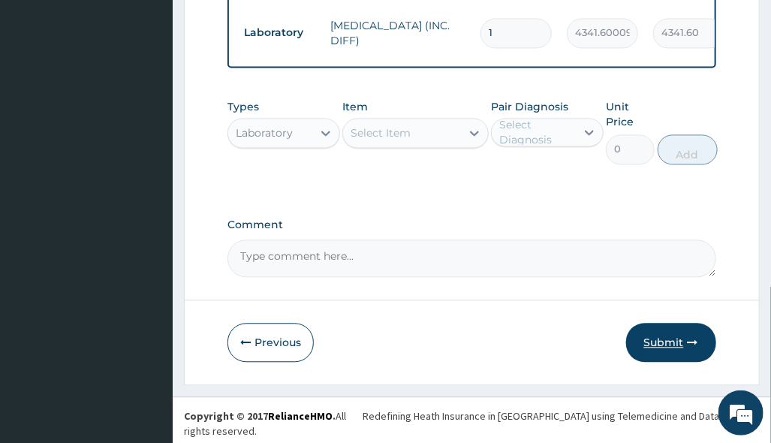
click at [671, 351] on button "Submit" at bounding box center [671, 342] width 90 height 39
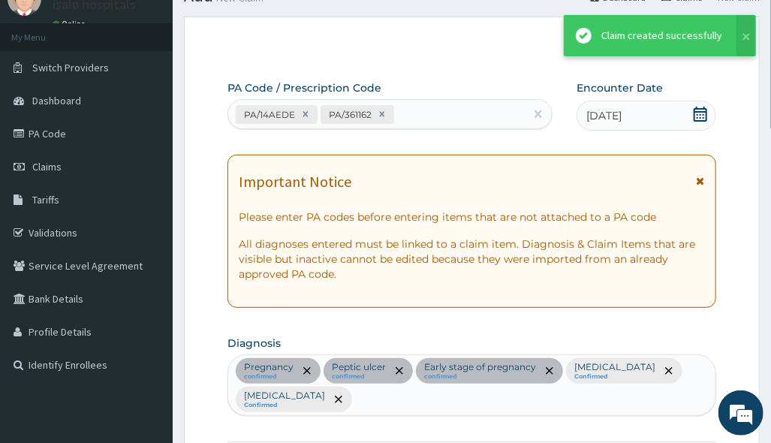
scroll to position [1050, 0]
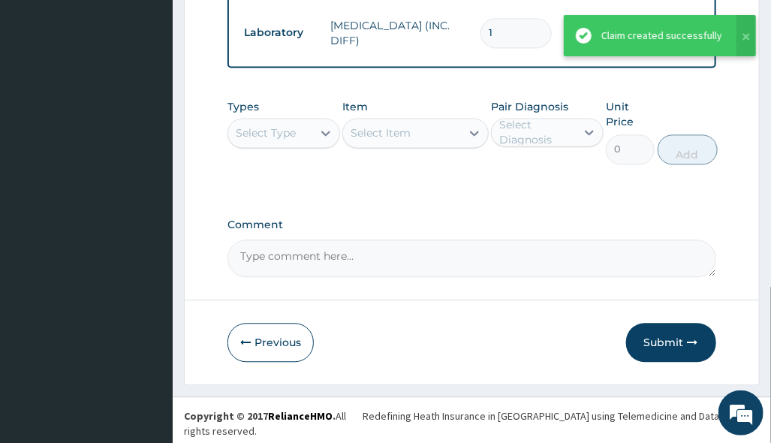
click at [506, 249] on textarea "Comment" at bounding box center [472, 259] width 488 height 38
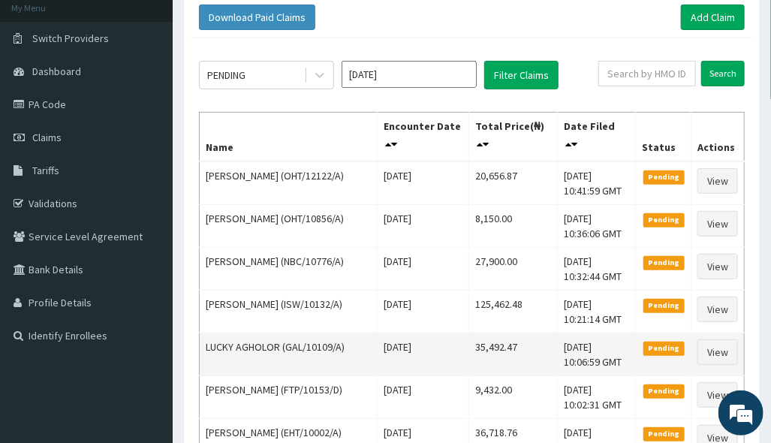
scroll to position [200, 0]
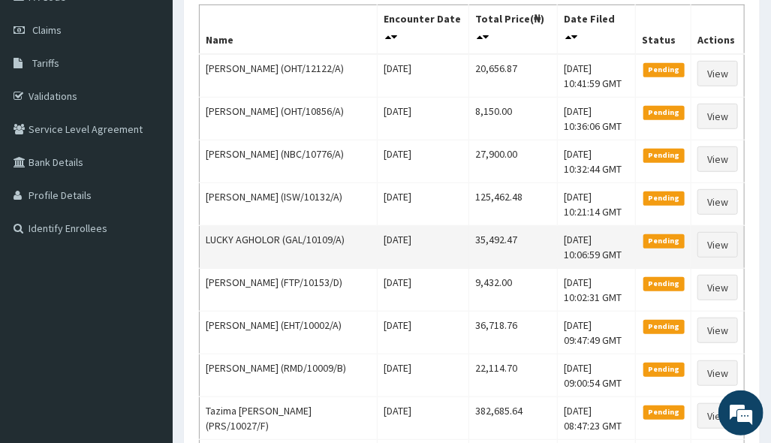
click at [529, 252] on td "35,492.47" at bounding box center [513, 247] width 89 height 43
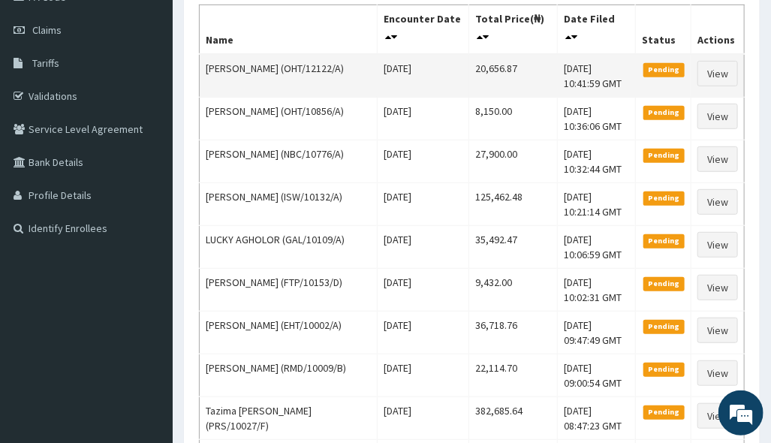
drag, startPoint x: 448, startPoint y: 66, endPoint x: 490, endPoint y: 65, distance: 42.8
click at [475, 66] on tr "[PERSON_NAME] (OHT/12122/A) [DATE] 20,656.87 [DATE] 10:41:59 GMT Pending View" at bounding box center [472, 76] width 545 height 44
click at [494, 64] on td "20,656.87" at bounding box center [513, 76] width 89 height 44
drag, startPoint x: 454, startPoint y: 64, endPoint x: 500, endPoint y: 62, distance: 46.6
click at [500, 62] on td "20,656.87" at bounding box center [513, 76] width 89 height 44
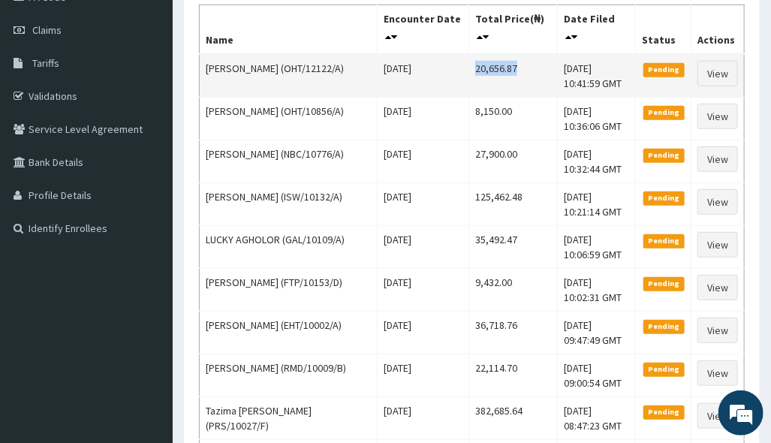
scroll to position [0, 0]
copy td "20,656.87"
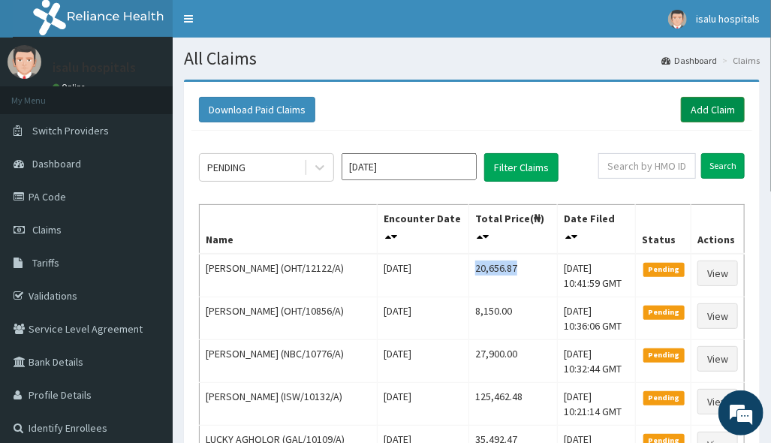
click at [716, 101] on link "Add Claim" at bounding box center [713, 110] width 64 height 26
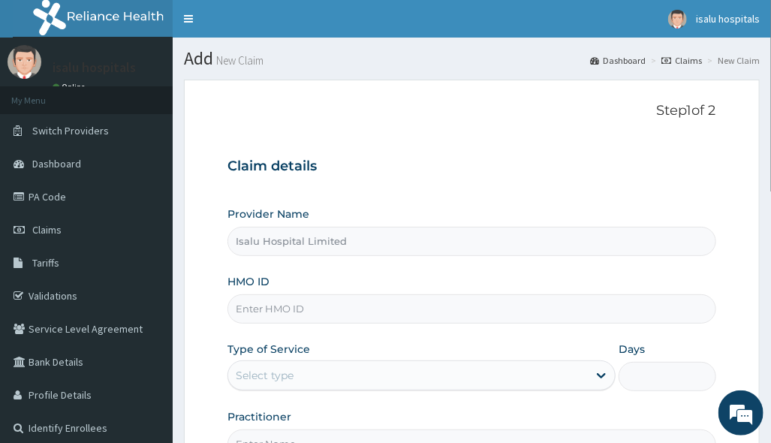
click at [406, 322] on input "HMO ID" at bounding box center [472, 308] width 488 height 29
paste input "PPG/10162/B"
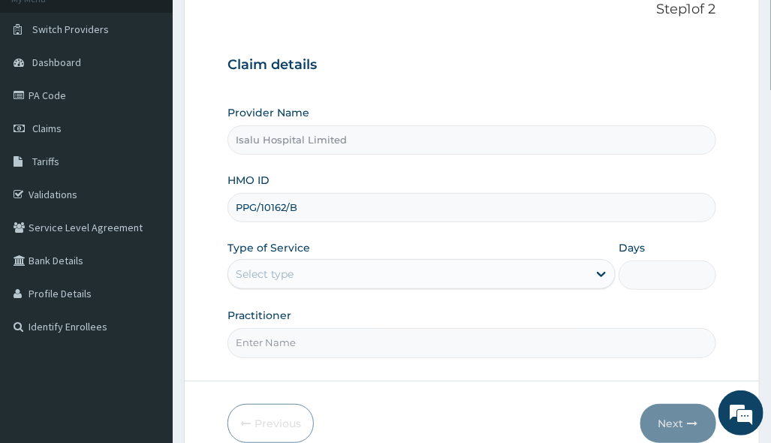
scroll to position [173, 0]
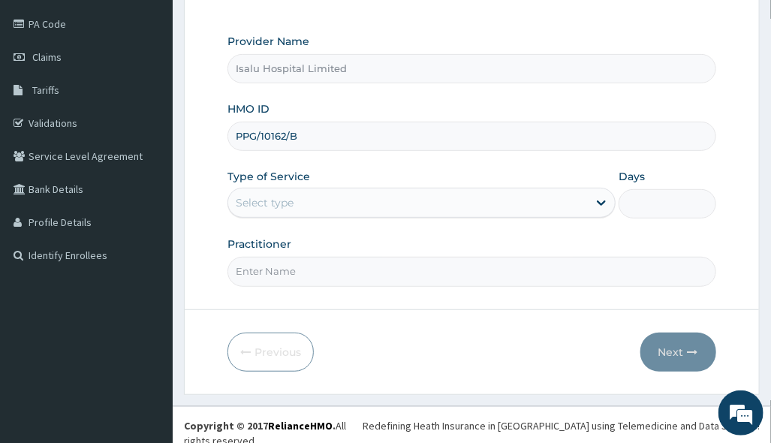
type input "PPG/10162/B"
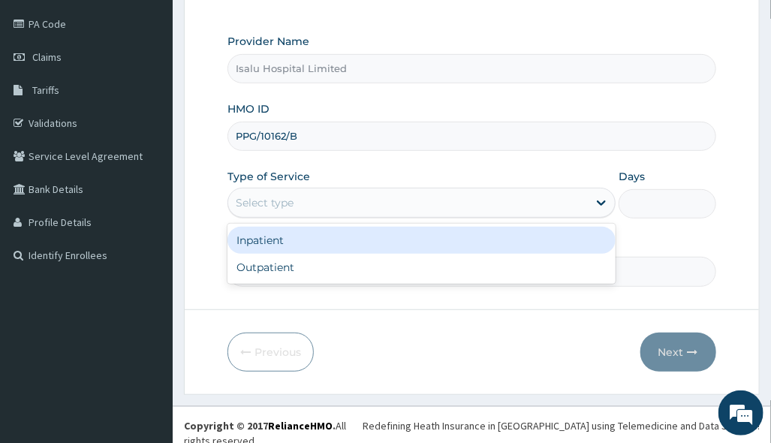
click at [332, 216] on div "Select type" at bounding box center [422, 203] width 388 height 30
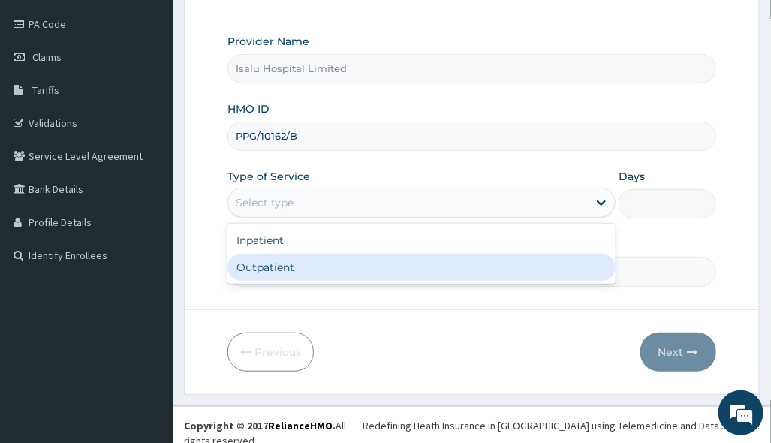
click at [327, 265] on div "Outpatient" at bounding box center [422, 267] width 388 height 27
type input "1"
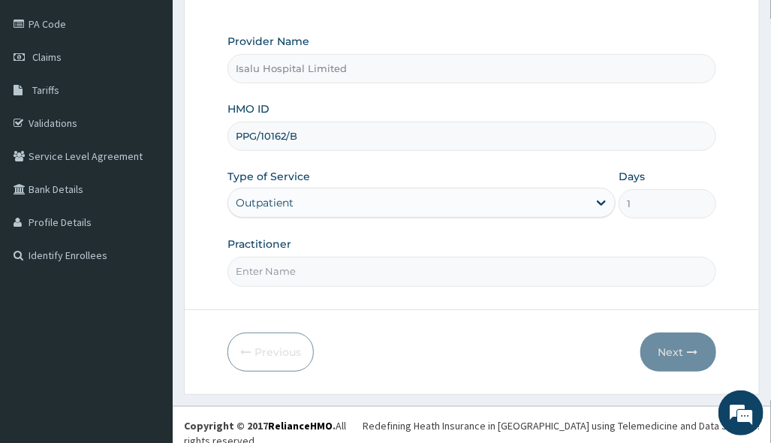
click at [571, 303] on form "Step 1 of 2 Claim details Provider Name Isalu Hospital Limited HMO ID PPG/10162…" at bounding box center [472, 150] width 576 height 487
click at [363, 262] on input "Practitioner" at bounding box center [472, 271] width 488 height 29
paste input "[PERSON_NAME] OM"
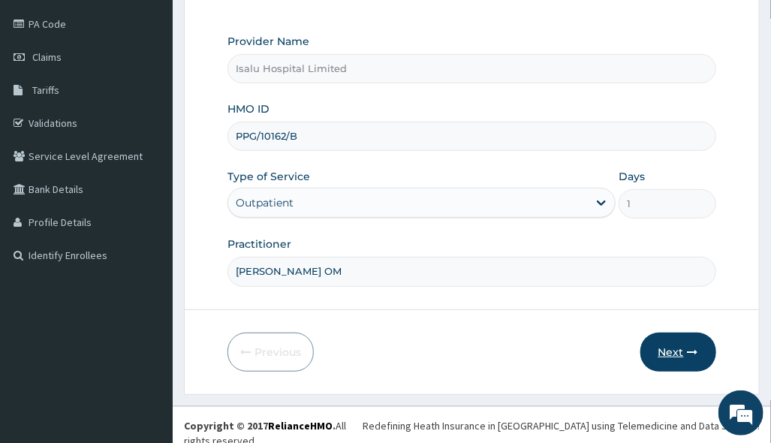
type input "Dr Oladimeji OM"
click at [688, 348] on icon "button" at bounding box center [693, 352] width 11 height 11
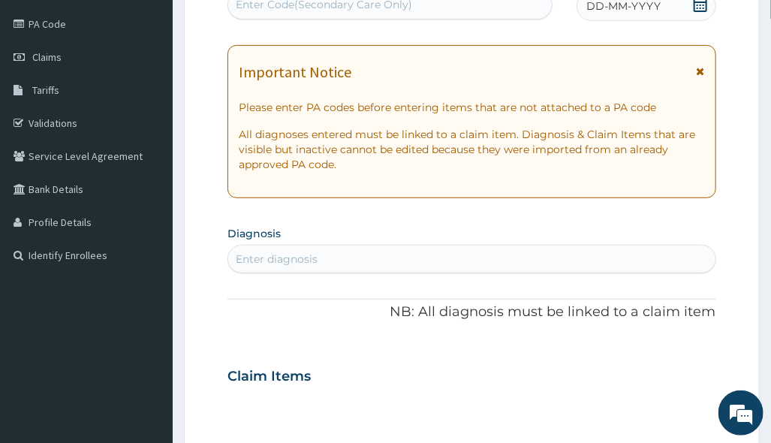
scroll to position [0, 0]
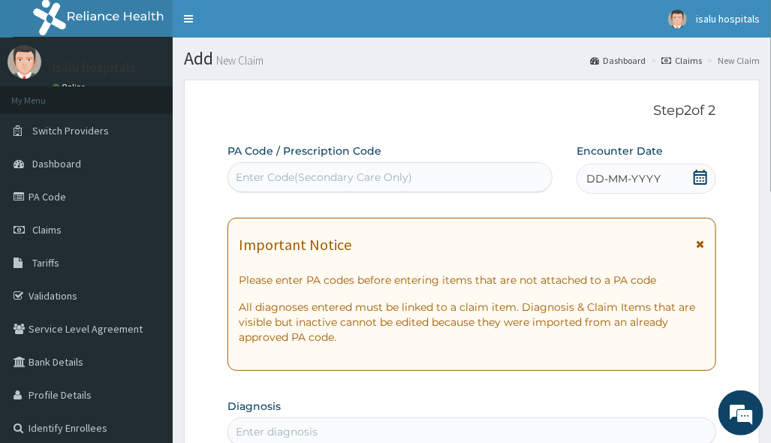
click at [312, 185] on div "Enter Code(Secondary Care Only)" at bounding box center [390, 177] width 324 height 24
paste input "PA/BECA78"
type input "PA/BECA78"
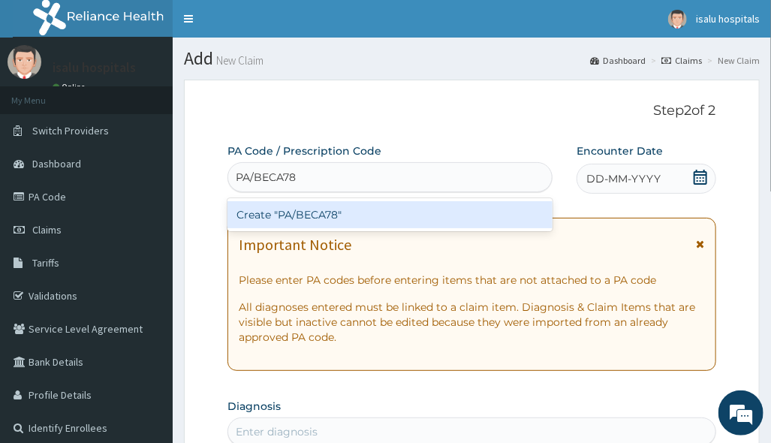
click at [322, 207] on div "Create "PA/BECA78"" at bounding box center [390, 214] width 325 height 27
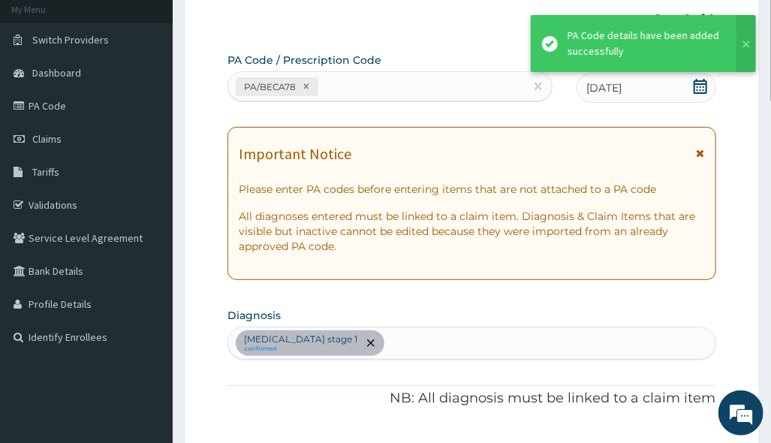
scroll to position [21, 0]
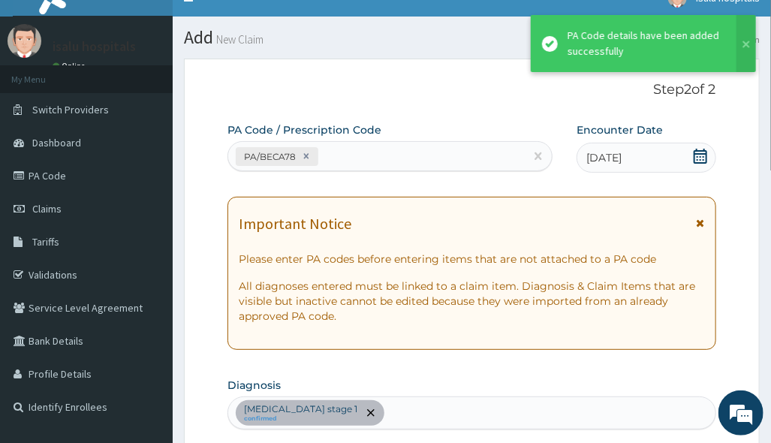
click at [346, 153] on div "PA/BECA78" at bounding box center [376, 156] width 297 height 25
paste input "PA/BBA1B7"
type input "PA/BBA1B7"
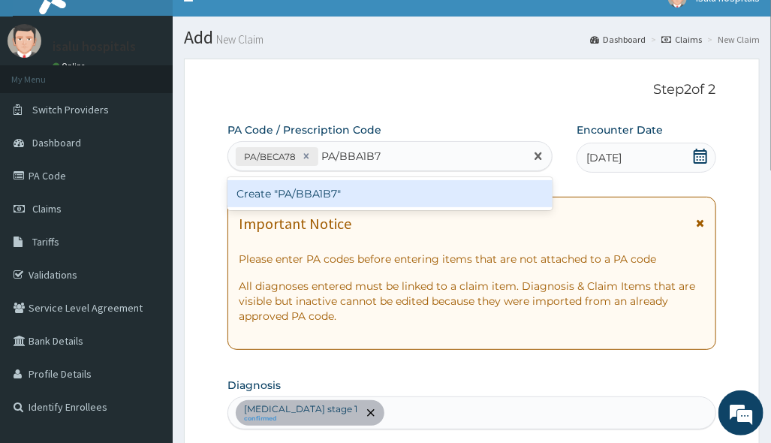
click at [430, 195] on div "Create "PA/BBA1B7"" at bounding box center [390, 193] width 325 height 27
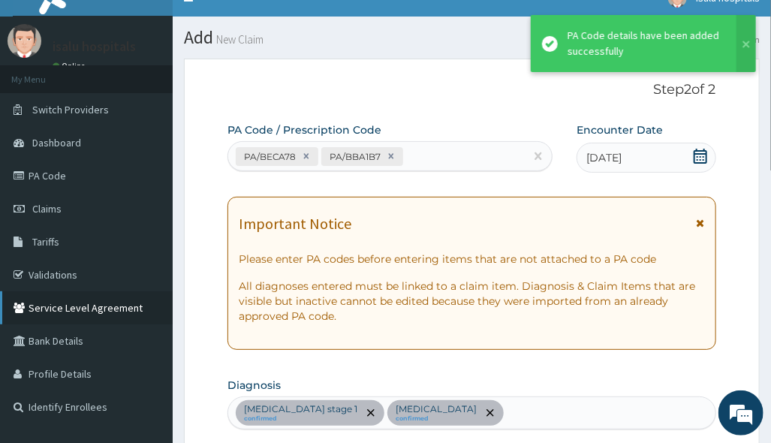
scroll to position [574, 0]
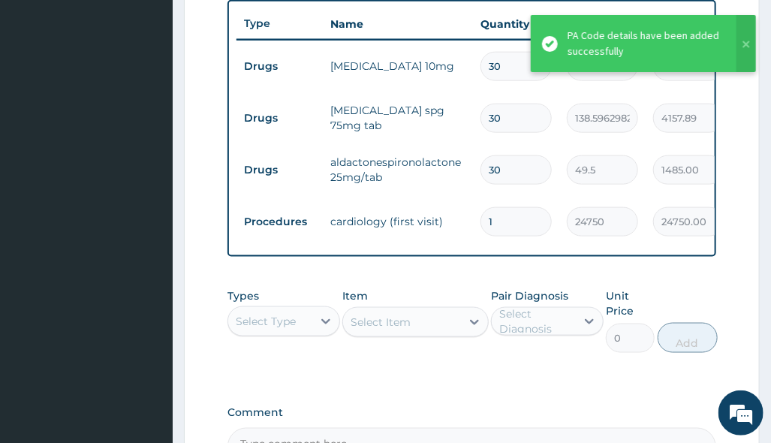
drag, startPoint x: 533, startPoint y: 170, endPoint x: 405, endPoint y: 195, distance: 130.6
click at [462, 186] on tr "Drugs aldactonespironolactone25mg/tab 30 49.5 1485.00 Hypertension stage 1 Dele…" at bounding box center [605, 170] width 736 height 52
type input "1"
type input "49.50"
type input "14"
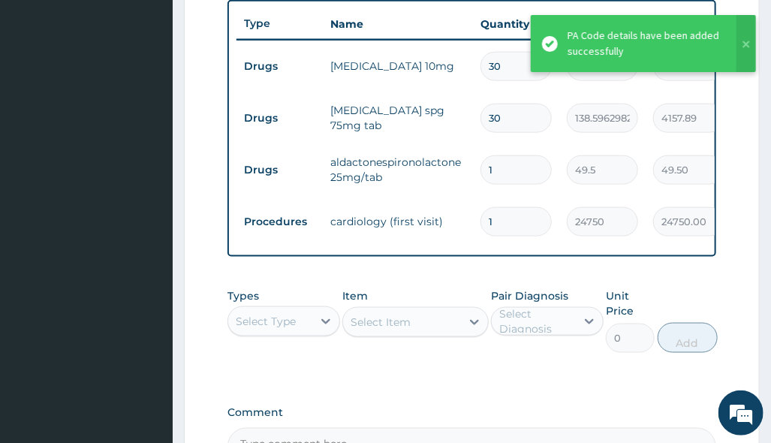
type input "693.00"
type input "14"
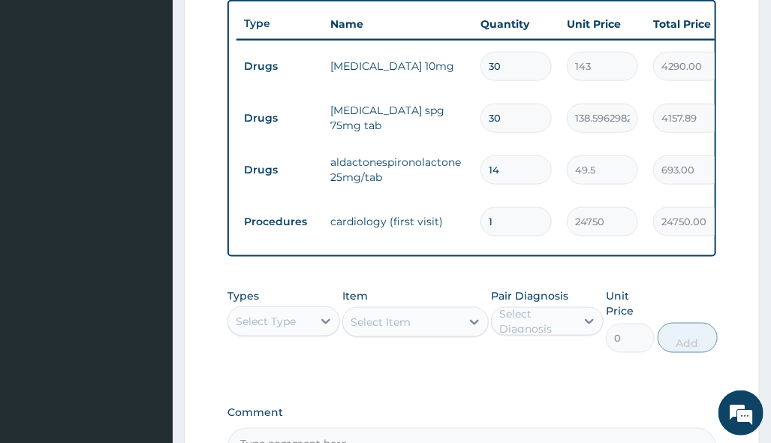
drag, startPoint x: 505, startPoint y: 125, endPoint x: 424, endPoint y: 142, distance: 82.9
click at [457, 134] on tr "Drugs clopidogrel spg 75mg tab 30 138.5962982177734 4157.89 Hypertension stage …" at bounding box center [605, 118] width 736 height 52
type input "1"
type input "138.60"
type input "14"
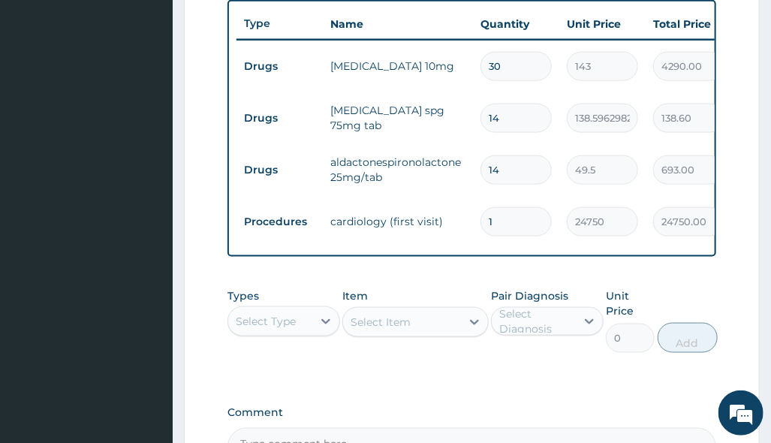
type input "1940.35"
type input "14"
drag, startPoint x: 529, startPoint y: 57, endPoint x: 375, endPoint y: 100, distance: 159.1
click at [412, 89] on tr "Drugs amlodipine 10mg 30 143 4290.00 Hypertension stage 1 Delete" at bounding box center [605, 67] width 736 height 52
type input "1"
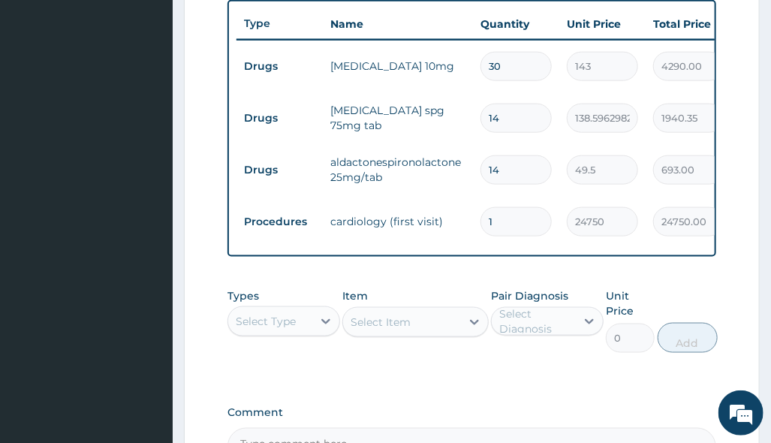
type input "143.00"
type input "14"
type input "2002.00"
type input "14"
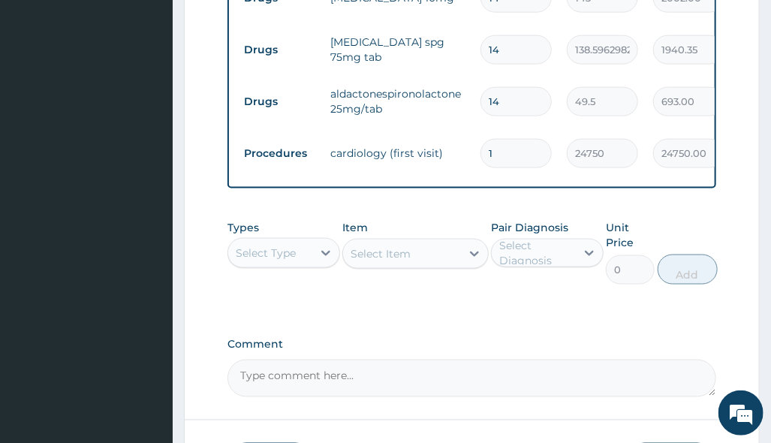
scroll to position [674, 0]
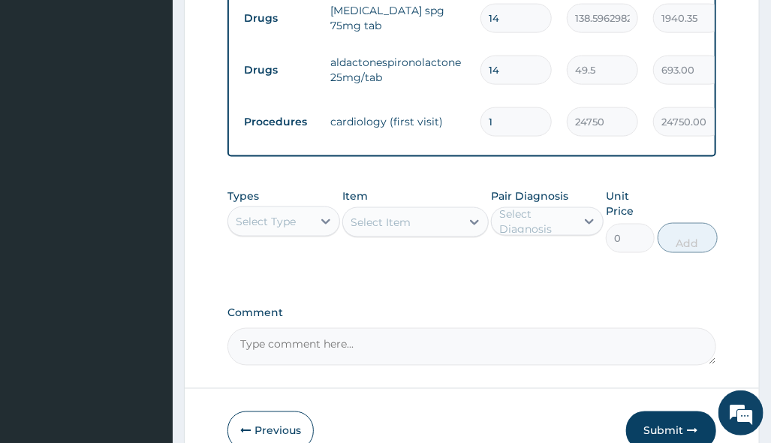
click at [553, 320] on label "Comment" at bounding box center [472, 313] width 488 height 13
click at [553, 328] on textarea "Comment" at bounding box center [472, 347] width 488 height 38
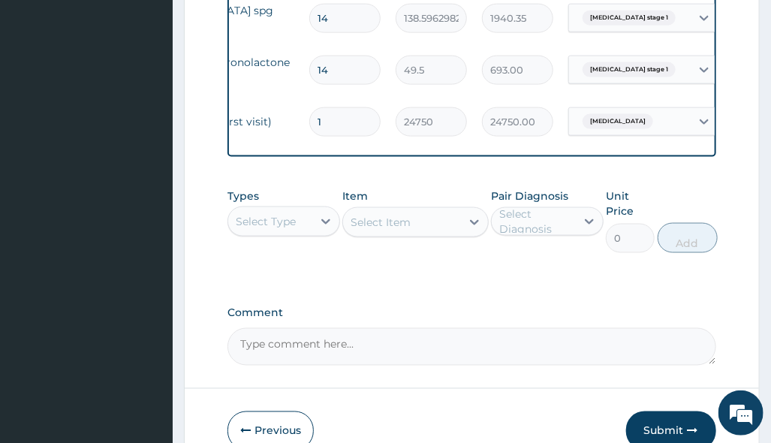
scroll to position [0, 264]
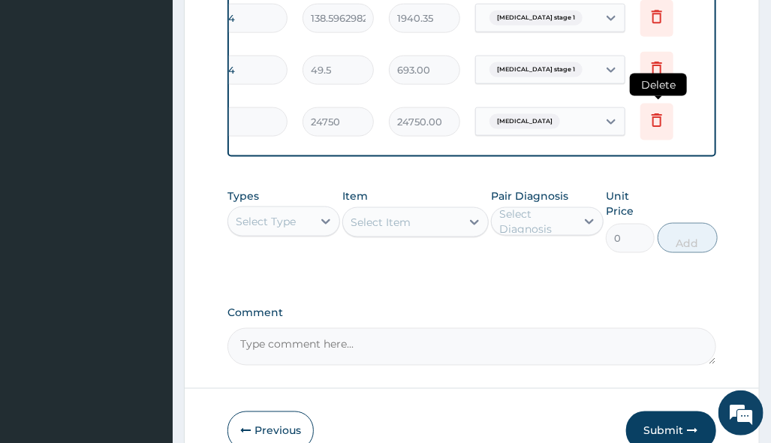
click at [663, 113] on icon at bounding box center [657, 120] width 18 height 18
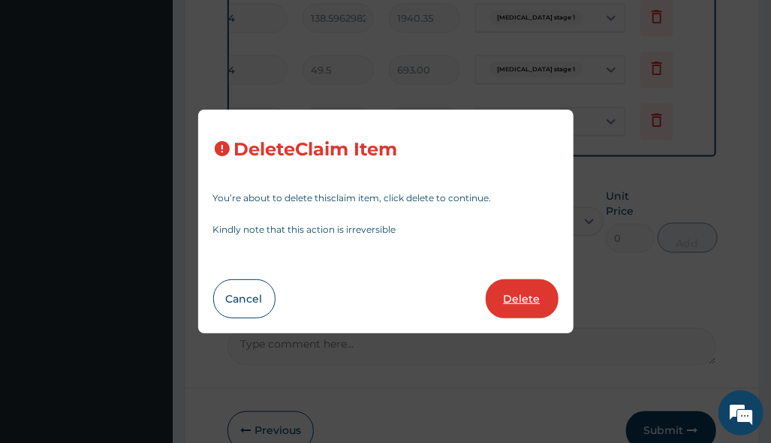
click at [526, 297] on button "Delete" at bounding box center [522, 298] width 73 height 39
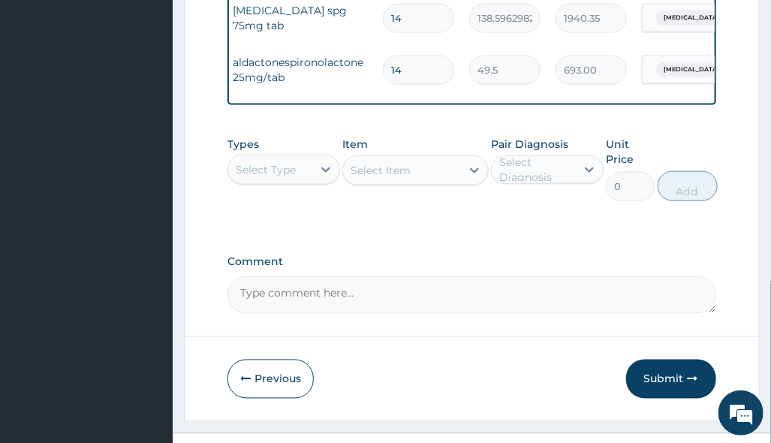
scroll to position [0, 0]
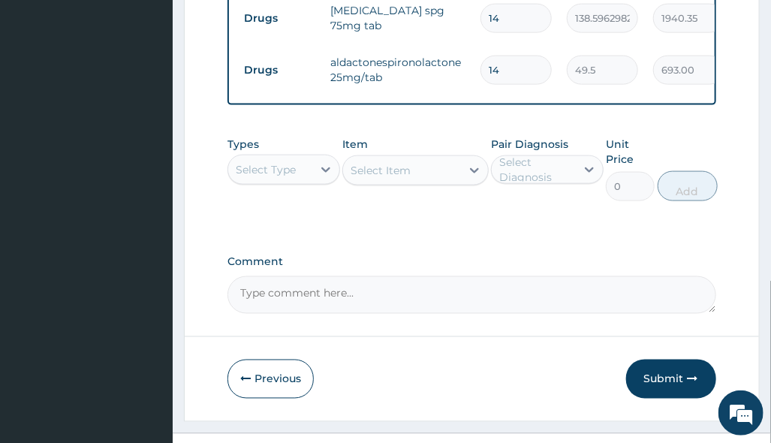
click at [287, 182] on div "Select Type" at bounding box center [270, 170] width 84 height 24
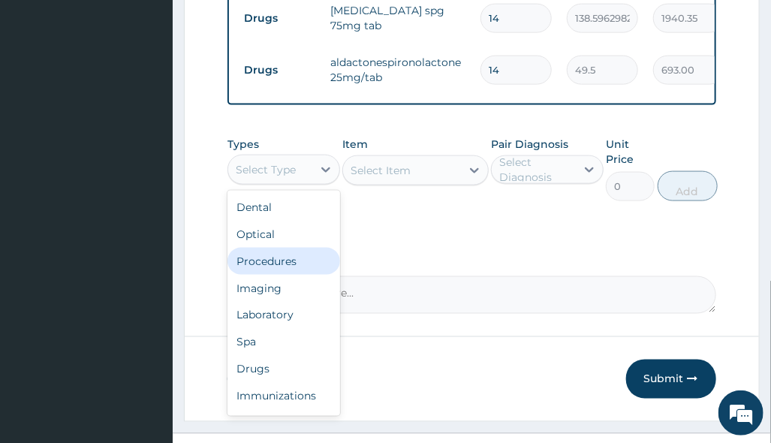
click at [303, 275] on div "Procedures" at bounding box center [284, 261] width 113 height 27
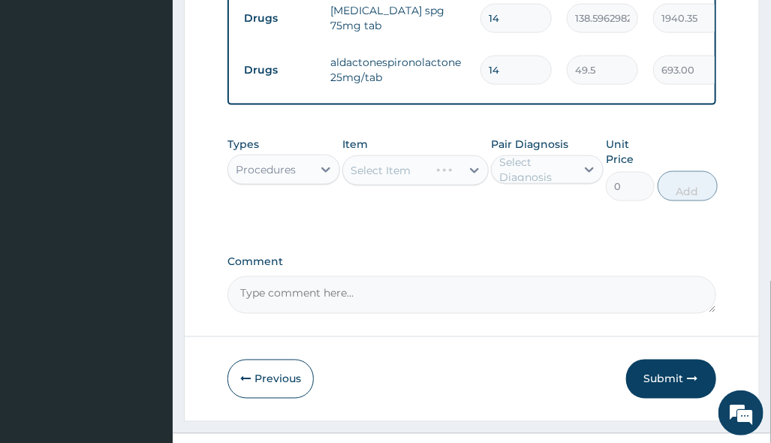
click at [439, 181] on div "Select Item" at bounding box center [415, 170] width 146 height 30
drag, startPoint x: 540, startPoint y: 258, endPoint x: 529, endPoint y: 262, distance: 11.9
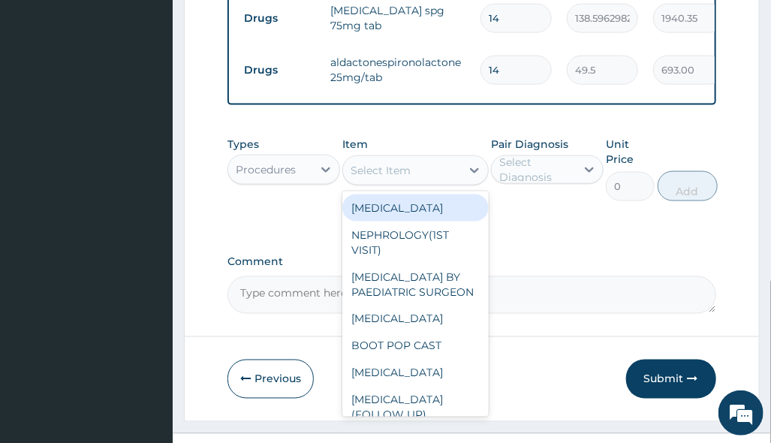
click at [409, 178] on div "Select Item" at bounding box center [381, 170] width 60 height 15
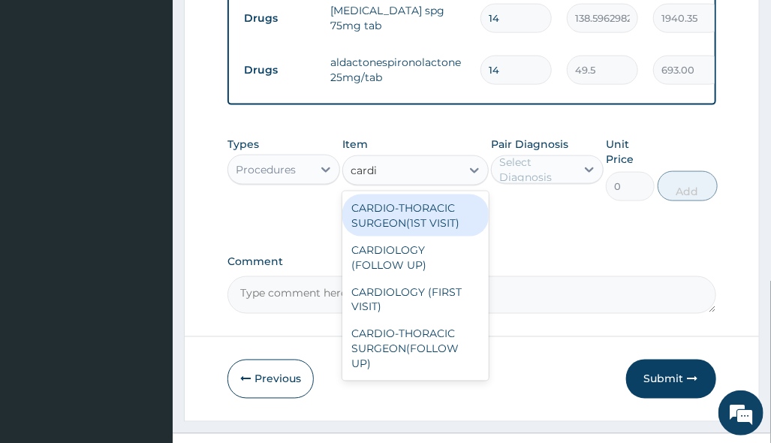
type input "cardio"
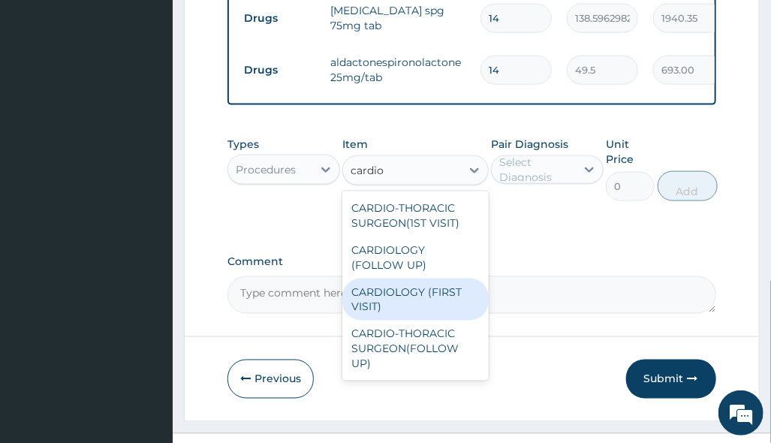
click at [471, 318] on div "CARDIOLOGY (FIRST VISIT)" at bounding box center [415, 300] width 146 height 42
type input "24750"
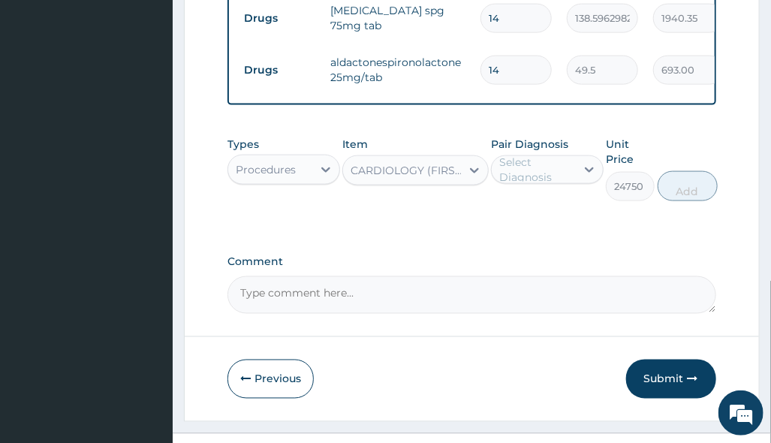
click at [538, 185] on div "Select Diagnosis" at bounding box center [536, 170] width 75 height 30
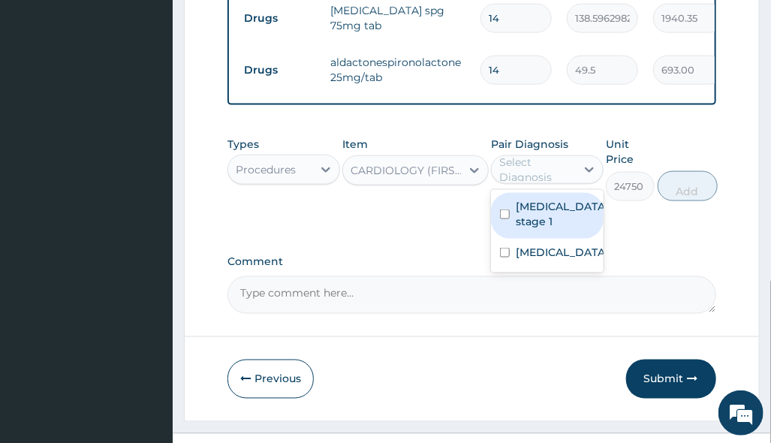
click at [564, 229] on label "Hypertension stage 1" at bounding box center [562, 214] width 93 height 30
checkbox input "true"
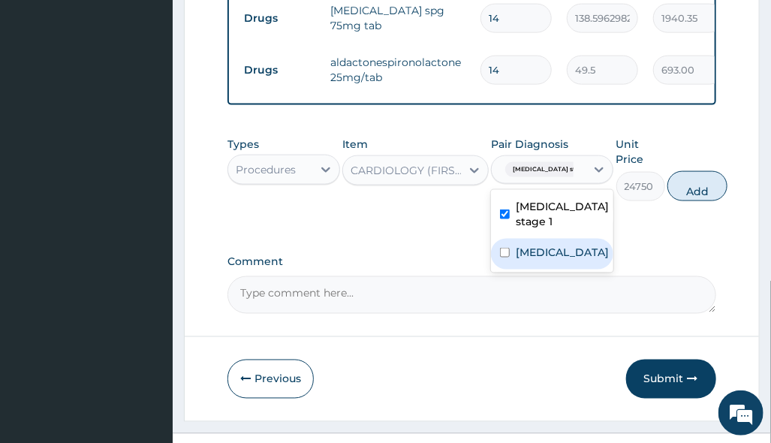
drag, startPoint x: 563, startPoint y: 269, endPoint x: 590, endPoint y: 249, distance: 32.7
click at [565, 260] on label "Secondary hypertension" at bounding box center [562, 252] width 93 height 15
checkbox input "true"
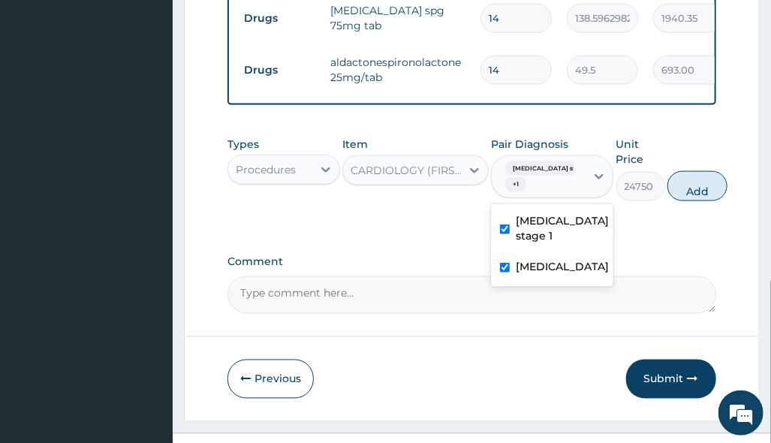
click at [696, 186] on button "Add" at bounding box center [698, 186] width 60 height 30
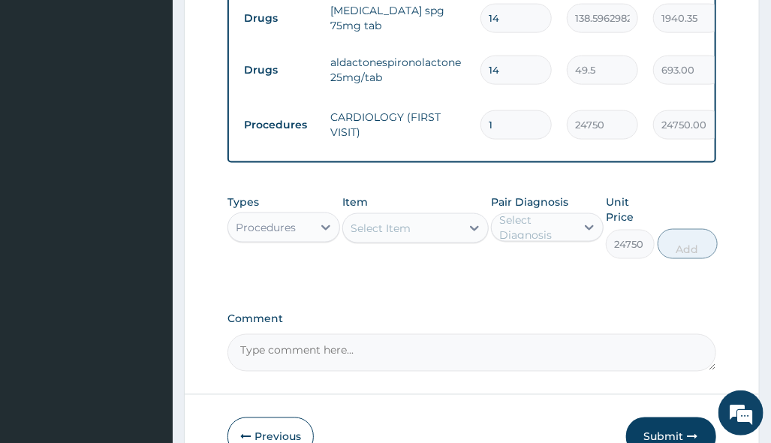
type input "0"
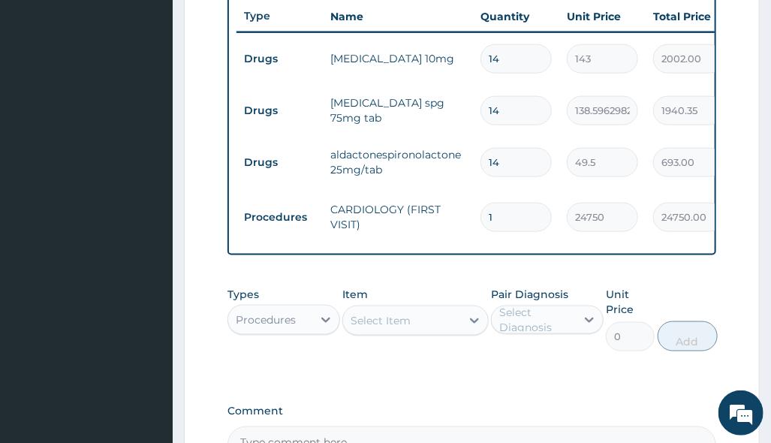
scroll to position [674, 0]
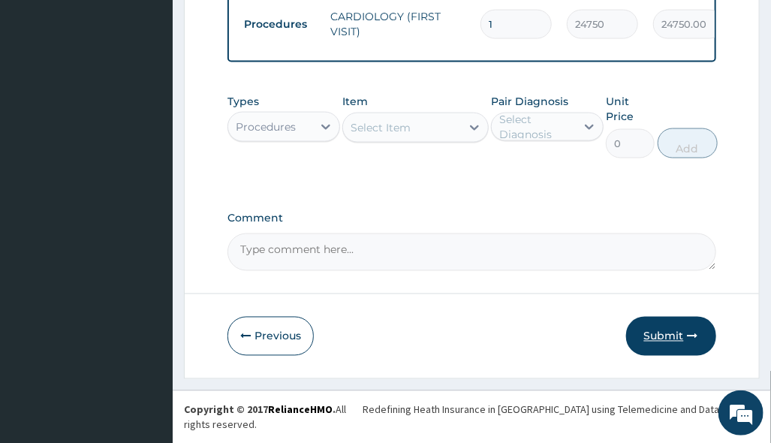
click at [677, 349] on button "Submit" at bounding box center [671, 336] width 90 height 39
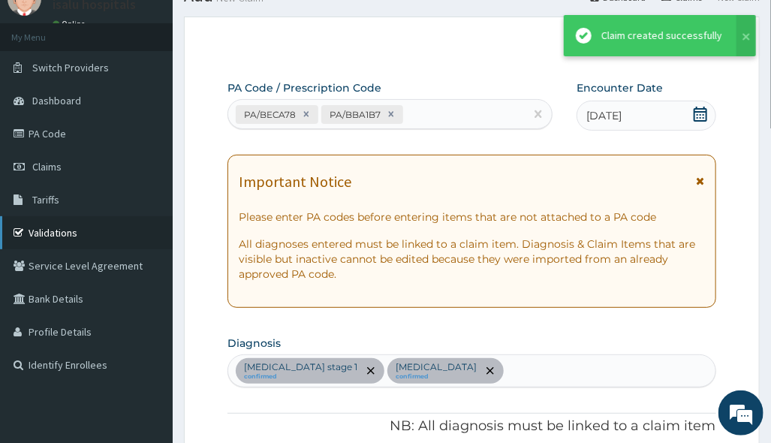
scroll to position [774, 0]
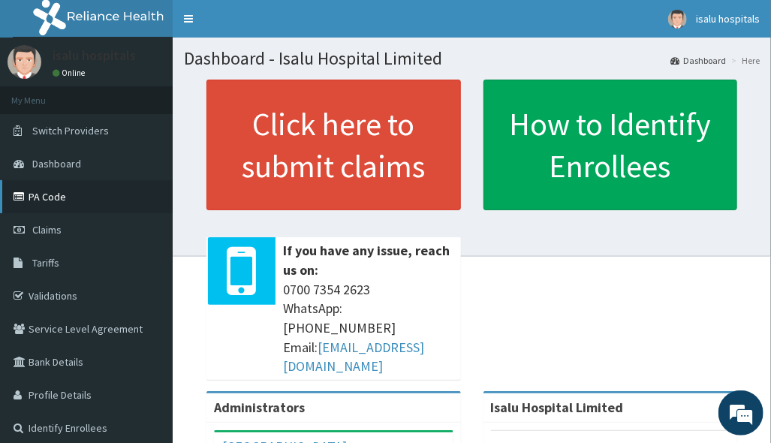
click at [62, 197] on link "PA Code" at bounding box center [86, 196] width 173 height 33
click at [59, 199] on link "PA Code" at bounding box center [86, 196] width 173 height 33
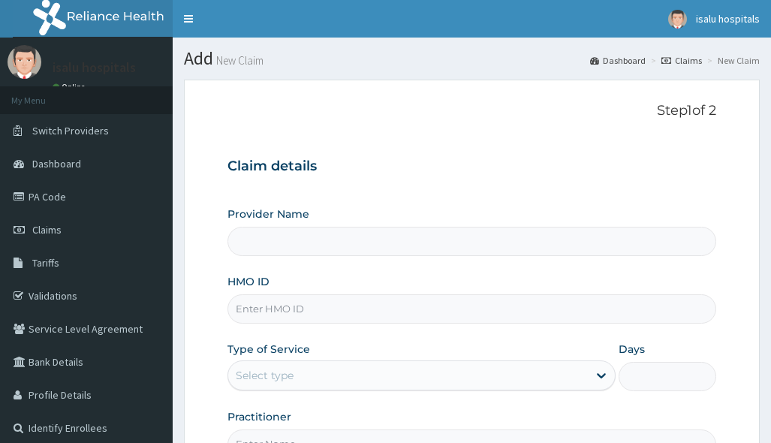
type input "Isalu Hospital Limited"
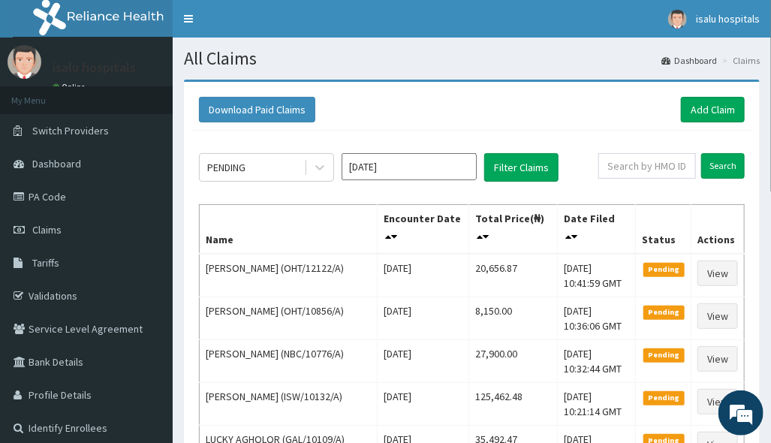
click at [599, 167] on div "PENDING [DATE] Filter Claims" at bounding box center [399, 167] width 400 height 29
click at [616, 164] on input "text" at bounding box center [648, 166] width 98 height 26
paste input "PPG/10162/B"
type input "PPG/10162/B"
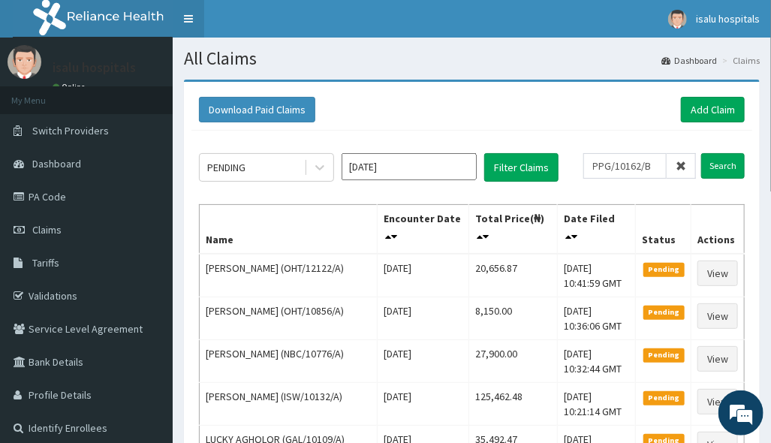
click at [185, 11] on link "Toggle navigation" at bounding box center [189, 19] width 32 height 38
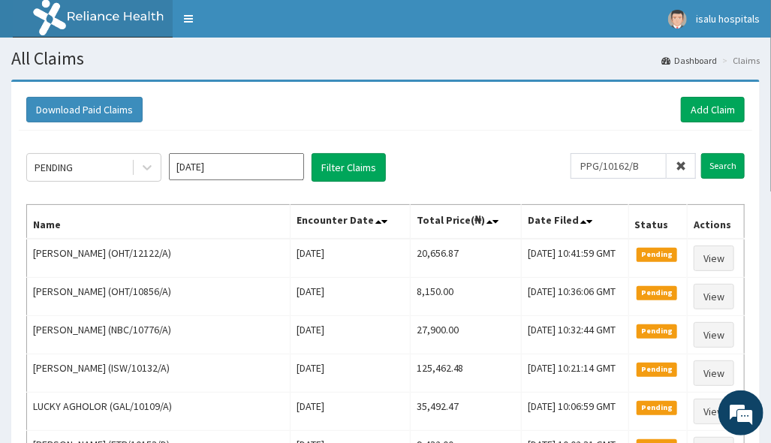
click at [615, 168] on input "PPG/10162/B" at bounding box center [619, 166] width 96 height 26
click at [730, 161] on input "Search" at bounding box center [723, 166] width 44 height 26
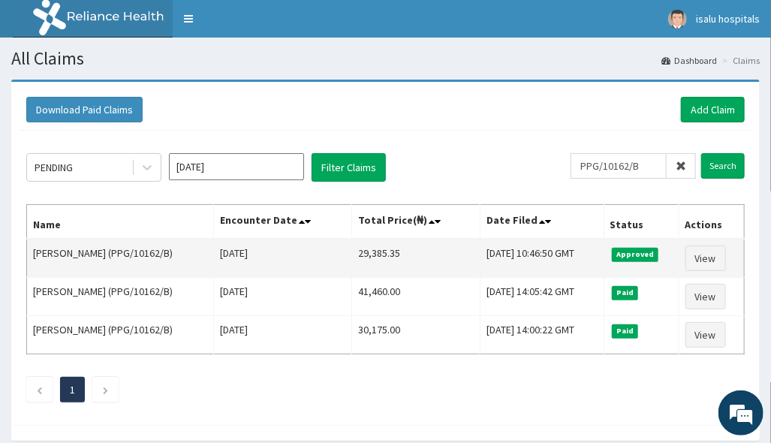
drag, startPoint x: 324, startPoint y: 247, endPoint x: 399, endPoint y: 247, distance: 75.1
click at [399, 247] on tr "[PERSON_NAME] (PPG/10162/B) [DATE] 29,385.35 [DATE] 10:46:50 GMT Approved View" at bounding box center [386, 258] width 718 height 39
copy tr "29,385.35"
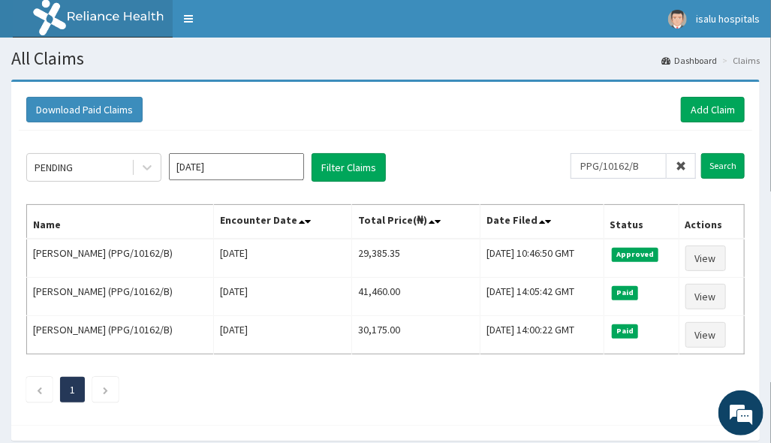
click at [567, 360] on div "PENDING [DATE] Filter Claims PPG/10162/B Search Name Encounter Date Total Price…" at bounding box center [386, 274] width 734 height 287
drag, startPoint x: 614, startPoint y: 125, endPoint x: 635, endPoint y: 115, distance: 23.2
click at [616, 123] on div "Download Paid Claims Add Claim" at bounding box center [386, 109] width 734 height 41
click at [698, 108] on link "Add Claim" at bounding box center [713, 110] width 64 height 26
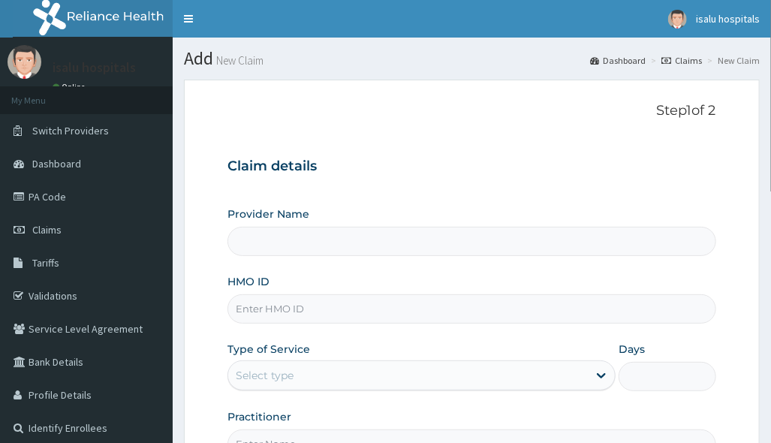
type input "Isalu Hospital Limited"
click at [376, 303] on input "HMO ID" at bounding box center [472, 308] width 488 height 29
paste input "PPY/10326/C"
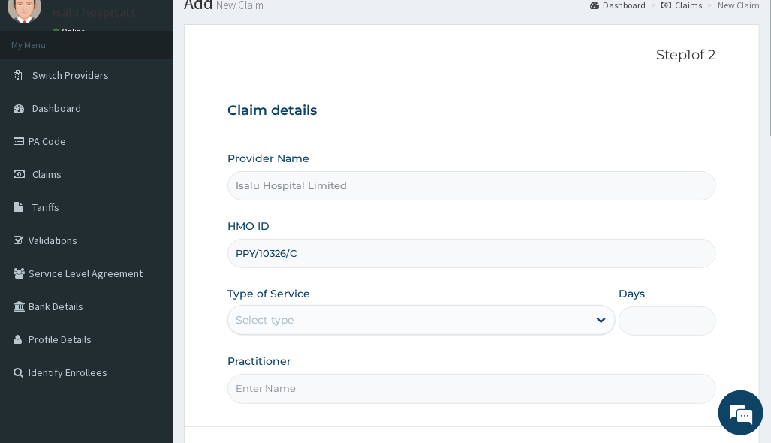
scroll to position [100, 0]
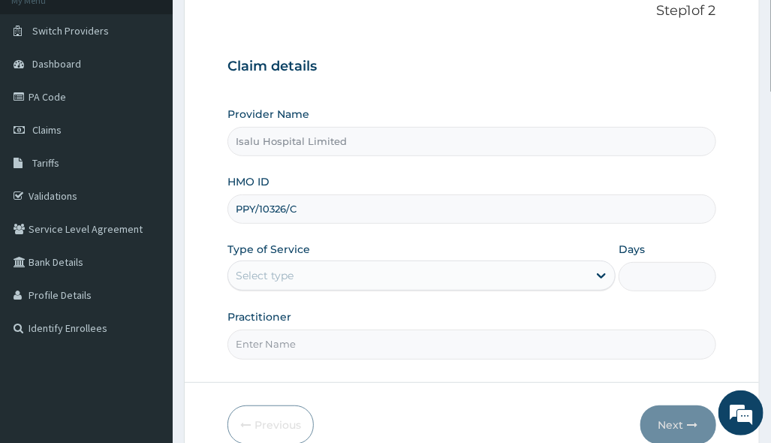
type input "PPY/10326/C"
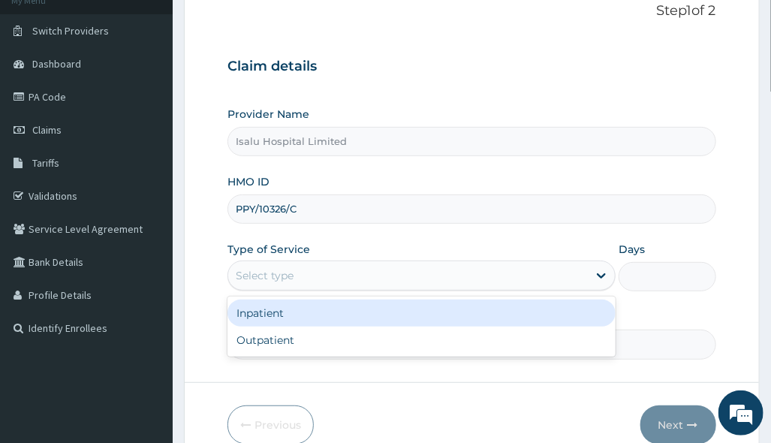
click at [410, 279] on div "Select type" at bounding box center [408, 276] width 360 height 24
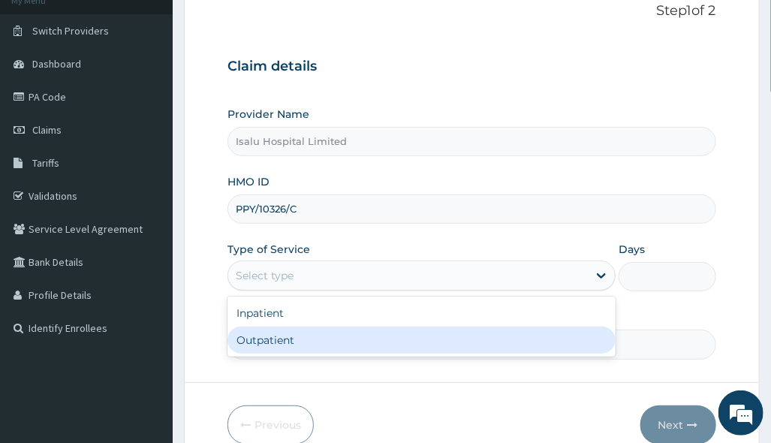
click at [381, 343] on div "Outpatient" at bounding box center [422, 340] width 388 height 27
type input "1"
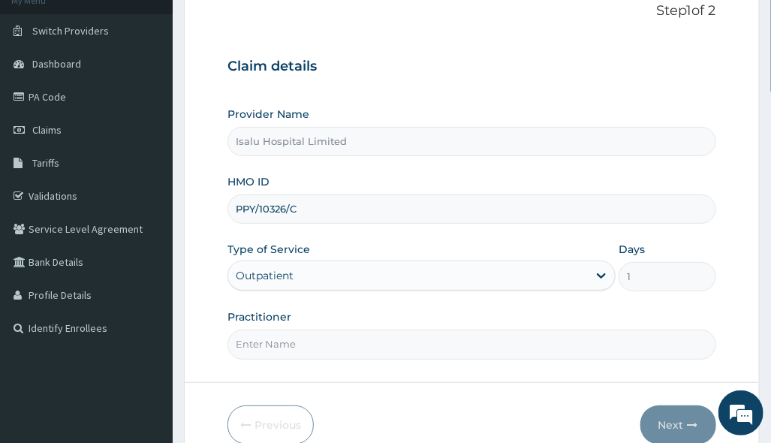
drag, startPoint x: 594, startPoint y: 321, endPoint x: 482, endPoint y: 368, distance: 121.2
click at [591, 325] on div "Practitioner" at bounding box center [472, 334] width 488 height 50
drag, startPoint x: 362, startPoint y: 349, endPoint x: 379, endPoint y: 342, distance: 18.8
click at [372, 343] on input "Practitioner" at bounding box center [472, 344] width 488 height 29
paste input "[PERSON_NAME]"
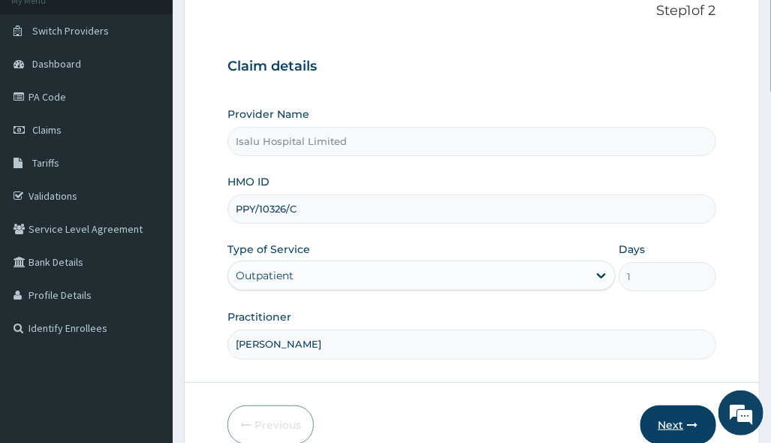
type input "[PERSON_NAME]"
click at [675, 422] on button "Next" at bounding box center [679, 425] width 76 height 39
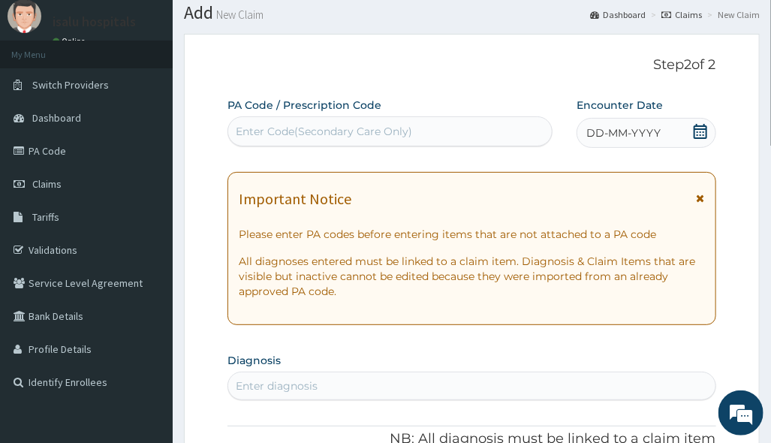
scroll to position [0, 0]
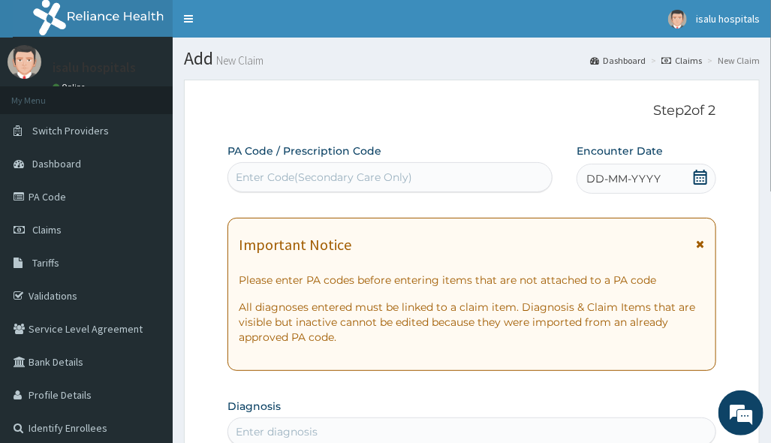
click at [509, 233] on div "Important Notice Please enter PA codes before entering items that are not attac…" at bounding box center [472, 294] width 488 height 153
click at [701, 170] on icon at bounding box center [700, 177] width 15 height 15
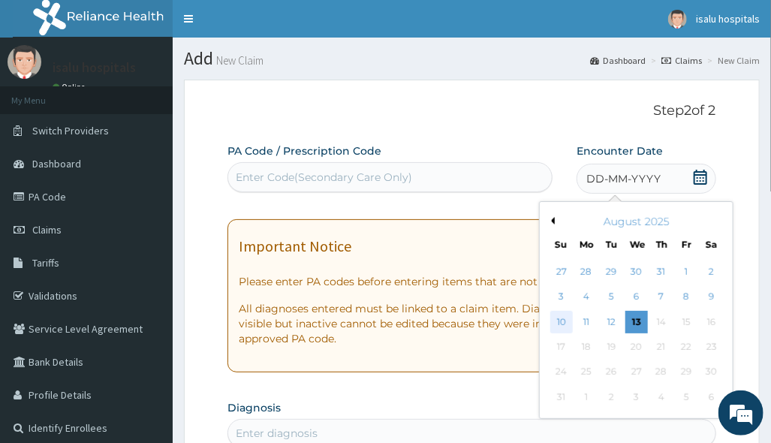
click at [559, 323] on div "10" at bounding box center [561, 322] width 23 height 23
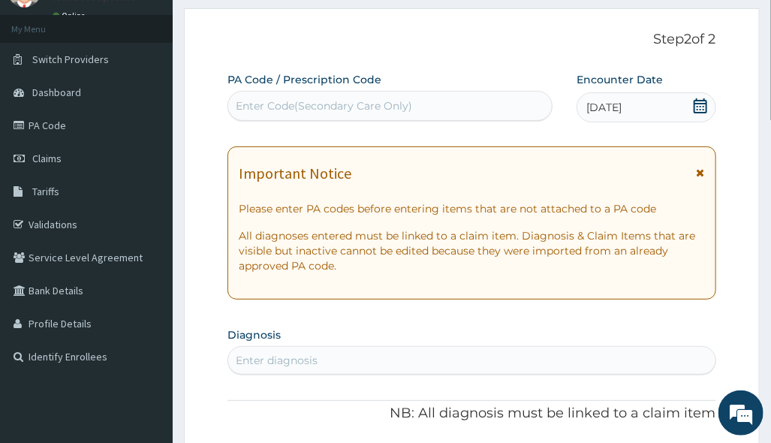
scroll to position [200, 0]
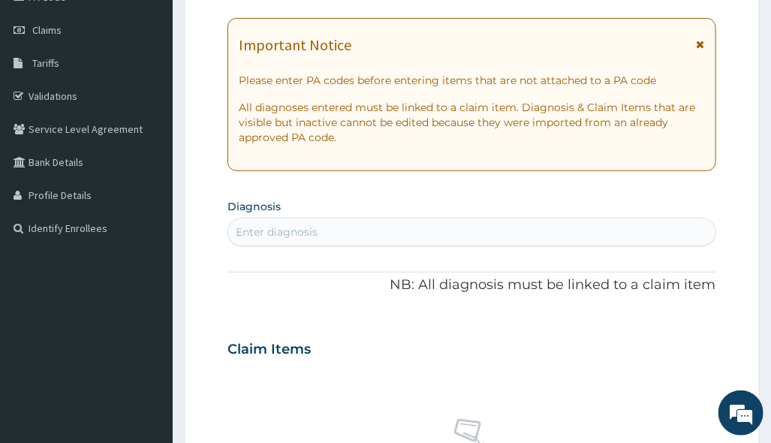
click at [312, 241] on div "Enter diagnosis" at bounding box center [471, 232] width 487 height 24
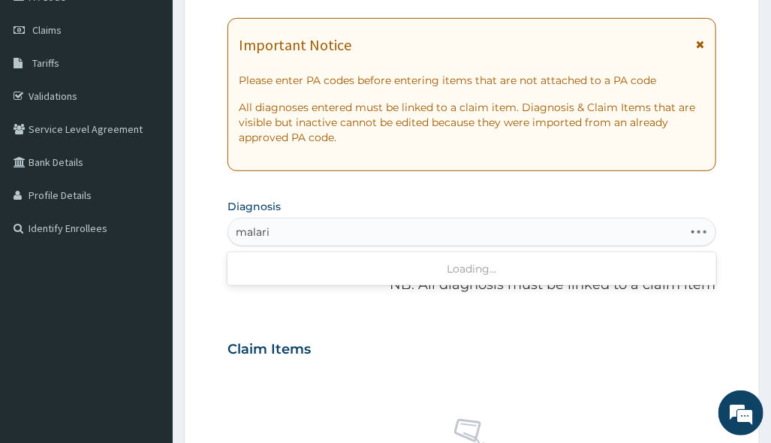
type input "[MEDICAL_DATA]"
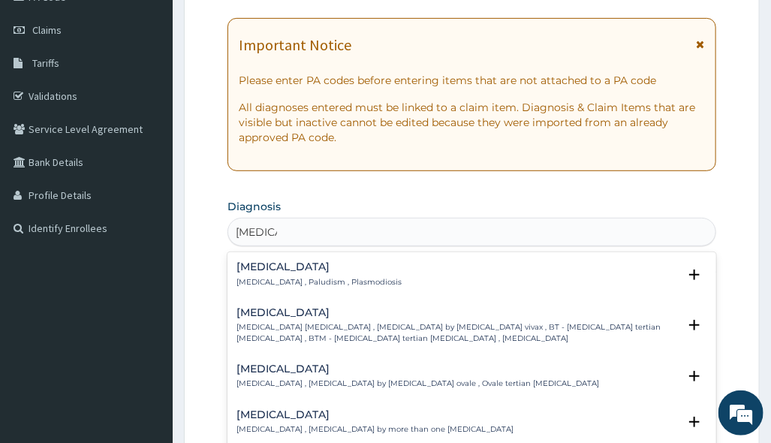
click at [300, 279] on p "[MEDICAL_DATA] , Paludism , Plasmodiosis" at bounding box center [319, 282] width 165 height 11
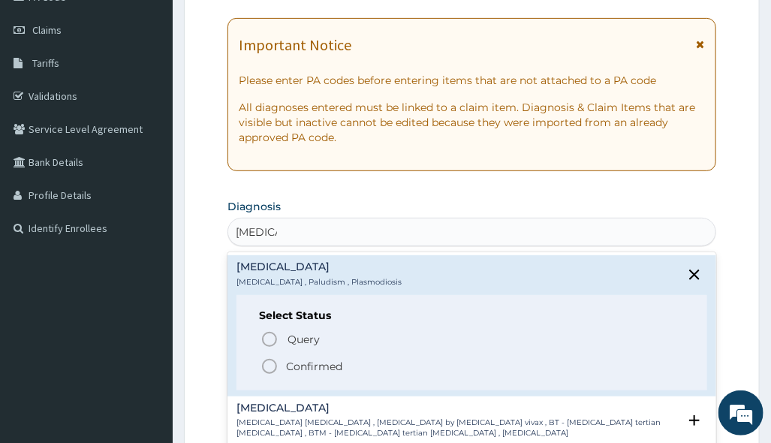
click at [298, 364] on p "Confirmed" at bounding box center [314, 366] width 56 height 15
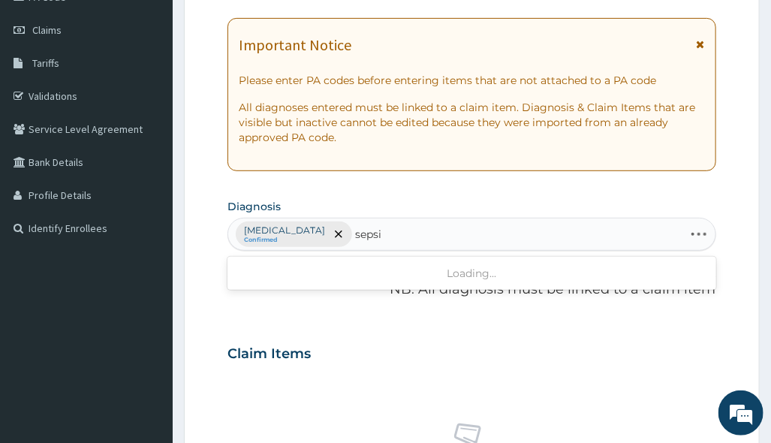
type input "[MEDICAL_DATA]"
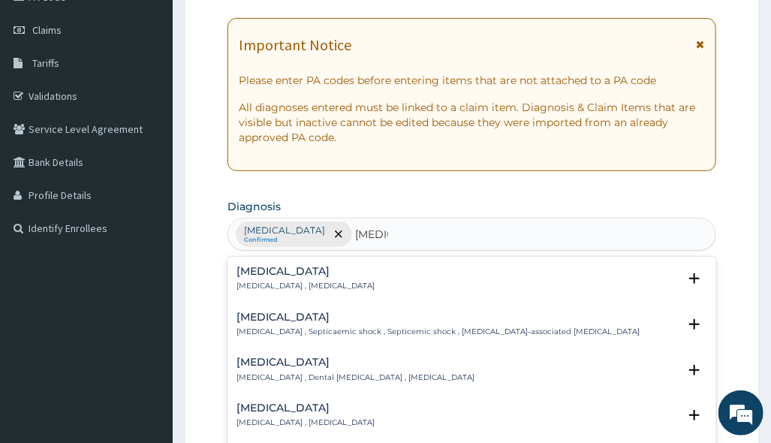
click at [274, 269] on h4 "[MEDICAL_DATA]" at bounding box center [306, 271] width 138 height 11
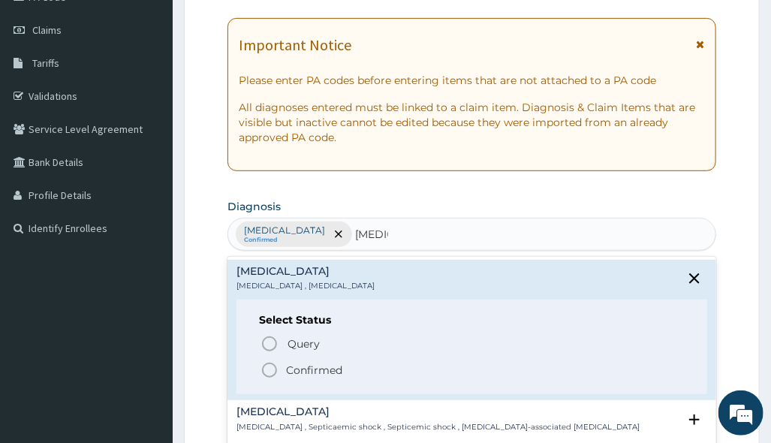
click at [302, 370] on p "Confirmed" at bounding box center [314, 370] width 56 height 15
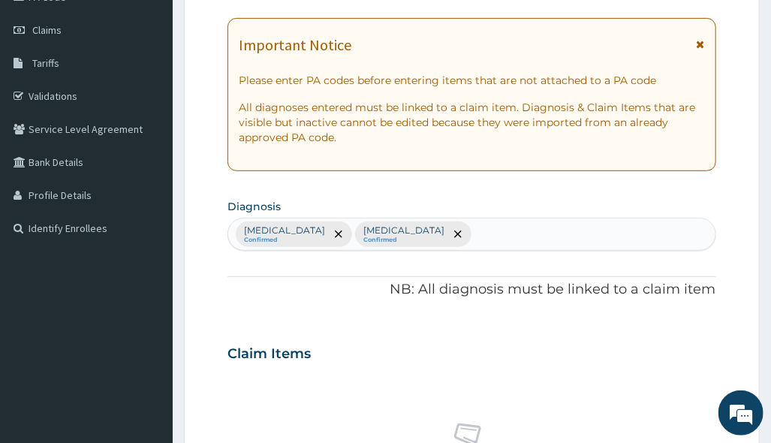
click at [506, 254] on div "PA Code / Prescription Code Enter Code(Secondary Care Only) Encounter Date [DAT…" at bounding box center [472, 350] width 488 height 812
click at [412, 232] on div "[MEDICAL_DATA] Confirmed [MEDICAL_DATA] Confirmed" at bounding box center [471, 235] width 487 height 32
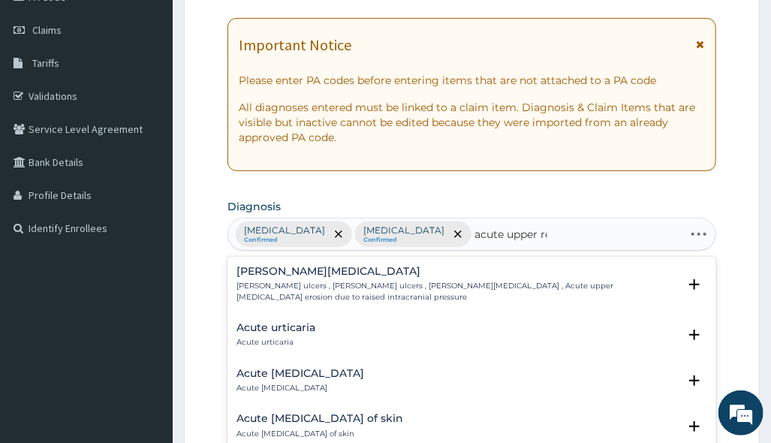
type input "acute upper res"
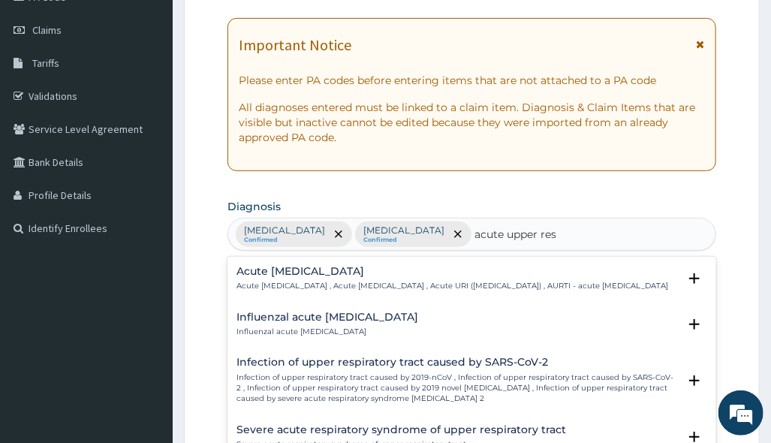
click at [363, 290] on p "Acute [MEDICAL_DATA] , Acute [MEDICAL_DATA] , Acute URI ([MEDICAL_DATA]) , AURT…" at bounding box center [453, 286] width 432 height 11
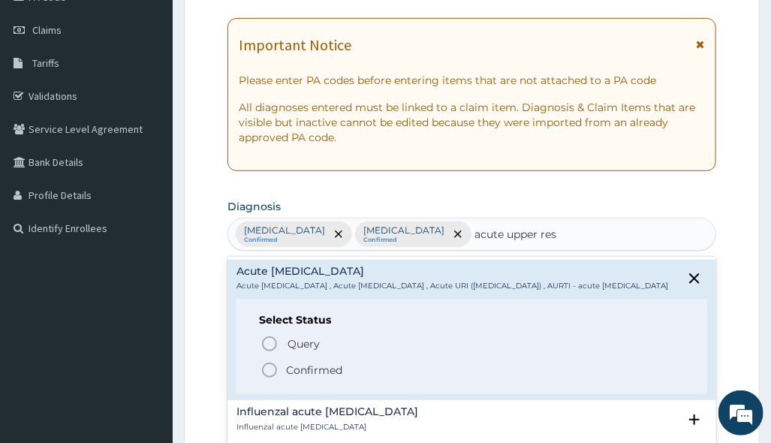
click at [330, 378] on p "Confirmed" at bounding box center [314, 370] width 56 height 15
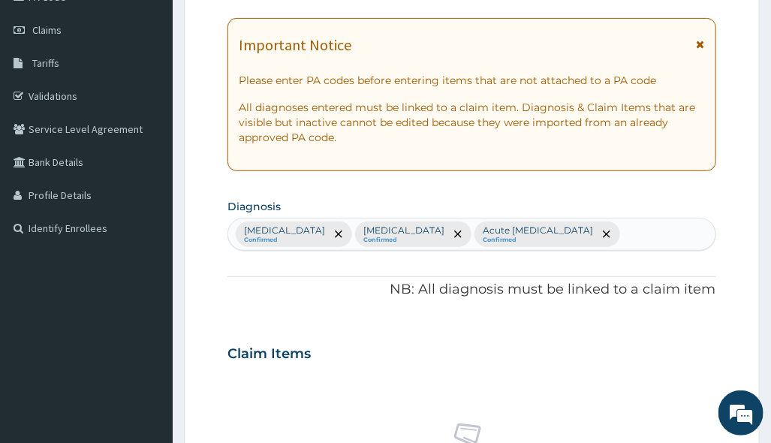
click at [492, 369] on div "Claim Items No claim item" at bounding box center [472, 439] width 488 height 216
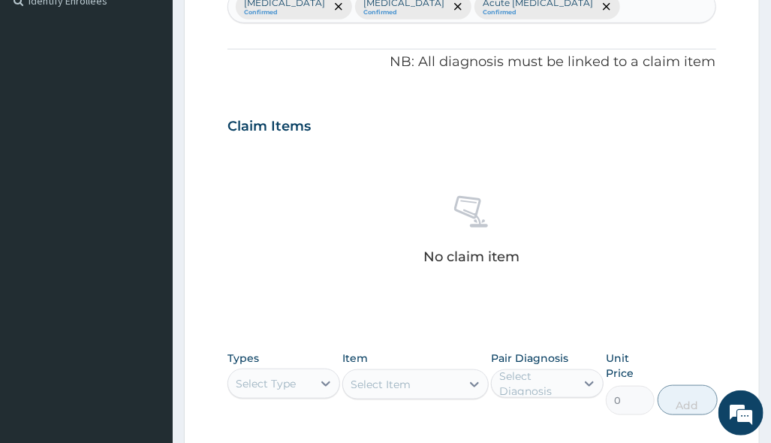
scroll to position [500, 0]
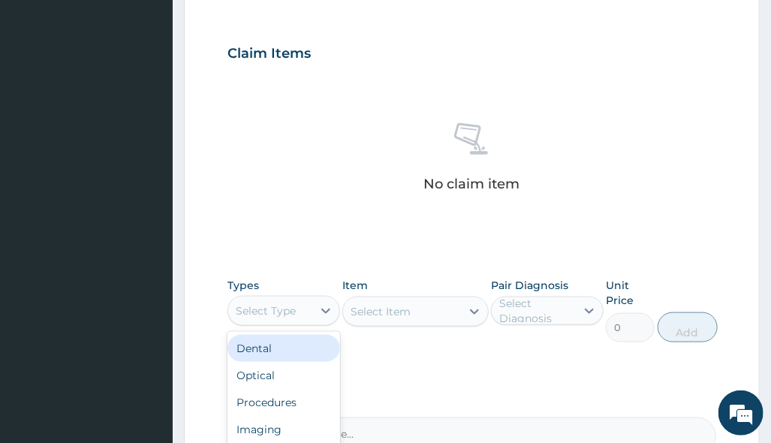
drag, startPoint x: 294, startPoint y: 310, endPoint x: 303, endPoint y: 327, distance: 18.8
click at [298, 314] on div "Select Type" at bounding box center [270, 311] width 84 height 24
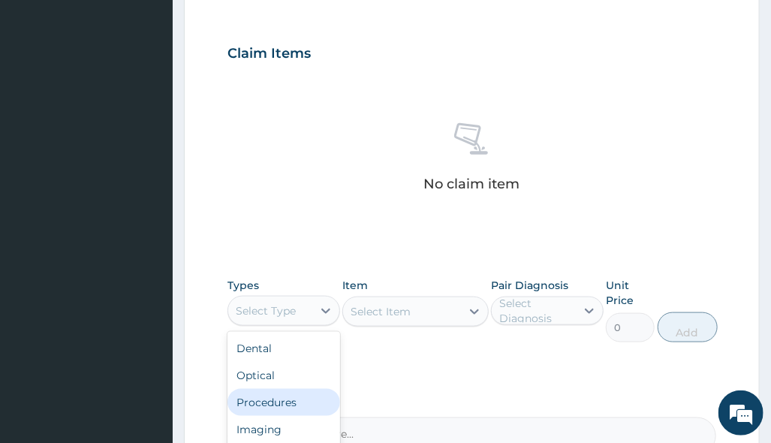
click at [285, 407] on div "Procedures" at bounding box center [284, 402] width 113 height 27
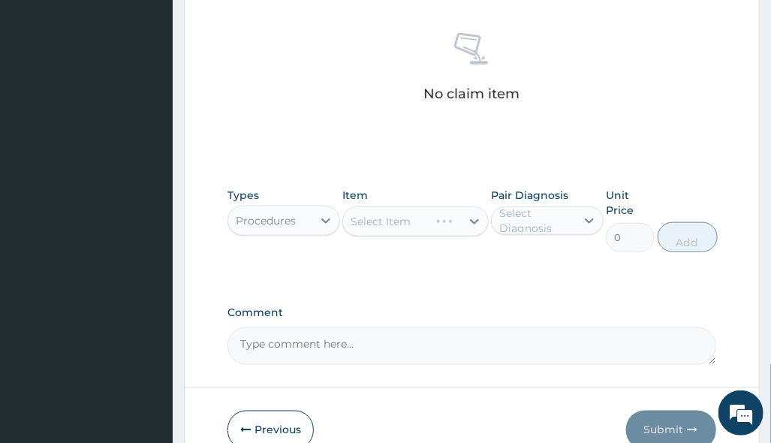
scroll to position [668, 0]
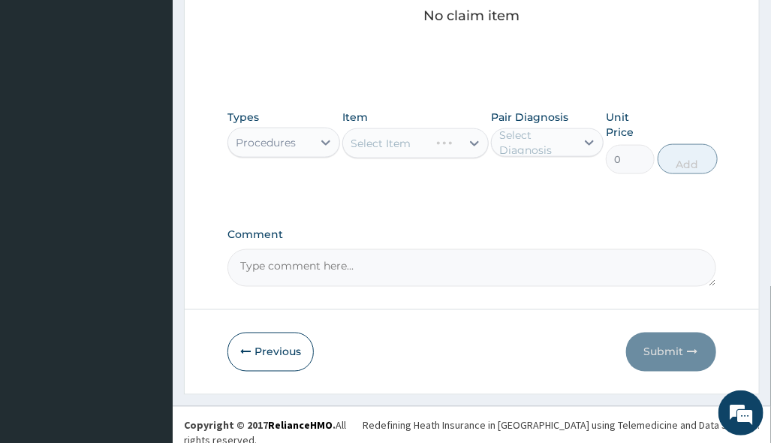
click at [451, 140] on div "Select Item" at bounding box center [415, 143] width 146 height 30
click at [470, 145] on div "Select Item" at bounding box center [415, 143] width 146 height 30
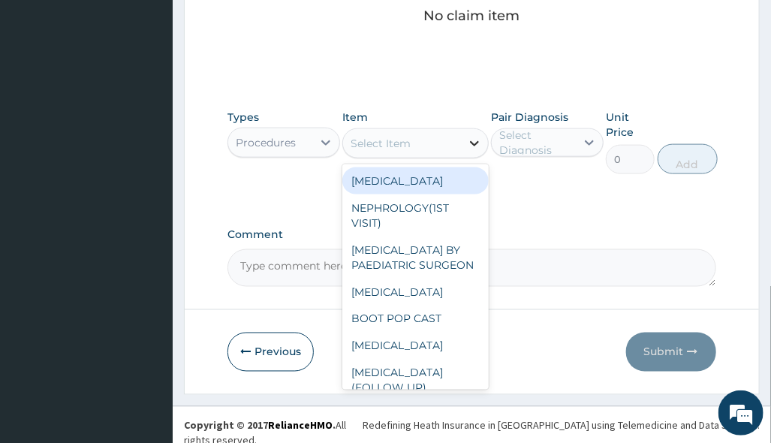
click at [472, 143] on icon at bounding box center [474, 143] width 15 height 15
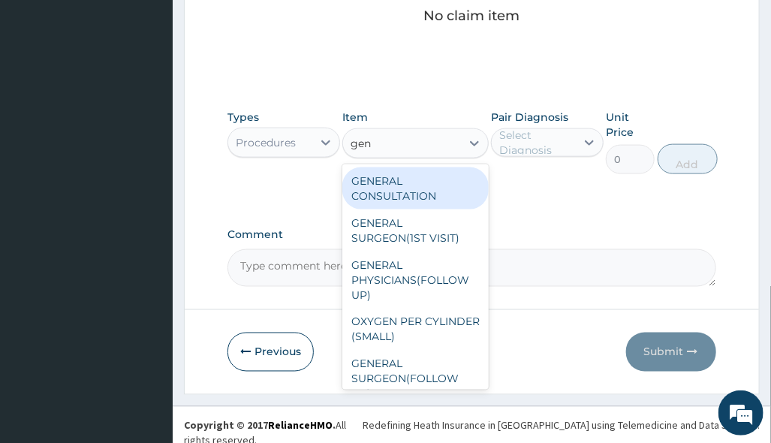
type input "gene"
click at [444, 179] on div "GENERAL CONSULTATION" at bounding box center [415, 188] width 146 height 42
type input "3150"
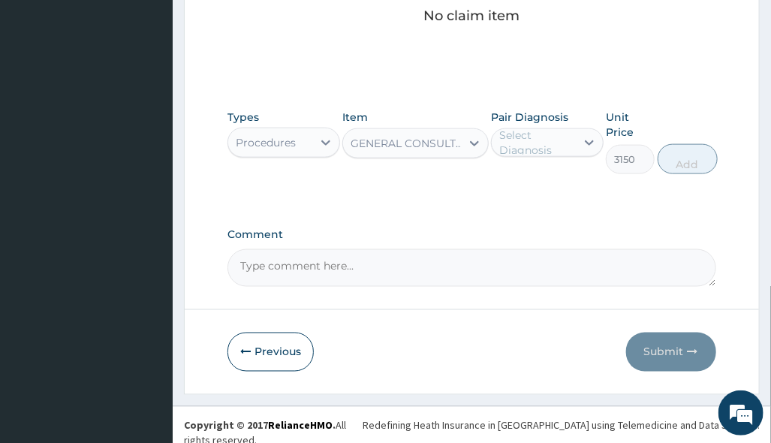
click at [551, 147] on div "Select Diagnosis" at bounding box center [536, 143] width 75 height 30
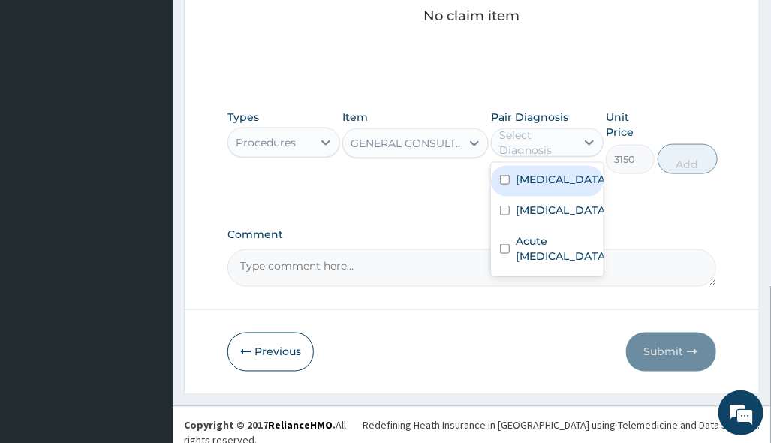
click at [544, 183] on label "[MEDICAL_DATA]" at bounding box center [562, 179] width 93 height 15
checkbox input "true"
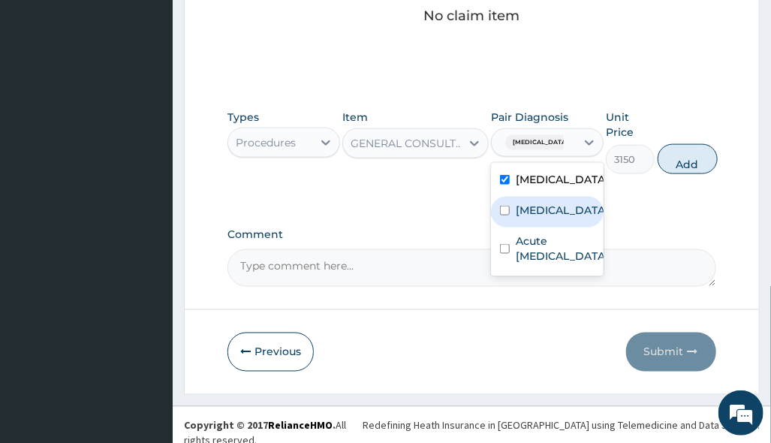
click at [545, 203] on label "[MEDICAL_DATA]" at bounding box center [562, 210] width 93 height 15
checkbox input "true"
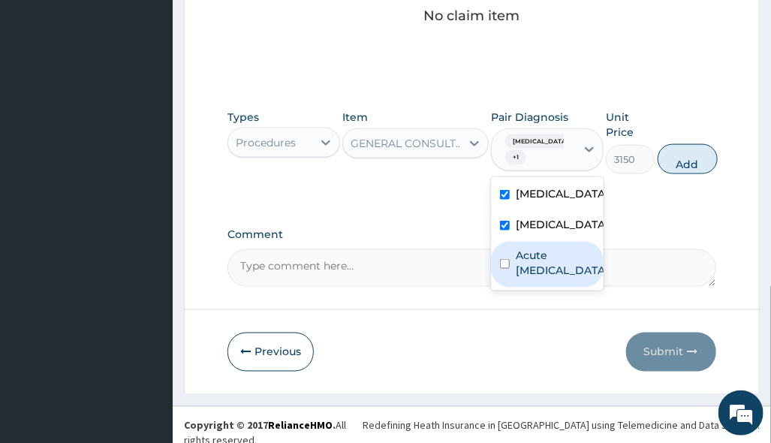
click at [555, 263] on label "Acute [MEDICAL_DATA]" at bounding box center [562, 263] width 93 height 30
checkbox input "true"
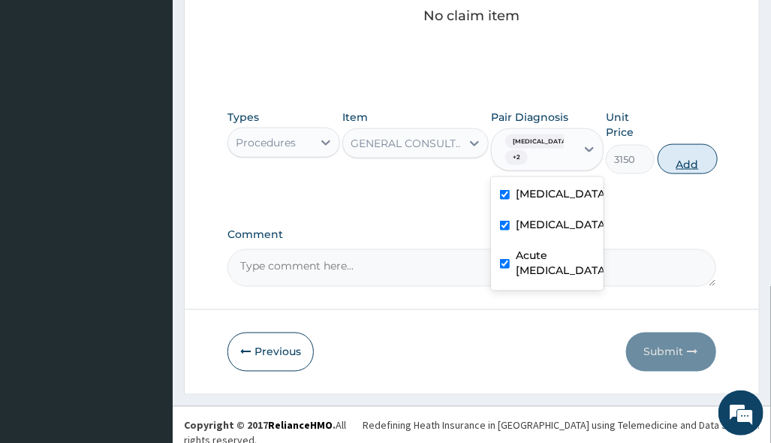
drag, startPoint x: 680, startPoint y: 152, endPoint x: 680, endPoint y: 159, distance: 7.5
click at [680, 155] on button "Add" at bounding box center [688, 159] width 60 height 30
type input "0"
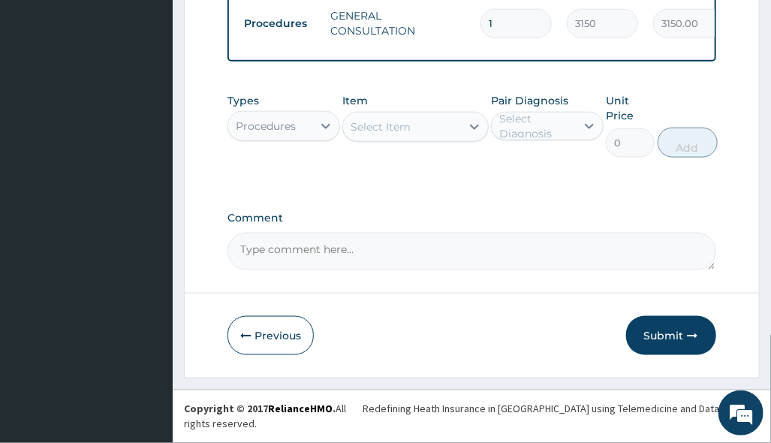
scroll to position [612, 0]
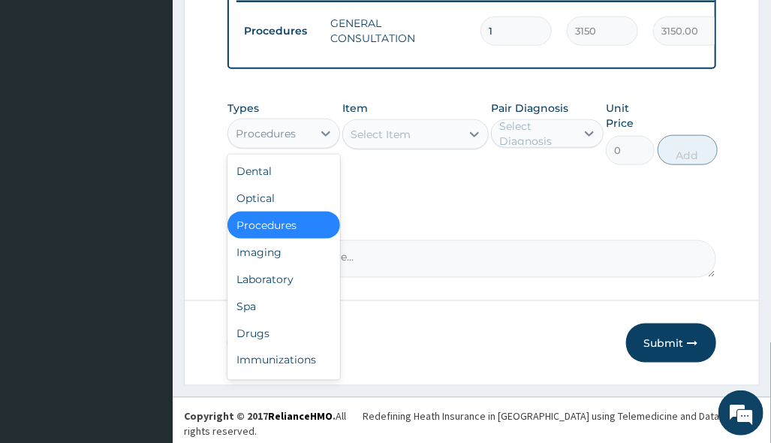
click at [304, 146] on div "Procedures" at bounding box center [270, 134] width 84 height 24
click at [292, 334] on div "Drugs" at bounding box center [284, 333] width 113 height 27
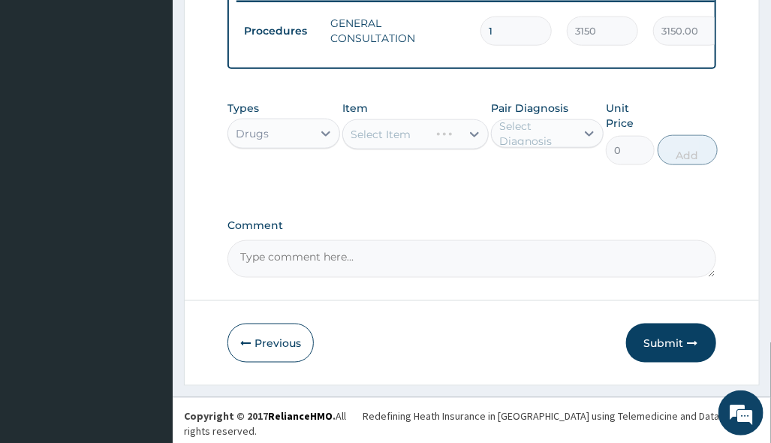
drag, startPoint x: 608, startPoint y: 246, endPoint x: 563, endPoint y: 235, distance: 46.3
click at [608, 246] on div "Comment" at bounding box center [472, 248] width 488 height 59
click at [453, 149] on div "Select Item" at bounding box center [415, 134] width 146 height 30
click at [461, 141] on div "Select Item" at bounding box center [415, 134] width 146 height 30
click at [461, 144] on div "Select Item" at bounding box center [415, 134] width 146 height 30
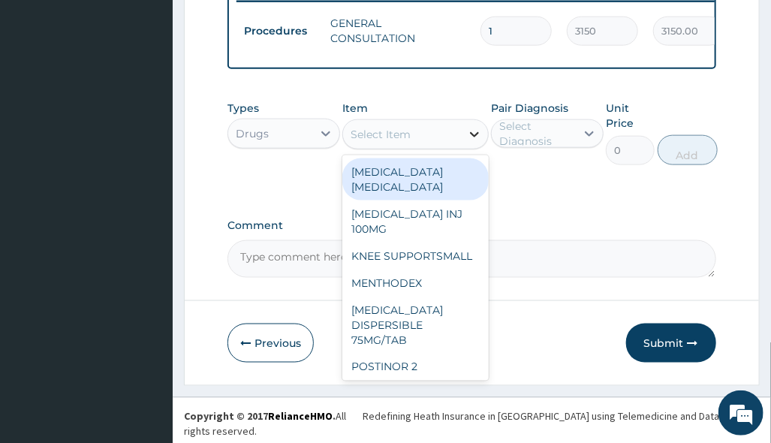
click at [470, 140] on icon at bounding box center [474, 134] width 15 height 15
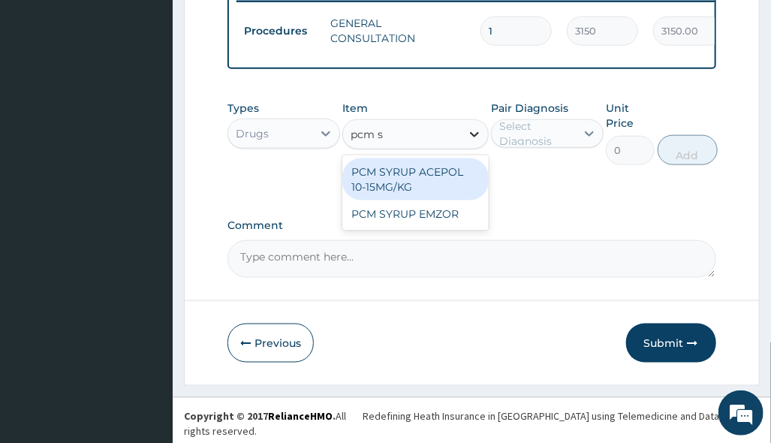
type input "pcm sy"
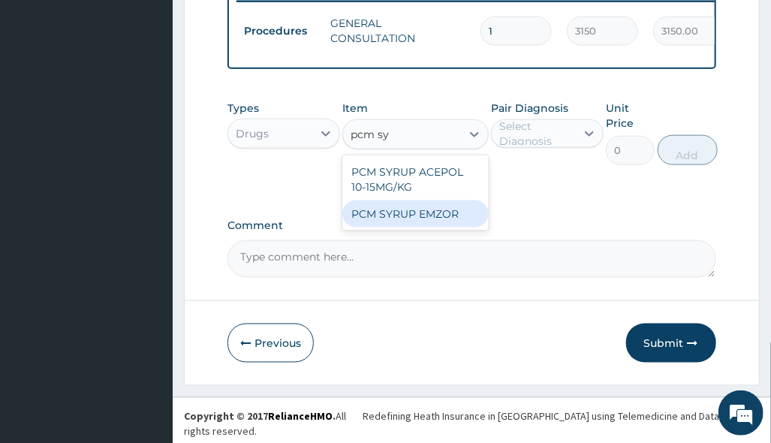
click at [430, 220] on div "PCM SYRUP EMZOR" at bounding box center [415, 214] width 146 height 27
type input "940.7999877929688"
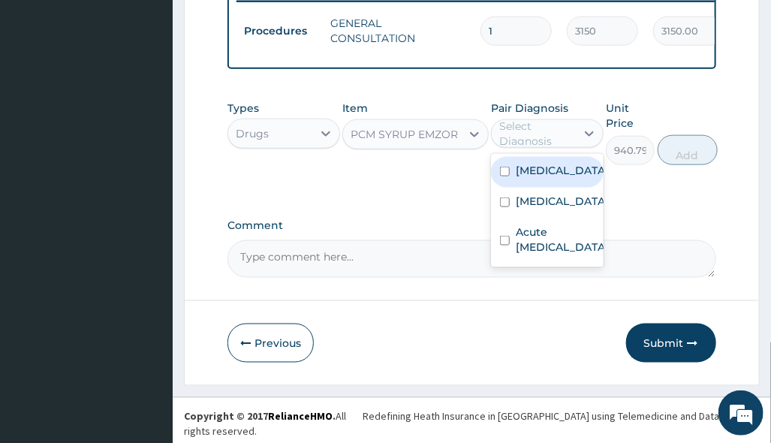
drag, startPoint x: 542, startPoint y: 139, endPoint x: 550, endPoint y: 175, distance: 36.8
click at [542, 138] on div "Select Diagnosis" at bounding box center [536, 134] width 75 height 30
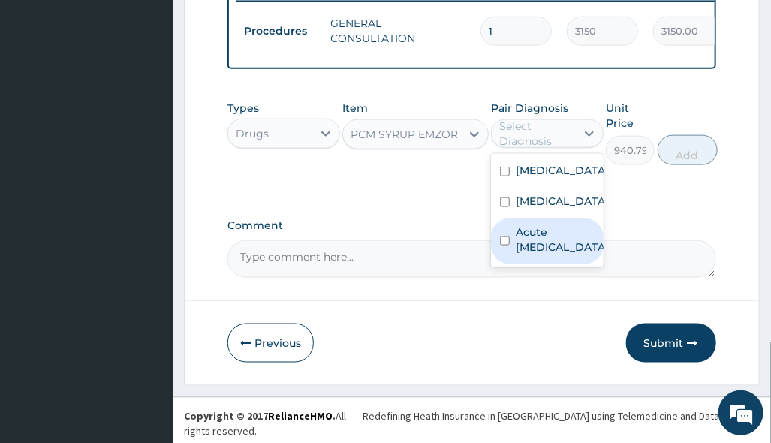
click at [577, 252] on label "Acute [MEDICAL_DATA]" at bounding box center [562, 240] width 93 height 30
checkbox input "true"
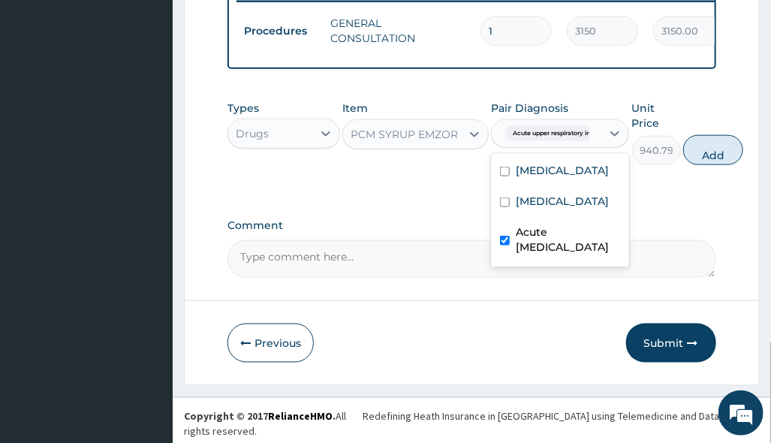
click at [710, 164] on button "Add" at bounding box center [713, 150] width 60 height 30
type input "0"
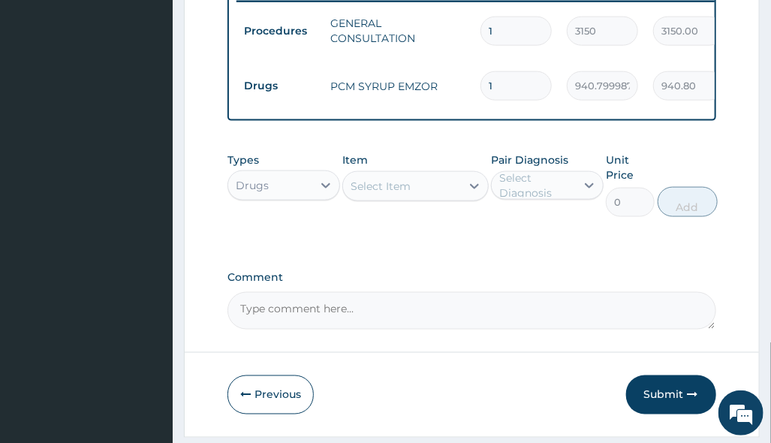
click at [369, 192] on div "Select Item" at bounding box center [381, 186] width 60 height 15
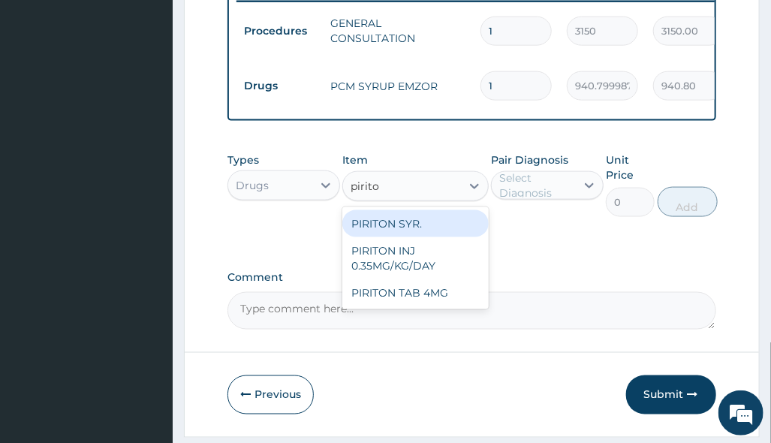
type input "piriton"
click at [411, 235] on div "PIRITON SYR." at bounding box center [415, 223] width 146 height 27
type input "803.007080078125"
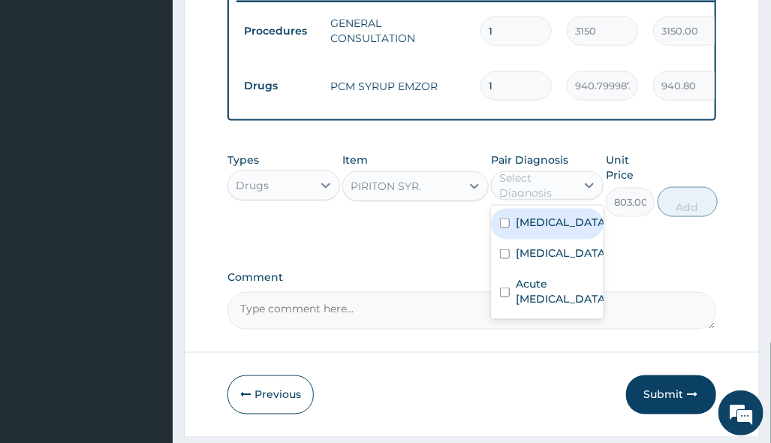
click at [542, 196] on div "Select Diagnosis" at bounding box center [536, 185] width 75 height 30
click at [572, 221] on div "[MEDICAL_DATA]" at bounding box center [547, 224] width 113 height 31
checkbox input "true"
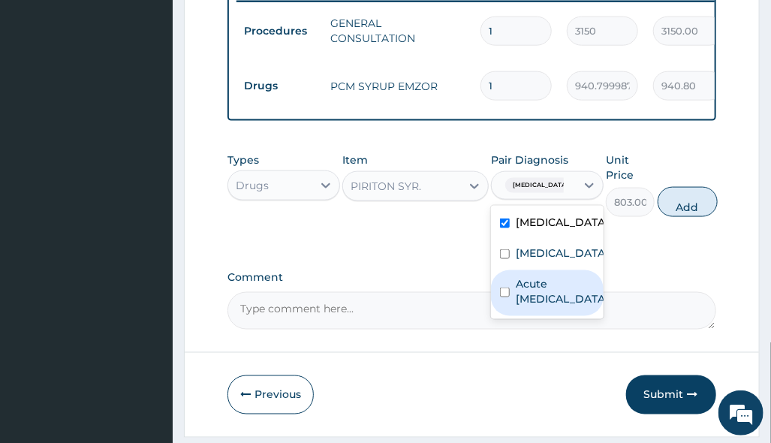
click at [581, 295] on label "Acute [MEDICAL_DATA]" at bounding box center [562, 291] width 93 height 30
checkbox input "true"
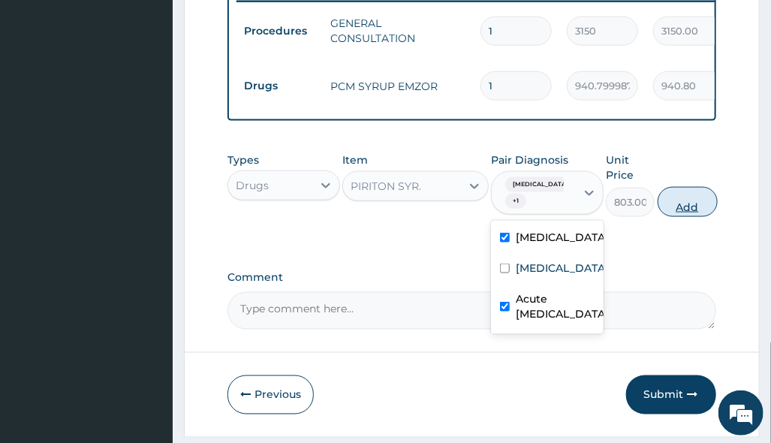
click at [692, 204] on button "Add" at bounding box center [688, 202] width 60 height 30
type input "0"
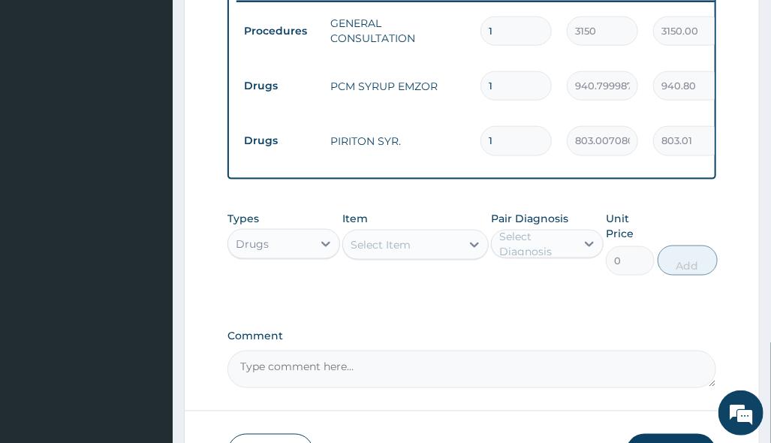
drag, startPoint x: 508, startPoint y: 351, endPoint x: 497, endPoint y: 345, distance: 12.8
click at [509, 351] on div "Comment" at bounding box center [472, 359] width 488 height 59
click at [413, 243] on div "Select Item" at bounding box center [402, 245] width 118 height 24
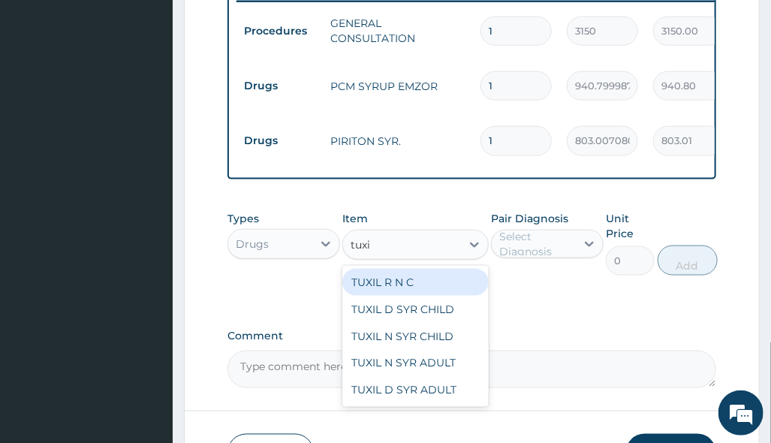
type input "tuxil"
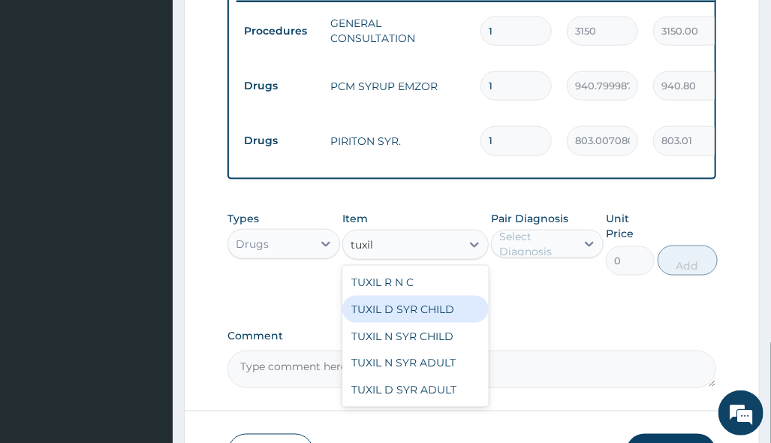
click at [448, 315] on div "TUXIL D SYR CHILD" at bounding box center [415, 309] width 146 height 27
type input "1352.63525390625"
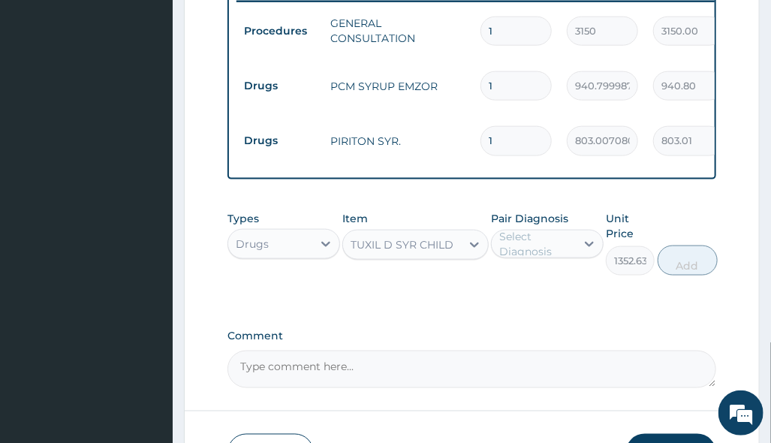
drag, startPoint x: 542, startPoint y: 245, endPoint x: 553, endPoint y: 264, distance: 22.2
click at [542, 244] on div "Select Diagnosis" at bounding box center [536, 244] width 75 height 30
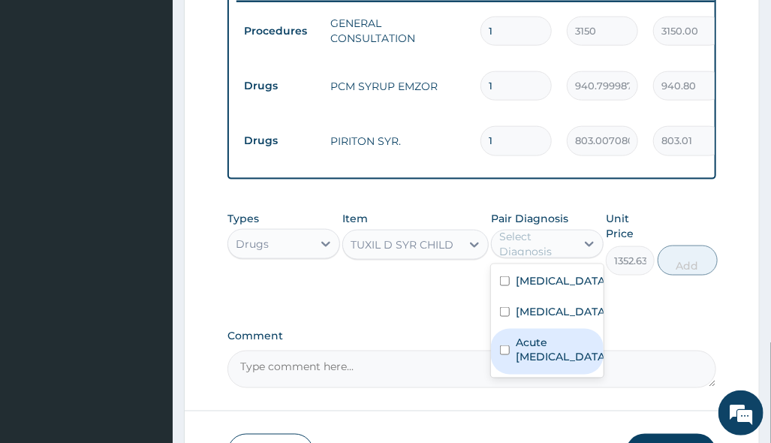
click at [555, 345] on label "Acute [MEDICAL_DATA]" at bounding box center [562, 350] width 93 height 30
checkbox input "true"
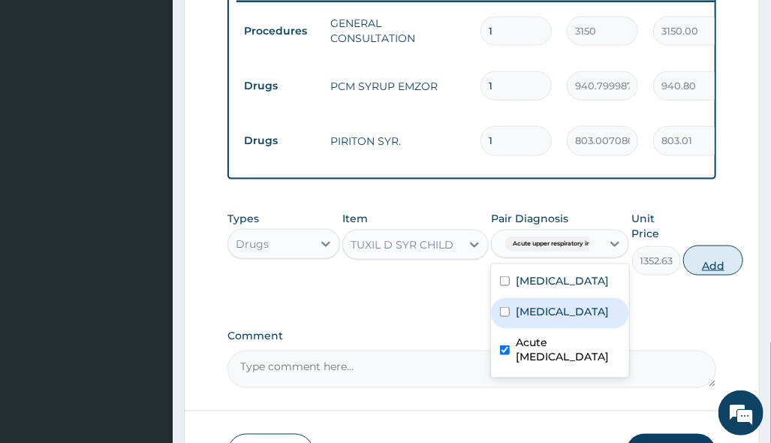
click at [711, 259] on button "Add" at bounding box center [713, 261] width 60 height 30
type input "0"
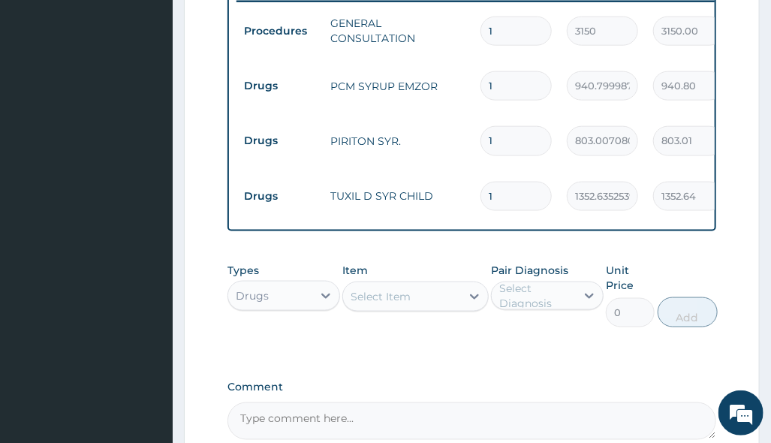
drag, startPoint x: 530, startPoint y: 325, endPoint x: 482, endPoint y: 345, distance: 51.9
click at [530, 326] on div "Pair Diagnosis Select Diagnosis" at bounding box center [547, 295] width 113 height 65
click at [408, 302] on div "Select Item" at bounding box center [381, 296] width 60 height 15
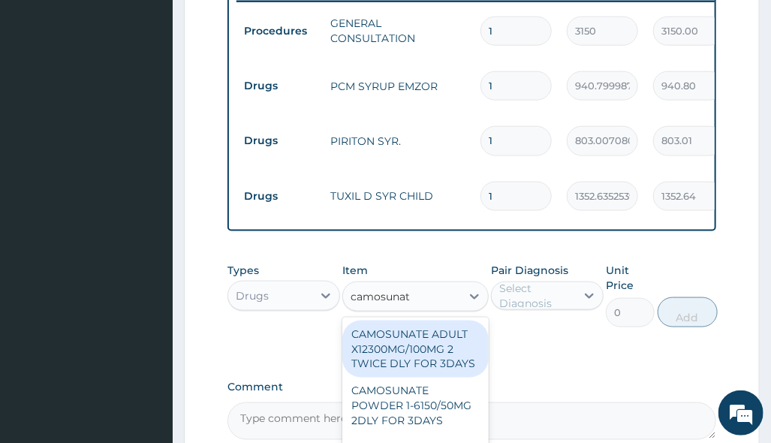
type input "camosunate"
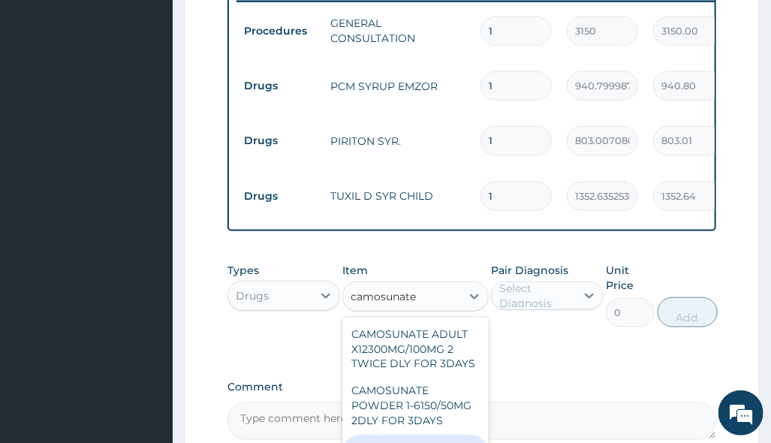
scroll to position [83, 0]
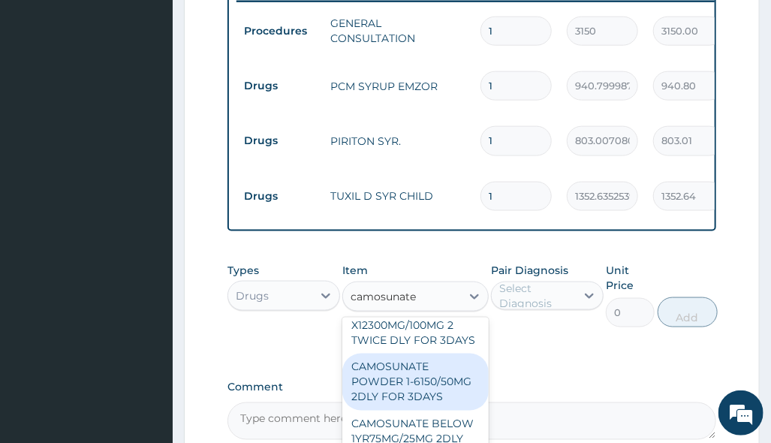
click at [451, 361] on div "CAMOSUNATE POWDER 1-6150/50MG 2DLY FOR 3DAYS" at bounding box center [415, 382] width 146 height 57
type input "1320.61865234375"
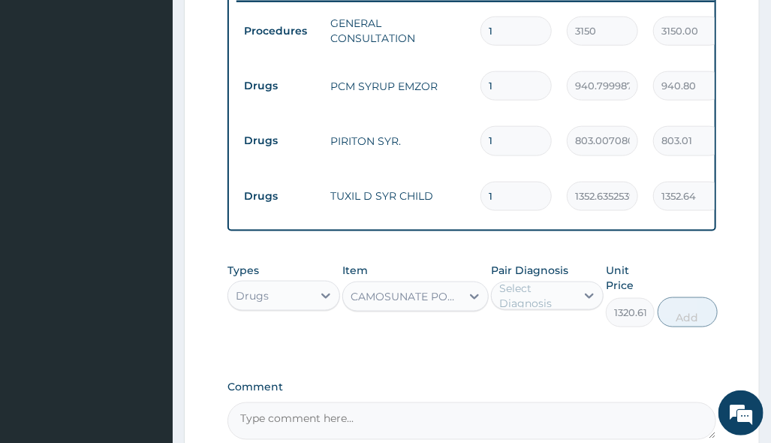
click at [570, 307] on div "Select Diagnosis" at bounding box center [536, 296] width 75 height 30
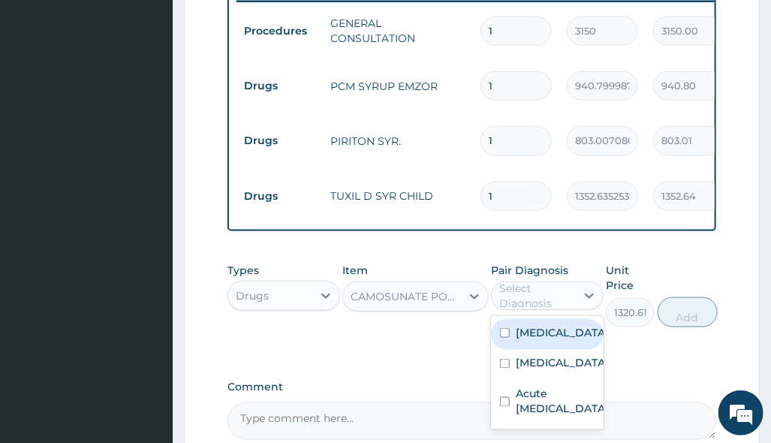
click at [565, 338] on div "[MEDICAL_DATA]" at bounding box center [547, 334] width 113 height 31
checkbox input "true"
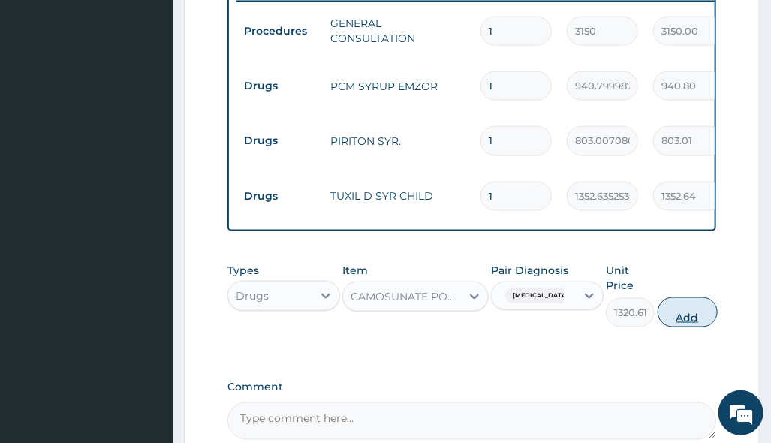
click at [683, 312] on button "Add" at bounding box center [688, 312] width 60 height 30
type input "0"
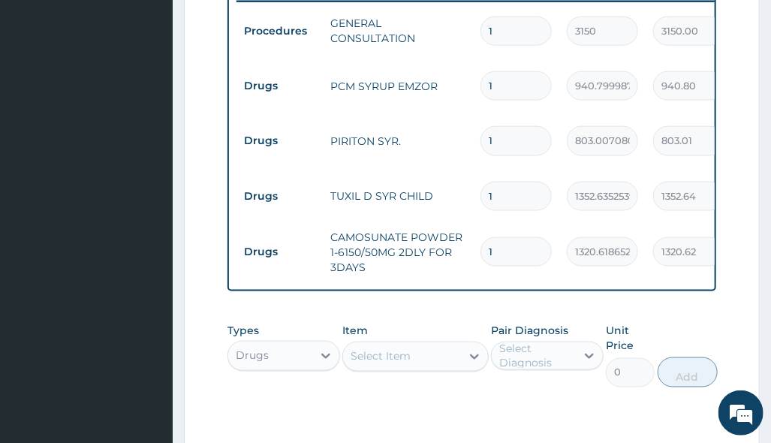
drag, startPoint x: 509, startPoint y: 243, endPoint x: 314, endPoint y: 282, distance: 199.1
click at [414, 264] on tr "Drugs CAMOSUNATE POWDER 1-6150/50MG 2DLY FOR 3DAYS 1 1320.61865234375 1320.62 […" at bounding box center [605, 252] width 736 height 60
type input "3"
type input "3961.86"
type input "3"
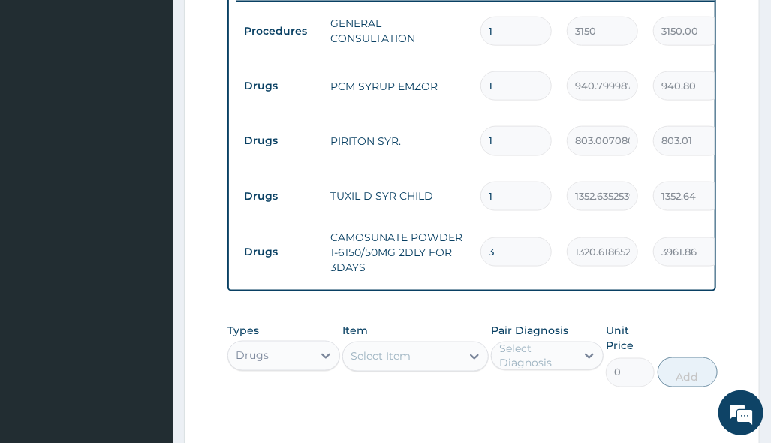
click at [490, 81] on input "1" at bounding box center [516, 85] width 71 height 29
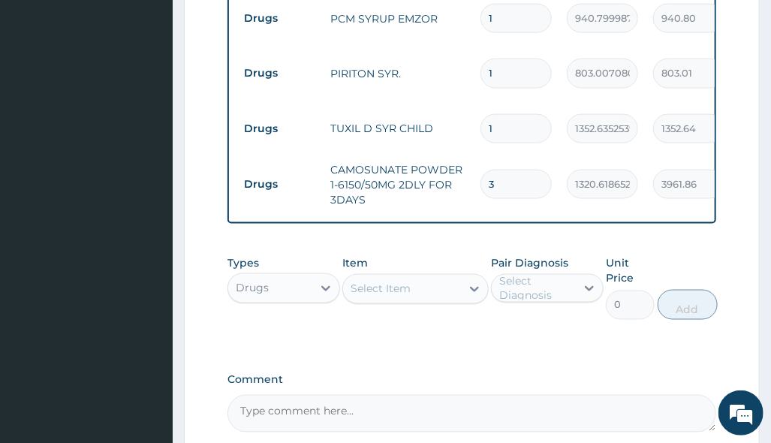
scroll to position [712, 0]
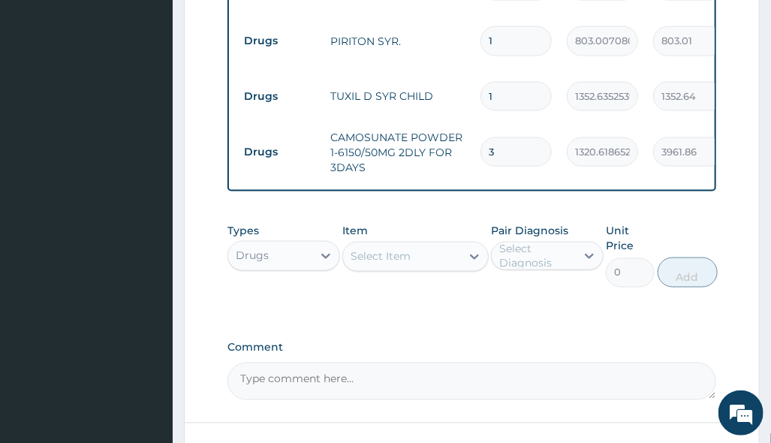
click at [526, 315] on div "Types Drugs Item Select Item Pair Diagnosis Select Diagnosis Unit Price 0 Add" at bounding box center [472, 267] width 488 height 102
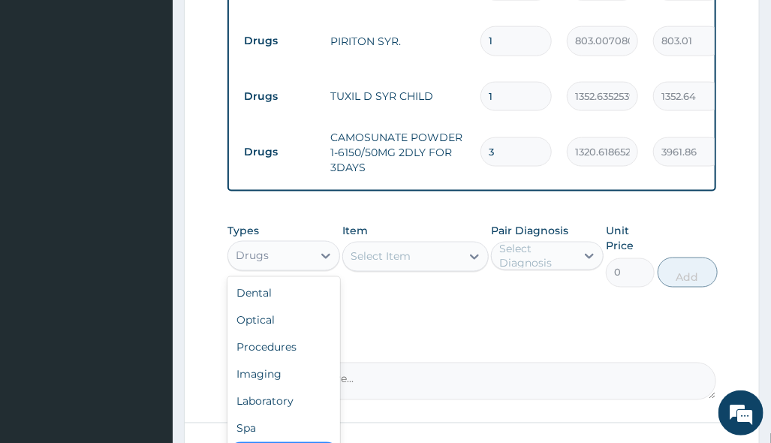
drag, startPoint x: 301, startPoint y: 247, endPoint x: 315, endPoint y: 279, distance: 35.3
click at [303, 249] on div "Drugs" at bounding box center [270, 256] width 84 height 24
click at [274, 405] on div "Laboratory" at bounding box center [284, 401] width 113 height 27
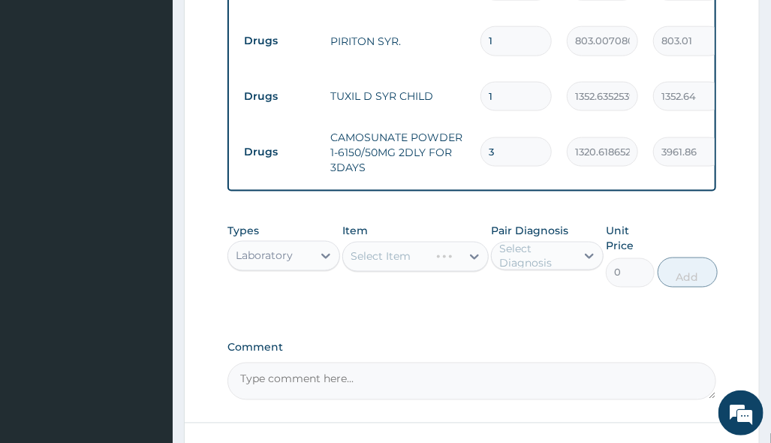
click at [467, 271] on div "Select Item" at bounding box center [415, 257] width 146 height 30
click at [468, 254] on div "Select Item" at bounding box center [415, 257] width 146 height 30
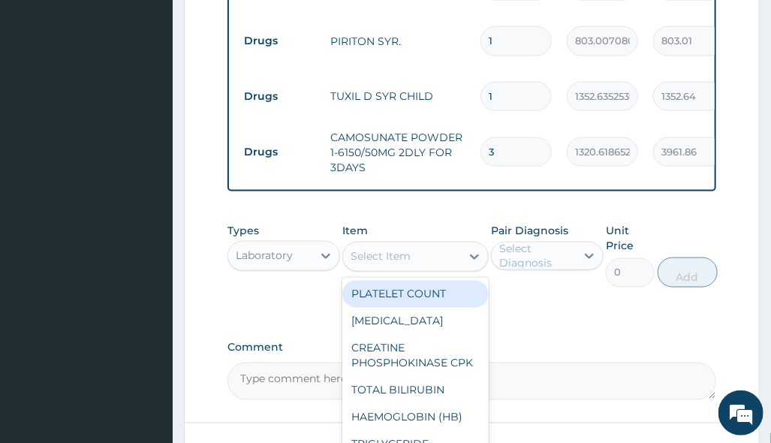
click at [458, 262] on div "Select Item" at bounding box center [402, 257] width 118 height 24
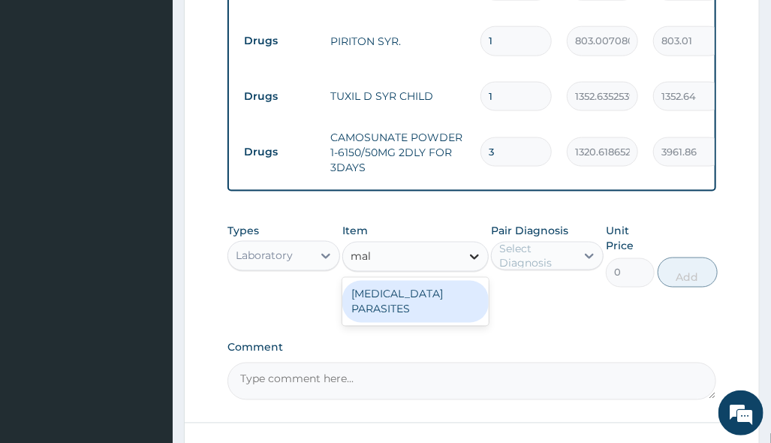
type input "mala"
click at [469, 293] on div "[MEDICAL_DATA] PARASITES" at bounding box center [415, 302] width 146 height 42
type input "2500"
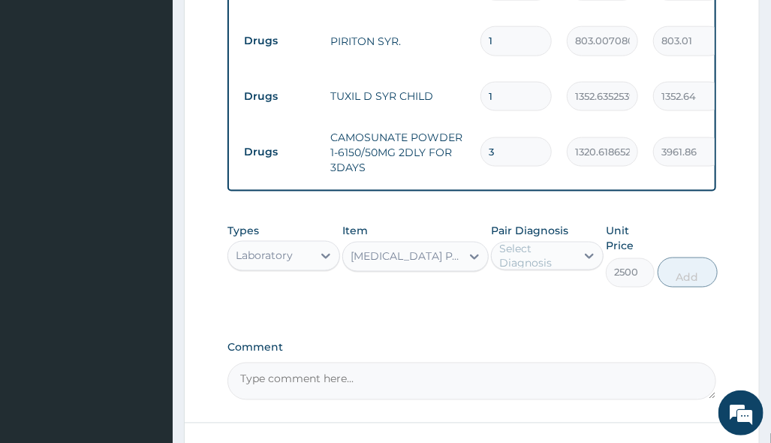
click at [529, 251] on div "Select Diagnosis" at bounding box center [536, 256] width 75 height 30
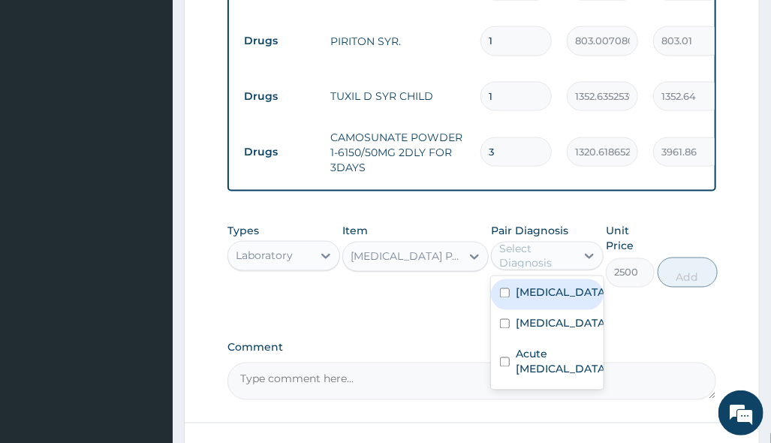
click at [531, 295] on label "[MEDICAL_DATA]" at bounding box center [562, 292] width 93 height 15
checkbox input "true"
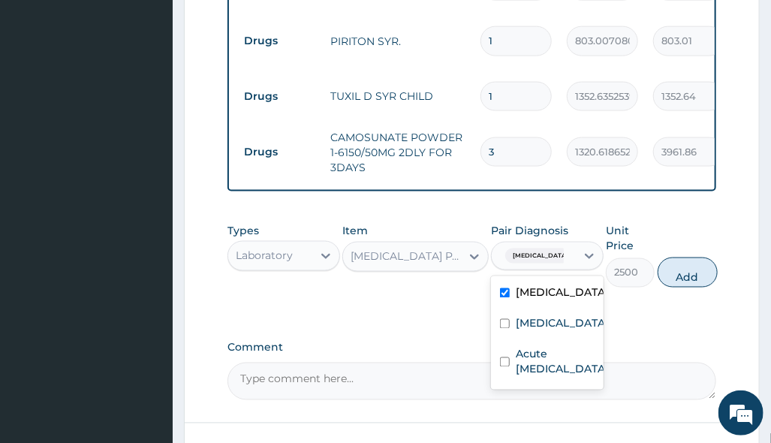
click at [700, 280] on button "Add" at bounding box center [688, 273] width 60 height 30
type input "0"
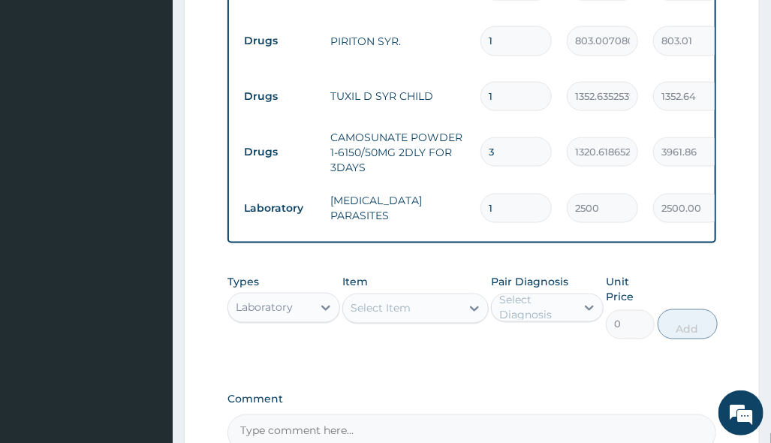
click at [399, 308] on div "Select Item" at bounding box center [381, 308] width 60 height 15
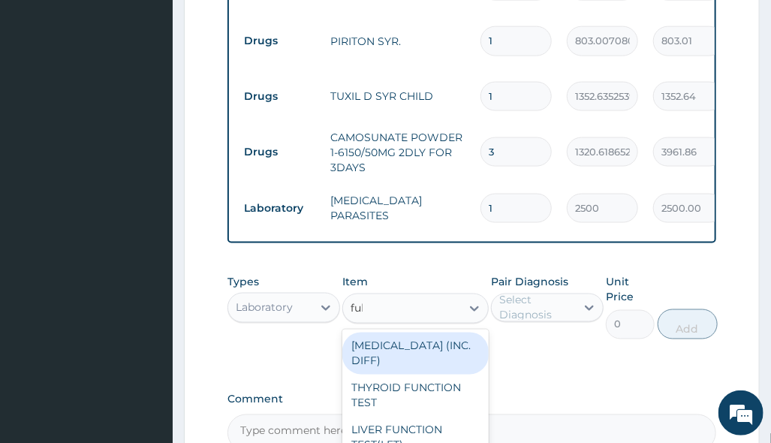
type input "full"
click at [418, 352] on div "[MEDICAL_DATA] (INC. DIFF)" at bounding box center [415, 354] width 146 height 42
type input "4341.60009765625"
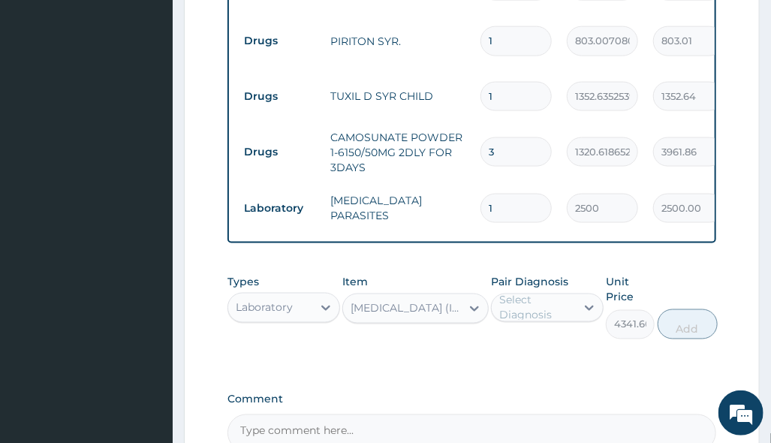
click at [565, 308] on div "Select Diagnosis" at bounding box center [536, 308] width 75 height 30
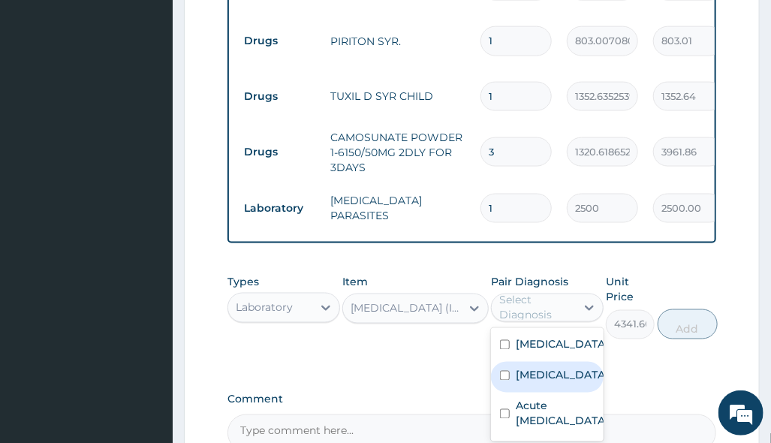
click at [547, 372] on label "[MEDICAL_DATA]" at bounding box center [562, 375] width 93 height 15
checkbox input "true"
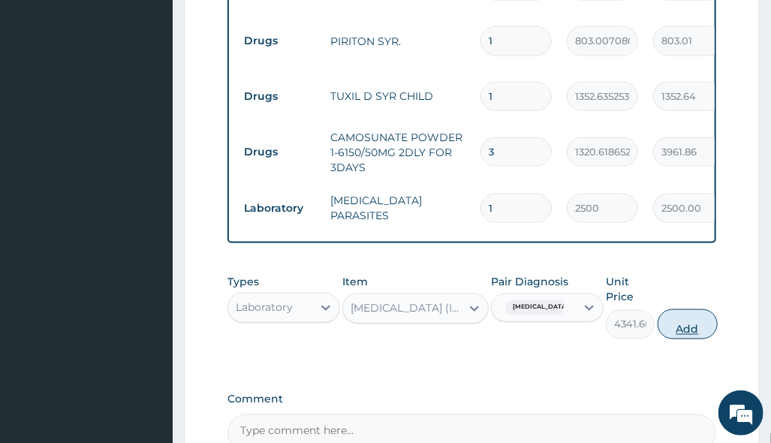
click at [700, 329] on button "Add" at bounding box center [688, 324] width 60 height 30
type input "0"
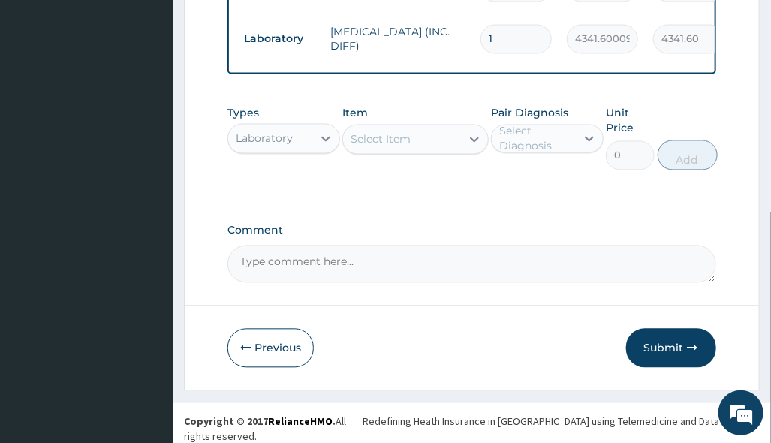
drag, startPoint x: 674, startPoint y: 356, endPoint x: 641, endPoint y: 373, distance: 37.3
click at [674, 356] on button "Submit" at bounding box center [671, 348] width 90 height 39
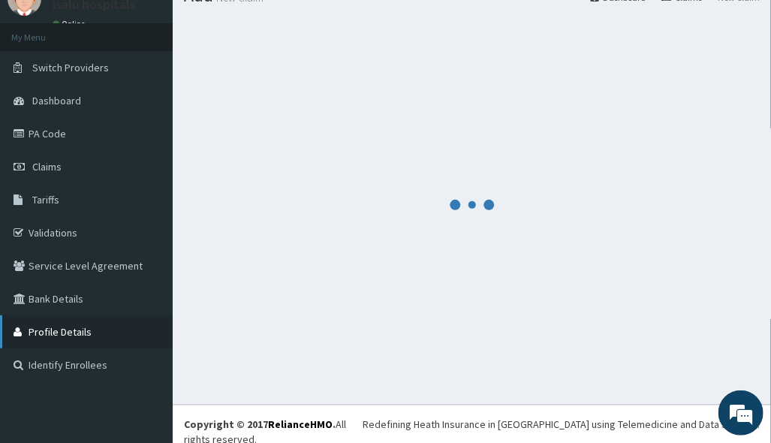
scroll to position [933, 0]
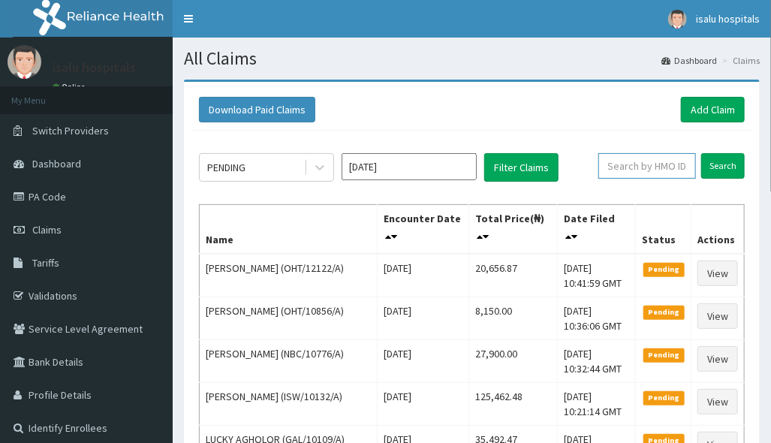
click at [611, 167] on input "text" at bounding box center [648, 166] width 98 height 26
paste input "PPY/10326/C"
click at [601, 167] on input "PPY/10326/C" at bounding box center [625, 166] width 83 height 26
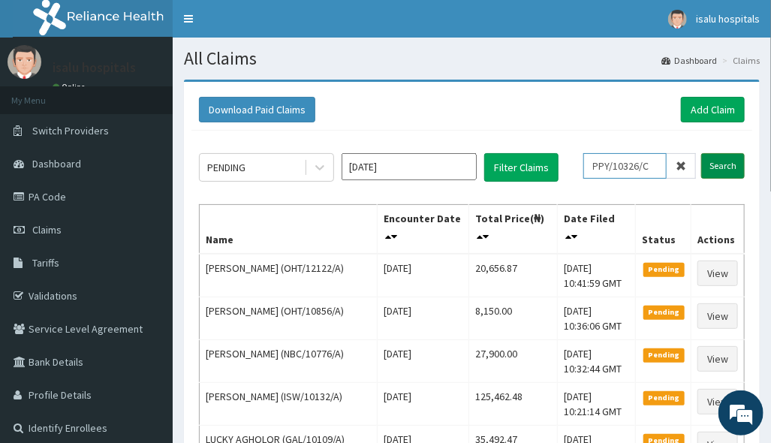
type input "PPY/10326/C"
click at [728, 166] on input "Search" at bounding box center [723, 166] width 44 height 26
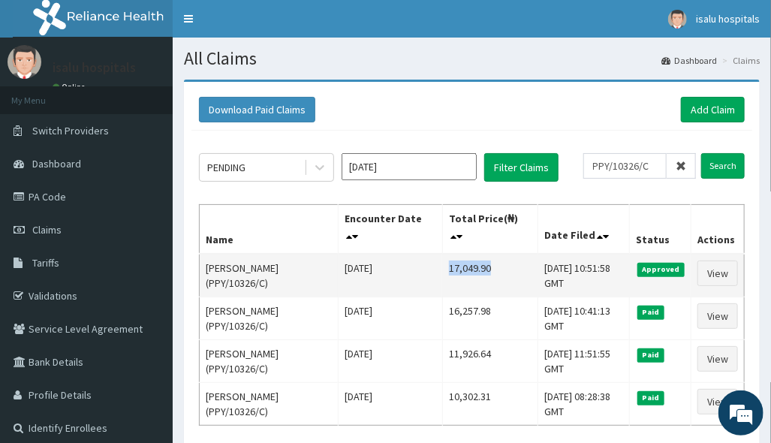
drag, startPoint x: 427, startPoint y: 262, endPoint x: 475, endPoint y: 262, distance: 48.1
click at [475, 262] on td "17,049.90" at bounding box center [490, 276] width 96 height 44
copy td "17,049.90"
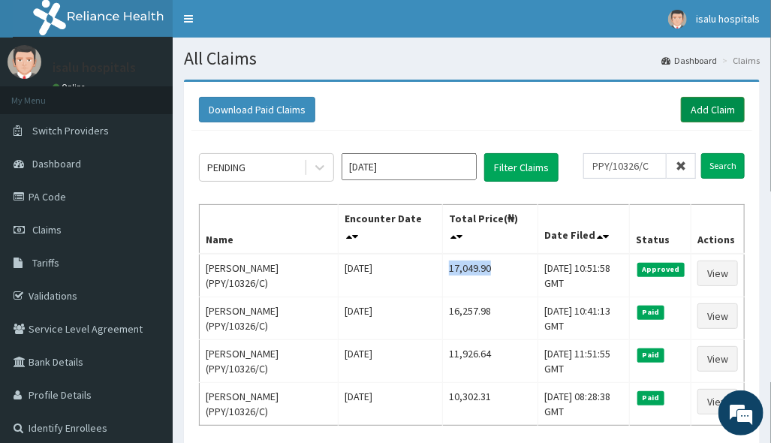
drag, startPoint x: 695, startPoint y: 105, endPoint x: 688, endPoint y: 107, distance: 7.8
click at [695, 105] on link "Add Claim" at bounding box center [713, 110] width 64 height 26
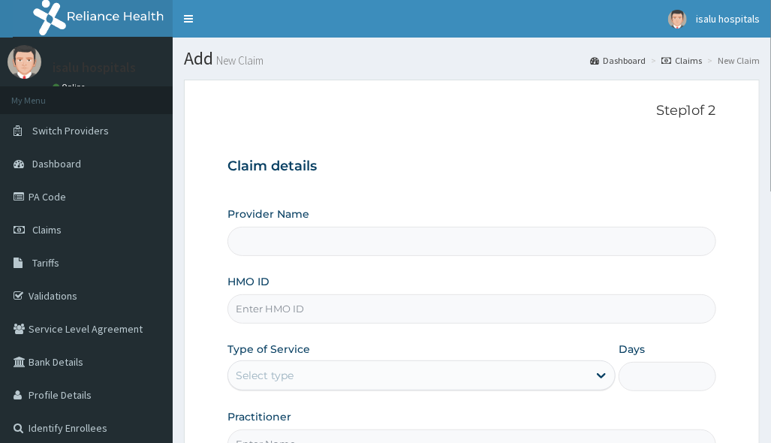
drag, startPoint x: 0, startPoint y: 0, endPoint x: 275, endPoint y: 321, distance: 422.9
click at [274, 318] on input "HMO ID" at bounding box center [472, 308] width 488 height 29
type input "Isalu Hospital Limited"
paste input "PPY/10326/D"
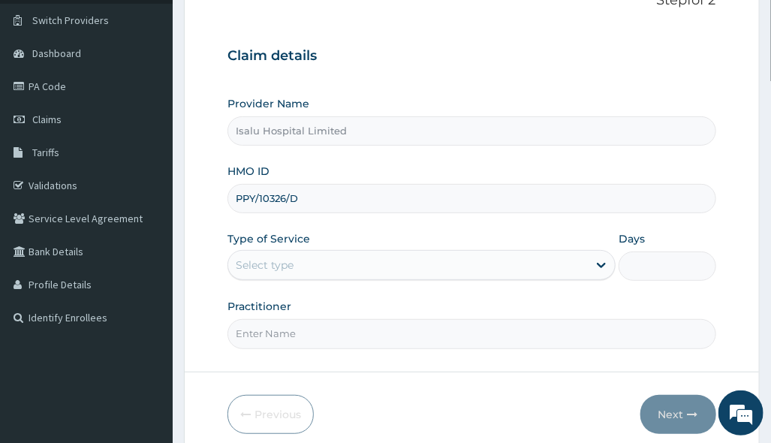
scroll to position [173, 0]
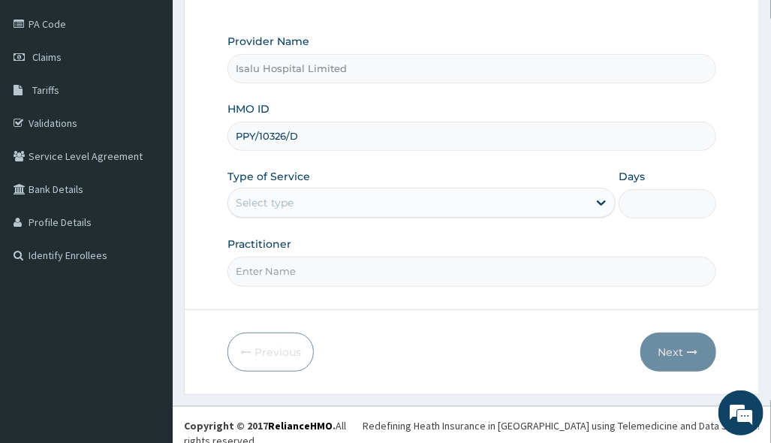
type input "PPY/10326/D"
click at [346, 223] on div "Provider Name Isalu Hospital Limited HMO ID PPY/10326/D Type of Service Select …" at bounding box center [472, 160] width 488 height 252
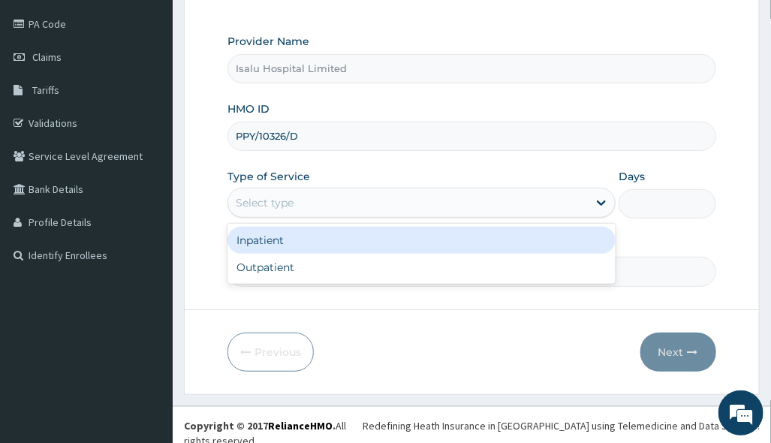
click at [349, 201] on div "Select type" at bounding box center [408, 203] width 360 height 24
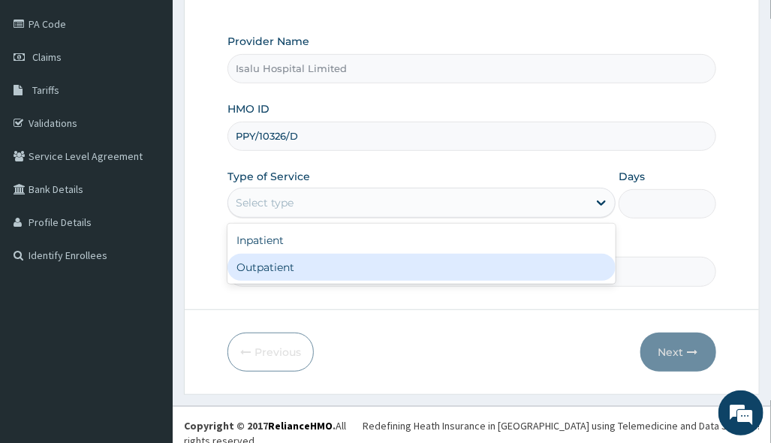
click at [336, 271] on div "Outpatient" at bounding box center [422, 267] width 388 height 27
type input "1"
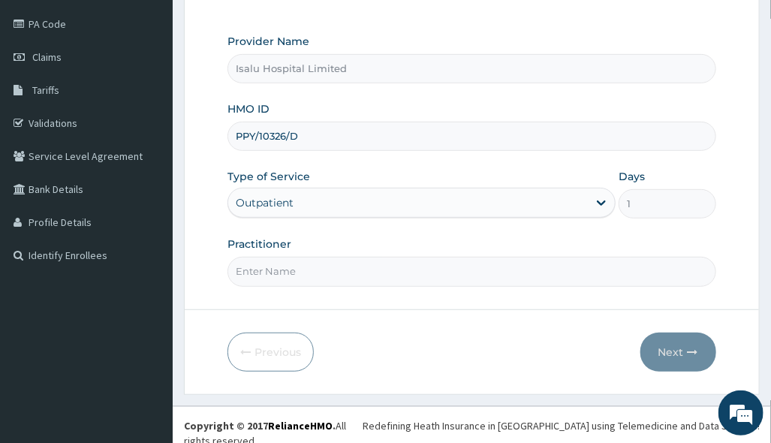
click at [337, 272] on input "Practitioner" at bounding box center [472, 271] width 488 height 29
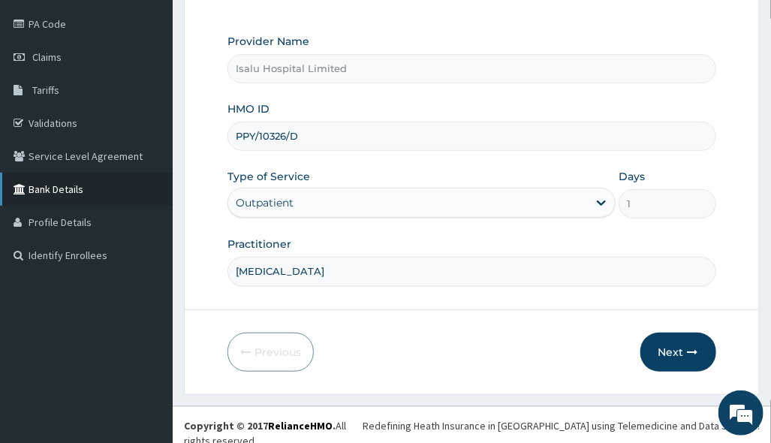
scroll to position [0, 0]
click at [465, 286] on form "Step 1 of 2 Claim details Provider Name Isalu Hospital Limited HMO ID PPY/10326…" at bounding box center [472, 150] width 576 height 487
drag, startPoint x: 433, startPoint y: 276, endPoint x: 126, endPoint y: 318, distance: 310.1
click at [151, 312] on div "R EL Toggle navigation isalu hospitals isalu hospitals - [EMAIL_ADDRESS][DOMAIN…" at bounding box center [385, 143] width 771 height 632
paste input "[PERSON_NAME]"
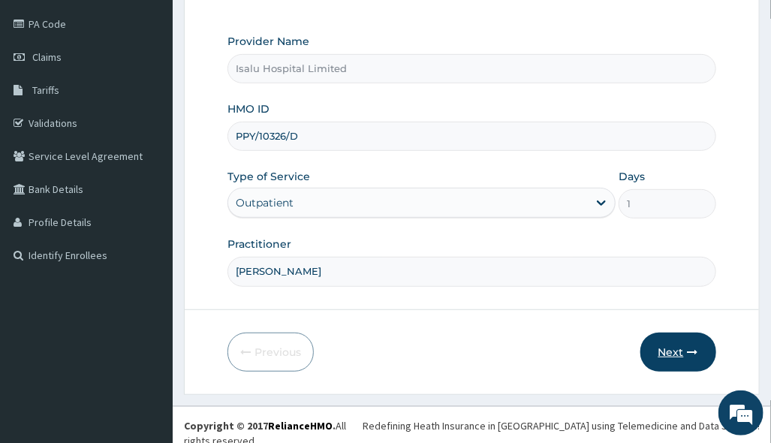
type input "[PERSON_NAME]"
click at [701, 350] on button "Next" at bounding box center [679, 352] width 76 height 39
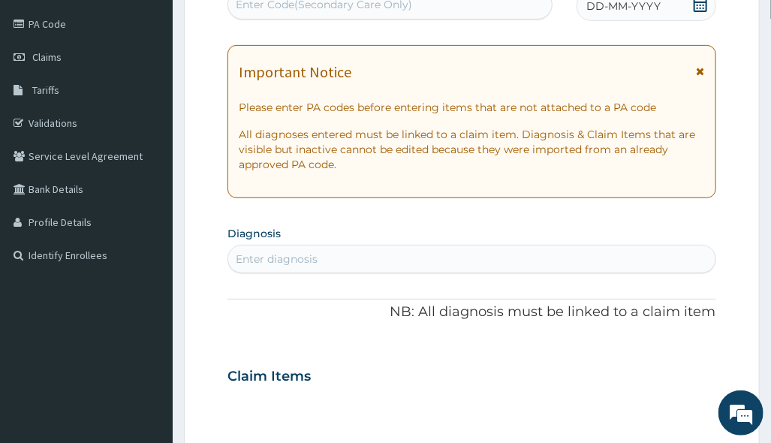
click at [421, 272] on div "Enter diagnosis" at bounding box center [472, 259] width 488 height 29
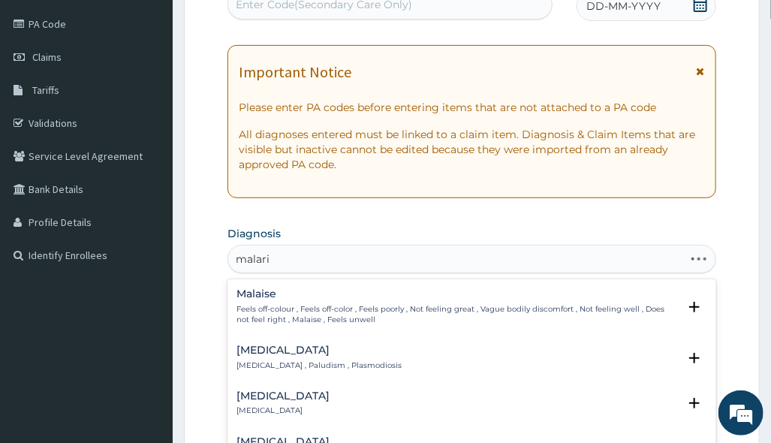
type input "[MEDICAL_DATA]"
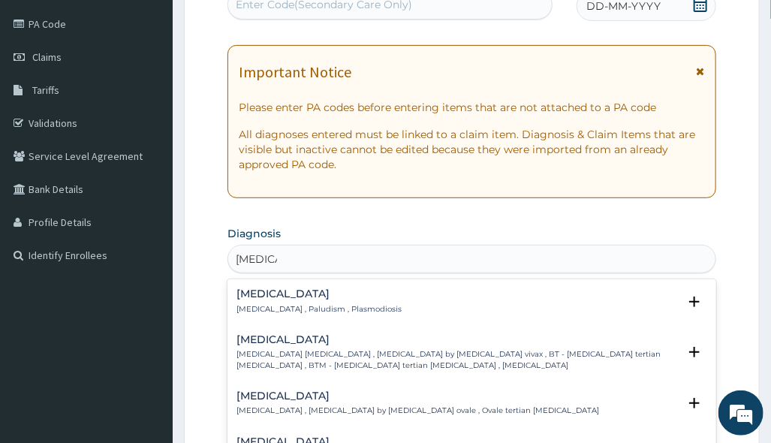
click at [308, 294] on h4 "[MEDICAL_DATA]" at bounding box center [319, 293] width 165 height 11
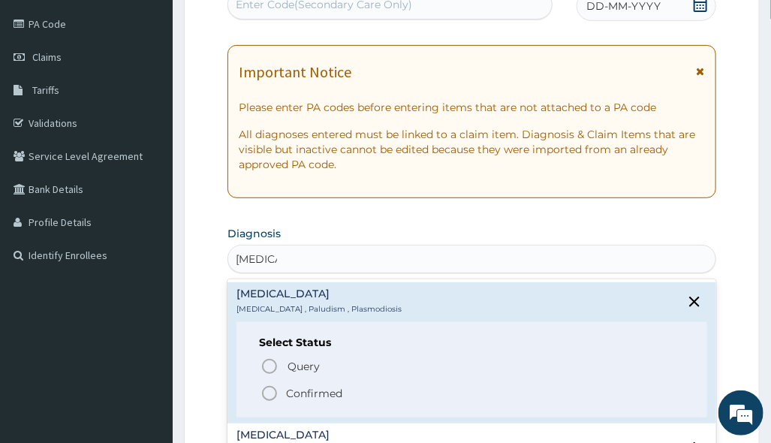
click at [288, 390] on p "Confirmed" at bounding box center [314, 393] width 56 height 15
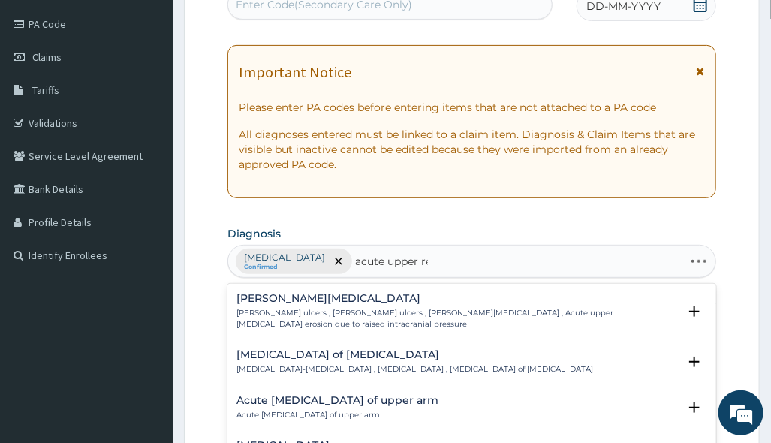
type input "acute upper res"
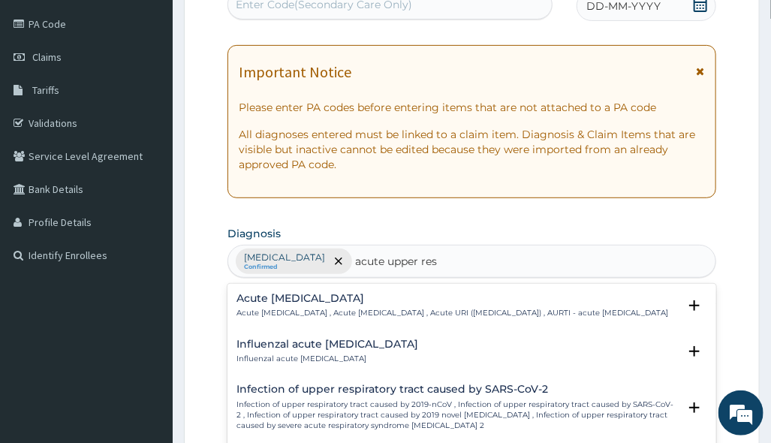
click at [372, 301] on h4 "Acute upper respiratory infection" at bounding box center [453, 298] width 432 height 11
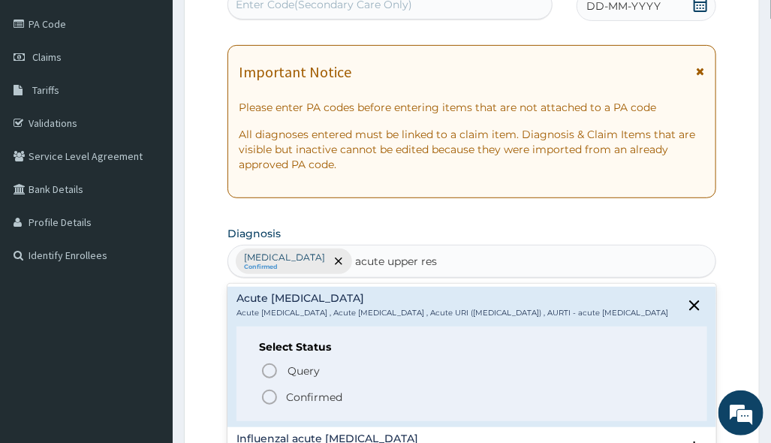
click at [339, 403] on p "Confirmed" at bounding box center [314, 397] width 56 height 15
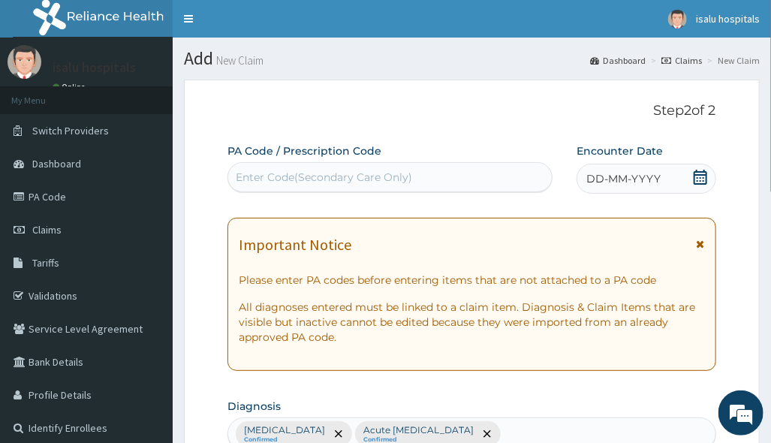
click at [703, 184] on icon at bounding box center [701, 177] width 14 height 15
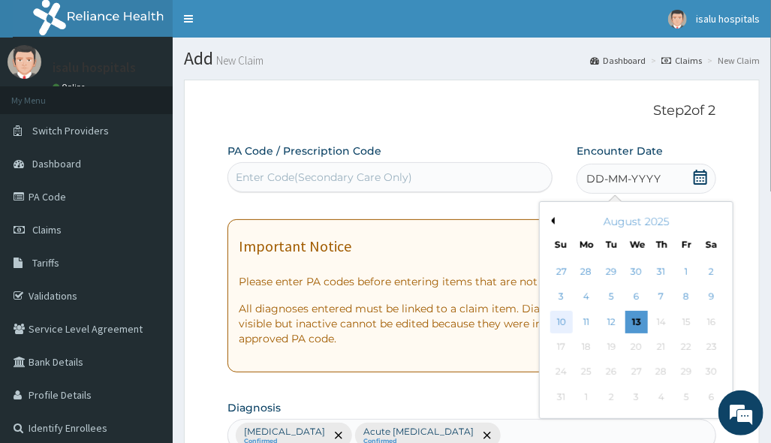
click at [561, 317] on div "10" at bounding box center [561, 322] width 23 height 23
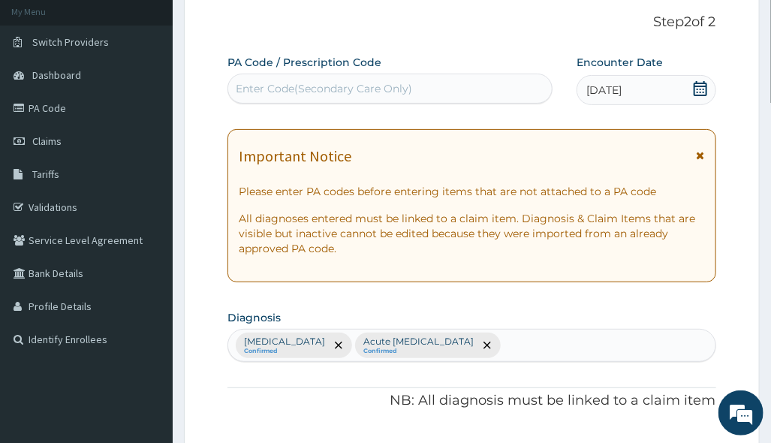
scroll to position [300, 0]
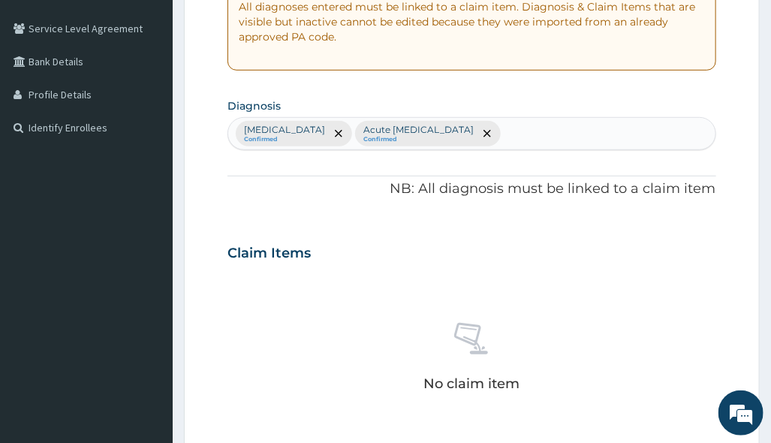
click at [537, 146] on div "Malaria Confirmed Acute upper respiratory infection Confirmed" at bounding box center [471, 134] width 487 height 32
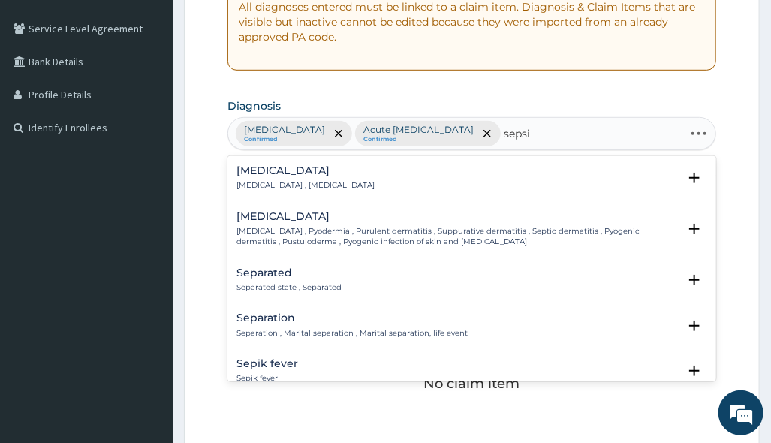
type input "sepsis"
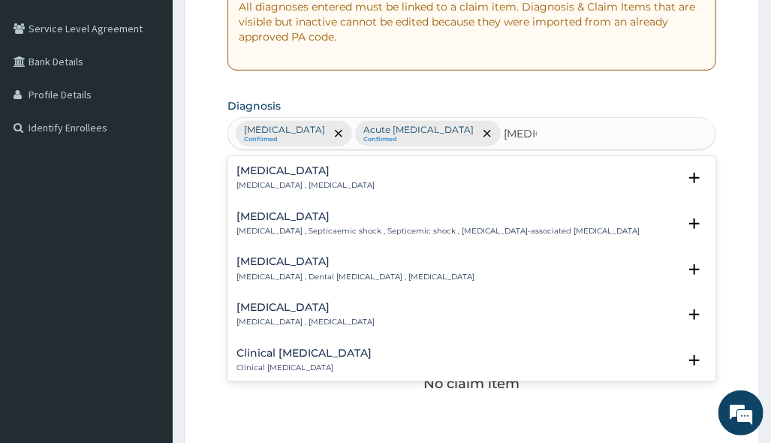
click at [245, 167] on h4 "[MEDICAL_DATA]" at bounding box center [306, 170] width 138 height 11
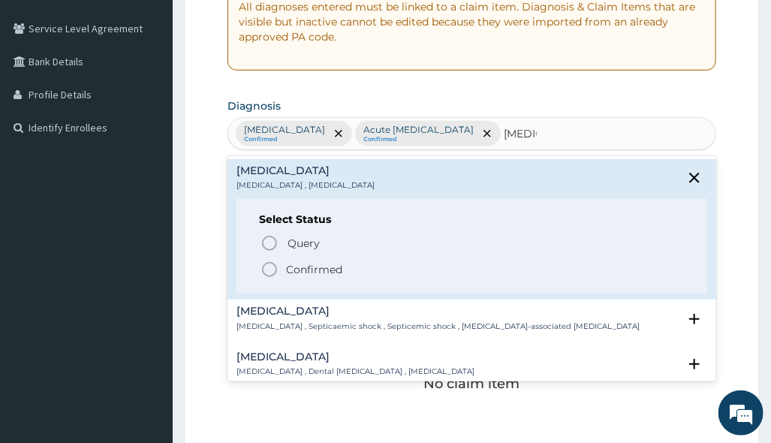
click at [303, 270] on p "Confirmed" at bounding box center [314, 269] width 56 height 15
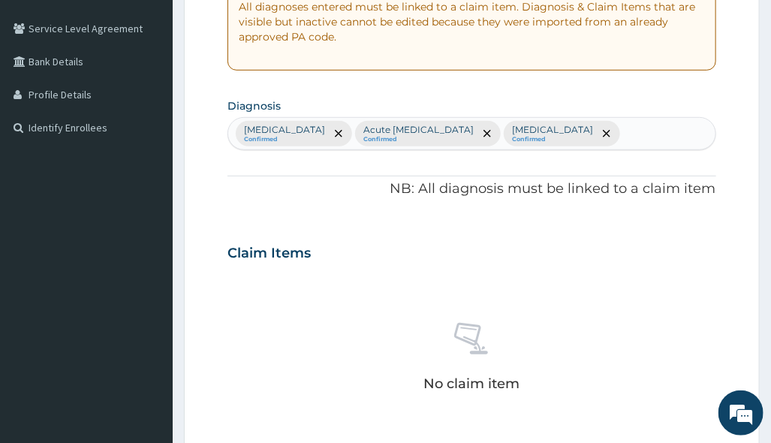
click at [575, 285] on div "No claim item" at bounding box center [472, 359] width 488 height 173
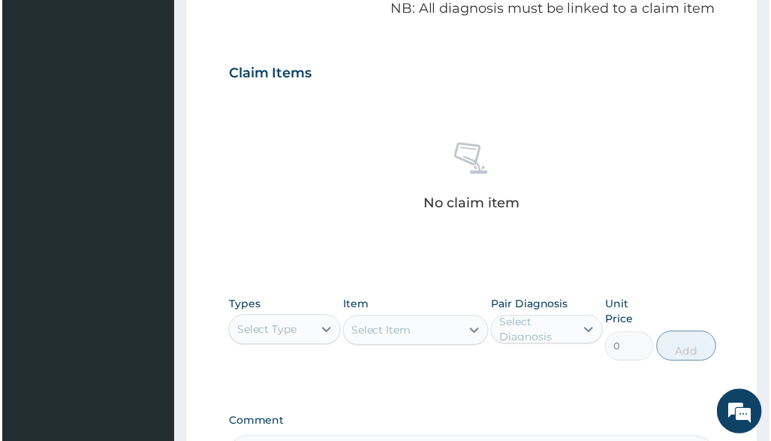
scroll to position [601, 0]
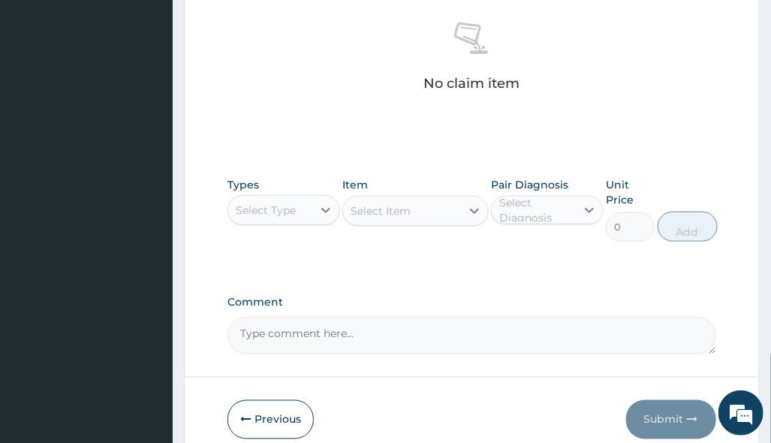
drag, startPoint x: 284, startPoint y: 197, endPoint x: 296, endPoint y: 224, distance: 29.6
click at [288, 198] on div "Select Type" at bounding box center [284, 210] width 113 height 30
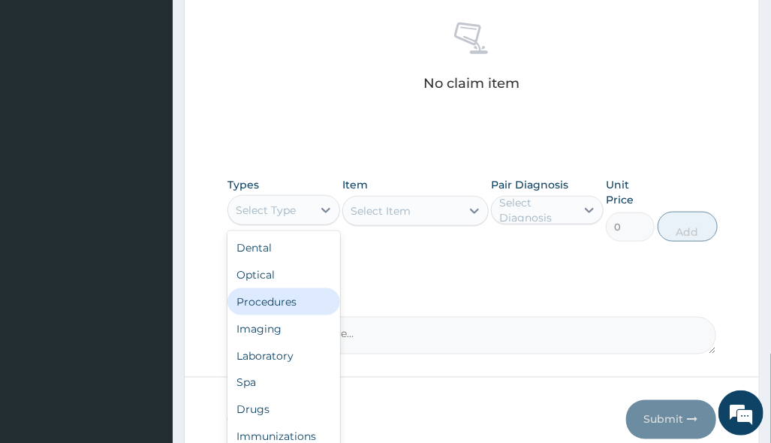
click at [268, 303] on div "Procedures" at bounding box center [284, 301] width 113 height 27
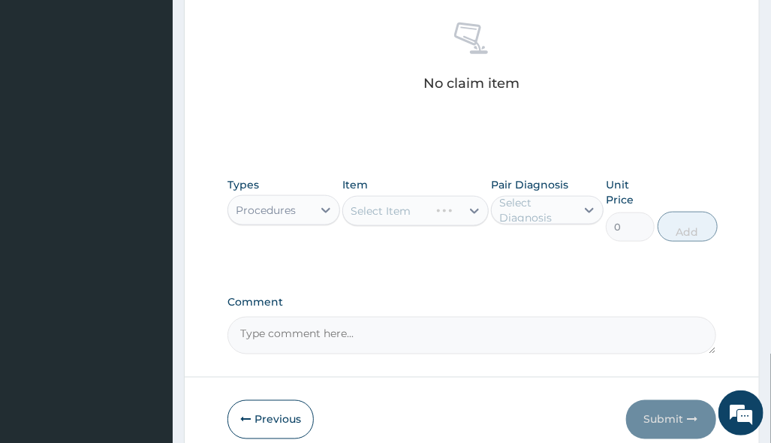
drag, startPoint x: 435, startPoint y: 206, endPoint x: 448, endPoint y: 243, distance: 39.9
click at [436, 207] on div "Select Item" at bounding box center [415, 211] width 146 height 30
click at [463, 208] on div "Select Item" at bounding box center [415, 211] width 146 height 30
click at [468, 211] on div "Select Item" at bounding box center [415, 211] width 146 height 30
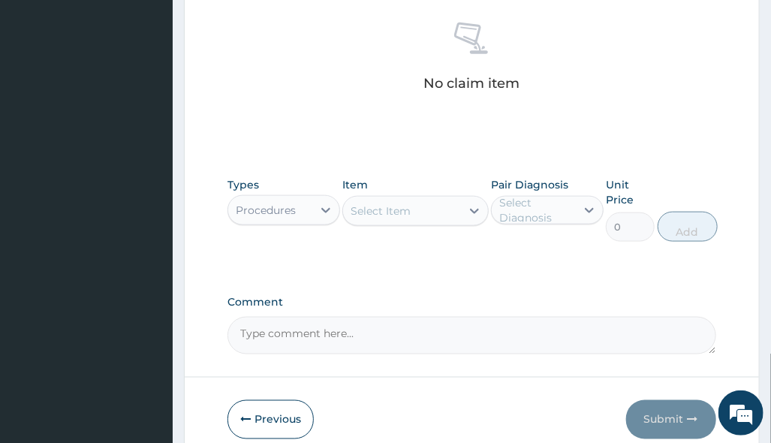
click at [424, 213] on div "Select Item" at bounding box center [402, 211] width 118 height 24
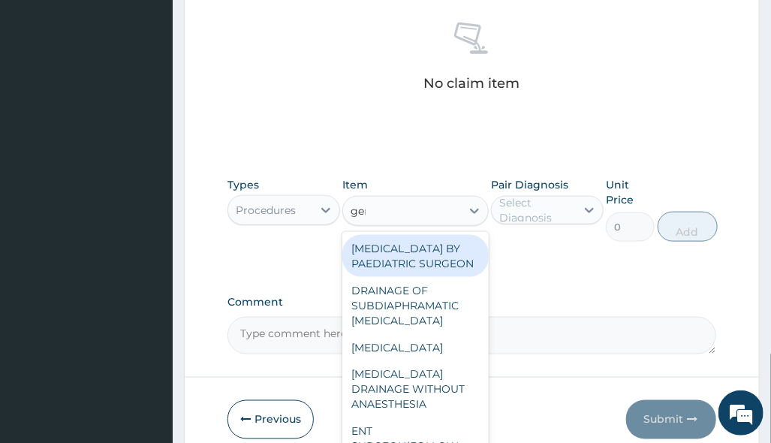
type input "gene"
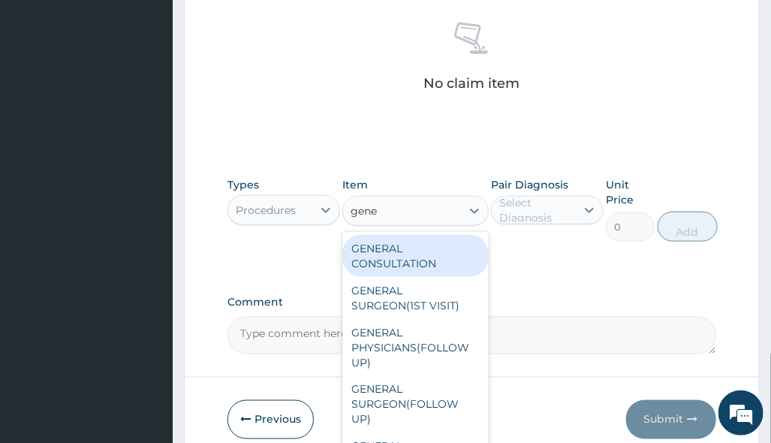
click at [424, 255] on div "GENERAL CONSULTATION" at bounding box center [415, 256] width 146 height 42
type input "3150"
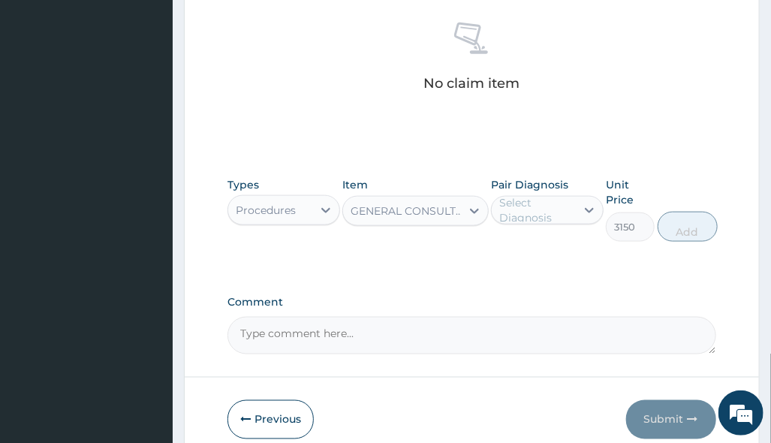
click at [541, 225] on div "Pair Diagnosis Select Diagnosis" at bounding box center [547, 209] width 113 height 65
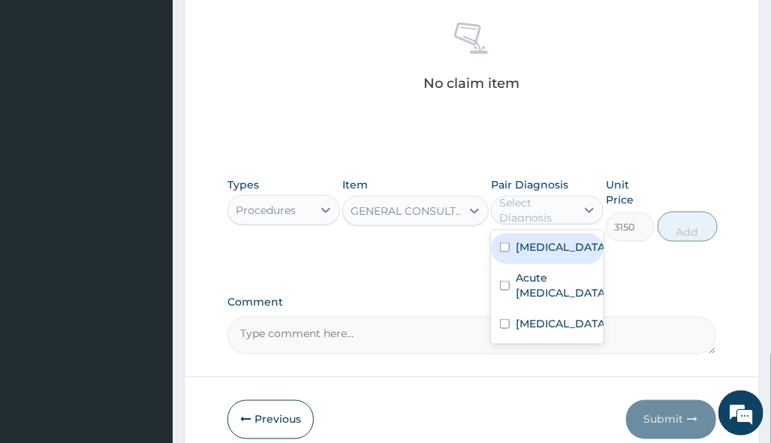
click at [549, 205] on div "Select Diagnosis" at bounding box center [536, 210] width 75 height 30
drag, startPoint x: 569, startPoint y: 243, endPoint x: 577, endPoint y: 268, distance: 26.6
click at [570, 247] on div "[MEDICAL_DATA]" at bounding box center [547, 249] width 113 height 31
checkbox input "true"
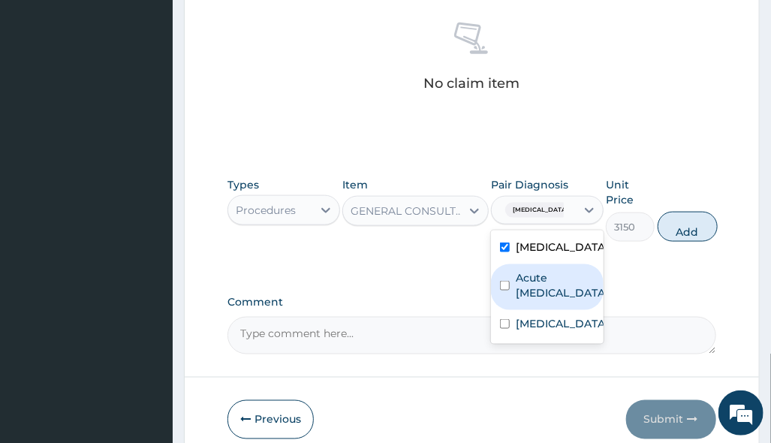
click at [567, 287] on label "Acute upper respiratory infection" at bounding box center [562, 285] width 93 height 30
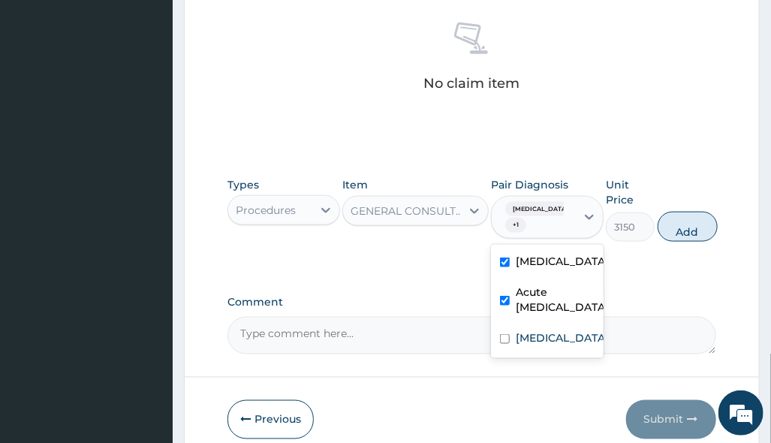
click at [550, 324] on div "Acute upper respiratory infection" at bounding box center [547, 302] width 113 height 46
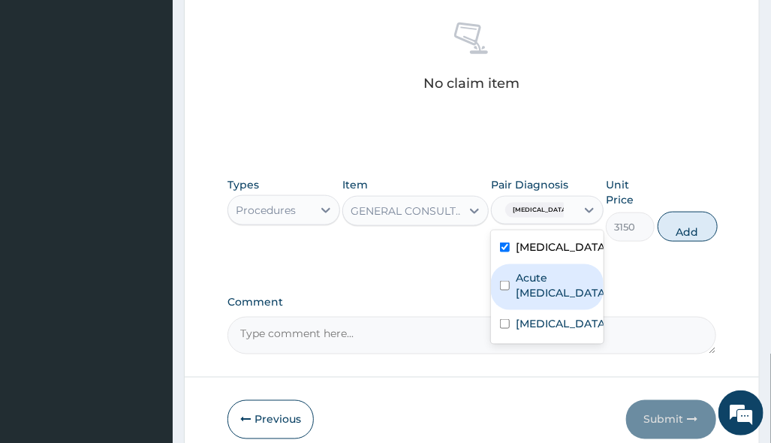
click at [548, 279] on label "Acute upper respiratory infection" at bounding box center [562, 285] width 93 height 30
checkbox input "true"
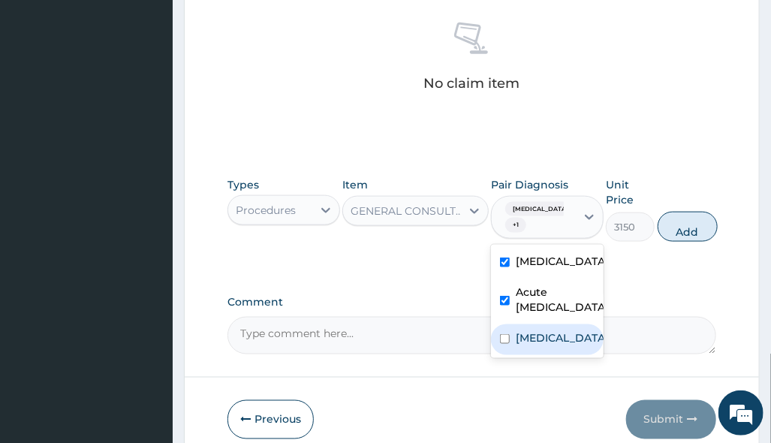
click at [537, 355] on div "[MEDICAL_DATA]" at bounding box center [547, 339] width 113 height 31
checkbox input "true"
click at [677, 228] on button "Add" at bounding box center [688, 227] width 60 height 30
type input "0"
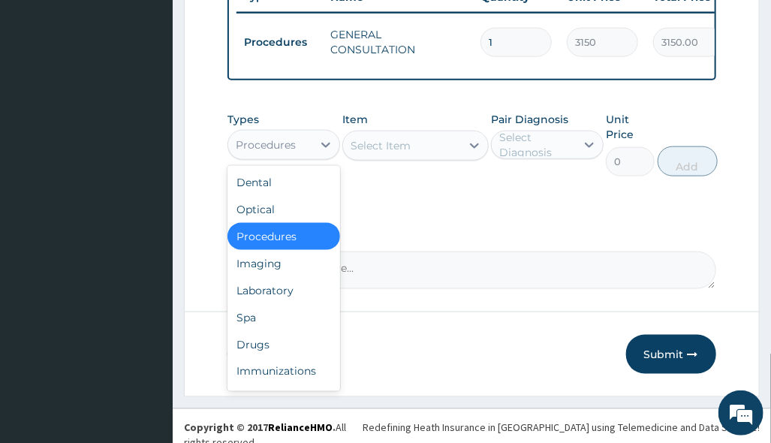
click at [303, 160] on div "Procedures" at bounding box center [284, 145] width 113 height 30
click at [278, 352] on div "Drugs" at bounding box center [284, 344] width 113 height 27
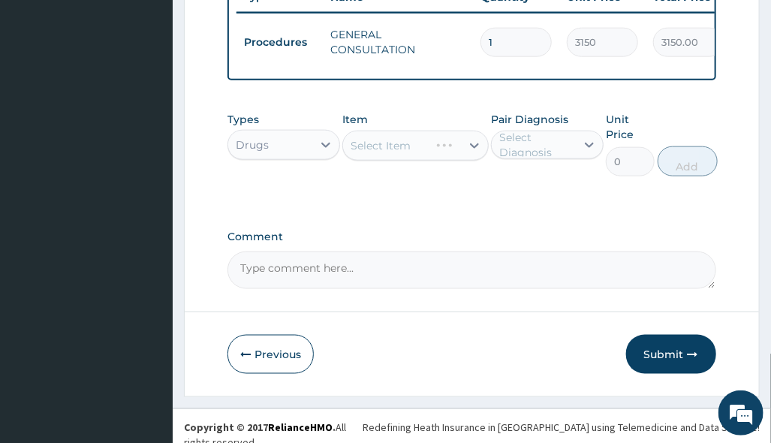
drag, startPoint x: 540, startPoint y: 249, endPoint x: 507, endPoint y: 237, distance: 35.2
click at [540, 243] on label "Comment" at bounding box center [472, 237] width 488 height 13
click at [540, 252] on textarea "Comment" at bounding box center [472, 271] width 488 height 38
click at [455, 142] on div "Select Item" at bounding box center [415, 146] width 146 height 30
click at [465, 160] on div "Select Item" at bounding box center [415, 146] width 146 height 30
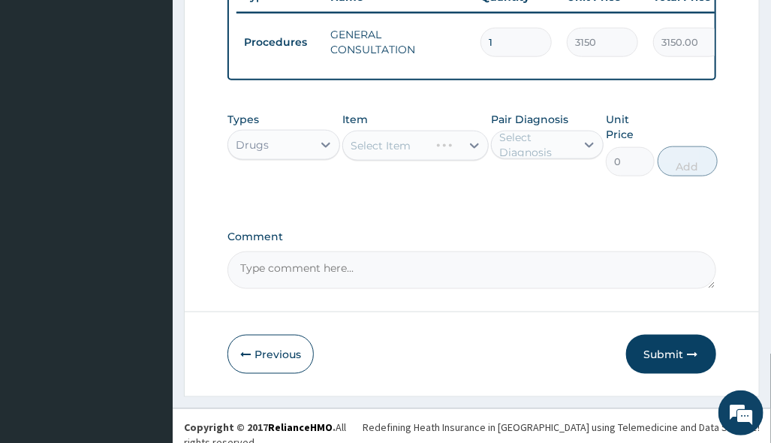
click at [465, 149] on div "Select Item" at bounding box center [415, 146] width 146 height 30
click at [468, 149] on div "Select Item" at bounding box center [415, 146] width 146 height 30
click at [471, 149] on div "Select Item" at bounding box center [415, 146] width 146 height 30
click at [464, 158] on div "Select Item" at bounding box center [415, 146] width 146 height 30
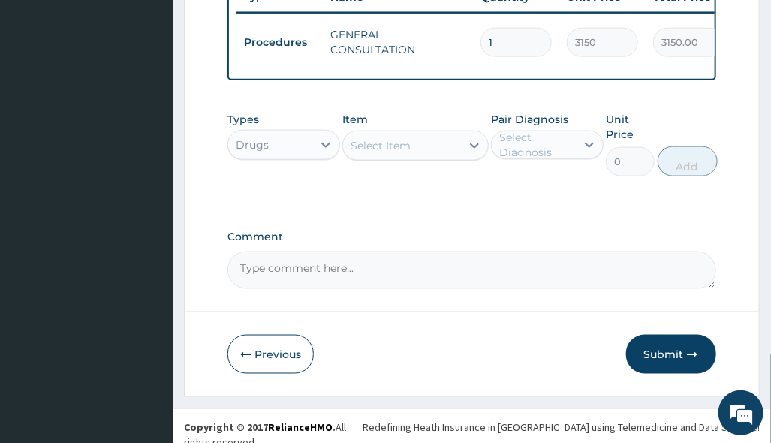
click at [459, 156] on div "Select Item" at bounding box center [402, 146] width 118 height 24
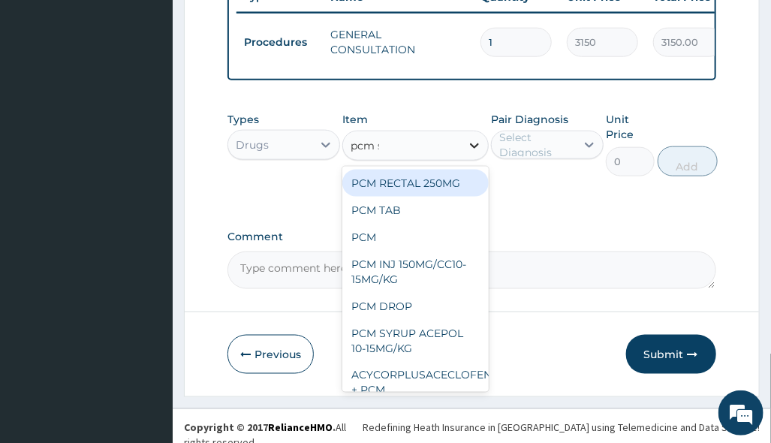
type input "pcm sy"
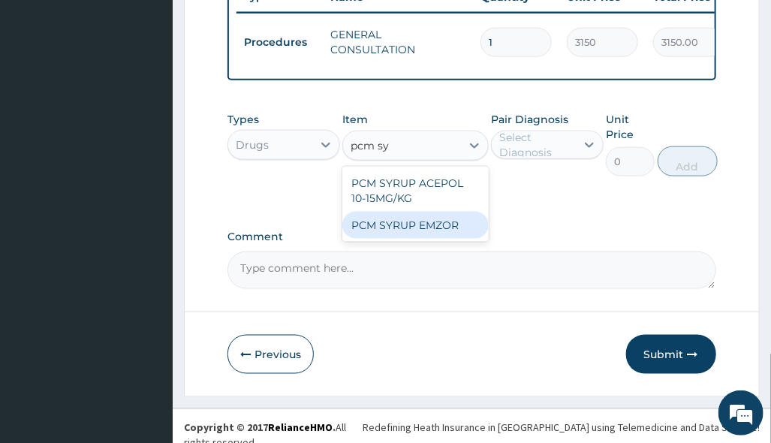
click at [463, 234] on div "PCM SYRUP EMZOR" at bounding box center [415, 225] width 146 height 27
type input "940.7999877929688"
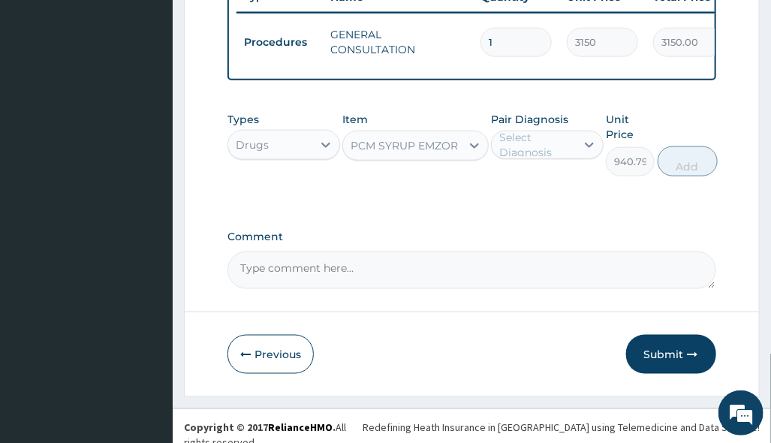
click at [541, 156] on div "Select Diagnosis" at bounding box center [536, 145] width 75 height 30
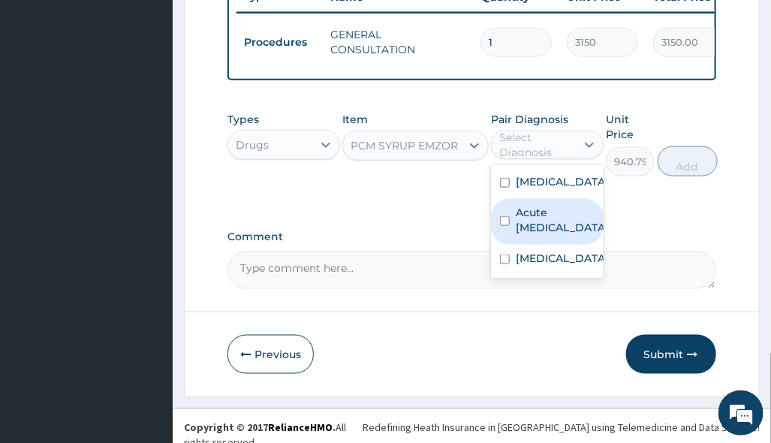
click at [560, 222] on label "Acute upper respiratory infection" at bounding box center [562, 220] width 93 height 30
checkbox input "true"
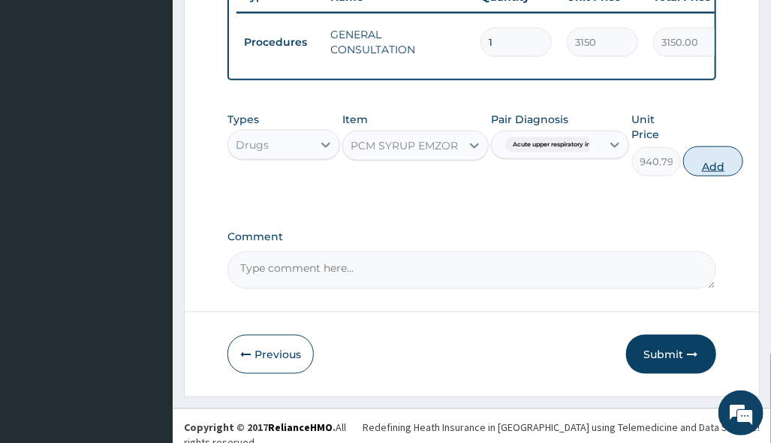
click at [738, 162] on button "Add" at bounding box center [713, 161] width 60 height 30
type input "0"
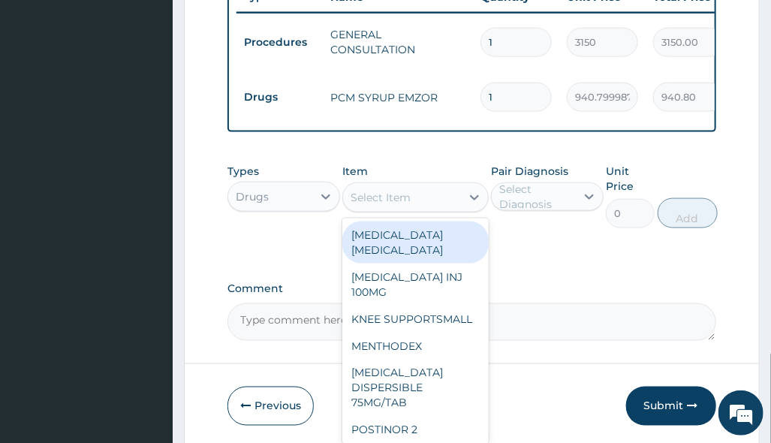
click at [386, 205] on div "Select Item" at bounding box center [381, 197] width 60 height 15
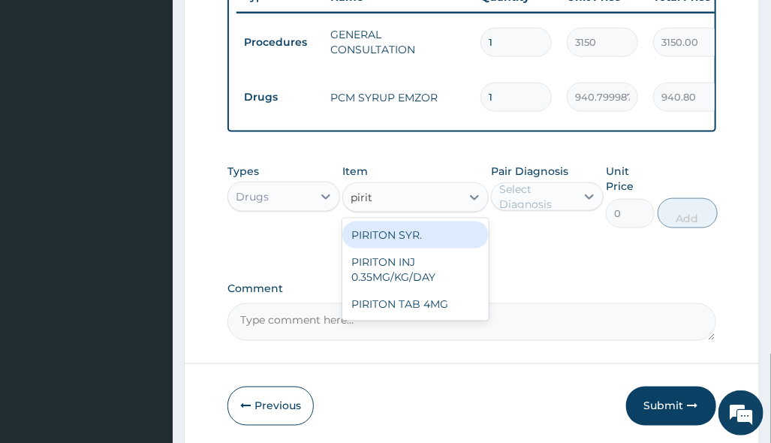
type input "pirito"
click at [442, 249] on div "PIRITON SYR." at bounding box center [415, 235] width 146 height 27
type input "803.007080078125"
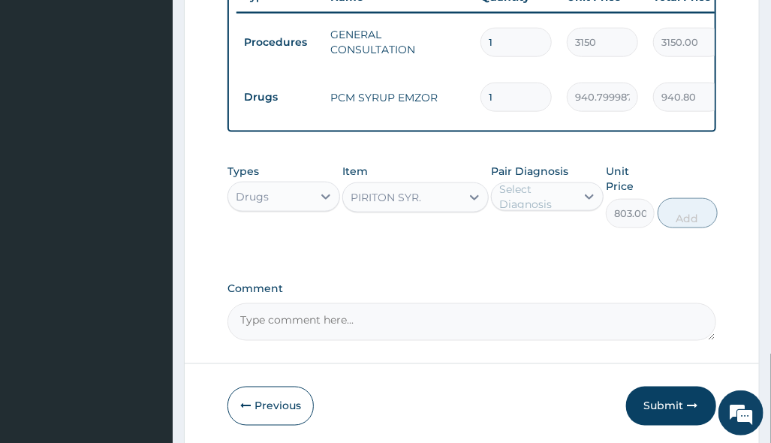
click at [550, 211] on div "Select Diagnosis" at bounding box center [547, 196] width 113 height 29
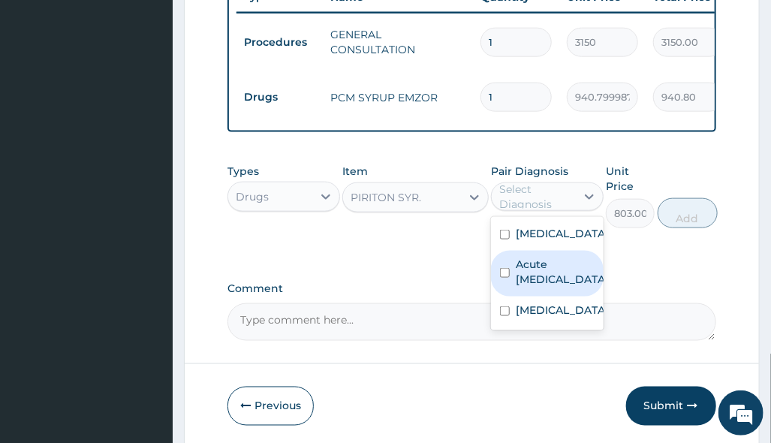
click at [579, 287] on label "Acute upper respiratory infection" at bounding box center [562, 272] width 93 height 30
checkbox input "true"
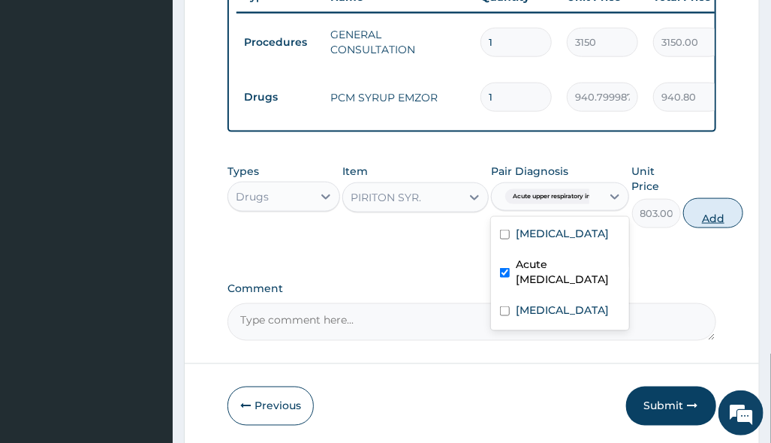
click at [727, 224] on button "Add" at bounding box center [713, 213] width 60 height 30
type input "0"
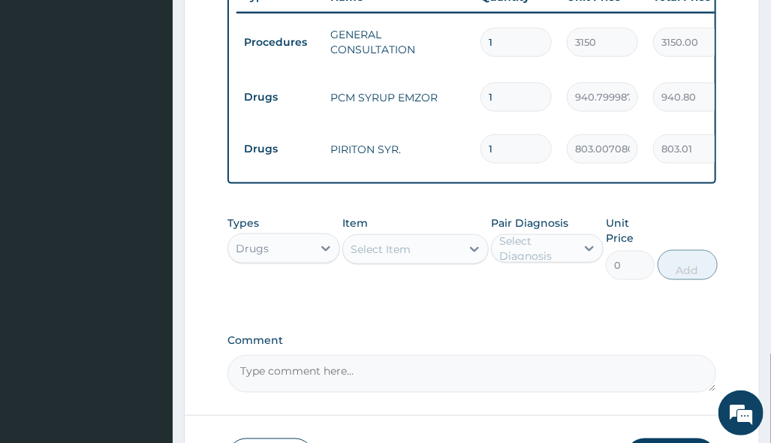
click at [403, 255] on div "Select Item" at bounding box center [381, 249] width 60 height 15
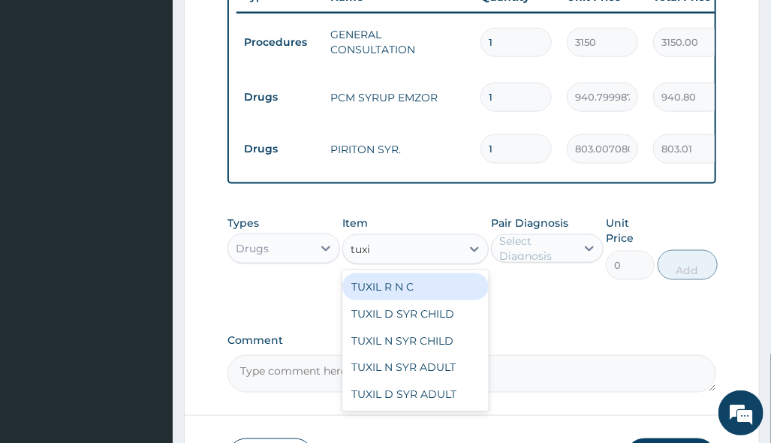
type input "tuxil"
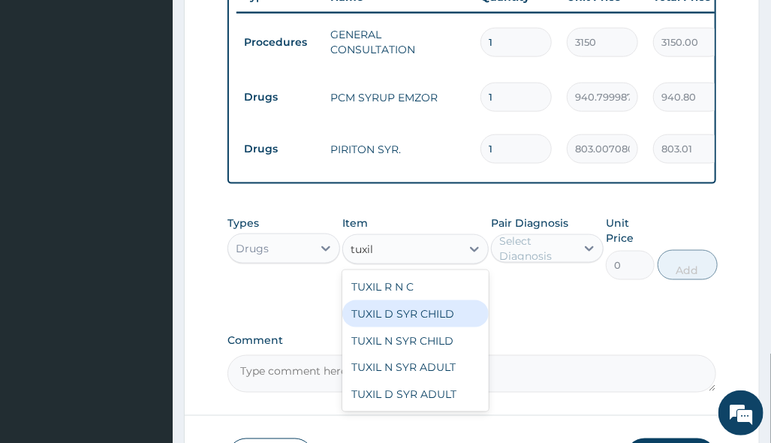
click at [464, 326] on div "TUXIL D SYR CHILD" at bounding box center [415, 313] width 146 height 27
type input "1352.63525390625"
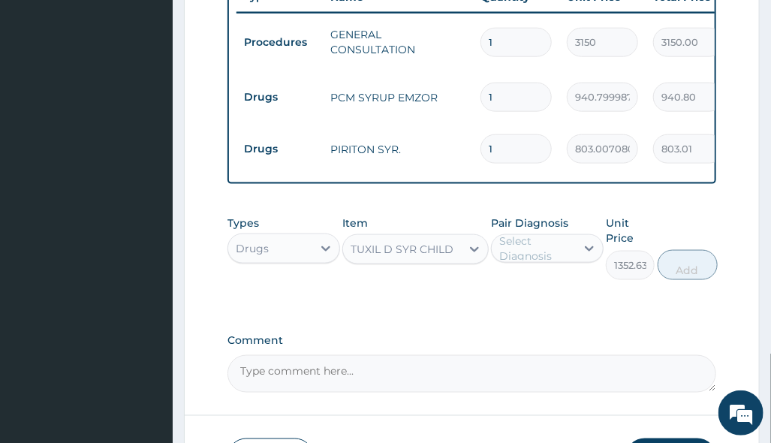
click at [517, 264] on div "Select Diagnosis" at bounding box center [536, 249] width 75 height 30
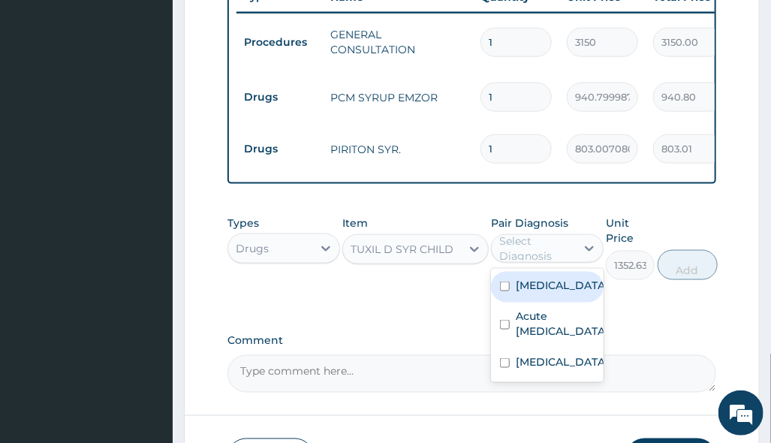
click at [547, 293] on label "Malaria" at bounding box center [562, 285] width 93 height 15
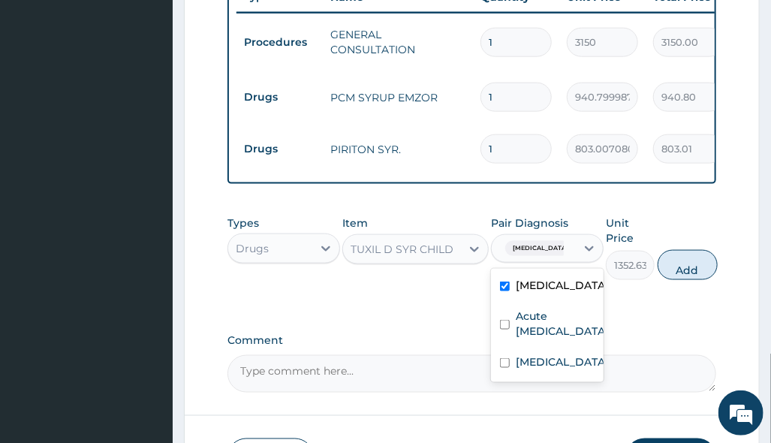
click at [547, 293] on label "Malaria" at bounding box center [562, 285] width 93 height 15
checkbox input "false"
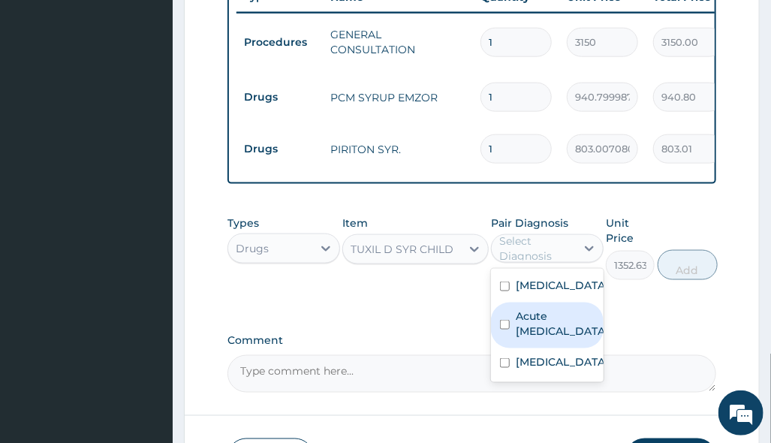
drag, startPoint x: 551, startPoint y: 339, endPoint x: 609, endPoint y: 316, distance: 62.1
click at [553, 339] on label "Acute upper respiratory infection" at bounding box center [562, 324] width 93 height 30
checkbox input "true"
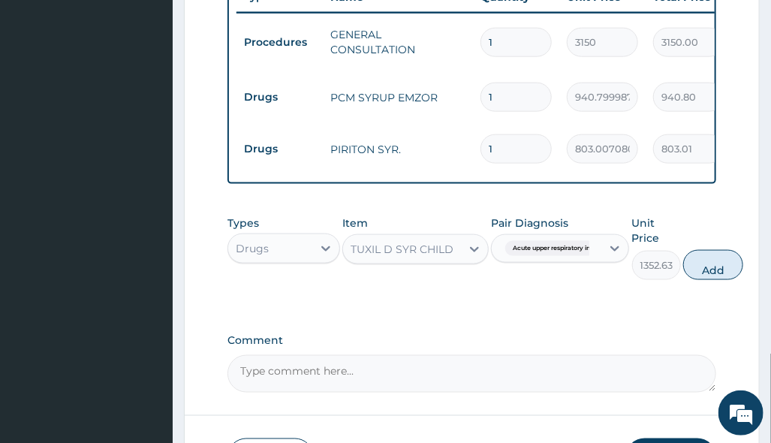
drag, startPoint x: 740, startPoint y: 270, endPoint x: 723, endPoint y: 277, distance: 18.8
click at [739, 270] on button "Add" at bounding box center [713, 265] width 60 height 30
type input "0"
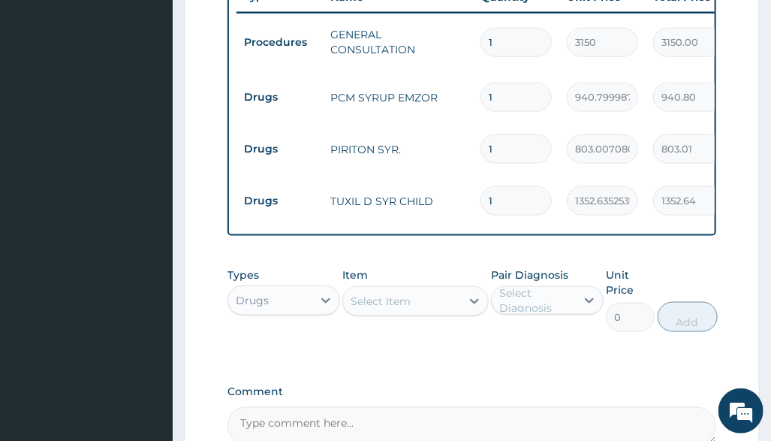
click at [387, 309] on div "Select Item" at bounding box center [381, 301] width 60 height 15
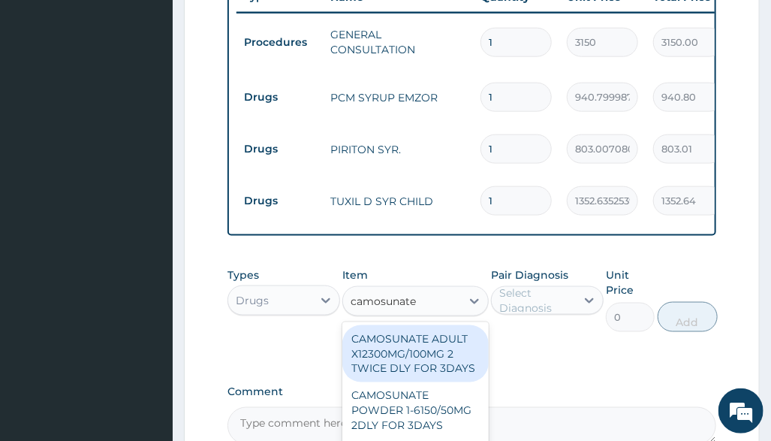
scroll to position [83, 0]
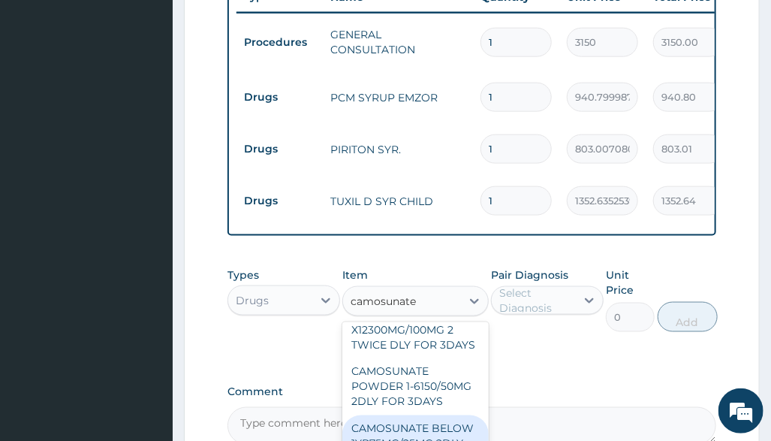
type input "camosunate"
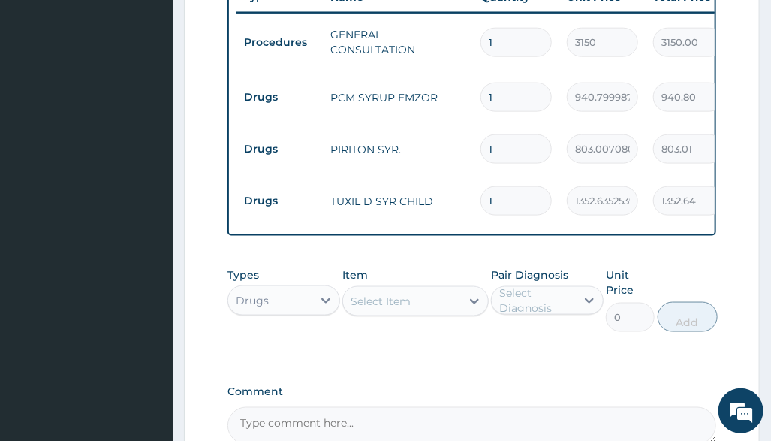
click at [423, 312] on div "Select Item" at bounding box center [402, 301] width 118 height 24
click at [424, 313] on div "Select Item" at bounding box center [402, 301] width 118 height 24
click at [451, 332] on div "Item Select Item" at bounding box center [415, 299] width 146 height 65
click at [452, 332] on div "Item Select Item" at bounding box center [415, 299] width 146 height 65
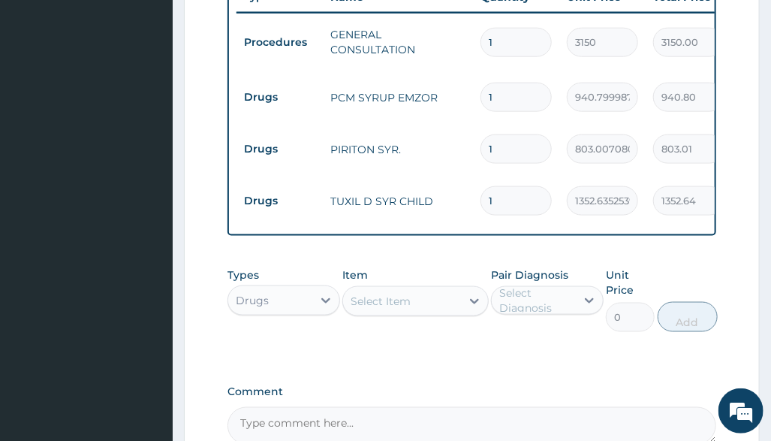
click at [436, 327] on div "Item Select Item" at bounding box center [415, 299] width 146 height 65
click at [442, 311] on div "Select Item" at bounding box center [402, 301] width 118 height 24
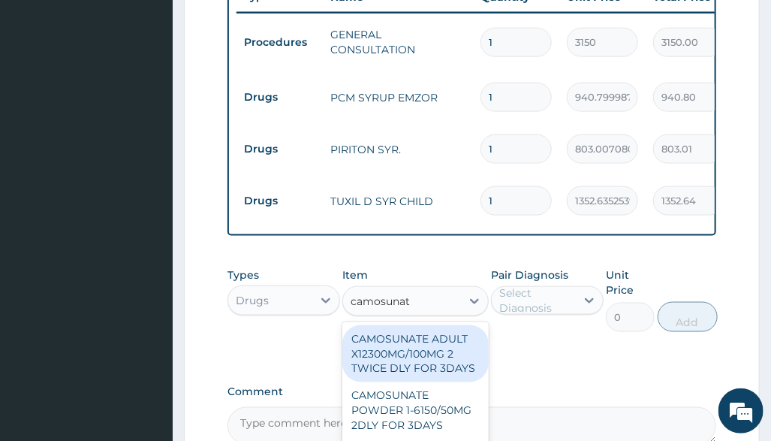
type input "camosunate"
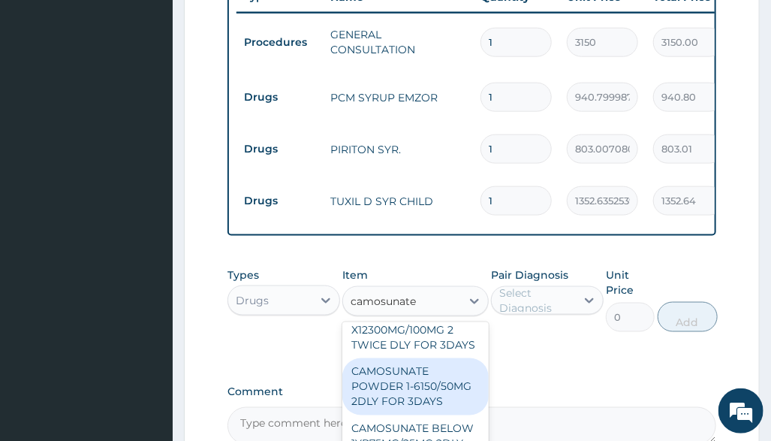
click at [439, 376] on div "CAMOSUNATE POWDER 1-6150/50MG 2DLY FOR 3DAYS" at bounding box center [415, 386] width 146 height 57
type input "1320.61865234375"
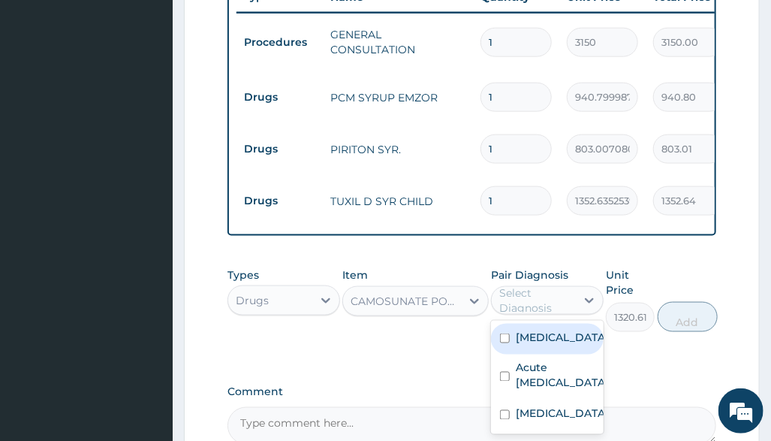
click at [559, 315] on div "Select Diagnosis" at bounding box center [536, 300] width 75 height 30
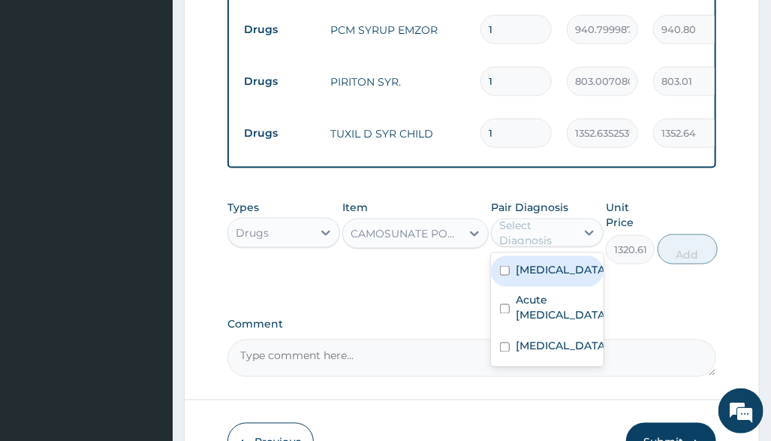
scroll to position [701, 0]
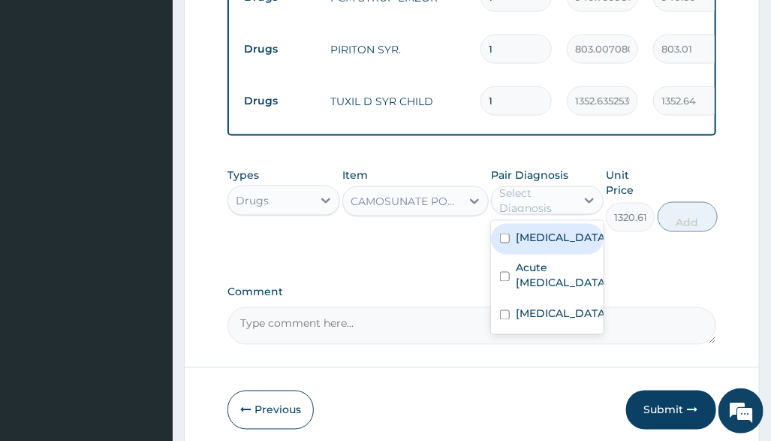
drag, startPoint x: 568, startPoint y: 249, endPoint x: 653, endPoint y: 242, distance: 84.4
click at [570, 248] on div "Malaria" at bounding box center [547, 239] width 113 height 31
checkbox input "true"
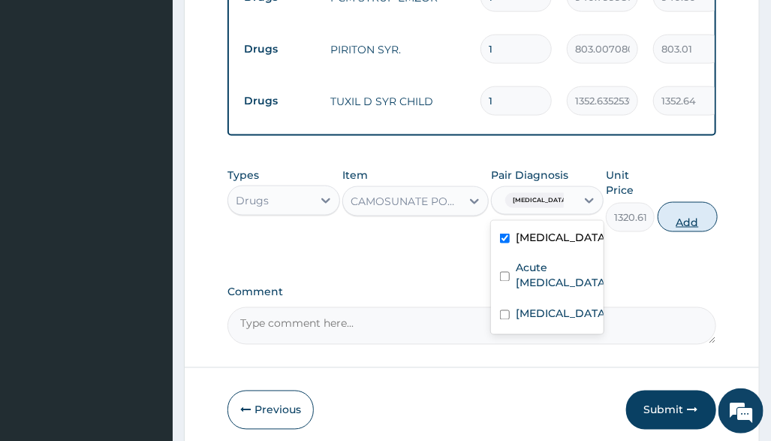
click at [681, 231] on button "Add" at bounding box center [688, 217] width 60 height 30
type input "0"
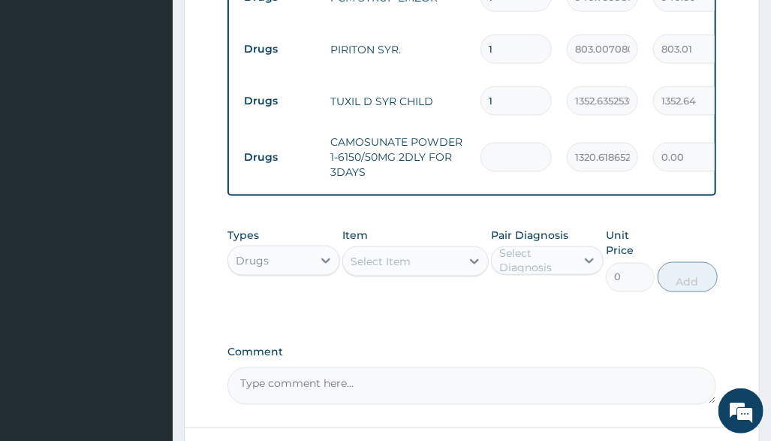
type input "0.00"
type input "3"
type input "3961.86"
type input "3"
click at [282, 267] on div "Drugs" at bounding box center [270, 261] width 84 height 24
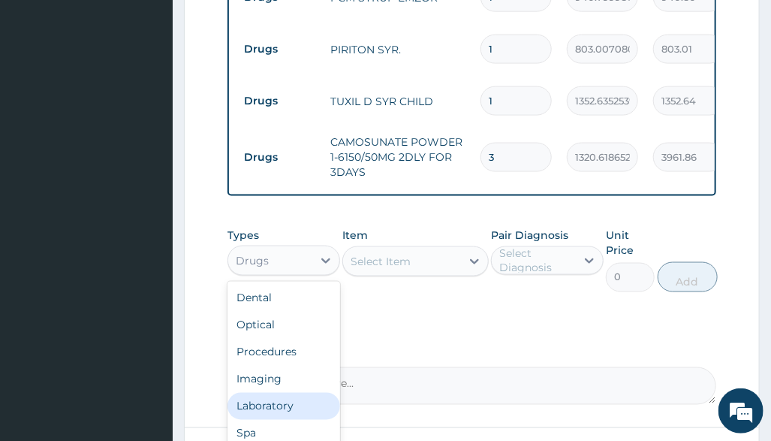
click at [276, 417] on div "Laboratory" at bounding box center [284, 406] width 113 height 27
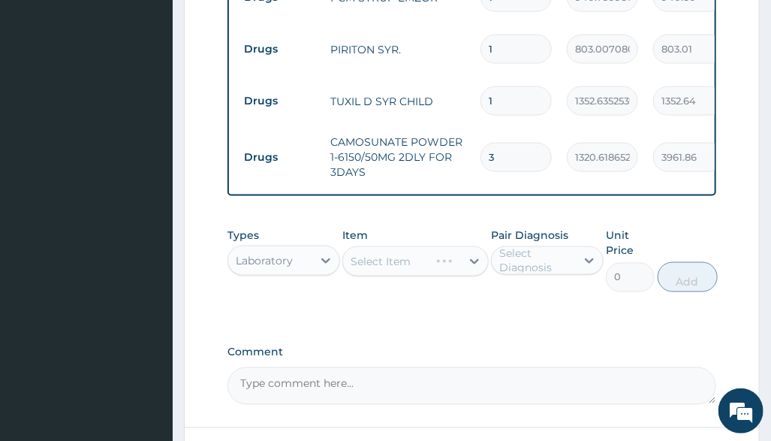
drag, startPoint x: 556, startPoint y: 143, endPoint x: 553, endPoint y: 186, distance: 43.7
click at [556, 142] on td "3" at bounding box center [516, 157] width 86 height 44
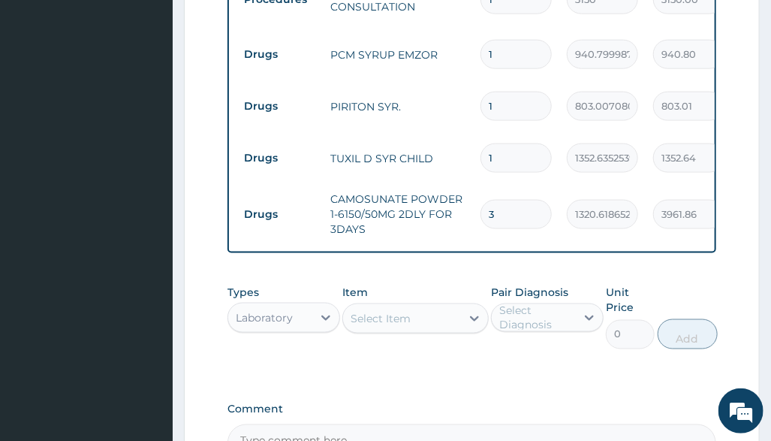
scroll to position [601, 0]
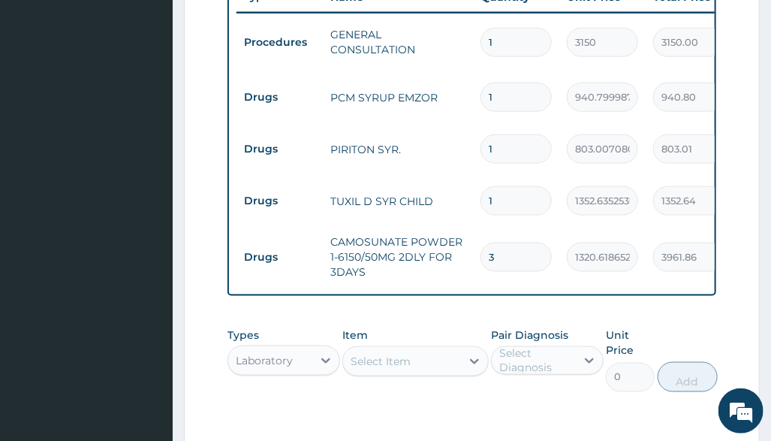
click at [617, 328] on div "Types Laboratory Item Select Item Pair Diagnosis Select Diagnosis Unit Price 0 …" at bounding box center [472, 360] width 488 height 80
click at [398, 369] on div "Select Item" at bounding box center [381, 361] width 60 height 15
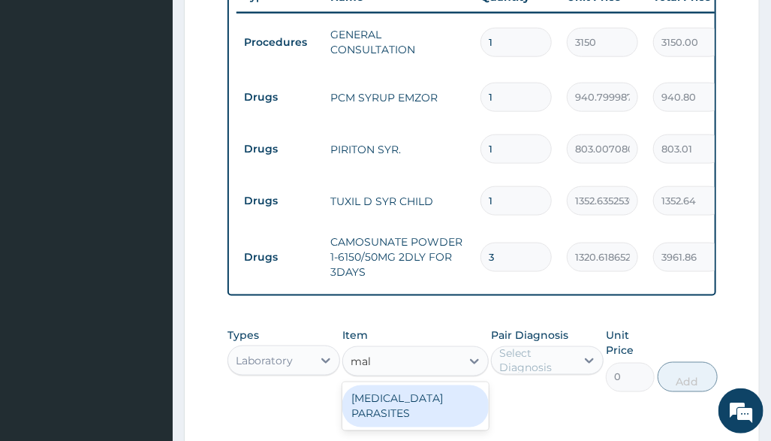
type input "mala"
click at [436, 407] on div "MALARIA PARASITES" at bounding box center [415, 406] width 146 height 42
type input "2500"
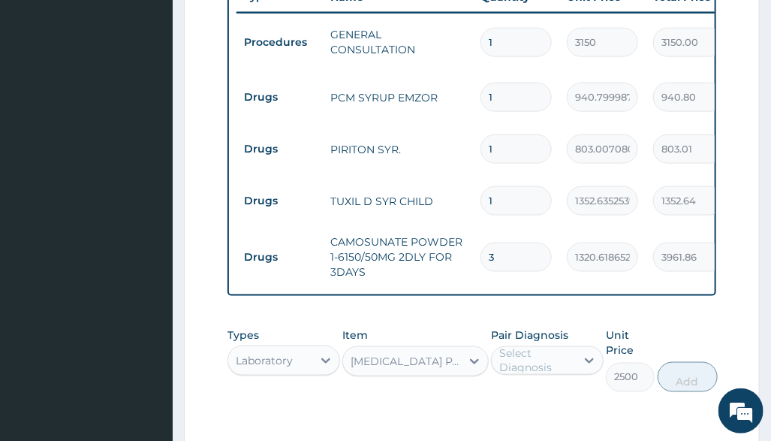
click at [502, 392] on div "Pair Diagnosis Select Diagnosis" at bounding box center [547, 359] width 113 height 65
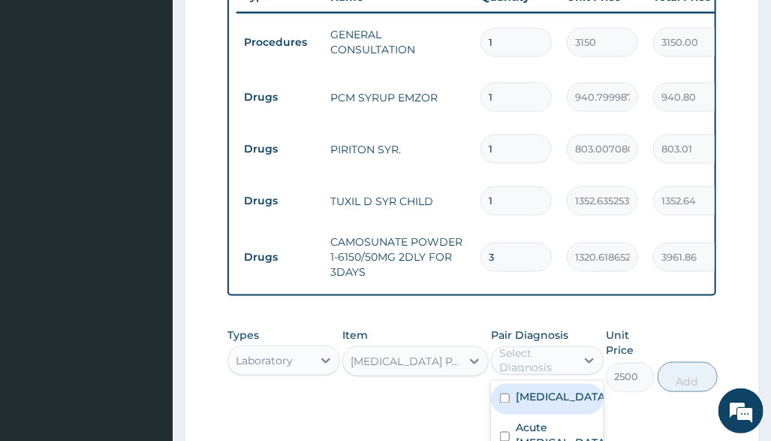
click at [529, 372] on div "Select Diagnosis" at bounding box center [536, 360] width 75 height 30
click at [542, 404] on label "Malaria" at bounding box center [562, 397] width 93 height 15
checkbox input "true"
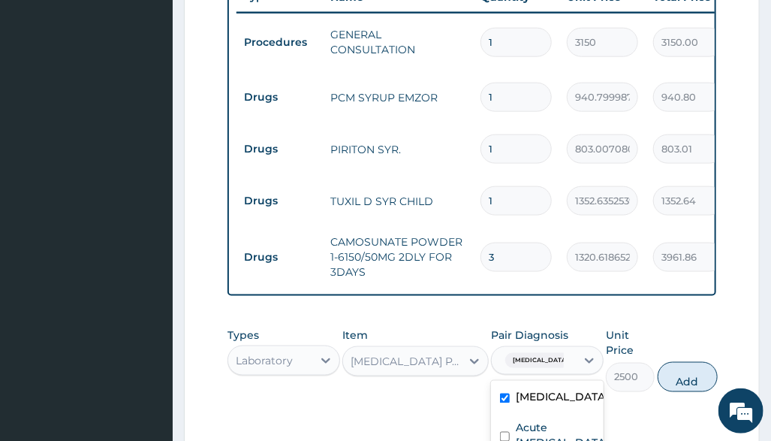
click at [688, 386] on button "Add" at bounding box center [688, 377] width 60 height 30
type input "0"
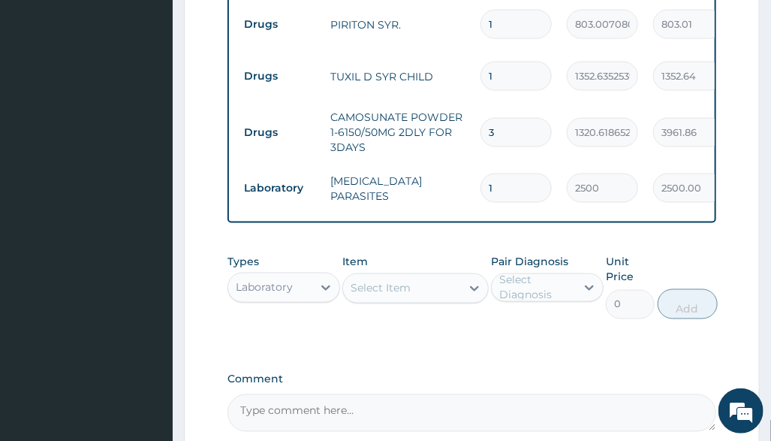
scroll to position [882, 0]
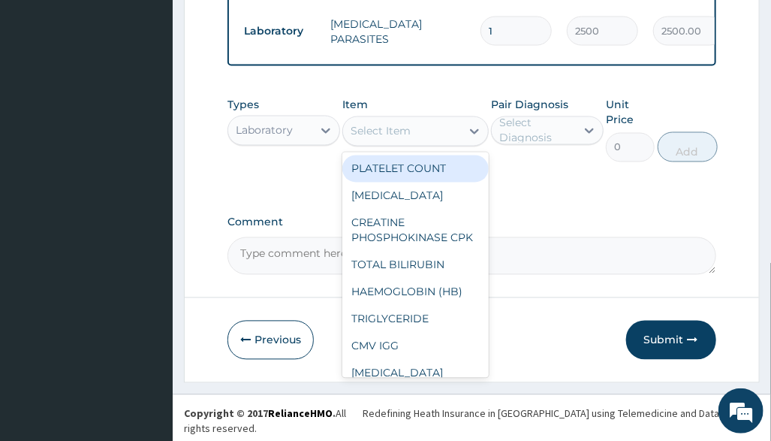
click at [411, 143] on div "Select Item" at bounding box center [402, 131] width 118 height 24
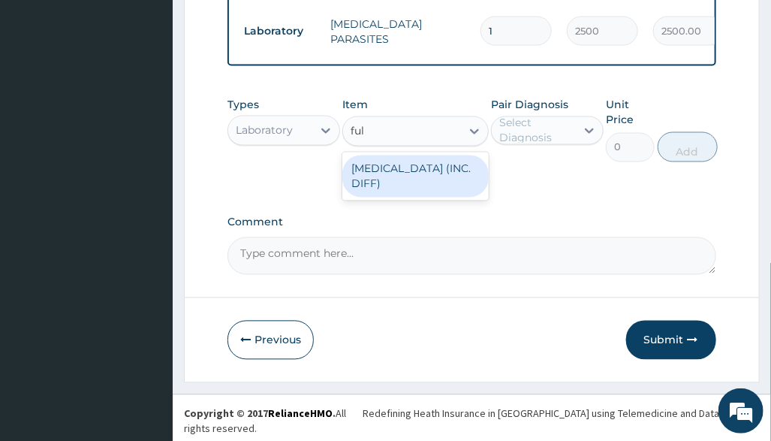
type input "full"
click at [388, 182] on div "FULL BLOOD COUNT (INC. DIFF)" at bounding box center [415, 176] width 146 height 42
type input "4341.60009765625"
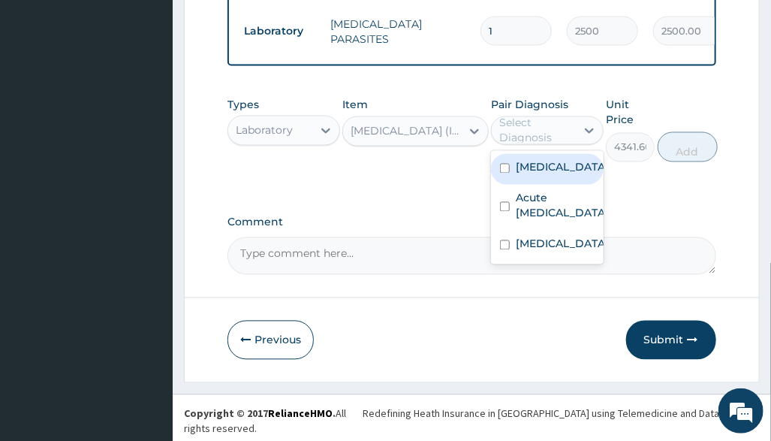
drag, startPoint x: 579, startPoint y: 137, endPoint x: 574, endPoint y: 144, distance: 9.2
click at [579, 136] on div at bounding box center [589, 130] width 27 height 27
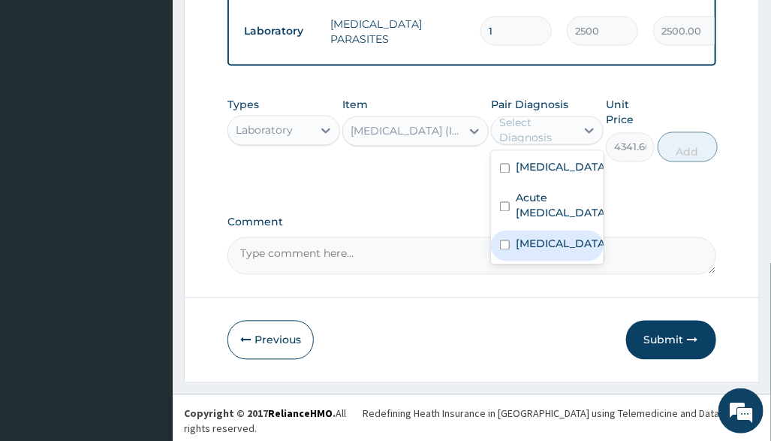
click at [563, 261] on div "Sepsis" at bounding box center [547, 246] width 113 height 31
checkbox input "true"
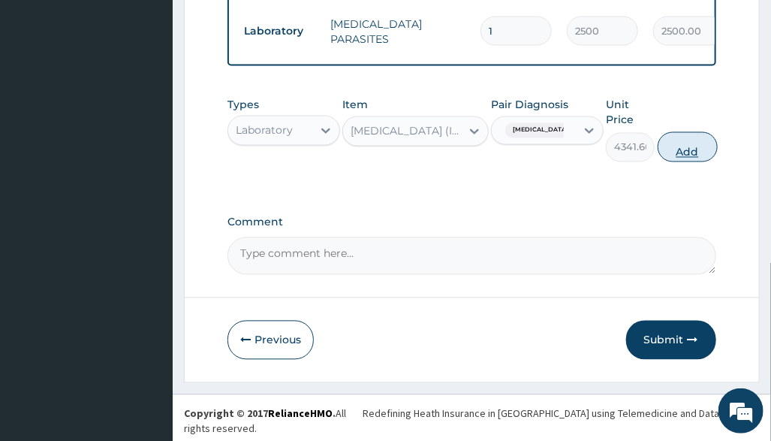
click at [683, 159] on button "Add" at bounding box center [688, 147] width 60 height 30
type input "0"
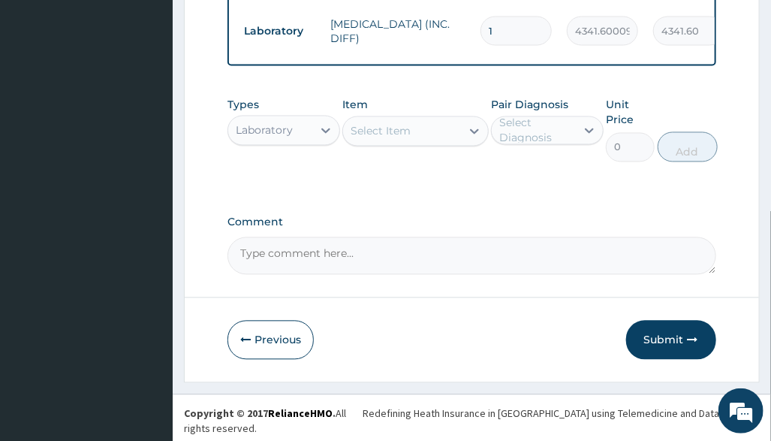
click at [680, 351] on button "Submit" at bounding box center [671, 340] width 90 height 39
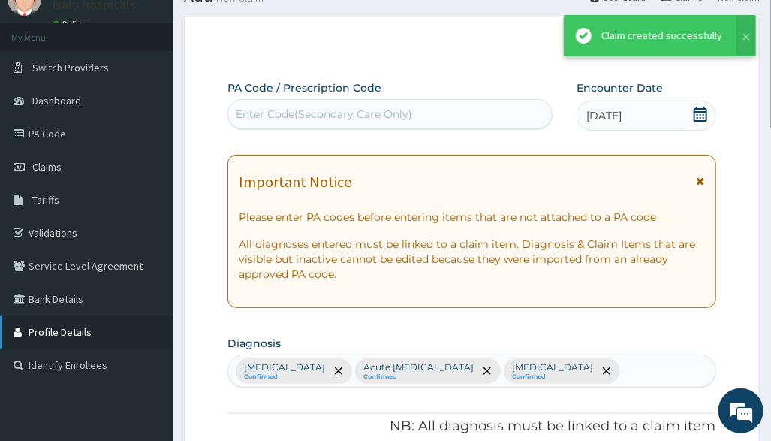
scroll to position [934, 0]
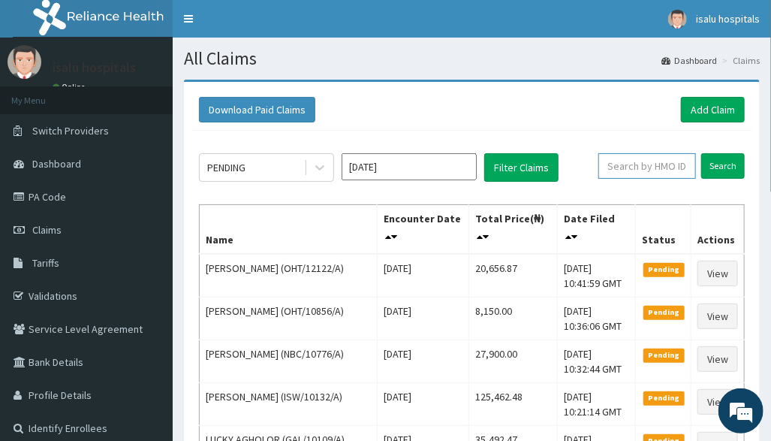
click at [616, 162] on input "text" at bounding box center [648, 166] width 98 height 26
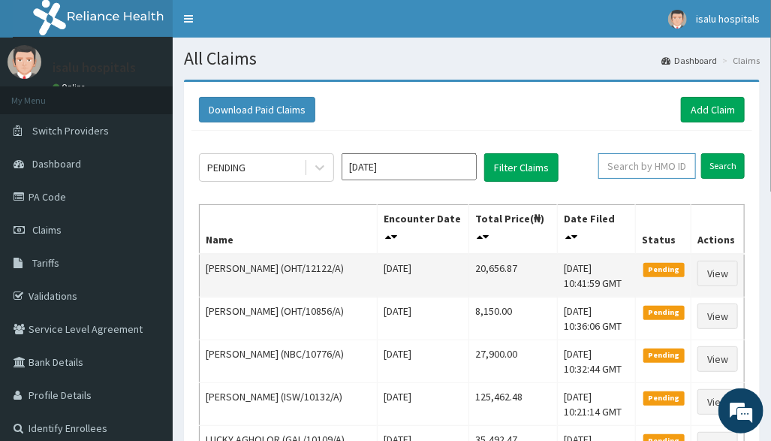
paste input "PPY/10326/D"
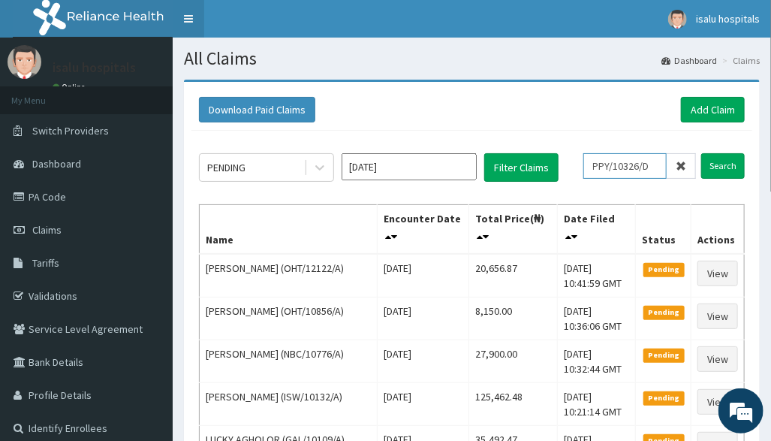
type input "PPY/10326/D"
click at [186, 18] on link "Toggle navigation" at bounding box center [189, 19] width 32 height 38
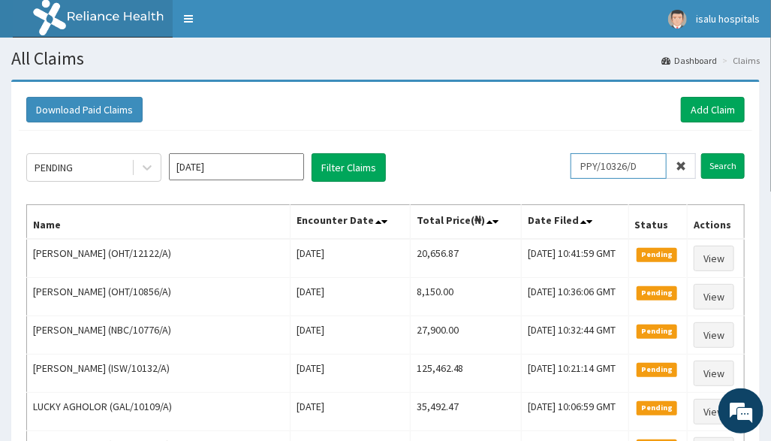
click at [599, 164] on input "PPY/10326/D" at bounding box center [619, 166] width 96 height 26
click at [734, 166] on input "Search" at bounding box center [723, 166] width 44 height 26
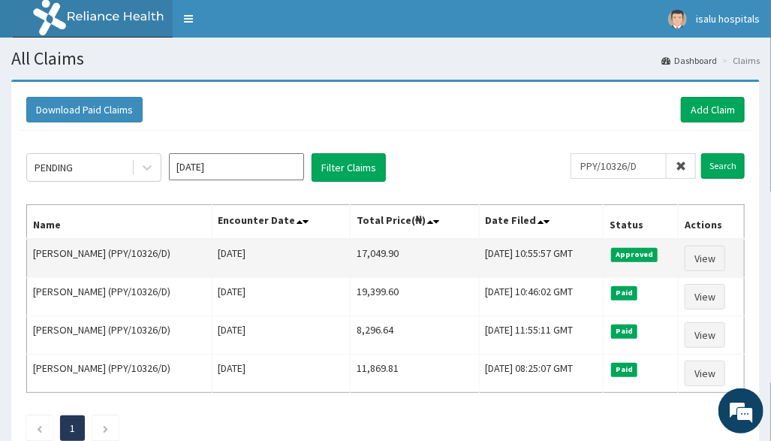
drag, startPoint x: 327, startPoint y: 252, endPoint x: 412, endPoint y: 254, distance: 84.9
click at [412, 254] on tr "[PERSON_NAME] (PPY/10326/D) [DATE] 17,049.90 [DATE] 10:55:57 GMT Approved View" at bounding box center [386, 258] width 718 height 39
copy tr "17,049.90"
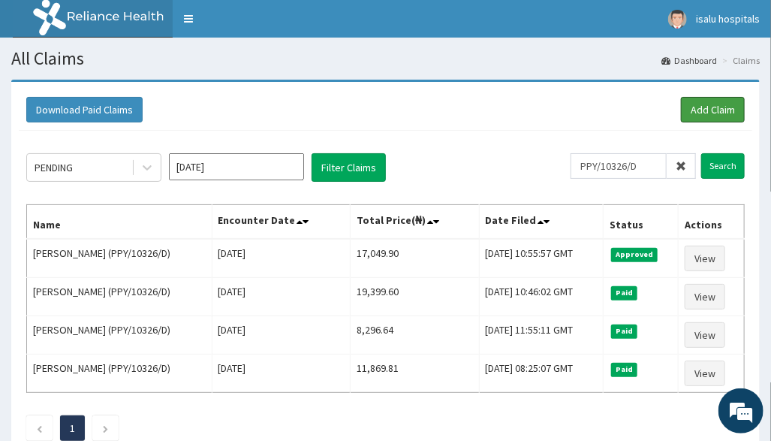
click at [696, 104] on link "Add Claim" at bounding box center [713, 110] width 64 height 26
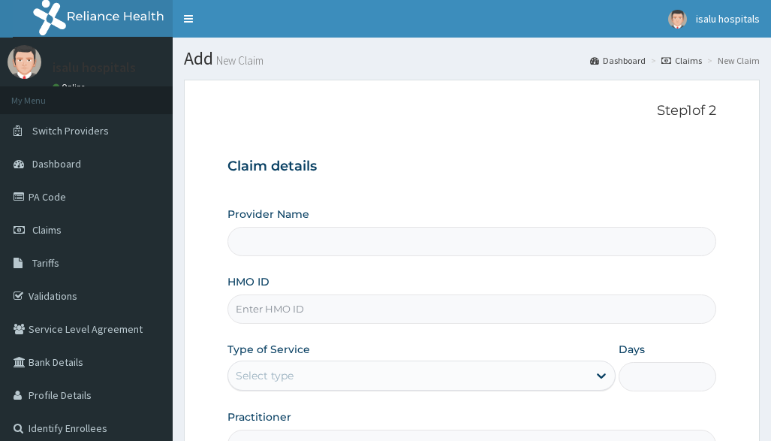
click at [292, 318] on input "HMO ID" at bounding box center [472, 308] width 488 height 29
type input "PPY/10476/B"
type input "Isalu Hospital Limited"
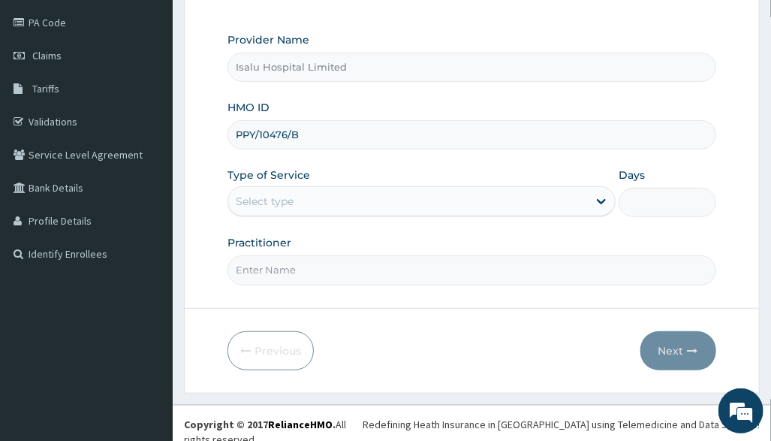
type input "PPY/10476/B"
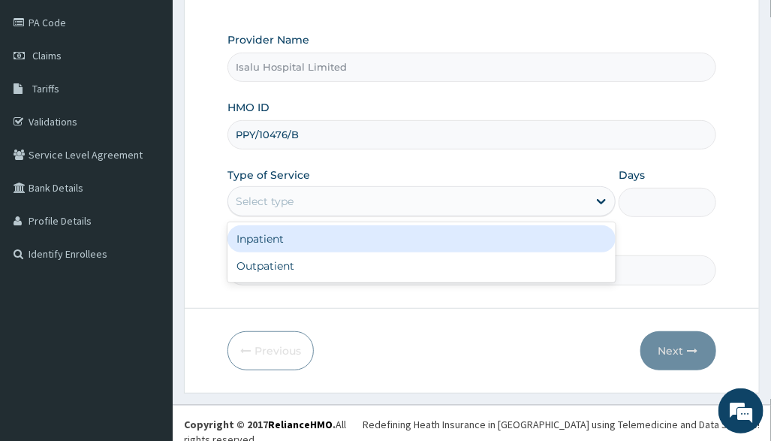
click at [351, 206] on div "Select type" at bounding box center [408, 201] width 360 height 24
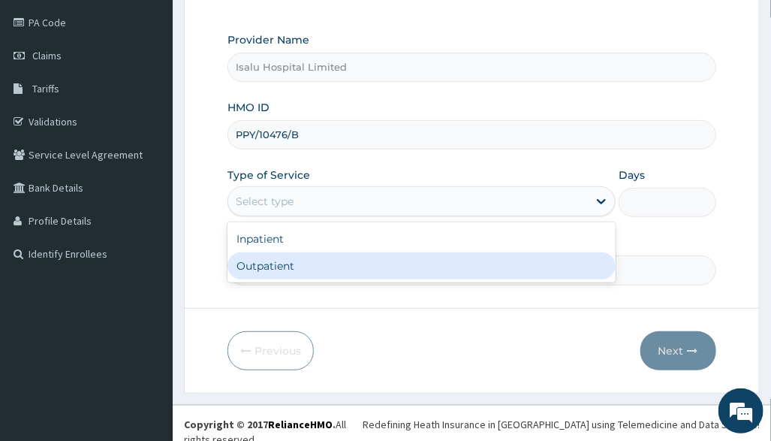
click at [343, 265] on div "Outpatient" at bounding box center [422, 265] width 388 height 27
type input "1"
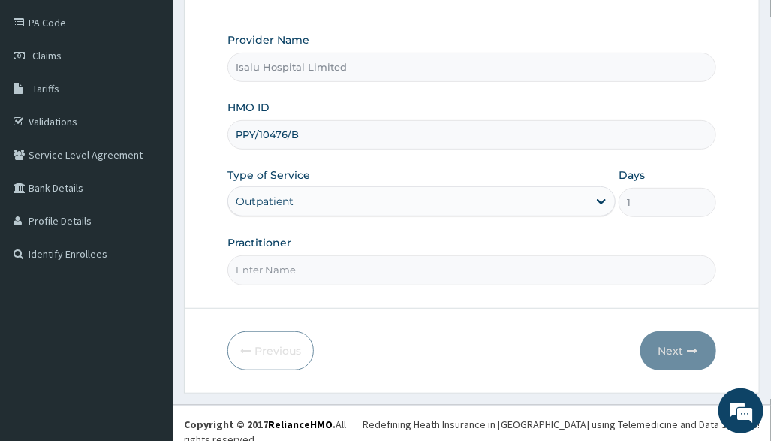
scroll to position [0, 0]
drag, startPoint x: 505, startPoint y: 281, endPoint x: 483, endPoint y: 295, distance: 26.0
click at [505, 282] on input "Practitioner" at bounding box center [472, 269] width 488 height 29
click at [283, 267] on input "Practitioner" at bounding box center [472, 269] width 488 height 29
paste input "Anifowose Sola"
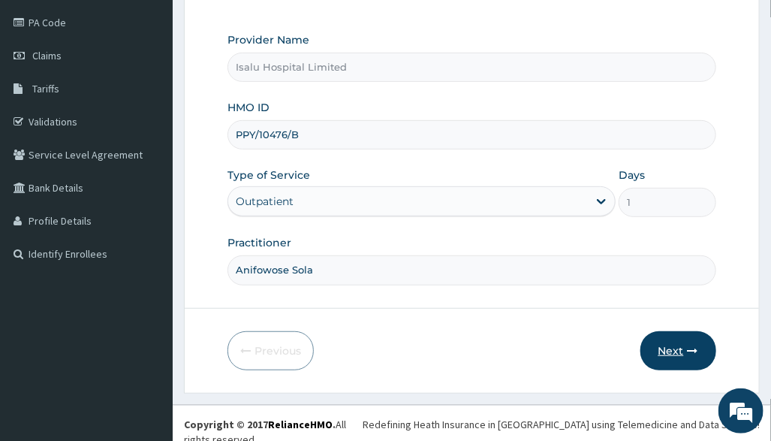
type input "Anifowose Sola"
click at [677, 351] on button "Next" at bounding box center [679, 350] width 76 height 39
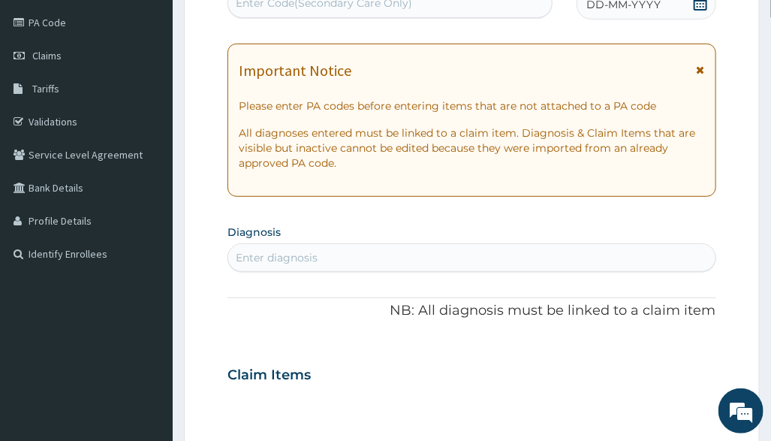
click at [653, 213] on div "PA Code / Prescription Code Enter Code(Secondary Care Only) Encounter Date DD-M…" at bounding box center [472, 372] width 488 height 807
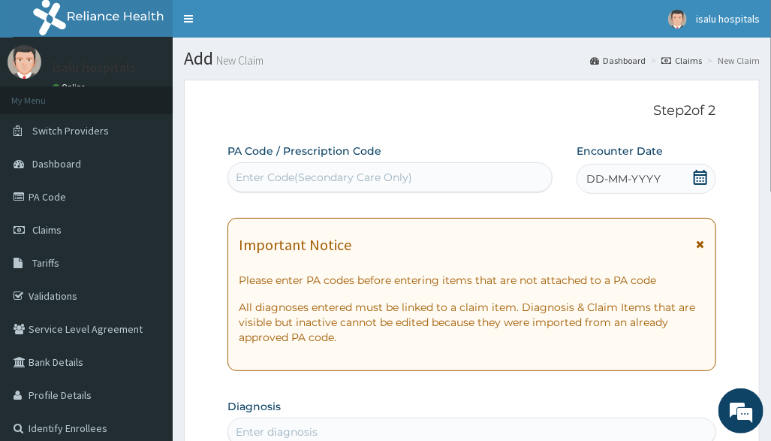
drag, startPoint x: 701, startPoint y: 165, endPoint x: 701, endPoint y: 173, distance: 7.5
click at [702, 165] on div "DD-MM-YYYY" at bounding box center [646, 179] width 139 height 30
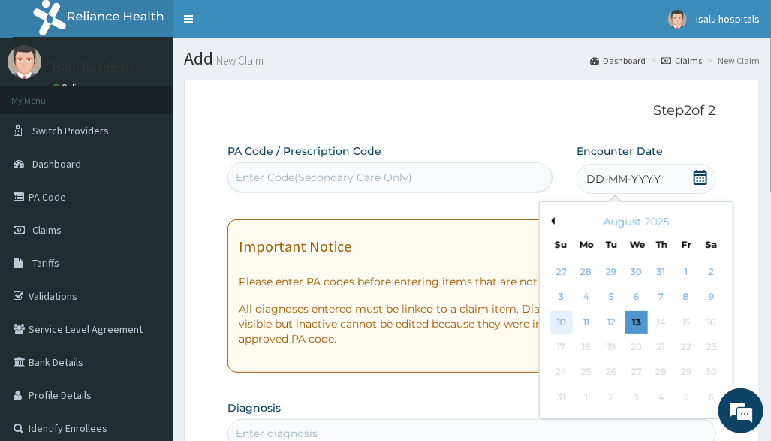
click at [563, 318] on div "10" at bounding box center [561, 322] width 23 height 23
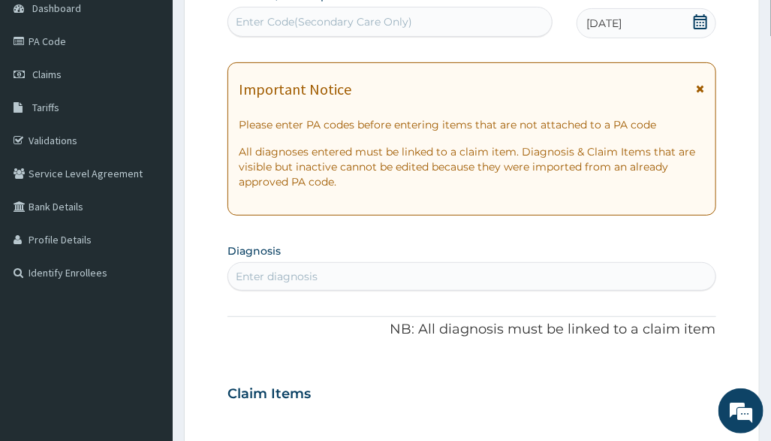
scroll to position [300, 0]
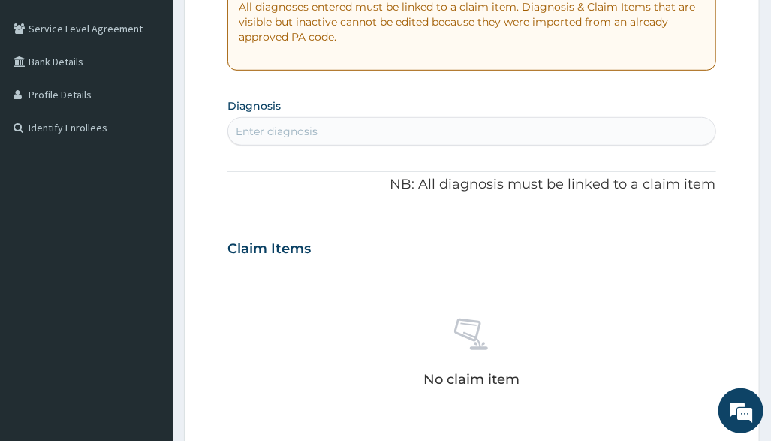
click at [253, 143] on div "Enter diagnosis" at bounding box center [472, 131] width 488 height 29
click at [484, 190] on p "NB: All diagnosis must be linked to a claim item" at bounding box center [472, 185] width 488 height 20
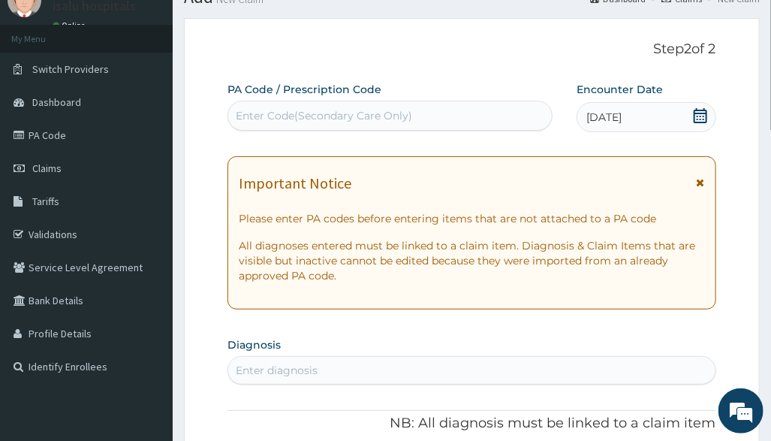
scroll to position [0, 0]
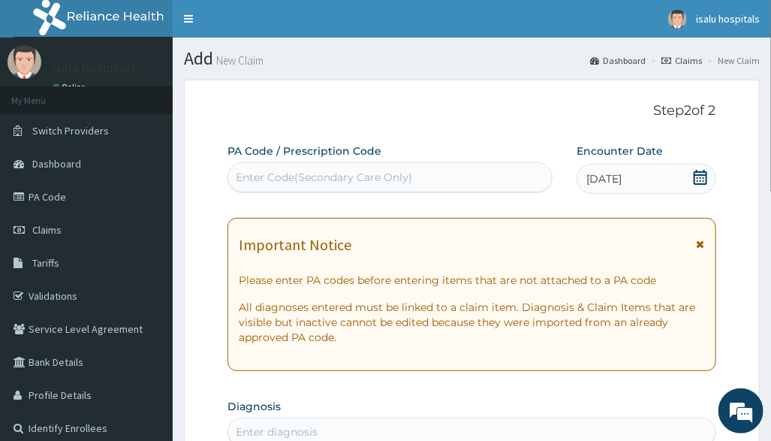
click at [314, 176] on div "Enter Code(Secondary Care Only)" at bounding box center [324, 177] width 176 height 15
paste input "PA/AA2A88"
type input "PA/AA2A88"
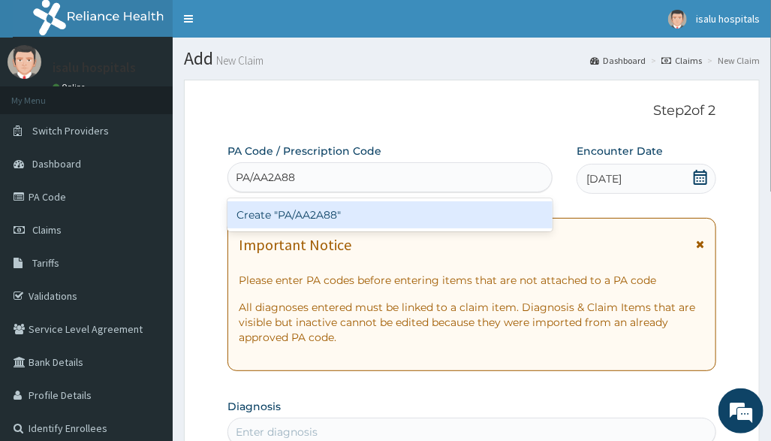
click at [328, 223] on div "Create "PA/AA2A88"" at bounding box center [390, 214] width 325 height 27
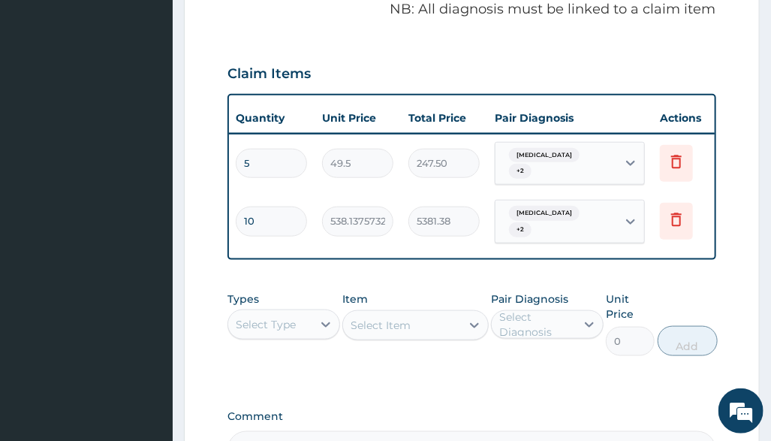
scroll to position [0, 249]
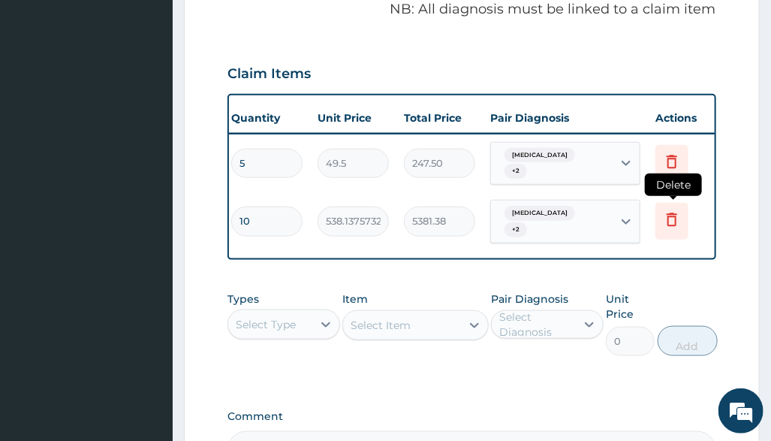
click at [664, 217] on icon at bounding box center [672, 219] width 18 height 18
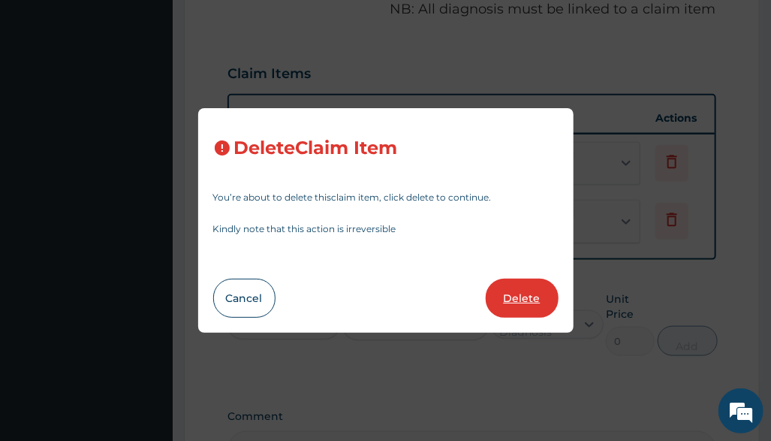
click at [538, 287] on button "Delete" at bounding box center [522, 298] width 73 height 39
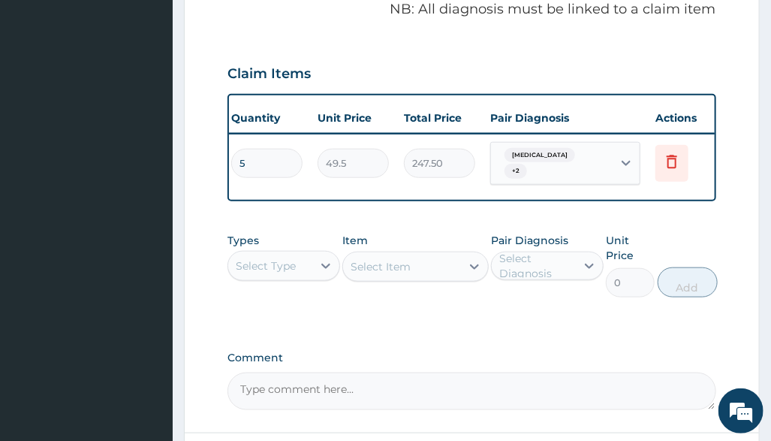
scroll to position [0, 0]
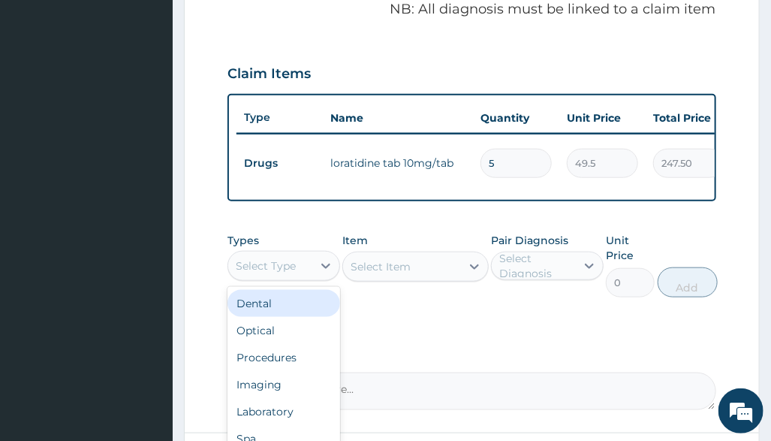
drag, startPoint x: 259, startPoint y: 291, endPoint x: 277, endPoint y: 342, distance: 54.2
click at [259, 281] on div "Select Type" at bounding box center [284, 266] width 113 height 30
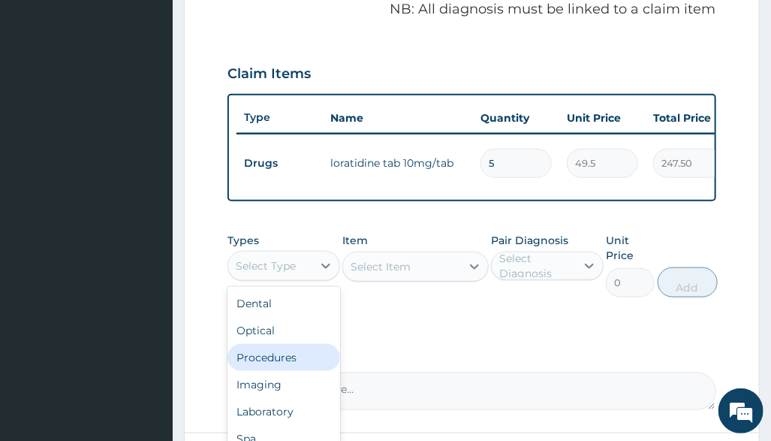
click at [296, 371] on div "Procedures" at bounding box center [284, 357] width 113 height 27
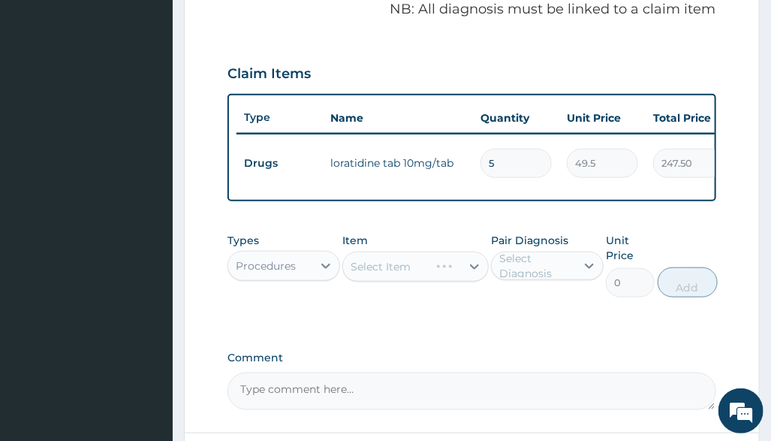
click at [517, 345] on div "PA Code / Prescription Code PA/AA2A88 Encounter Date [DATE] Important Notice Pl…" at bounding box center [472, 37] width 488 height 746
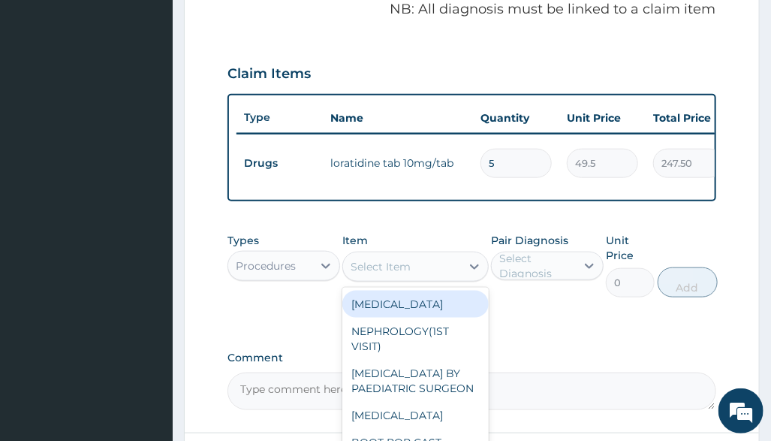
click at [422, 279] on div "Select Item" at bounding box center [402, 267] width 118 height 24
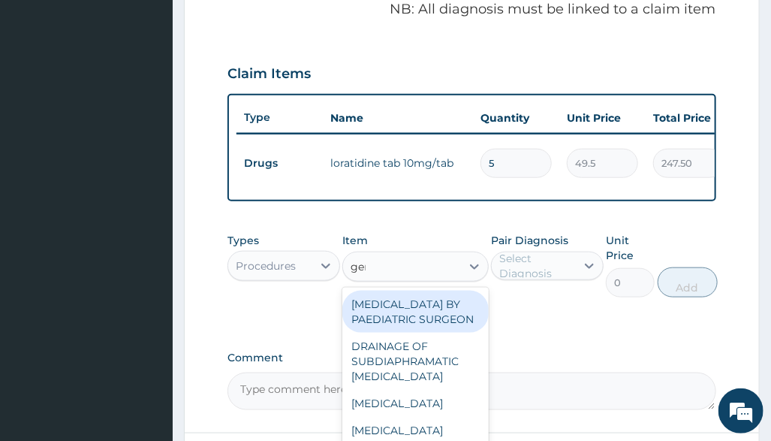
type input "gene"
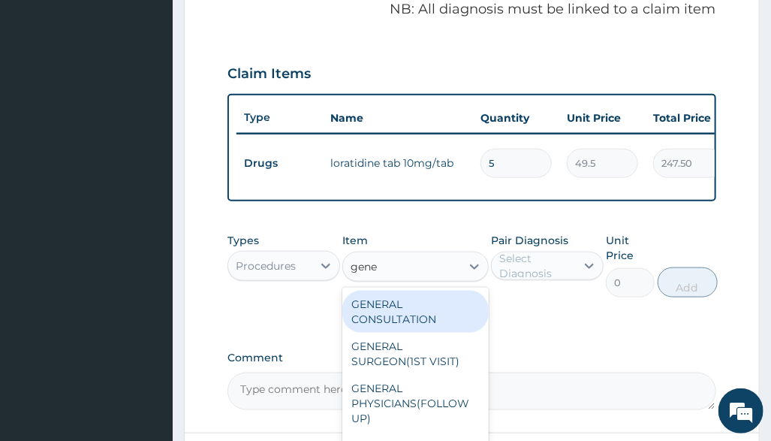
drag, startPoint x: 434, startPoint y: 320, endPoint x: 558, endPoint y: 294, distance: 126.5
click at [434, 320] on div "GENERAL CONSULTATION" at bounding box center [415, 312] width 146 height 42
type input "3150"
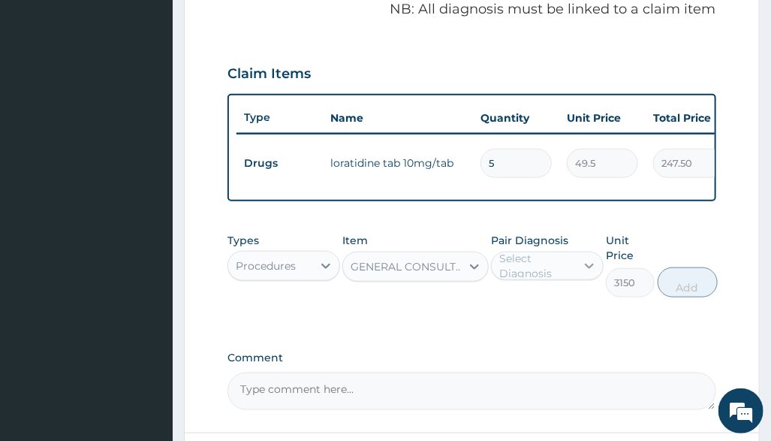
click at [584, 273] on icon at bounding box center [589, 265] width 15 height 15
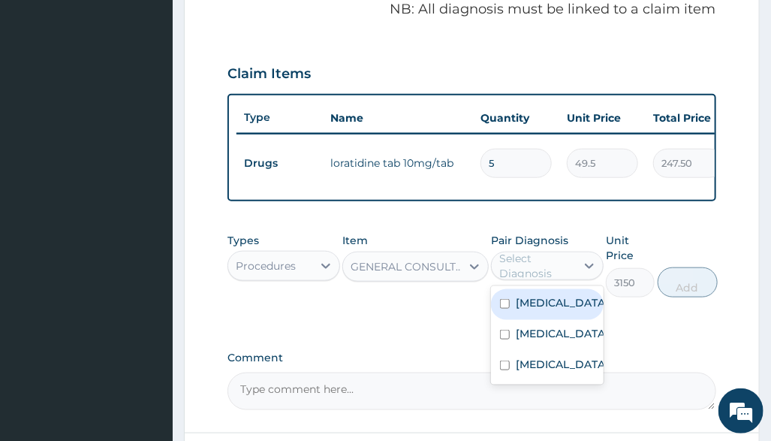
drag, startPoint x: 570, startPoint y: 323, endPoint x: 579, endPoint y: 353, distance: 31.4
click at [573, 310] on label "[MEDICAL_DATA]" at bounding box center [562, 302] width 93 height 15
checkbox input "true"
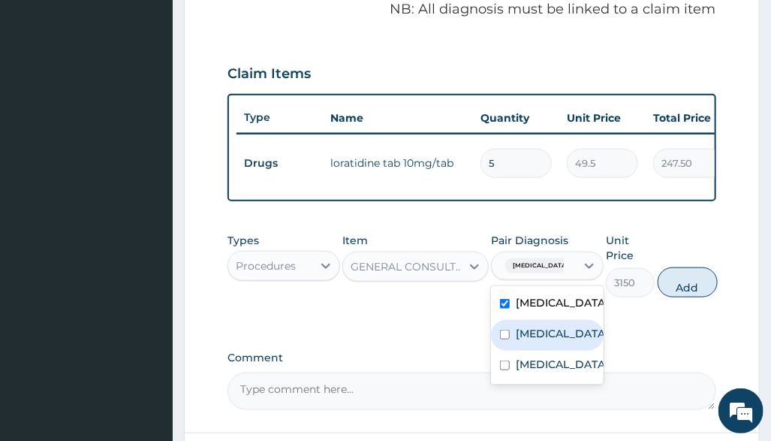
click at [572, 351] on div "[MEDICAL_DATA]" at bounding box center [547, 335] width 113 height 31
checkbox input "true"
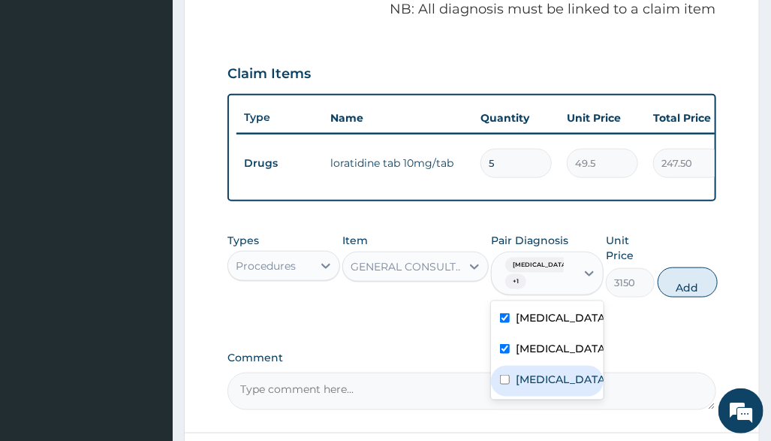
drag, startPoint x: 568, startPoint y: 409, endPoint x: 613, endPoint y: 383, distance: 51.1
click at [570, 397] on div "[MEDICAL_DATA]" at bounding box center [547, 381] width 113 height 31
checkbox input "true"
click at [718, 295] on button "Add" at bounding box center [688, 282] width 60 height 30
type input "0"
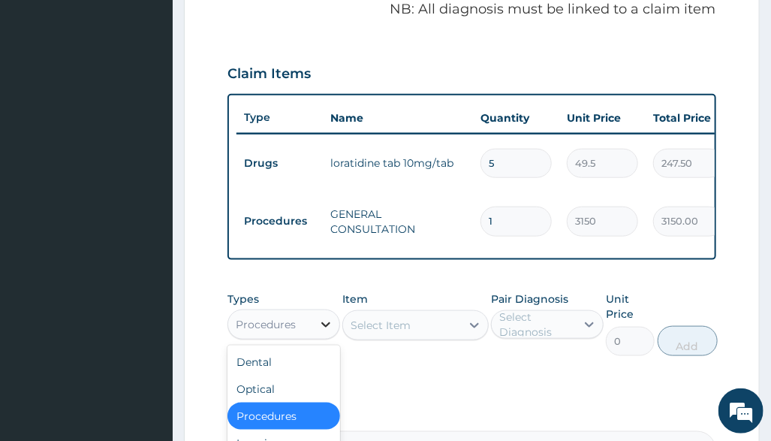
click at [325, 327] on div at bounding box center [325, 324] width 27 height 27
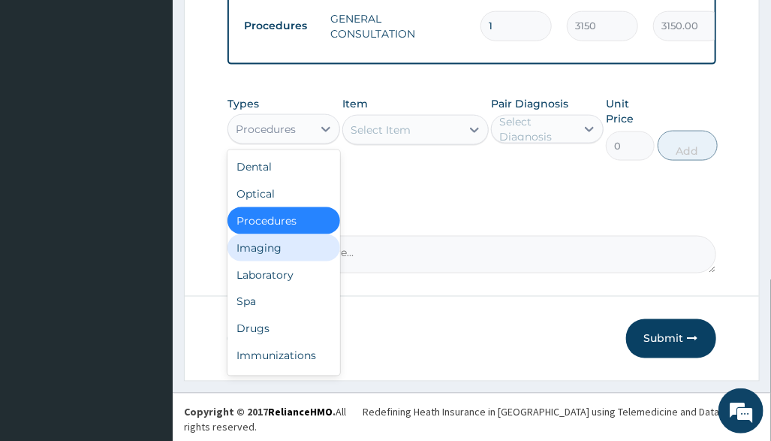
scroll to position [678, 0]
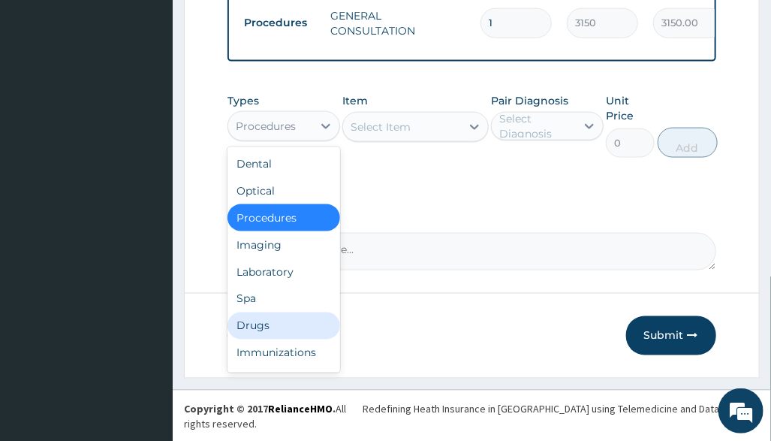
click at [294, 332] on div "Drugs" at bounding box center [284, 325] width 113 height 27
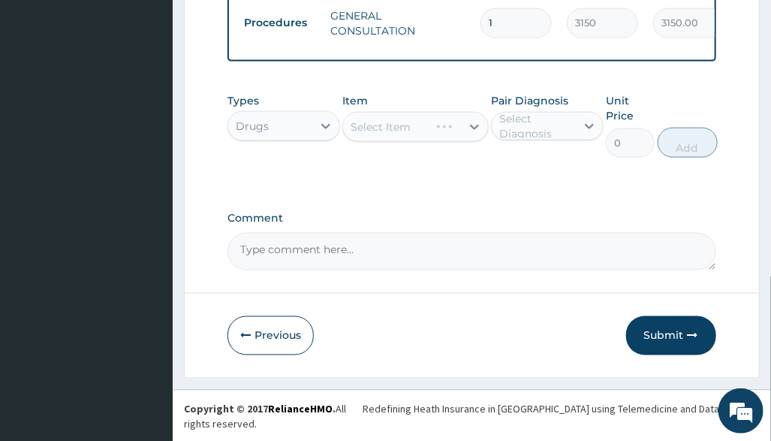
click at [433, 142] on div "Select Item" at bounding box center [415, 127] width 146 height 30
click at [457, 138] on div "Select Item" at bounding box center [415, 127] width 146 height 30
click at [457, 141] on div "Select Item" at bounding box center [415, 127] width 146 height 30
click at [456, 139] on div "Select Item" at bounding box center [402, 127] width 118 height 24
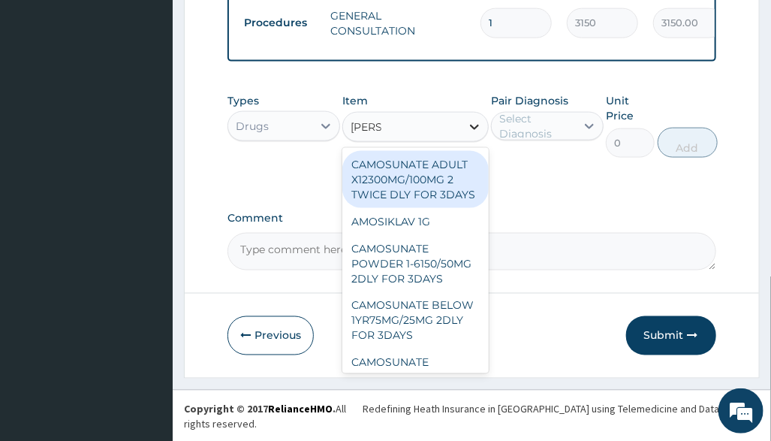
type input "amosi"
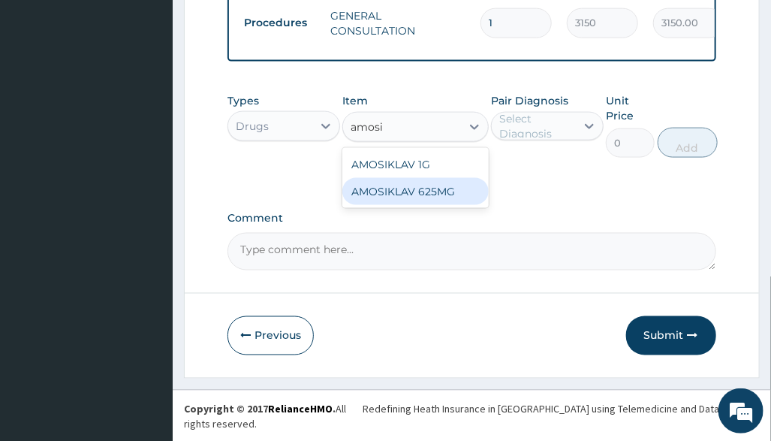
click at [464, 200] on div "AMOSIKLAV 625MG" at bounding box center [415, 191] width 146 height 27
type input "442.4111938476562"
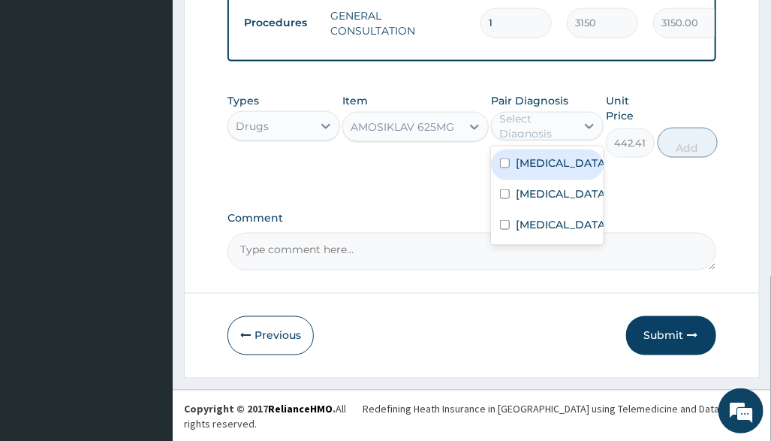
click at [564, 128] on div "Select Diagnosis" at bounding box center [536, 126] width 75 height 30
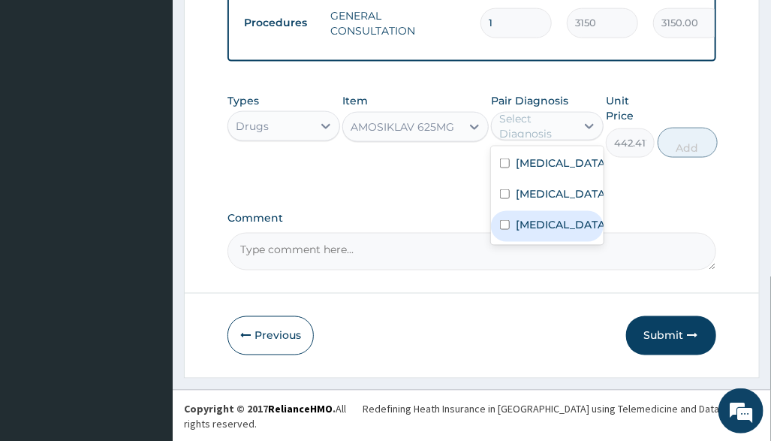
click at [548, 232] on label "Sepsis" at bounding box center [562, 224] width 93 height 15
checkbox input "true"
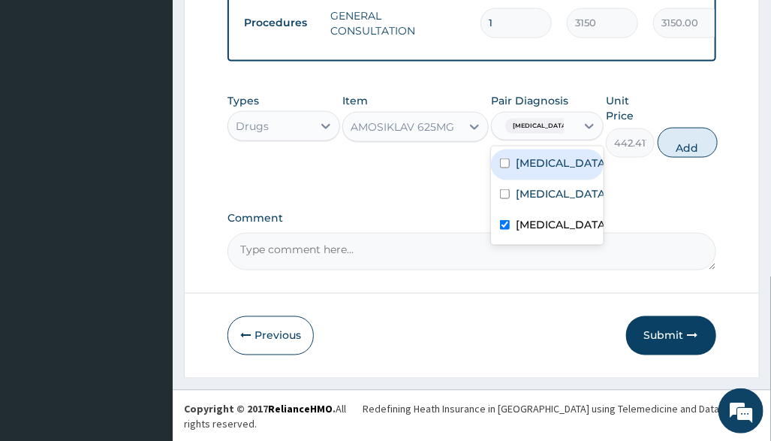
click at [589, 170] on label "Upper respiratory infection" at bounding box center [562, 162] width 93 height 15
checkbox input "true"
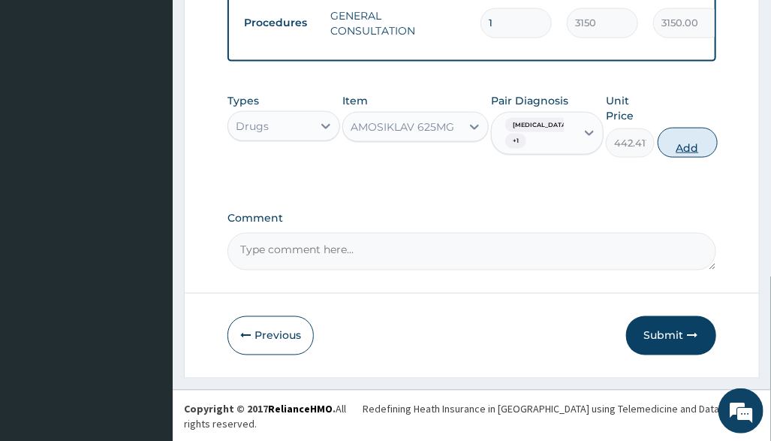
click at [695, 147] on button "Add" at bounding box center [688, 143] width 60 height 30
type input "0"
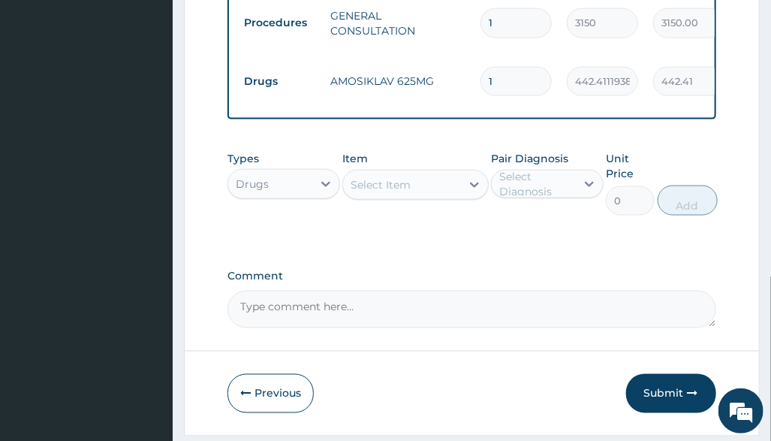
click at [522, 75] on input "1" at bounding box center [516, 81] width 71 height 29
type input "10"
type input "4424.11"
type input "10"
drag, startPoint x: 505, startPoint y: 298, endPoint x: 382, endPoint y: 226, distance: 143.4
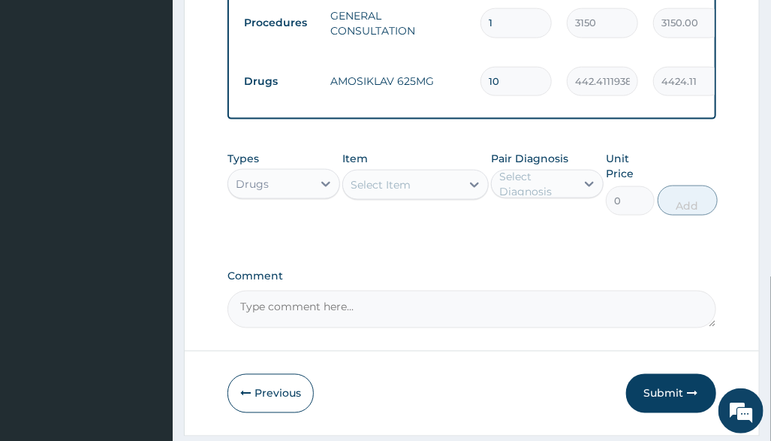
click at [491, 295] on div "Comment" at bounding box center [472, 299] width 488 height 59
click at [381, 188] on div "Select Item" at bounding box center [381, 184] width 60 height 15
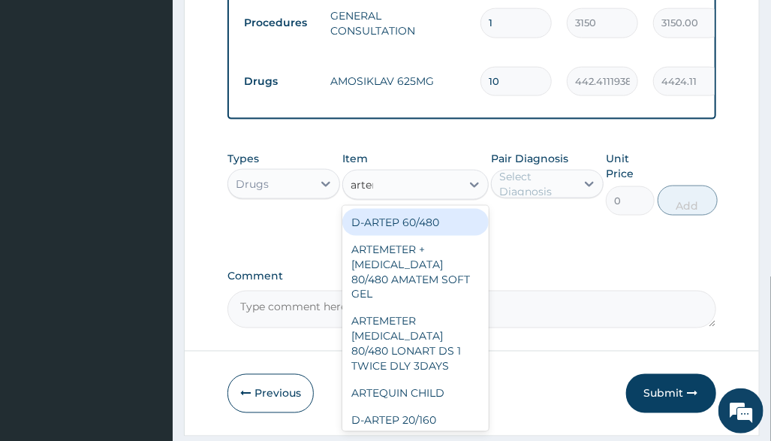
type input "arteme"
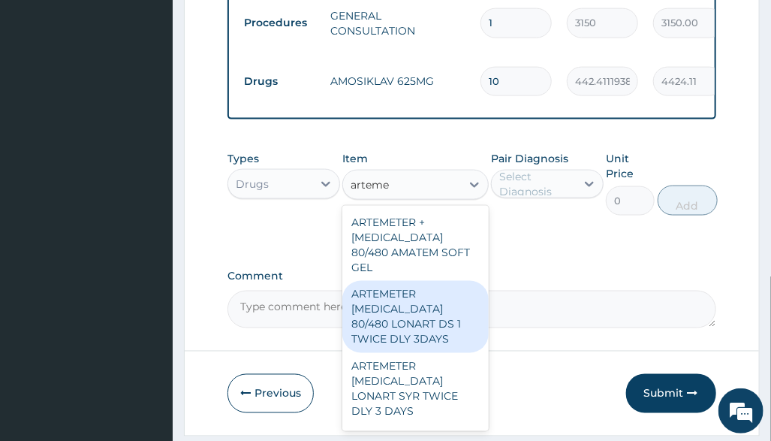
scroll to position [100, 0]
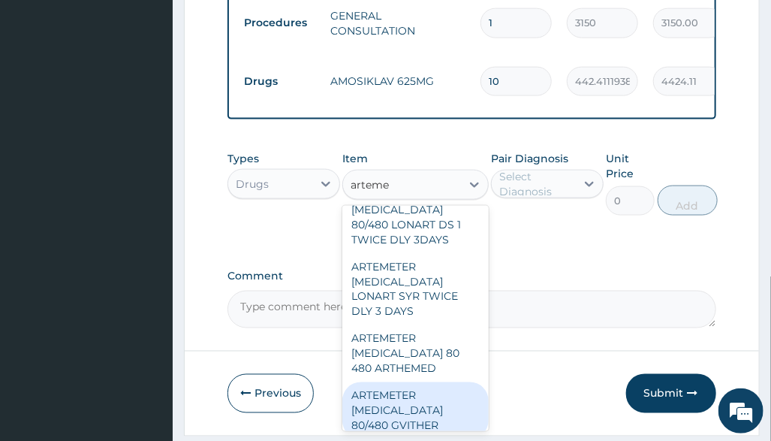
click at [442, 420] on div "ARTEMETER LUMEFANTRINE 80/480 GVITHER" at bounding box center [415, 410] width 146 height 57
type input "1472.177368164062"
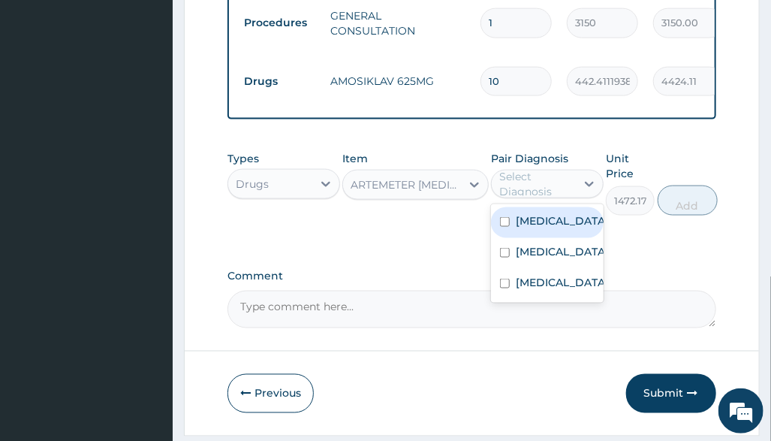
click at [547, 199] on div "Select Diagnosis" at bounding box center [536, 184] width 75 height 30
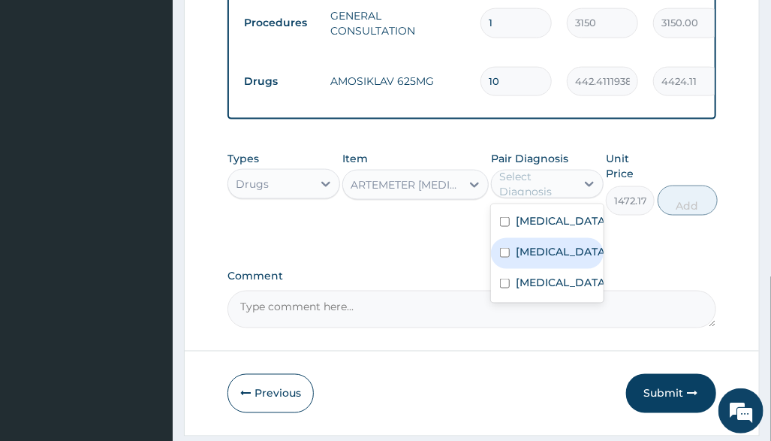
click at [561, 269] on div "Malaria" at bounding box center [547, 253] width 113 height 31
checkbox input "true"
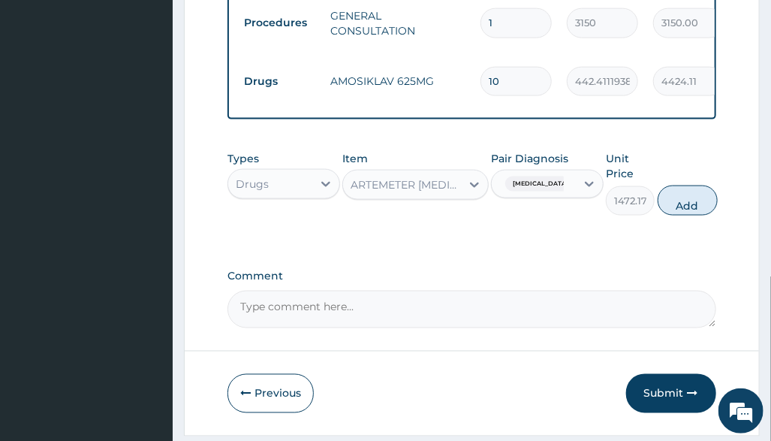
drag, startPoint x: 680, startPoint y: 207, endPoint x: 592, endPoint y: 197, distance: 88.5
click at [680, 208] on button "Add" at bounding box center [688, 200] width 60 height 30
type input "0"
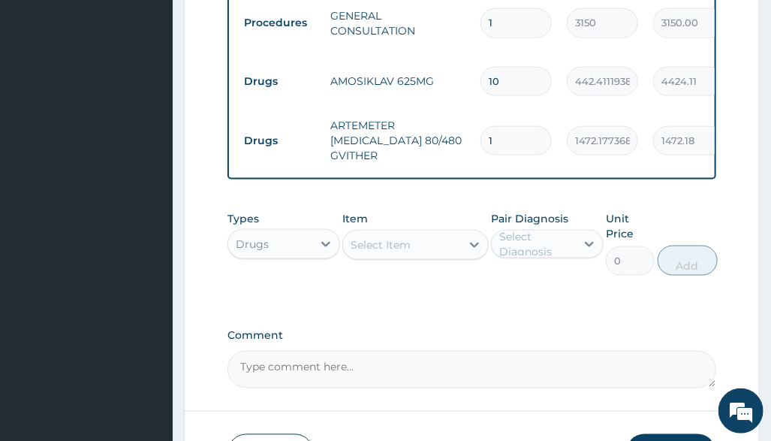
drag, startPoint x: 529, startPoint y: 139, endPoint x: 371, endPoint y: 173, distance: 161.3
click at [391, 152] on tr "Drugs ARTEMETER LUMEFANTRINE 80/480 GVITHER 1 1472.177368164062 1472.18 Malaria…" at bounding box center [605, 140] width 736 height 60
type input "6"
type input "8833.06"
type input "6"
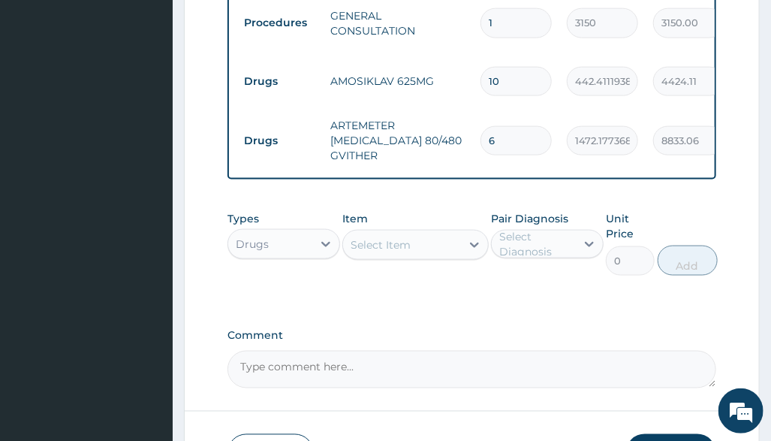
click at [455, 255] on div "Select Item" at bounding box center [402, 245] width 118 height 24
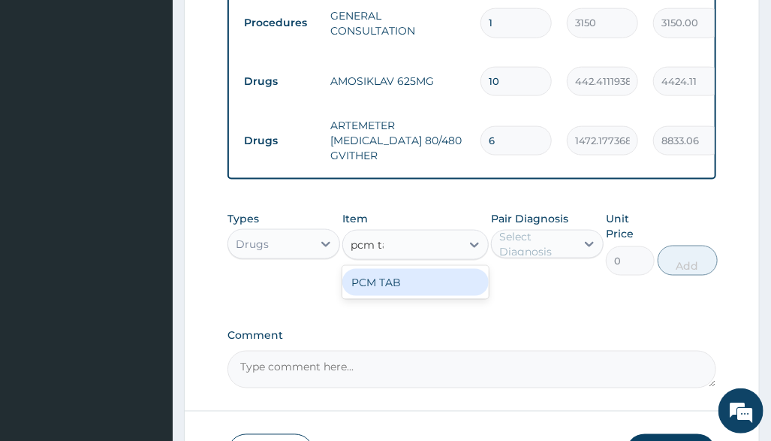
type input "pcm tab"
drag, startPoint x: 439, startPoint y: 299, endPoint x: 537, endPoint y: 270, distance: 101.7
click at [444, 296] on div "PCM TAB" at bounding box center [415, 282] width 146 height 27
type input "201.0959930419922"
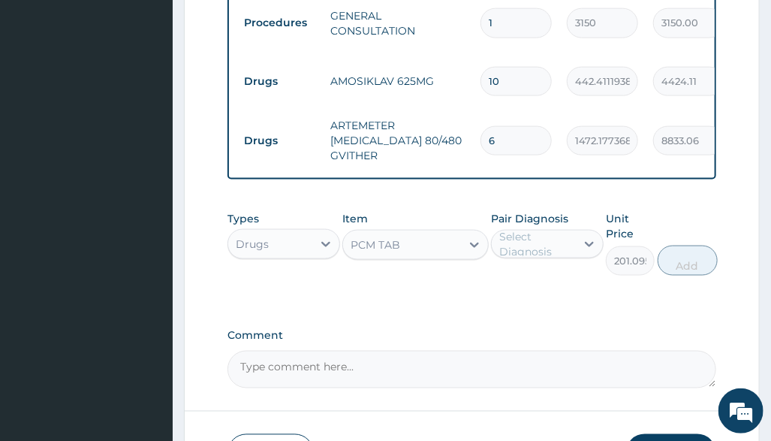
click at [552, 253] on div "Select Diagnosis" at bounding box center [536, 244] width 75 height 30
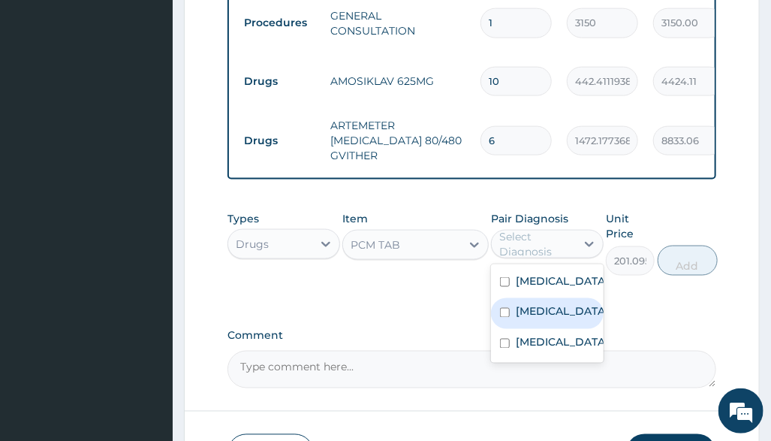
click at [552, 319] on label "Malaria" at bounding box center [562, 311] width 93 height 15
checkbox input "true"
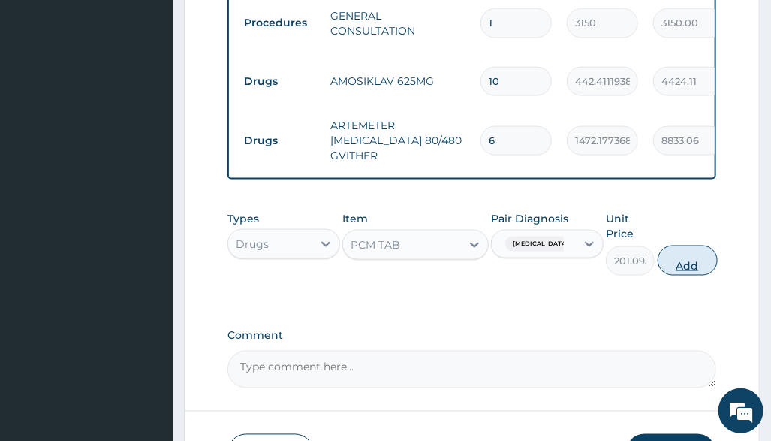
click at [711, 270] on button "Add" at bounding box center [688, 261] width 60 height 30
type input "0"
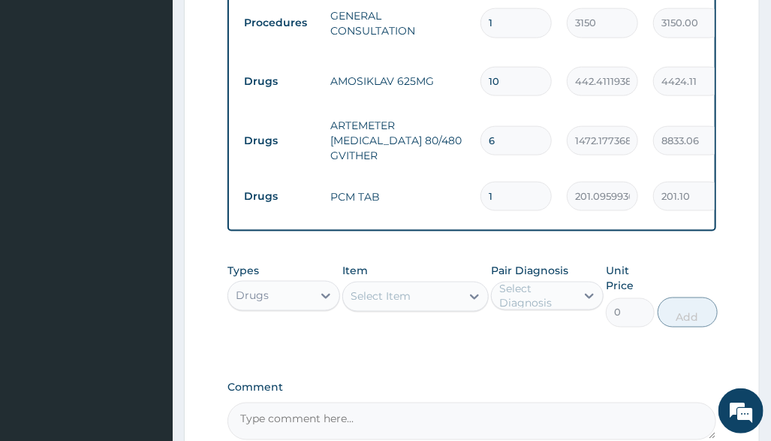
click at [517, 185] on input "1" at bounding box center [516, 196] width 71 height 29
type input "18"
type input "3619.73"
type input "18"
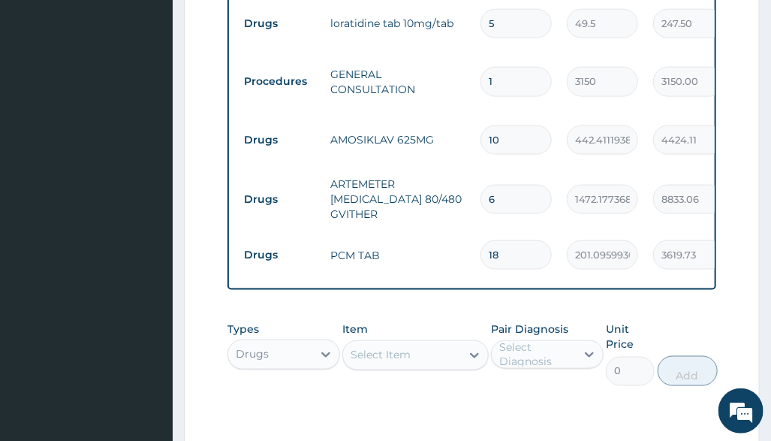
scroll to position [578, 0]
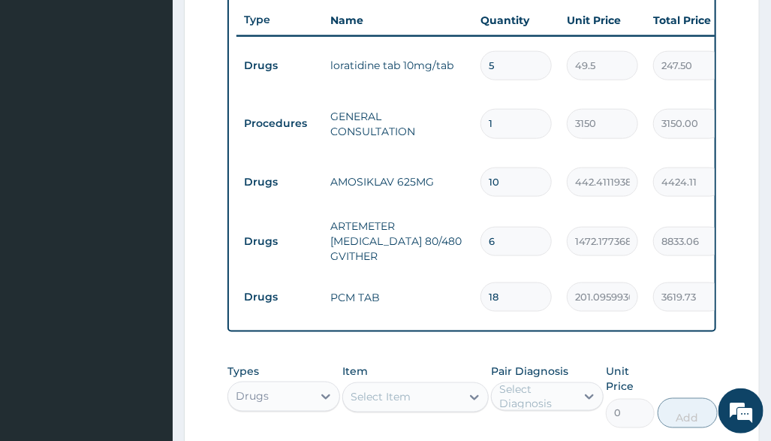
click at [449, 271] on tr "Drugs PCM TAB 18 201.0959930419922 3619.73 Malaria Delete" at bounding box center [605, 297] width 736 height 52
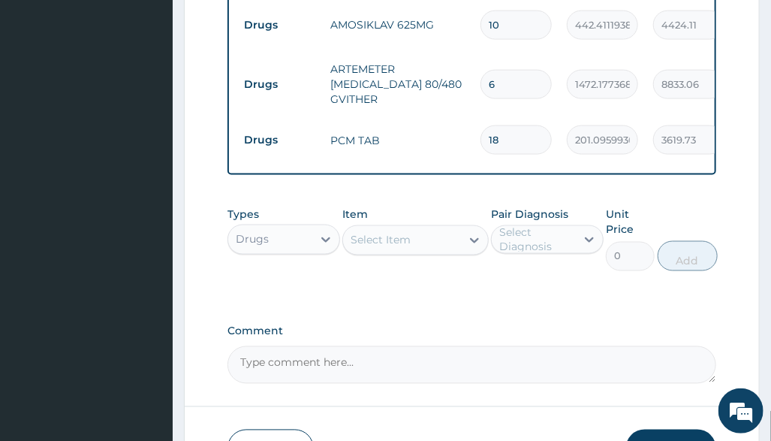
scroll to position [843, 0]
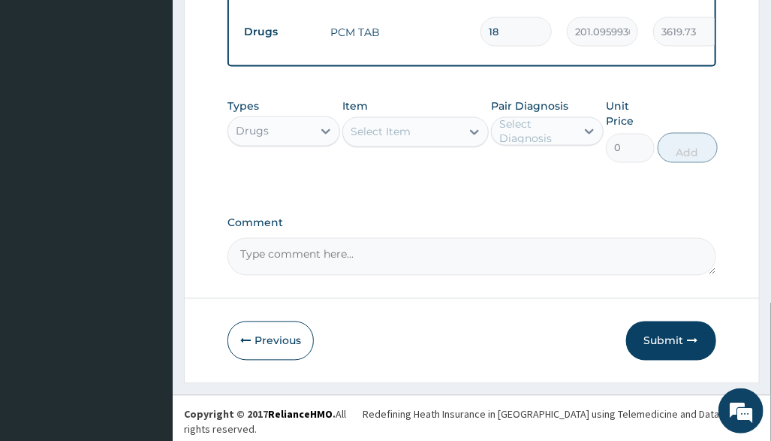
click at [310, 143] on div "Drugs" at bounding box center [270, 131] width 84 height 24
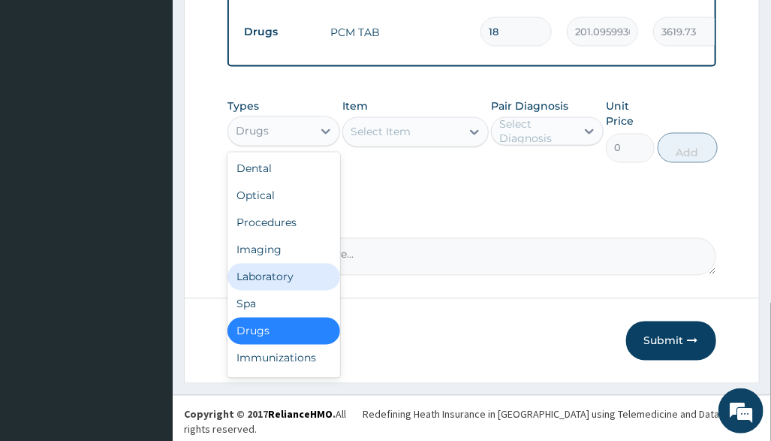
click at [318, 291] on div "Laboratory" at bounding box center [284, 277] width 113 height 27
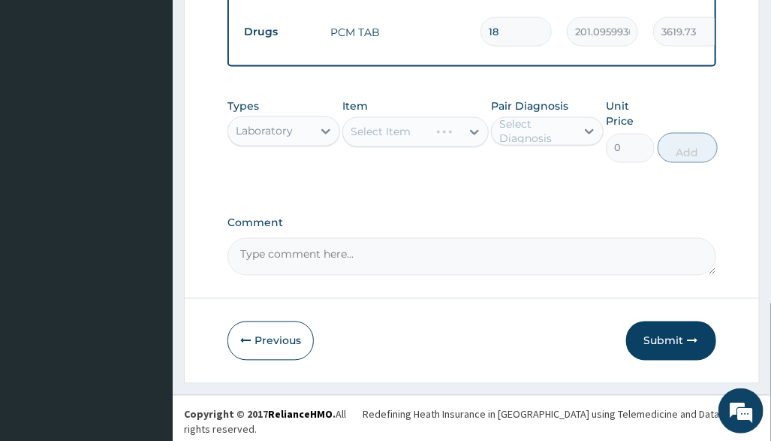
drag, startPoint x: 496, startPoint y: 231, endPoint x: 400, endPoint y: 238, distance: 95.6
click at [496, 230] on label "Comment" at bounding box center [472, 223] width 488 height 13
click at [496, 238] on textarea "Comment" at bounding box center [472, 257] width 488 height 38
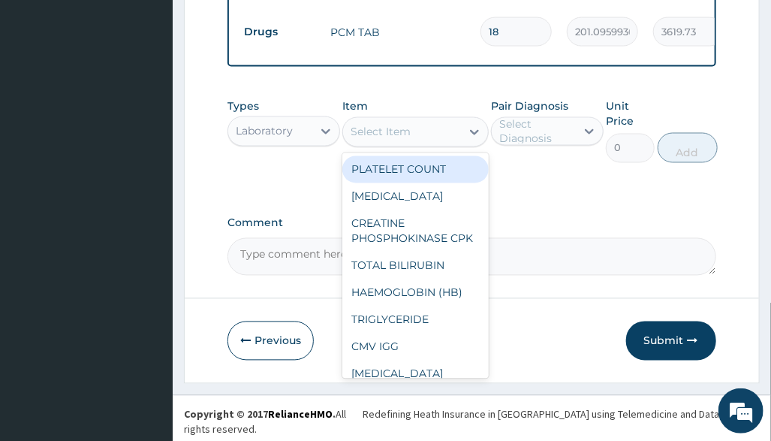
click at [407, 140] on div "Select Item" at bounding box center [381, 132] width 60 height 15
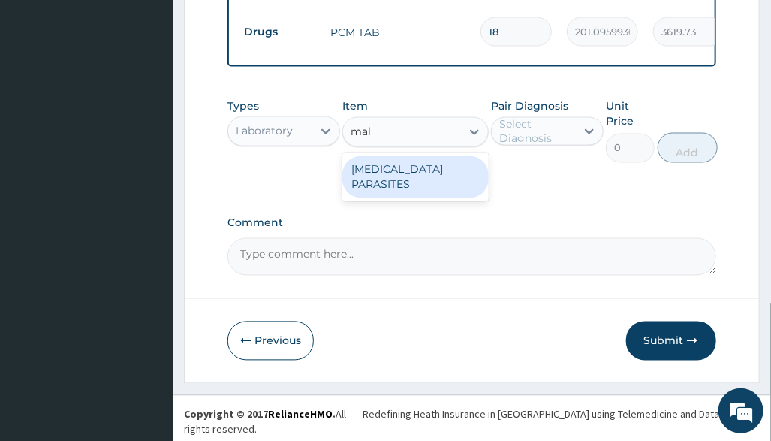
type input "mala"
click at [454, 180] on div "MALARIA PARASITES" at bounding box center [415, 177] width 146 height 42
type input "2500"
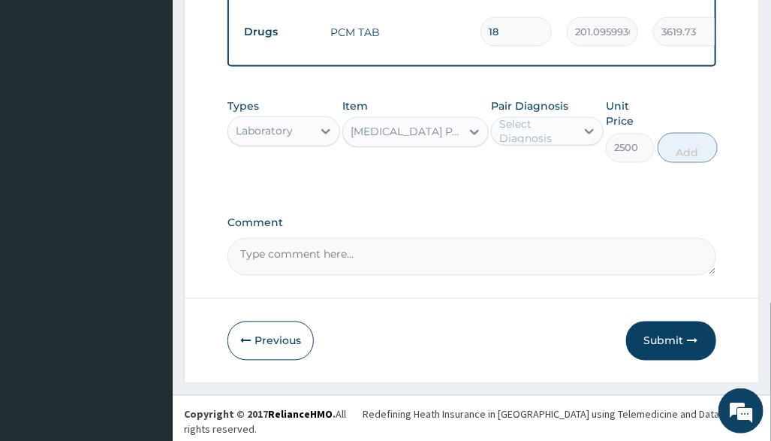
click at [517, 145] on div "Select Diagnosis" at bounding box center [536, 131] width 75 height 30
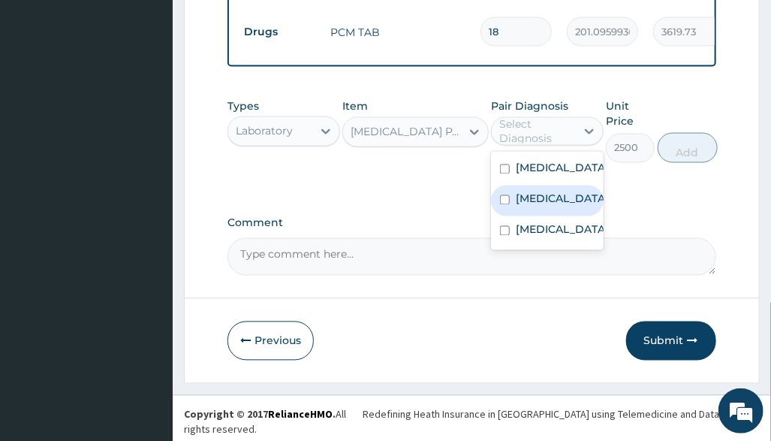
click at [540, 207] on label "Malaria" at bounding box center [562, 199] width 93 height 15
checkbox input "true"
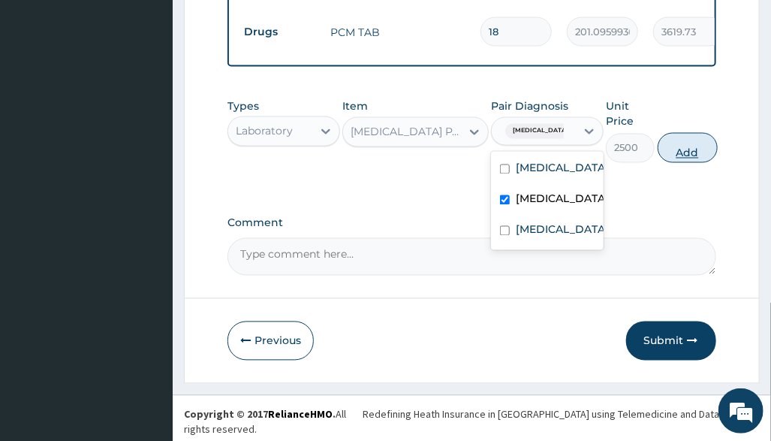
click at [693, 153] on button "Add" at bounding box center [688, 148] width 60 height 30
type input "0"
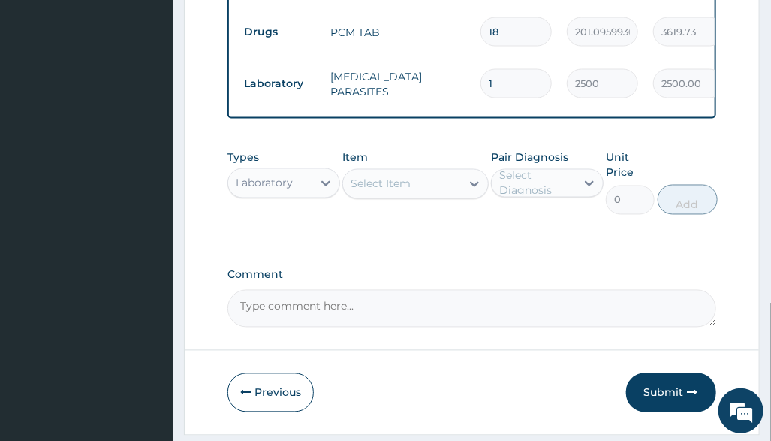
click at [358, 192] on div "Select Item" at bounding box center [381, 183] width 60 height 15
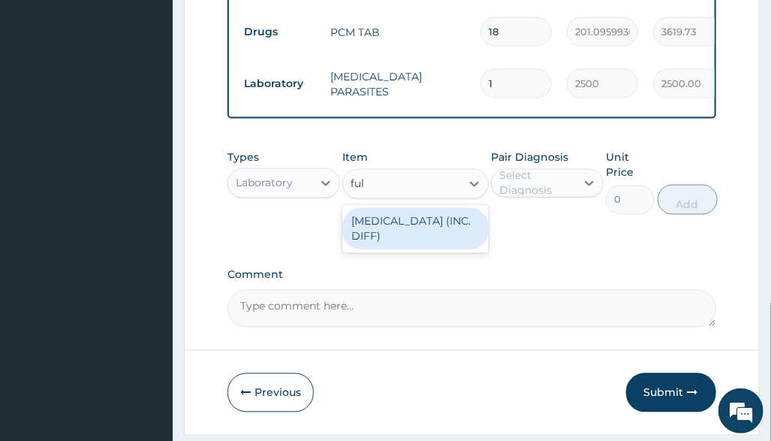
type input "full"
click at [403, 233] on div "FULL BLOOD COUNT (INC. DIFF)" at bounding box center [415, 229] width 146 height 42
type input "4341.60009765625"
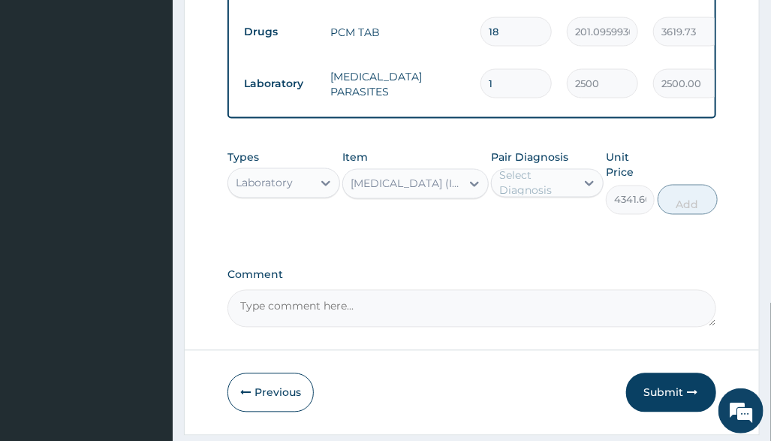
click at [541, 198] on div "Select Diagnosis" at bounding box center [536, 183] width 75 height 30
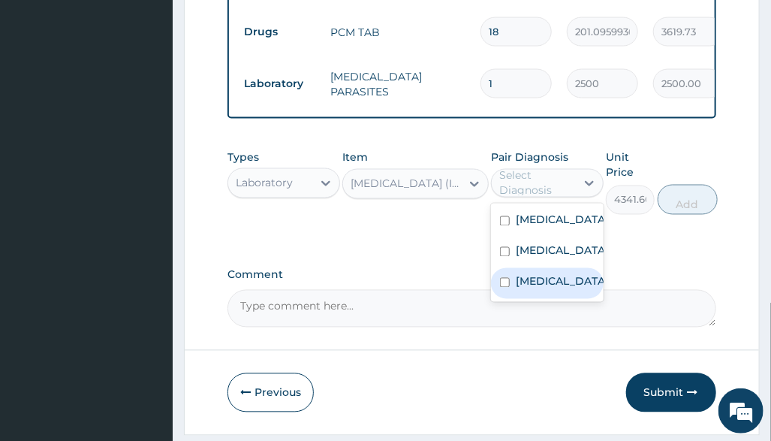
click at [556, 299] on div "Sepsis" at bounding box center [547, 283] width 113 height 31
checkbox input "true"
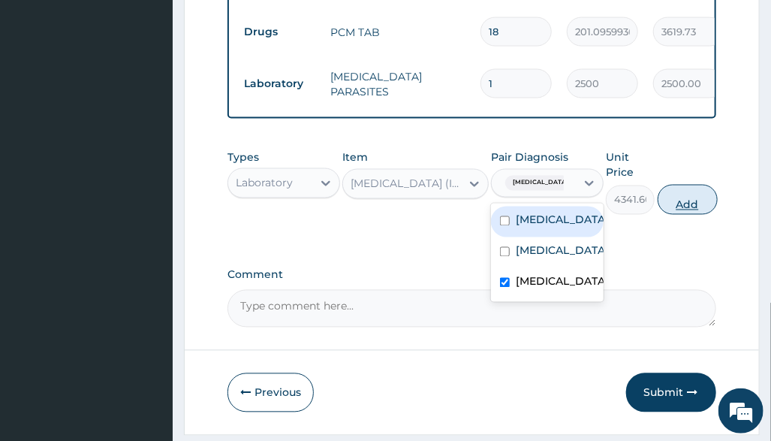
click at [687, 212] on button "Add" at bounding box center [688, 200] width 60 height 30
type input "0"
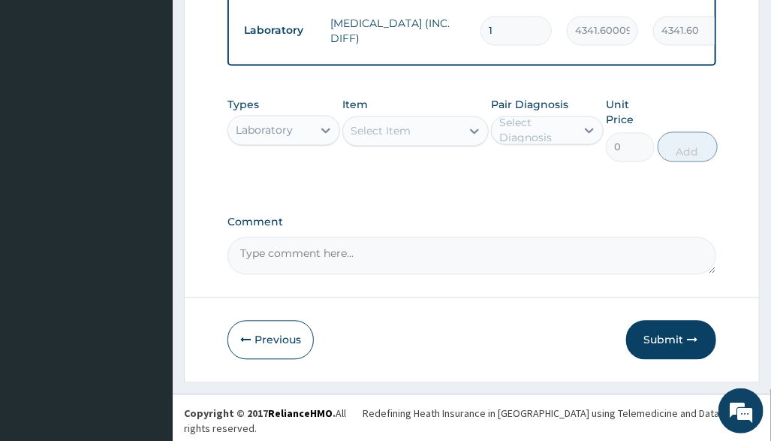
drag, startPoint x: 656, startPoint y: 338, endPoint x: 517, endPoint y: 366, distance: 141.8
click at [660, 342] on button "Submit" at bounding box center [671, 340] width 90 height 39
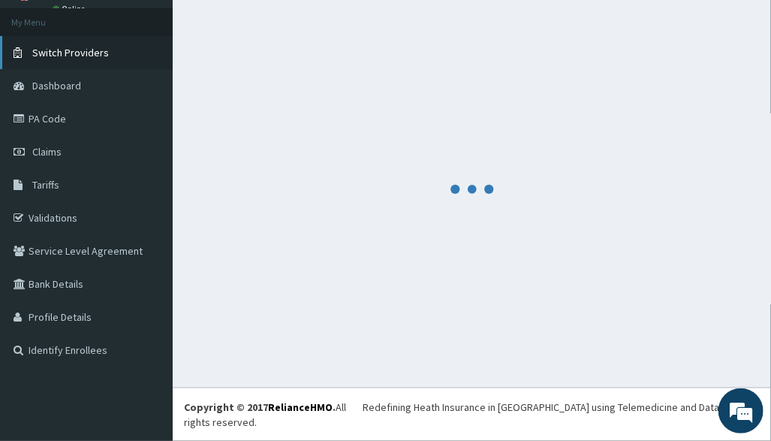
scroll to position [63, 0]
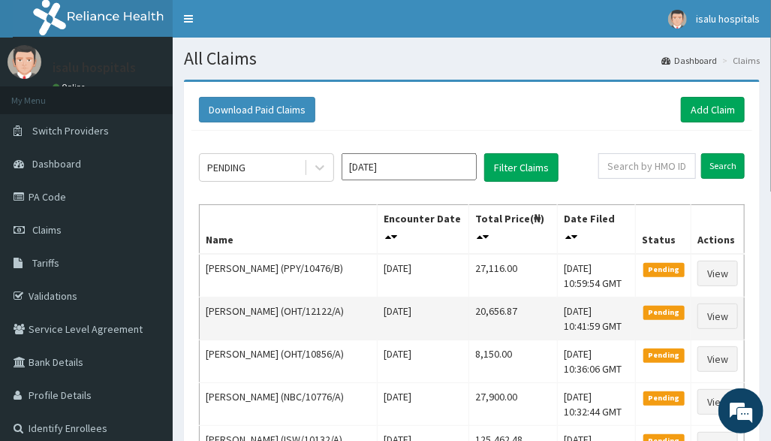
drag, startPoint x: 595, startPoint y: 304, endPoint x: 505, endPoint y: 300, distance: 89.4
click at [594, 304] on td "[DATE] 10:41:59 GMT" at bounding box center [597, 318] width 78 height 43
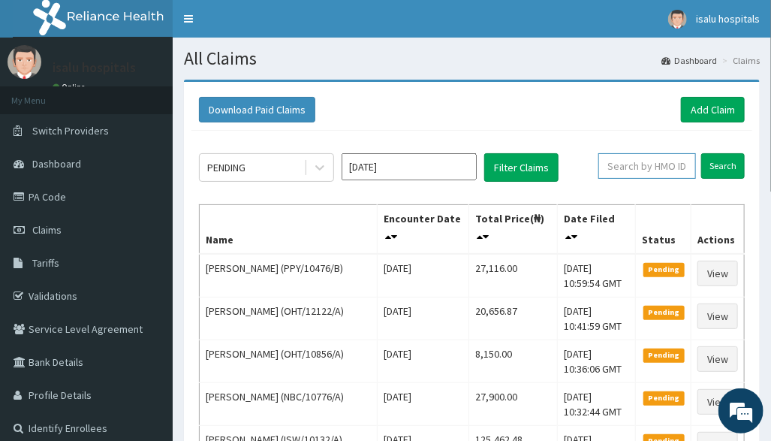
click at [629, 172] on input "text" at bounding box center [648, 166] width 98 height 26
paste input "PPY/10476/B"
type input "PPY/10476/B"
click at [191, 16] on link "Toggle navigation" at bounding box center [189, 19] width 32 height 38
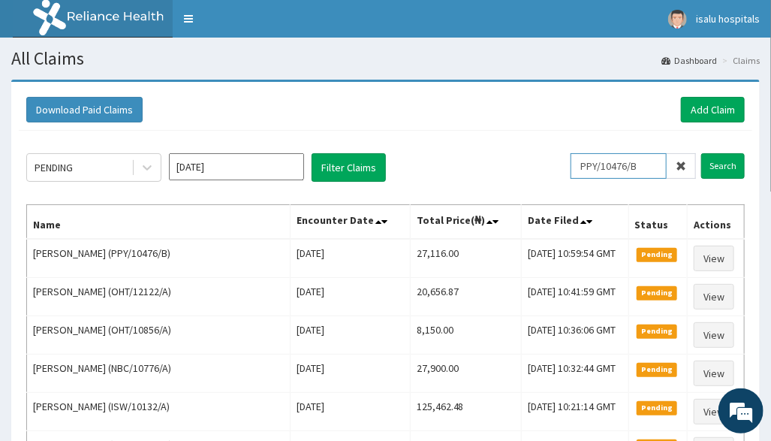
click at [602, 167] on input "PPY/10476/B" at bounding box center [619, 166] width 96 height 26
click at [725, 164] on input "Search" at bounding box center [723, 166] width 44 height 26
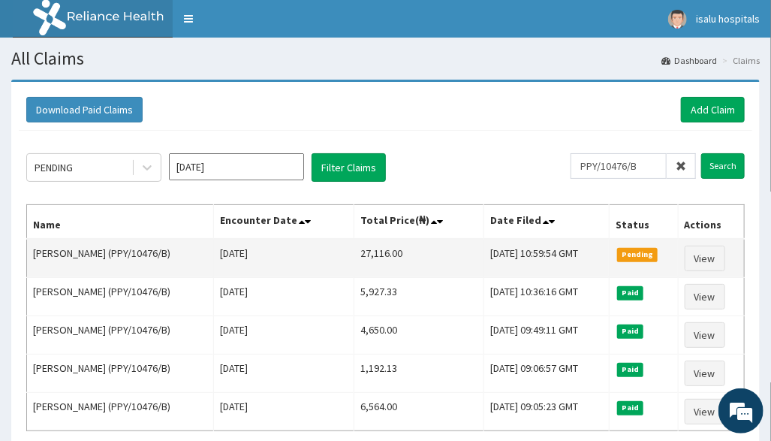
drag, startPoint x: 324, startPoint y: 249, endPoint x: 377, endPoint y: 250, distance: 53.3
click at [377, 250] on tr "Tolulade Olajide (PPY/10476/B) Sun Aug 10 2025 27,116.00 Wed, 13 Aug 2025 10:59…" at bounding box center [386, 258] width 718 height 39
copy tr "27,116.00"
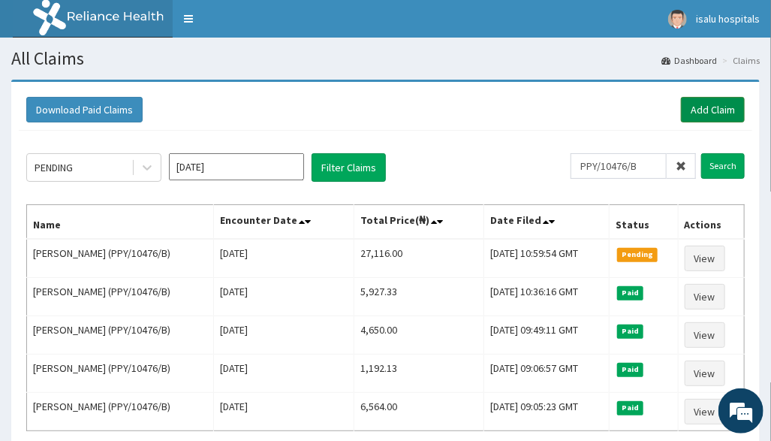
click at [727, 115] on link "Add Claim" at bounding box center [713, 110] width 64 height 26
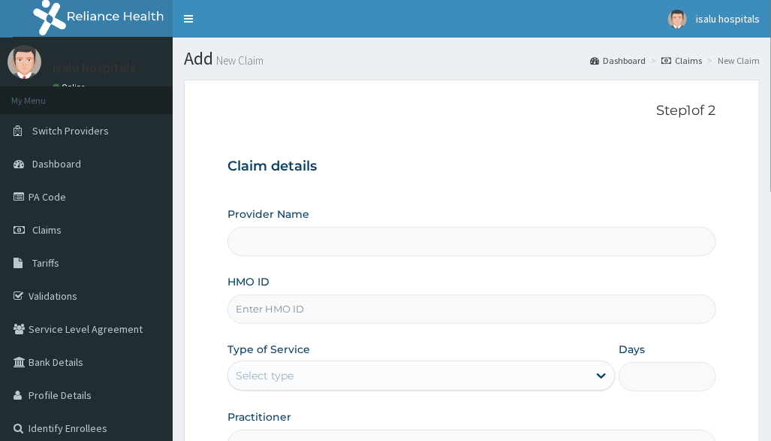
type input "Isalu Hospital Limited"
click at [591, 165] on h3 "Claim details" at bounding box center [472, 166] width 488 height 17
drag, startPoint x: 335, startPoint y: 303, endPoint x: 328, endPoint y: 309, distance: 9.6
click at [334, 303] on input "HMO ID" at bounding box center [472, 308] width 488 height 29
paste input "PPY/10481/A"
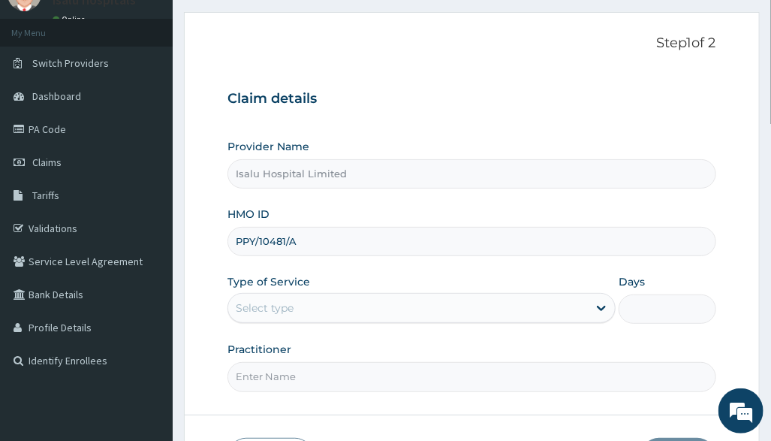
scroll to position [100, 0]
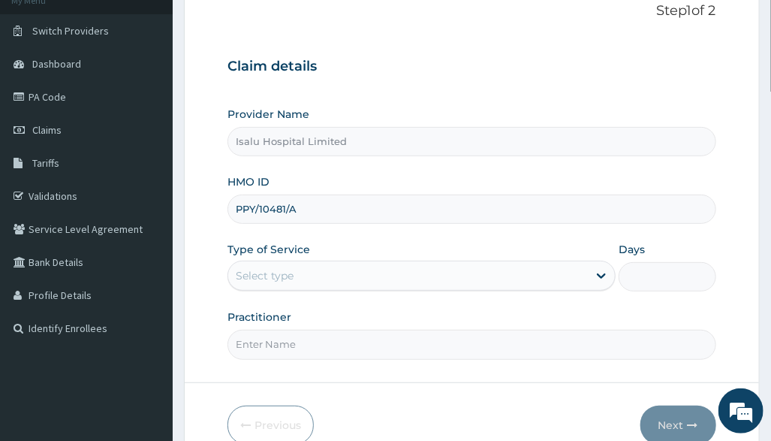
type input "PPY/10481/A"
click at [346, 255] on div "Type of Service Select type" at bounding box center [422, 267] width 388 height 50
drag, startPoint x: 338, startPoint y: 282, endPoint x: 336, endPoint y: 294, distance: 12.1
click at [337, 284] on div "Select type" at bounding box center [408, 276] width 360 height 24
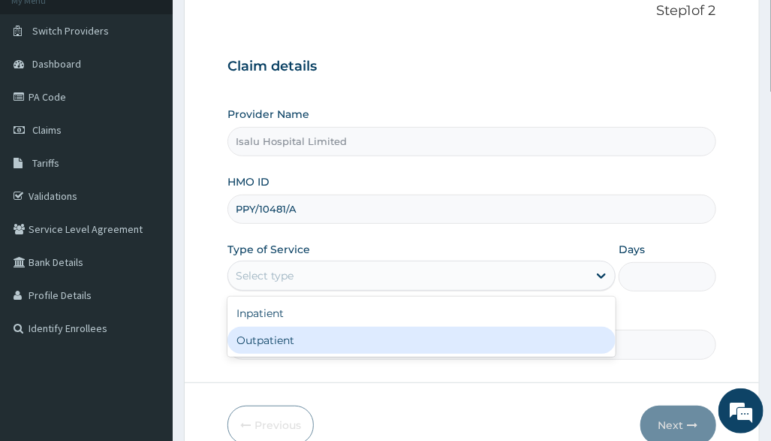
drag, startPoint x: 318, startPoint y: 327, endPoint x: 315, endPoint y: 345, distance: 18.4
click at [318, 336] on div "Outpatient" at bounding box center [422, 340] width 388 height 27
type input "1"
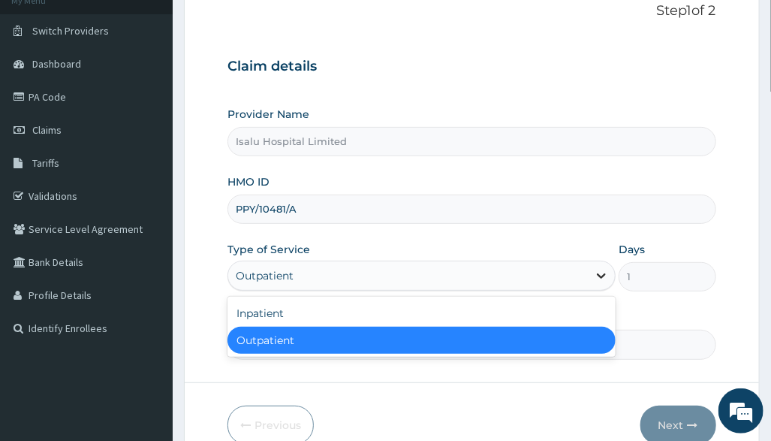
drag, startPoint x: 596, startPoint y: 280, endPoint x: 465, endPoint y: 330, distance: 140.7
click at [597, 281] on icon at bounding box center [601, 275] width 15 height 15
click at [324, 342] on div "Outpatient" at bounding box center [422, 340] width 388 height 27
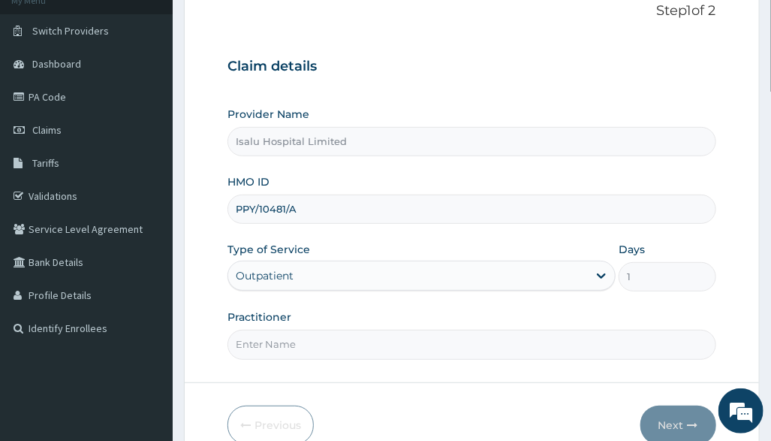
click at [284, 342] on input "Practitioner" at bounding box center [472, 344] width 488 height 29
paste input "[PERSON_NAME]"
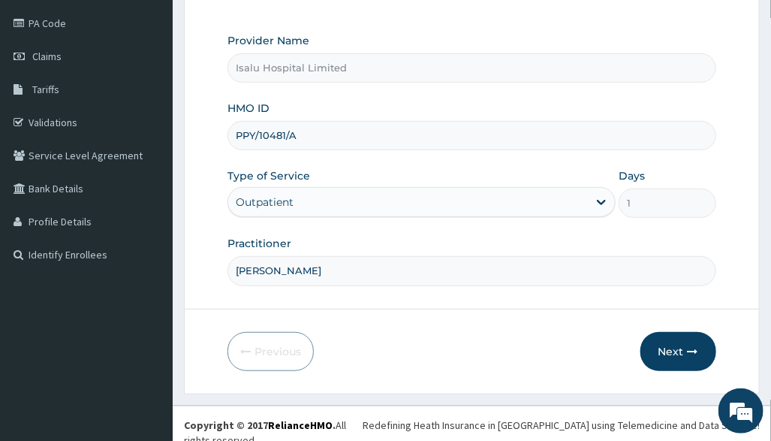
scroll to position [174, 0]
type input "[PERSON_NAME]"
click at [671, 348] on button "Next" at bounding box center [679, 350] width 76 height 39
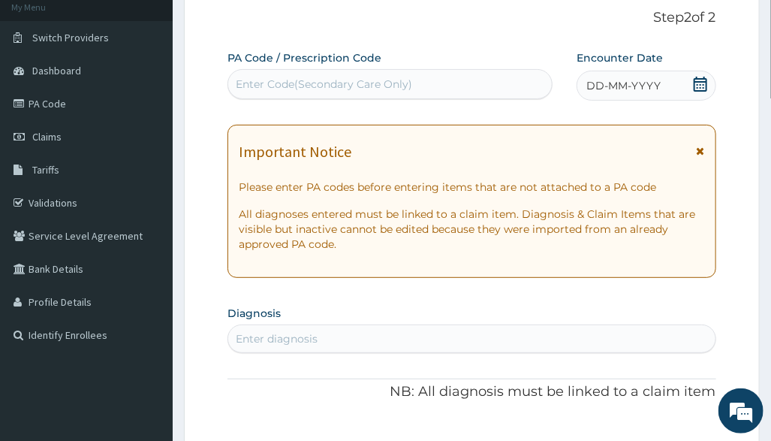
scroll to position [0, 0]
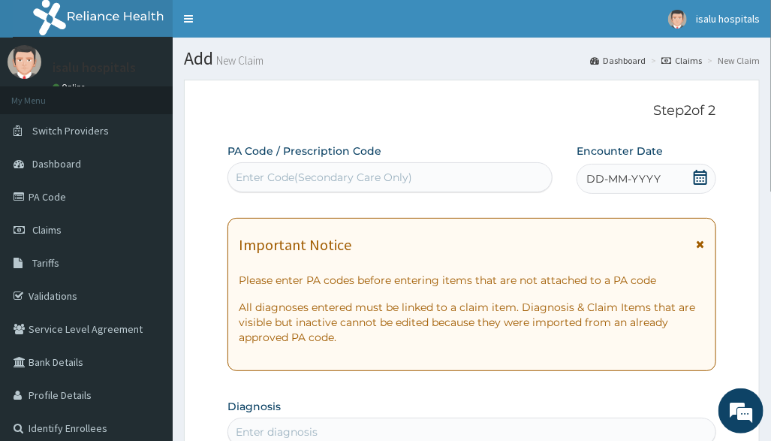
click at [298, 179] on div "Enter Code(Secondary Care Only)" at bounding box center [324, 177] width 176 height 15
paste input "PA/C2C476"
type input "PA/C2C476"
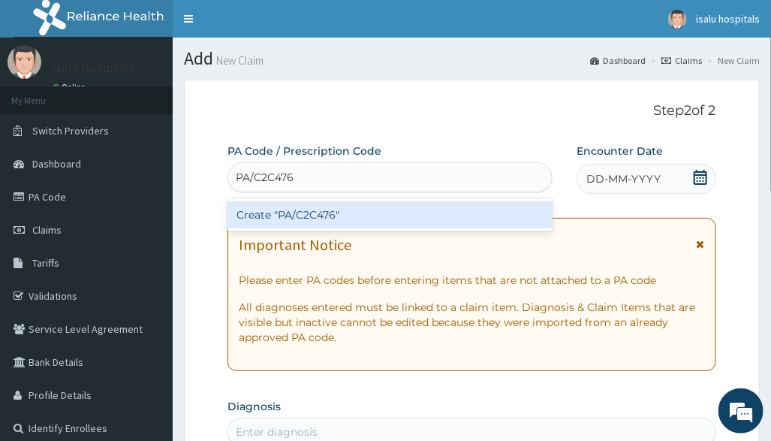
click at [311, 203] on div "Create "PA/C2C476"" at bounding box center [390, 214] width 325 height 27
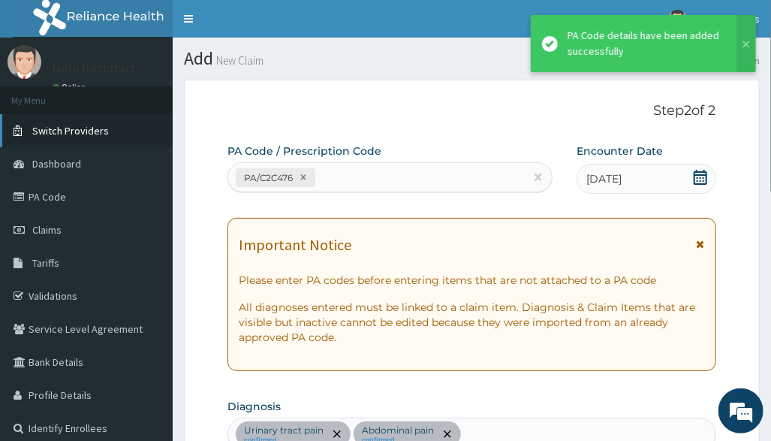
scroll to position [523, 0]
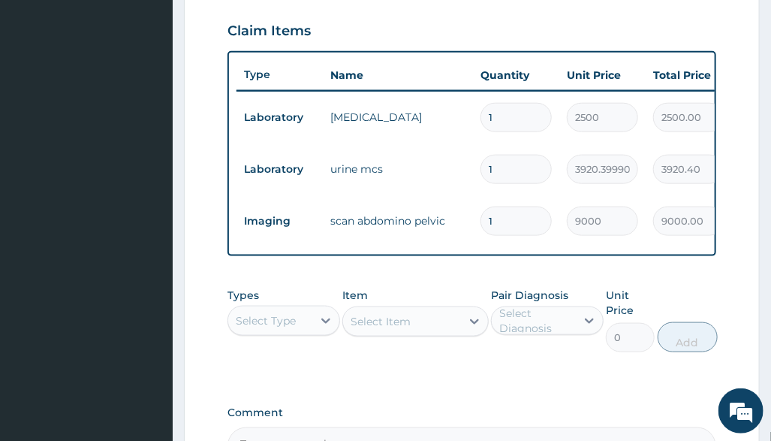
drag, startPoint x: 537, startPoint y: 200, endPoint x: 520, endPoint y: 204, distance: 16.9
click at [537, 202] on td "1" at bounding box center [516, 221] width 86 height 44
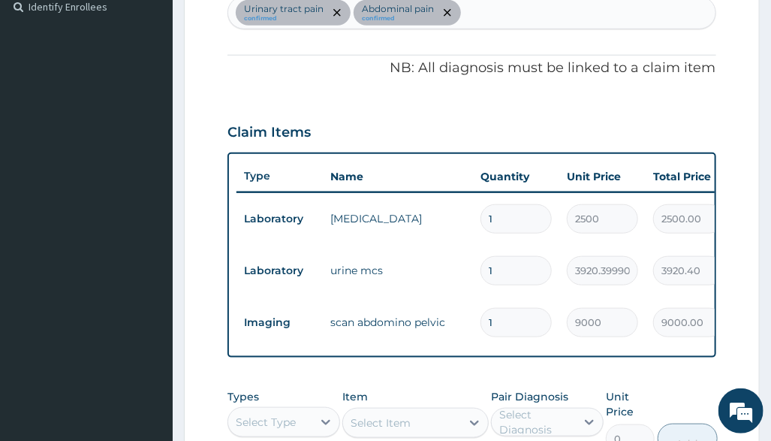
scroll to position [418, 0]
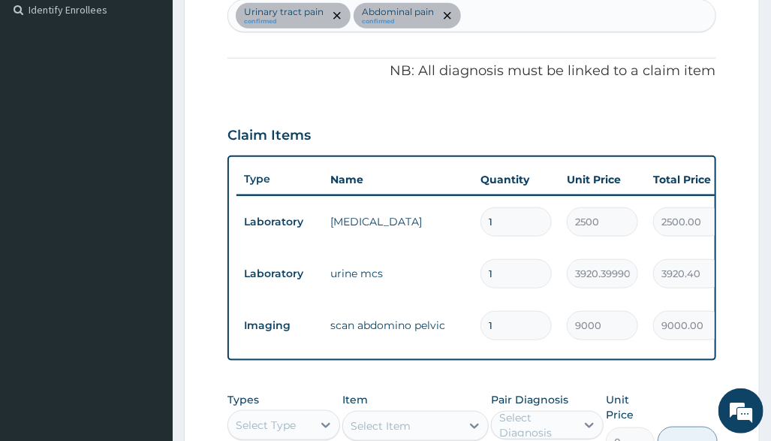
click at [523, 7] on div "Urinary tract pain confirmed Abdominal pain confirmed" at bounding box center [471, 16] width 487 height 32
type input "[MEDICAL_DATA]"
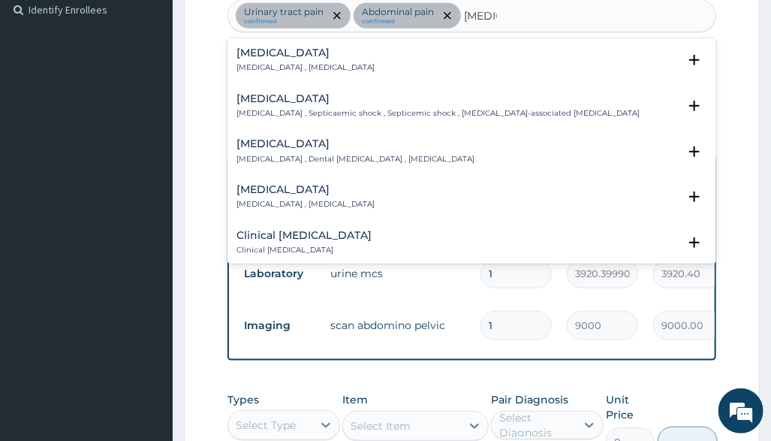
click at [252, 58] on h4 "[MEDICAL_DATA]" at bounding box center [306, 52] width 138 height 11
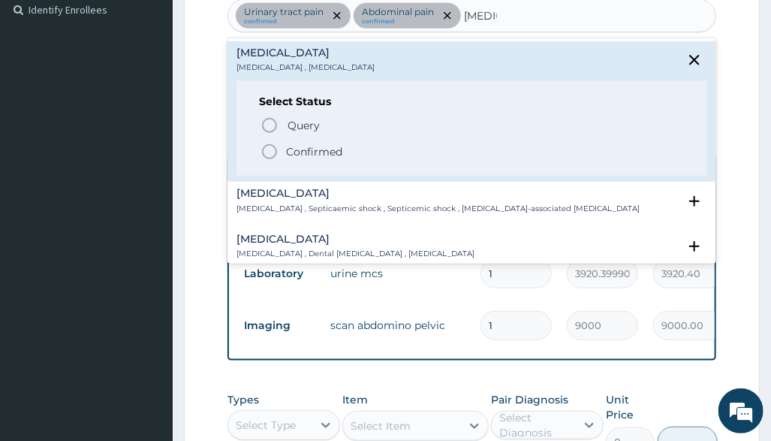
click at [334, 152] on p "Confirmed" at bounding box center [314, 151] width 56 height 15
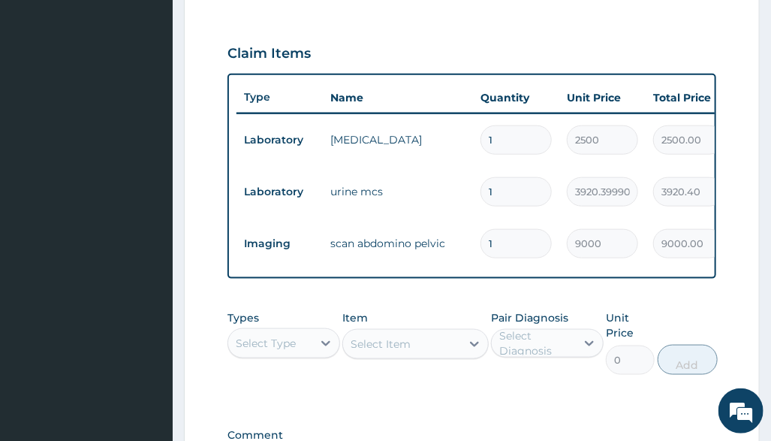
scroll to position [618, 0]
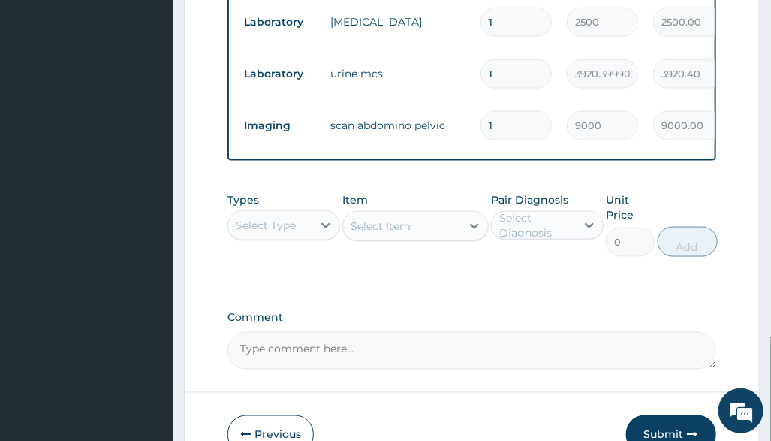
click at [297, 237] on div "Select Type" at bounding box center [270, 225] width 84 height 24
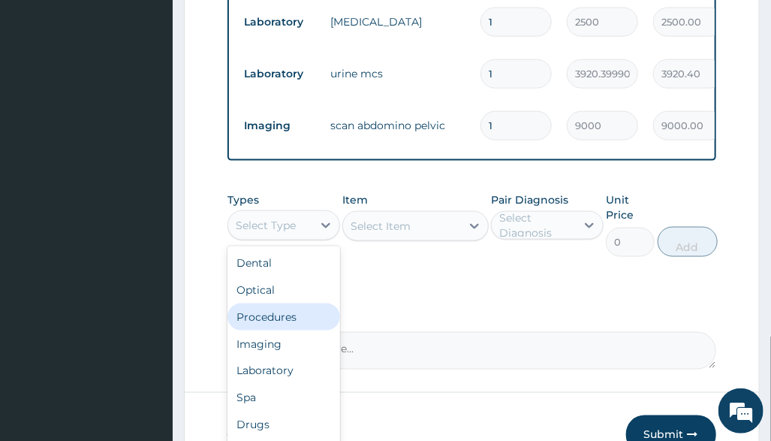
click at [298, 330] on div "Procedures" at bounding box center [284, 316] width 113 height 27
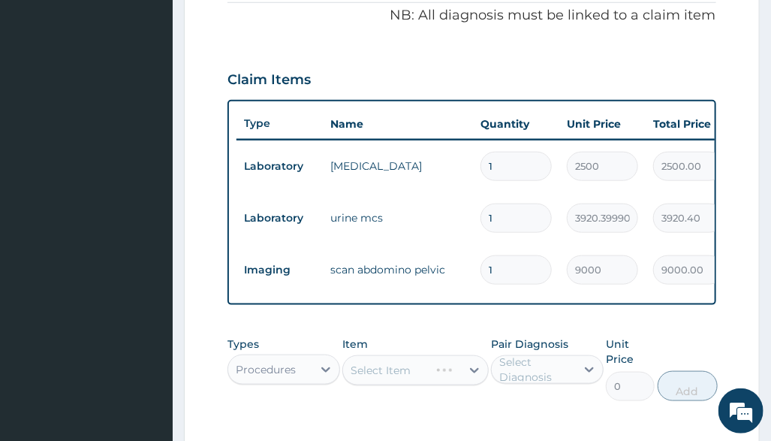
scroll to position [518, 0]
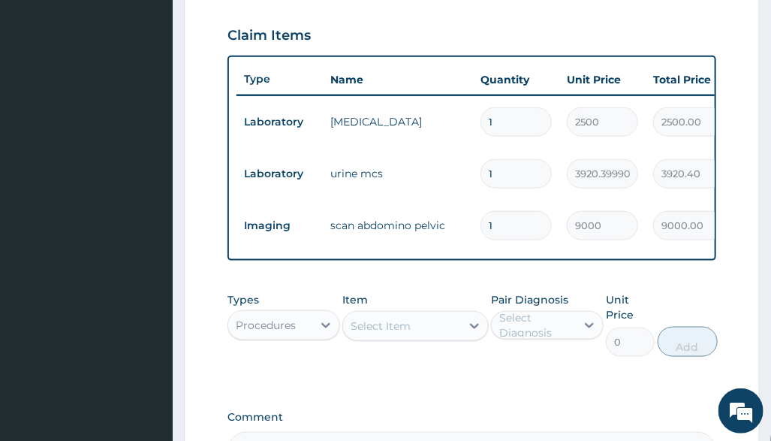
drag, startPoint x: 480, startPoint y: 382, endPoint x: 466, endPoint y: 379, distance: 13.8
click at [478, 382] on div "Types Procedures Item Select Item Pair Diagnosis Select Diagnosis Unit Price 0 …" at bounding box center [472, 336] width 488 height 102
click at [451, 338] on div "Select Item" at bounding box center [402, 326] width 118 height 24
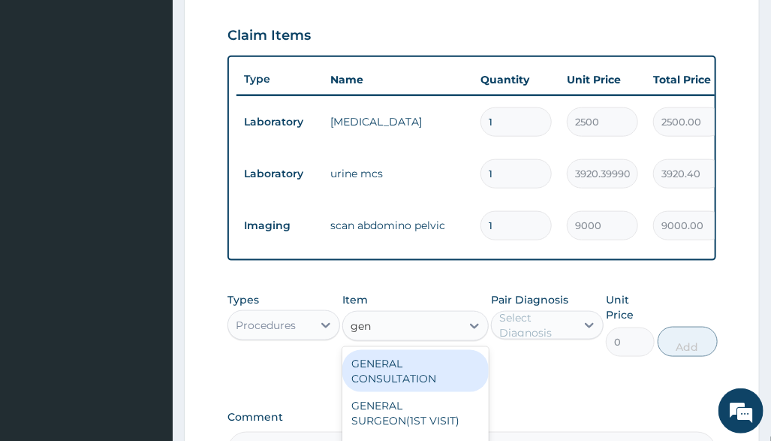
type input "gene"
click at [437, 392] on div "GENERAL CONSULTATION" at bounding box center [415, 371] width 146 height 42
type input "3150"
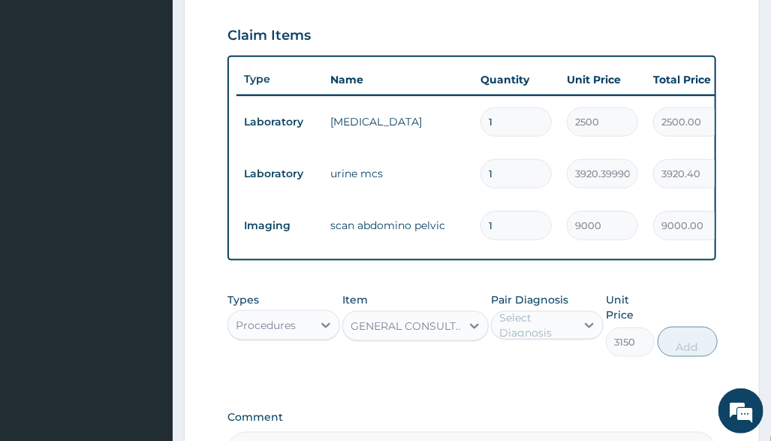
click at [545, 340] on div "Select Diagnosis" at bounding box center [536, 325] width 75 height 30
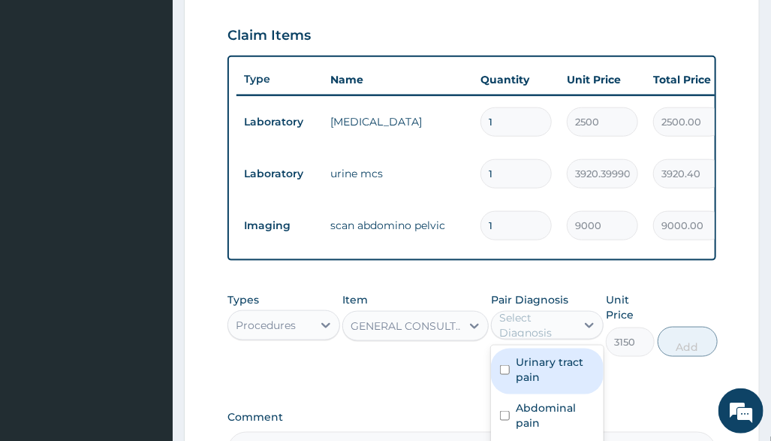
click at [569, 379] on label "Urinary tract pain" at bounding box center [555, 369] width 79 height 30
checkbox input "true"
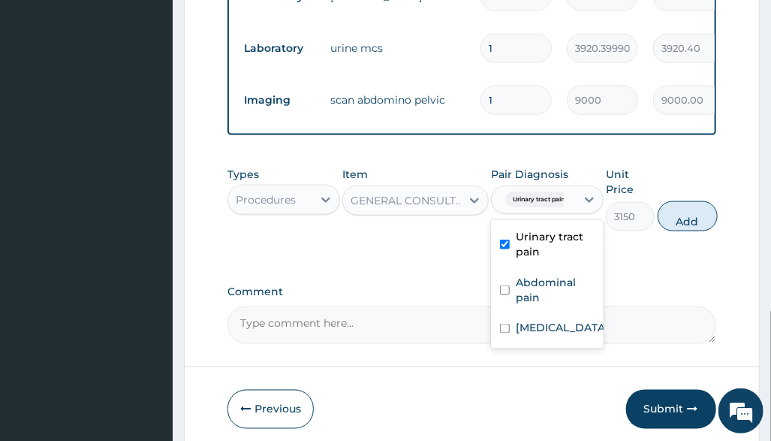
scroll to position [719, 0]
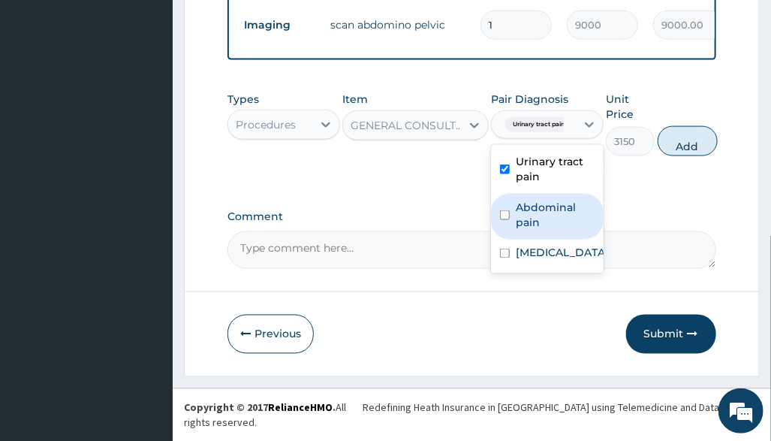
click at [552, 219] on label "Abdominal pain" at bounding box center [555, 215] width 79 height 30
checkbox input "true"
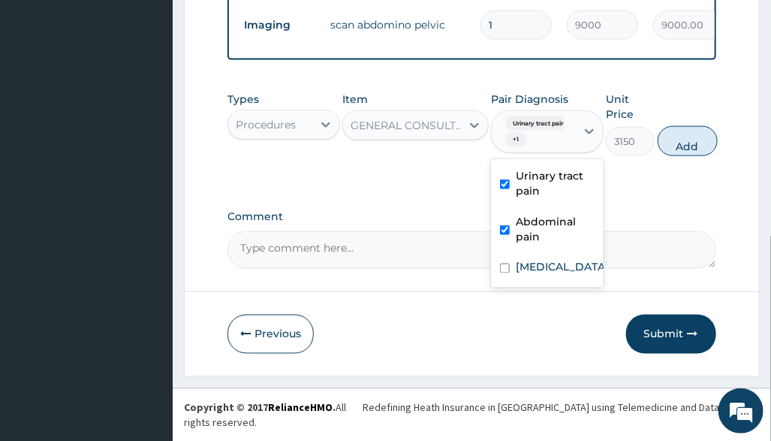
drag, startPoint x: 558, startPoint y: 269, endPoint x: 524, endPoint y: 294, distance: 42.4
click at [556, 271] on div "Sepsis" at bounding box center [547, 269] width 113 height 31
checkbox input "true"
click at [676, 156] on button "Add" at bounding box center [688, 141] width 60 height 30
type input "0"
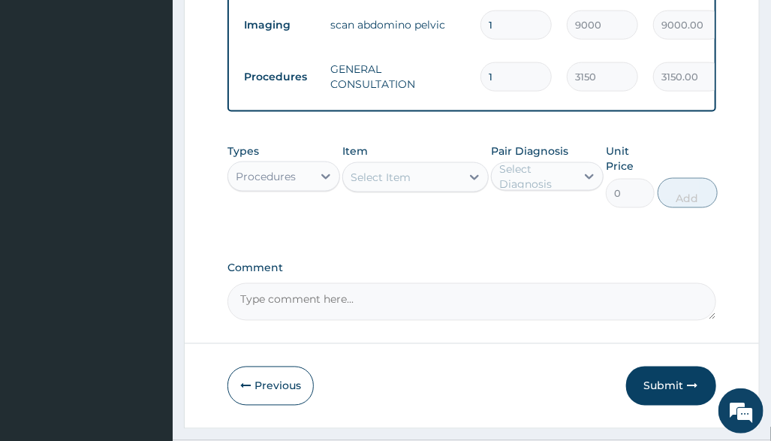
click at [292, 184] on div "Procedures" at bounding box center [266, 176] width 60 height 15
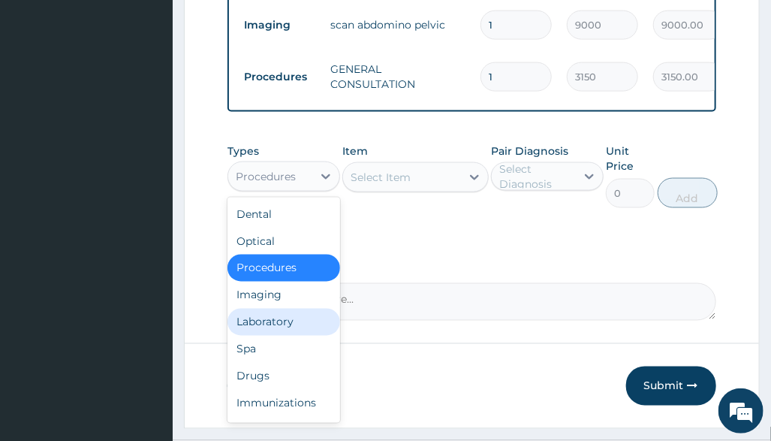
click at [292, 336] on div "Laboratory" at bounding box center [284, 322] width 113 height 27
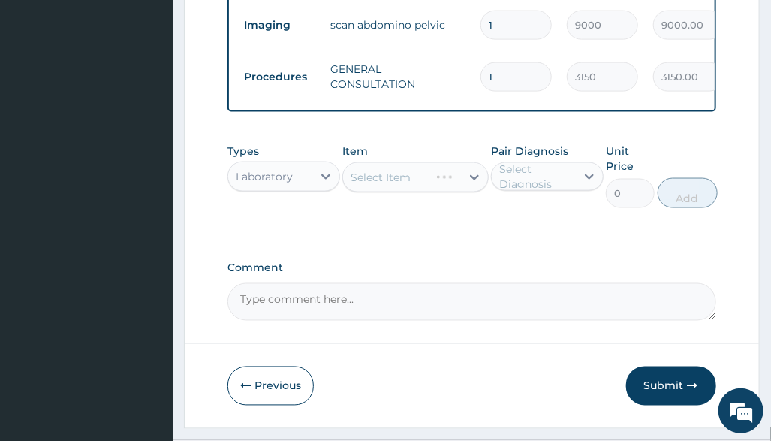
click at [440, 192] on div "Select Item" at bounding box center [415, 177] width 146 height 30
click at [463, 191] on div "Select Item" at bounding box center [415, 177] width 146 height 30
click at [470, 192] on div "Select Item" at bounding box center [415, 177] width 146 height 30
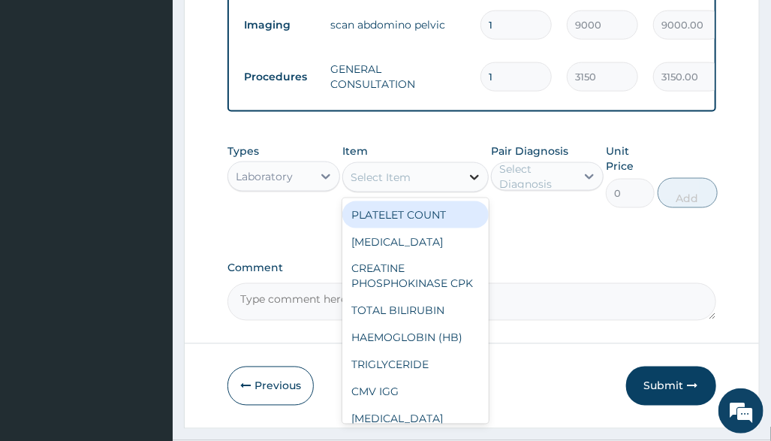
click at [472, 180] on icon at bounding box center [474, 177] width 9 height 5
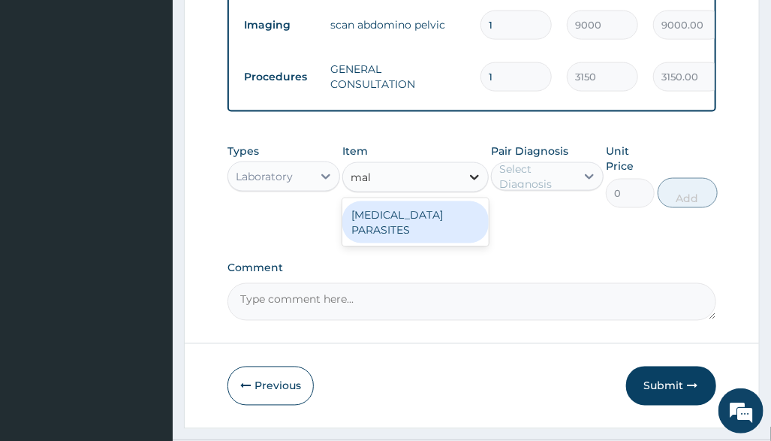
type input "mala"
click at [426, 241] on div "MALARIA PARASITES" at bounding box center [415, 222] width 146 height 42
type input "2500"
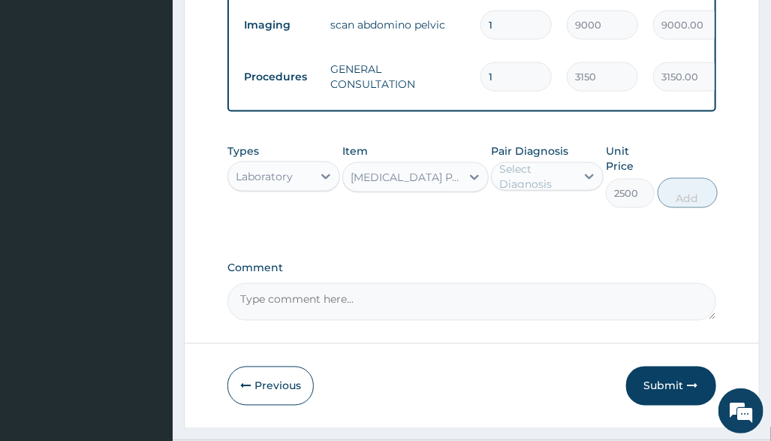
drag, startPoint x: 578, startPoint y: 179, endPoint x: 565, endPoint y: 193, distance: 18.1
click at [578, 180] on div "Pair Diagnosis Select Diagnosis" at bounding box center [547, 175] width 113 height 65
click at [565, 192] on div "Select Diagnosis" at bounding box center [536, 176] width 75 height 30
drag, startPoint x: 389, startPoint y: 280, endPoint x: 433, endPoint y: 363, distance: 93.4
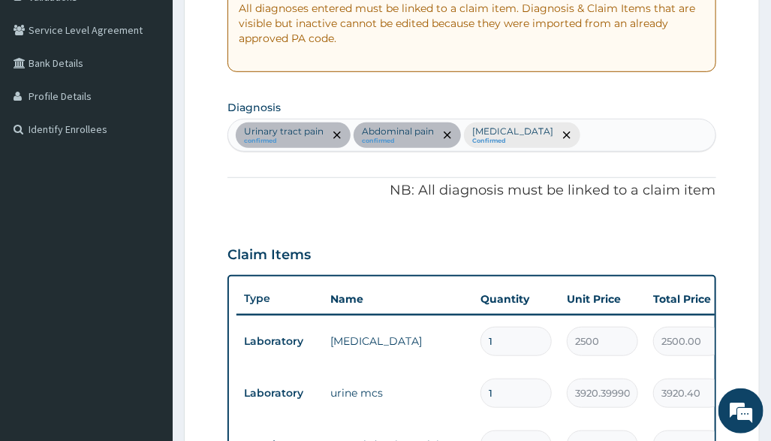
scroll to position [300, 0]
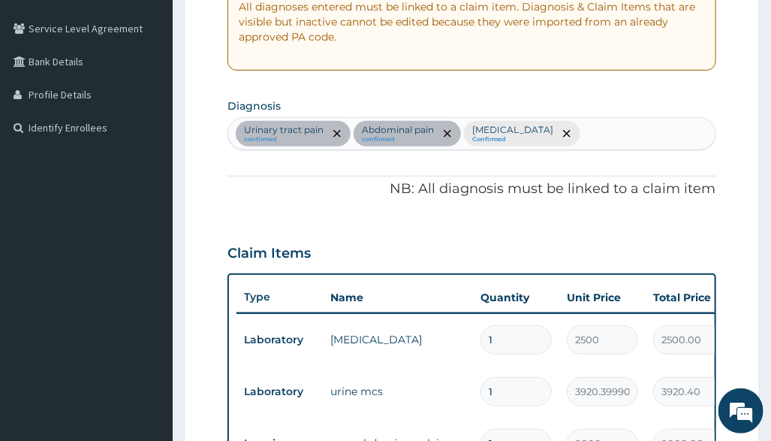
click at [577, 131] on div "Urinary tract pain confirmed Abdominal pain confirmed Sepsis Confirmed" at bounding box center [471, 134] width 487 height 32
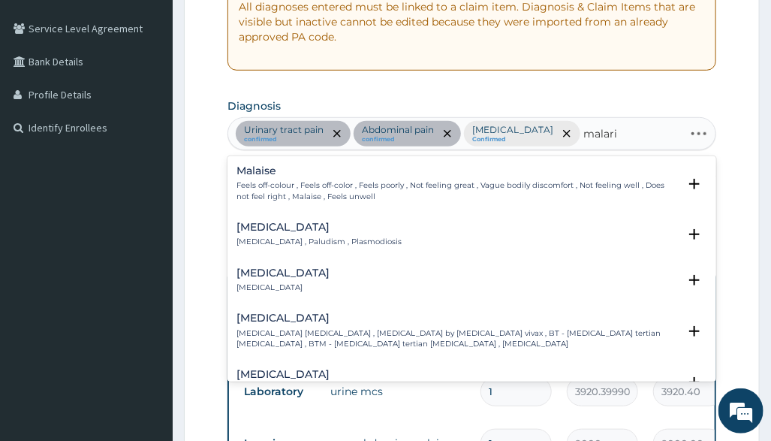
type input "malaria"
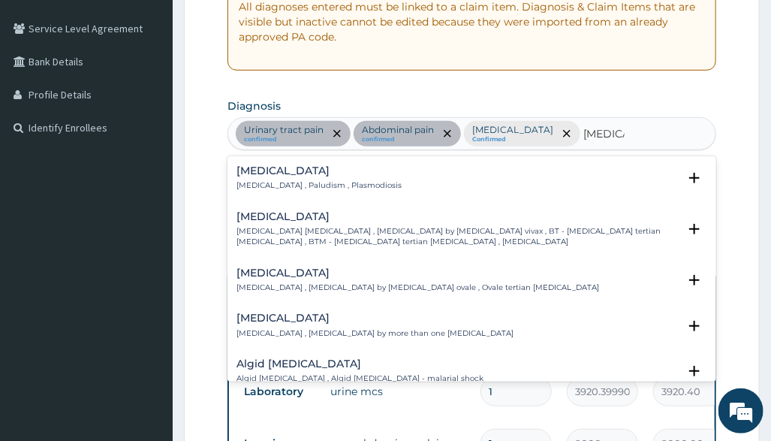
click at [301, 182] on p "Malaria , Paludism , Plasmodiosis" at bounding box center [319, 185] width 165 height 11
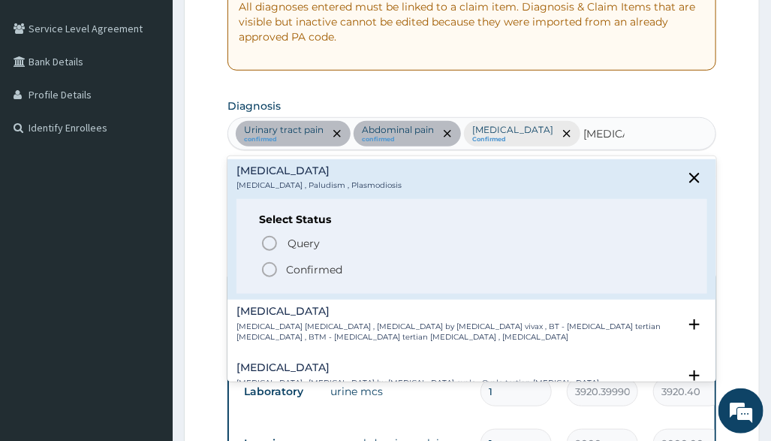
click at [318, 263] on p "Confirmed" at bounding box center [314, 269] width 56 height 15
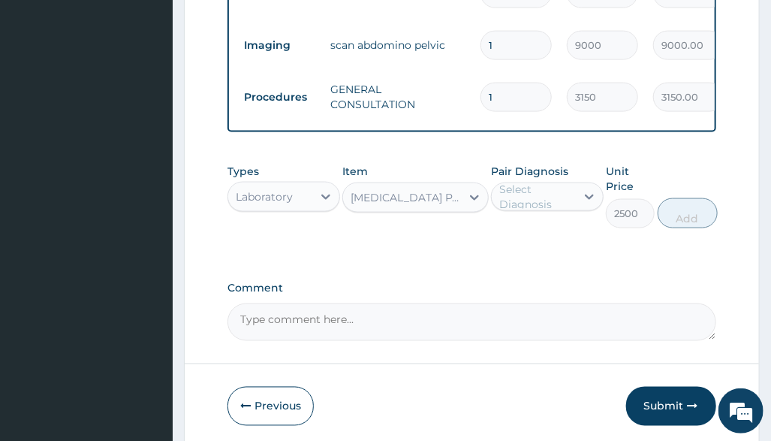
scroll to position [777, 0]
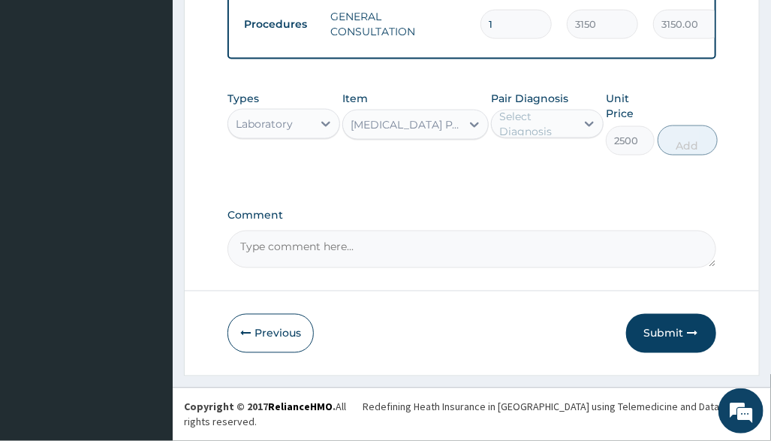
drag, startPoint x: 560, startPoint y: 157, endPoint x: 563, endPoint y: 146, distance: 10.9
click at [560, 152] on div "Pair Diagnosis Select Diagnosis" at bounding box center [547, 123] width 113 height 65
click at [564, 139] on div "Select Diagnosis" at bounding box center [536, 124] width 75 height 30
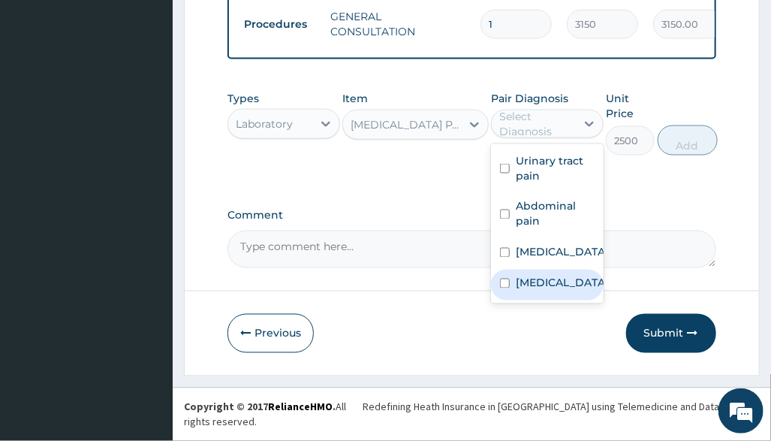
click at [556, 300] on div "Malaria" at bounding box center [547, 285] width 113 height 31
checkbox input "true"
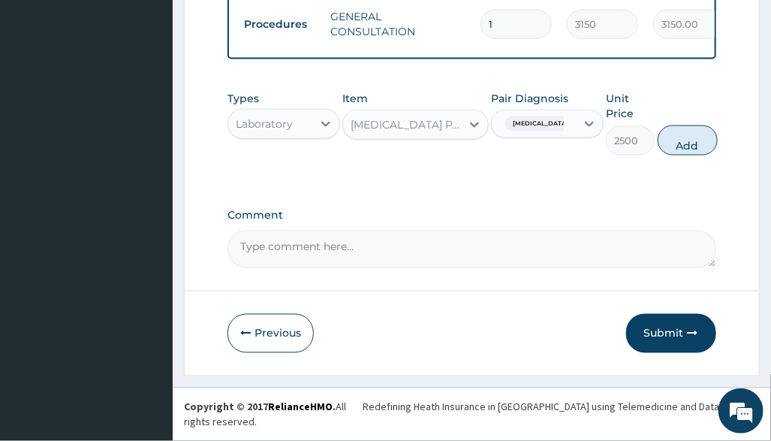
drag, startPoint x: 691, startPoint y: 152, endPoint x: 674, endPoint y: 169, distance: 24.4
click at [692, 152] on button "Add" at bounding box center [688, 140] width 60 height 30
type input "0"
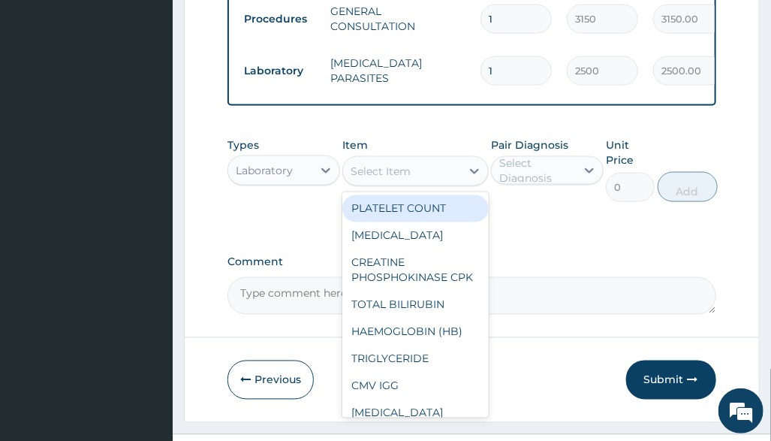
click at [426, 183] on div "Select Item" at bounding box center [402, 171] width 118 height 24
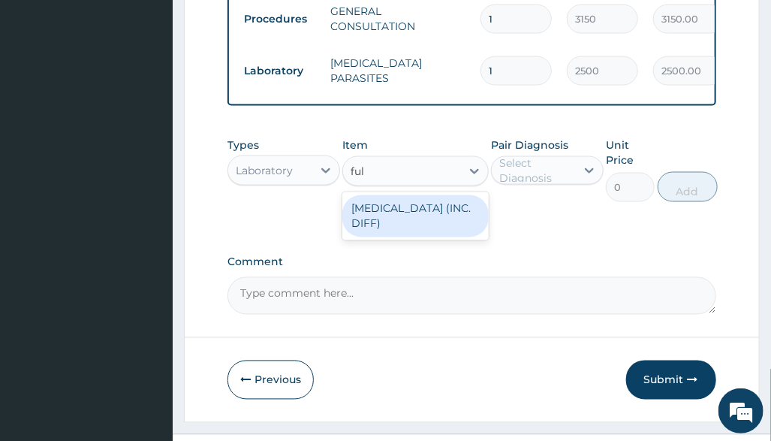
type input "full"
click at [430, 237] on div "FULL BLOOD COUNT (INC. DIFF)" at bounding box center [415, 216] width 146 height 42
type input "4341.60009765625"
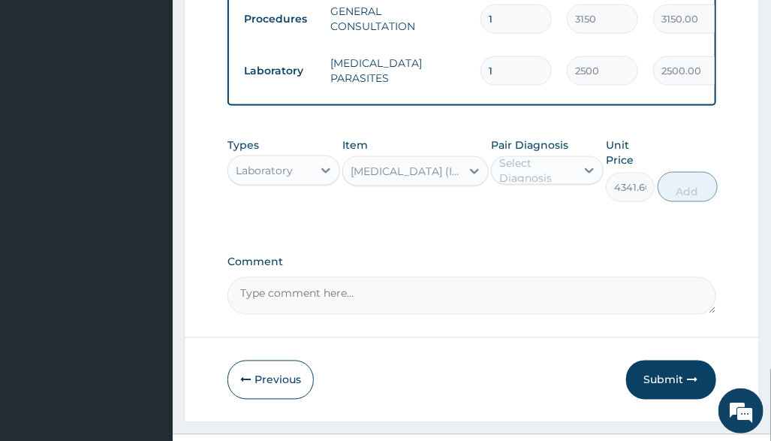
click at [578, 164] on div "Pair Diagnosis Select Diagnosis" at bounding box center [547, 169] width 113 height 65
click at [561, 185] on div "Select Diagnosis" at bounding box center [536, 170] width 75 height 30
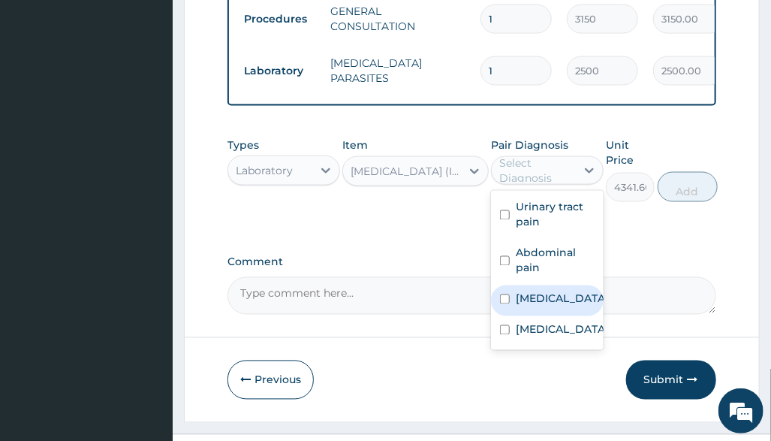
click at [571, 316] on div "Sepsis" at bounding box center [547, 300] width 113 height 31
checkbox input "true"
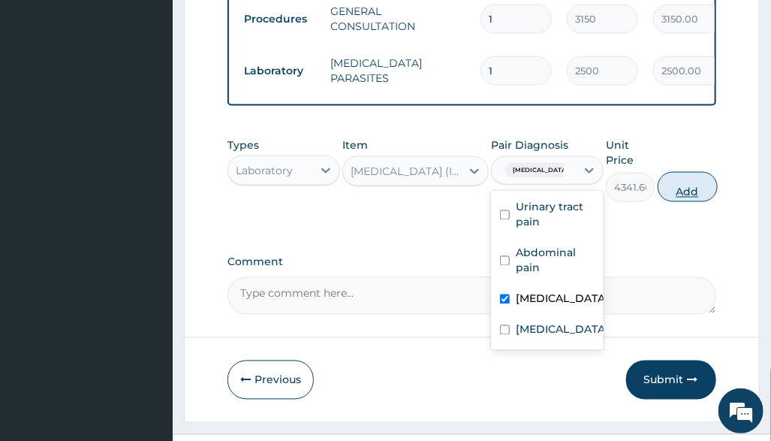
click at [684, 202] on button "Add" at bounding box center [688, 187] width 60 height 30
type input "0"
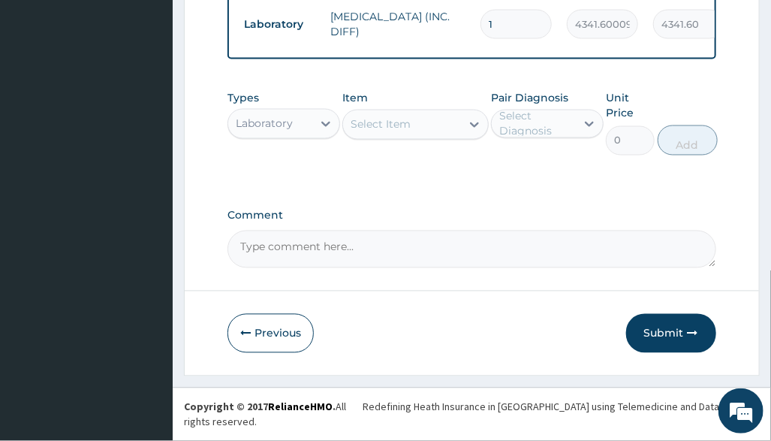
drag, startPoint x: 670, startPoint y: 348, endPoint x: 448, endPoint y: 398, distance: 227.9
click at [670, 348] on button "Submit" at bounding box center [671, 333] width 90 height 39
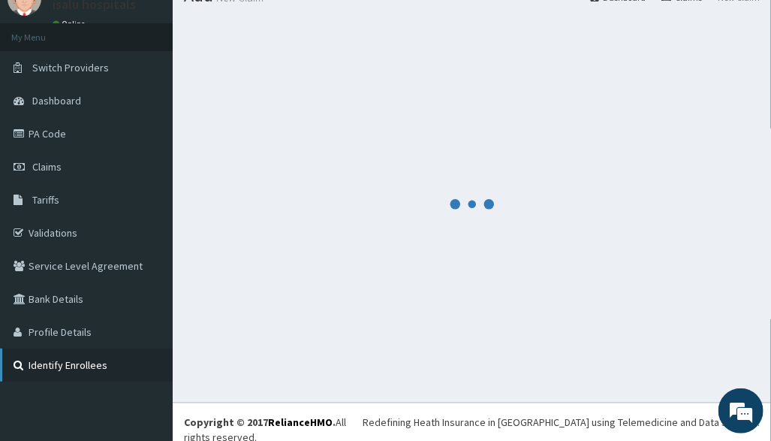
scroll to position [880, 0]
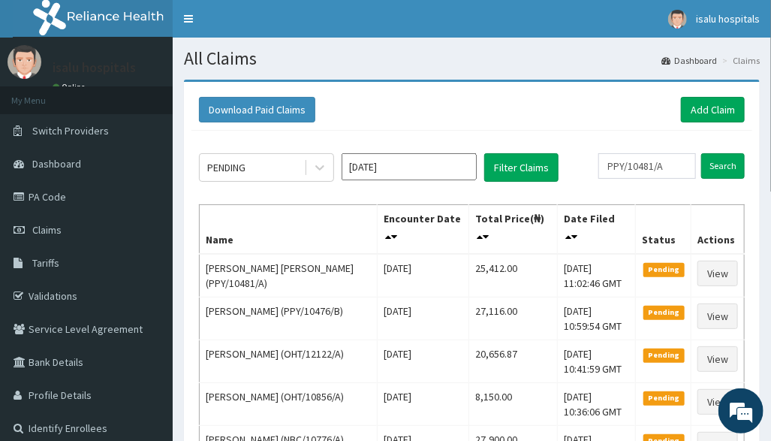
scroll to position [0, 2]
type input "PPY/10481/A"
click at [185, 15] on link "Toggle navigation" at bounding box center [189, 19] width 32 height 38
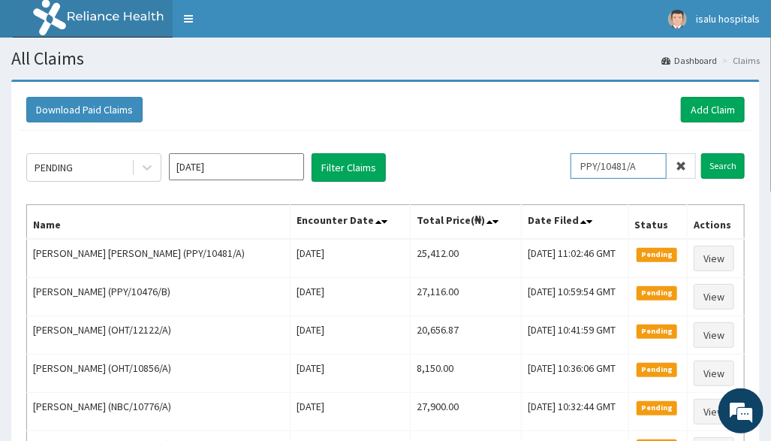
click at [609, 164] on input "PPY/10481/A" at bounding box center [619, 166] width 96 height 26
click at [738, 164] on input "Search" at bounding box center [723, 166] width 44 height 26
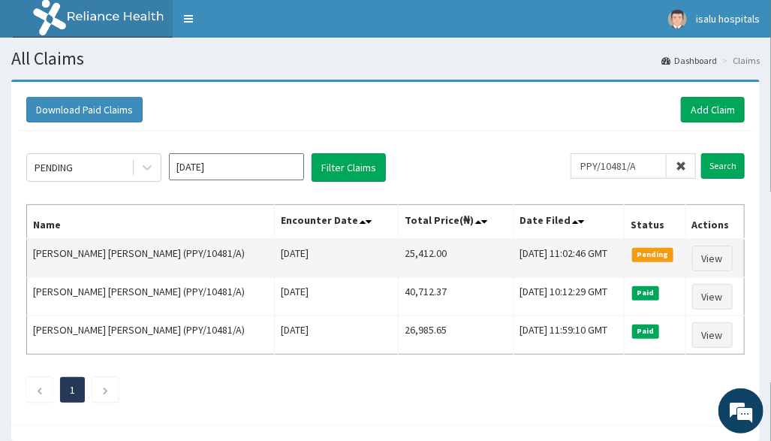
drag, startPoint x: 341, startPoint y: 252, endPoint x: 428, endPoint y: 244, distance: 87.5
click at [428, 244] on tr "Adeola [PERSON_NAME] (PPY/10481/A) [DATE] 25,412.00 [DATE] 11:02:46 GMT Pending…" at bounding box center [386, 258] width 718 height 39
copy tr "25,412.00"
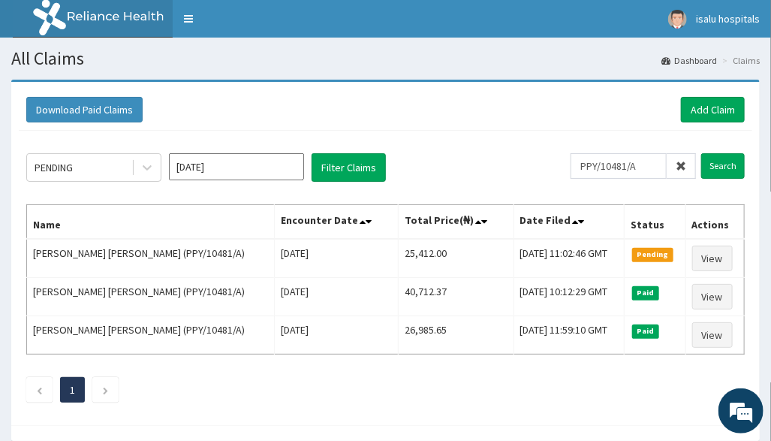
click at [570, 107] on div "Download Paid Claims Add Claim" at bounding box center [385, 110] width 719 height 26
